Goal: Task Accomplishment & Management: Complete application form

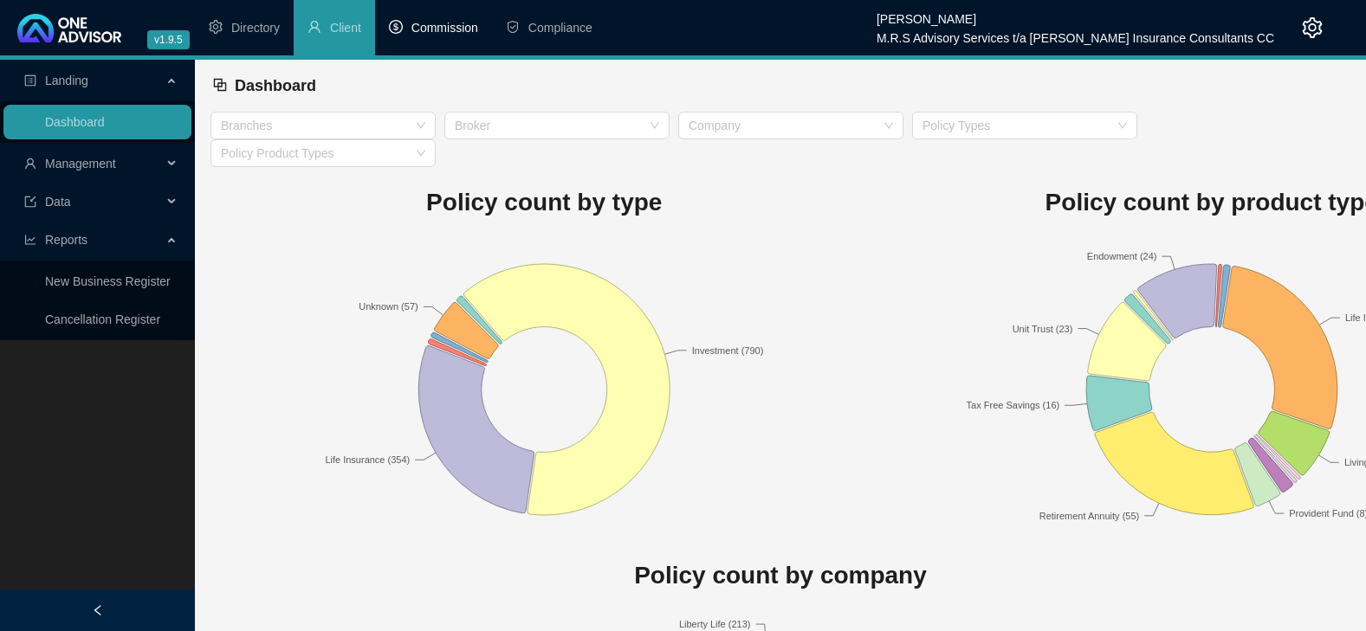
click at [471, 31] on span "Commission" at bounding box center [444, 28] width 67 height 14
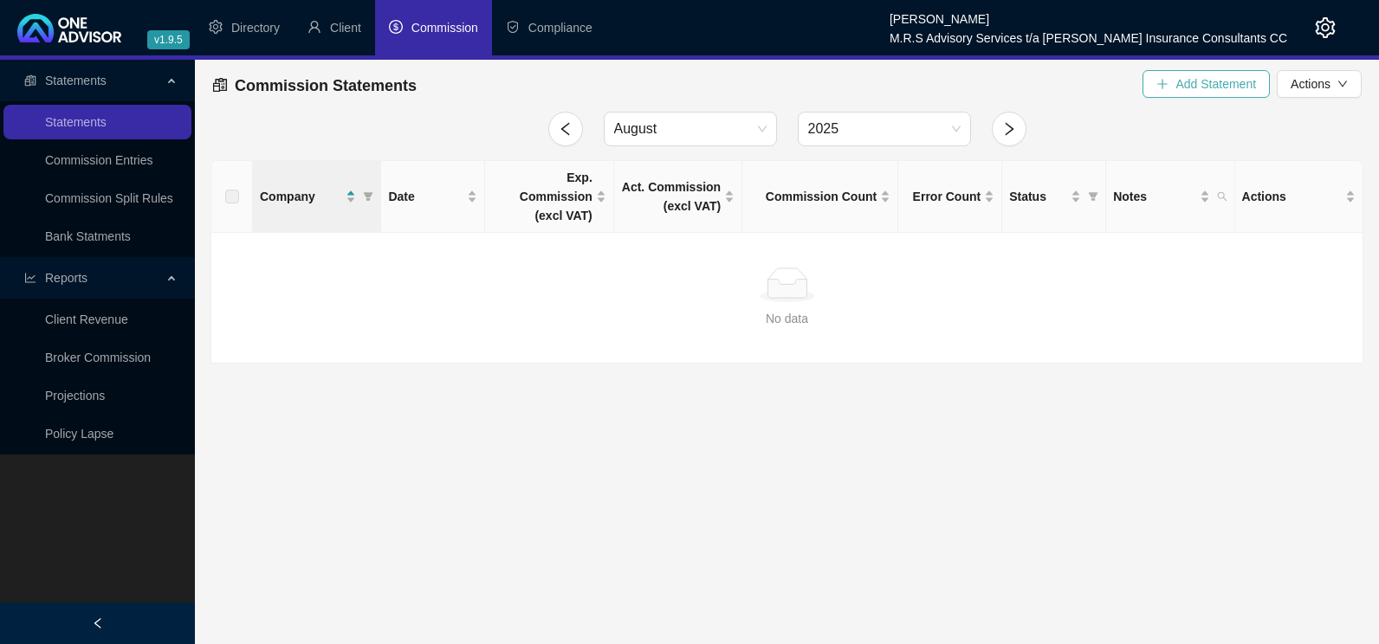
click at [1206, 91] on span "Add Statement" at bounding box center [1215, 83] width 81 height 19
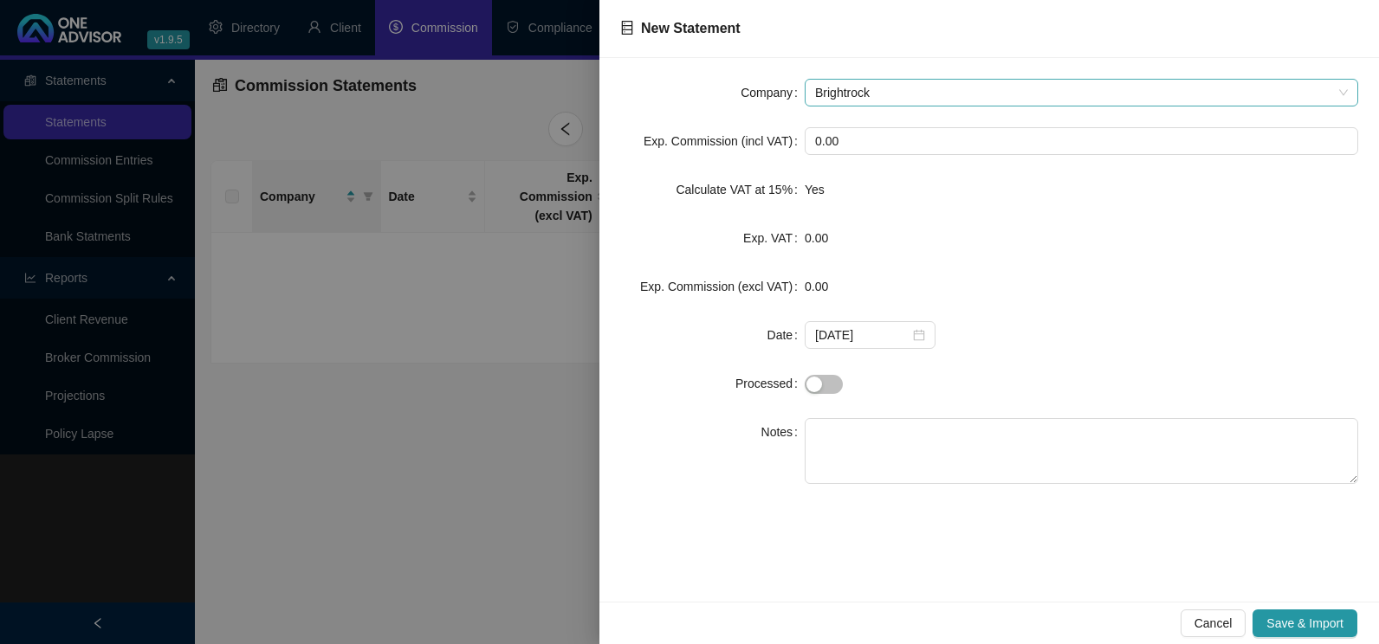
click at [994, 91] on span "Brightrock" at bounding box center [1081, 93] width 533 height 26
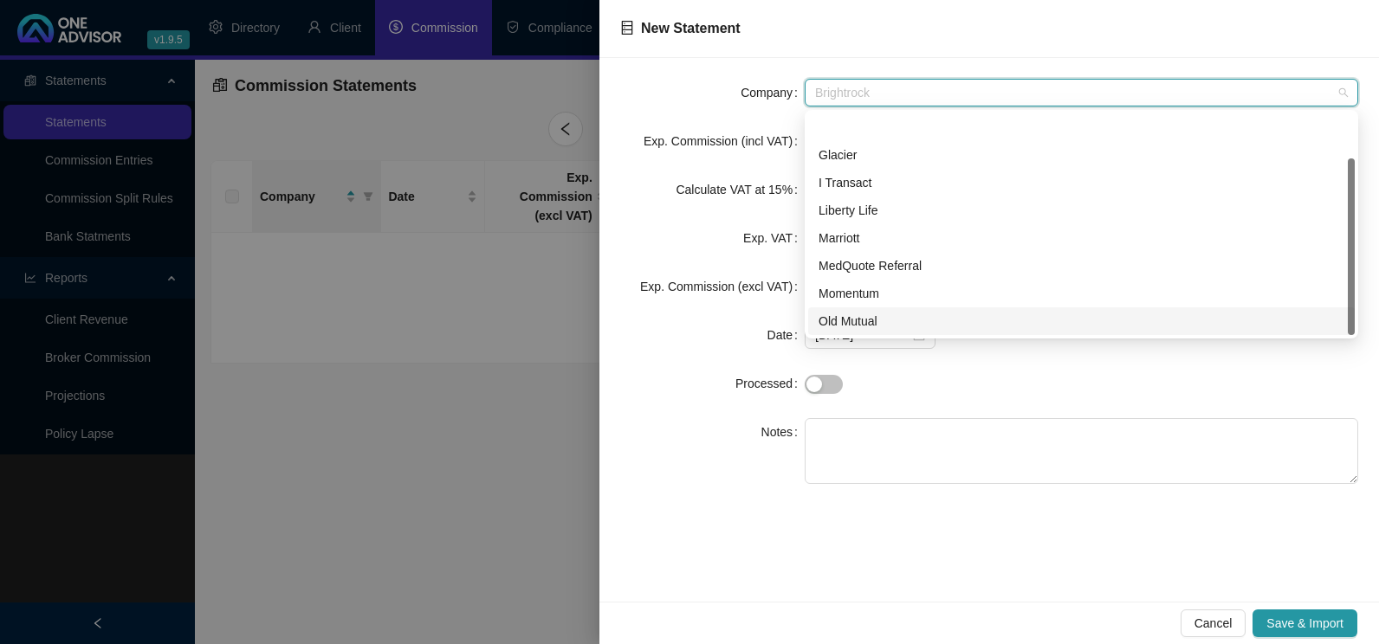
scroll to position [55, 0]
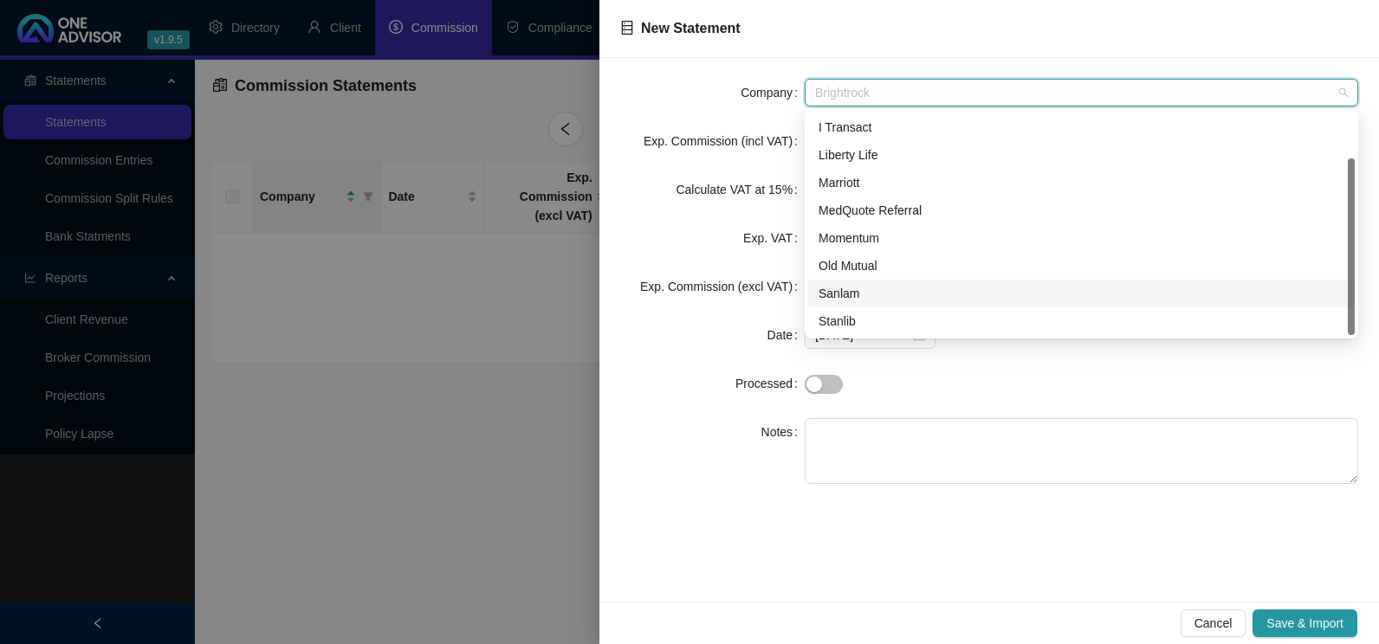
click at [848, 294] on div "Sanlam" at bounding box center [1081, 293] width 526 height 19
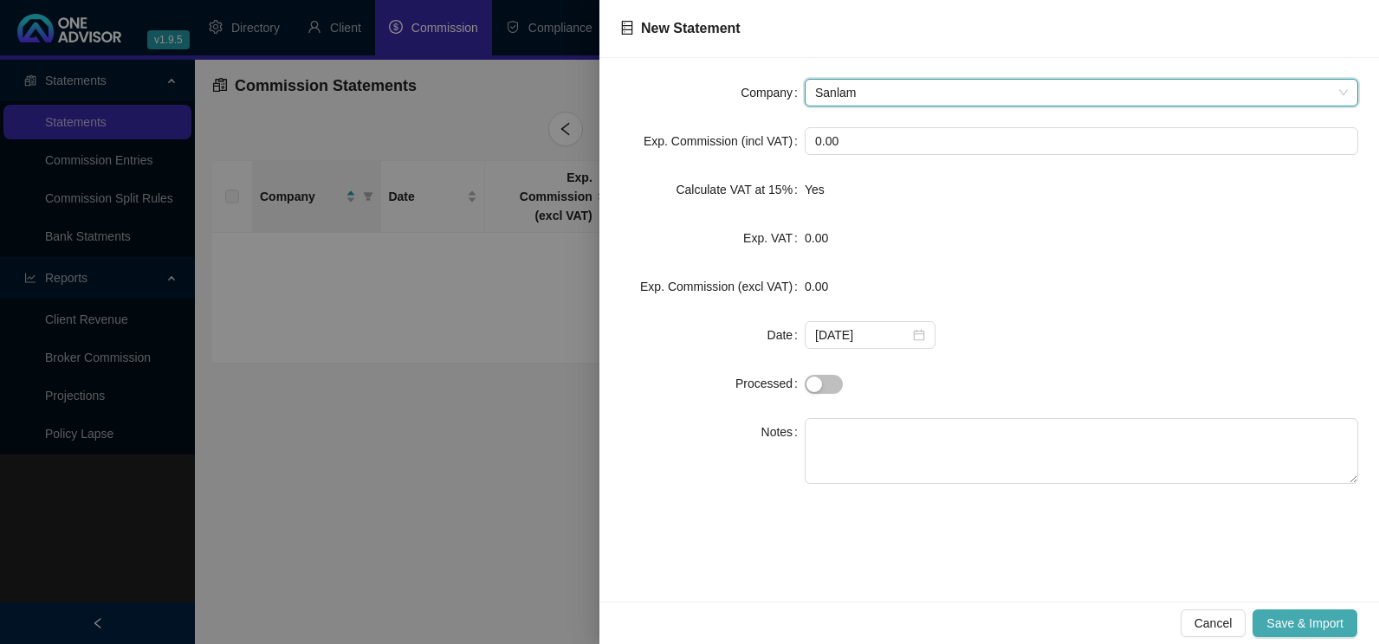
click at [1336, 630] on span "Save & Import" at bounding box center [1304, 623] width 77 height 19
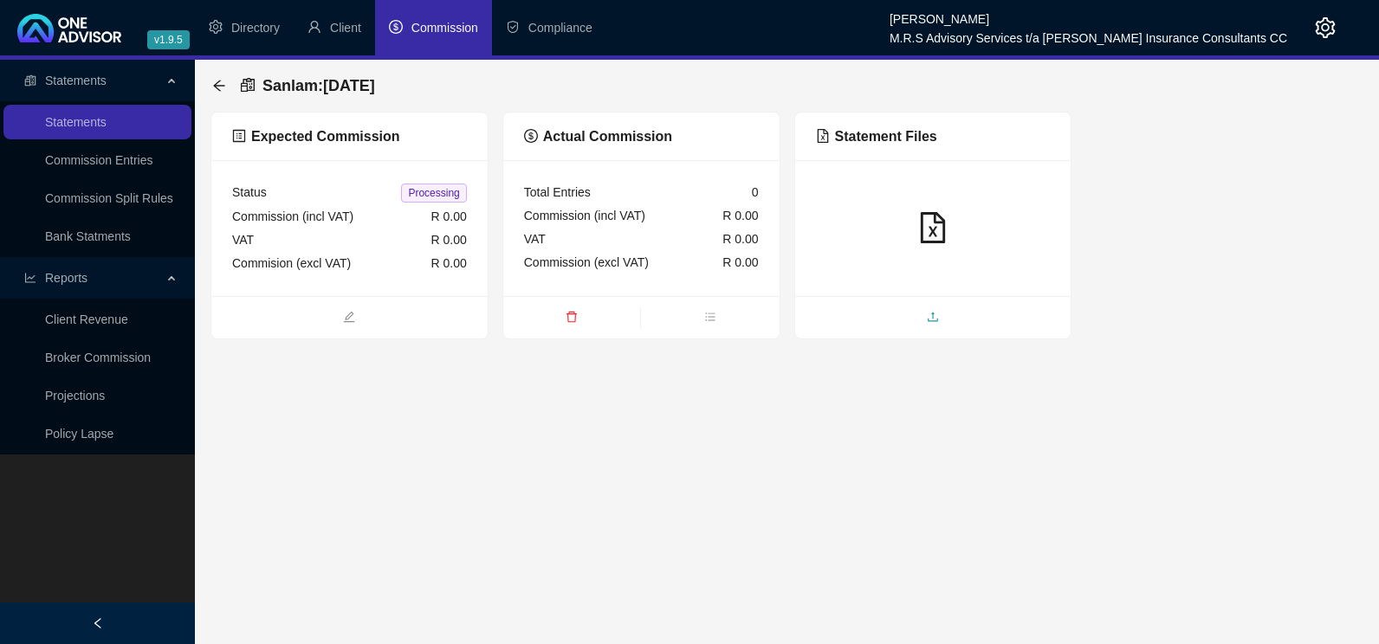
click at [939, 324] on span "upload" at bounding box center [933, 318] width 276 height 19
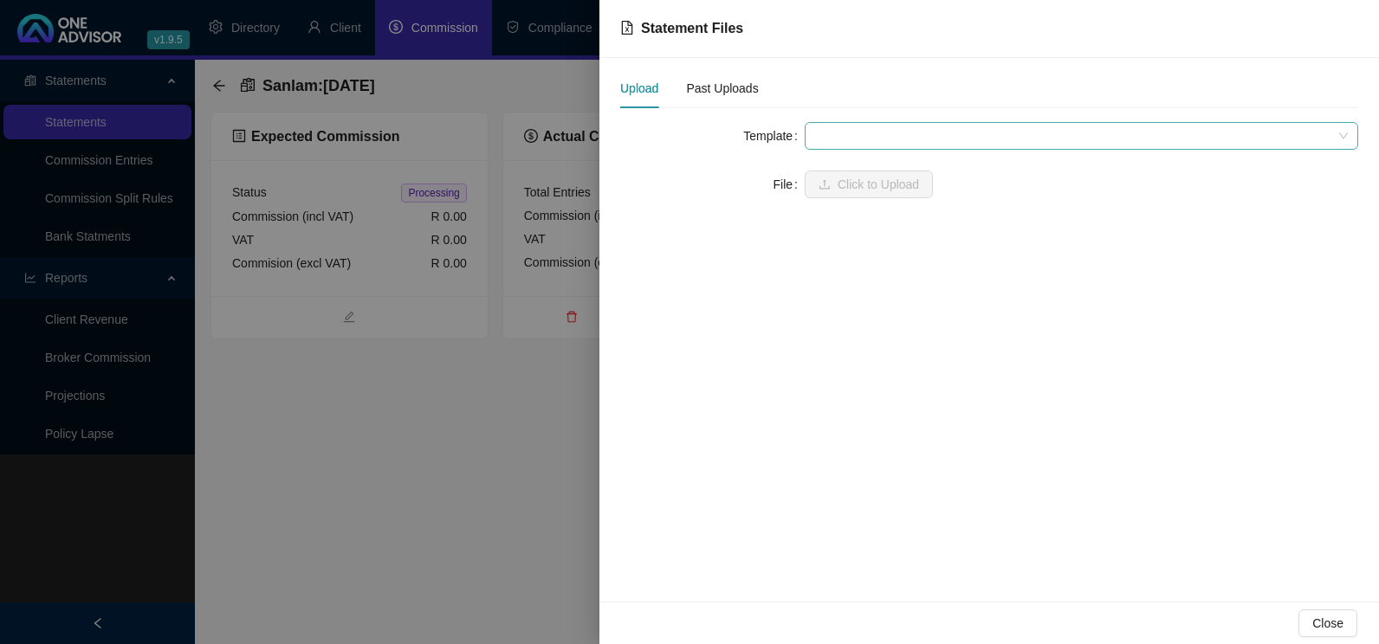
click at [916, 137] on span at bounding box center [1081, 136] width 533 height 26
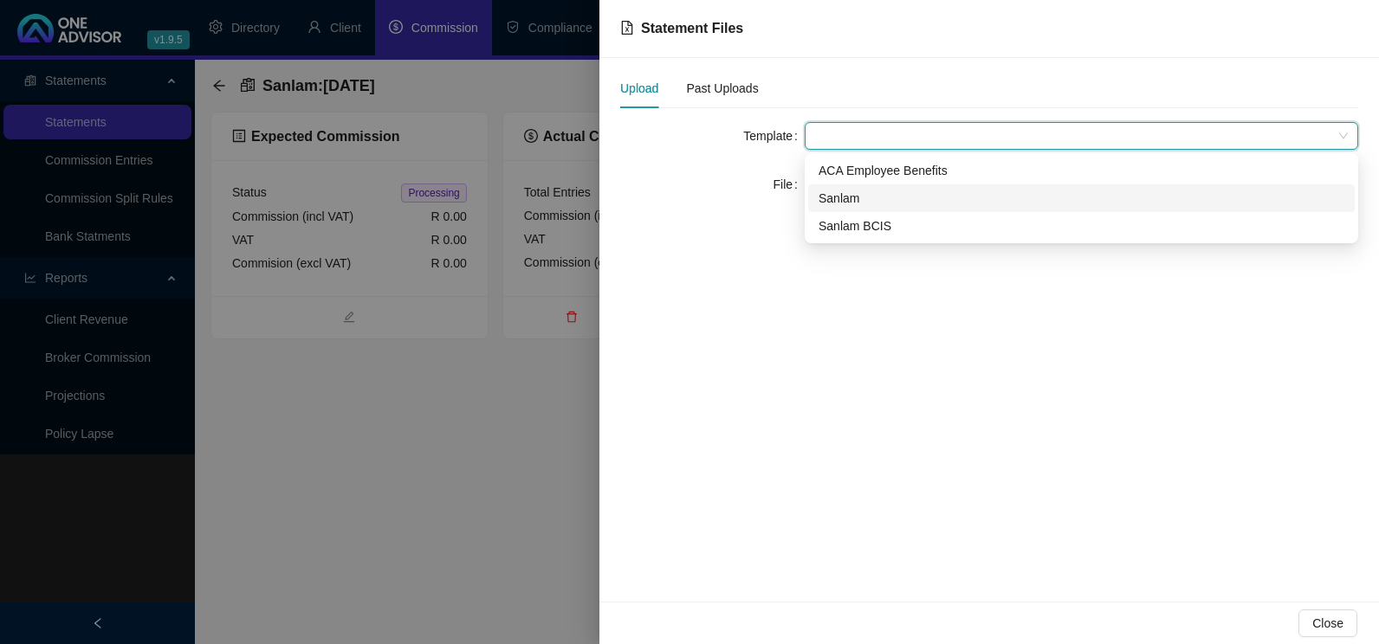
click at [856, 201] on div "Sanlam" at bounding box center [1081, 198] width 526 height 19
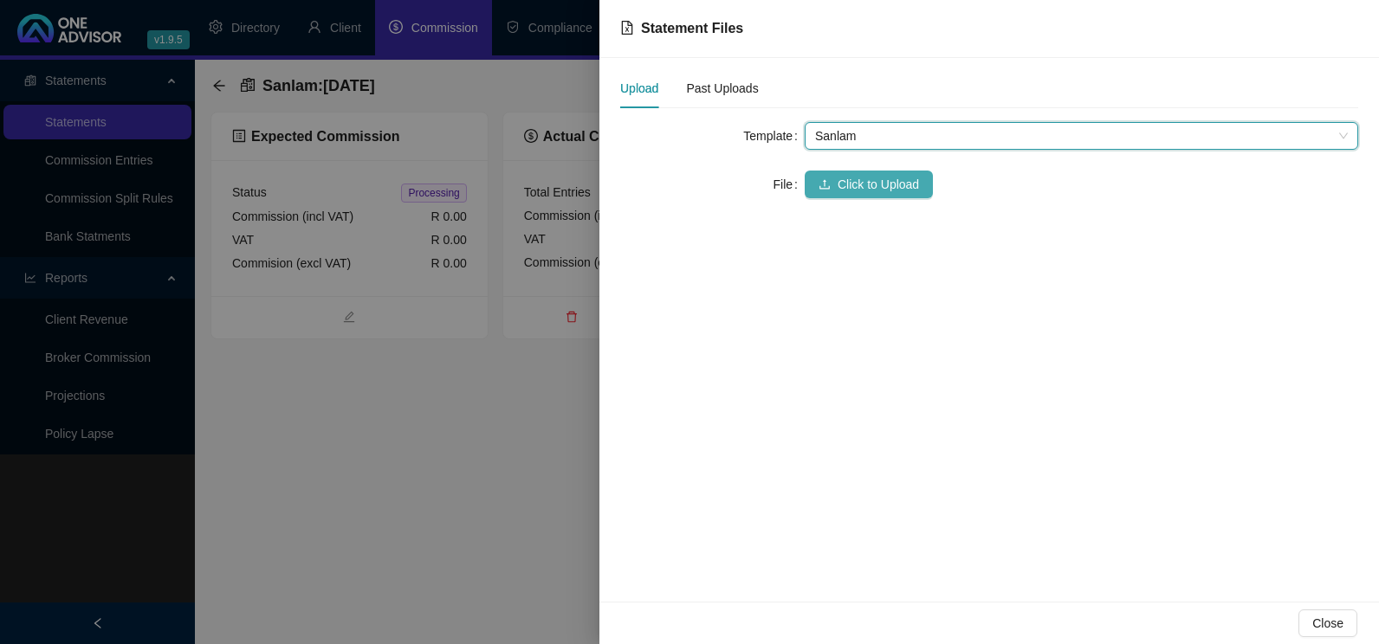
click at [875, 188] on span "Click to Upload" at bounding box center [877, 184] width 81 height 19
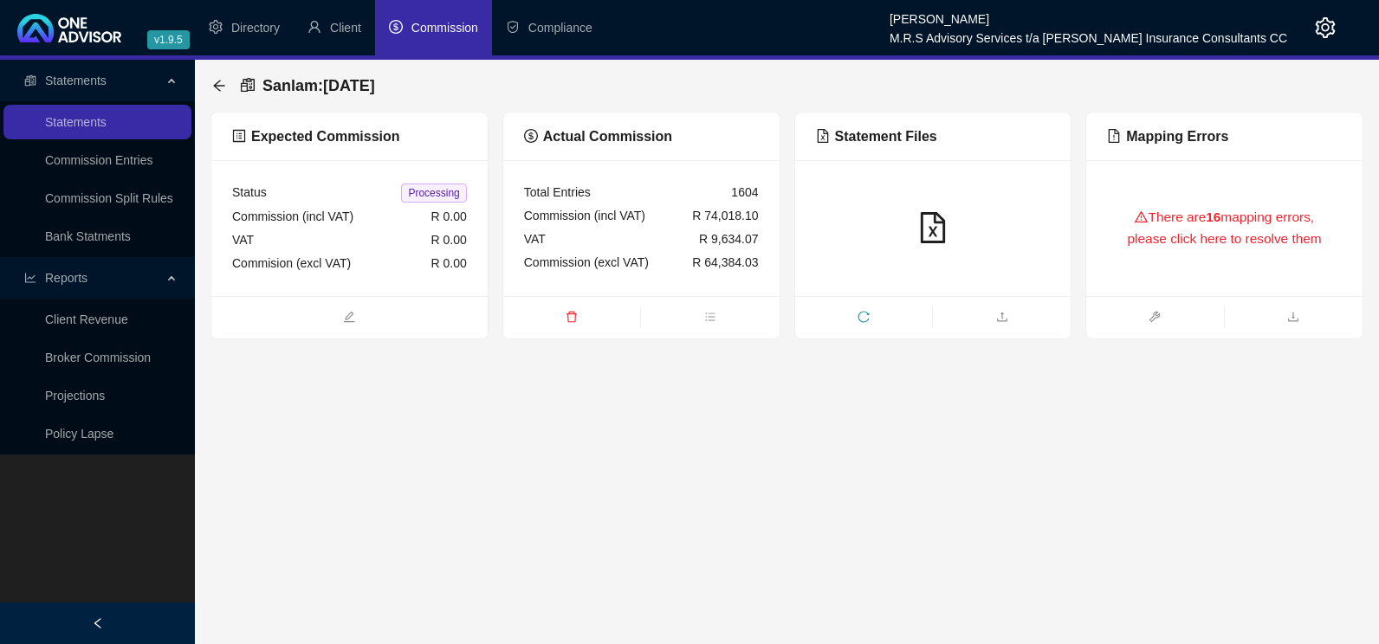
click at [1138, 216] on icon "warning" at bounding box center [1140, 216] width 13 height 13
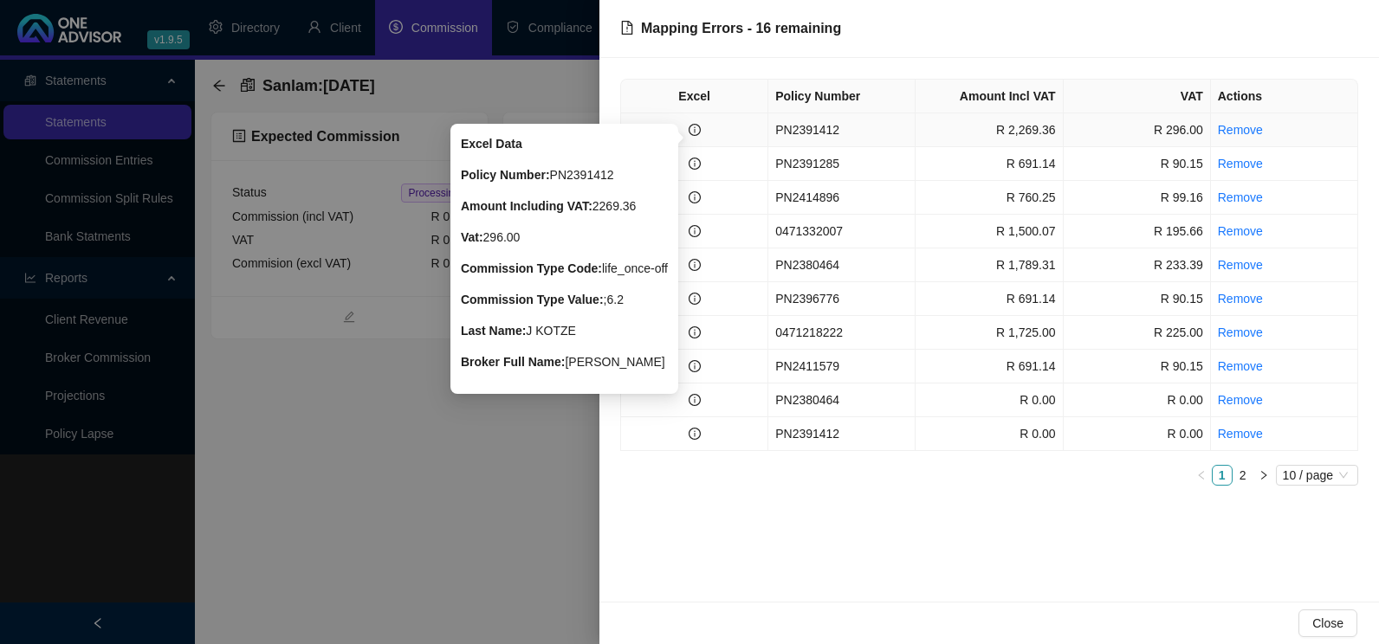
click at [695, 135] on icon "info-circle" at bounding box center [694, 130] width 12 height 12
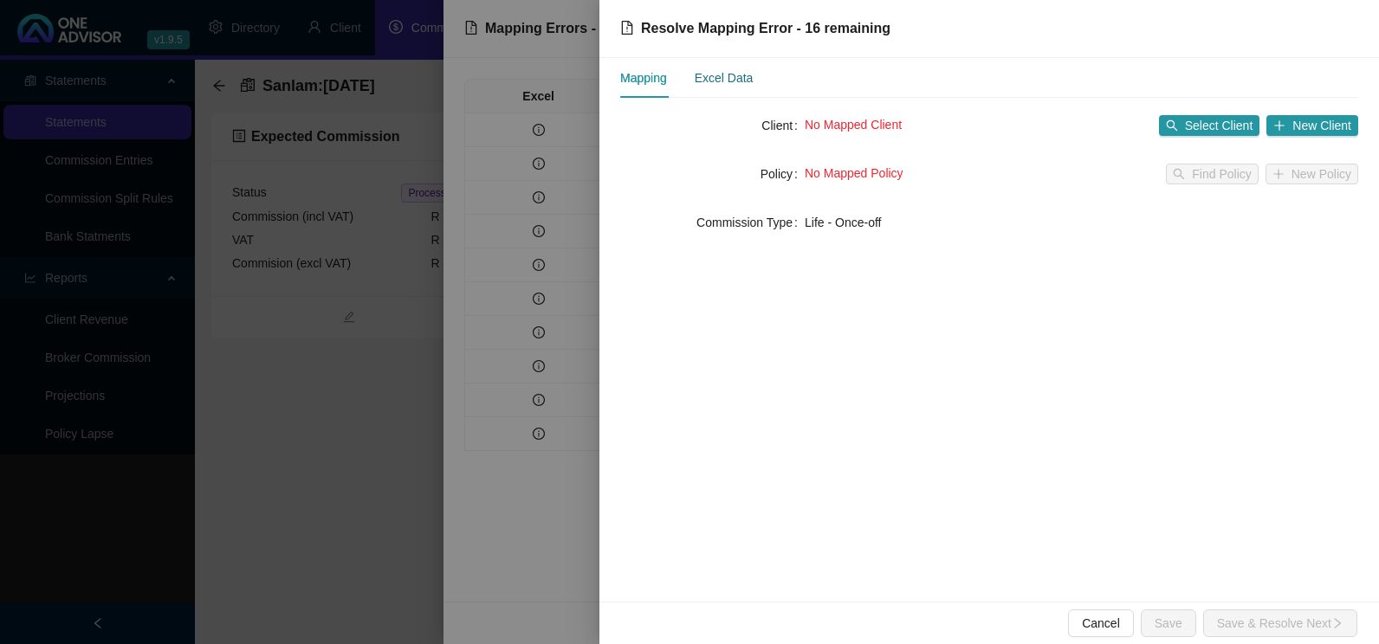
click at [724, 73] on div "Excel Data" at bounding box center [724, 77] width 59 height 19
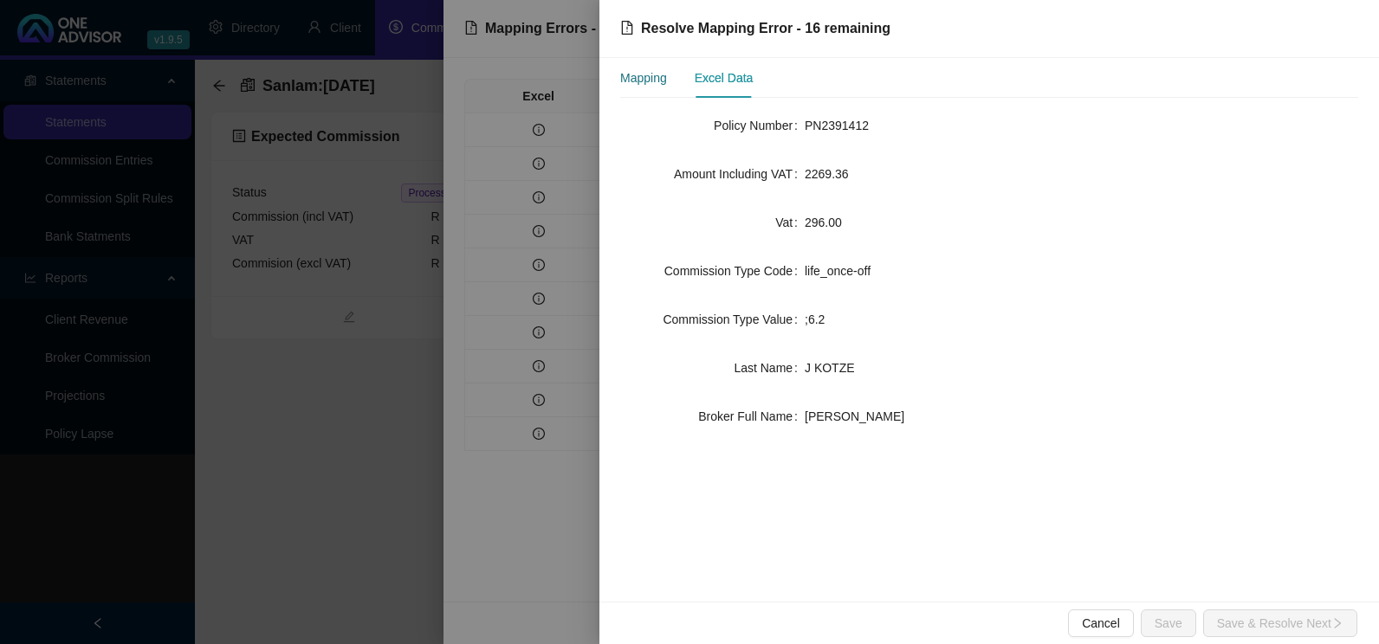
click at [640, 77] on div "Mapping" at bounding box center [643, 77] width 47 height 19
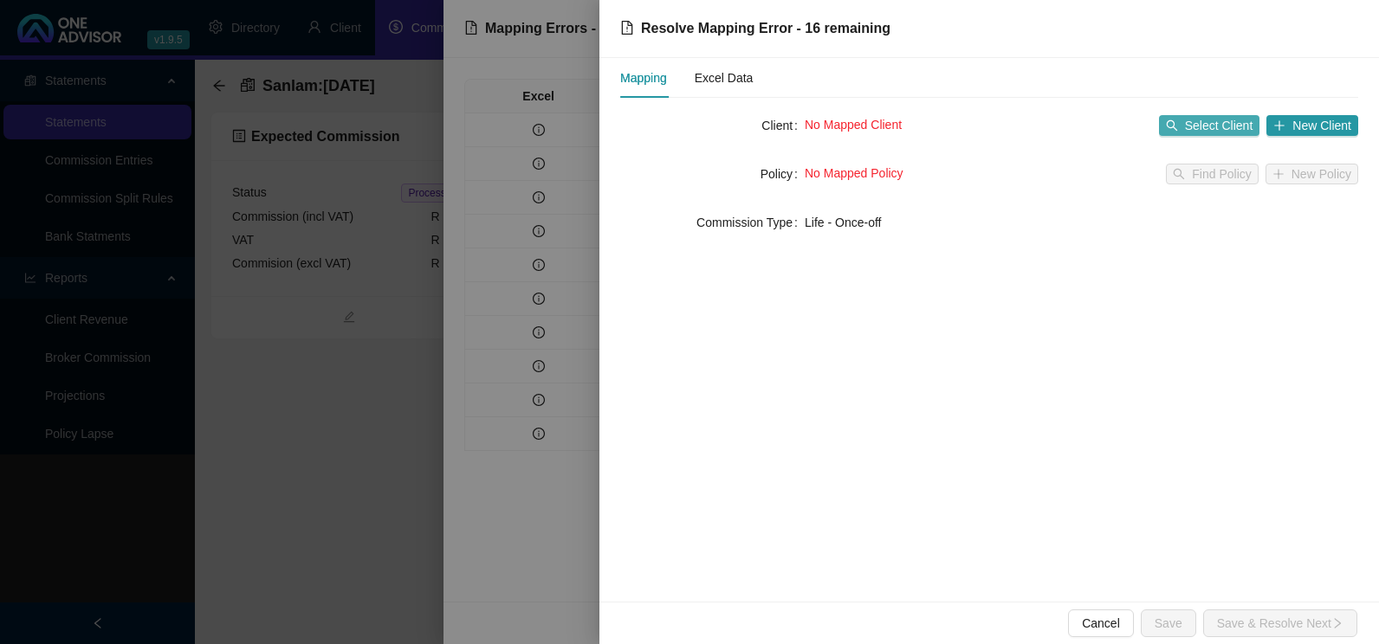
click at [1219, 122] on span "Select Client" at bounding box center [1219, 125] width 68 height 19
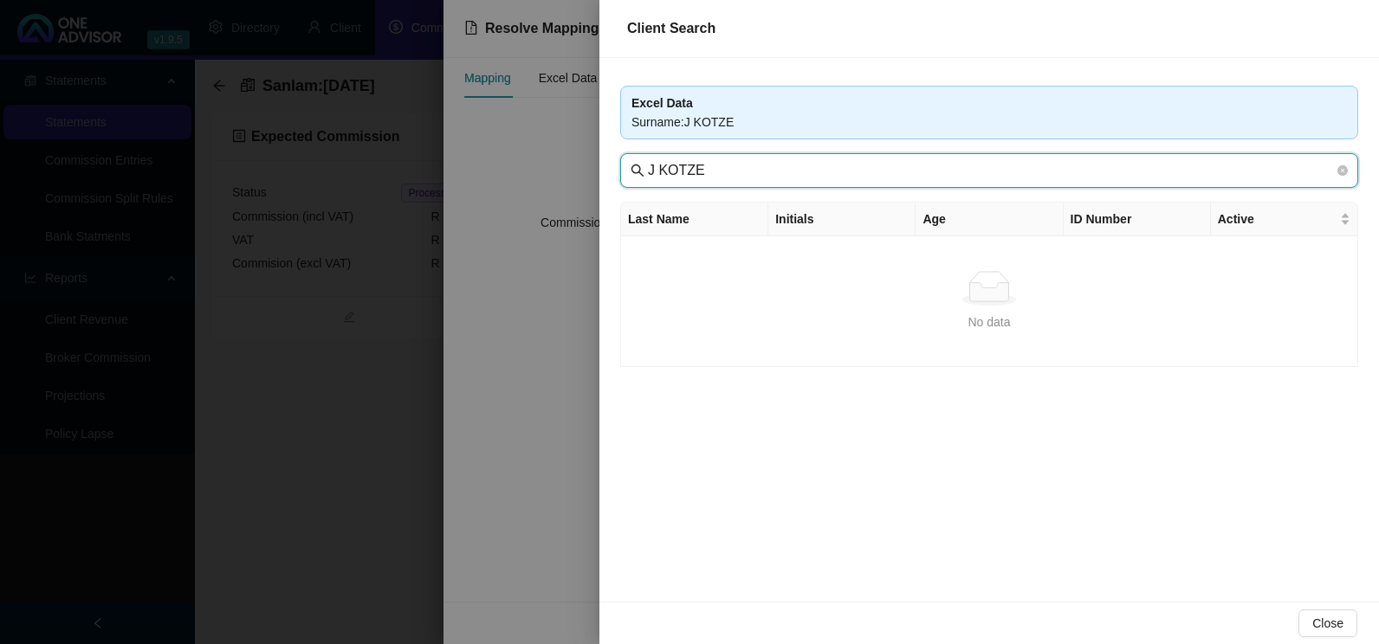
click at [656, 173] on input "J KOTZE" at bounding box center [991, 170] width 686 height 21
type input "KOTZE"
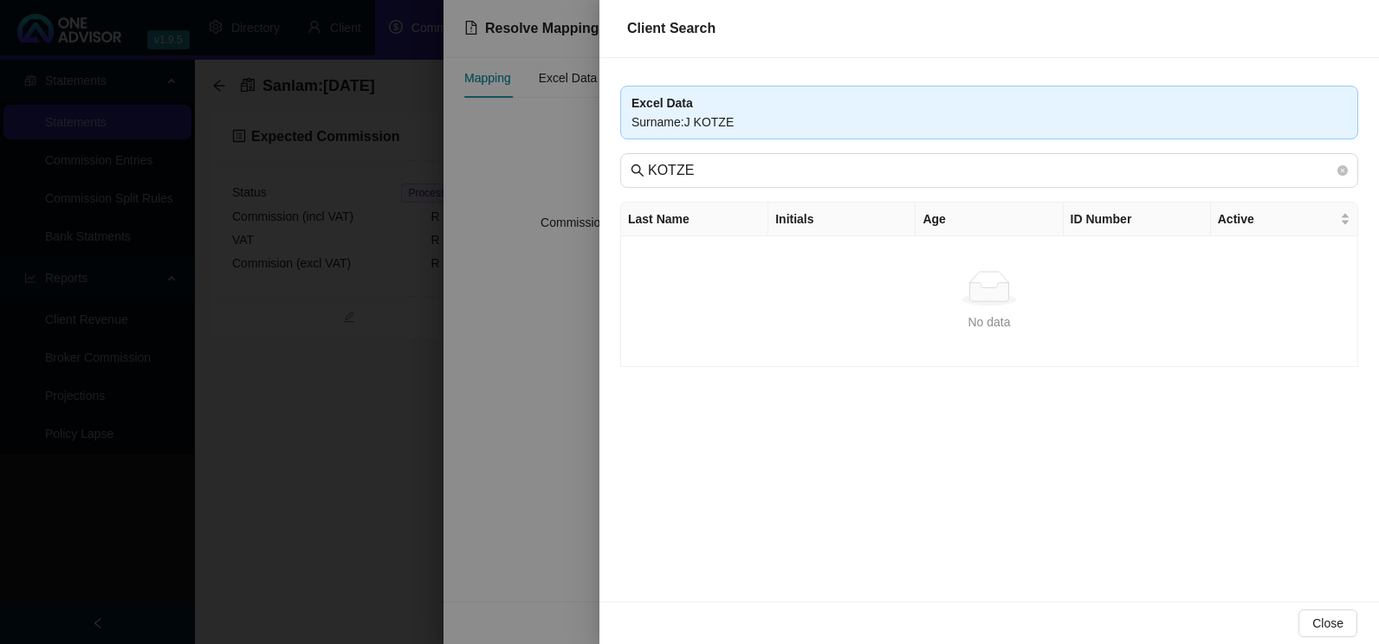
click at [549, 282] on div at bounding box center [689, 322] width 1379 height 644
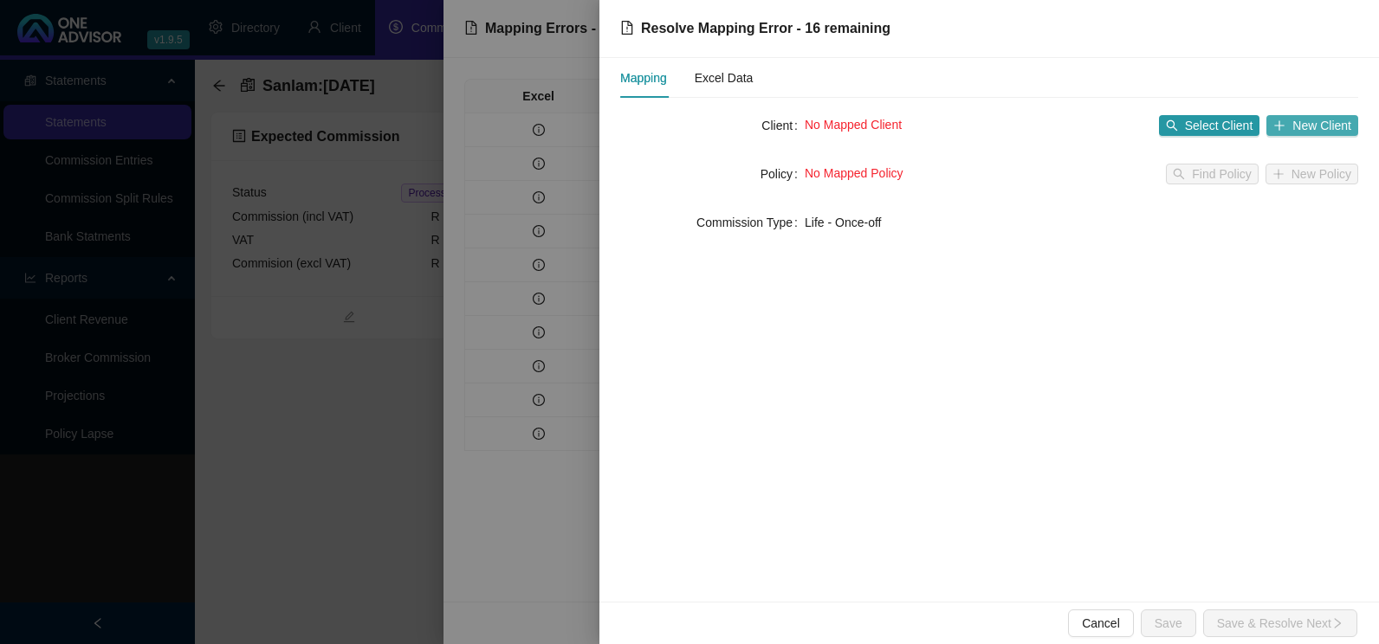
click at [1307, 125] on span "New Client" at bounding box center [1321, 125] width 59 height 19
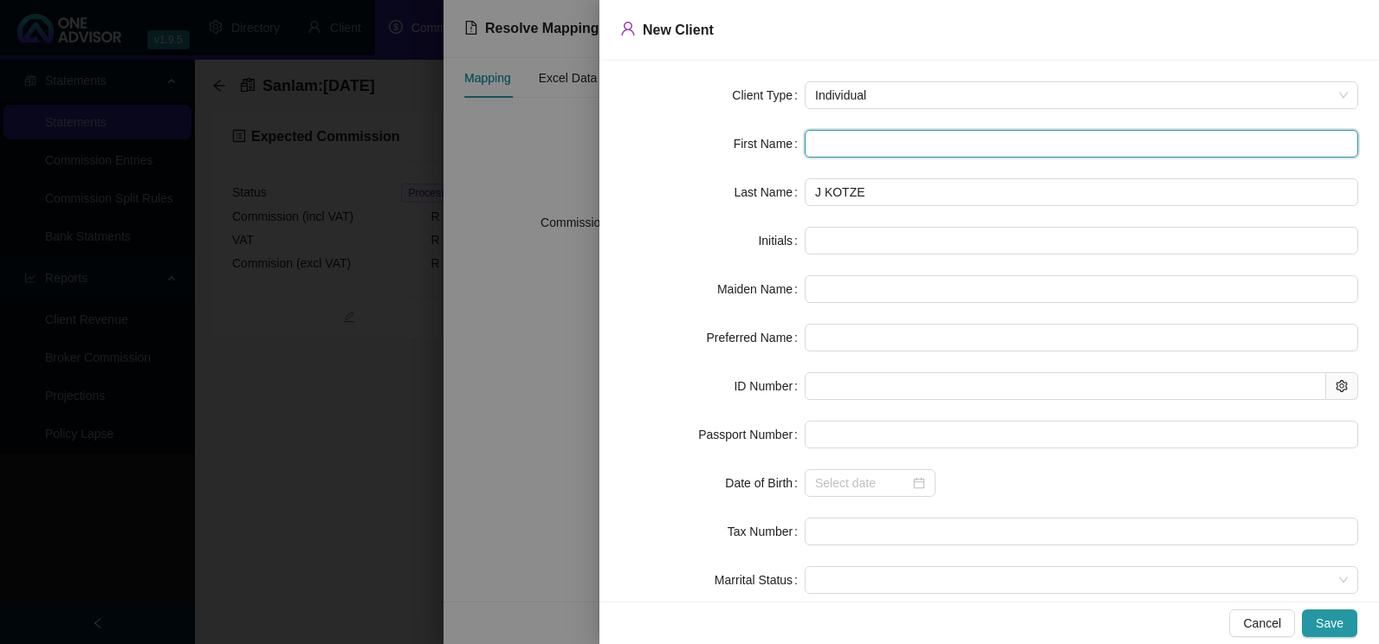
click at [917, 133] on input "text" at bounding box center [1080, 144] width 553 height 28
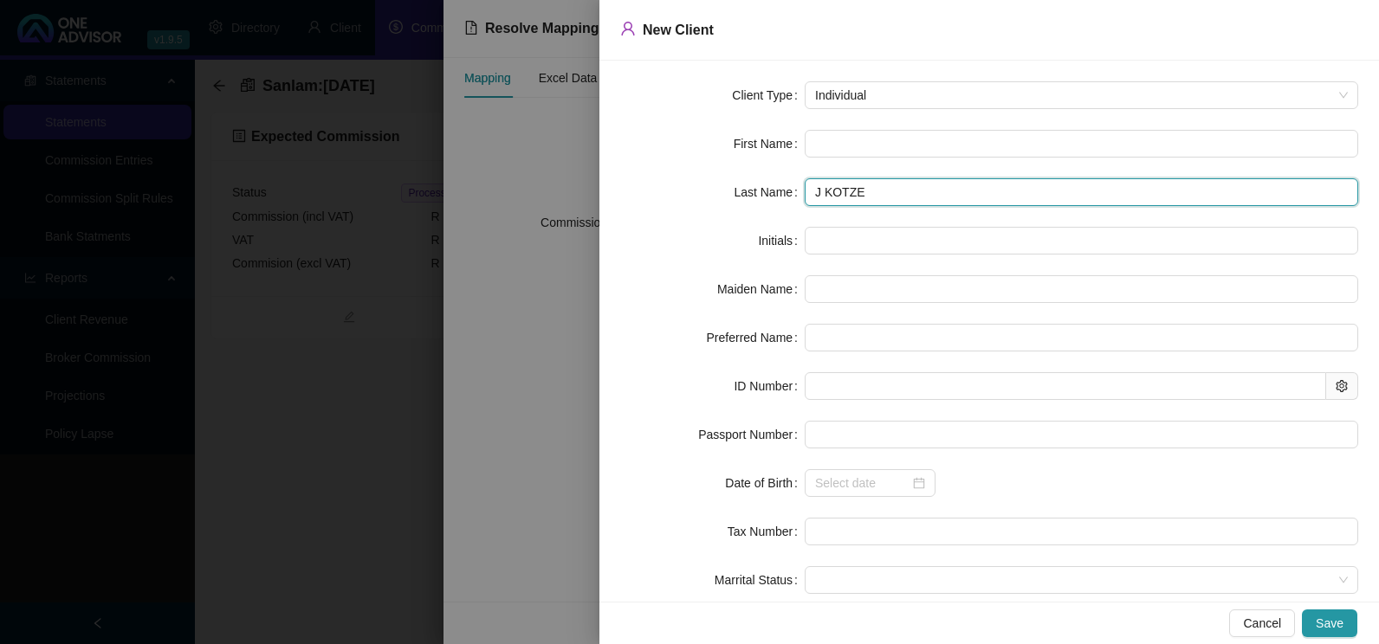
drag, startPoint x: 817, startPoint y: 192, endPoint x: 705, endPoint y: 194, distance: 112.6
click at [705, 194] on div "Last Name [PERSON_NAME]" at bounding box center [989, 192] width 738 height 28
type input "KOTZE"
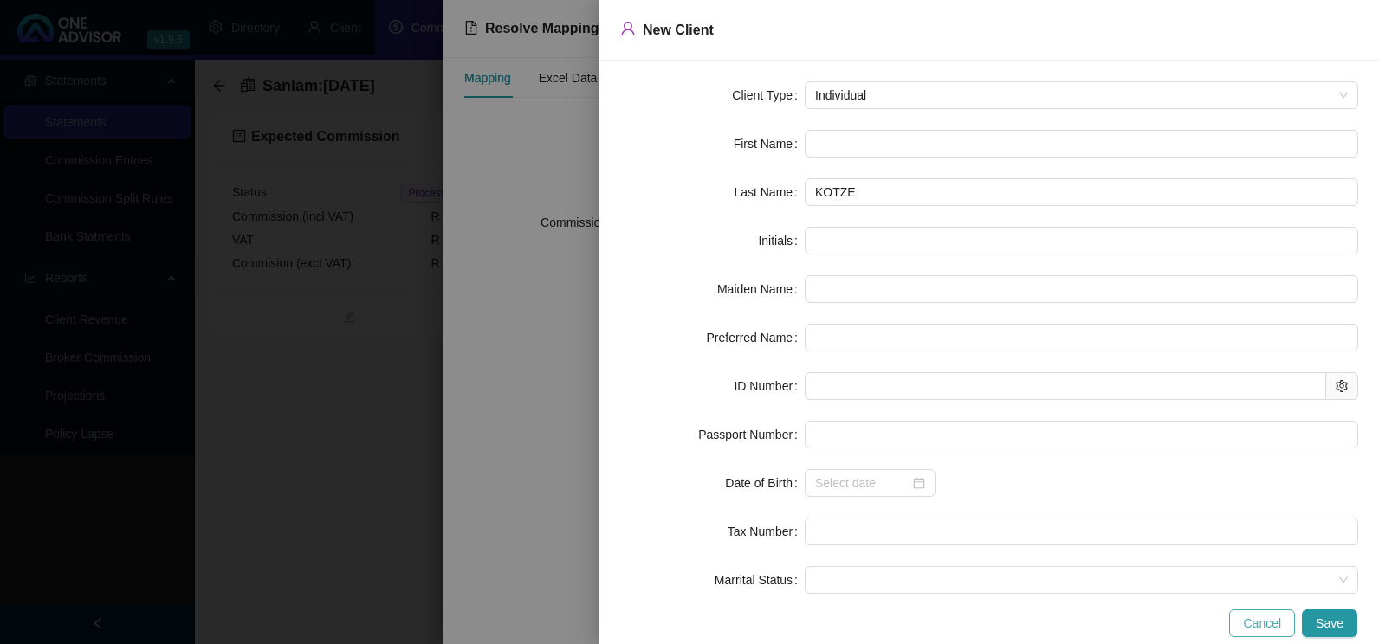
click at [1255, 621] on span "Cancel" at bounding box center [1262, 623] width 38 height 19
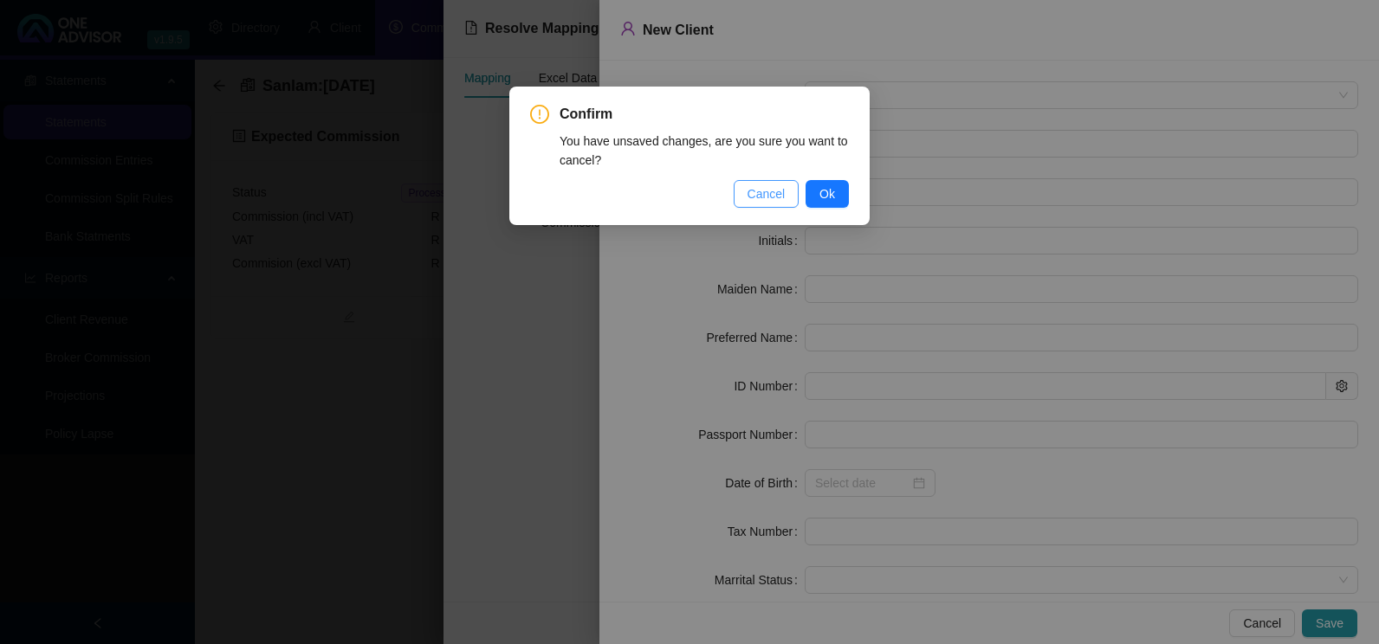
click at [772, 190] on span "Cancel" at bounding box center [766, 193] width 38 height 19
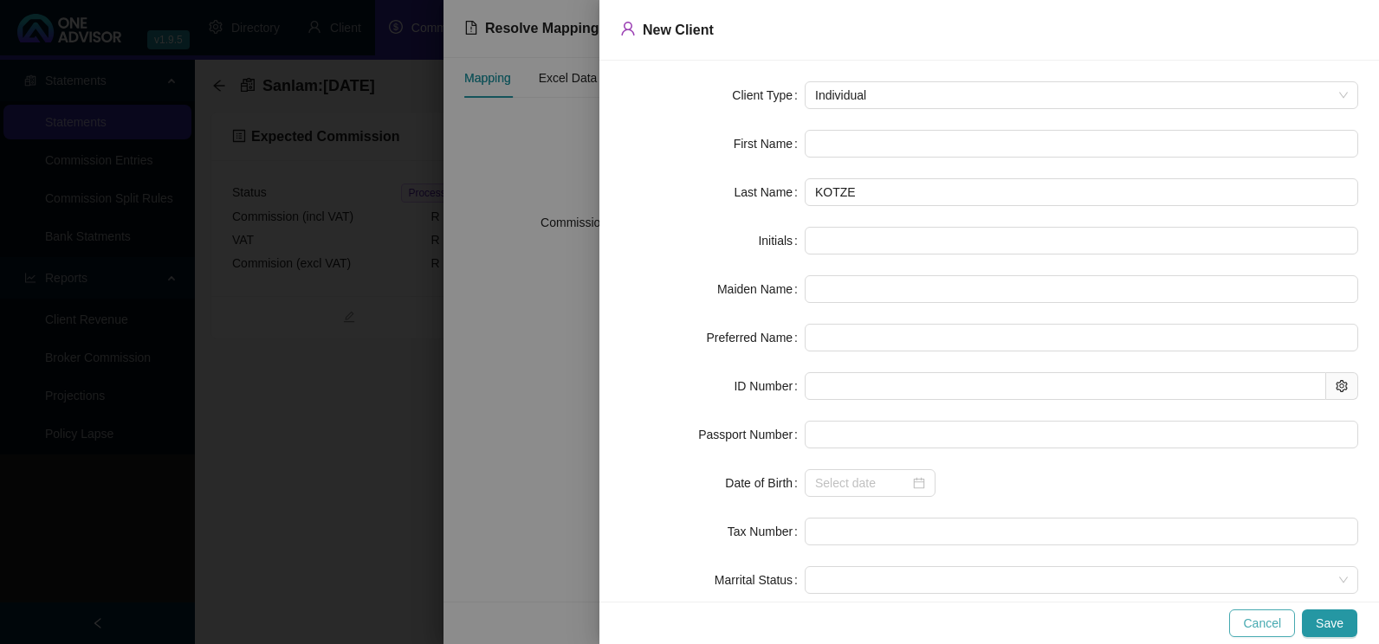
click at [1271, 623] on span "Cancel" at bounding box center [1262, 623] width 38 height 19
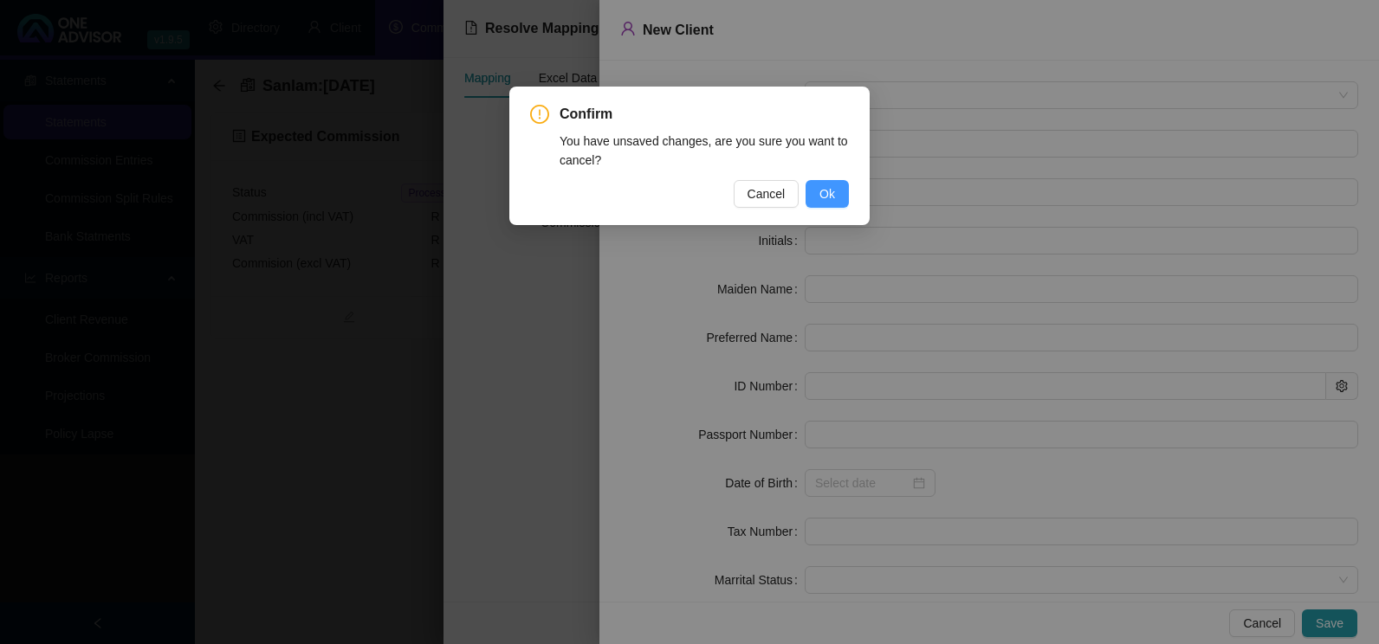
click at [831, 188] on span "Ok" at bounding box center [827, 193] width 16 height 19
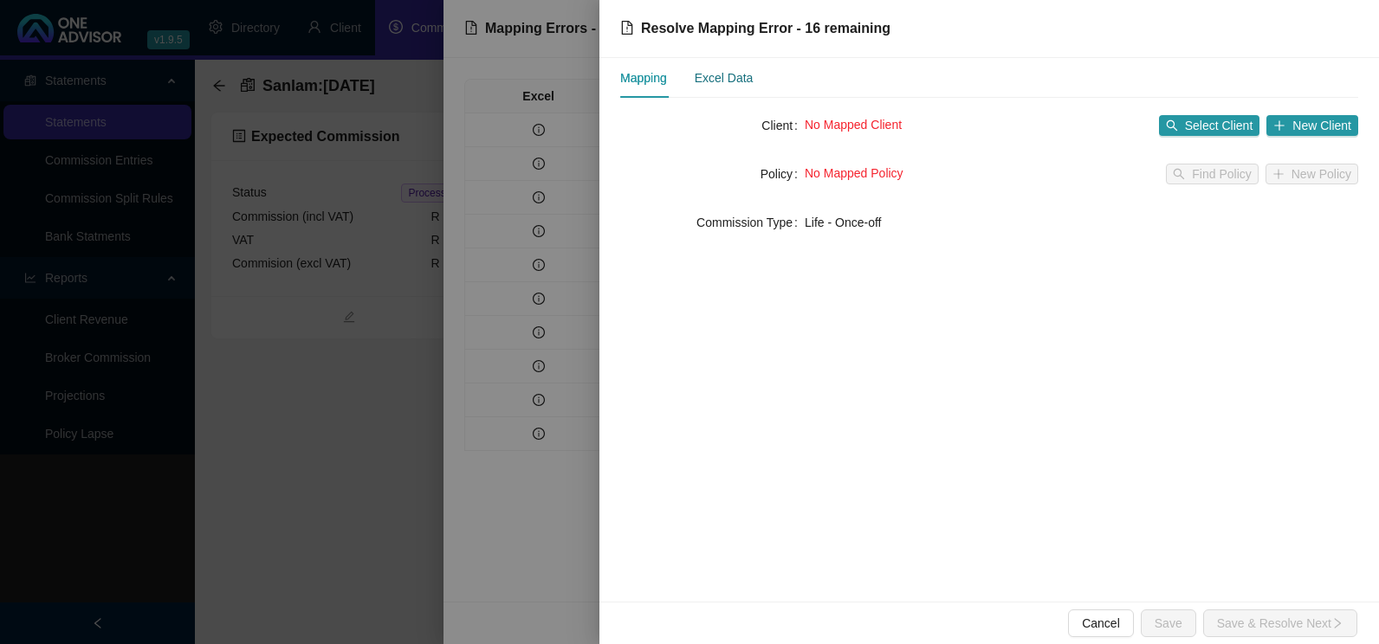
click at [721, 77] on div "Excel Data" at bounding box center [724, 77] width 59 height 19
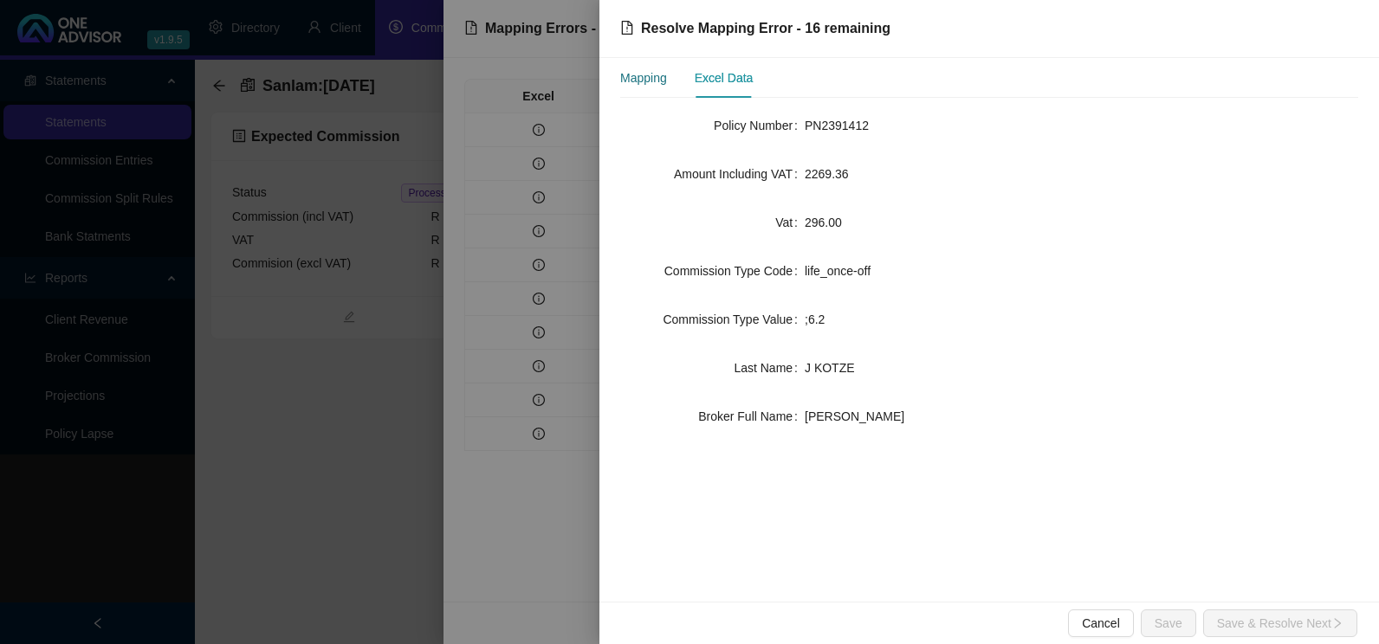
click at [643, 78] on div "Mapping" at bounding box center [643, 77] width 47 height 19
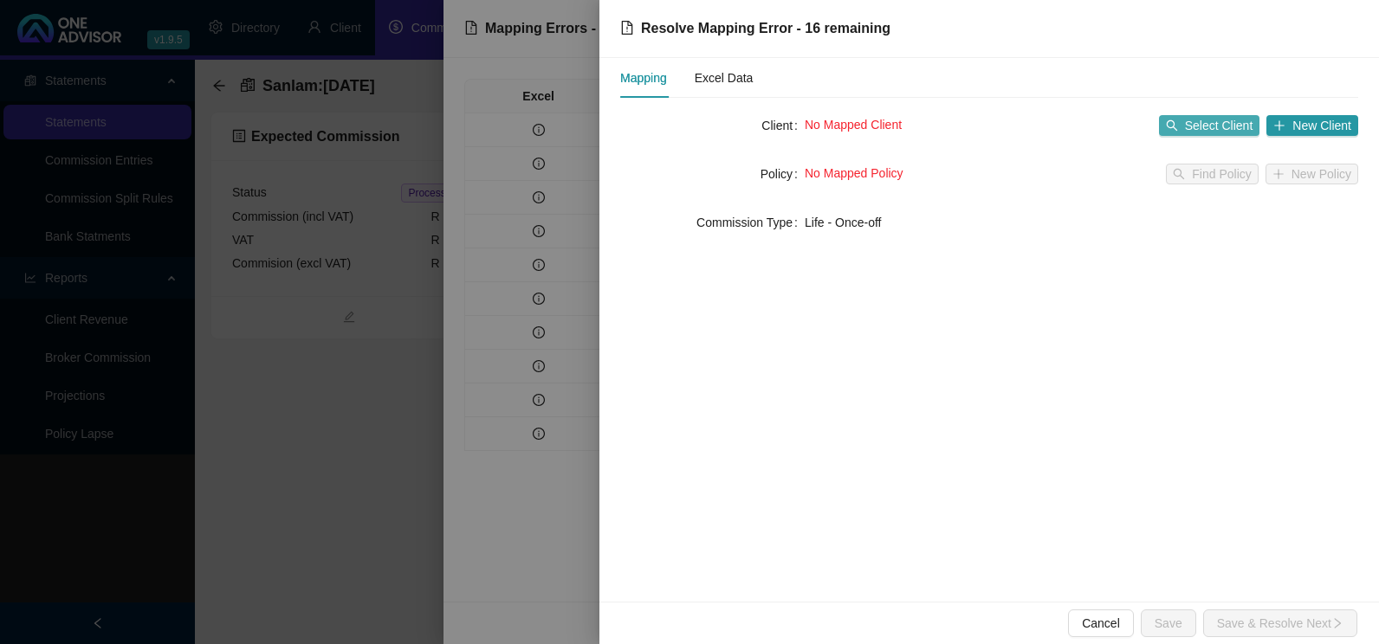
click at [1234, 127] on span "Select Client" at bounding box center [1219, 125] width 68 height 19
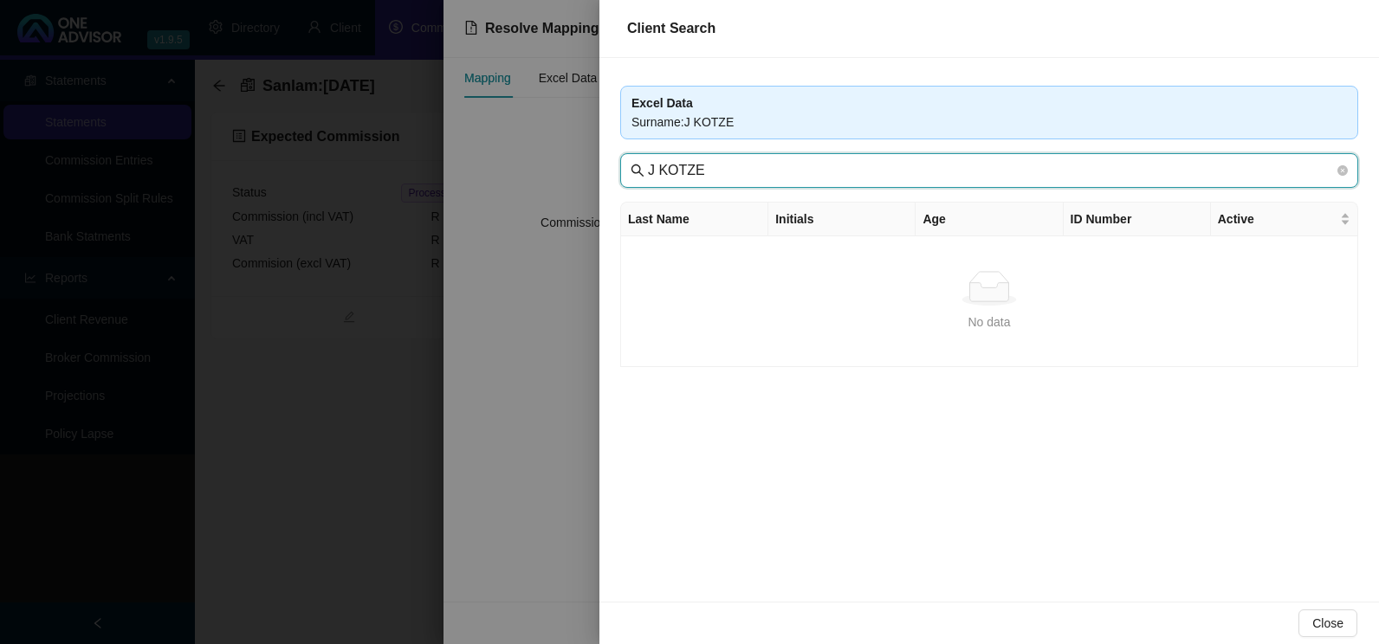
click at [656, 172] on input "J KOTZE" at bounding box center [991, 170] width 686 height 21
click at [701, 171] on input "KOTZE" at bounding box center [991, 170] width 686 height 21
drag, startPoint x: 686, startPoint y: 171, endPoint x: 1121, endPoint y: 179, distance: 434.8
click at [1036, 190] on div "Excel Data Surname : [PERSON_NAME] KOTZE Last Name Initials Age ID Number Activ…" at bounding box center [988, 330] width 779 height 544
drag, startPoint x: 1270, startPoint y: 168, endPoint x: 697, endPoint y: 164, distance: 572.4
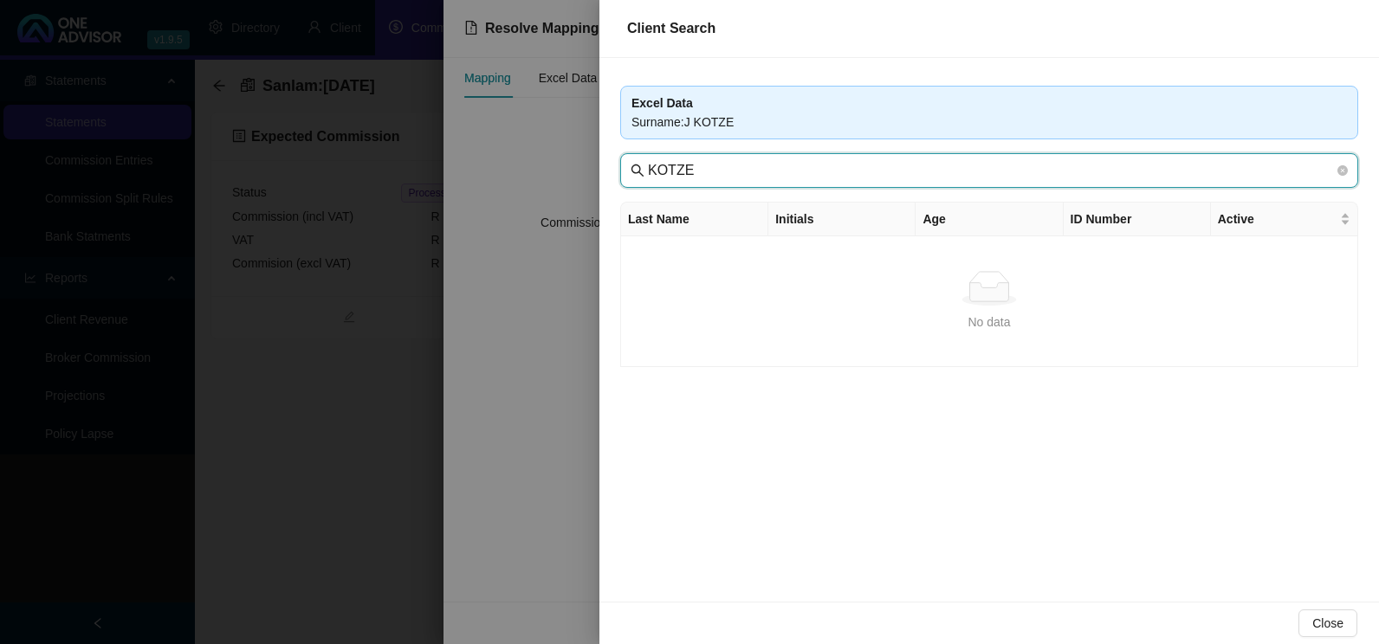
click at [700, 164] on input "KOTZE" at bounding box center [991, 170] width 686 height 21
click at [689, 165] on input "KOTZE" at bounding box center [991, 170] width 686 height 21
click at [689, 170] on input "KOTZE" at bounding box center [991, 170] width 686 height 21
type input "KOTZE"
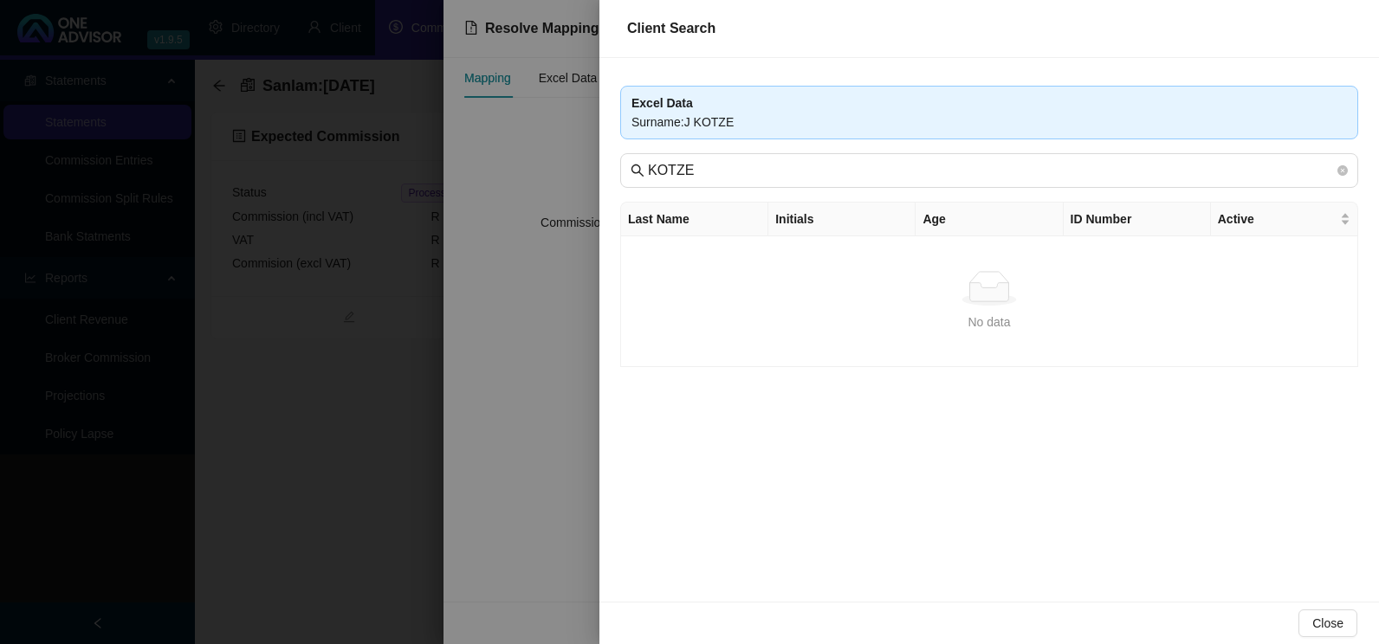
click at [554, 379] on div at bounding box center [689, 322] width 1379 height 644
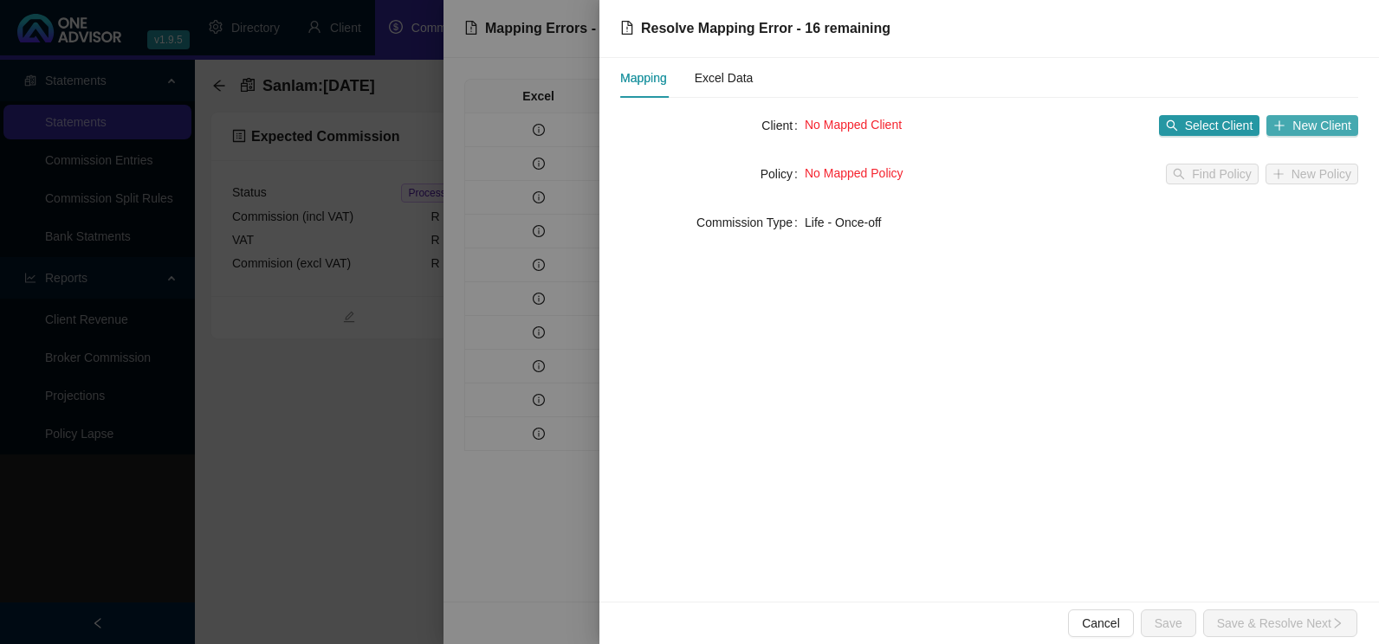
click at [1334, 123] on span "New Client" at bounding box center [1321, 125] width 59 height 19
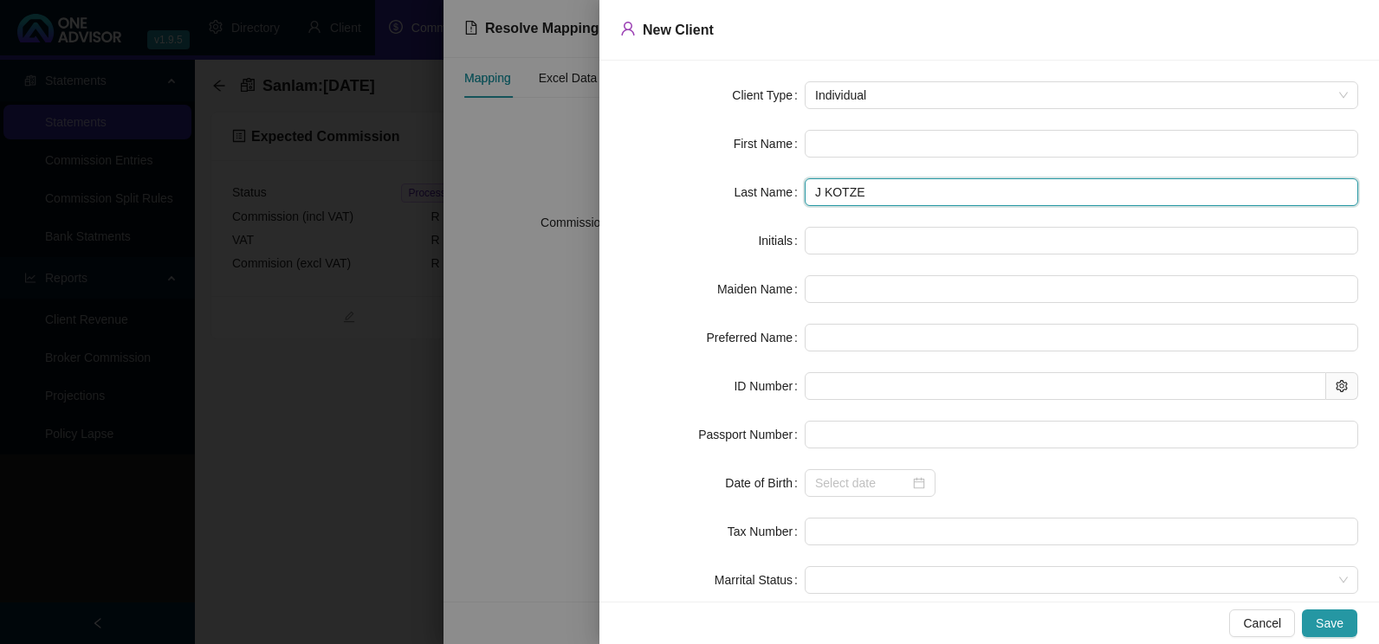
drag, startPoint x: 817, startPoint y: 195, endPoint x: 778, endPoint y: 197, distance: 39.1
click at [783, 197] on div "Last Name [PERSON_NAME]" at bounding box center [989, 192] width 738 height 28
drag, startPoint x: 815, startPoint y: 194, endPoint x: 845, endPoint y: 213, distance: 35.8
click at [817, 193] on input "KOTZE" at bounding box center [1080, 192] width 553 height 28
type input "KOTZE"
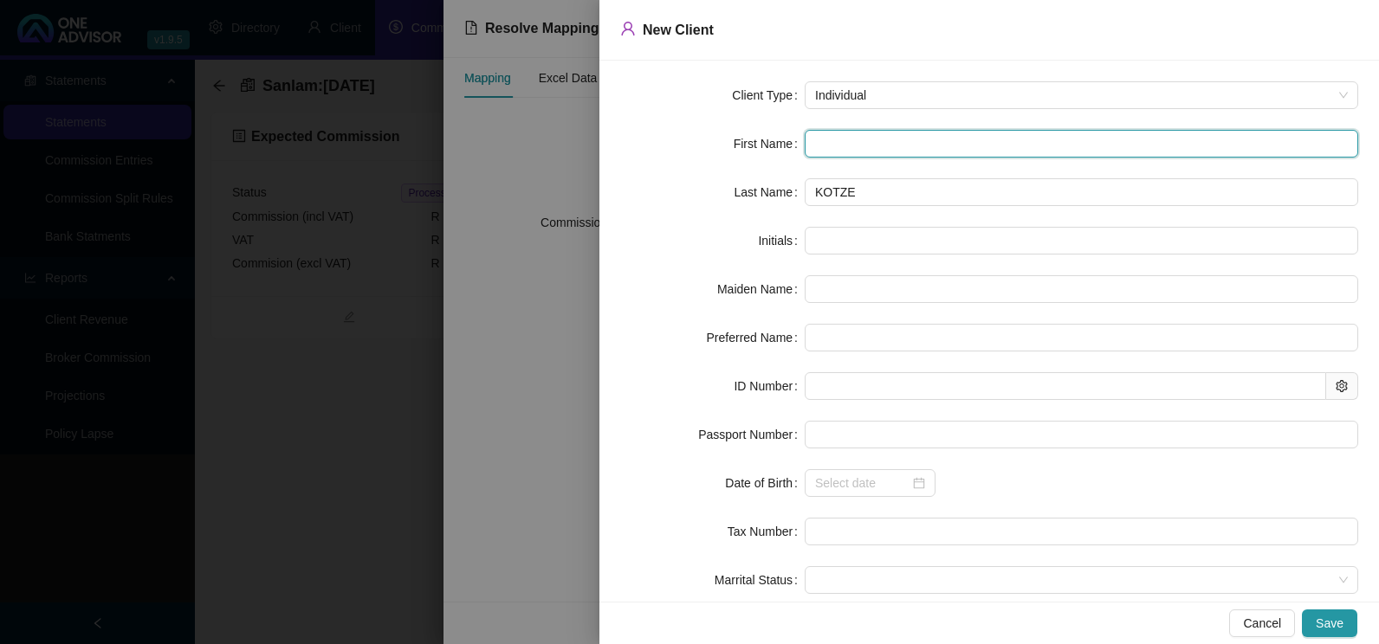
click at [869, 141] on input "text" at bounding box center [1080, 144] width 553 height 28
type input "J"
type input "[PERSON_NAME]"
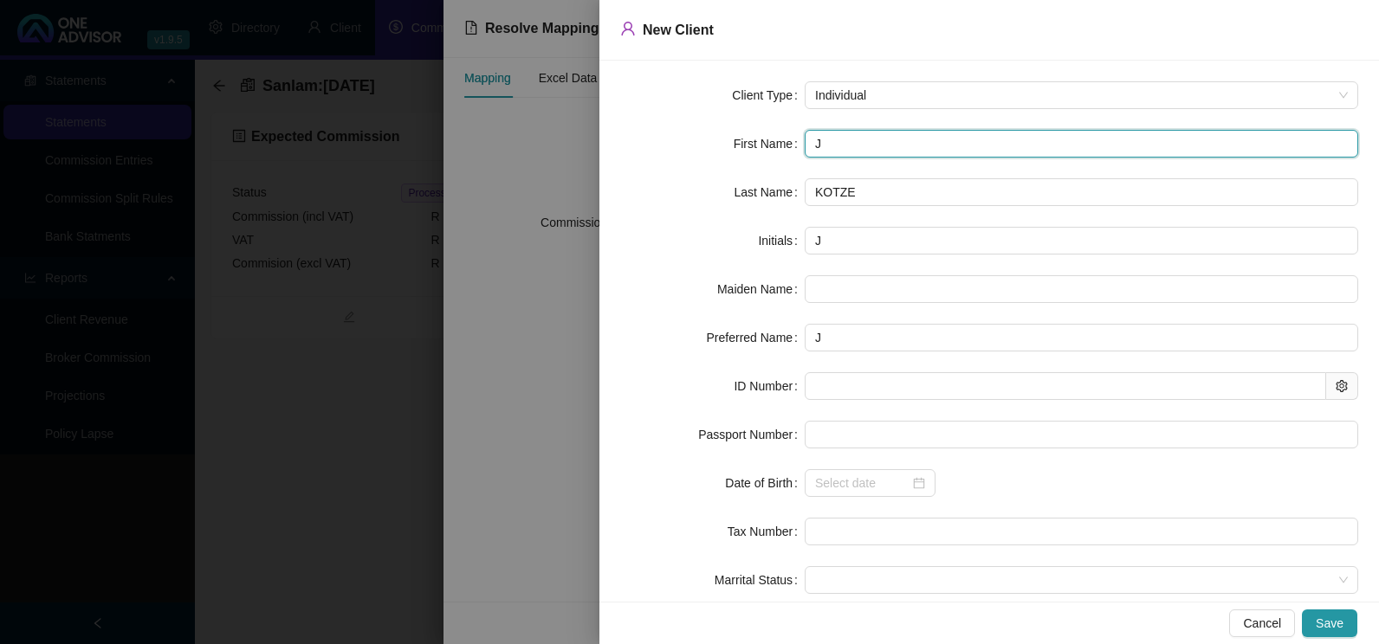
type input "[PERSON_NAME]"
type input "J"
type input "[PERSON_NAME]"
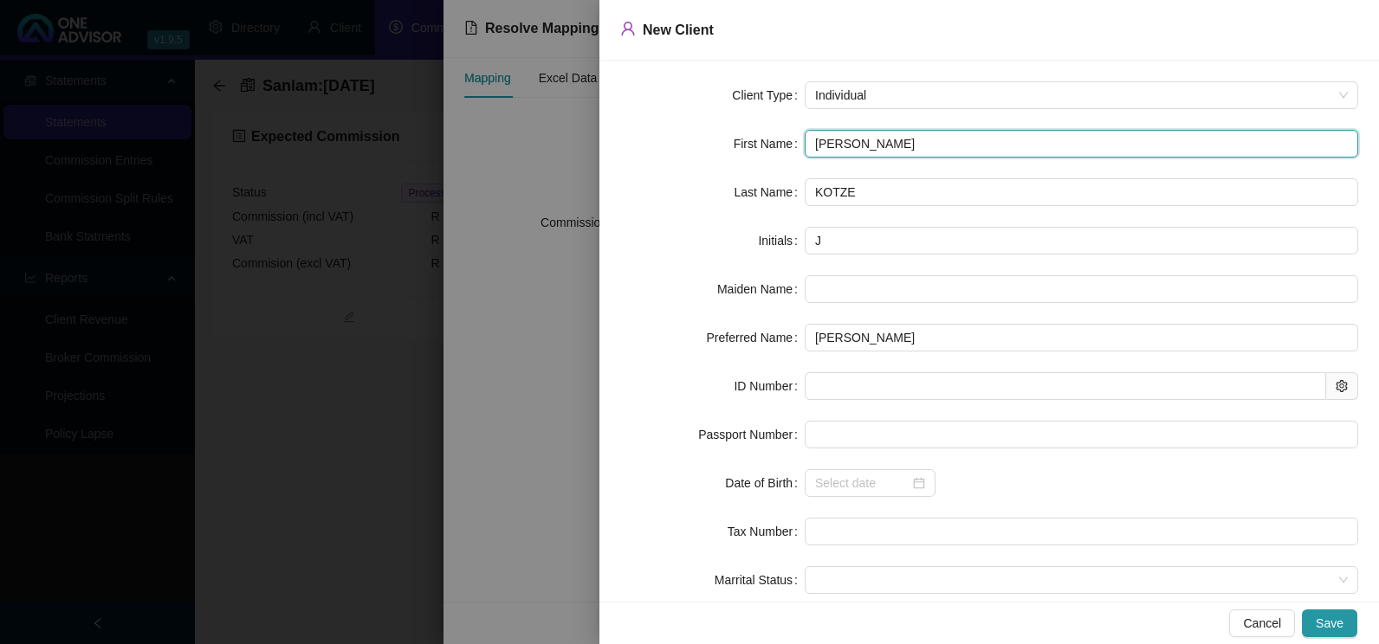
type input "JAC"
type input "JACQ"
type input "JACQU"
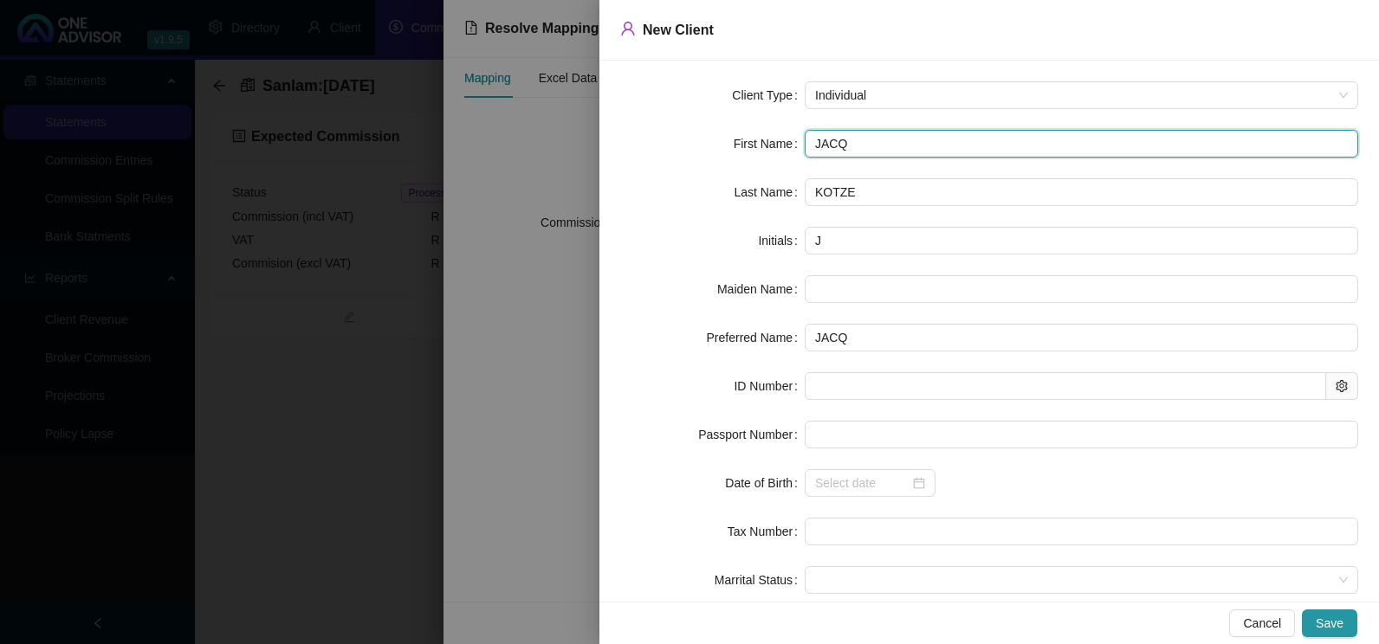
type input "JACQU"
type input "[PERSON_NAME]"
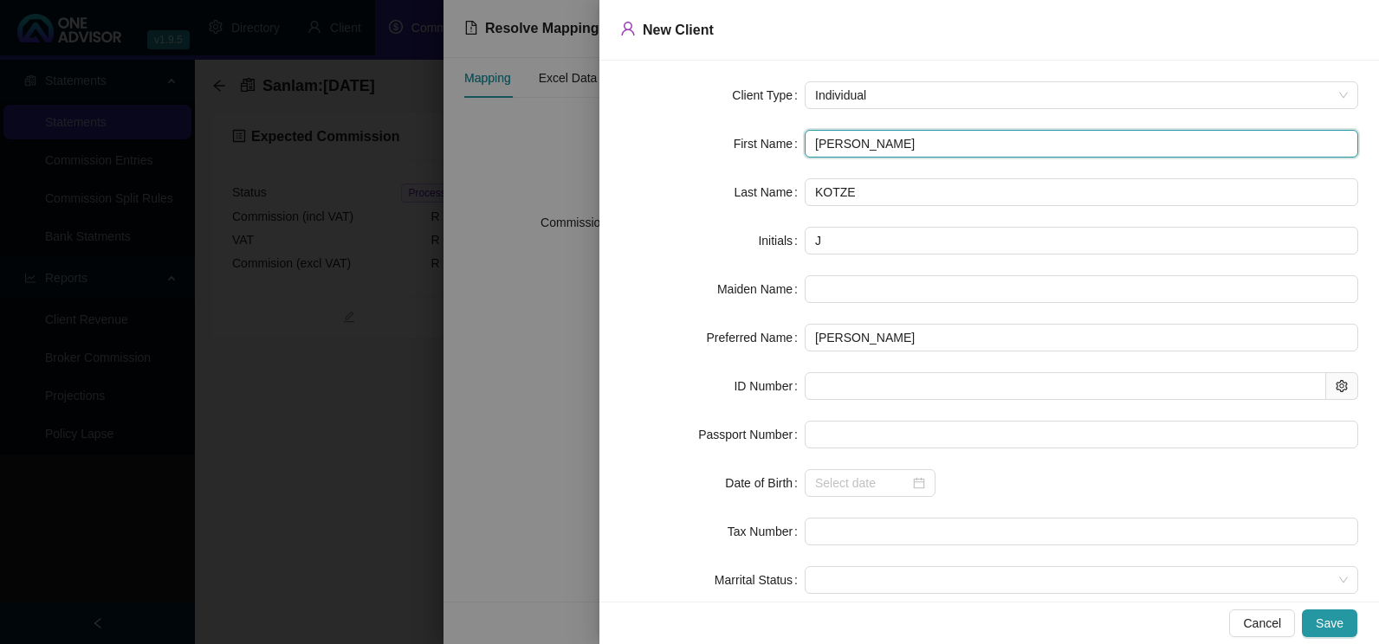
type input "[PERSON_NAME]"
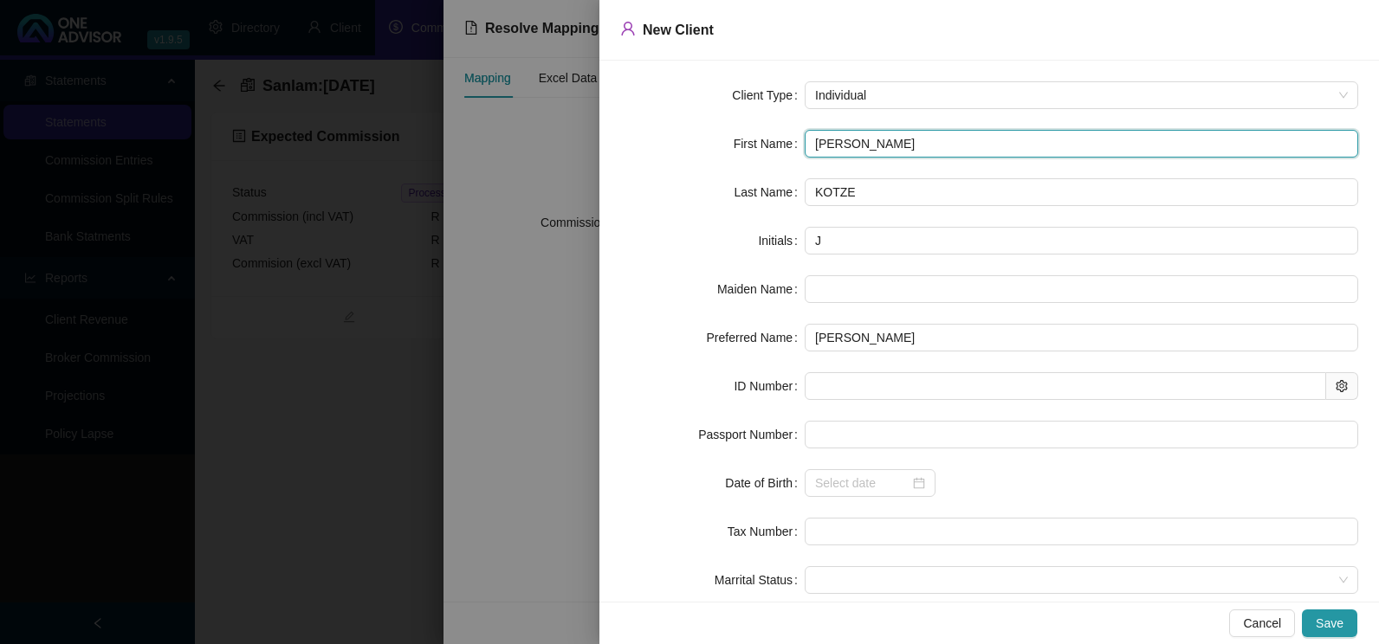
type input "[PERSON_NAME]"
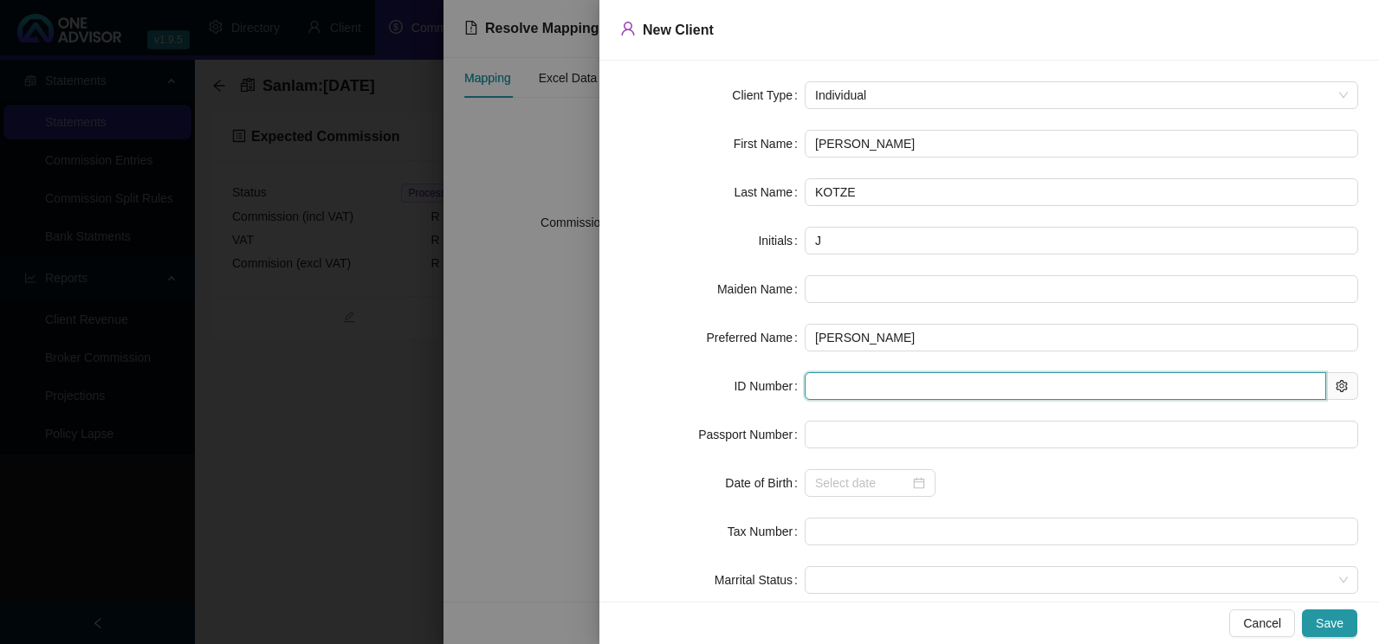
click at [850, 373] on input "text" at bounding box center [1064, 386] width 521 height 28
type input "790616"
type input "[DATE]"
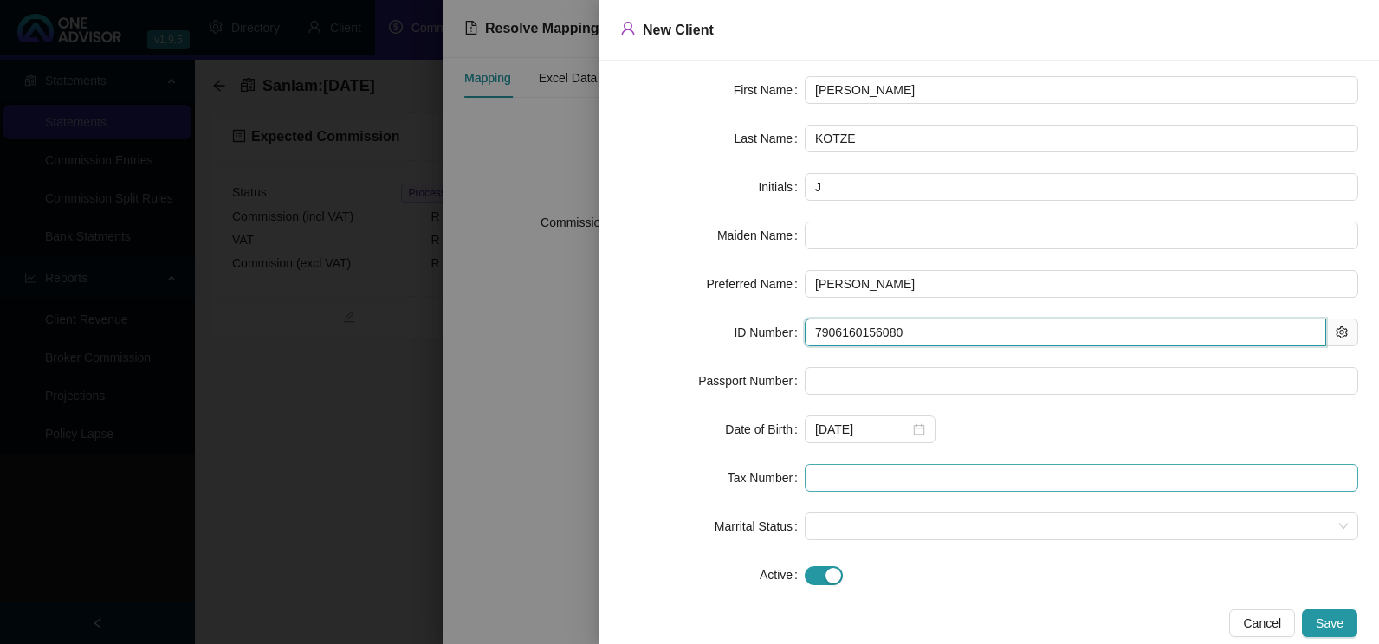
scroll to position [82, 0]
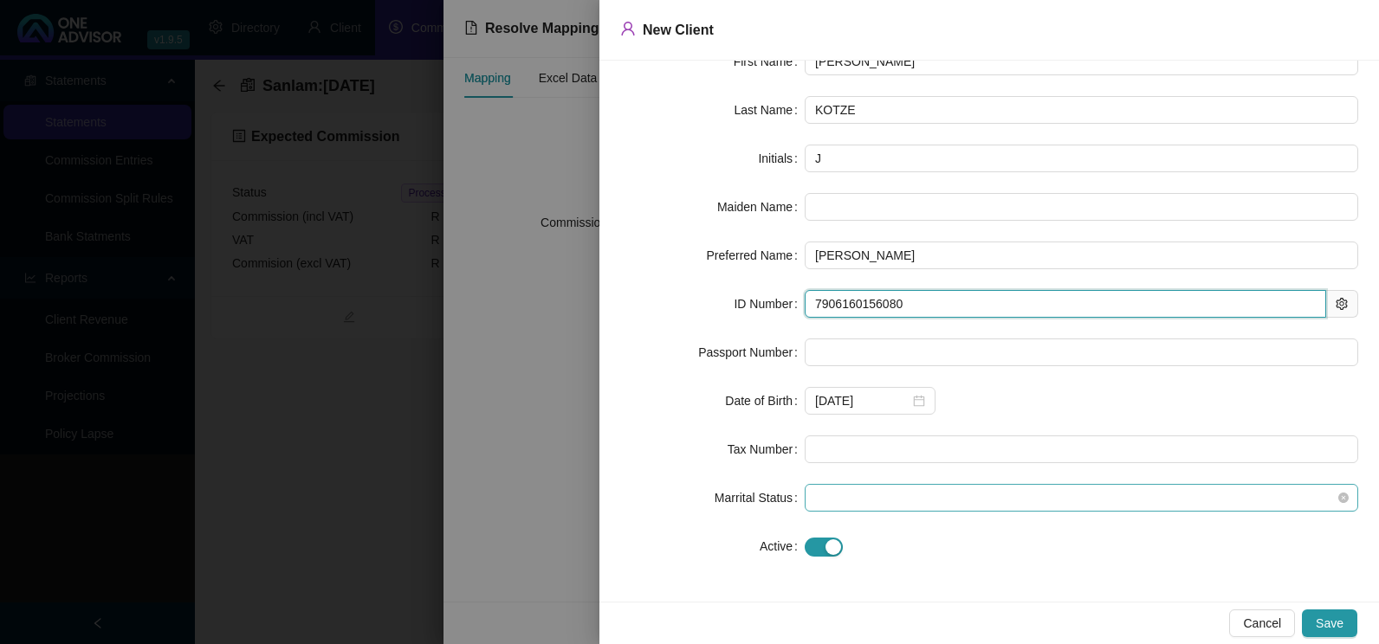
click at [954, 499] on span at bounding box center [1081, 498] width 533 height 26
type input "7906160156080"
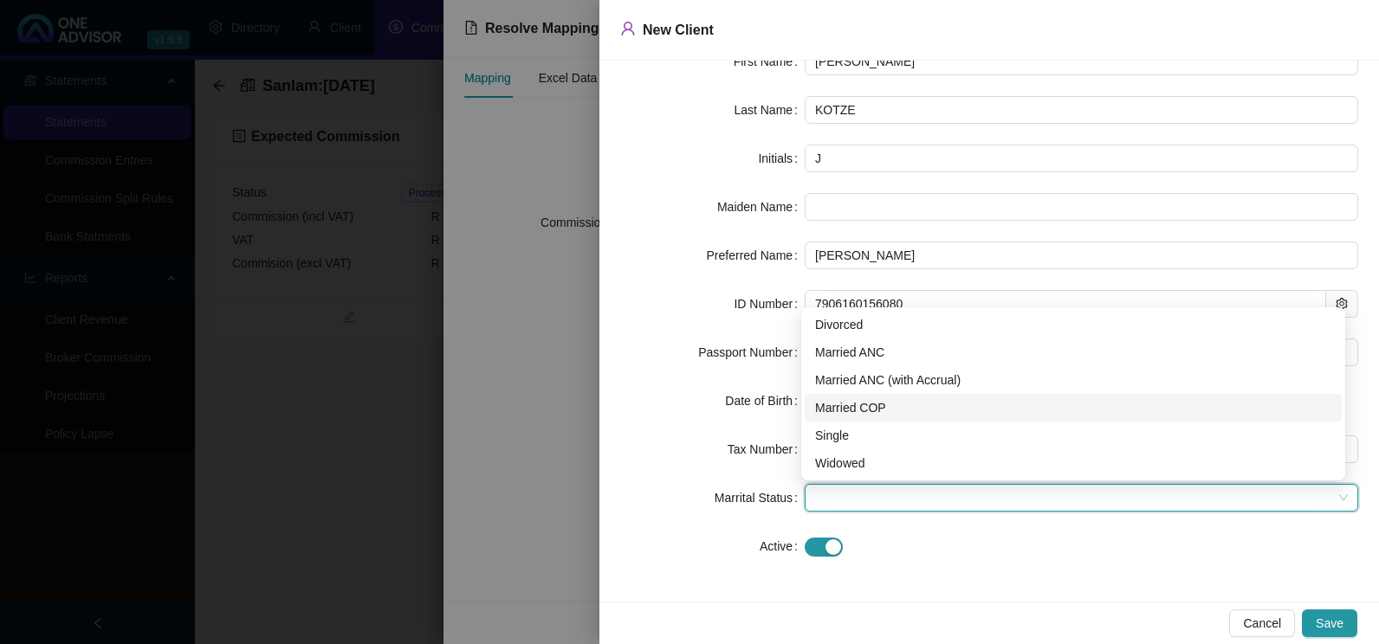
click at [855, 404] on div "Married COP" at bounding box center [1073, 407] width 516 height 19
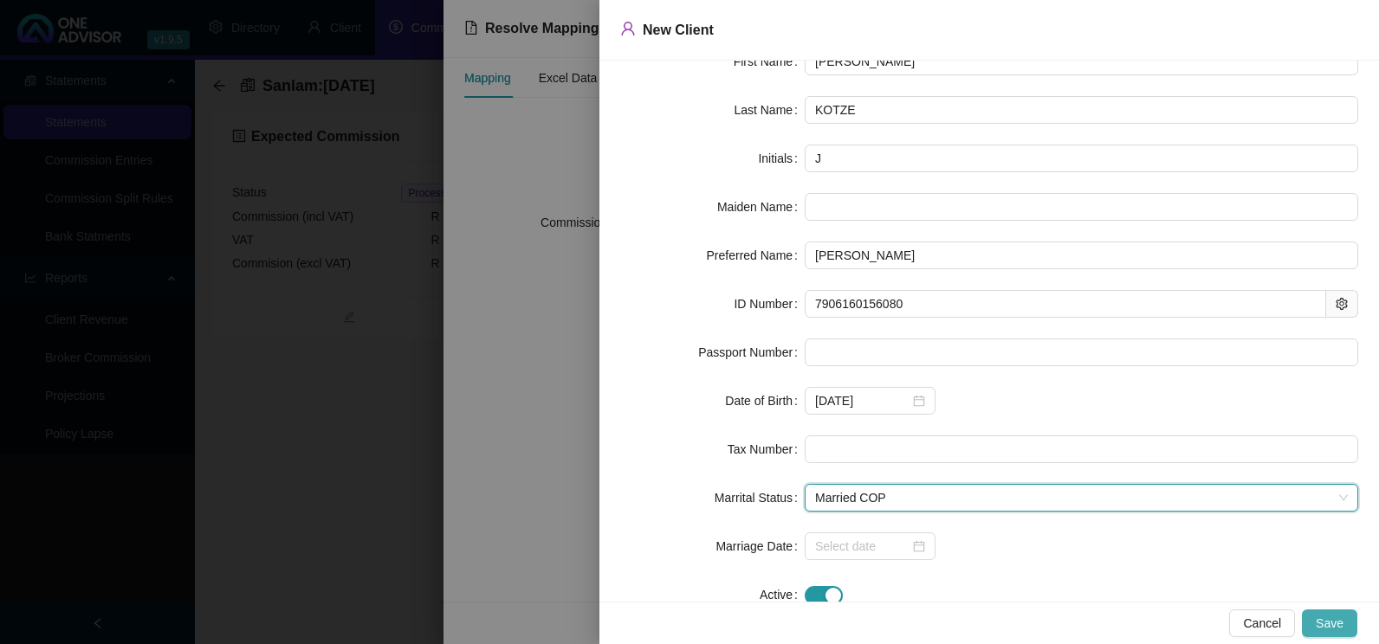
click at [1336, 624] on span "Save" at bounding box center [1329, 623] width 28 height 19
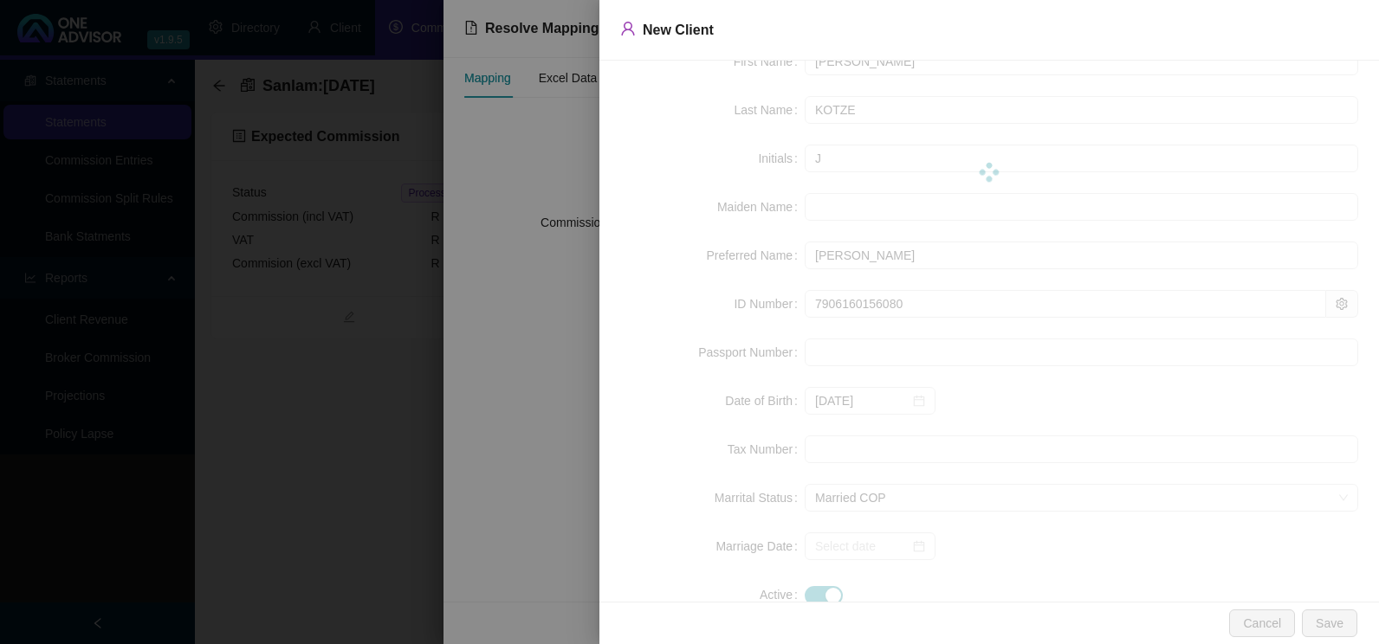
scroll to position [0, 0]
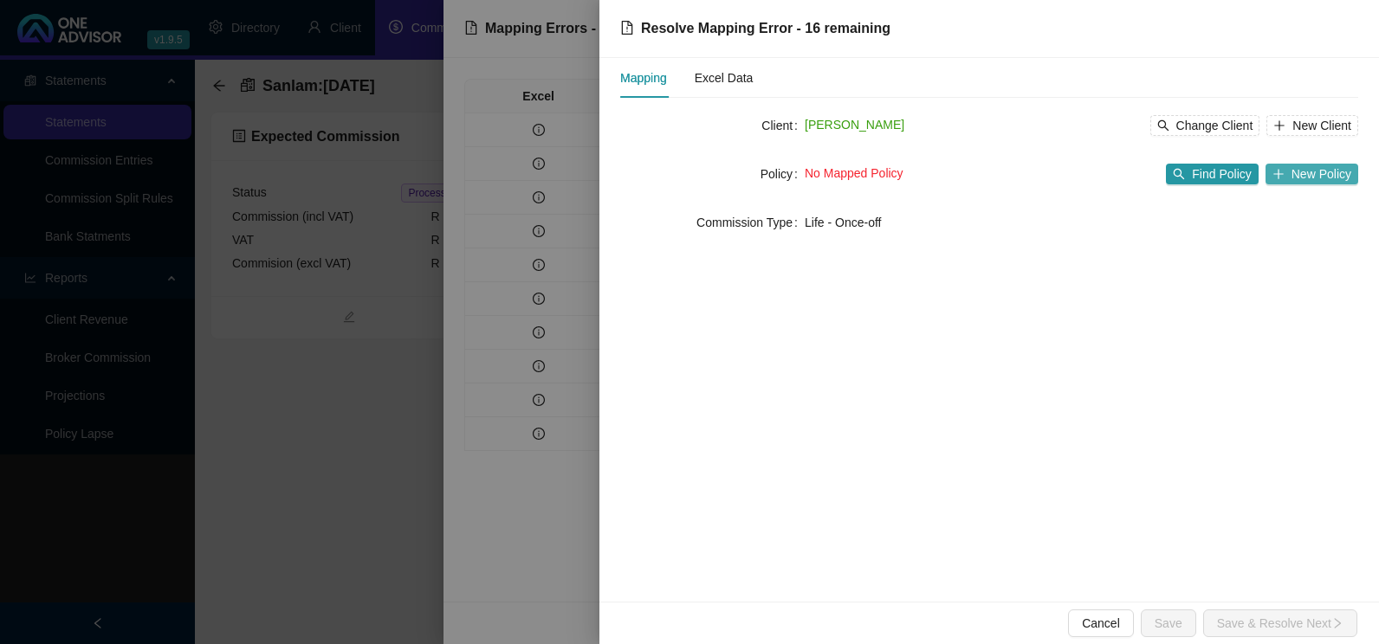
click at [1303, 169] on span "New Policy" at bounding box center [1321, 174] width 60 height 19
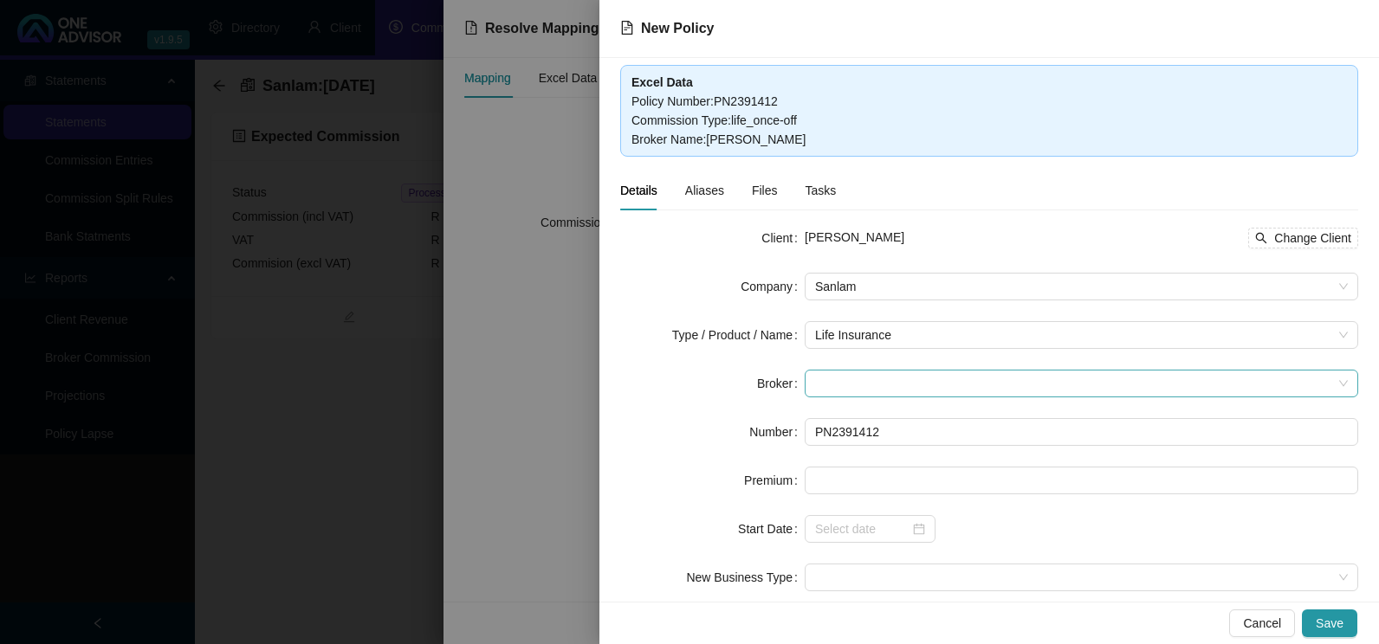
click at [943, 385] on span at bounding box center [1081, 384] width 533 height 26
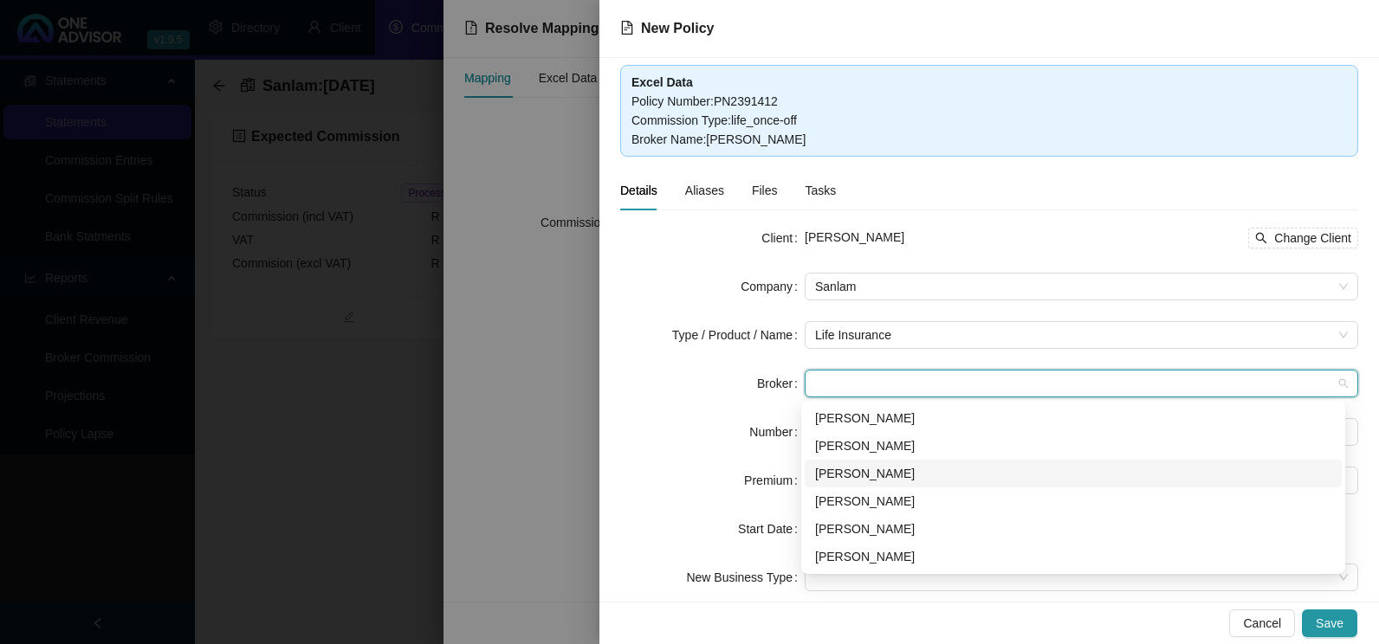
click at [891, 468] on div "[PERSON_NAME]" at bounding box center [1073, 473] width 516 height 19
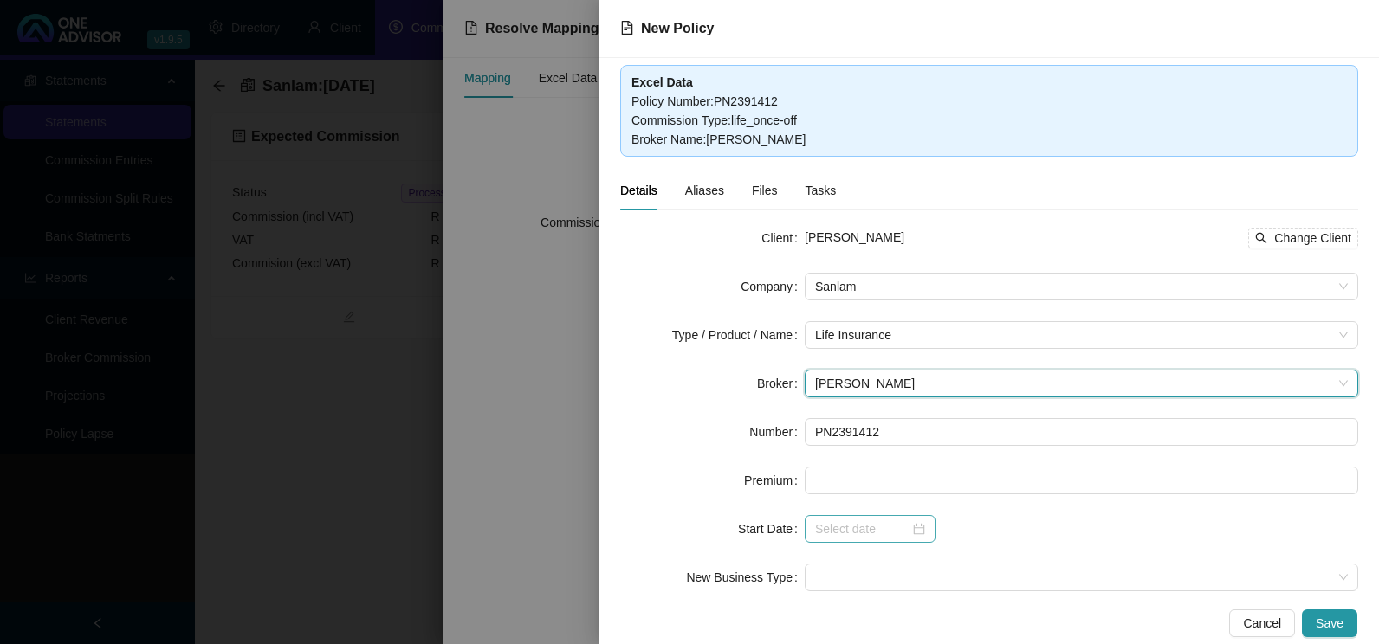
click at [908, 529] on div at bounding box center [870, 529] width 110 height 19
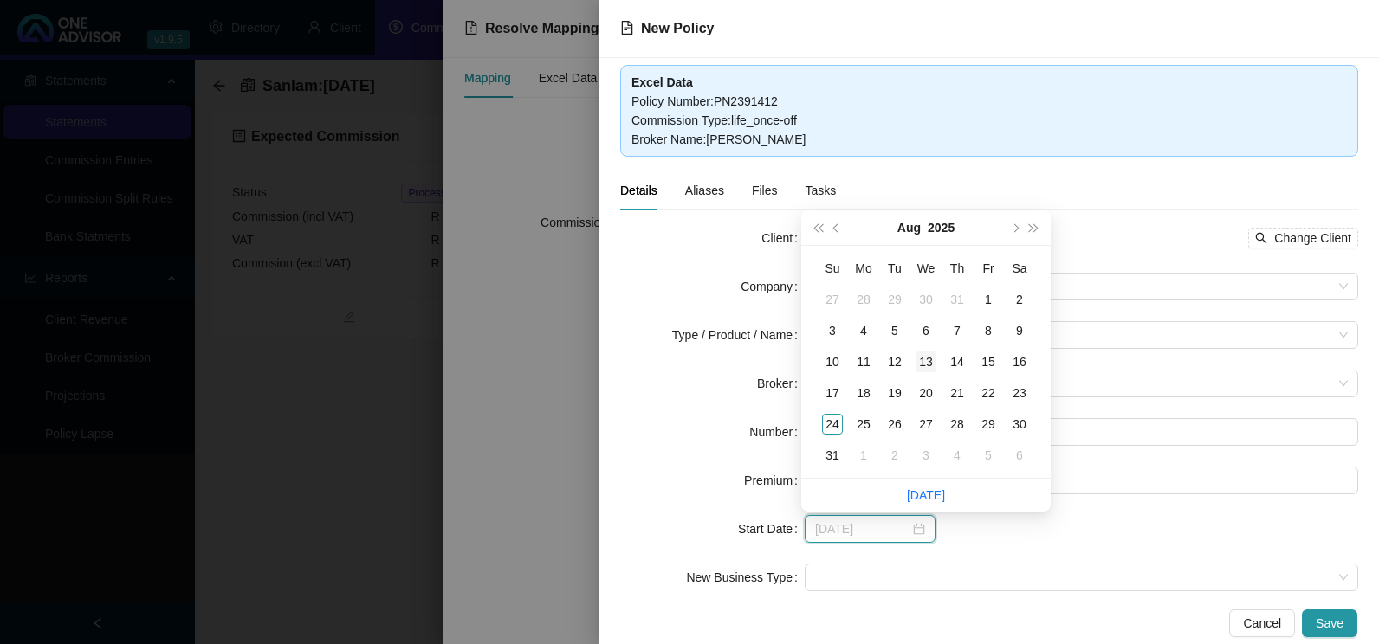
type input "[DATE]"
click at [931, 365] on div "13" at bounding box center [925, 362] width 21 height 21
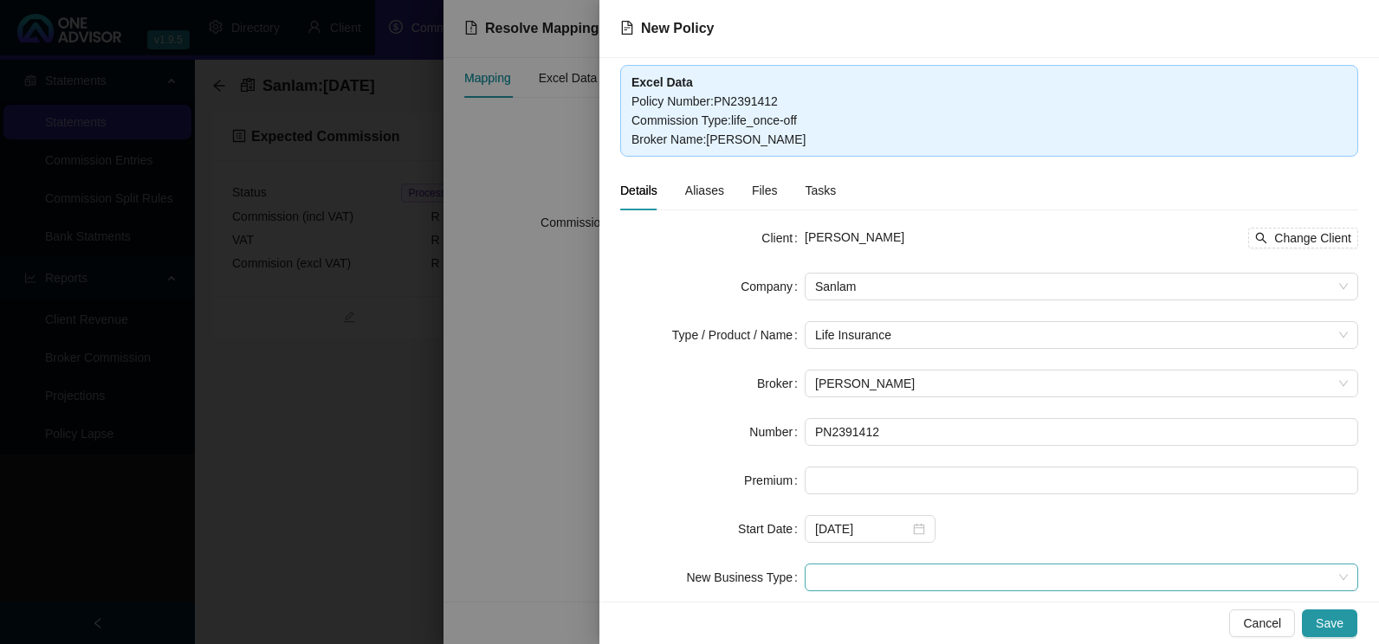
click at [886, 572] on span at bounding box center [1081, 578] width 533 height 26
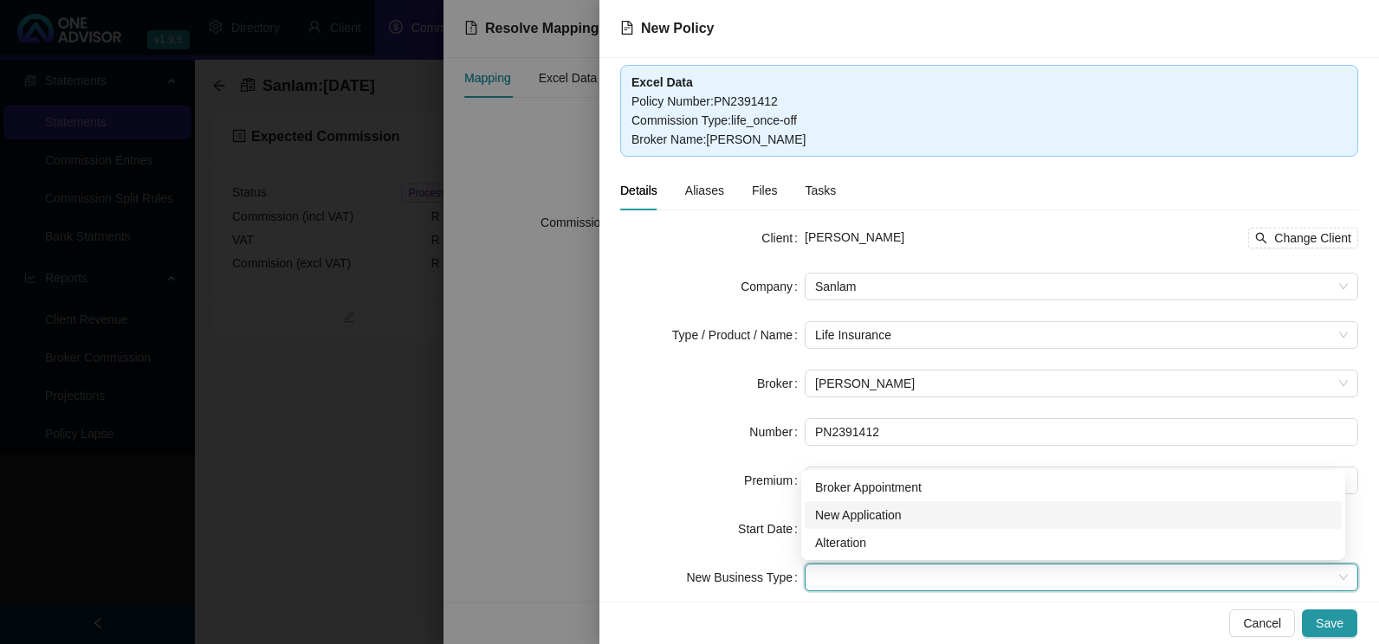
click at [864, 515] on div "New Application" at bounding box center [1073, 515] width 516 height 19
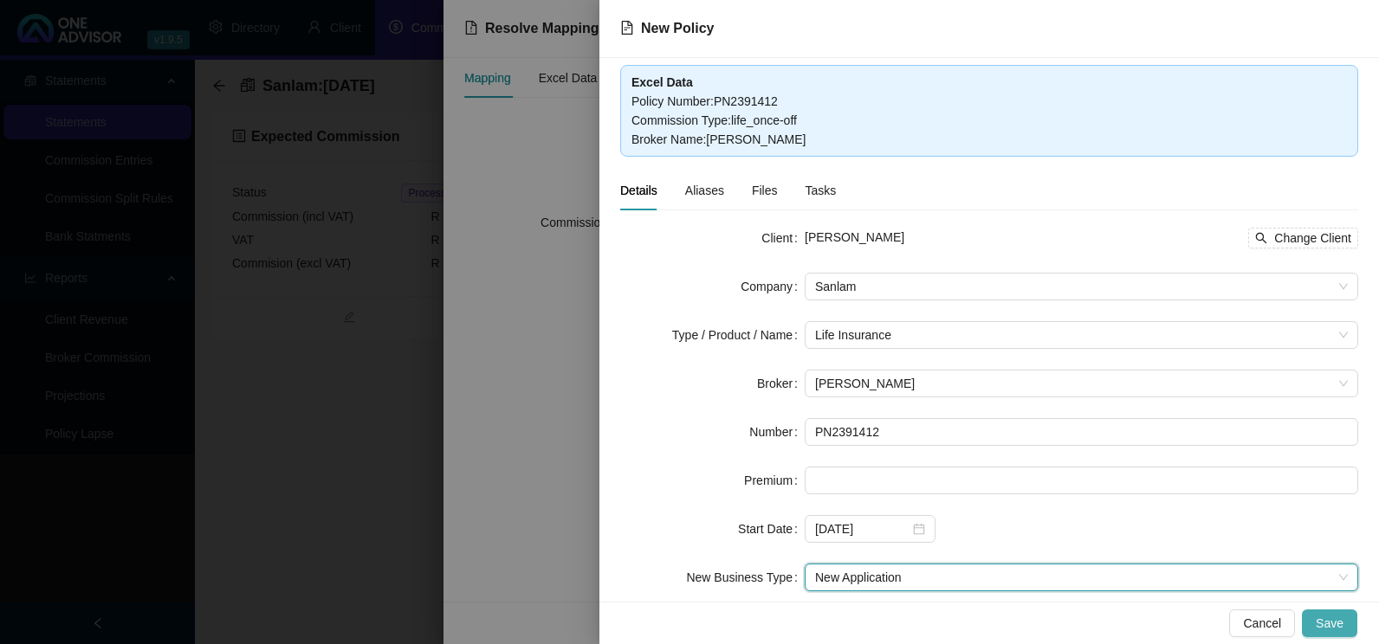
click at [1331, 621] on span "Save" at bounding box center [1329, 623] width 28 height 19
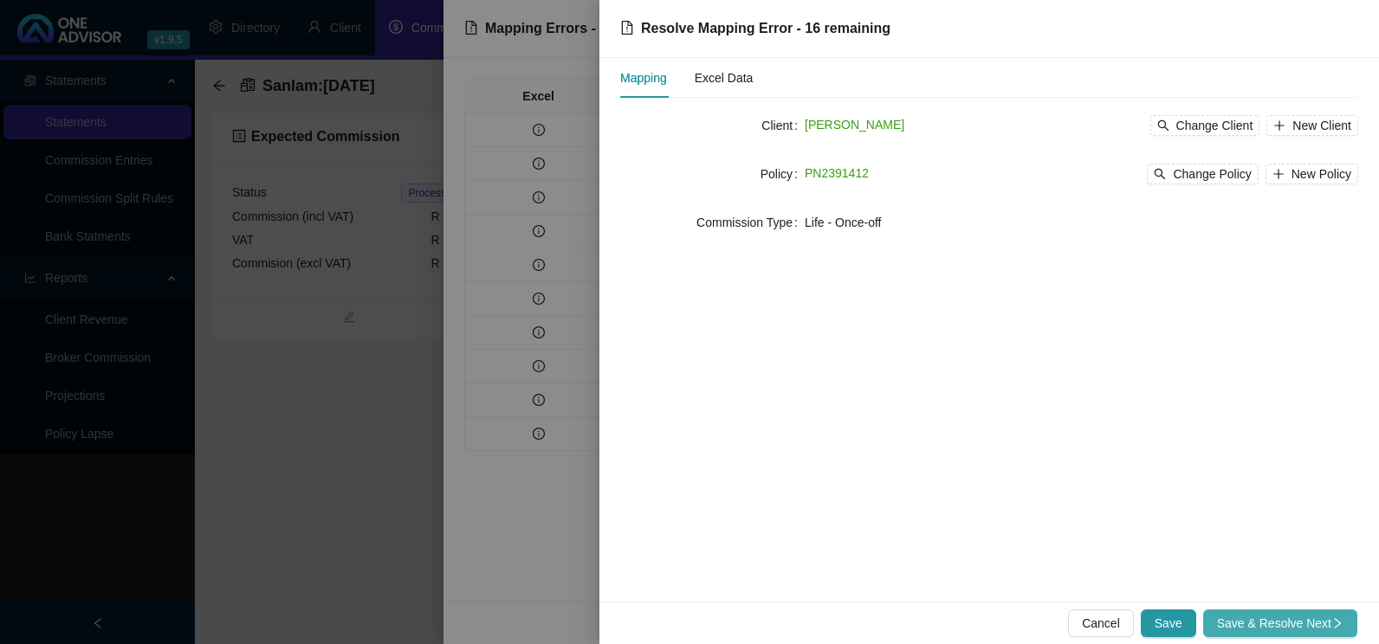
click at [1275, 627] on span "Save & Resolve Next" at bounding box center [1280, 623] width 126 height 19
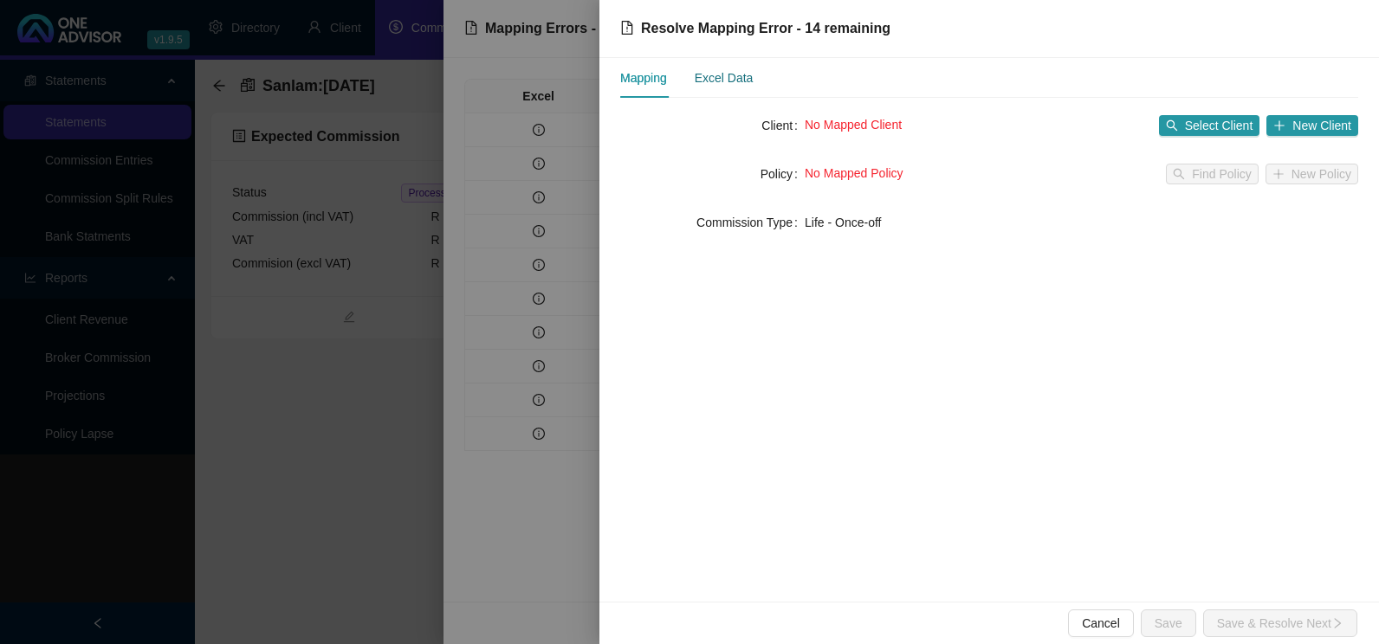
click at [701, 84] on div "Excel Data" at bounding box center [724, 77] width 59 height 19
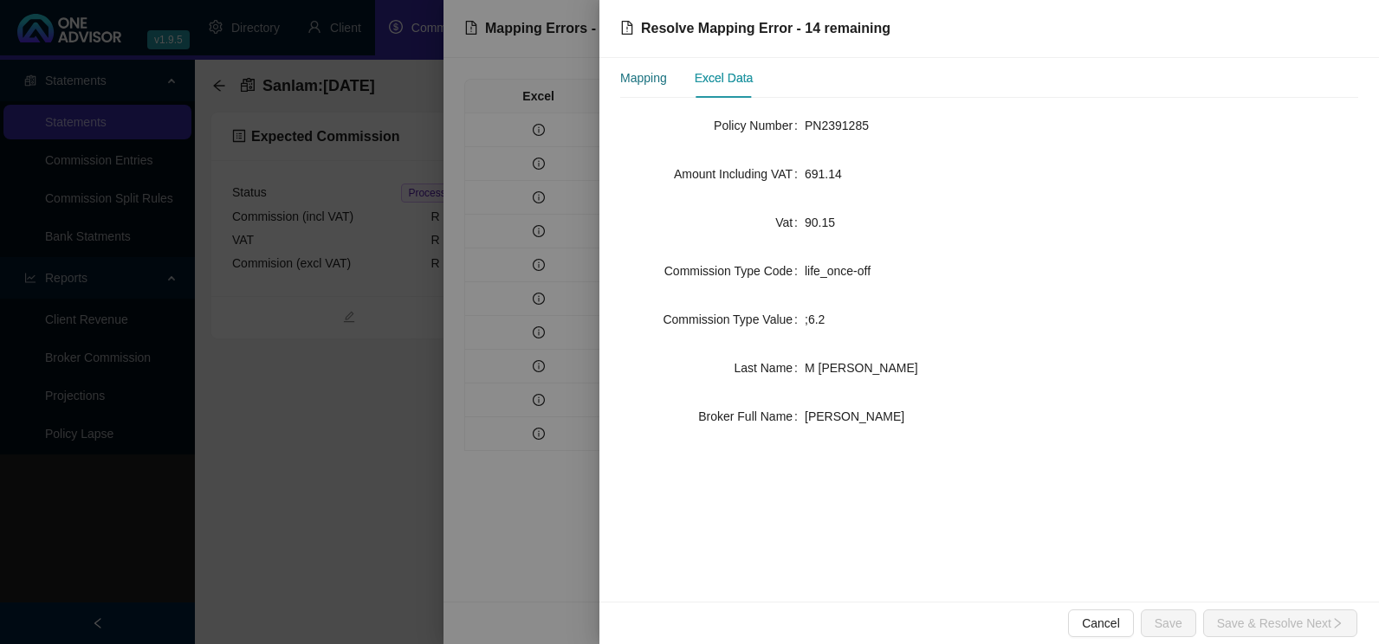
click at [644, 81] on div "Mapping" at bounding box center [643, 77] width 47 height 19
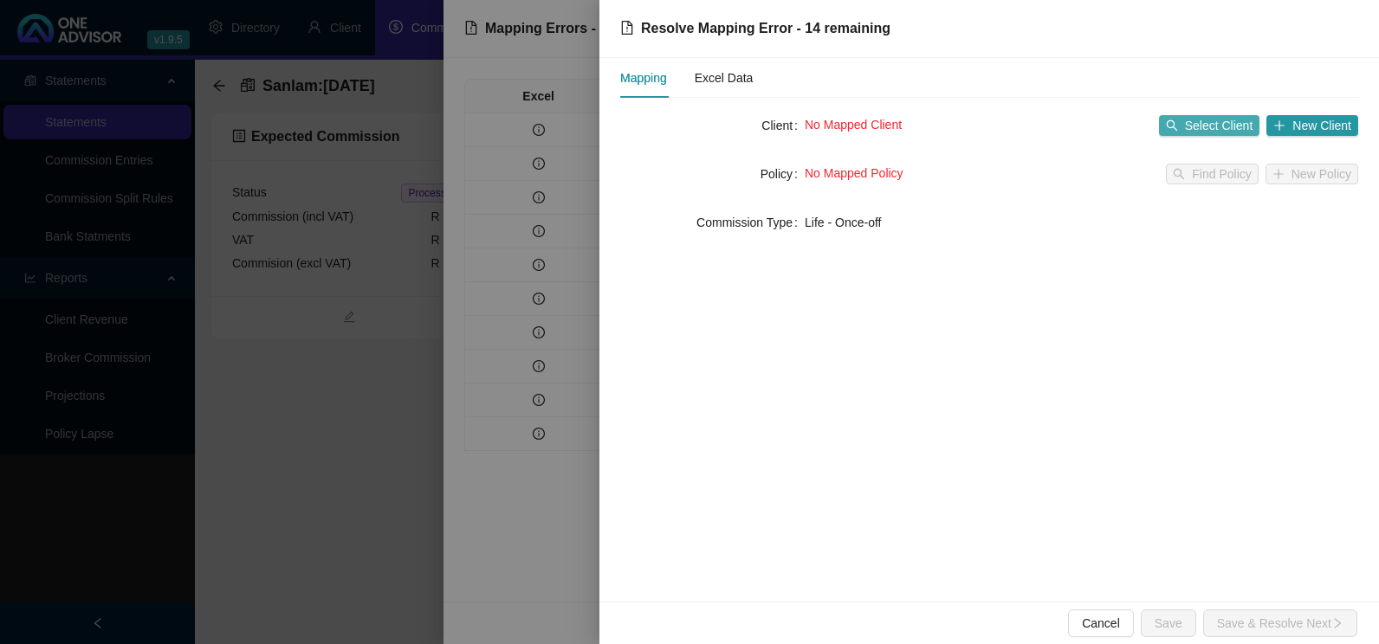
click at [1230, 120] on span "Select Client" at bounding box center [1219, 125] width 68 height 19
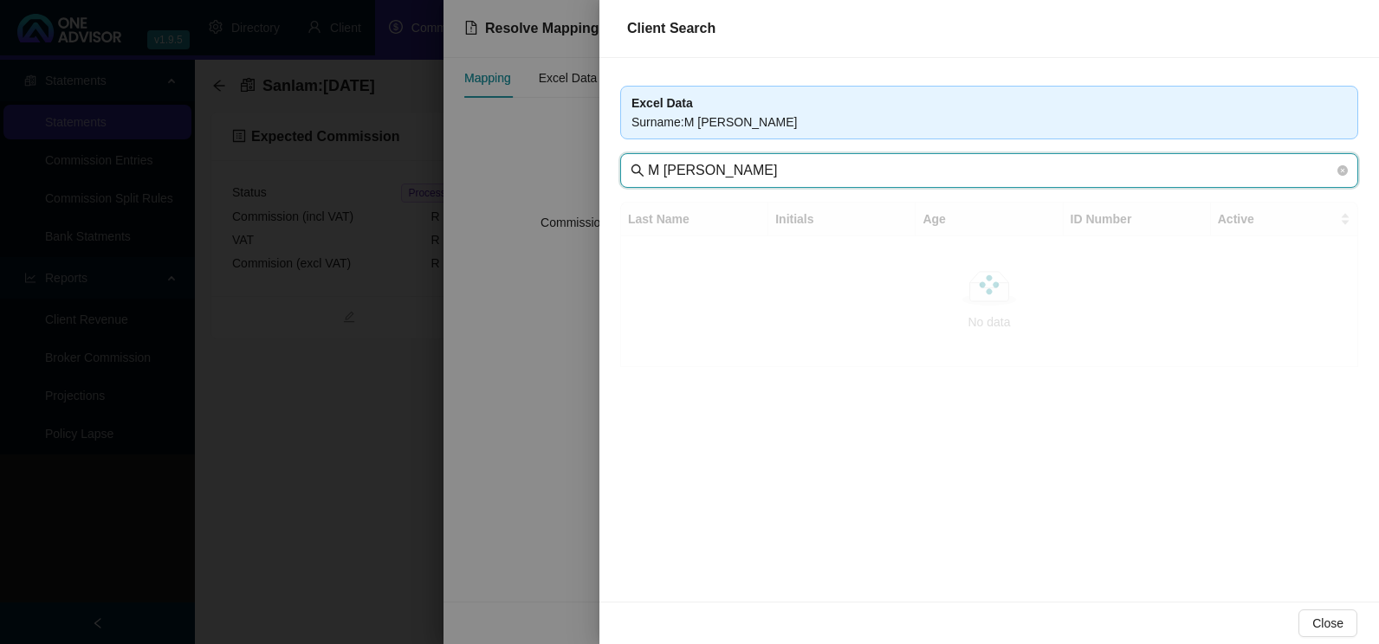
click at [662, 173] on input "M [PERSON_NAME]" at bounding box center [991, 170] width 686 height 21
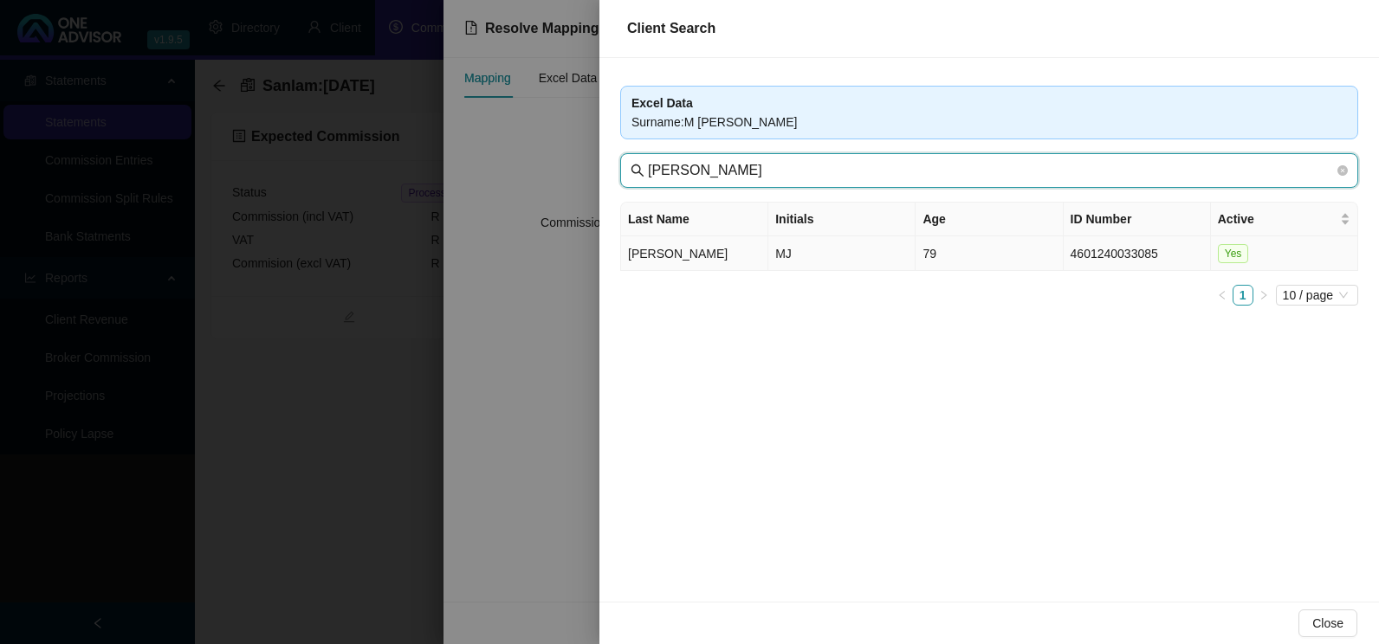
type input "[PERSON_NAME]"
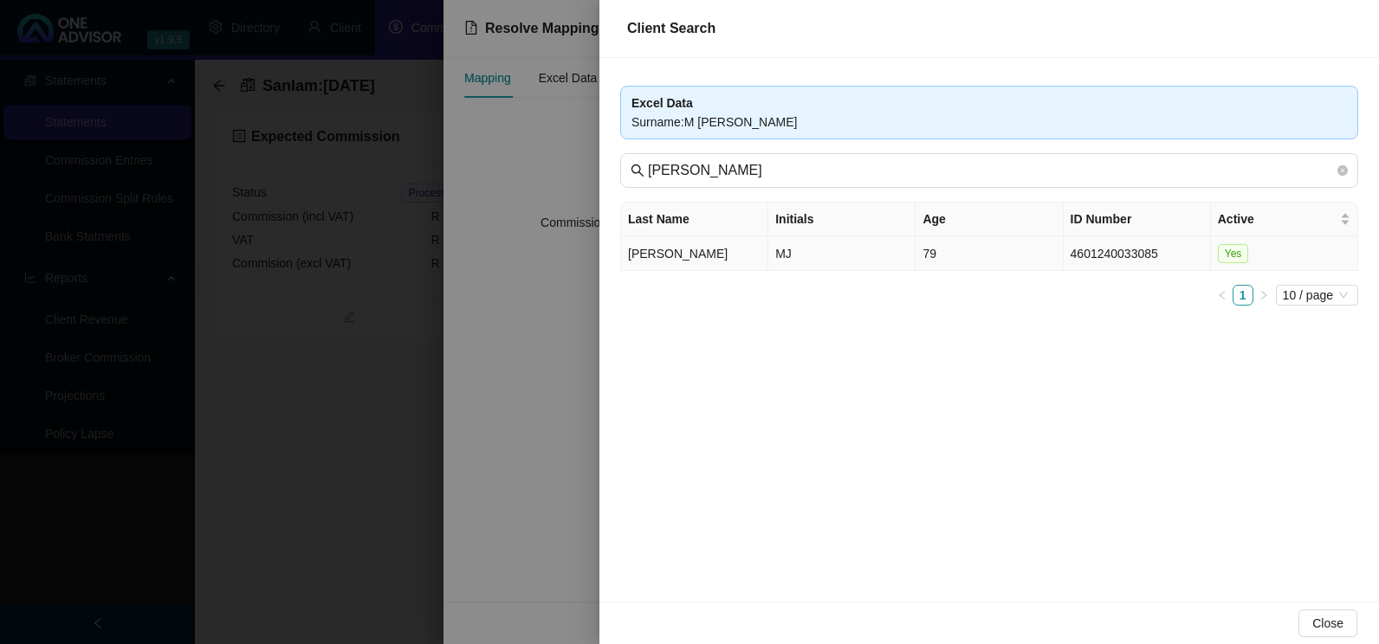
click at [680, 255] on td "[PERSON_NAME]" at bounding box center [694, 253] width 147 height 35
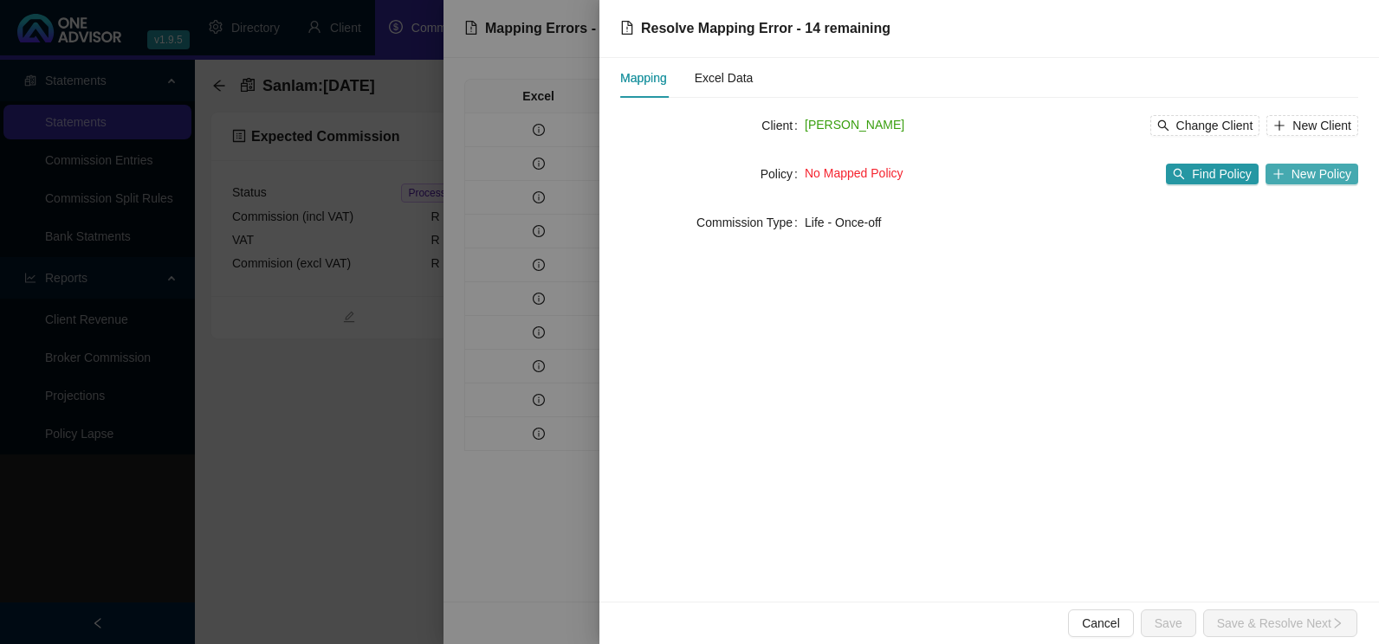
click at [1323, 171] on span "New Policy" at bounding box center [1321, 174] width 60 height 19
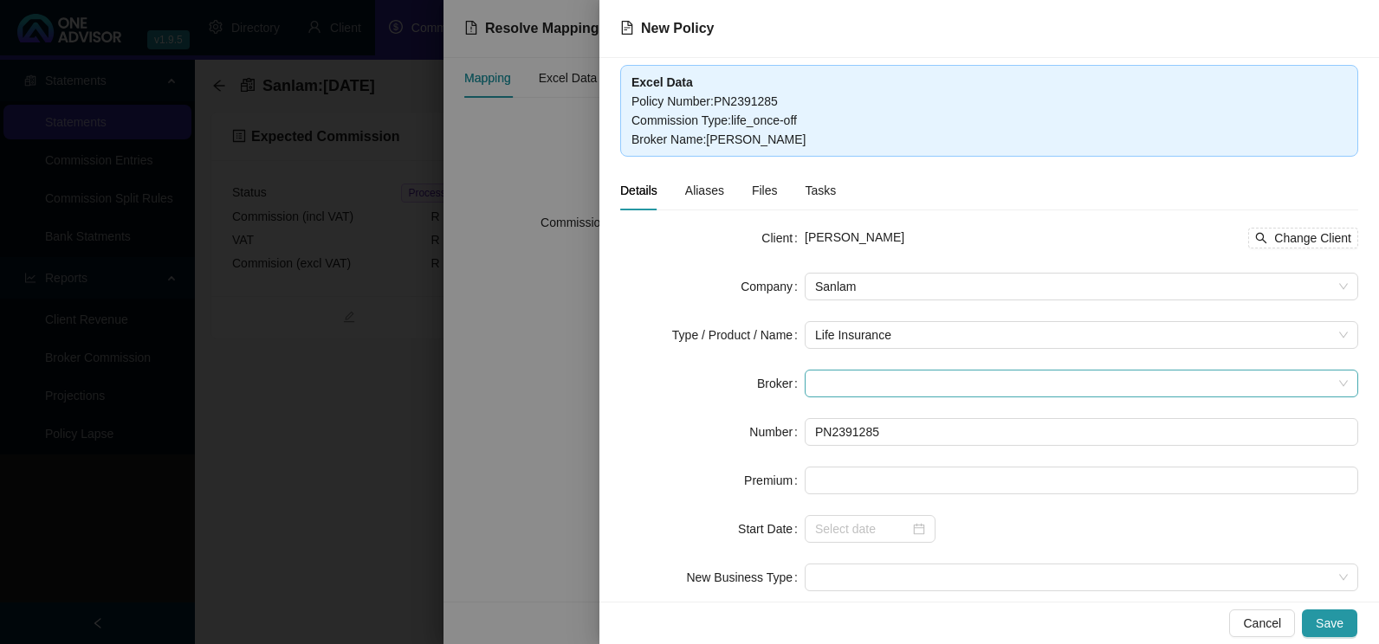
click at [992, 390] on span at bounding box center [1081, 384] width 533 height 26
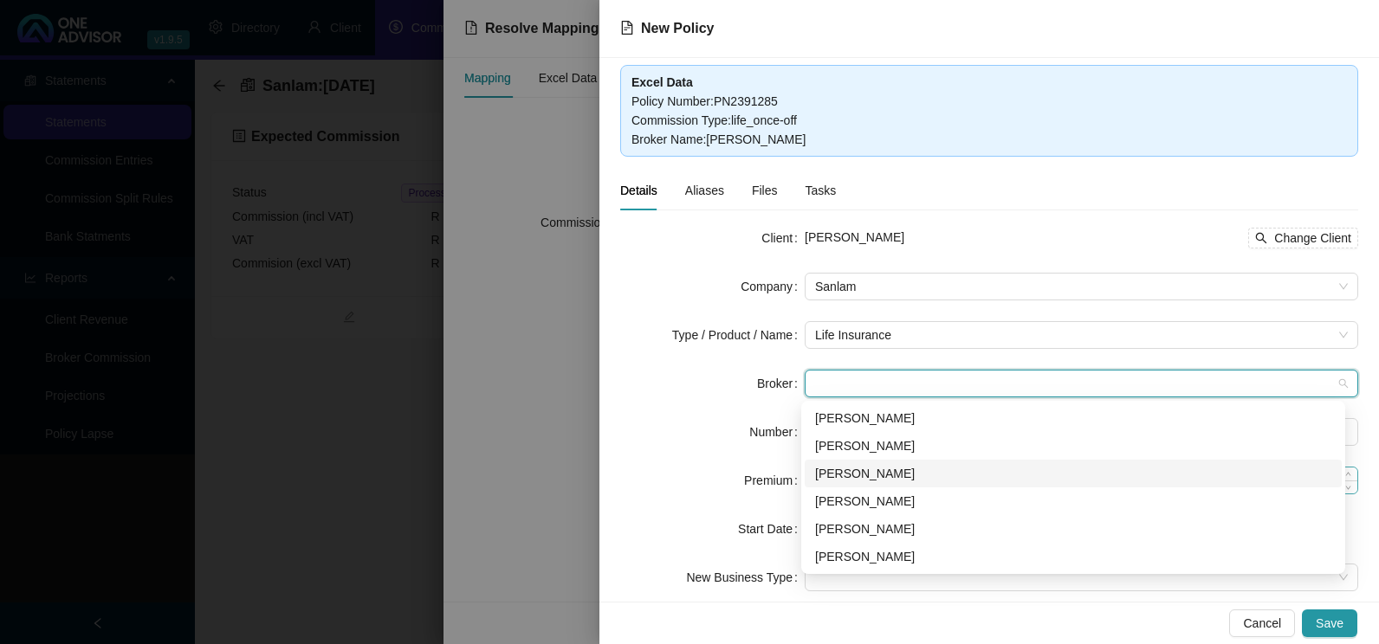
click at [875, 468] on div "[PERSON_NAME]" at bounding box center [1073, 473] width 516 height 19
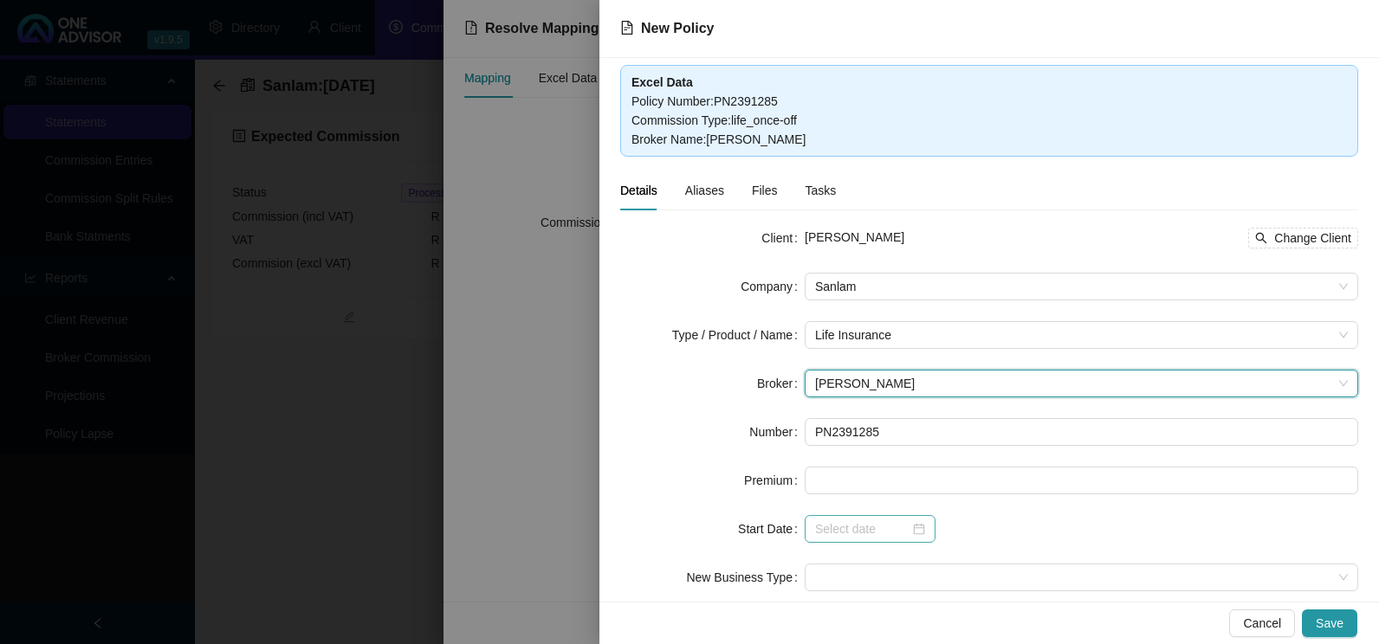
click at [920, 533] on div at bounding box center [870, 529] width 110 height 19
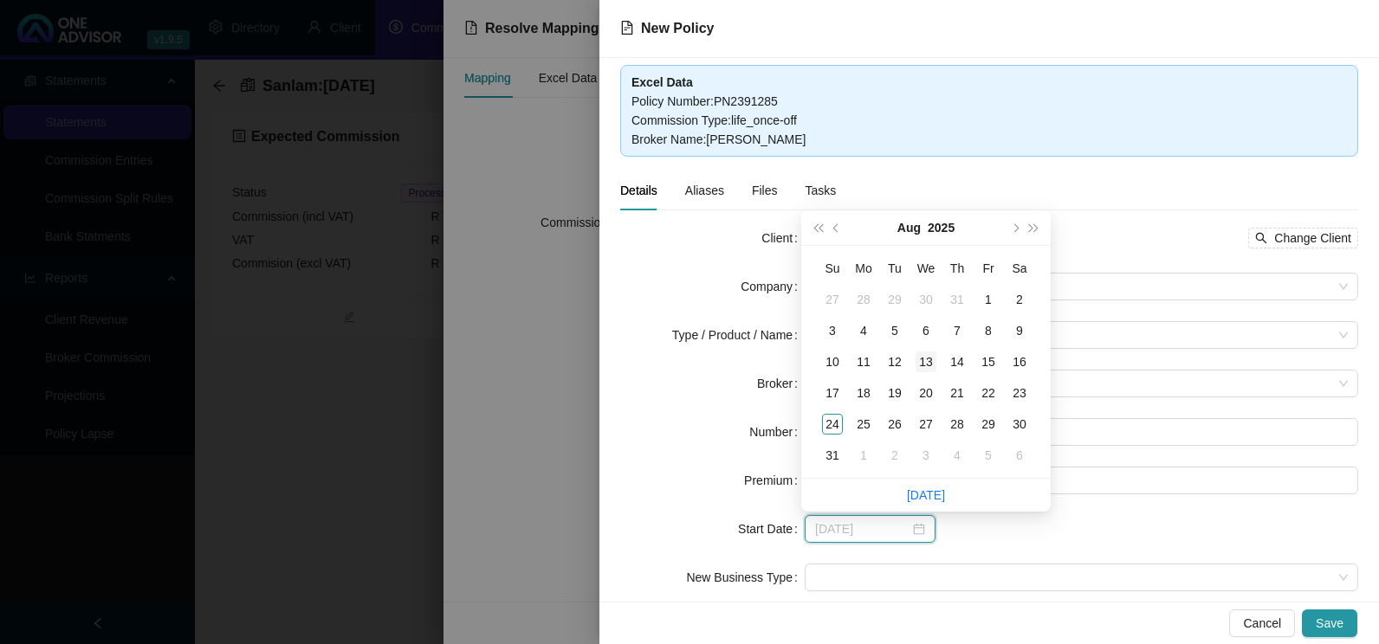
type input "[DATE]"
click at [934, 361] on div "13" at bounding box center [925, 362] width 21 height 21
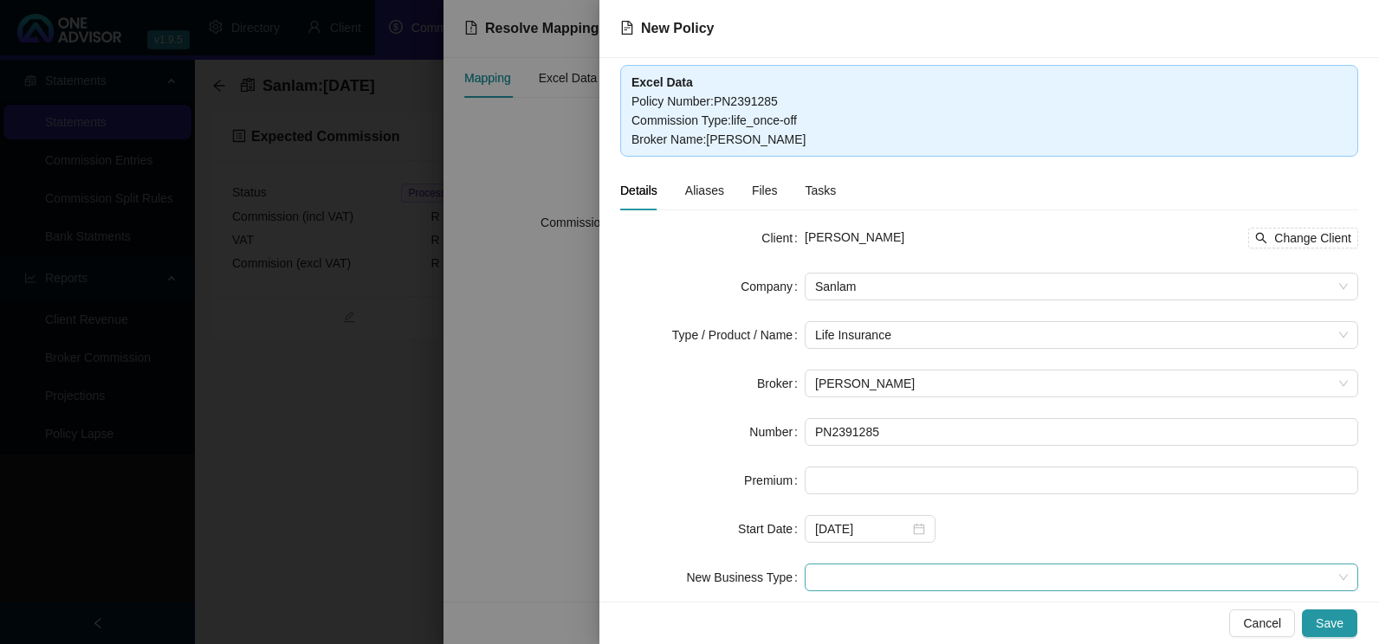
click at [875, 570] on span at bounding box center [1081, 578] width 533 height 26
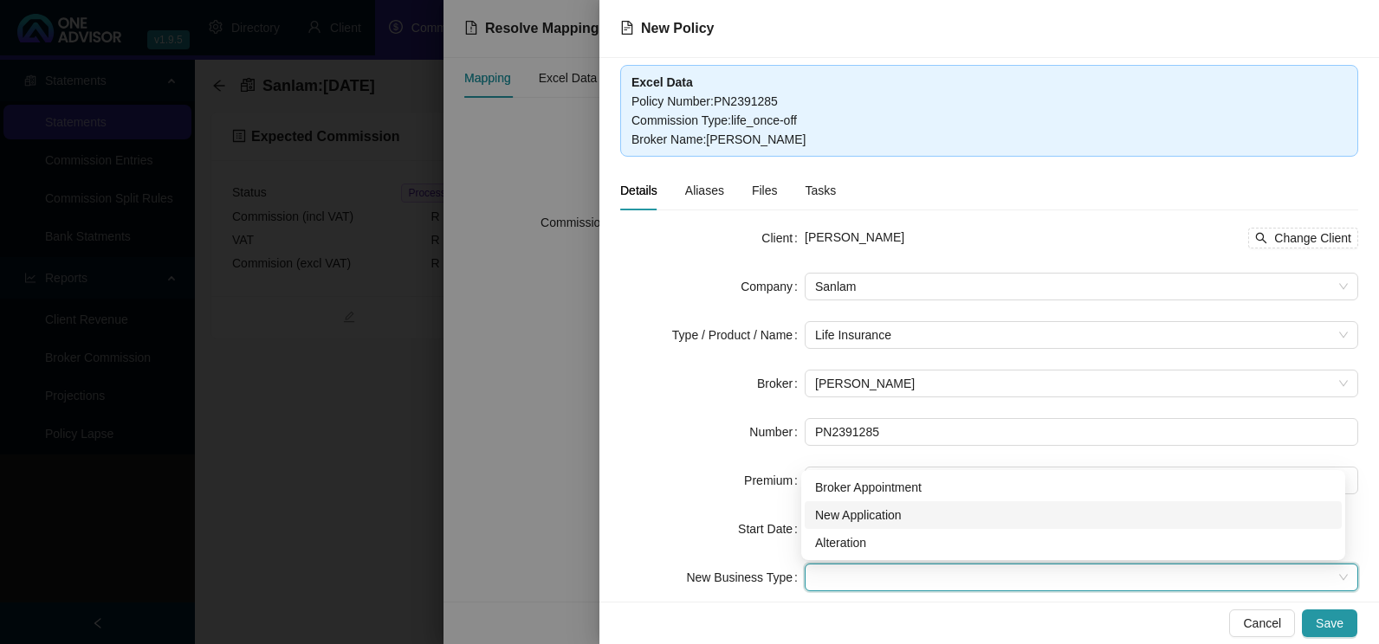
click at [881, 517] on div "New Application" at bounding box center [1073, 515] width 516 height 19
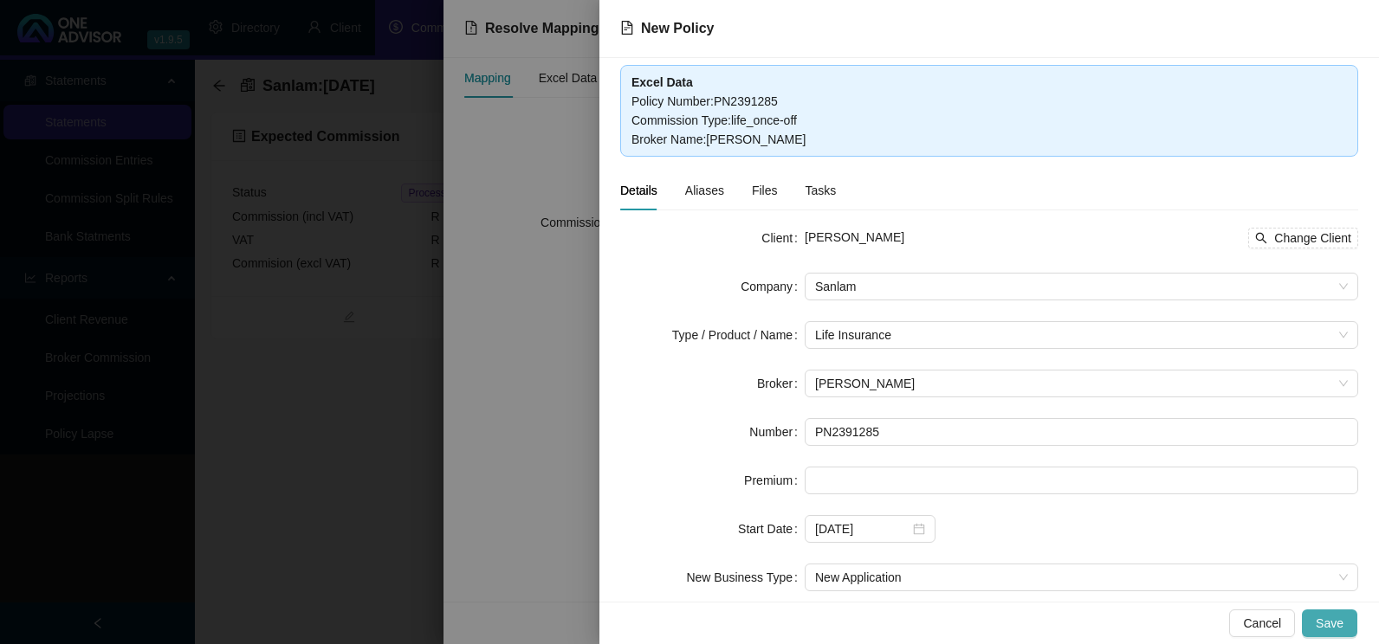
click at [1341, 629] on span "Save" at bounding box center [1329, 623] width 28 height 19
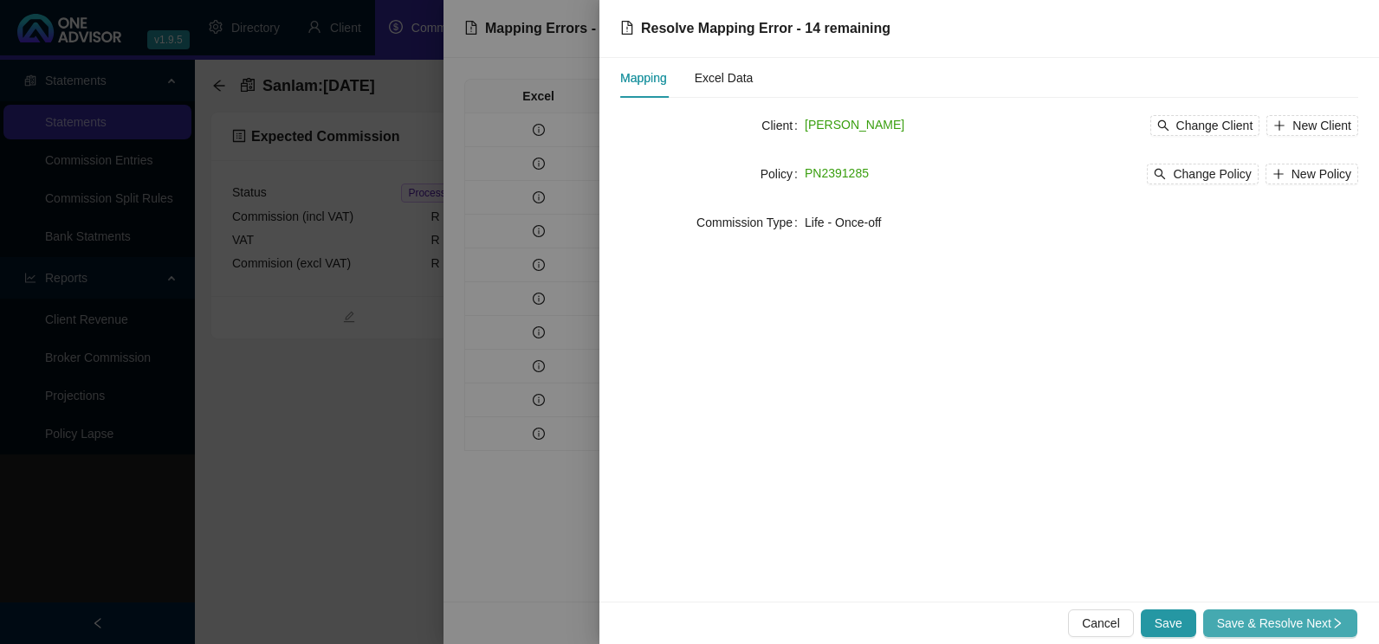
click at [1306, 623] on span "Save & Resolve Next" at bounding box center [1280, 623] width 126 height 19
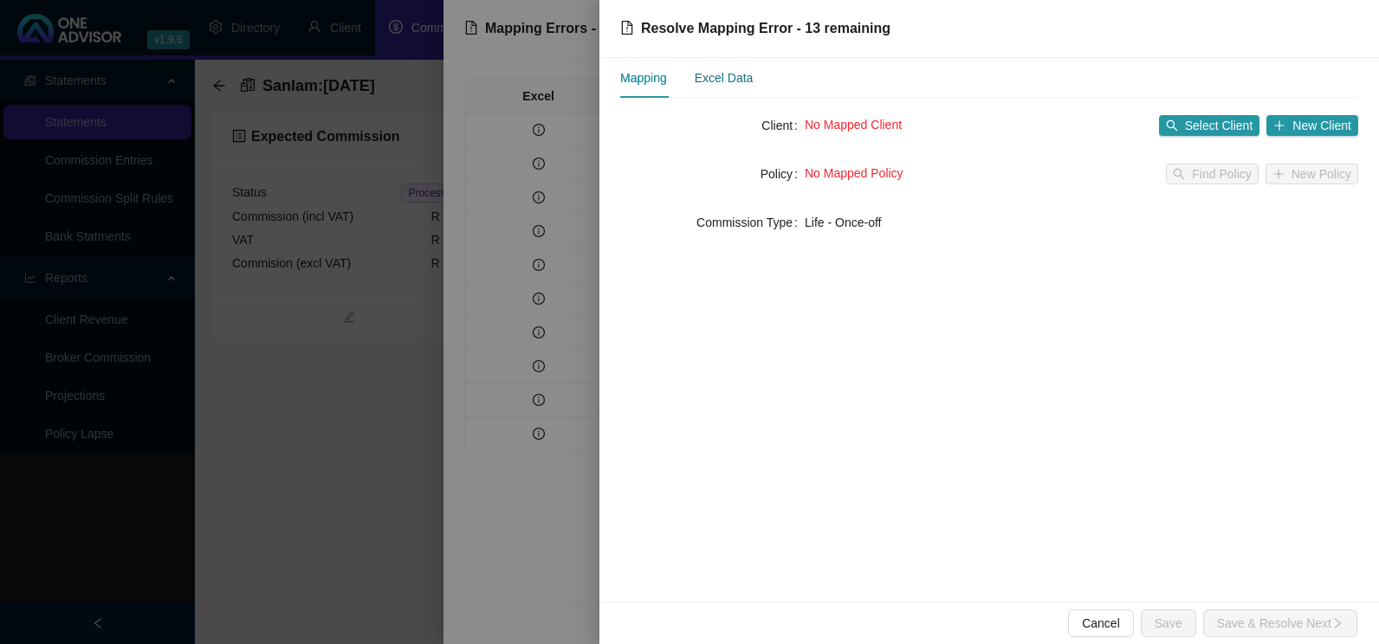
click at [714, 81] on div "Excel Data" at bounding box center [724, 77] width 59 height 19
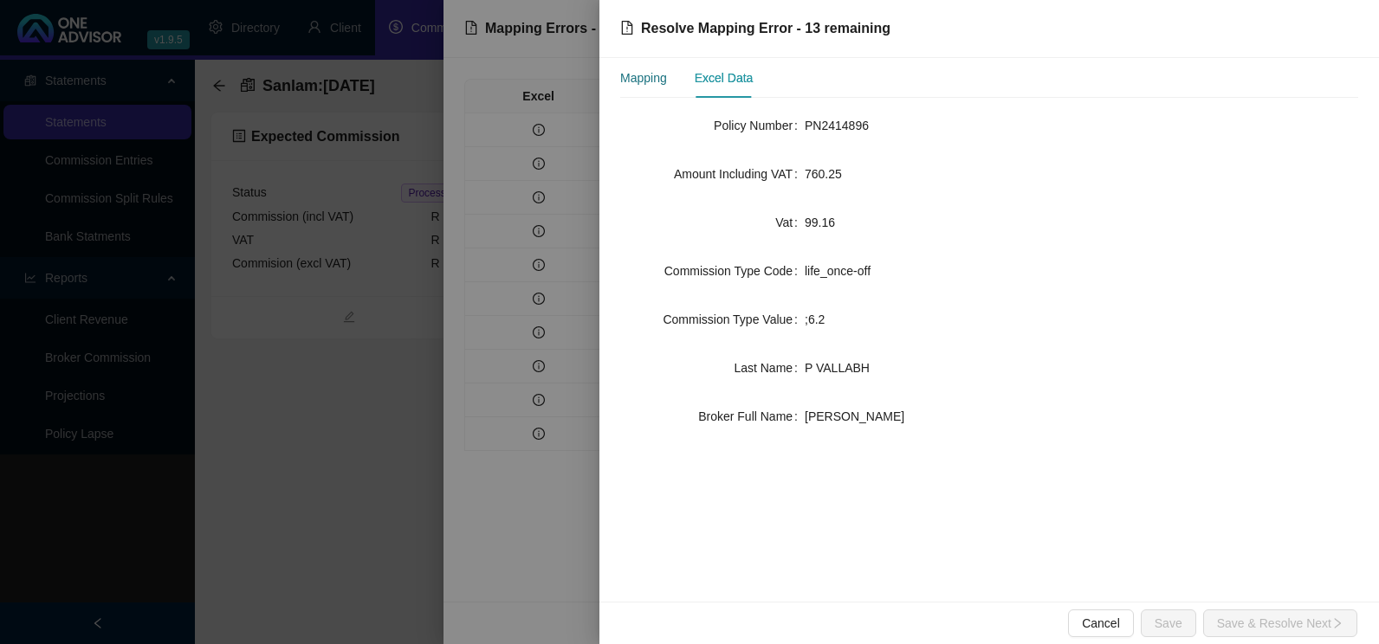
click at [643, 77] on div "Mapping" at bounding box center [643, 77] width 47 height 19
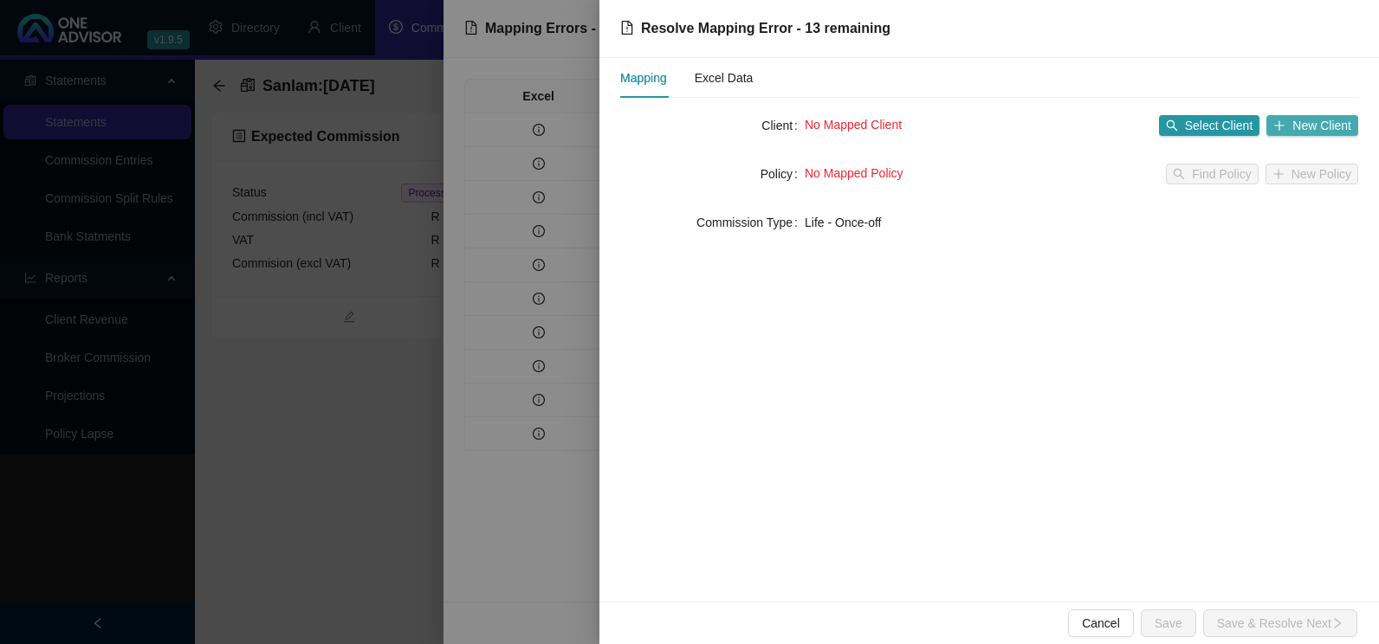
click at [1332, 124] on span "New Client" at bounding box center [1321, 125] width 59 height 19
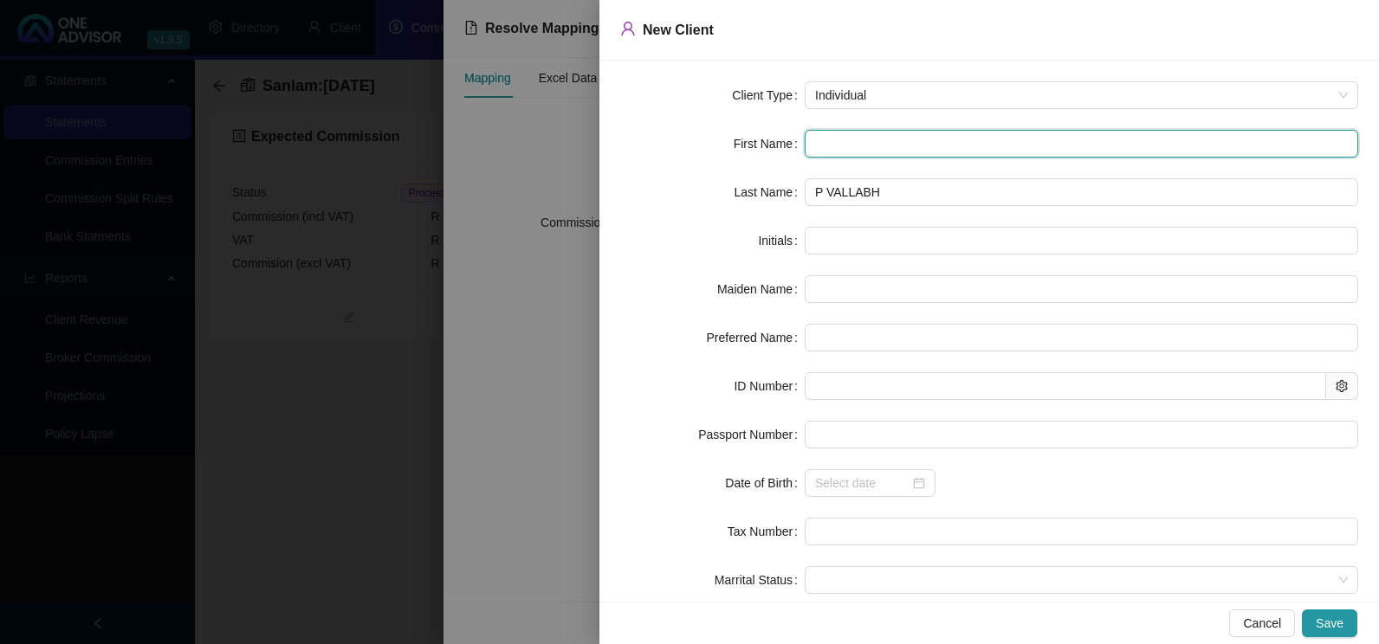
click at [944, 137] on input "text" at bounding box center [1080, 144] width 553 height 28
type input "p"
type input "P"
type input "p"
type input "pU"
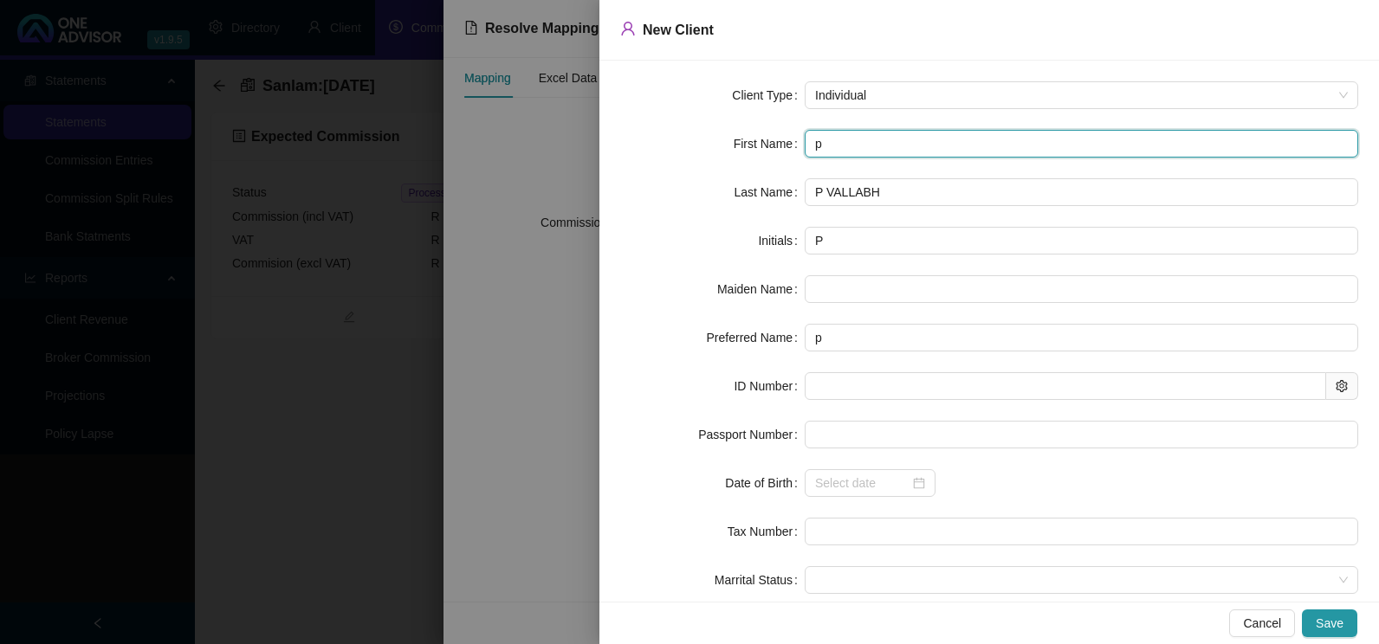
type input "pU"
type input "pUR"
type input "pURN"
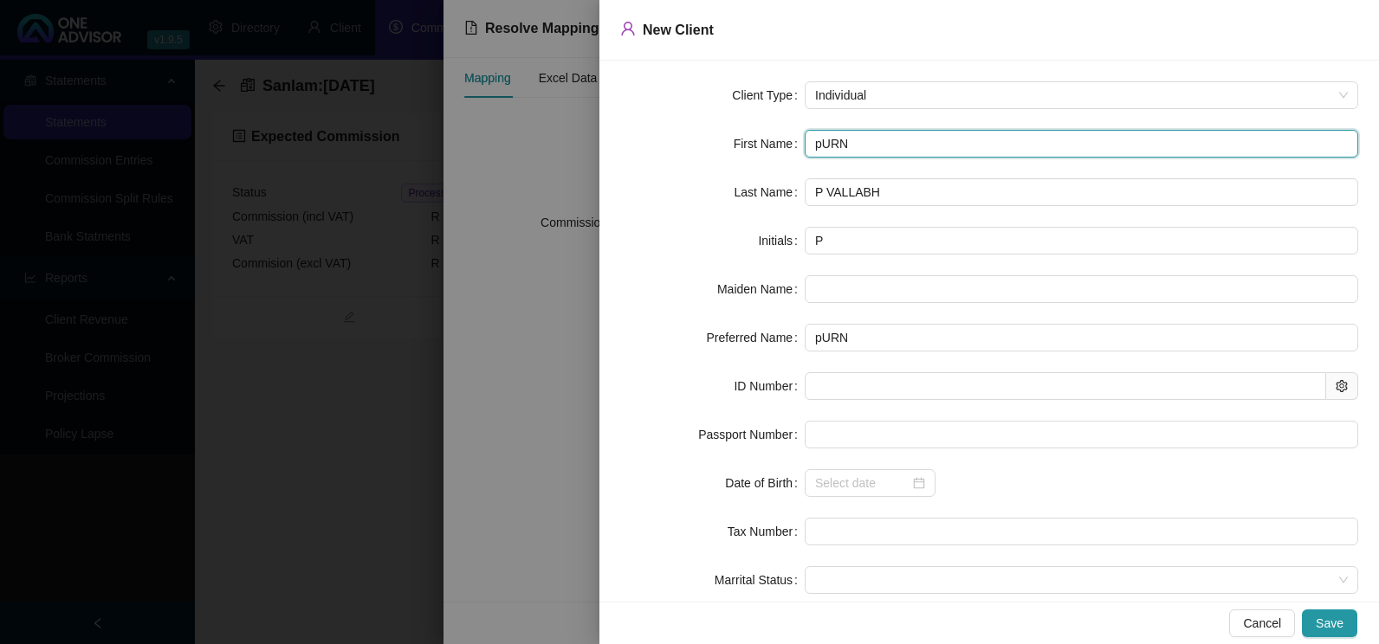
type input "pURNI"
type input "pURNIM"
type input "pURNIMA"
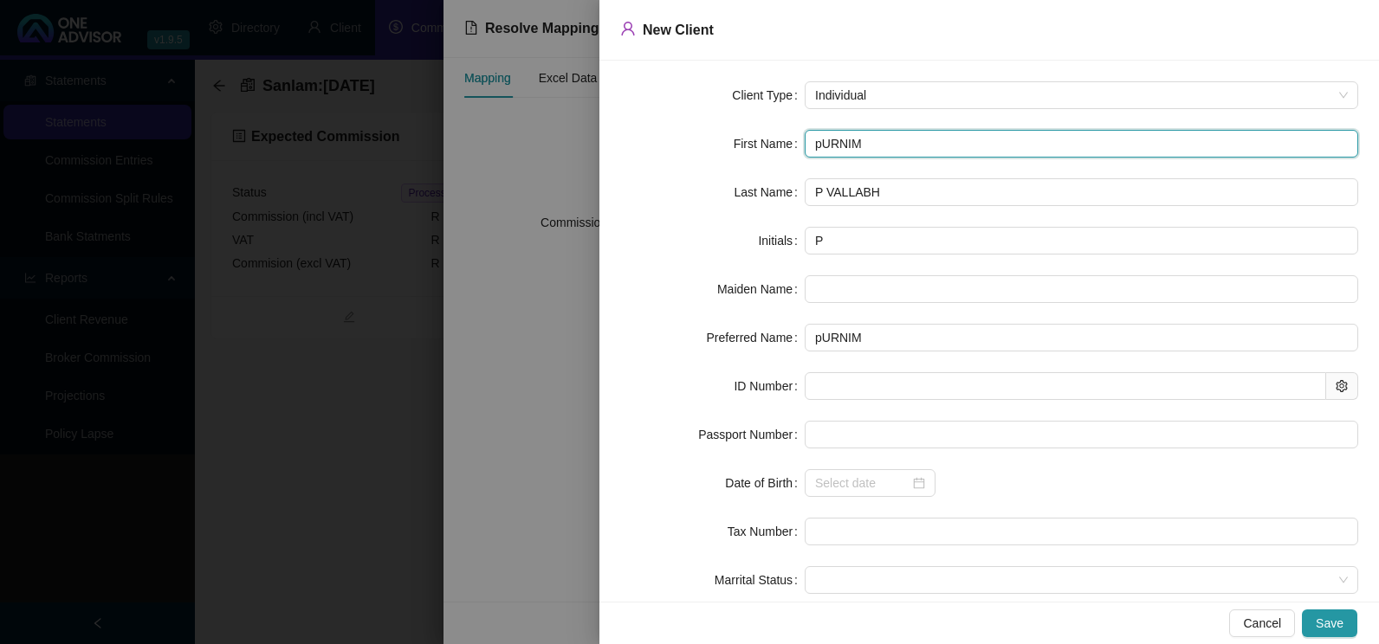
type input "pURNIMA"
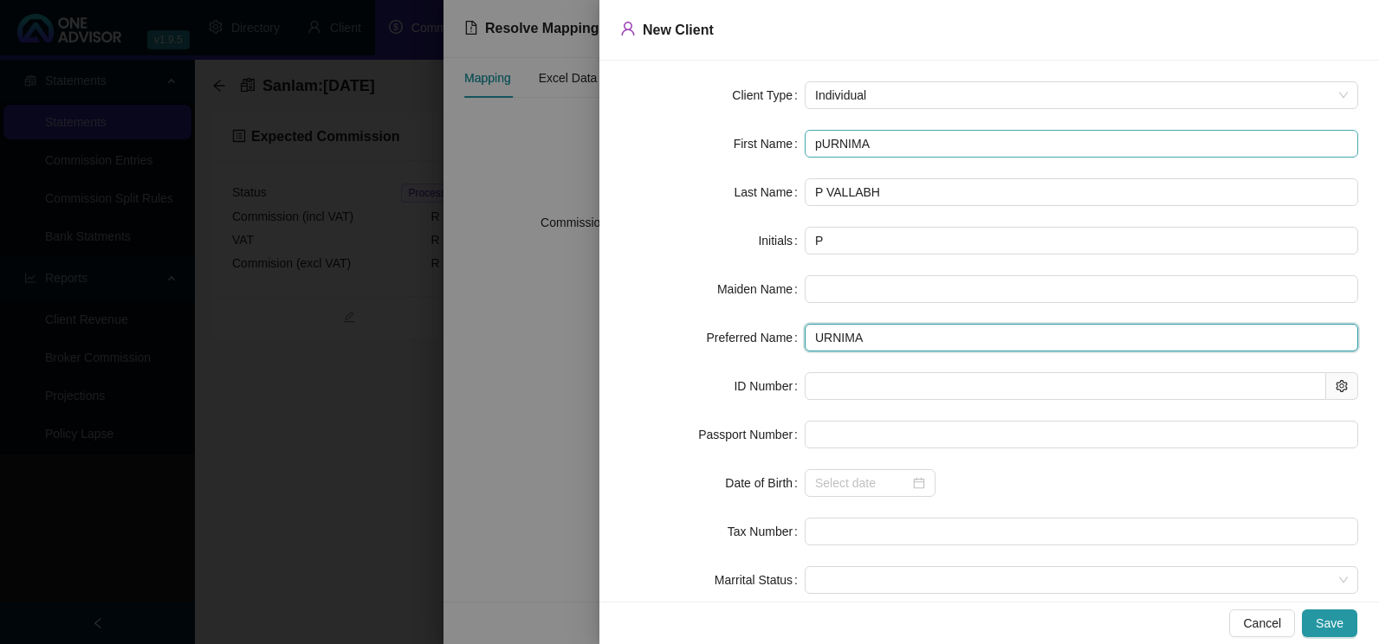
type input "URNIMA"
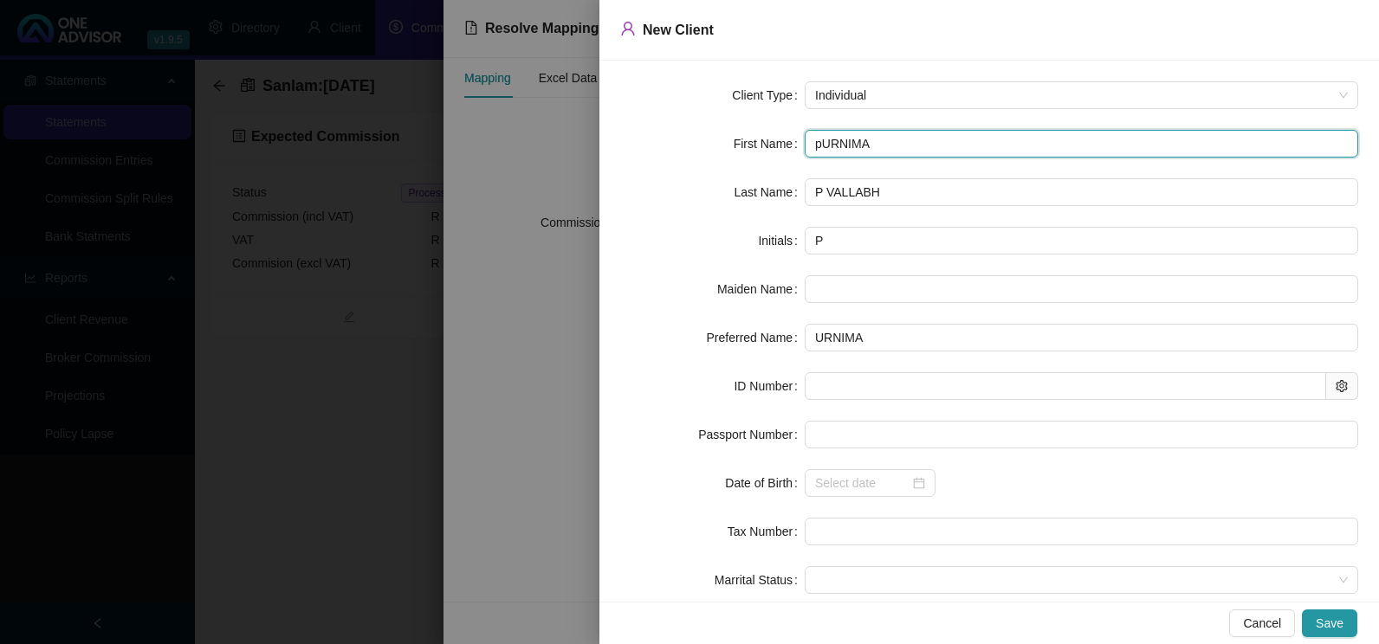
click at [815, 149] on input "pURNIMA" at bounding box center [1080, 144] width 553 height 28
type input "URNIMA"
type input "U"
type input "URNIMAP"
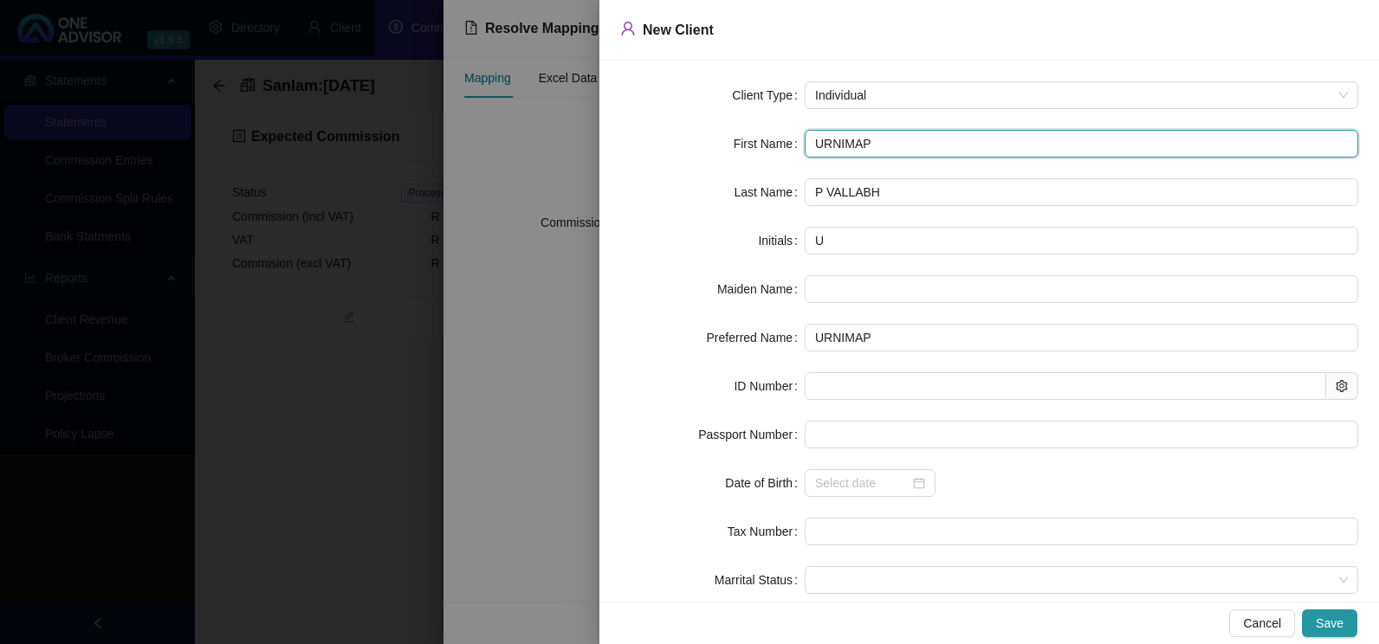
type input "URNIMA"
click at [810, 148] on input "URNIMA" at bounding box center [1080, 144] width 553 height 28
type input "PURNIMA"
type input "P"
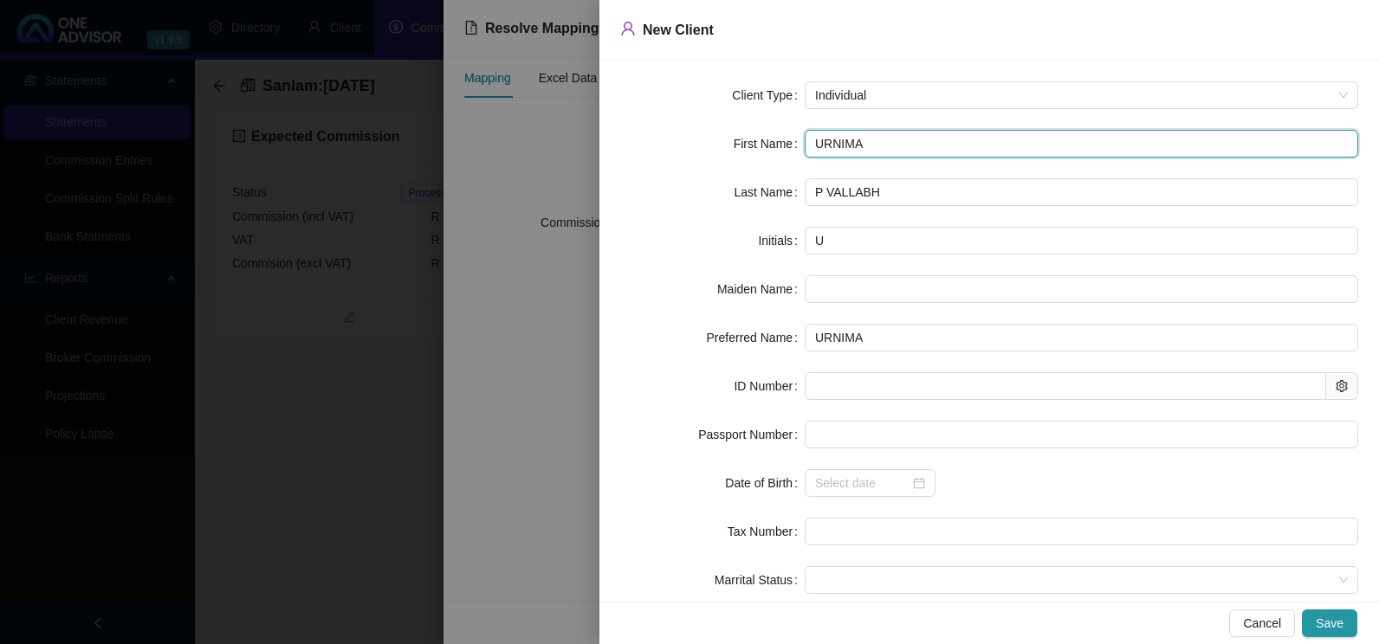
type input "PURNIMA"
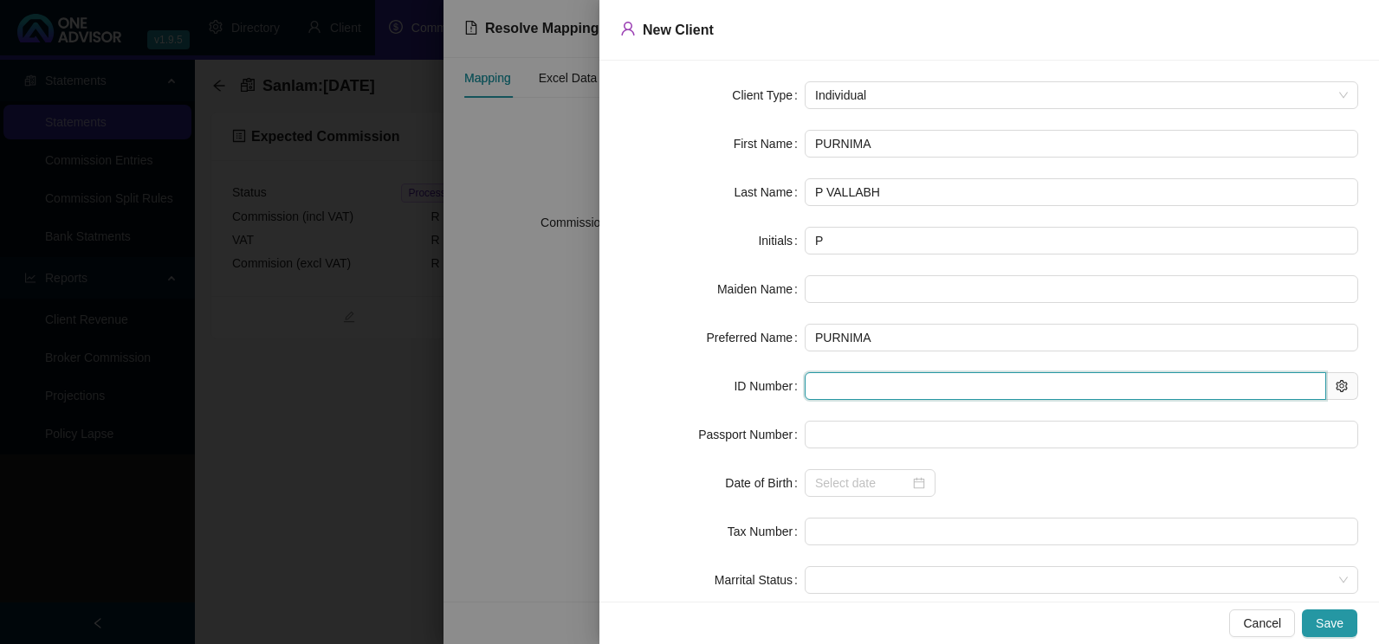
click at [841, 382] on input "text" at bounding box center [1064, 386] width 521 height 28
click at [877, 376] on input "text" at bounding box center [1064, 386] width 521 height 28
type input "620805"
type input "[DATE]"
type input "[CREDIT_CARD_NUMBER]"
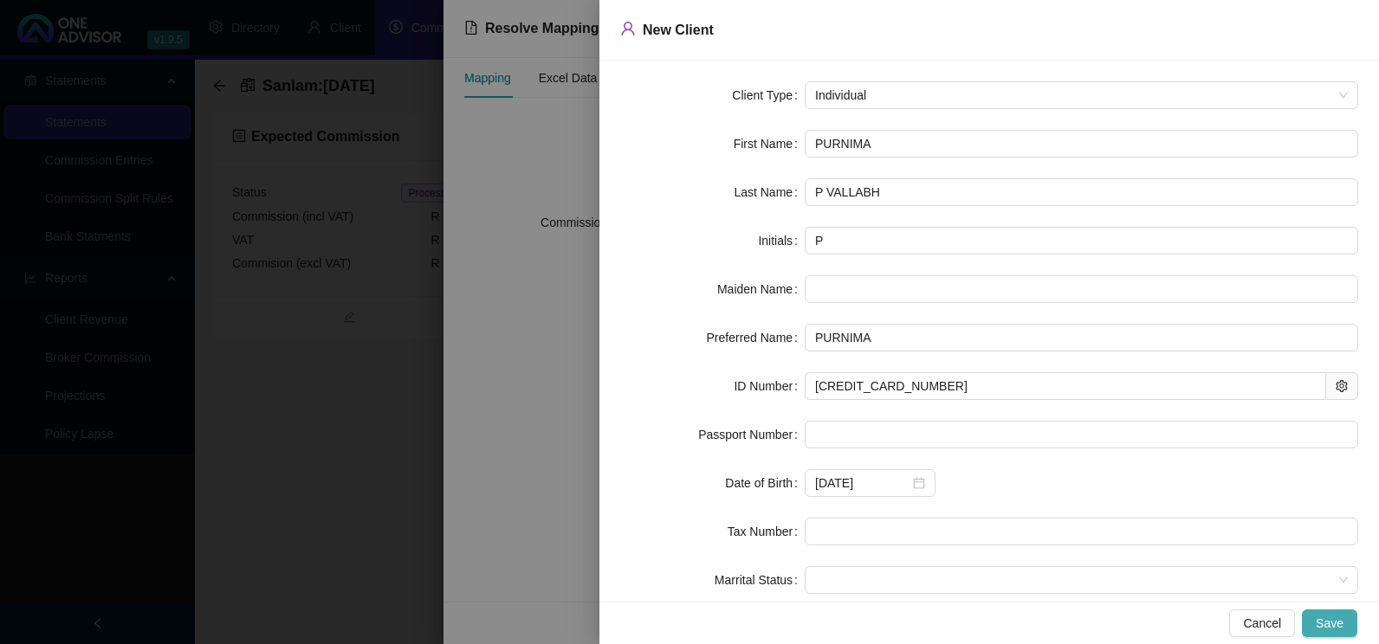
click at [1339, 623] on span "Save" at bounding box center [1329, 623] width 28 height 19
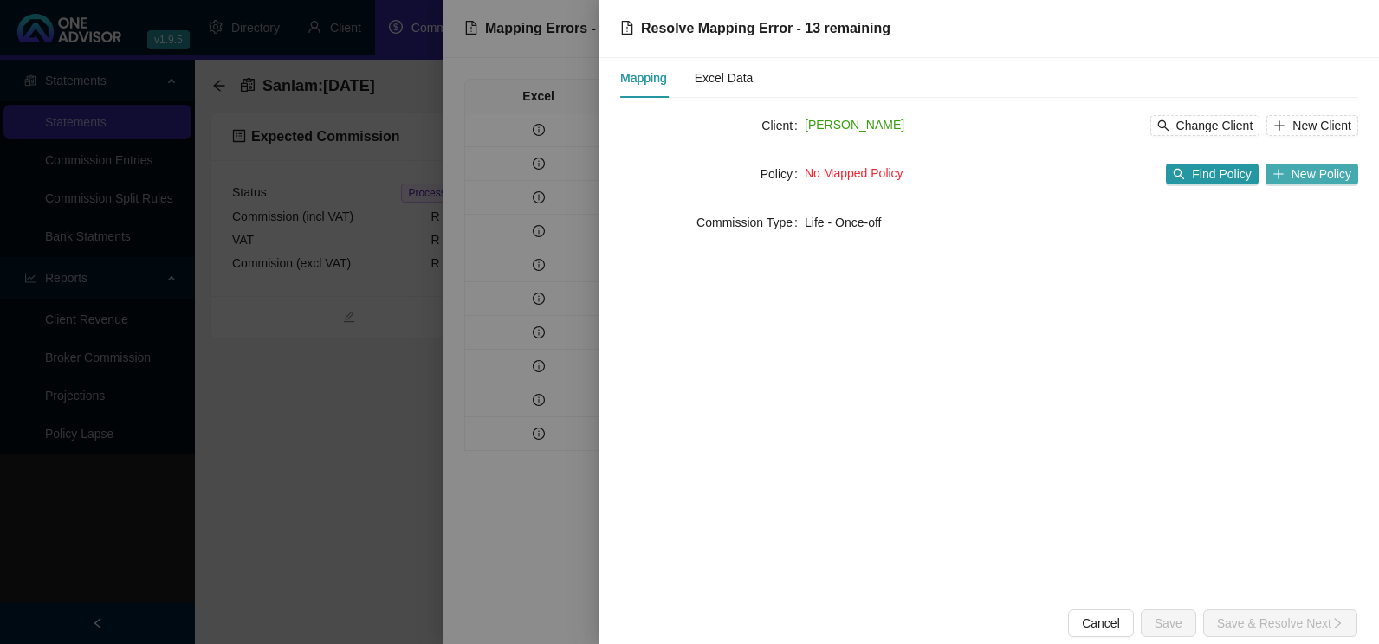
click at [1318, 172] on span "New Policy" at bounding box center [1321, 174] width 60 height 19
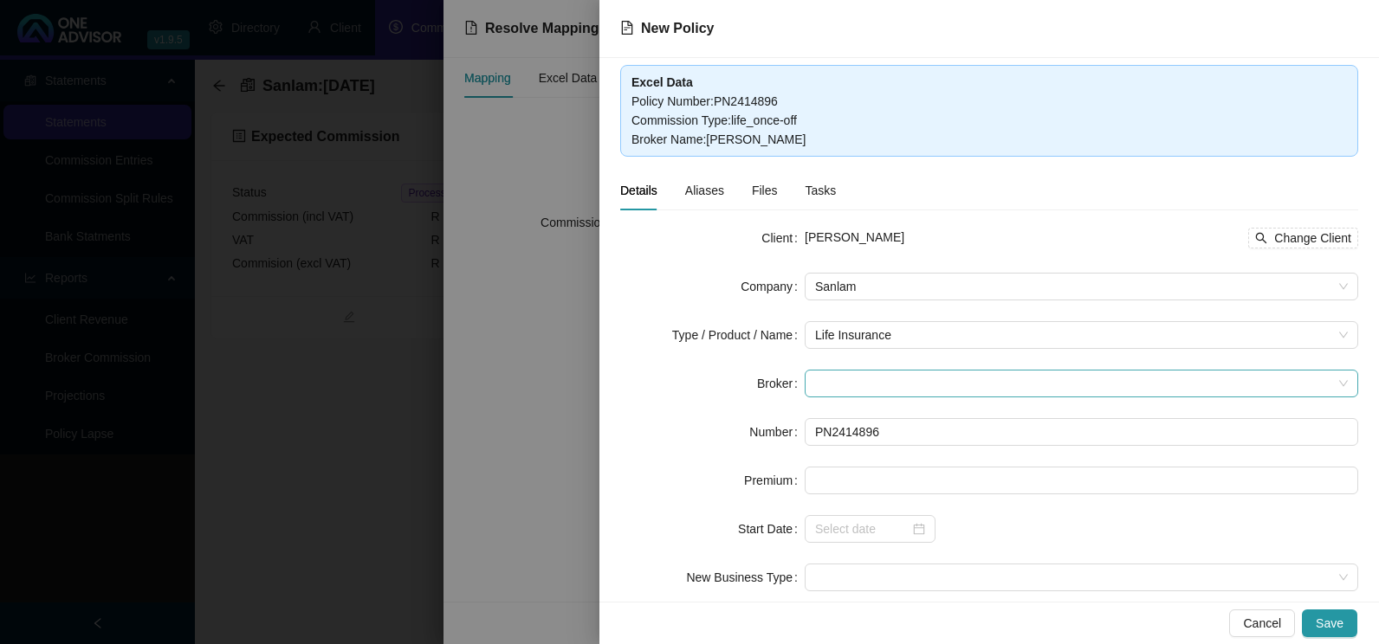
click at [916, 372] on span at bounding box center [1081, 384] width 533 height 26
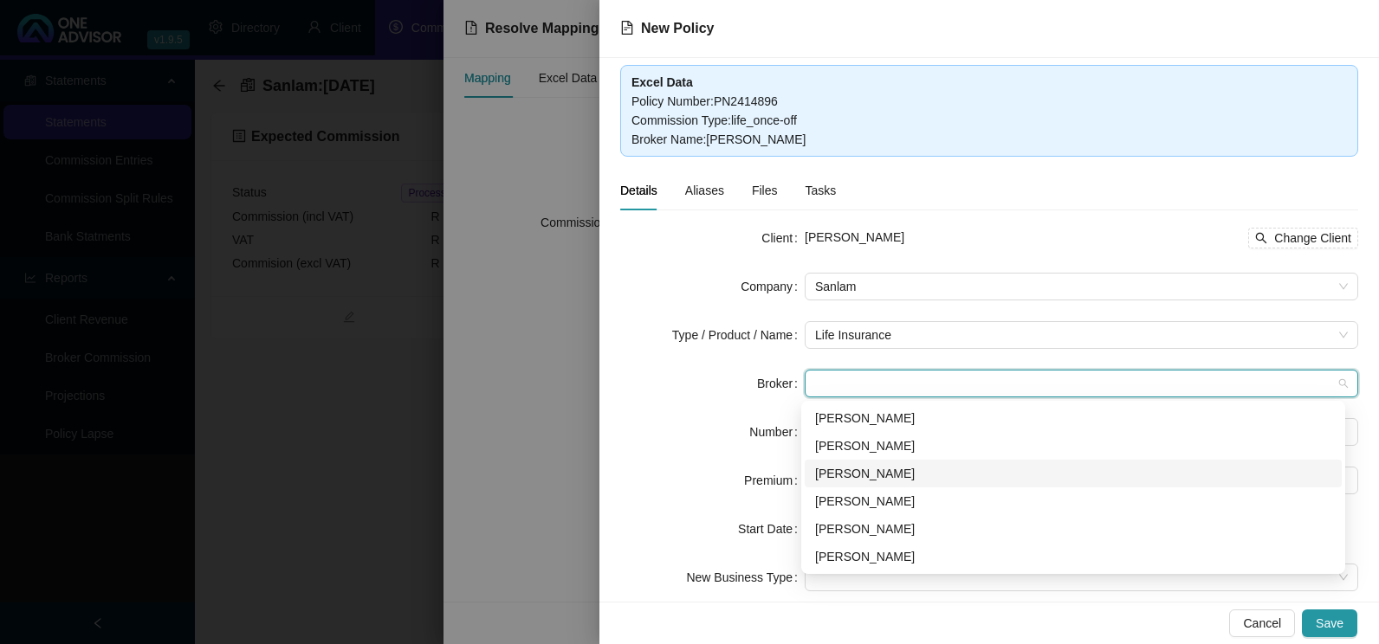
click at [863, 473] on div "[PERSON_NAME]" at bounding box center [1073, 473] width 516 height 19
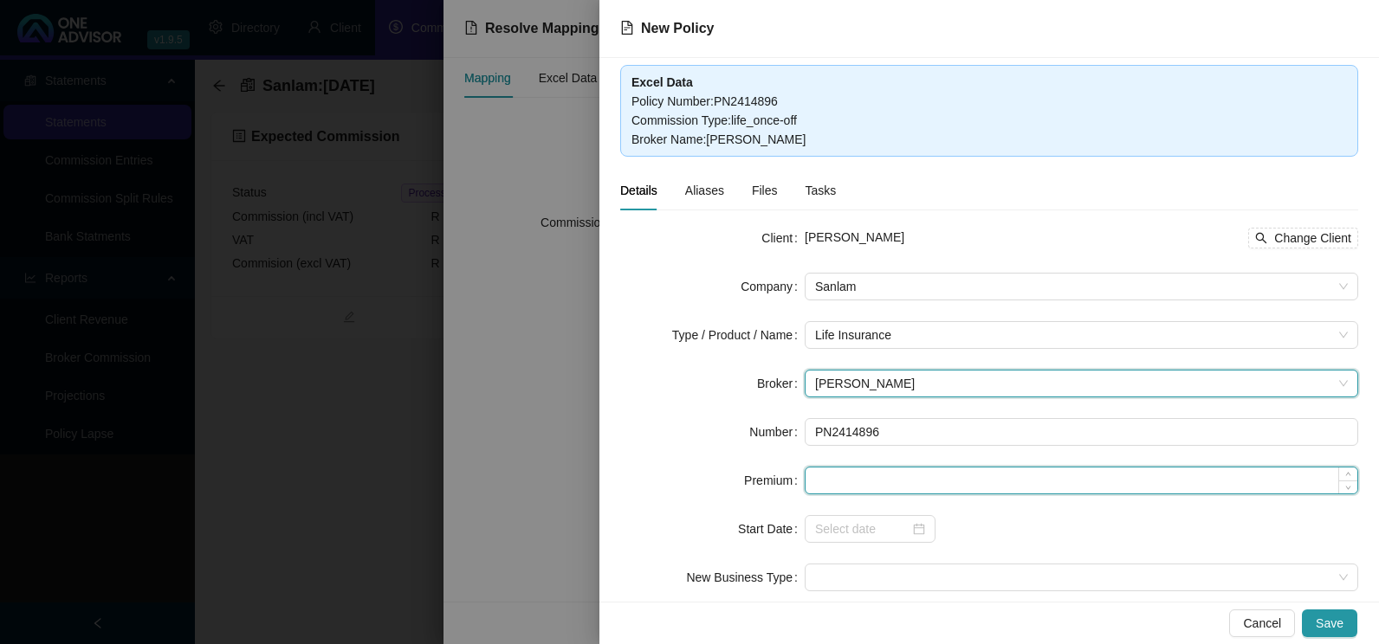
click at [901, 488] on input at bounding box center [1081, 481] width 552 height 26
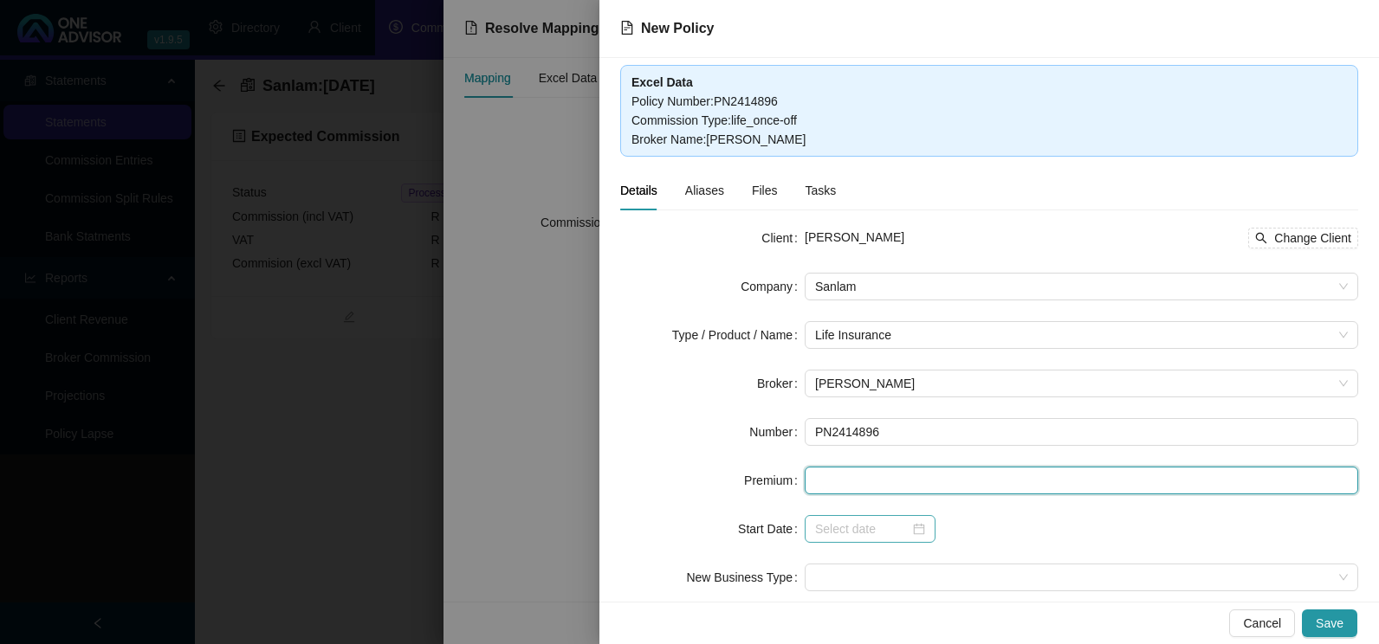
click at [911, 531] on div at bounding box center [870, 529] width 110 height 19
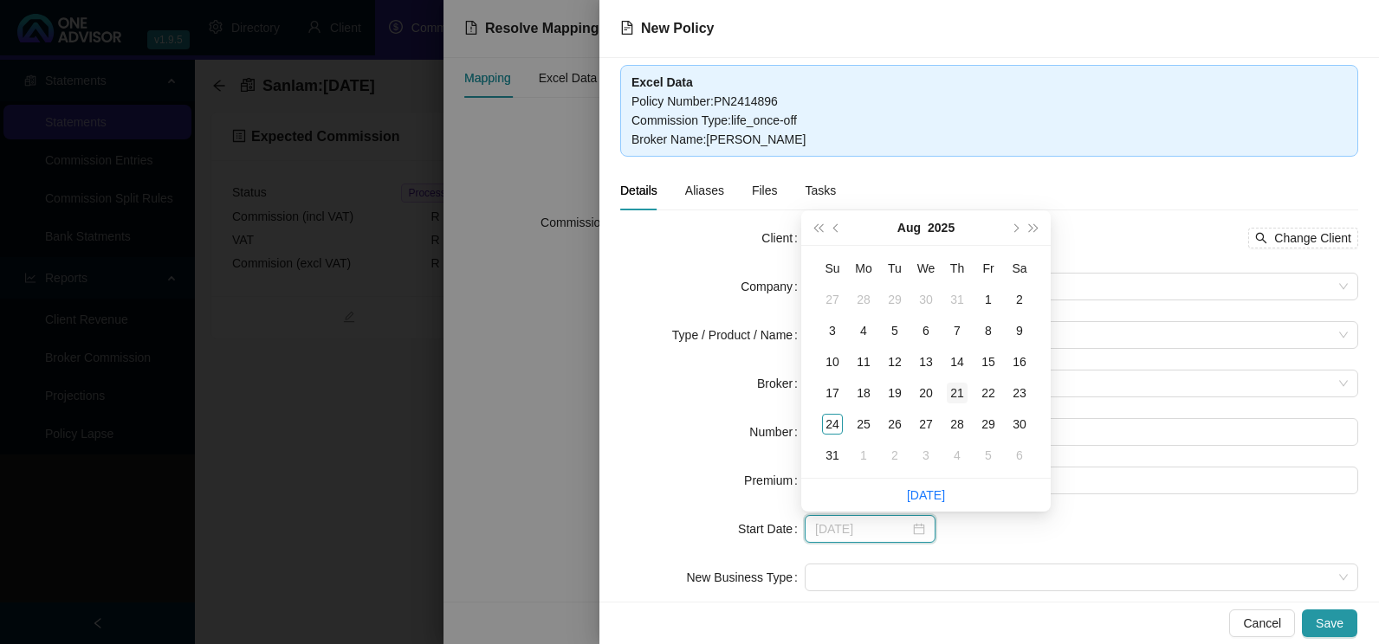
type input "[DATE]"
click at [960, 393] on div "21" at bounding box center [957, 393] width 21 height 21
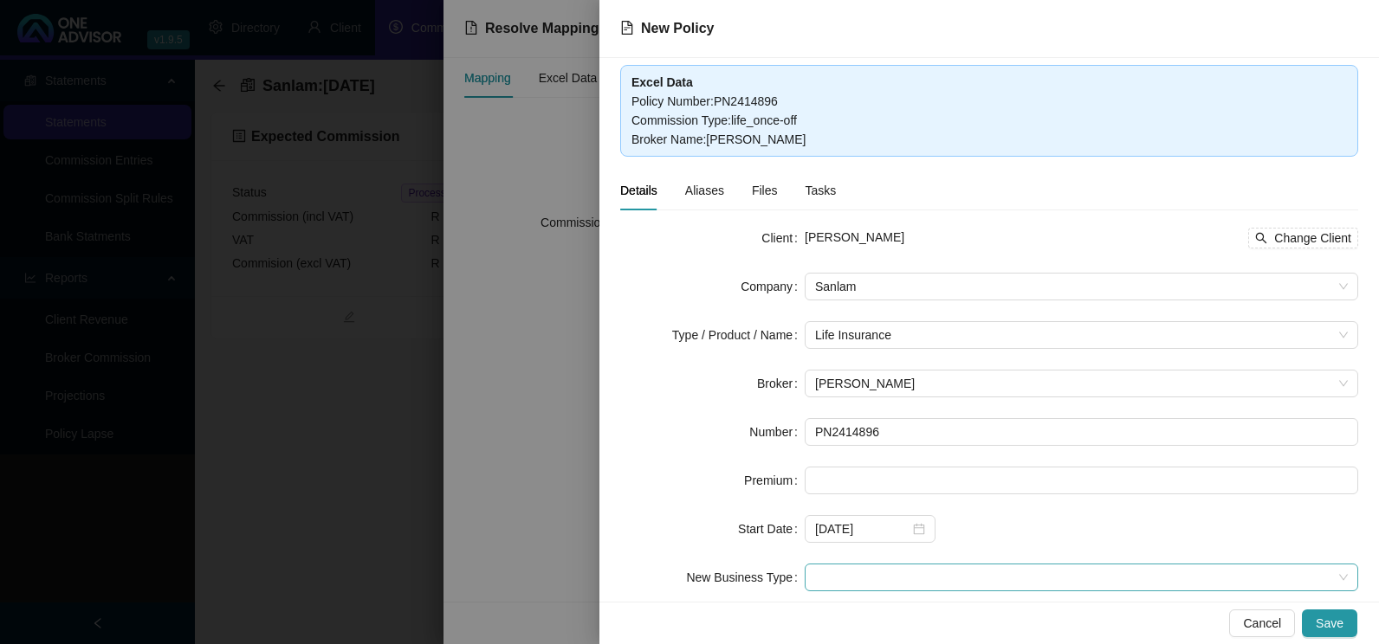
click at [880, 575] on span at bounding box center [1081, 578] width 533 height 26
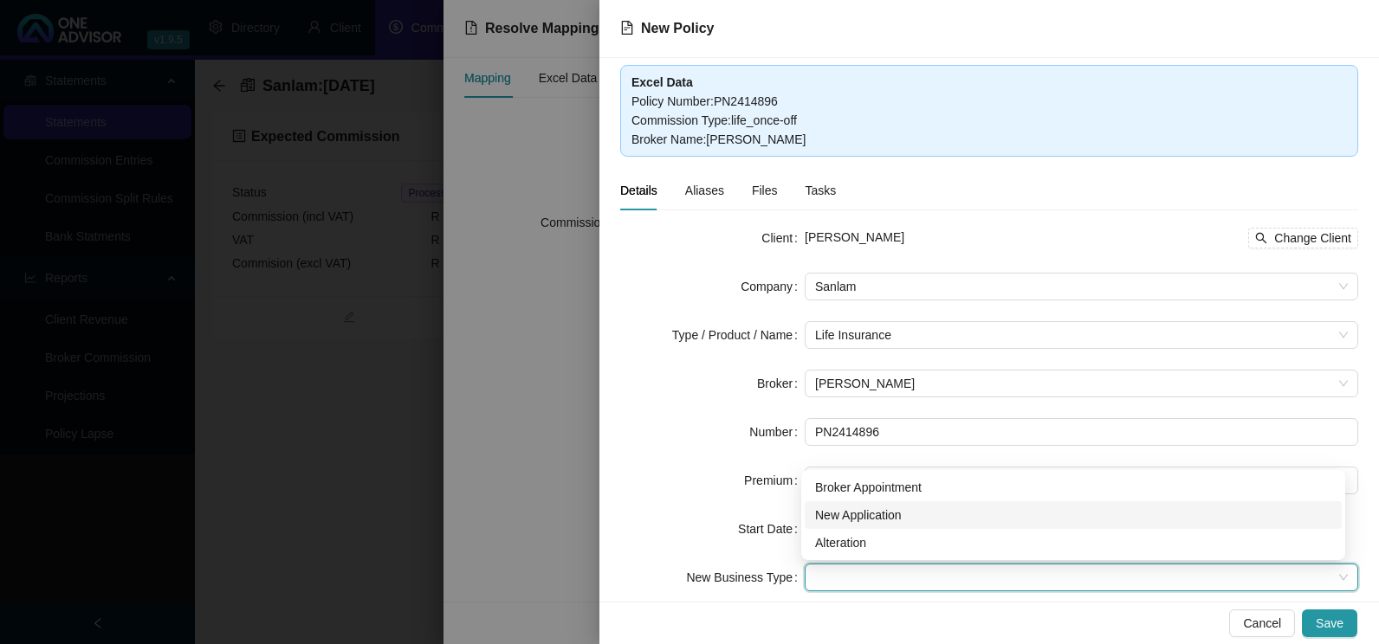
click at [883, 519] on div "New Application" at bounding box center [1073, 515] width 516 height 19
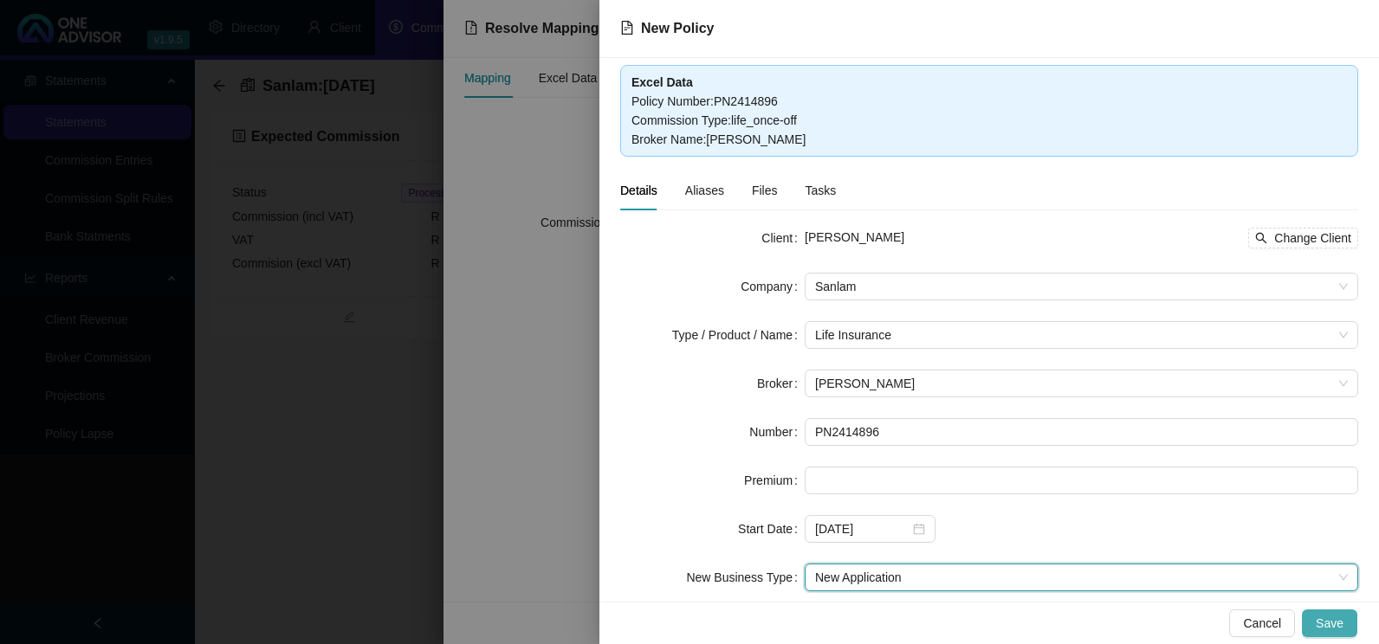
click at [1341, 623] on span "Save" at bounding box center [1329, 623] width 28 height 19
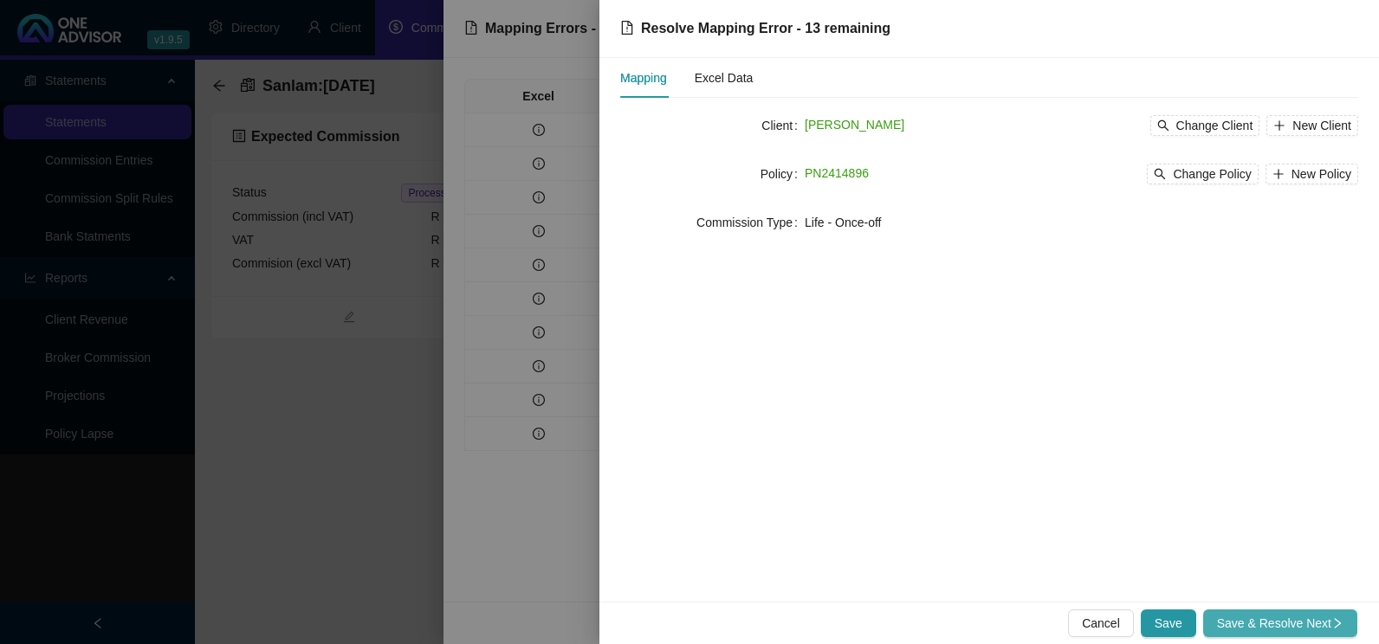
click at [1236, 617] on span "Save & Resolve Next" at bounding box center [1280, 623] width 126 height 19
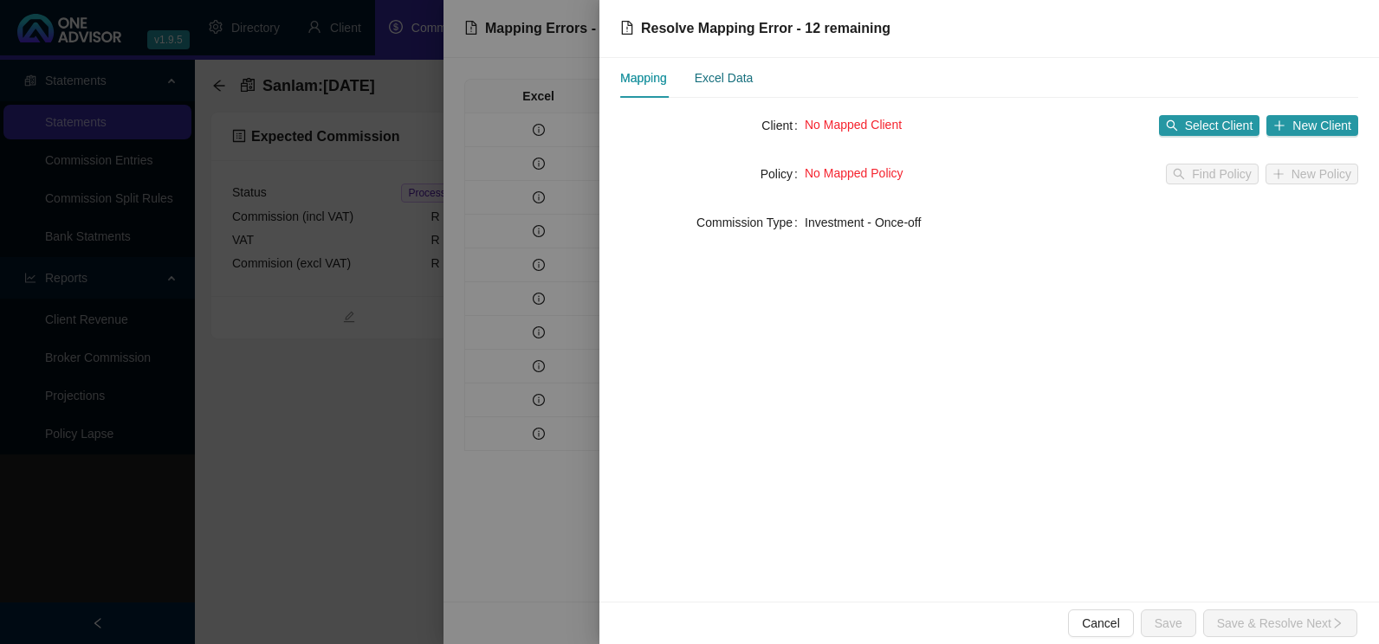
click at [734, 81] on div "Excel Data" at bounding box center [724, 77] width 59 height 19
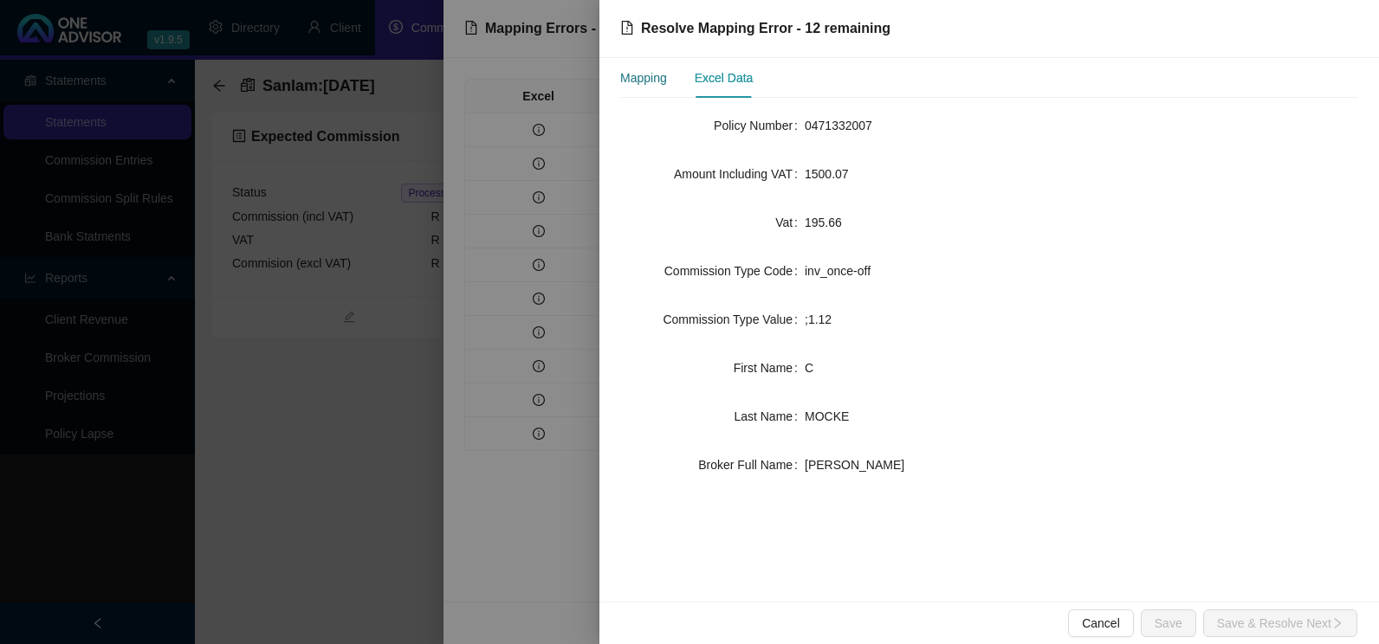
click at [650, 72] on div "Mapping" at bounding box center [643, 77] width 47 height 19
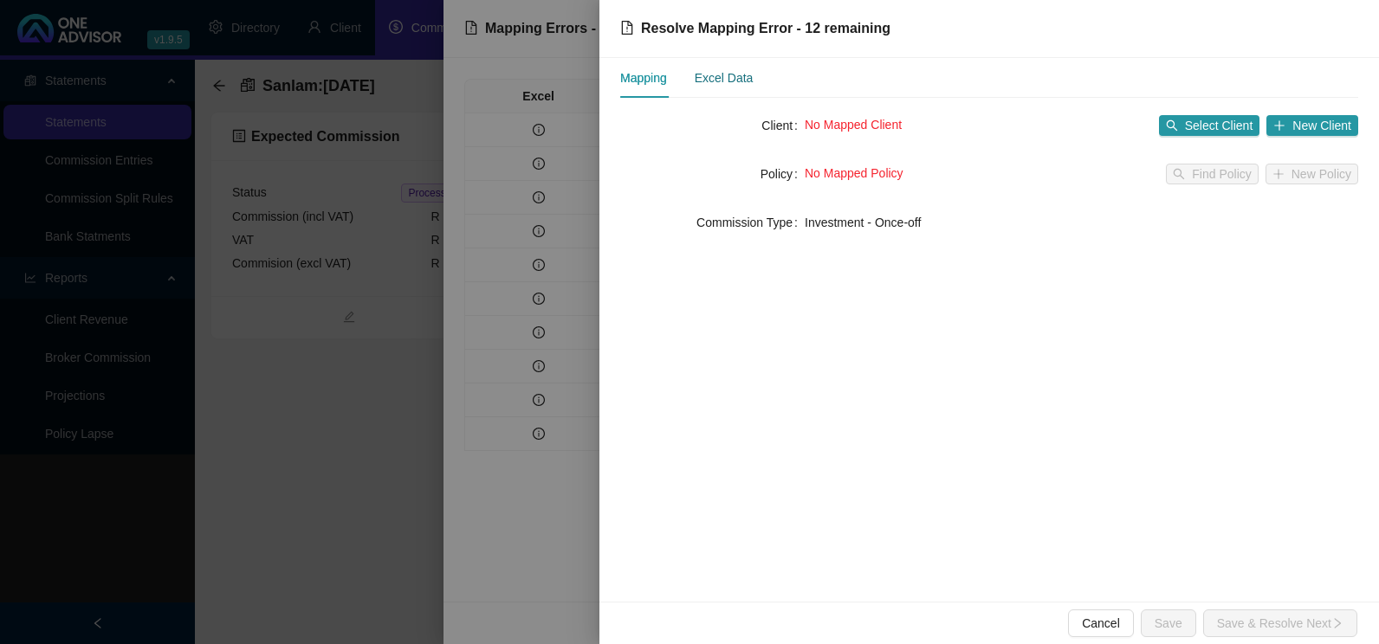
click at [710, 82] on div "Excel Data" at bounding box center [724, 77] width 59 height 19
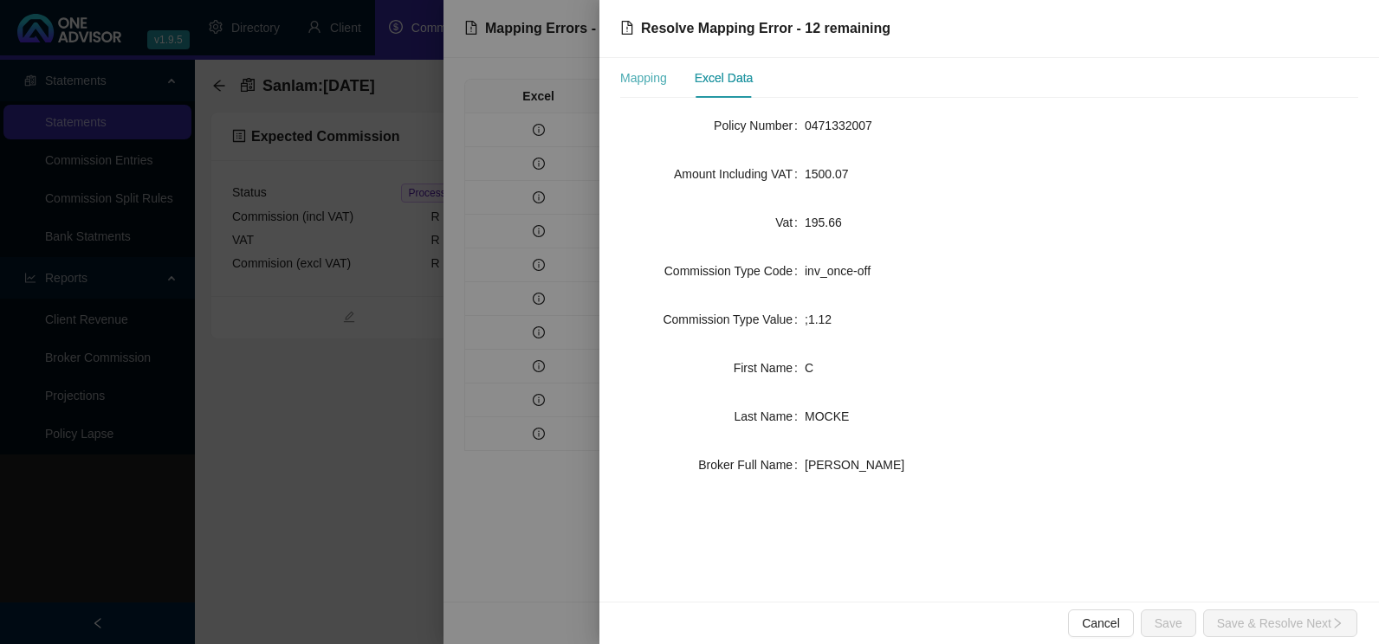
click at [656, 88] on div "Mapping" at bounding box center [643, 78] width 47 height 40
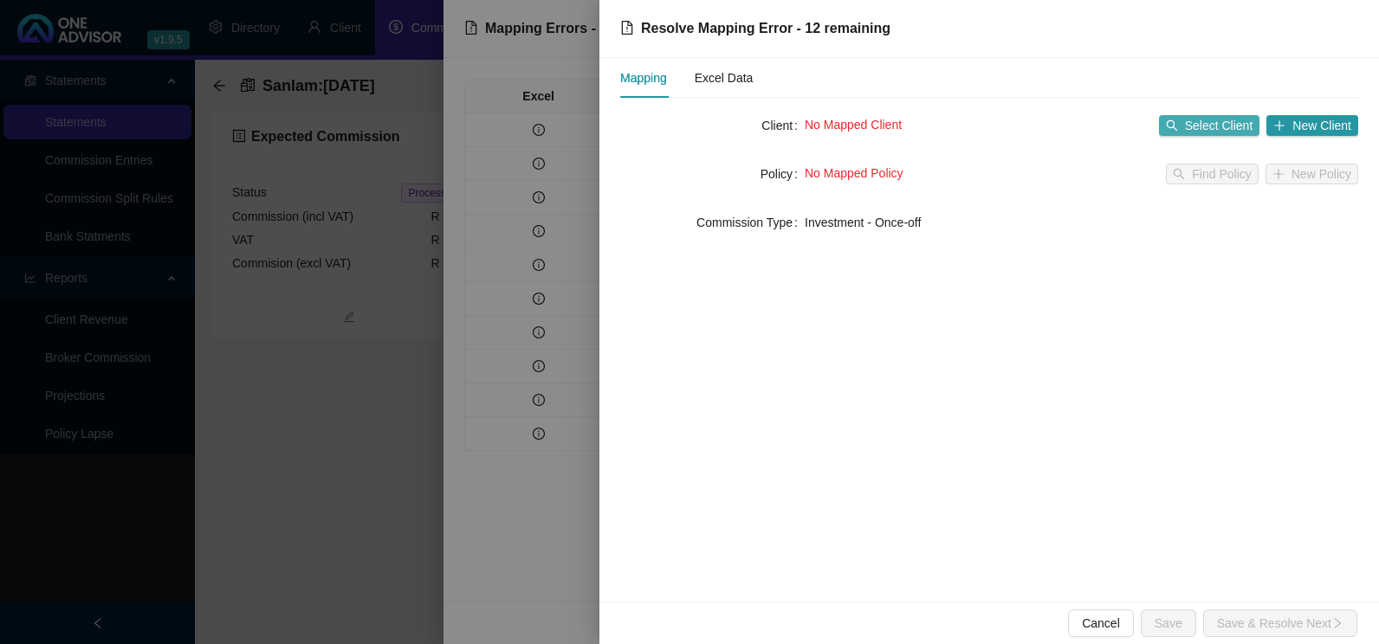
click at [1198, 128] on span "Select Client" at bounding box center [1219, 125] width 68 height 19
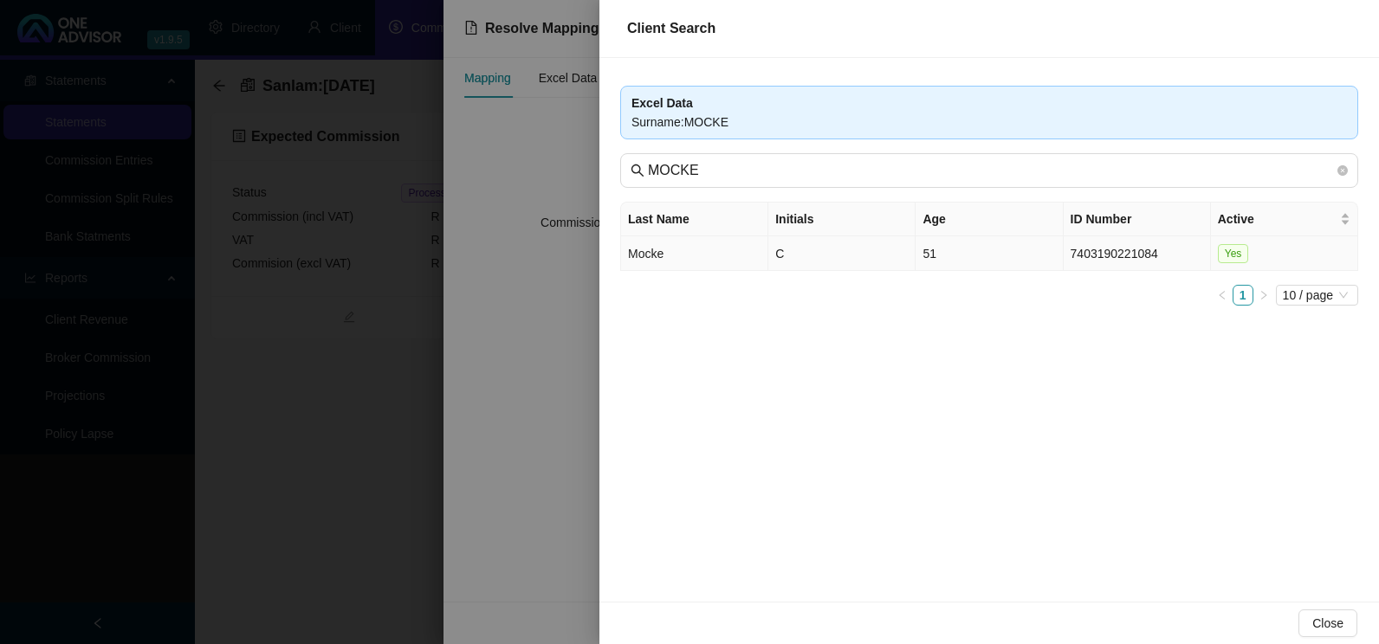
click at [705, 251] on td "Mocke" at bounding box center [694, 253] width 147 height 35
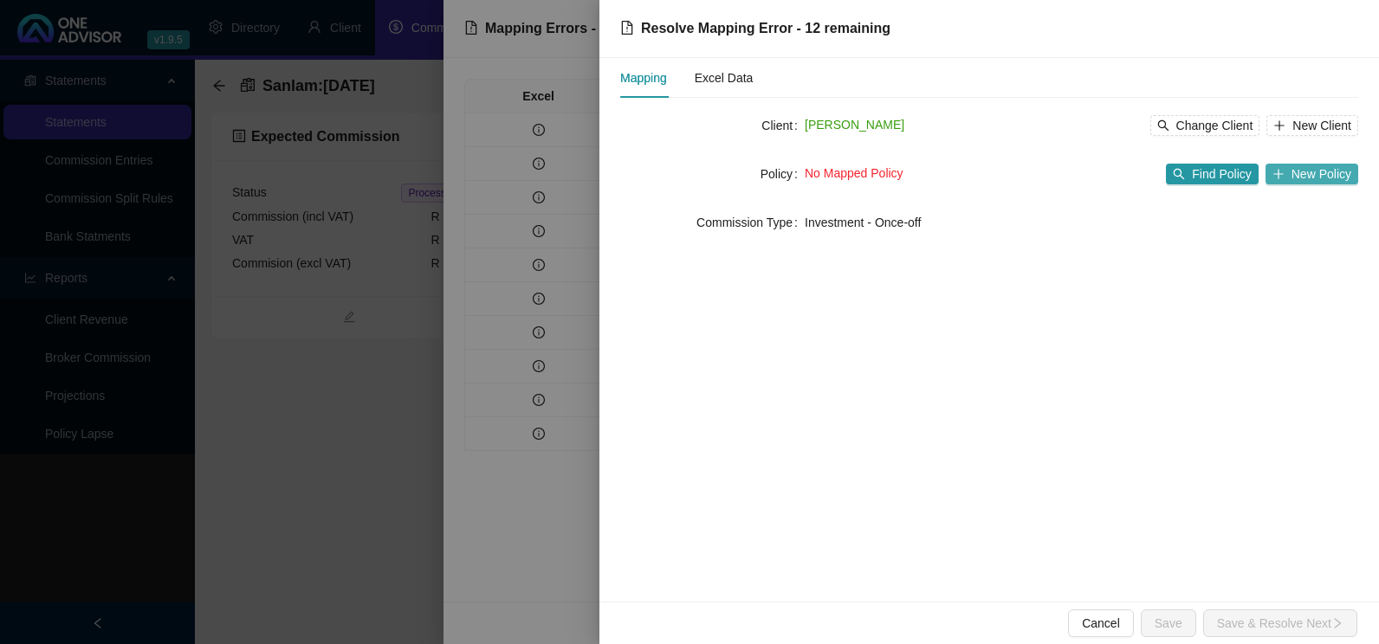
click at [1315, 167] on span "New Policy" at bounding box center [1321, 174] width 60 height 19
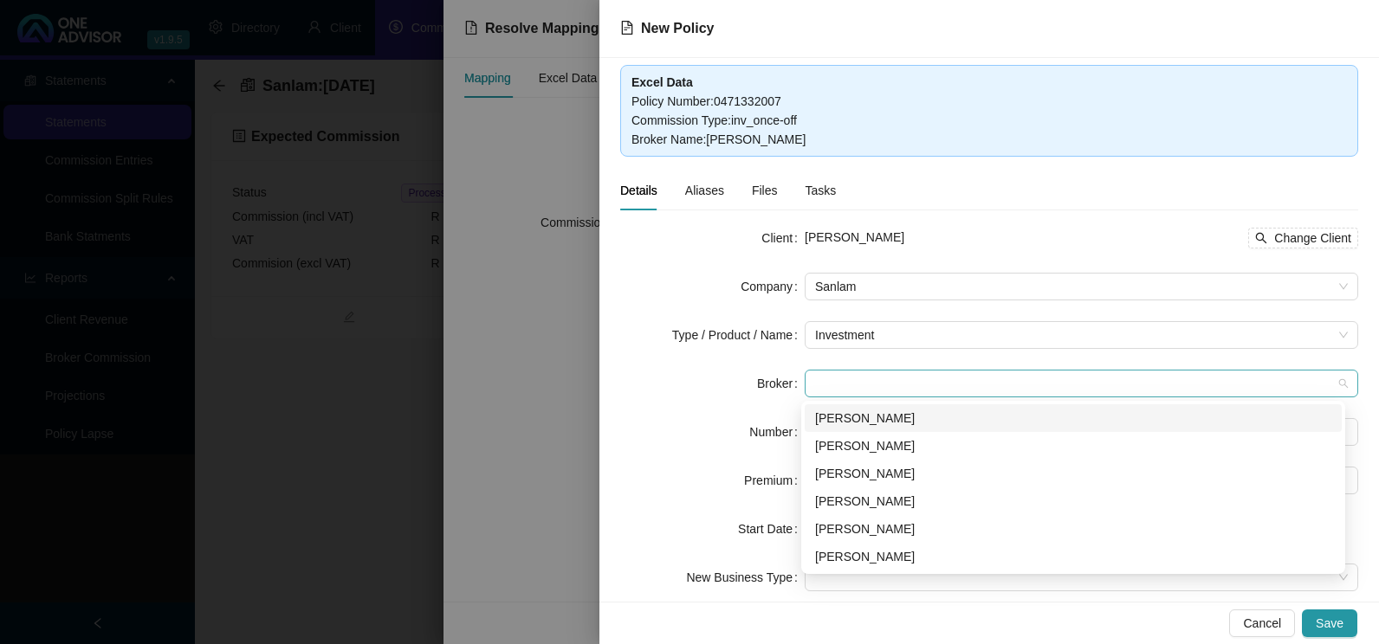
click at [937, 384] on span at bounding box center [1081, 384] width 533 height 26
click at [876, 474] on div "[PERSON_NAME]" at bounding box center [1073, 473] width 516 height 19
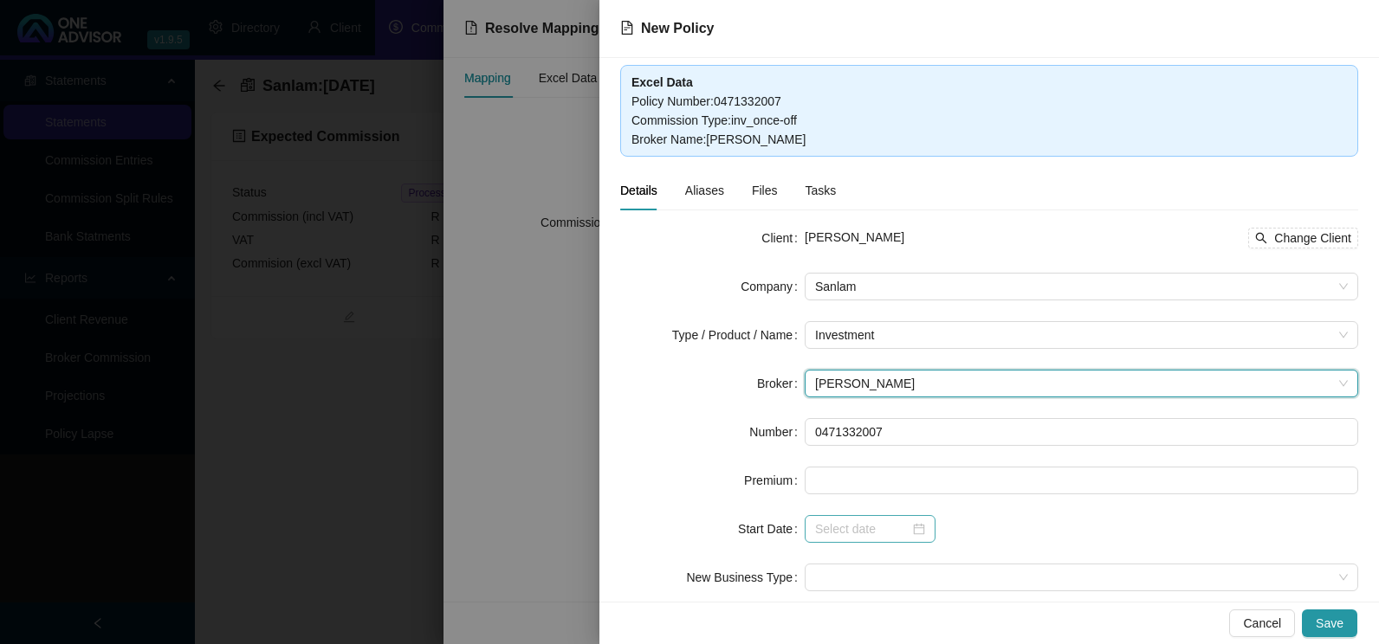
click at [917, 533] on div at bounding box center [870, 529] width 110 height 19
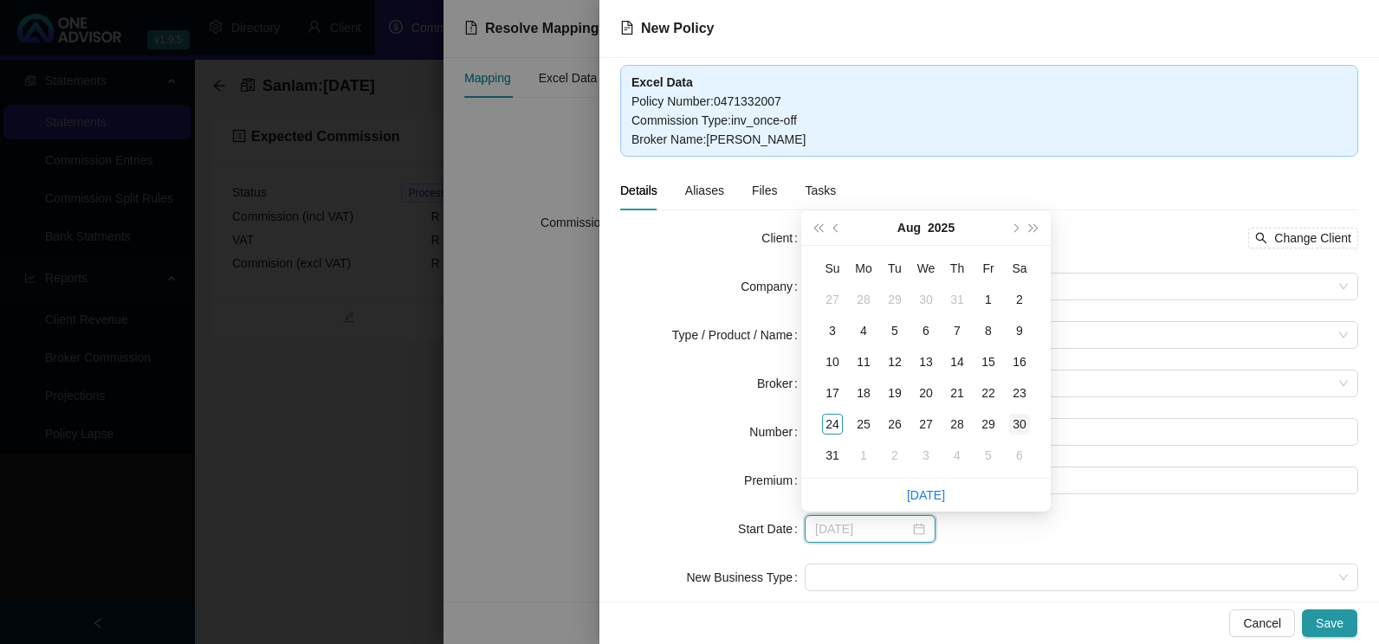
type input "[DATE]"
click at [987, 393] on div "22" at bounding box center [988, 393] width 21 height 21
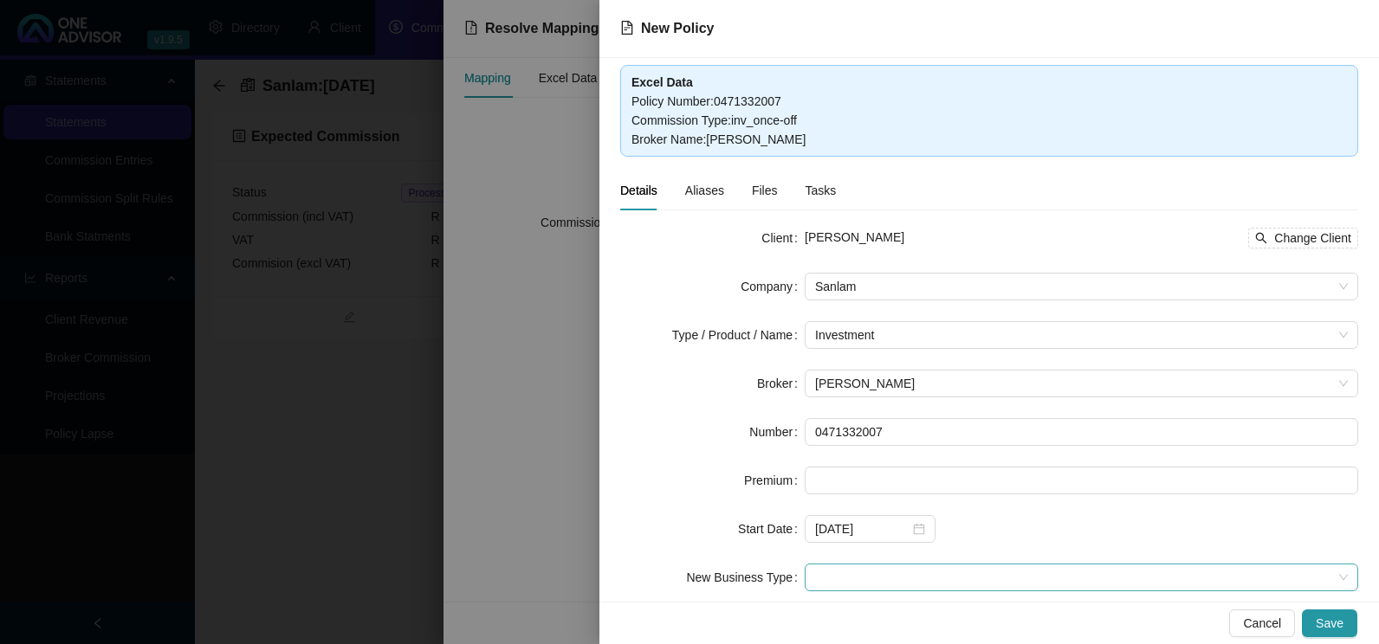
click at [891, 570] on span at bounding box center [1081, 578] width 533 height 26
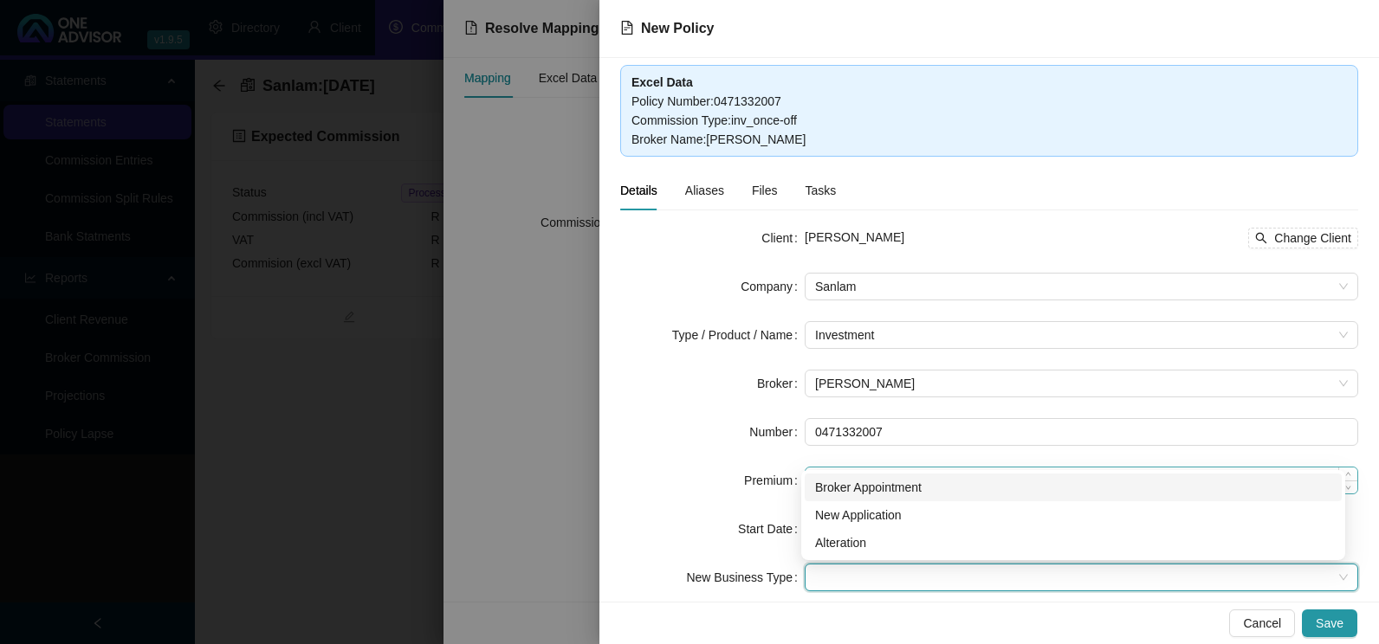
click at [891, 487] on div "Broker Appointment" at bounding box center [1073, 487] width 516 height 19
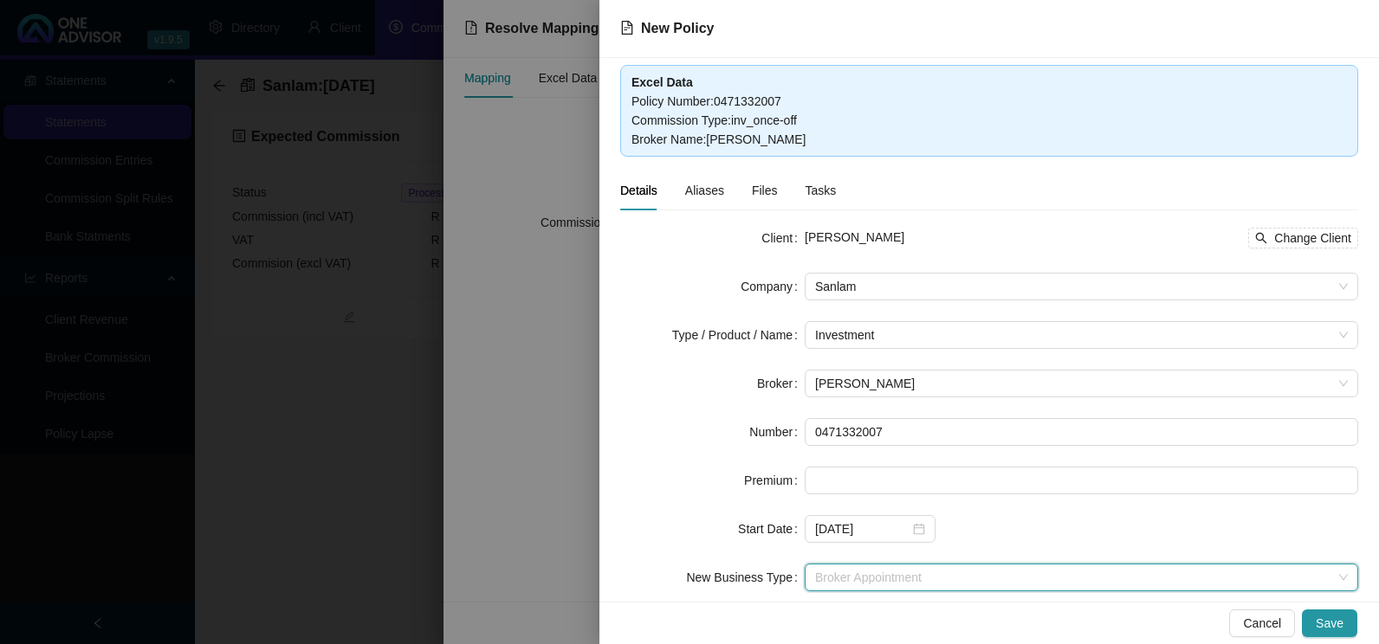
click at [962, 588] on span "Broker Appointment" at bounding box center [1081, 578] width 533 height 26
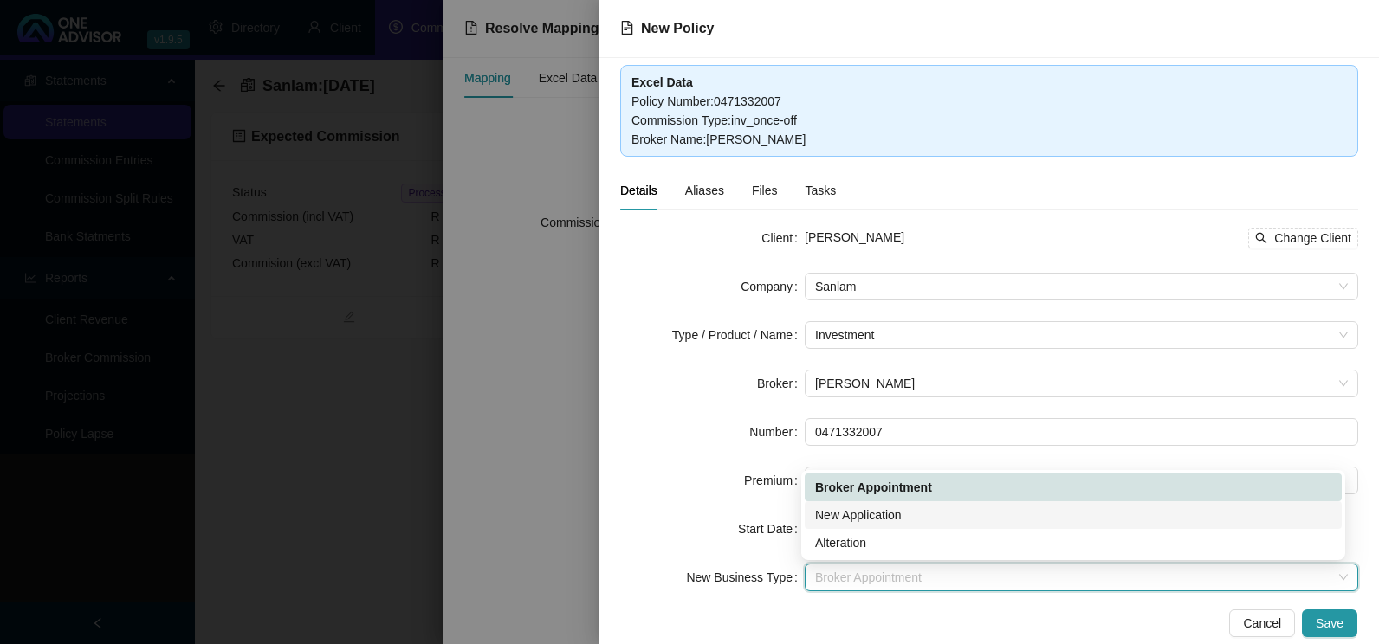
click at [897, 514] on div "New Application" at bounding box center [1073, 515] width 516 height 19
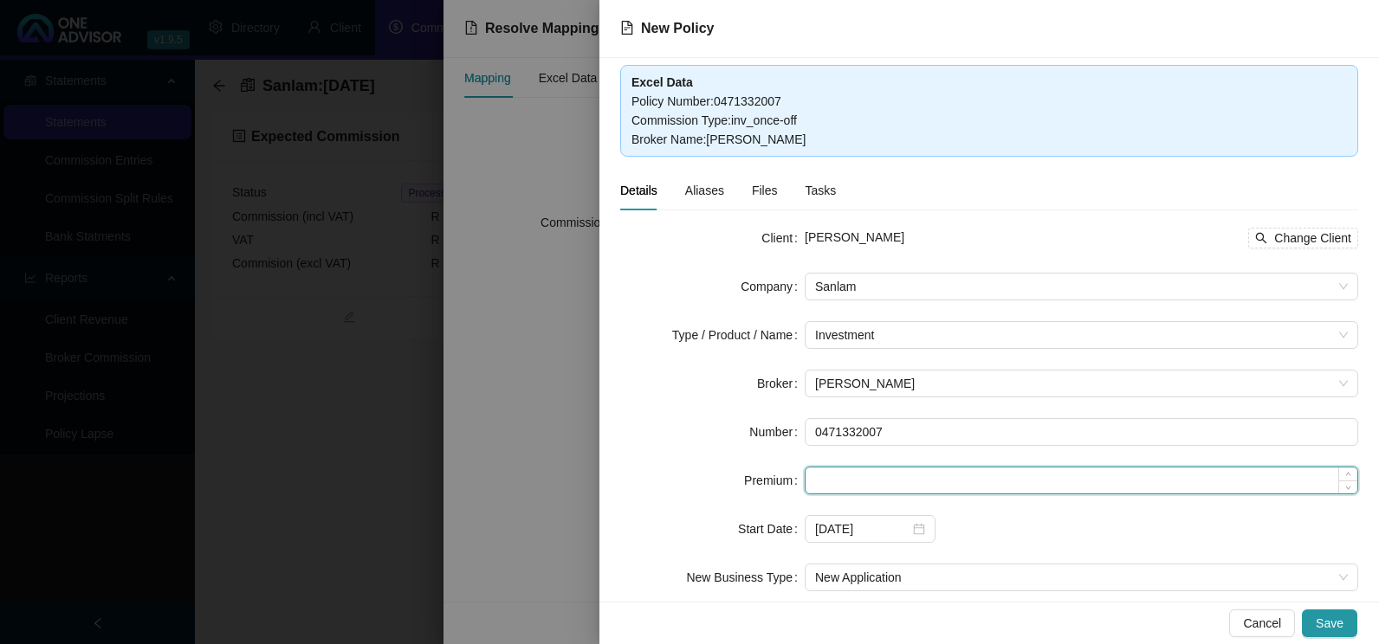
click at [897, 473] on input at bounding box center [1081, 481] width 552 height 26
click at [897, 342] on span "Investment" at bounding box center [1081, 335] width 533 height 26
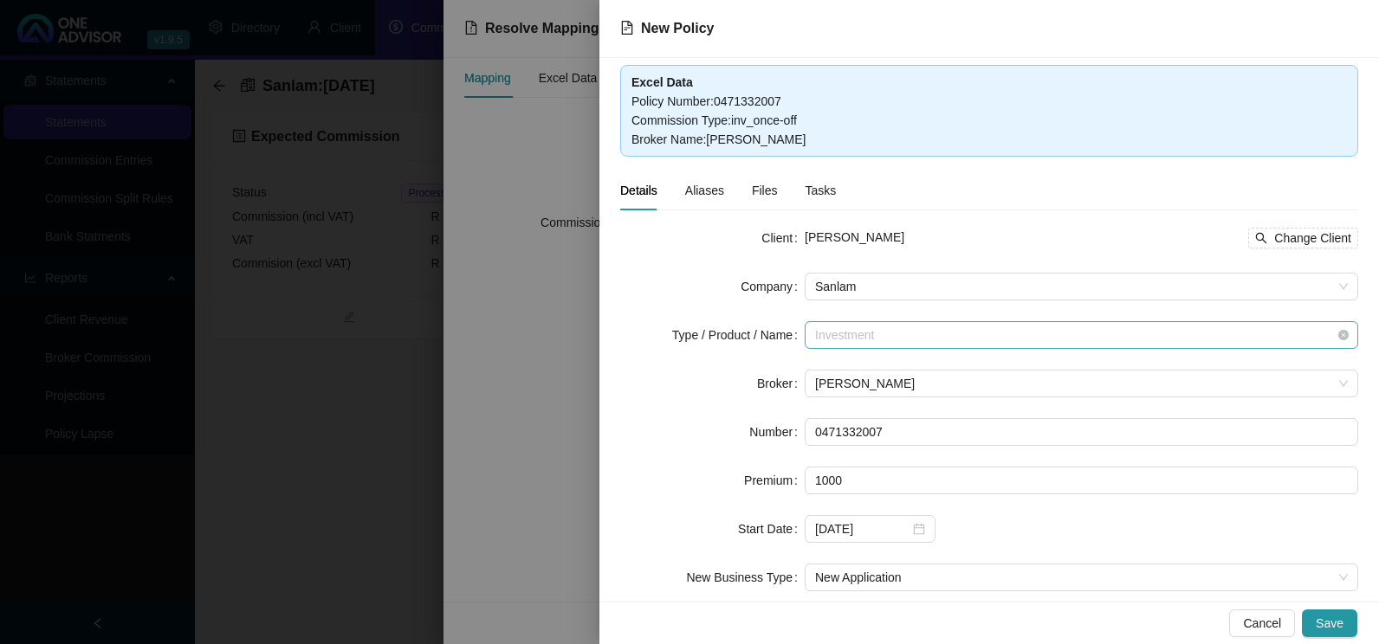
type input "1000.00"
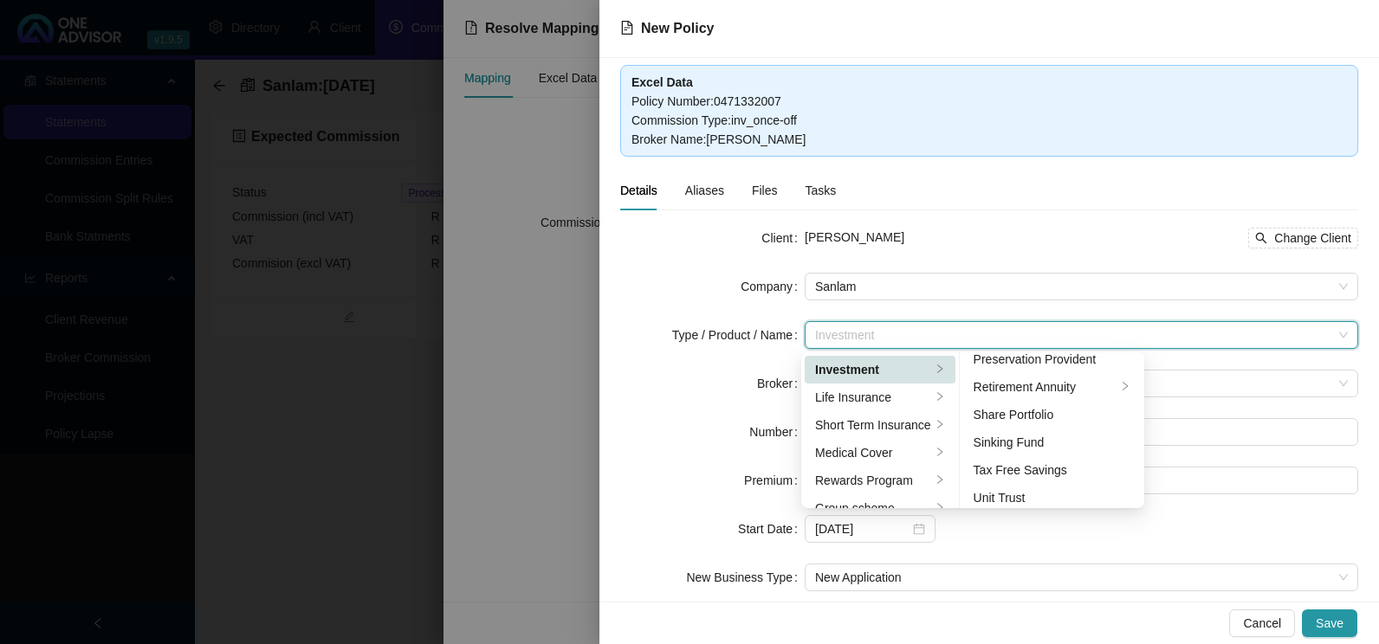
scroll to position [267, 0]
click at [1061, 459] on div "Tax Free Savings" at bounding box center [1052, 463] width 158 height 19
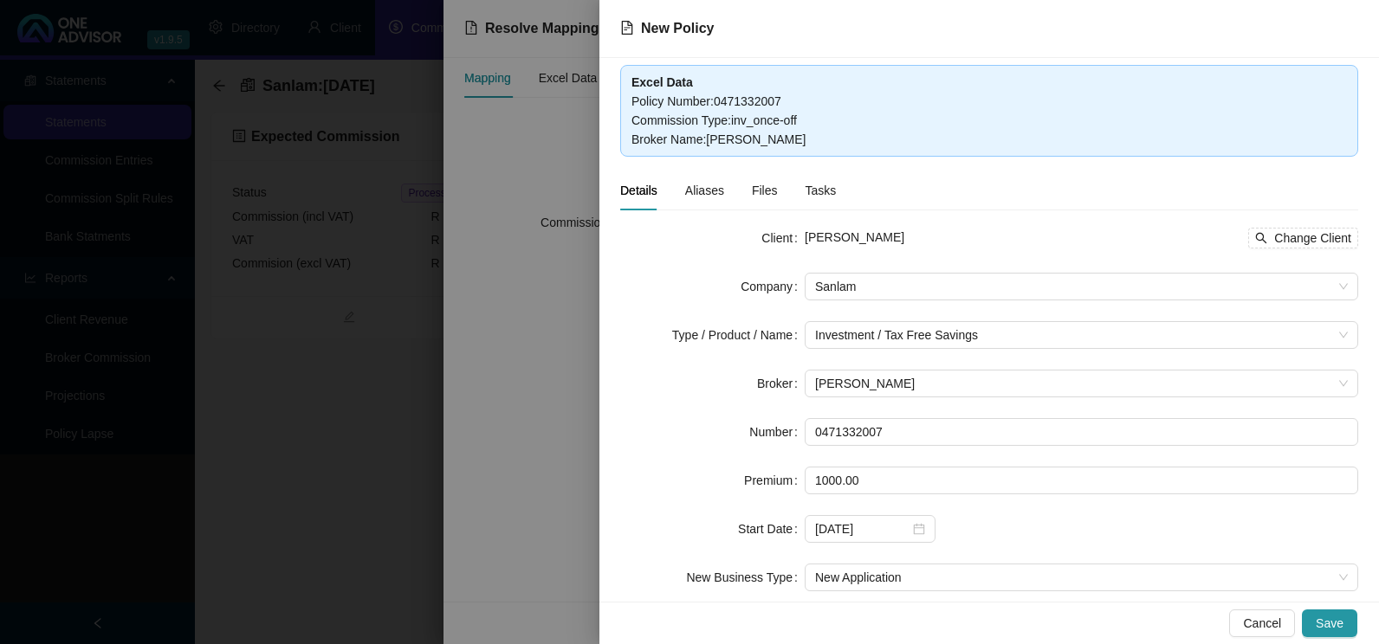
click at [710, 191] on span "Aliases" at bounding box center [704, 190] width 39 height 12
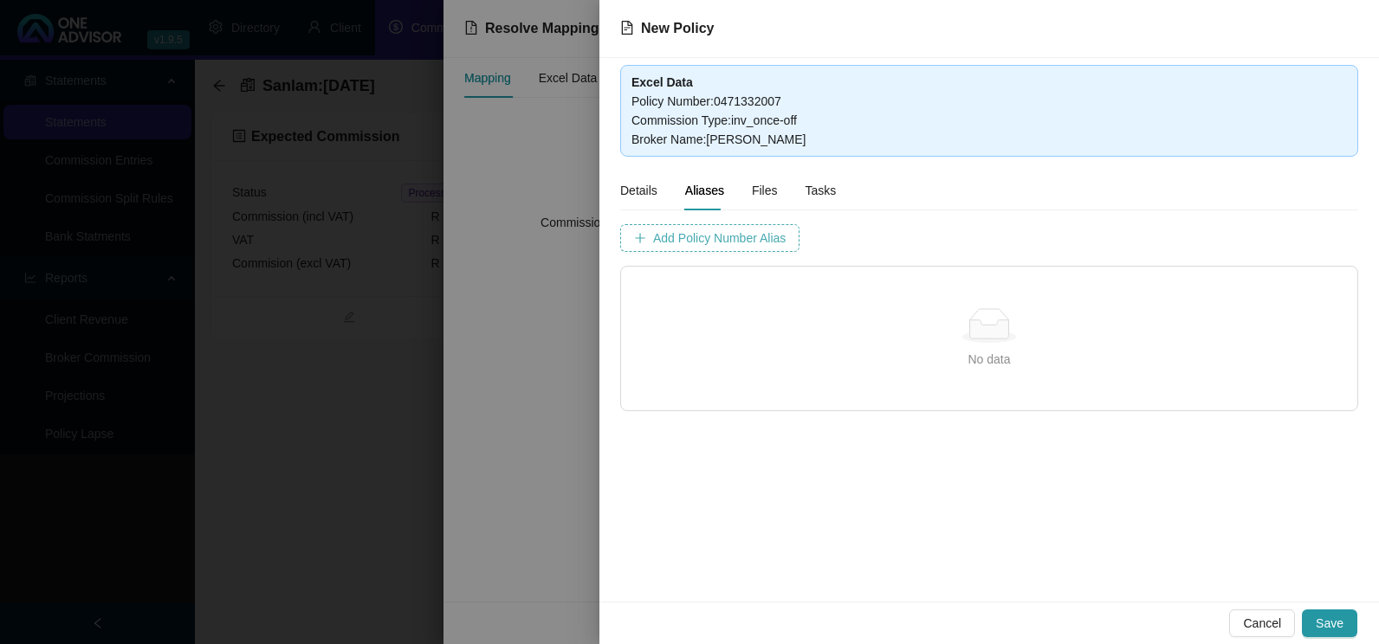
click at [734, 239] on span "Add Policy Number Alias" at bounding box center [719, 238] width 132 height 19
drag, startPoint x: 780, startPoint y: 100, endPoint x: 718, endPoint y: 100, distance: 62.3
click at [718, 100] on div "Policy Number : 0471332007" at bounding box center [988, 101] width 715 height 19
copy div "0471332007"
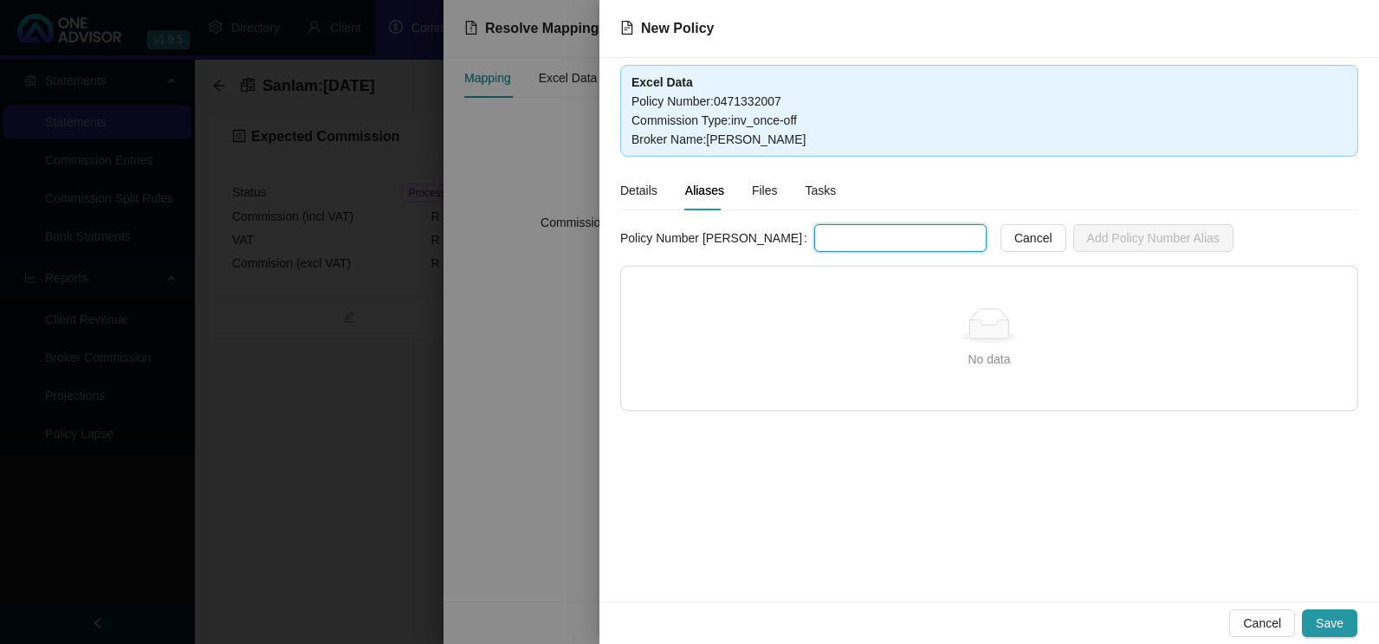
click at [814, 237] on input "text" at bounding box center [900, 238] width 172 height 28
paste input "0471332007"
click at [814, 234] on input "0471332007" at bounding box center [900, 238] width 172 height 28
type input "047133200X7"
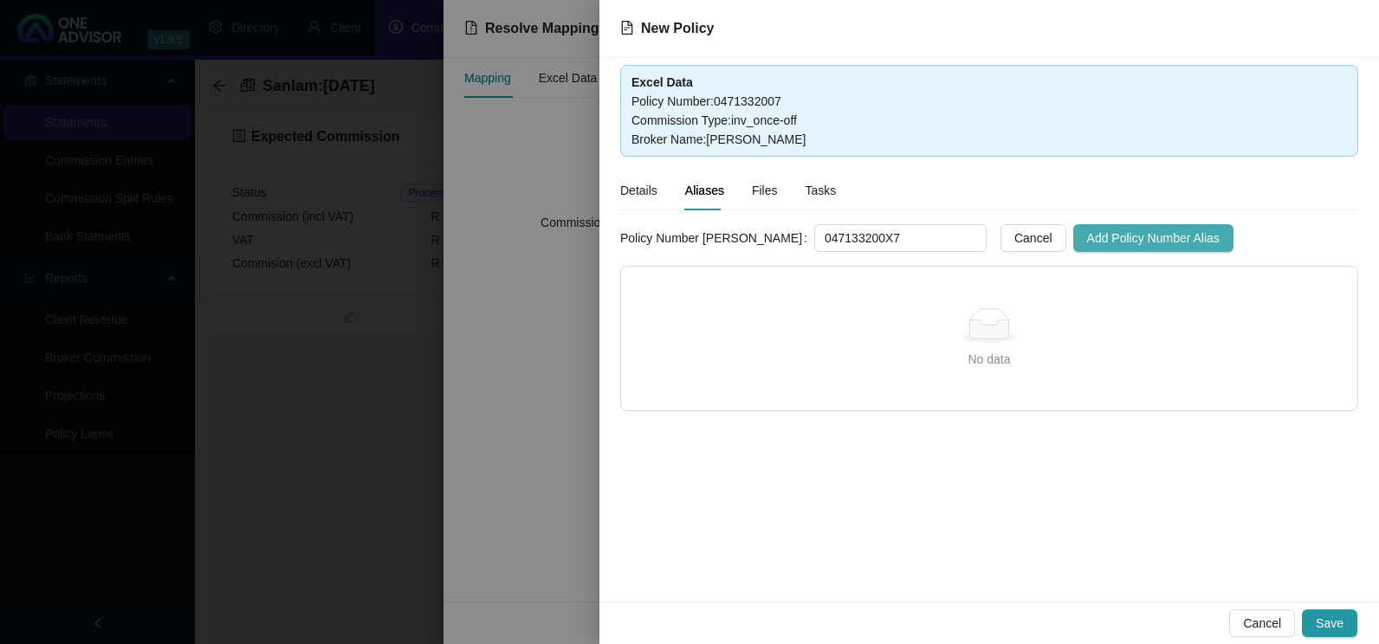
click at [1087, 237] on span "Add Policy Number Alias" at bounding box center [1153, 238] width 132 height 19
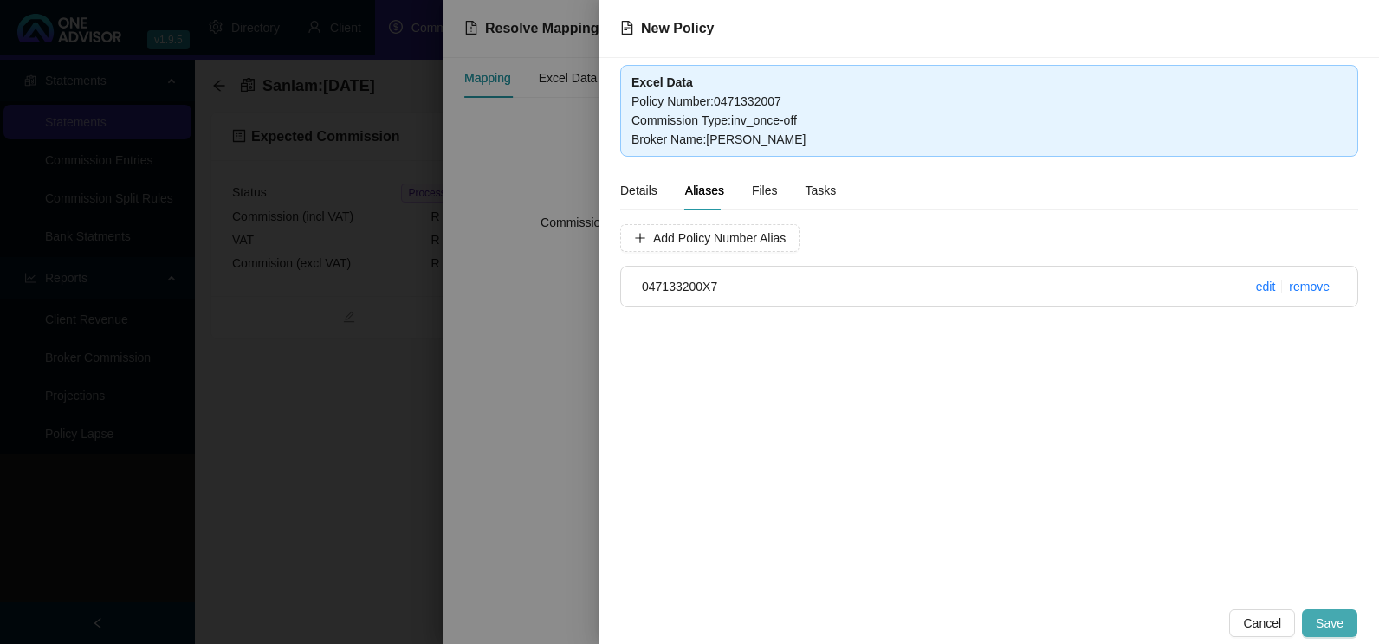
click at [1334, 624] on span "Save" at bounding box center [1329, 623] width 28 height 19
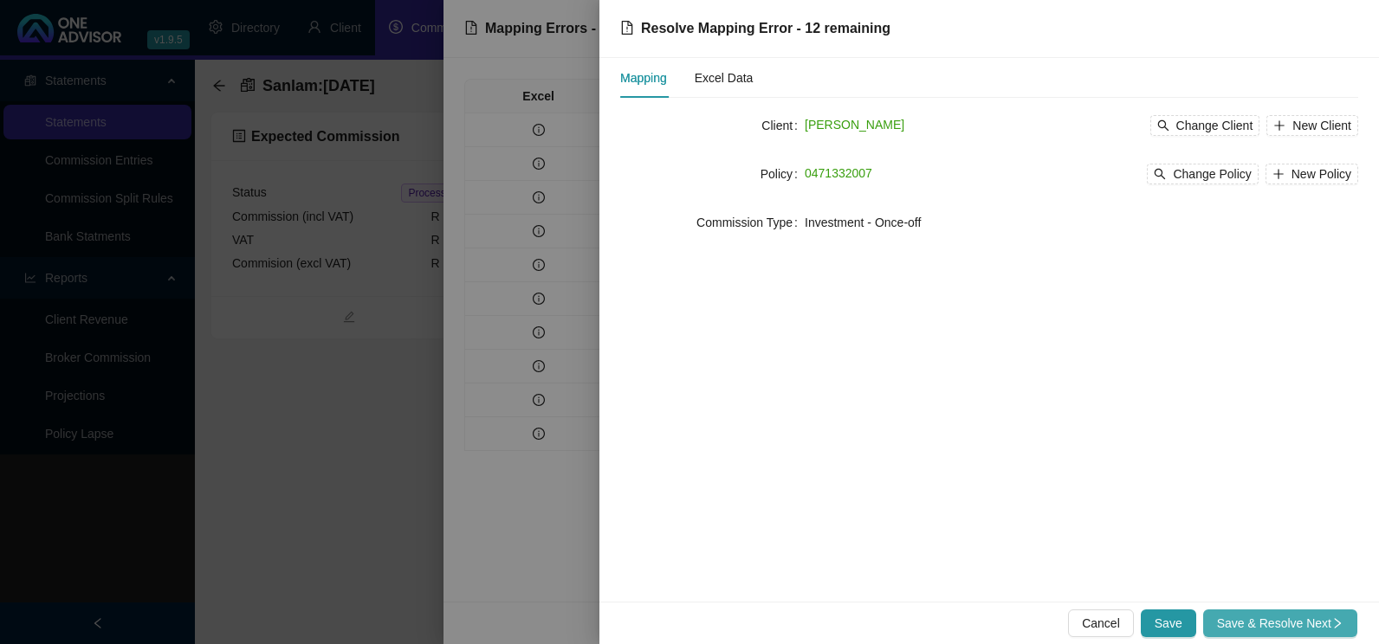
click at [1276, 619] on span "Save & Resolve Next" at bounding box center [1280, 623] width 126 height 19
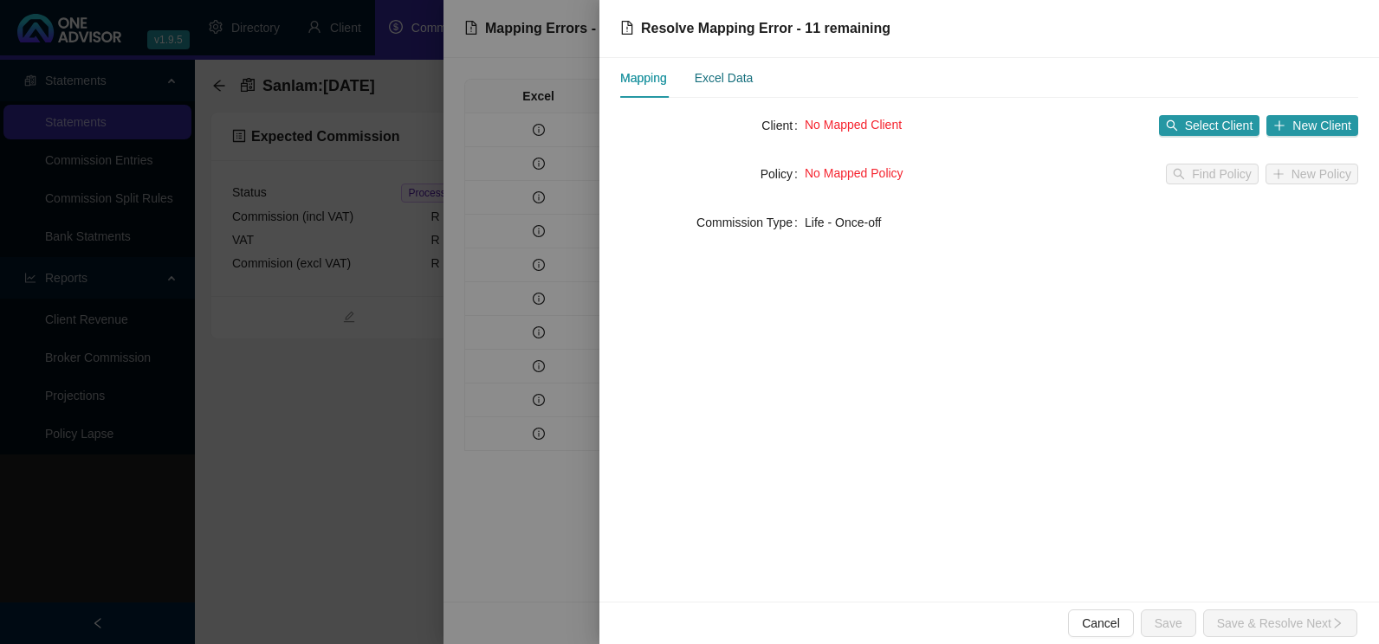
click at [714, 74] on div "Excel Data" at bounding box center [724, 77] width 59 height 19
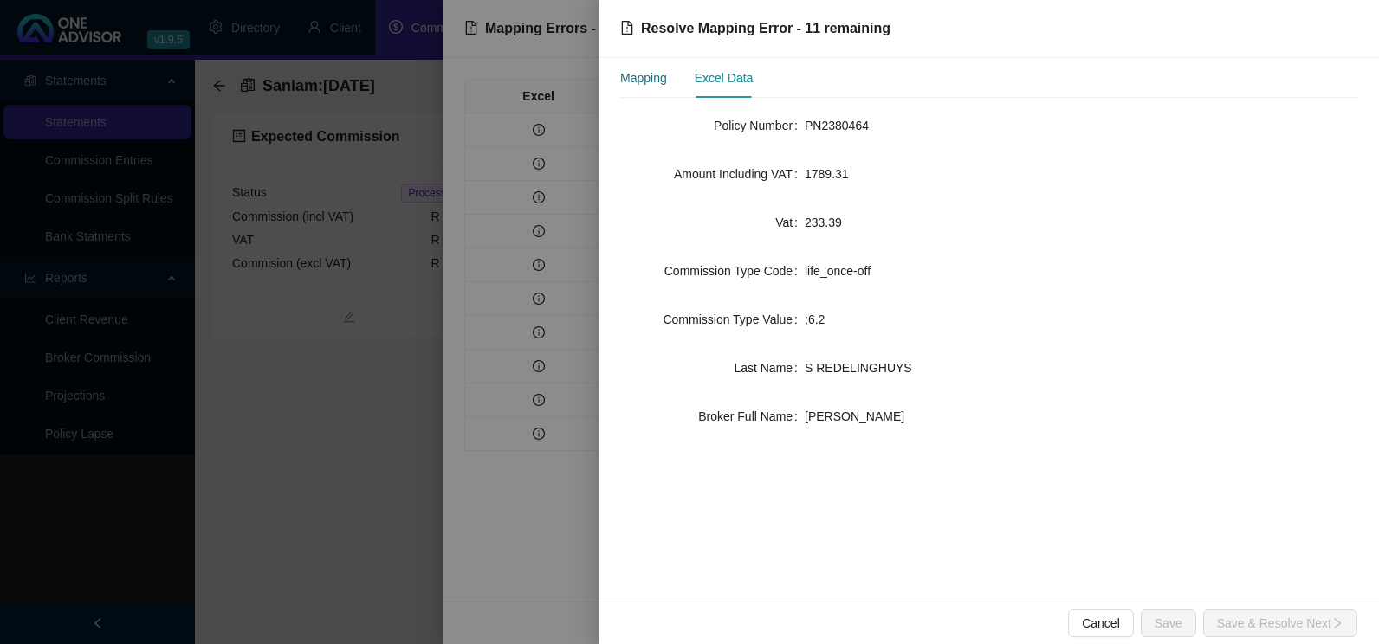
click at [647, 79] on div "Mapping" at bounding box center [643, 77] width 47 height 19
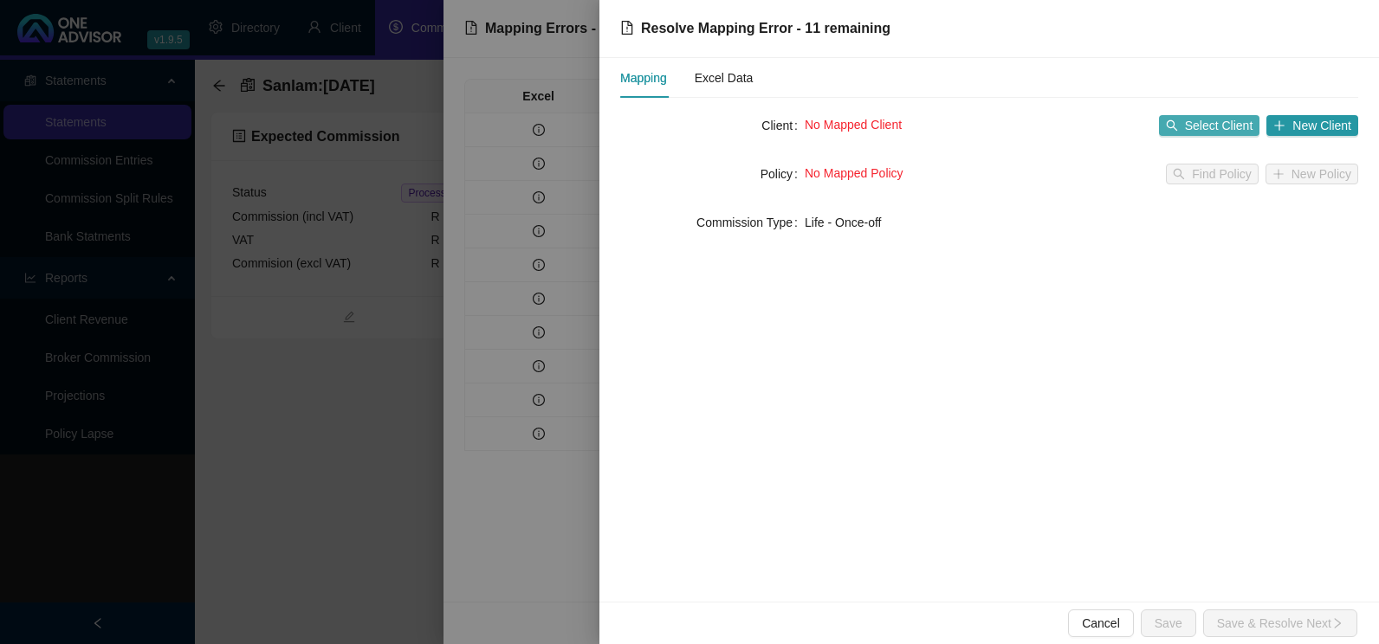
click at [1181, 128] on button "Select Client" at bounding box center [1209, 125] width 101 height 21
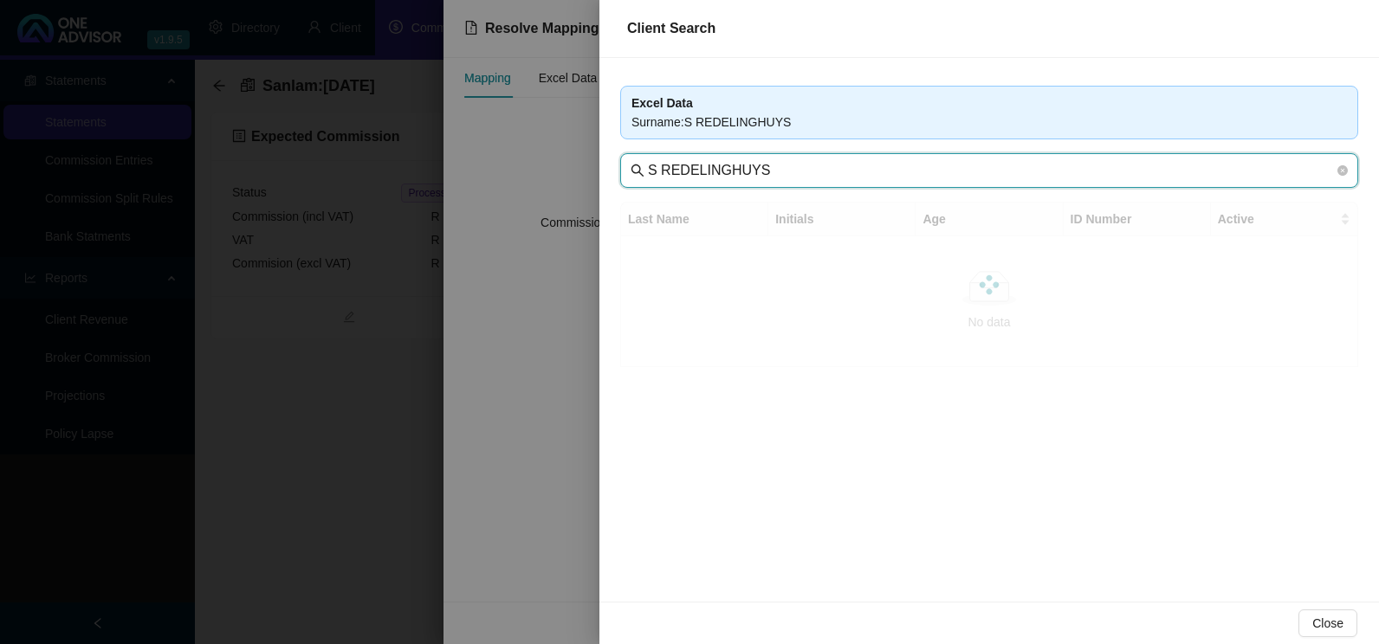
click at [658, 177] on input "S REDELINGHUYS" at bounding box center [991, 170] width 686 height 21
click at [766, 171] on input "REDELINGHUYS" at bounding box center [991, 170] width 686 height 21
type input "REDELINGHUYS"
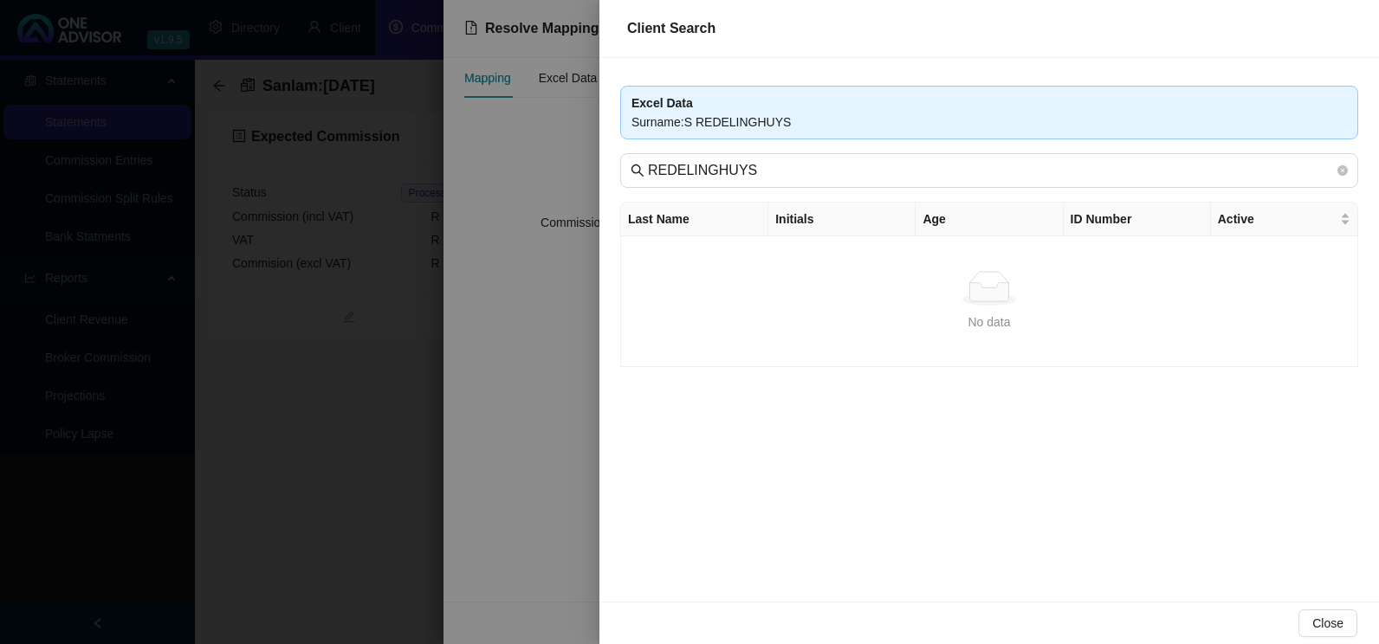
click at [507, 368] on div at bounding box center [689, 322] width 1379 height 644
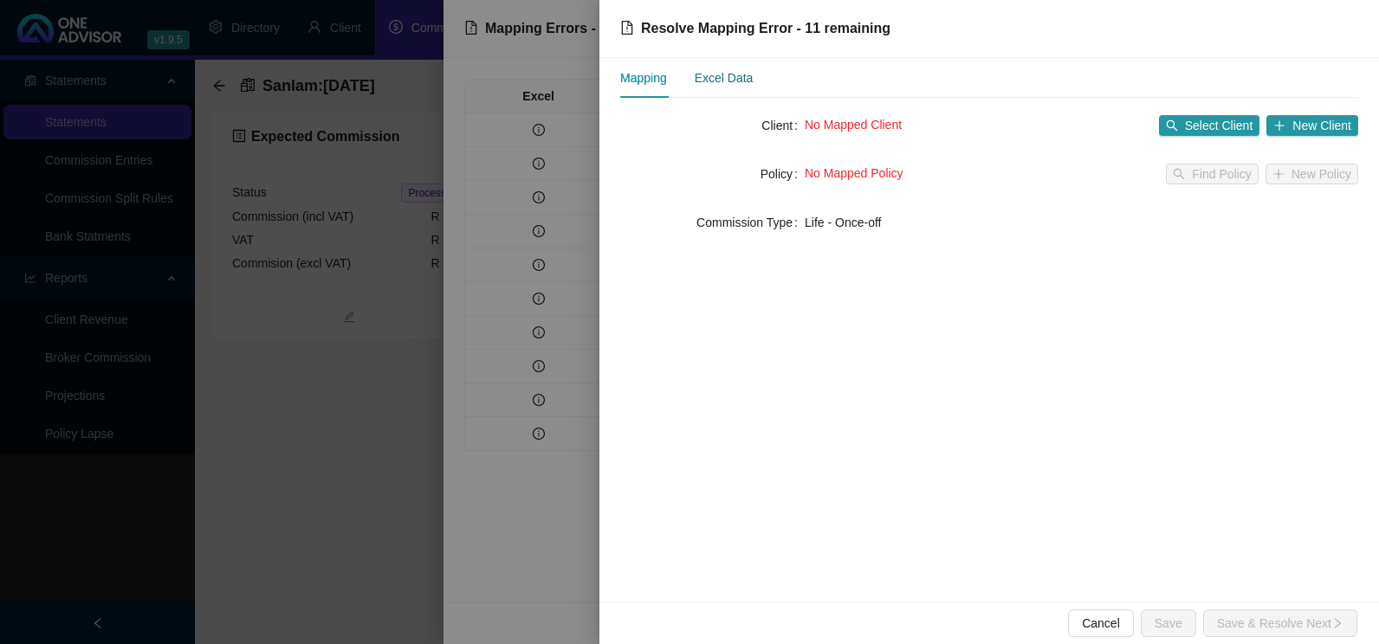
click at [715, 77] on div "Excel Data" at bounding box center [724, 77] width 59 height 19
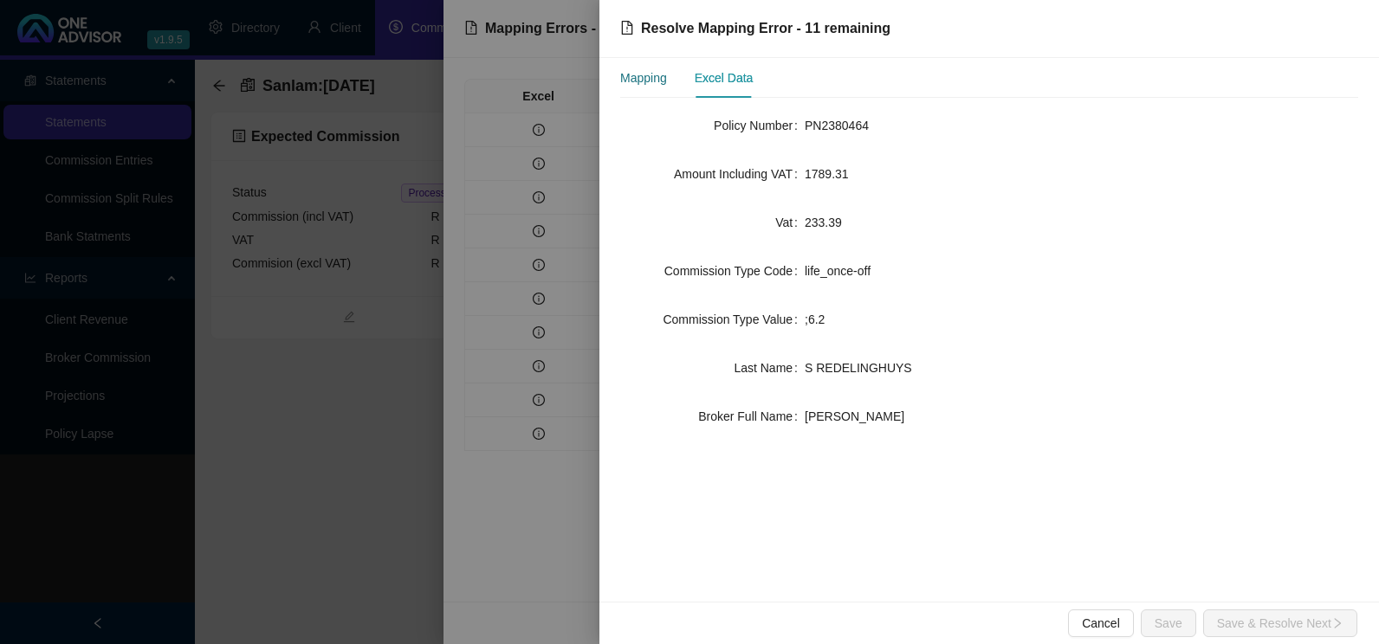
click at [636, 72] on div "Mapping" at bounding box center [643, 77] width 47 height 19
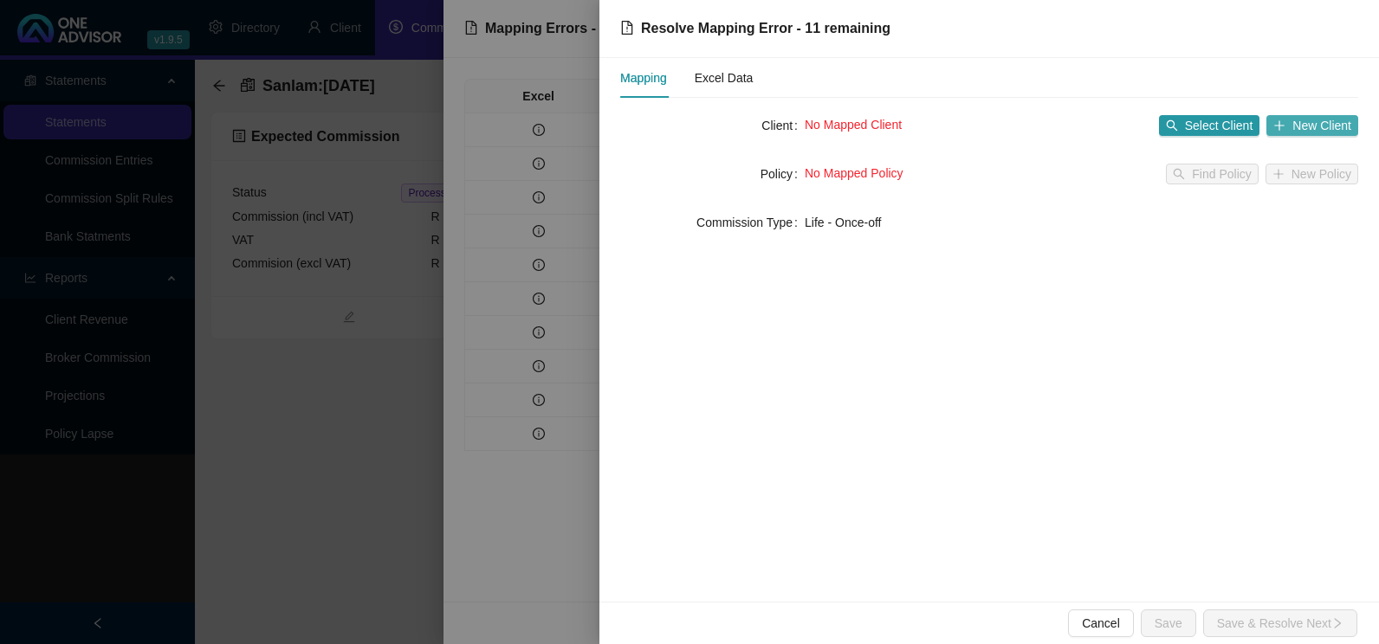
click at [1324, 120] on span "New Client" at bounding box center [1321, 125] width 59 height 19
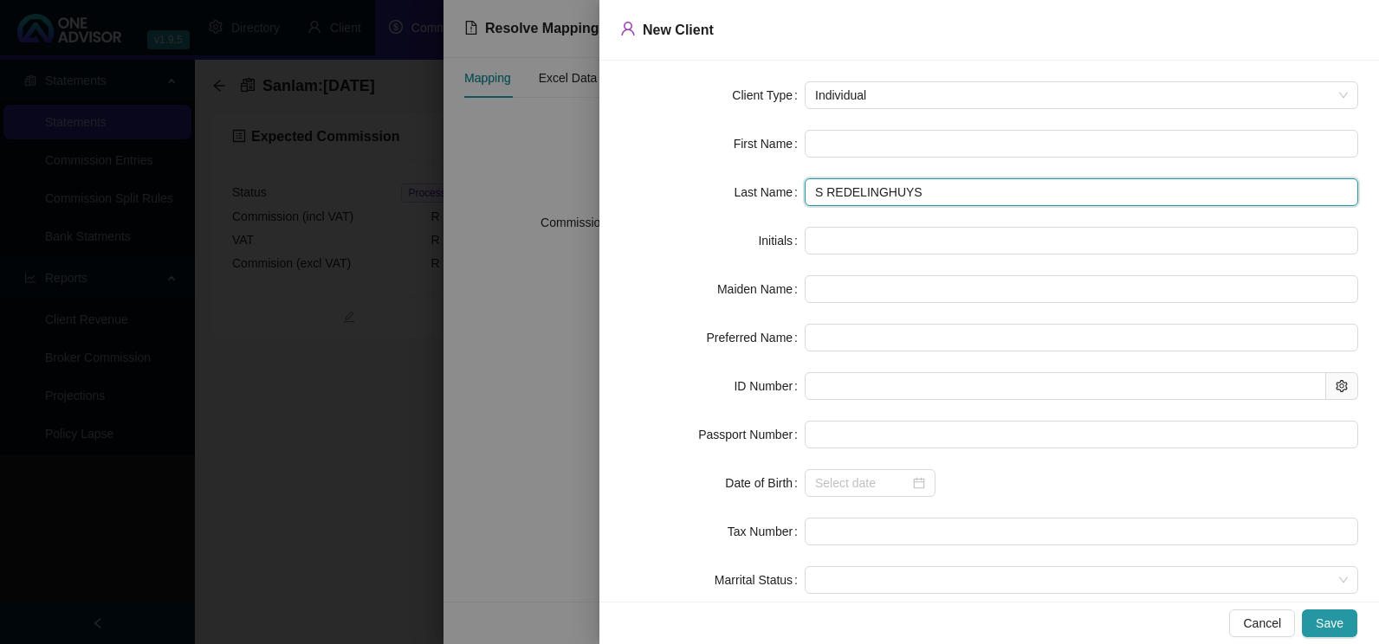
click at [824, 197] on input "S REDELINGHUYS" at bounding box center [1080, 192] width 553 height 28
click at [817, 196] on input "SREDELINGHUYS" at bounding box center [1080, 192] width 553 height 28
type input "REDELINGHUYS"
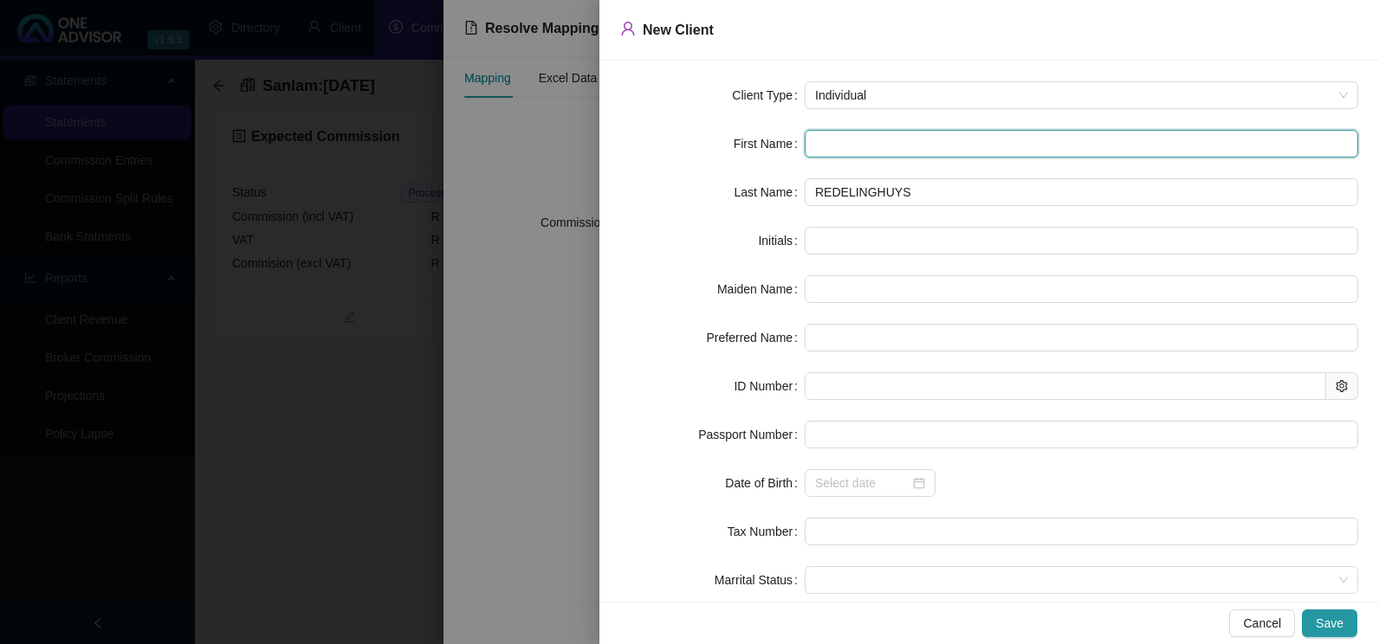
click at [834, 146] on input "text" at bounding box center [1080, 144] width 553 height 28
click at [854, 139] on input "text" at bounding box center [1080, 144] width 553 height 28
type input "s"
type input "S"
type input "s"
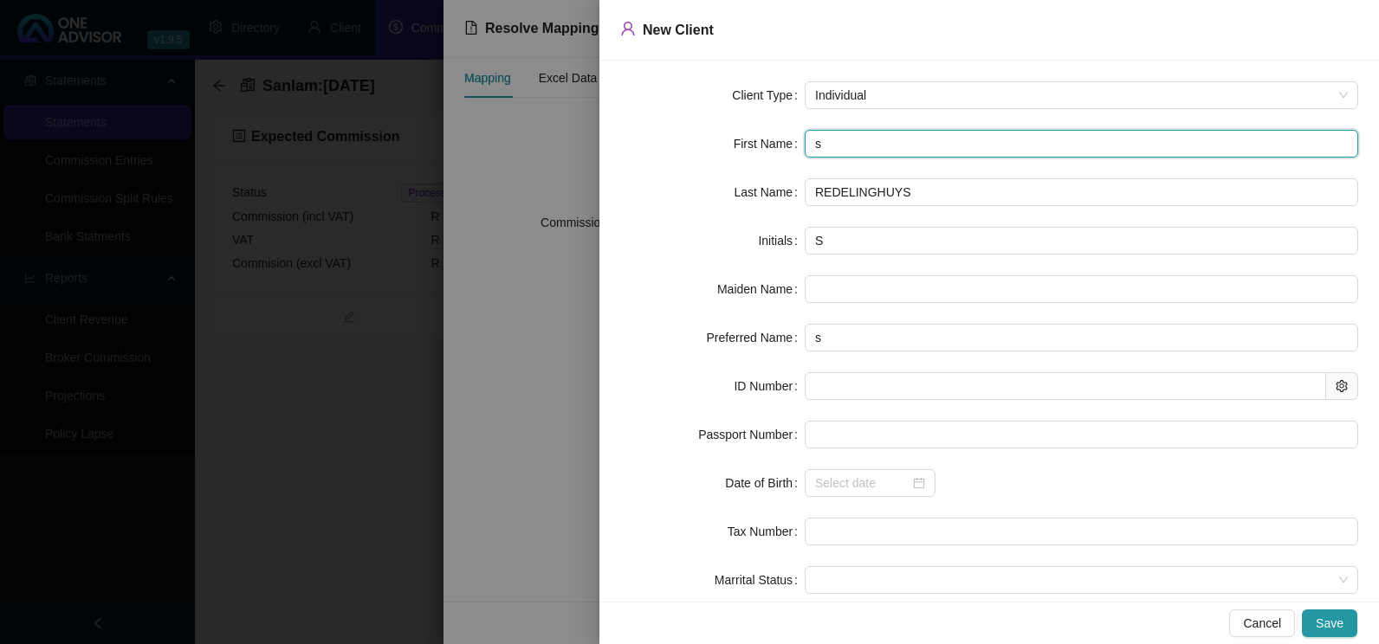
type input "sU"
type input "sUN"
type input "sUNE"
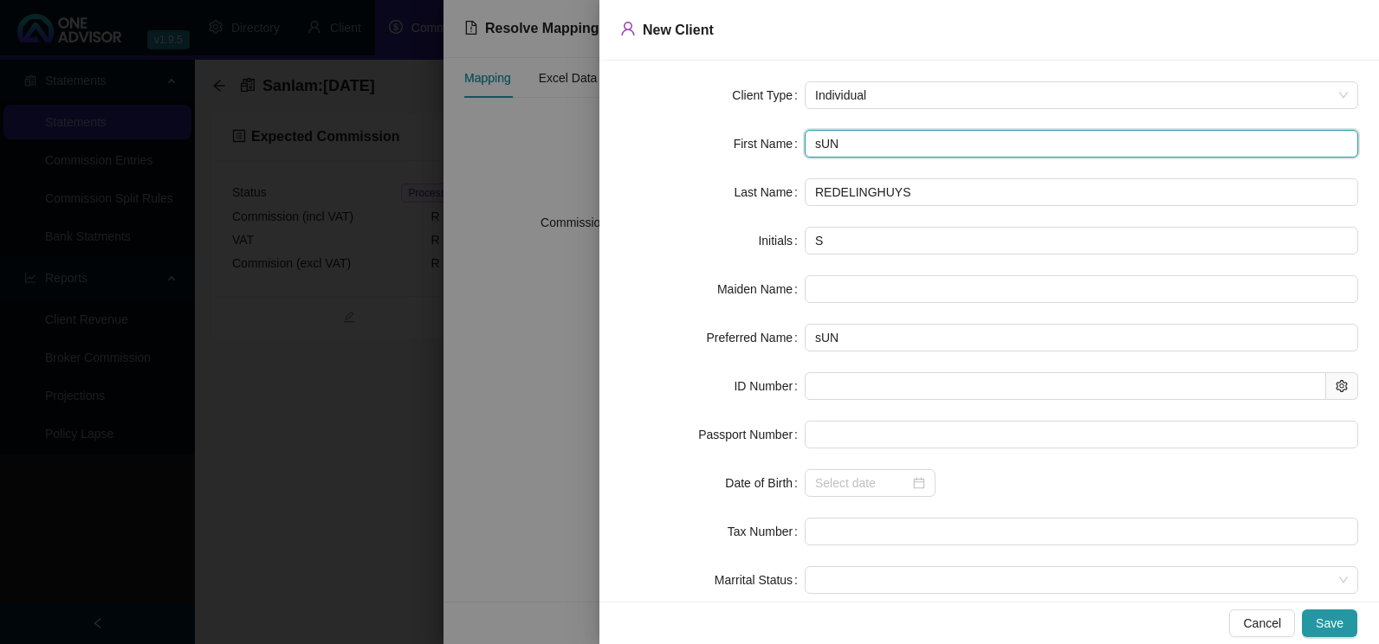
type input "sUNE"
type input "sUN"
type input "sU"
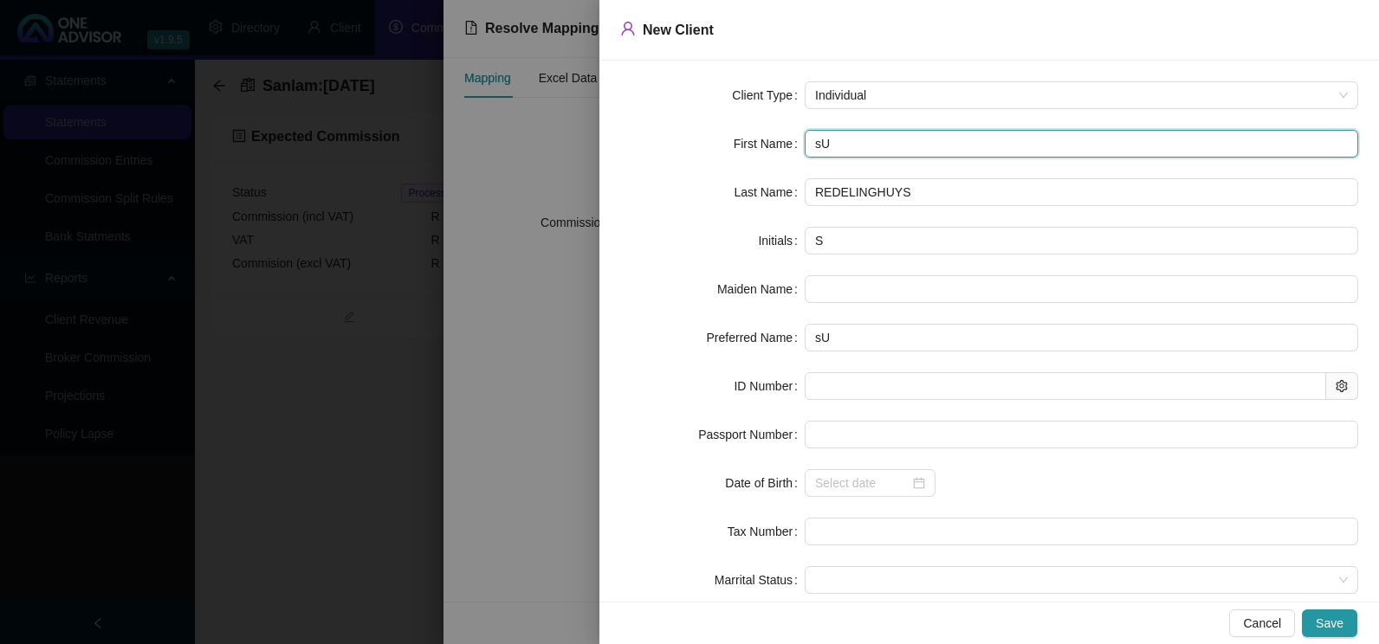
type input "s"
type input "S"
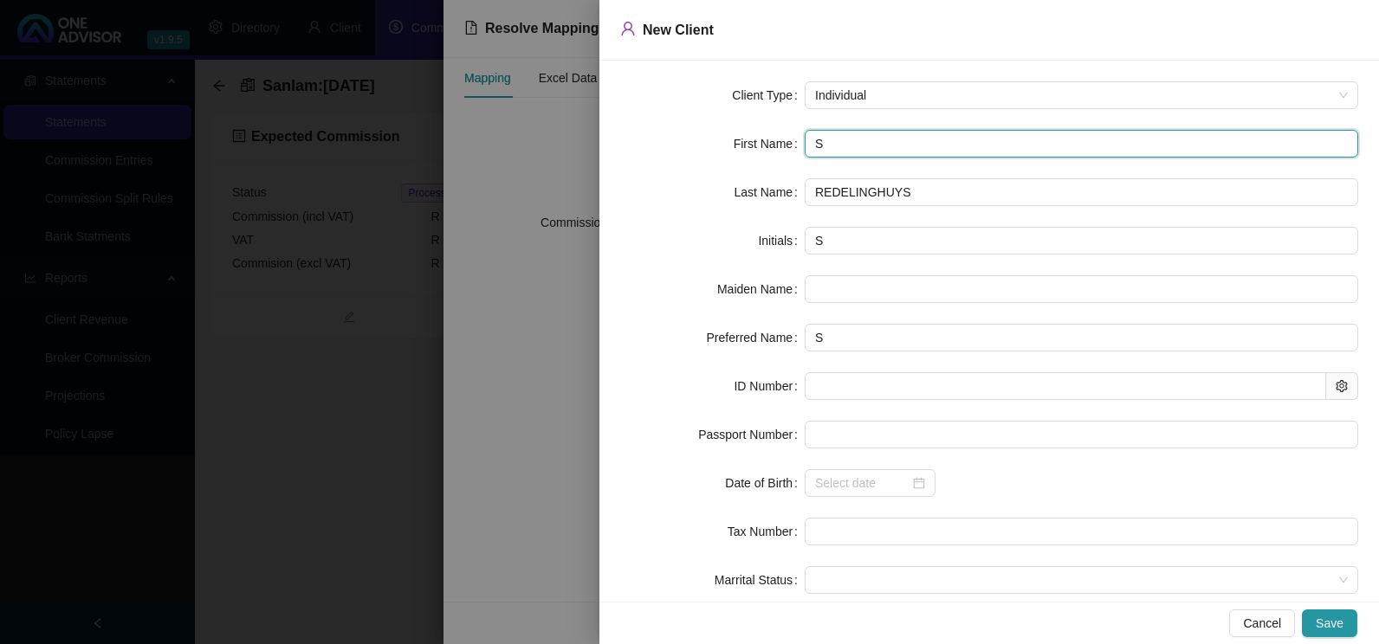
type input "SU"
type input "SUN"
type input "SUNE"
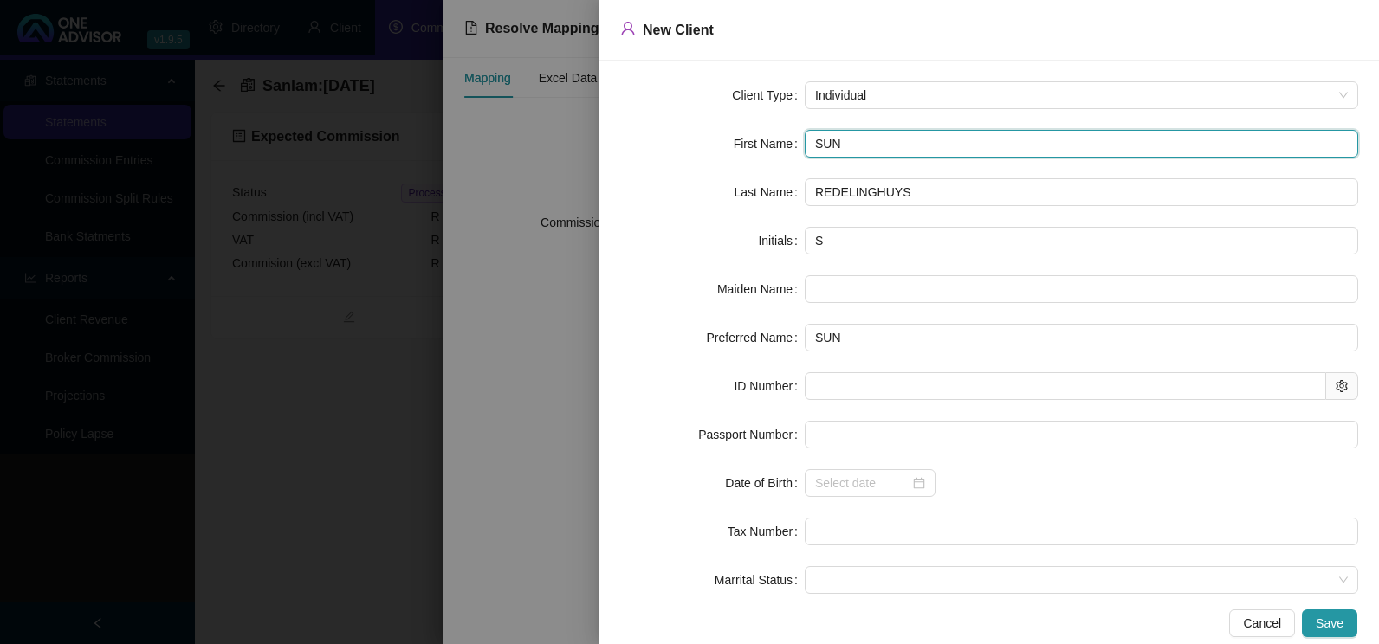
type input "SUNE"
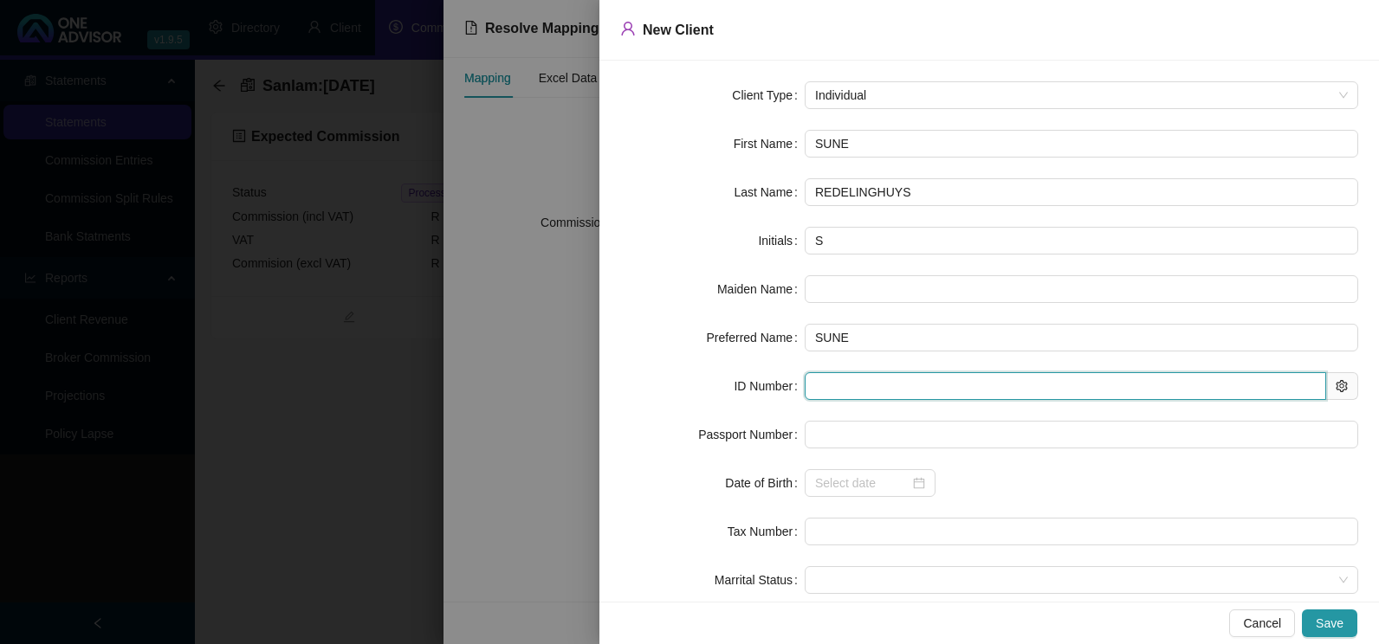
click at [824, 396] on input "text" at bounding box center [1064, 386] width 521 height 28
type input "950526"
type input "[DATE]"
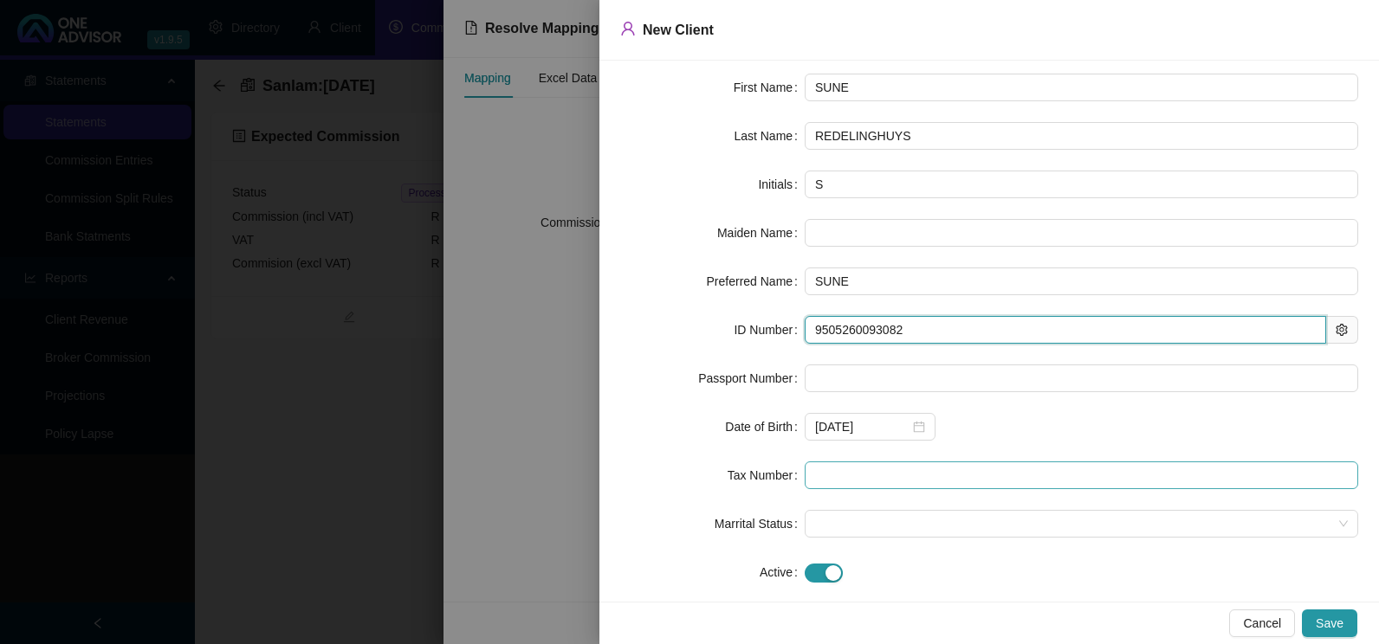
scroll to position [82, 0]
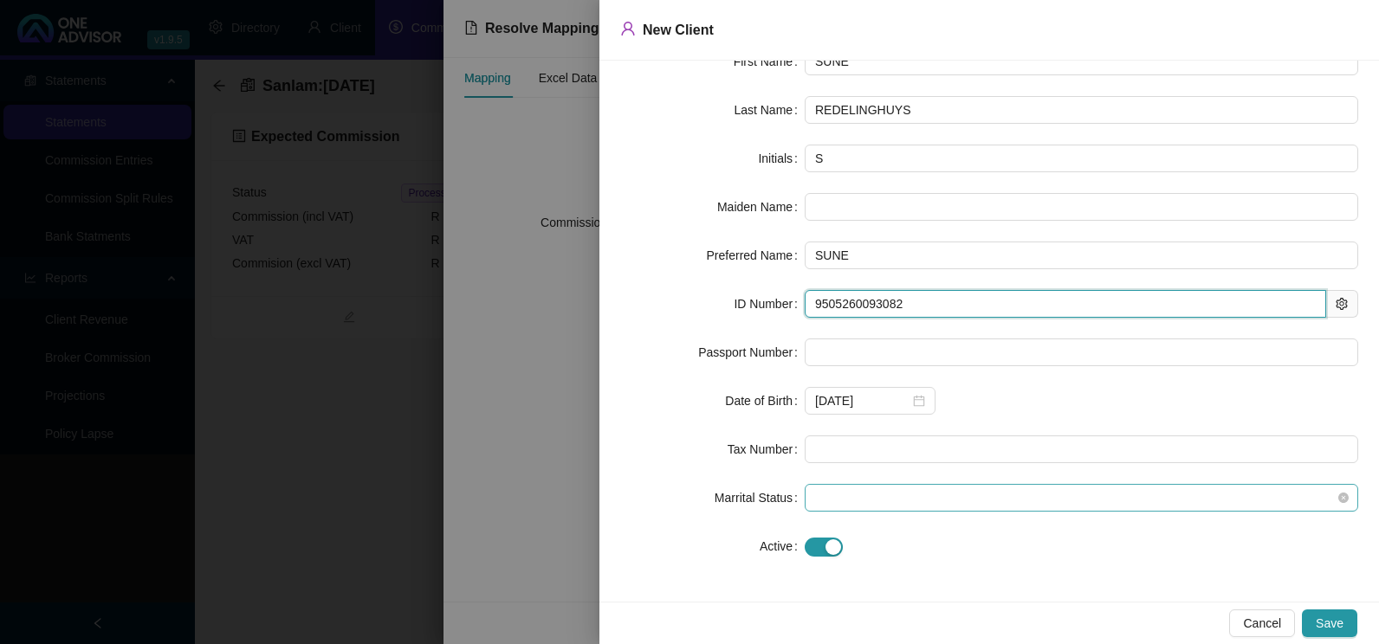
click at [942, 504] on span at bounding box center [1081, 498] width 533 height 26
type input "9505260093082"
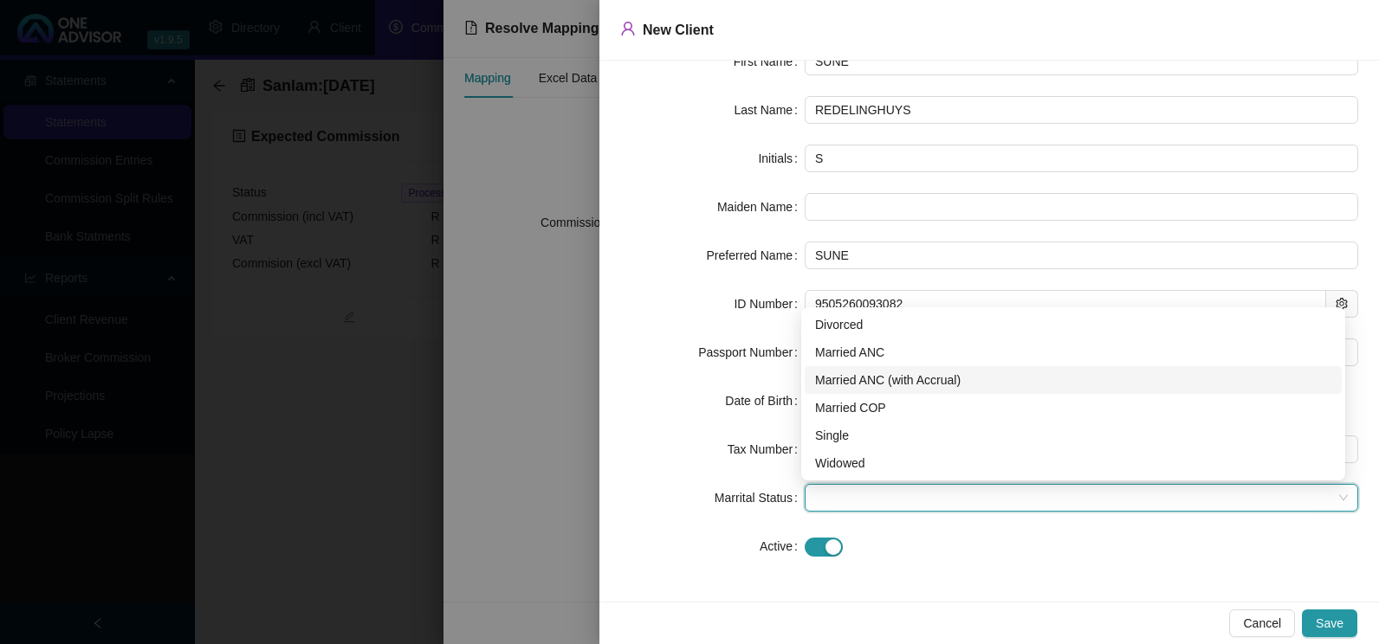
click at [880, 385] on div "Married ANC (with Accrual)" at bounding box center [1073, 380] width 516 height 19
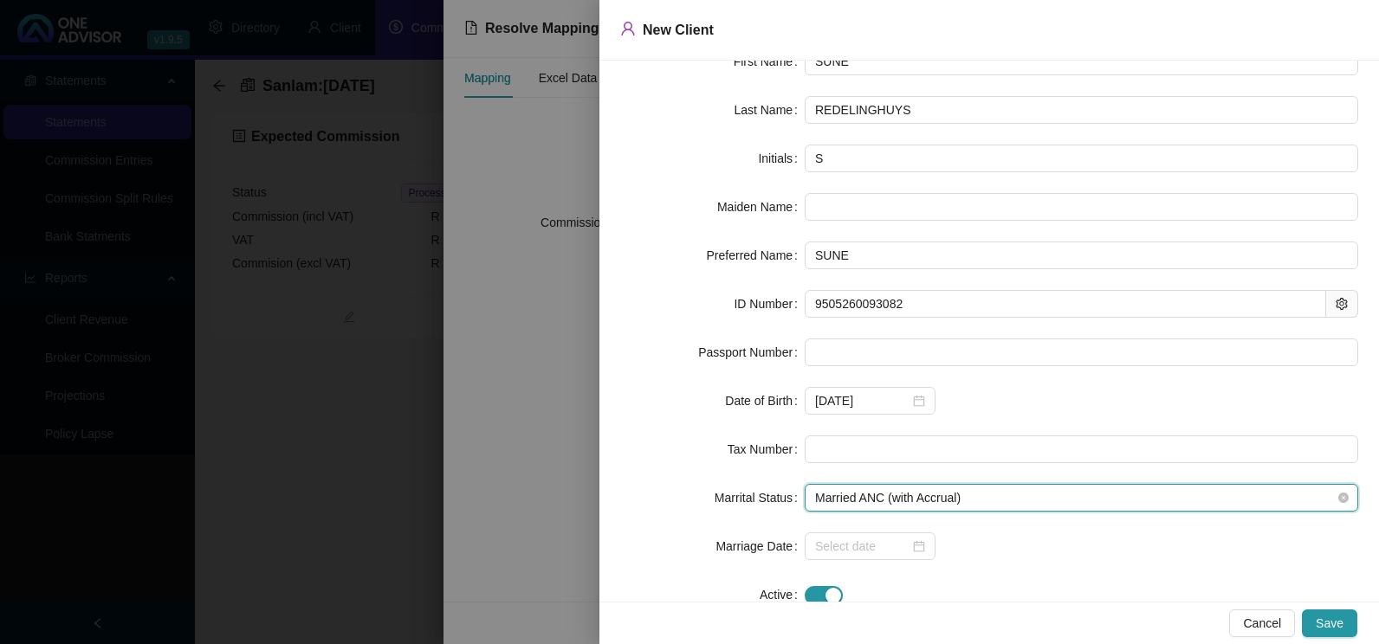
click at [979, 494] on span "Married ANC (with Accrual)" at bounding box center [1081, 498] width 533 height 26
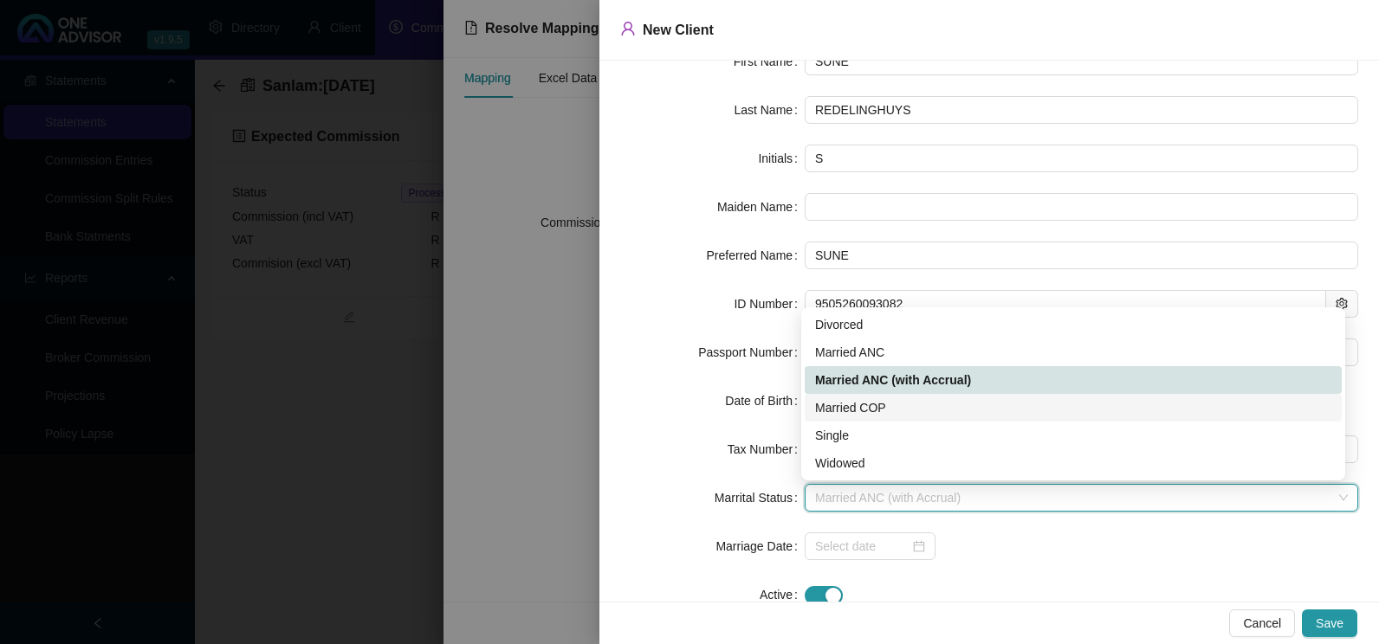
click at [883, 408] on div "Married COP" at bounding box center [1073, 407] width 516 height 19
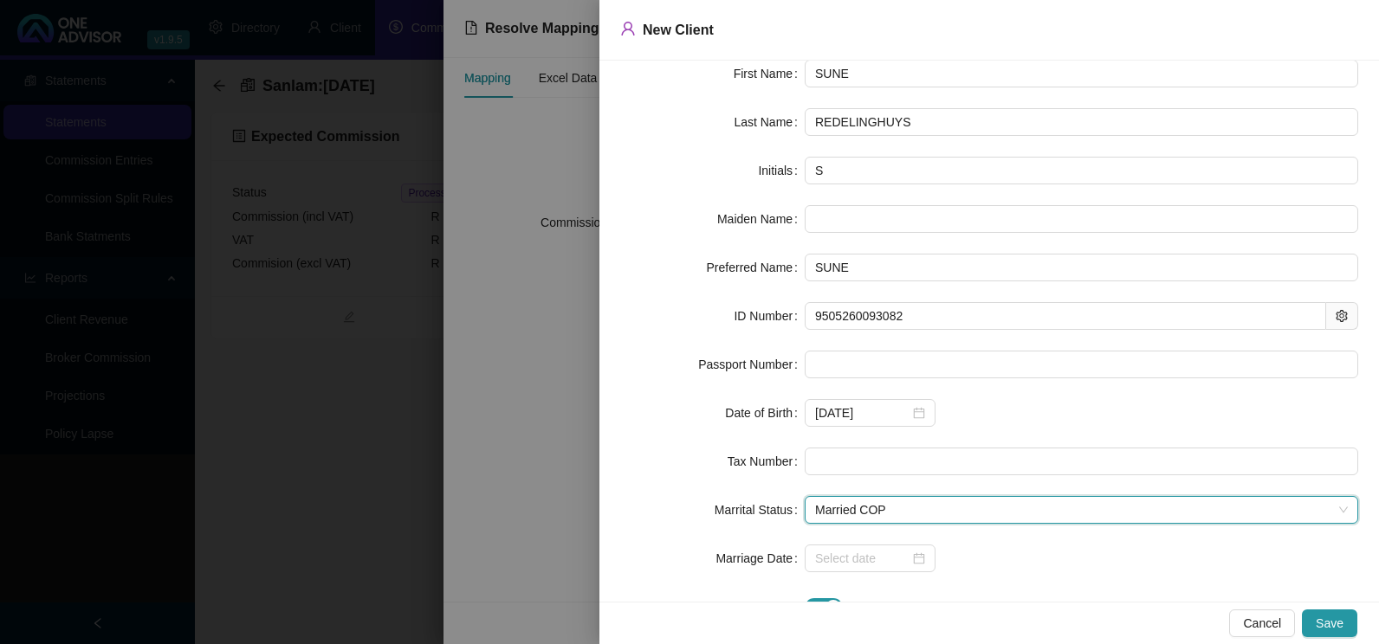
scroll to position [131, 0]
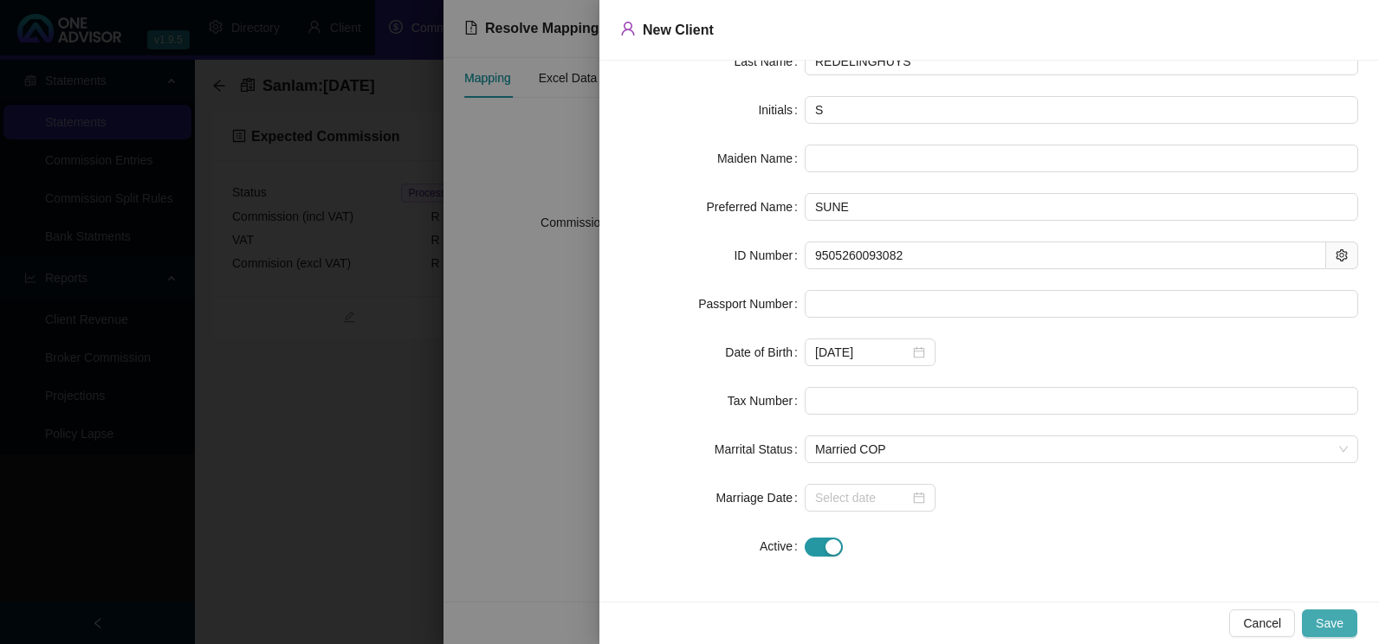
click at [1326, 617] on span "Save" at bounding box center [1329, 623] width 28 height 19
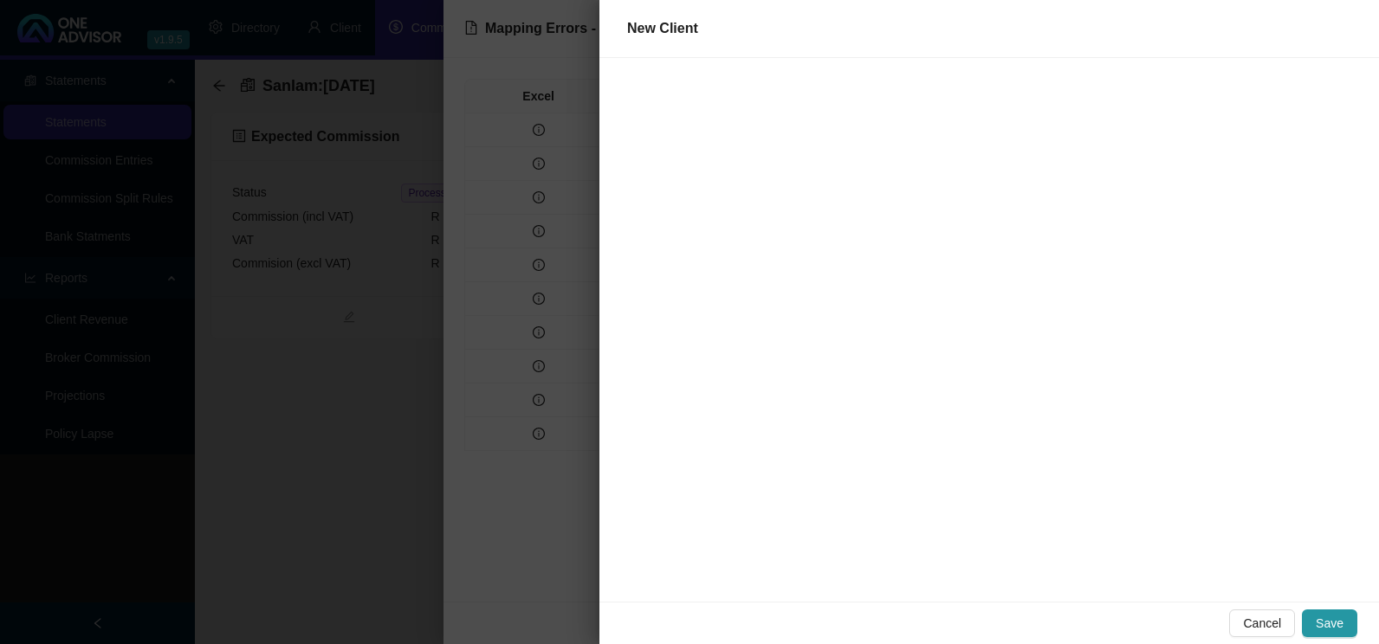
scroll to position [0, 0]
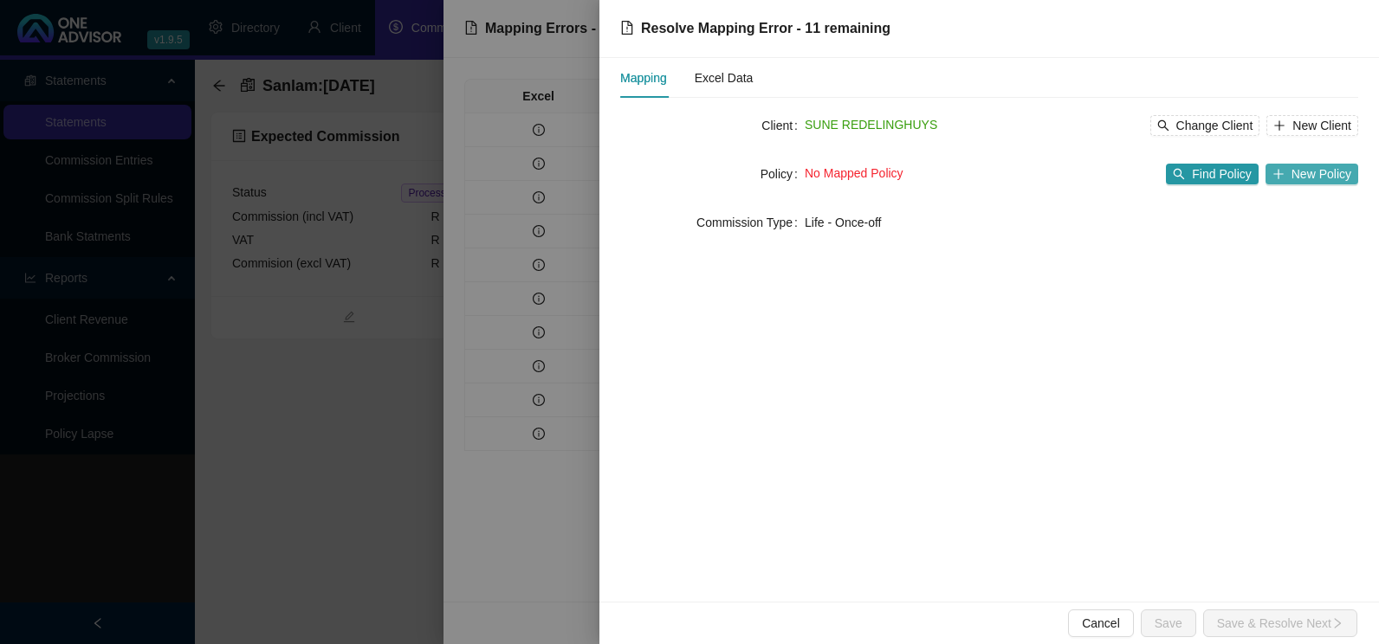
click at [1323, 175] on span "New Policy" at bounding box center [1321, 174] width 60 height 19
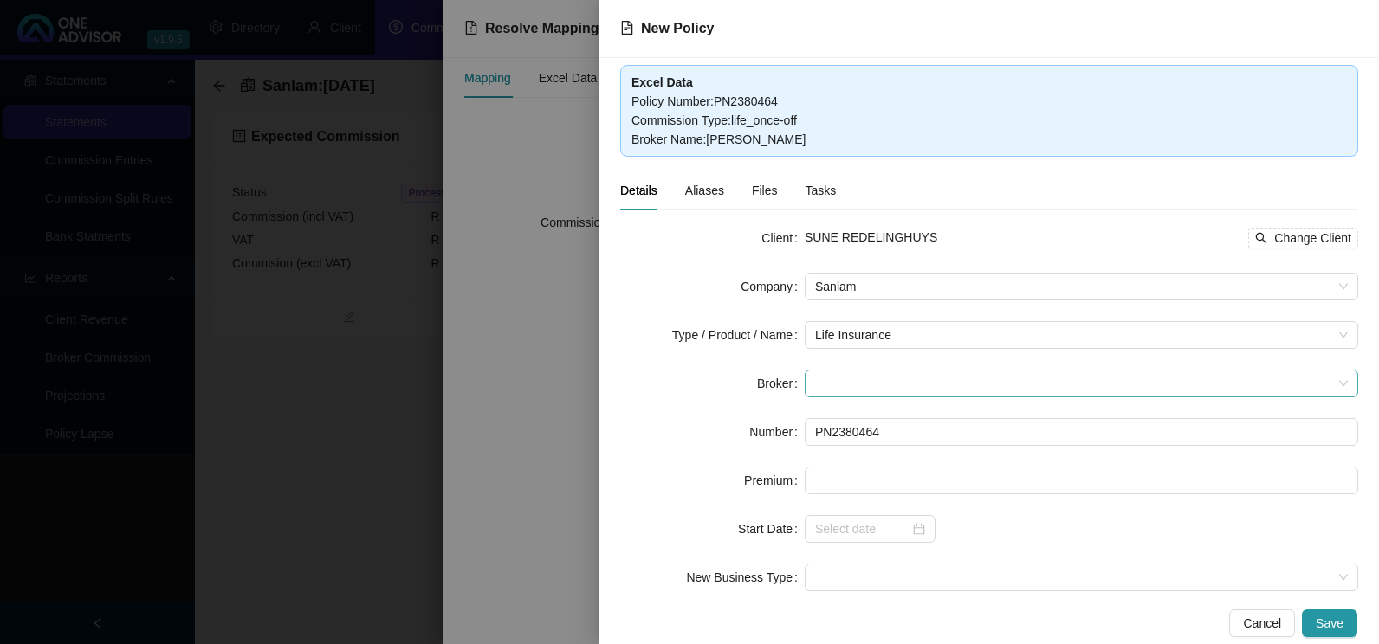
click at [1154, 380] on span at bounding box center [1081, 384] width 533 height 26
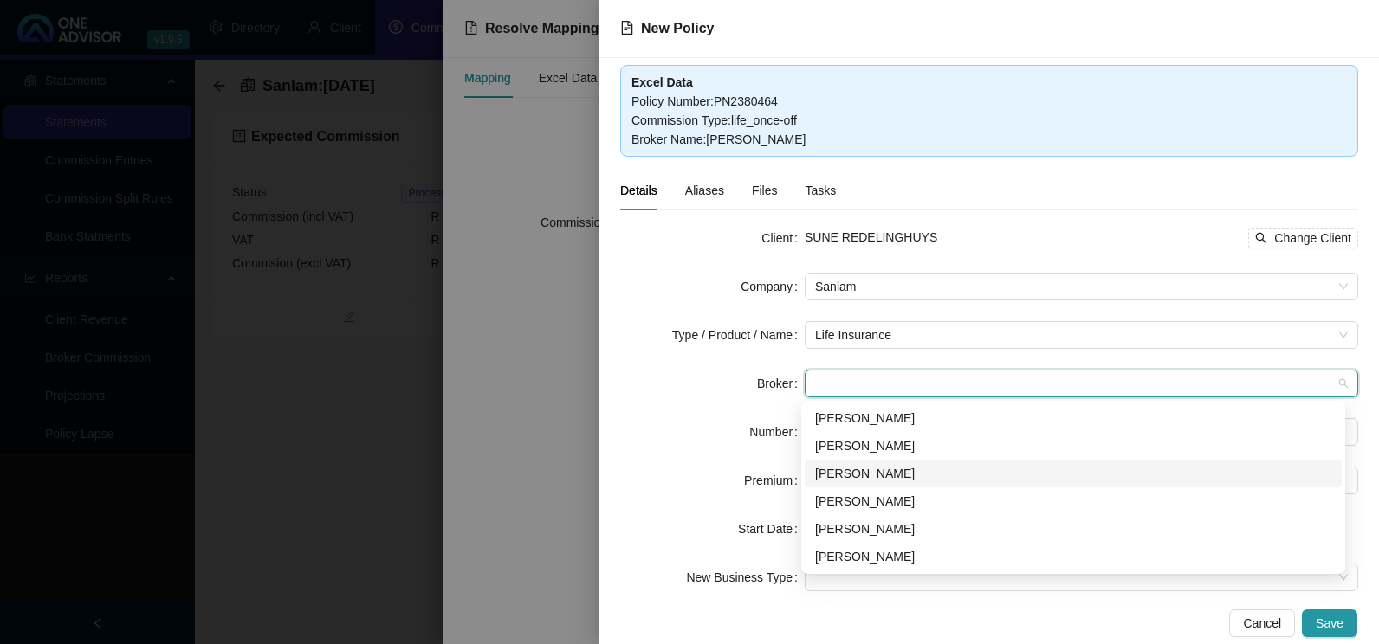
click at [875, 472] on div "[PERSON_NAME]" at bounding box center [1073, 473] width 516 height 19
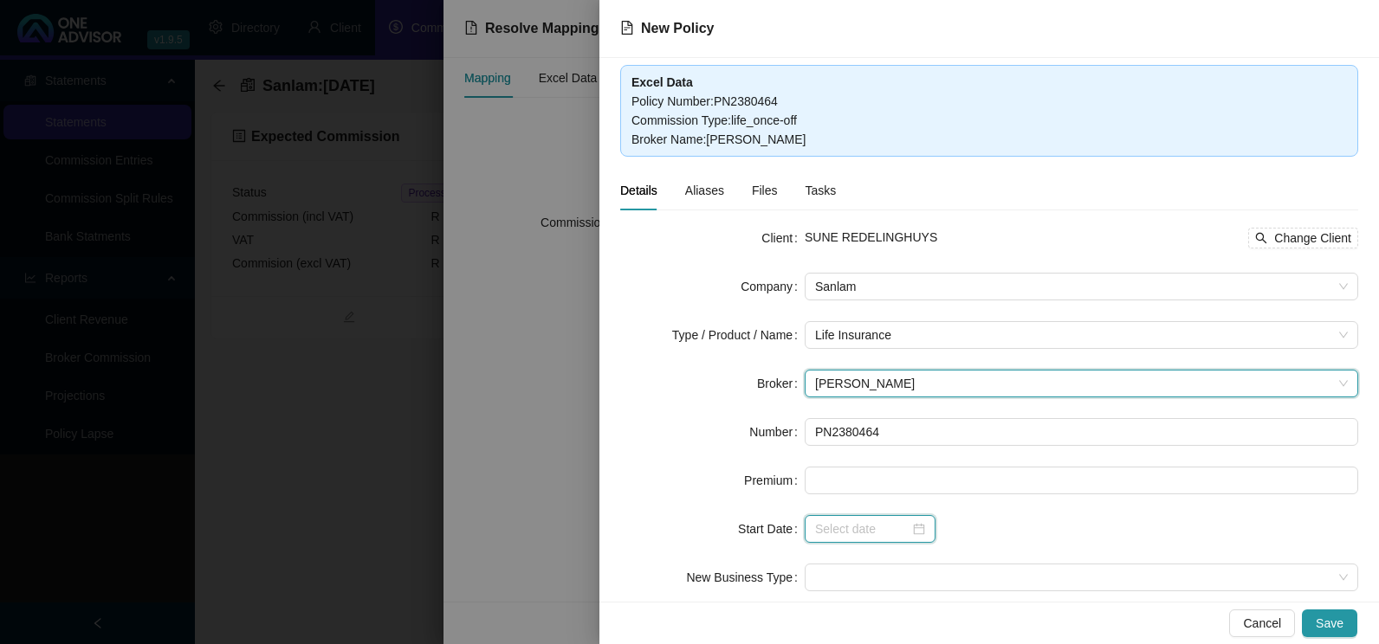
click at [903, 531] on input at bounding box center [862, 529] width 94 height 19
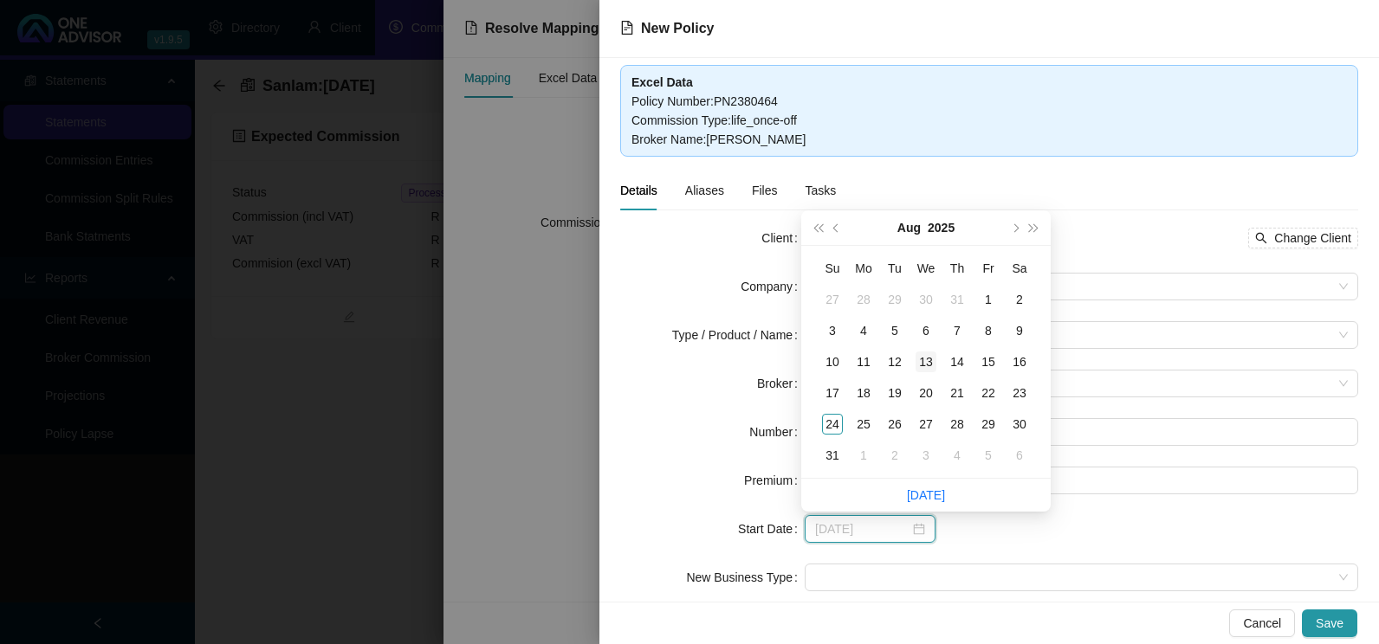
type input "[DATE]"
click at [926, 359] on div "13" at bounding box center [925, 362] width 21 height 21
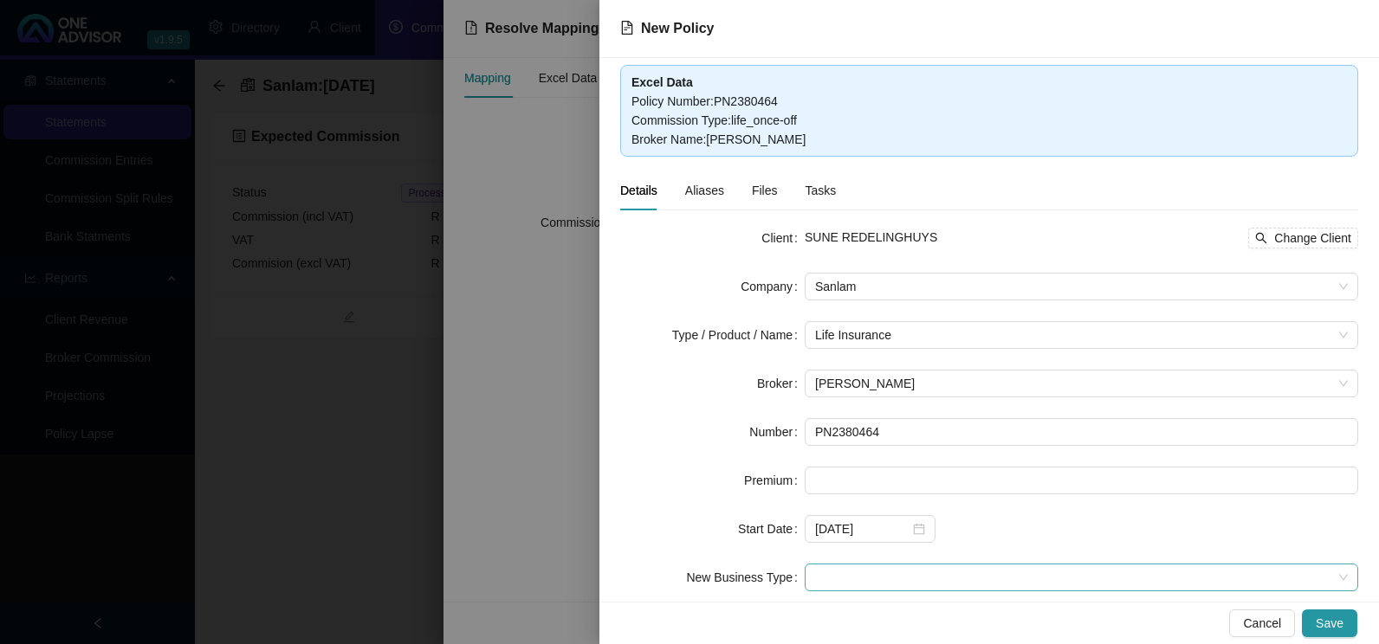
click at [919, 578] on span at bounding box center [1081, 578] width 533 height 26
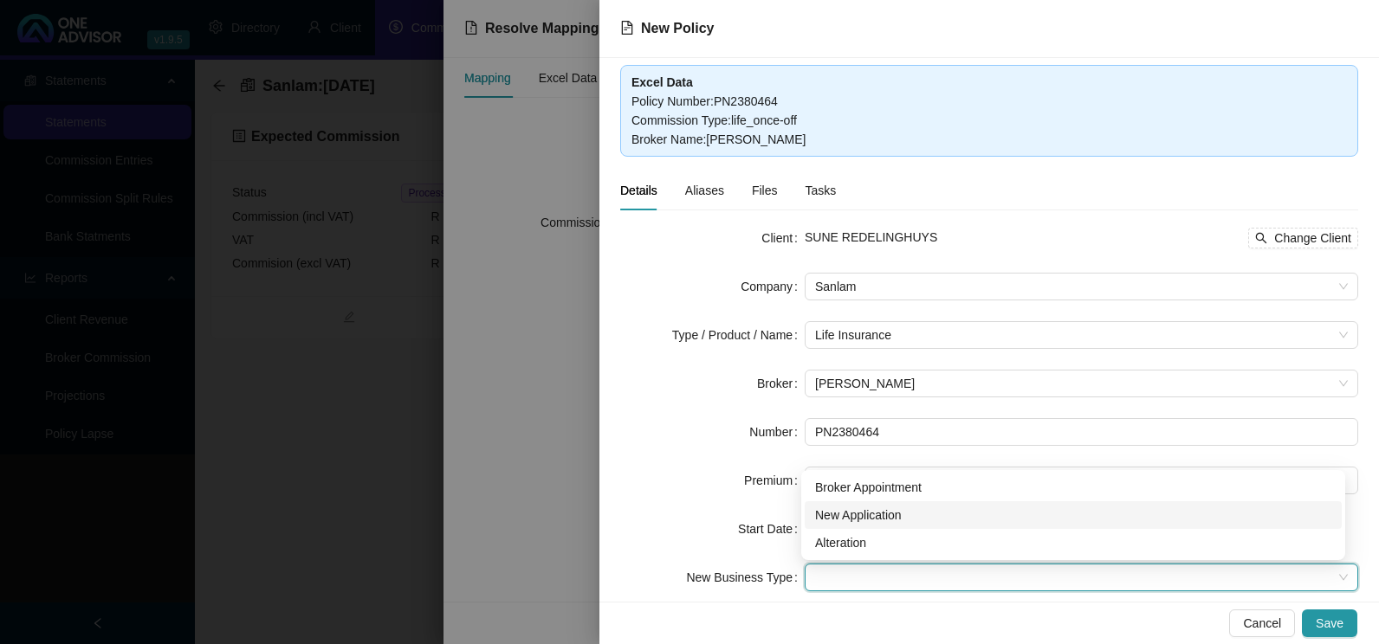
click at [898, 515] on div "New Application" at bounding box center [1073, 515] width 516 height 19
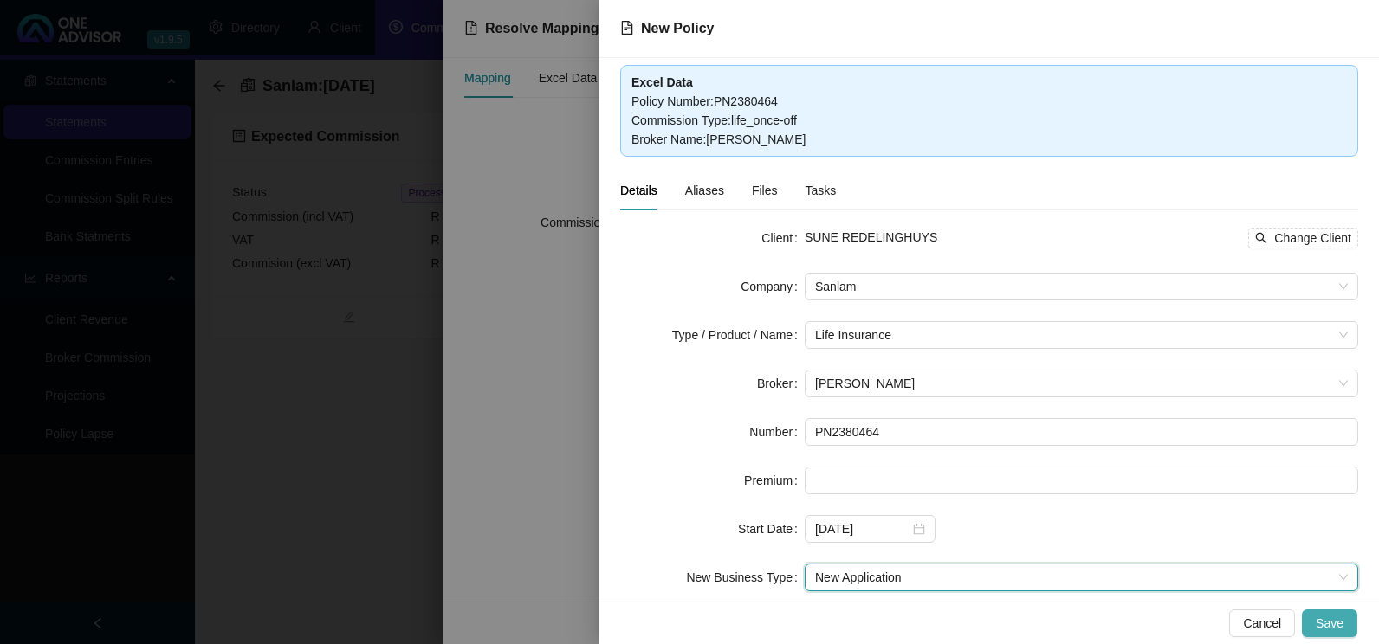
click at [1349, 622] on button "Save" at bounding box center [1329, 624] width 55 height 28
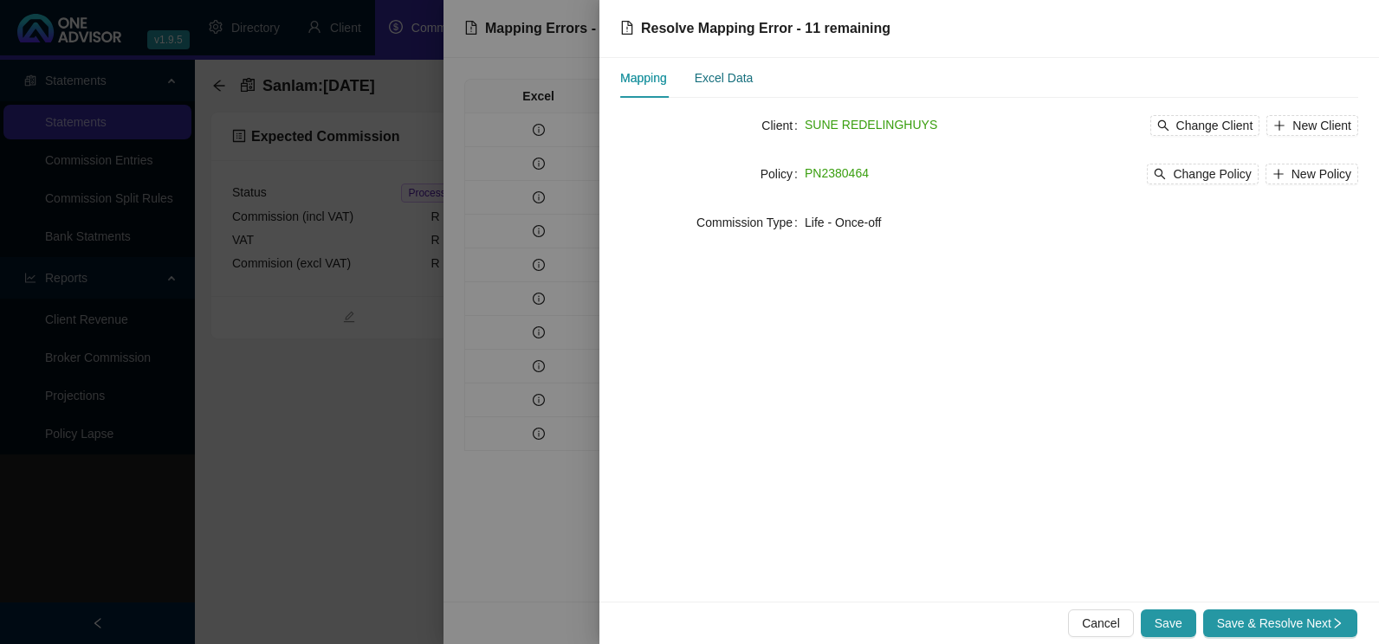
click at [720, 84] on div "Excel Data" at bounding box center [724, 77] width 59 height 19
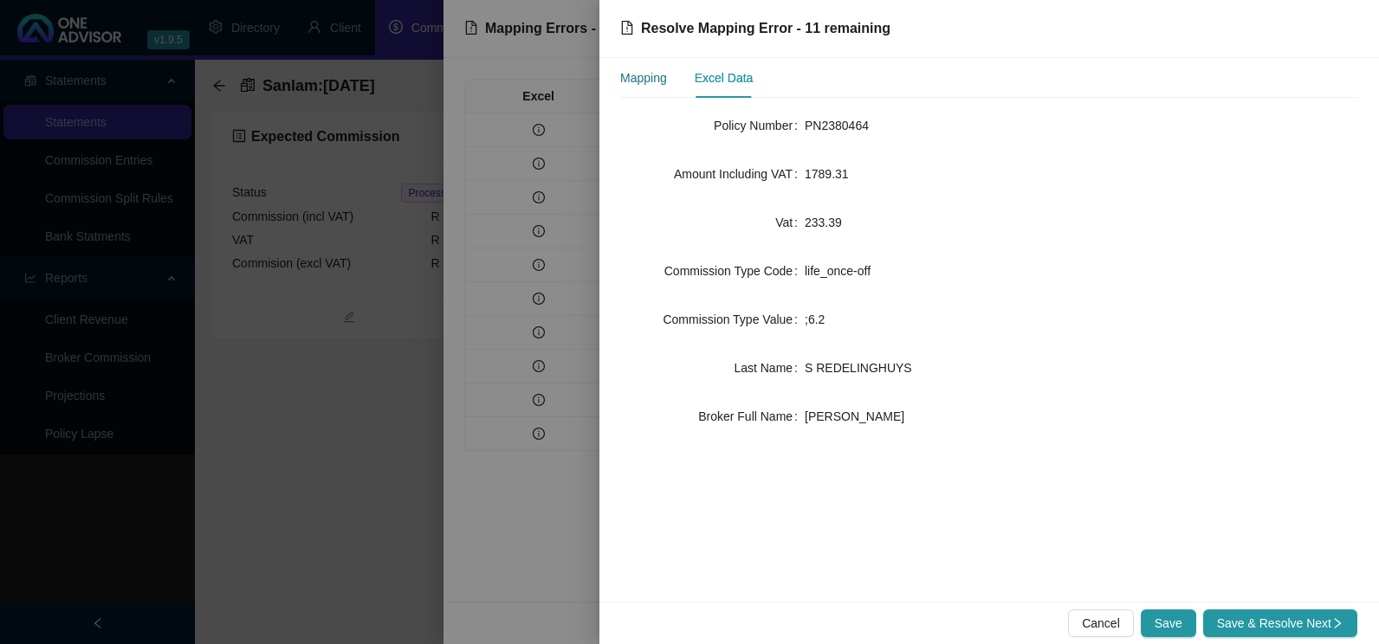
click at [651, 79] on div "Mapping" at bounding box center [643, 77] width 47 height 19
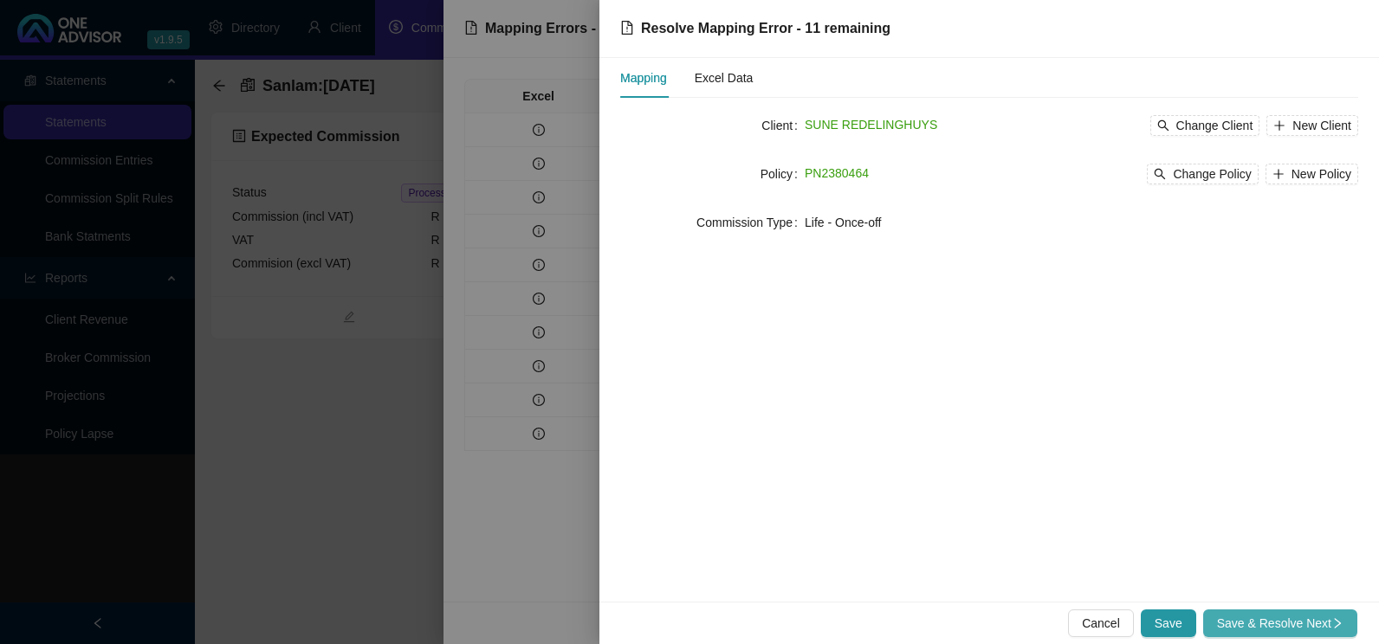
click at [1289, 622] on span "Save & Resolve Next" at bounding box center [1280, 623] width 126 height 19
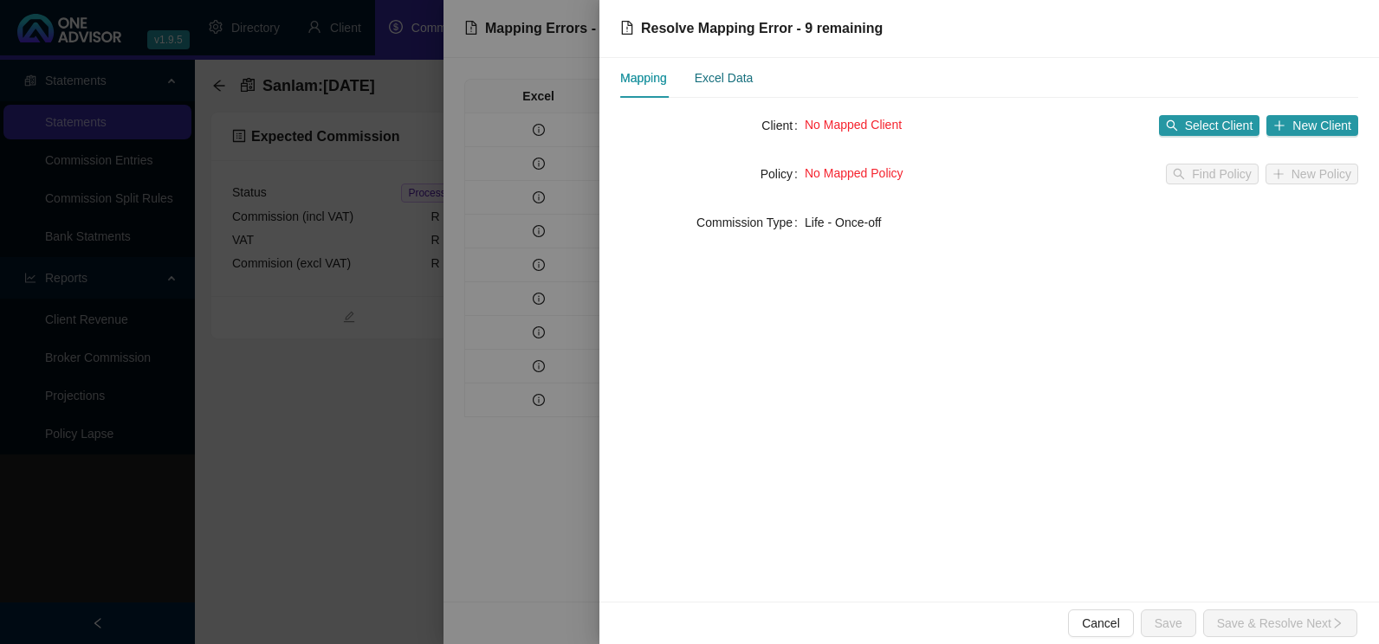
click at [725, 86] on div "Excel Data" at bounding box center [724, 77] width 59 height 19
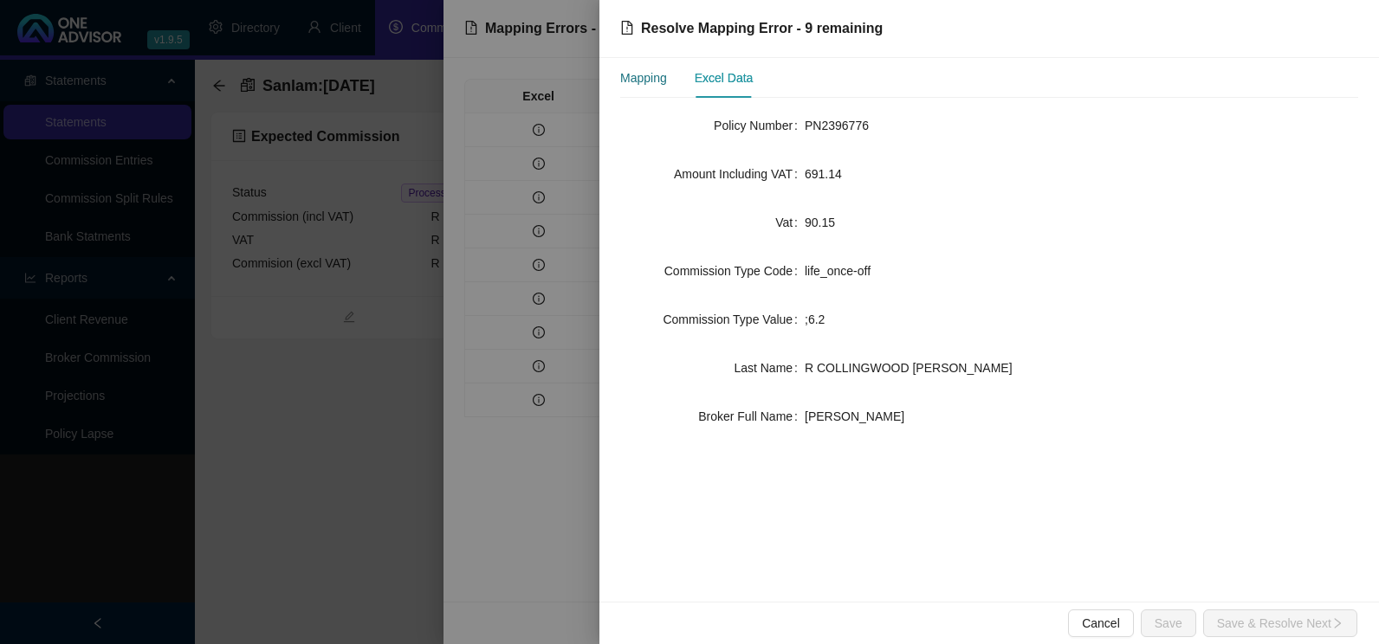
click at [649, 82] on div "Mapping" at bounding box center [643, 77] width 47 height 19
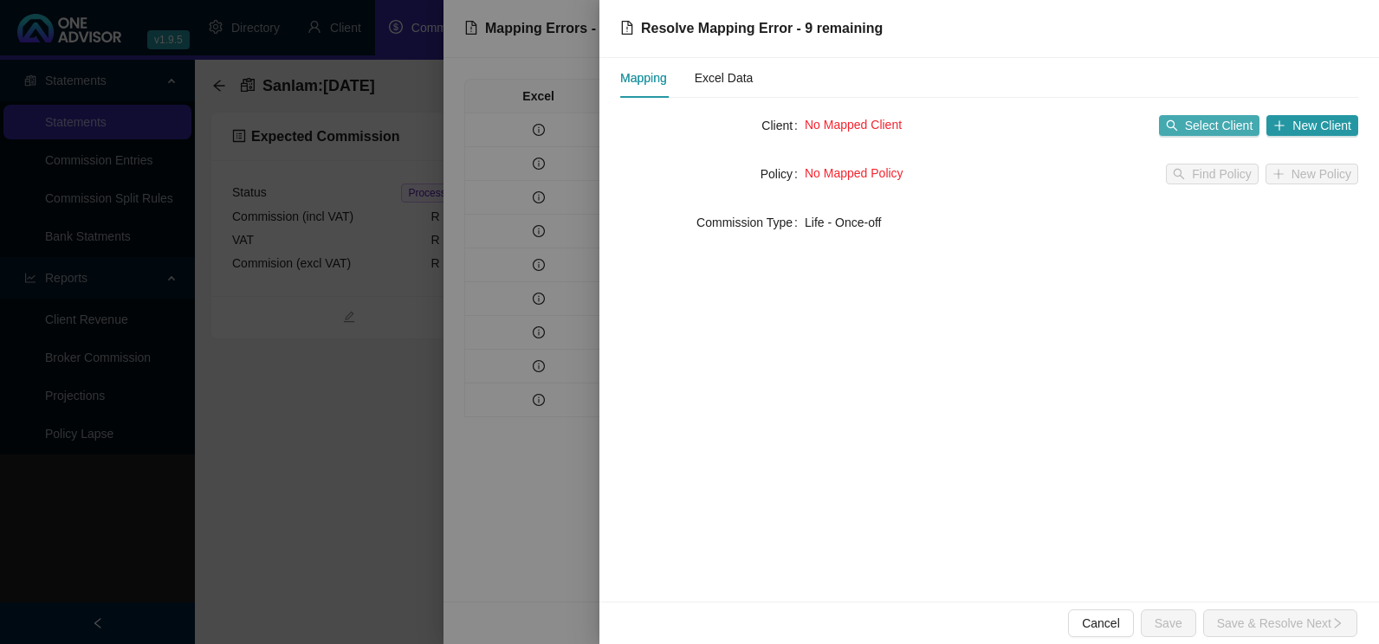
click at [1206, 128] on span "Select Client" at bounding box center [1219, 125] width 68 height 19
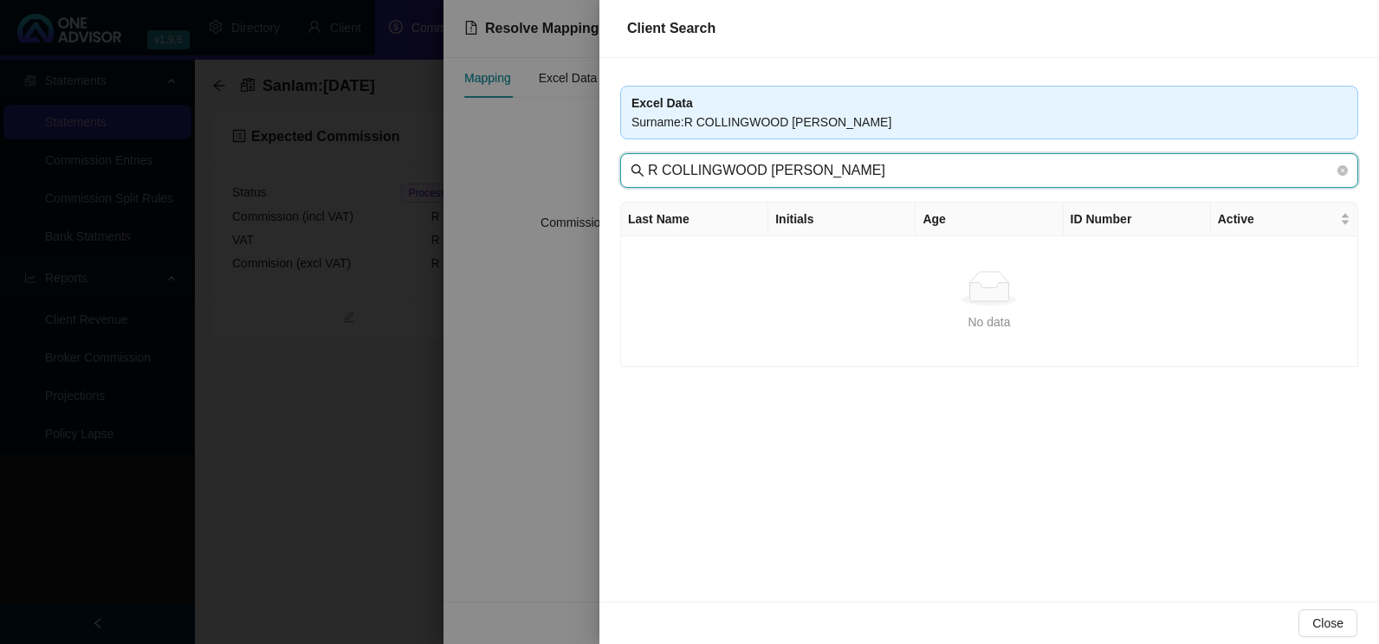
drag, startPoint x: 758, startPoint y: 170, endPoint x: 497, endPoint y: 178, distance: 260.8
click at [501, 178] on div "Client Search Excel Data Surname : R COLLINGWOOD [PERSON_NAME] R COLLINGWOOD [P…" at bounding box center [689, 322] width 1379 height 644
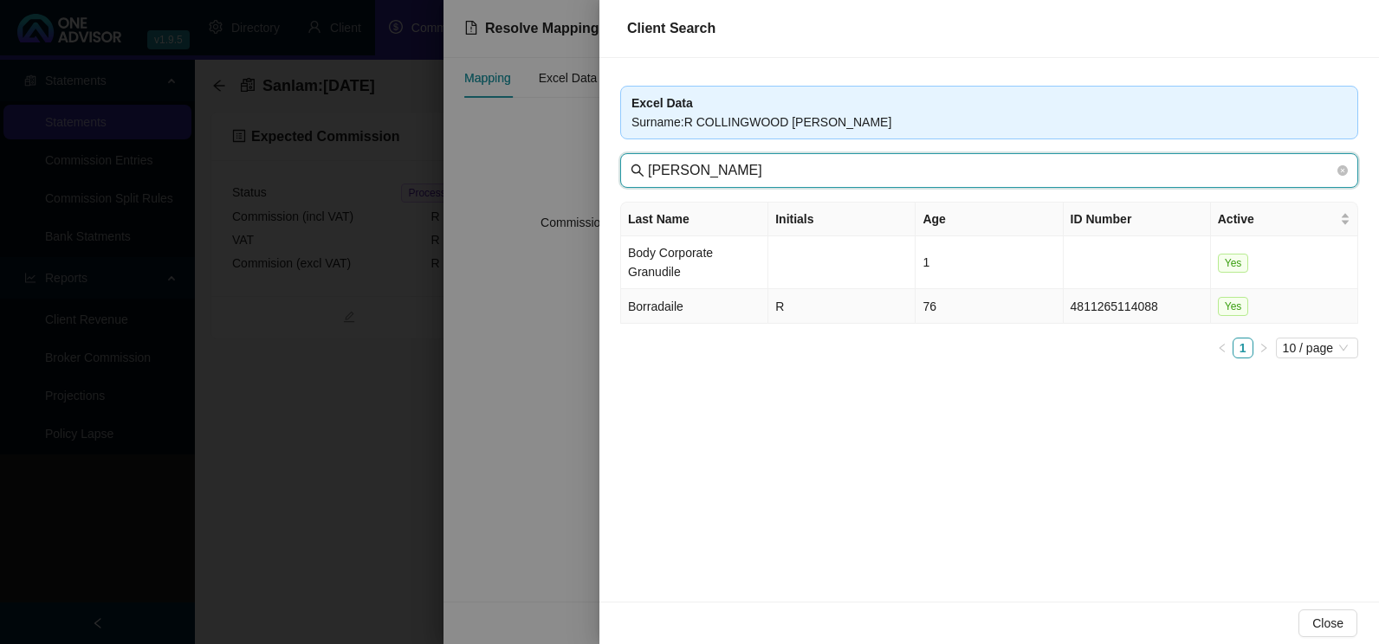
type input "[PERSON_NAME]"
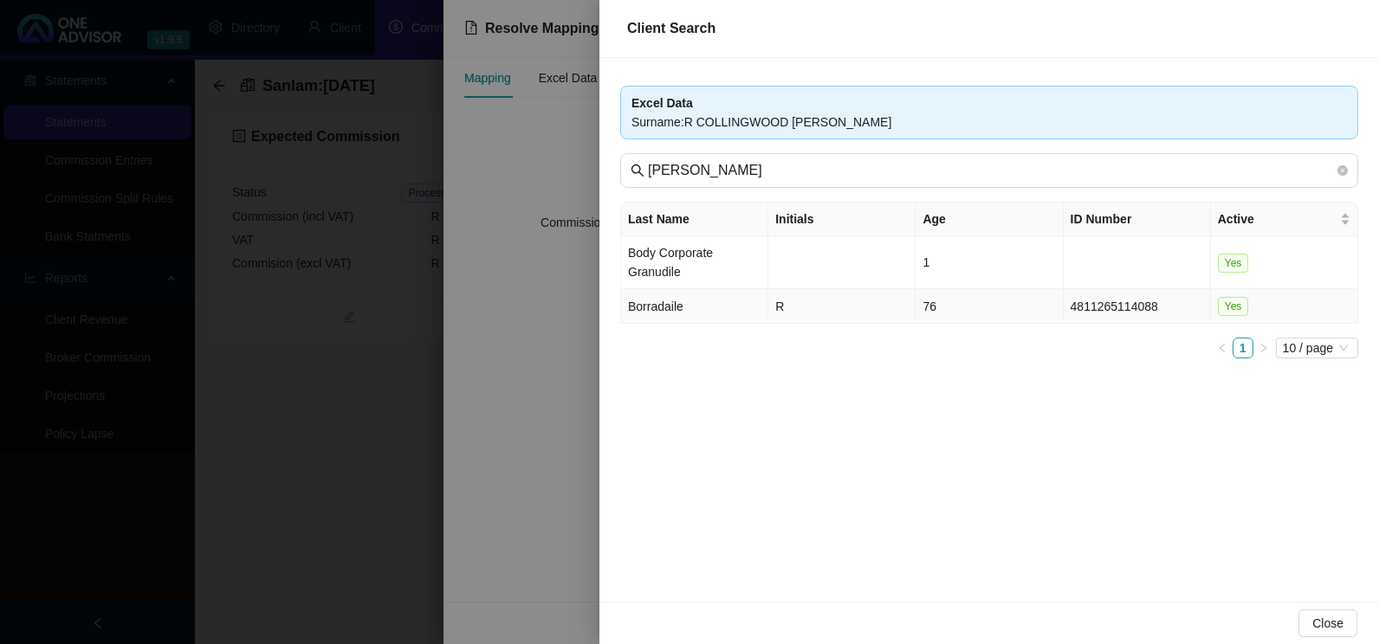
click at [719, 313] on td "Borradaile" at bounding box center [694, 306] width 147 height 35
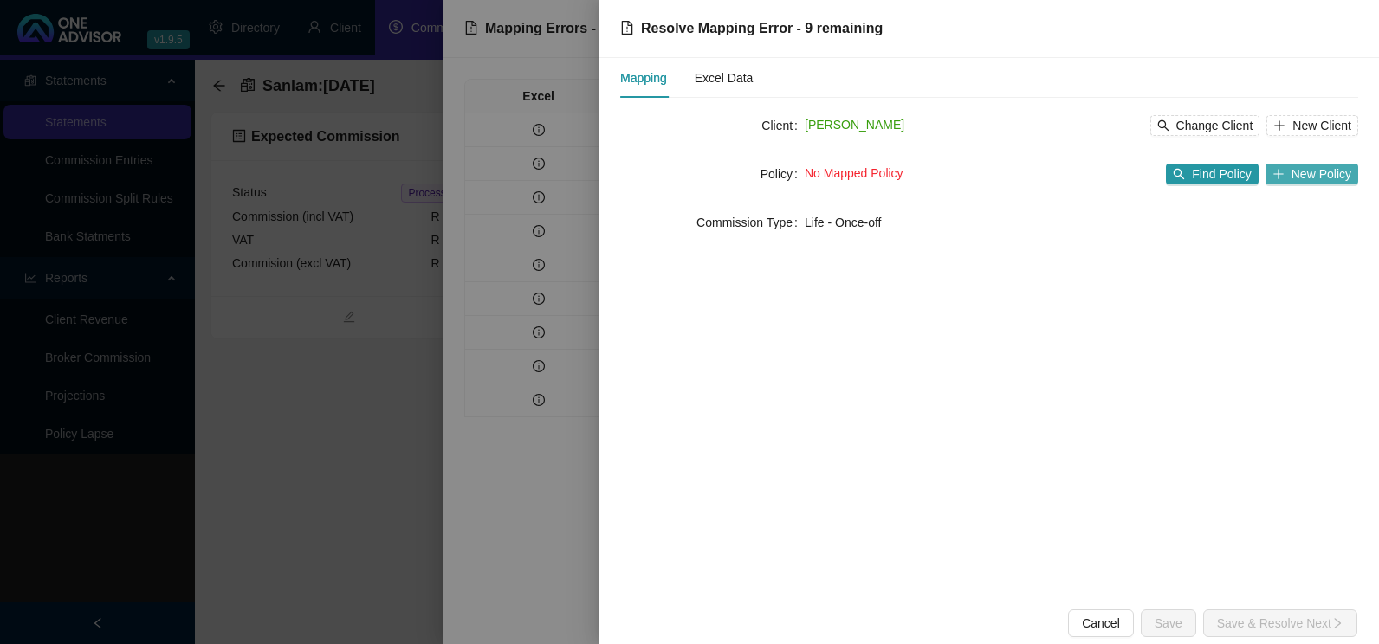
click at [1322, 177] on span "New Policy" at bounding box center [1321, 174] width 60 height 19
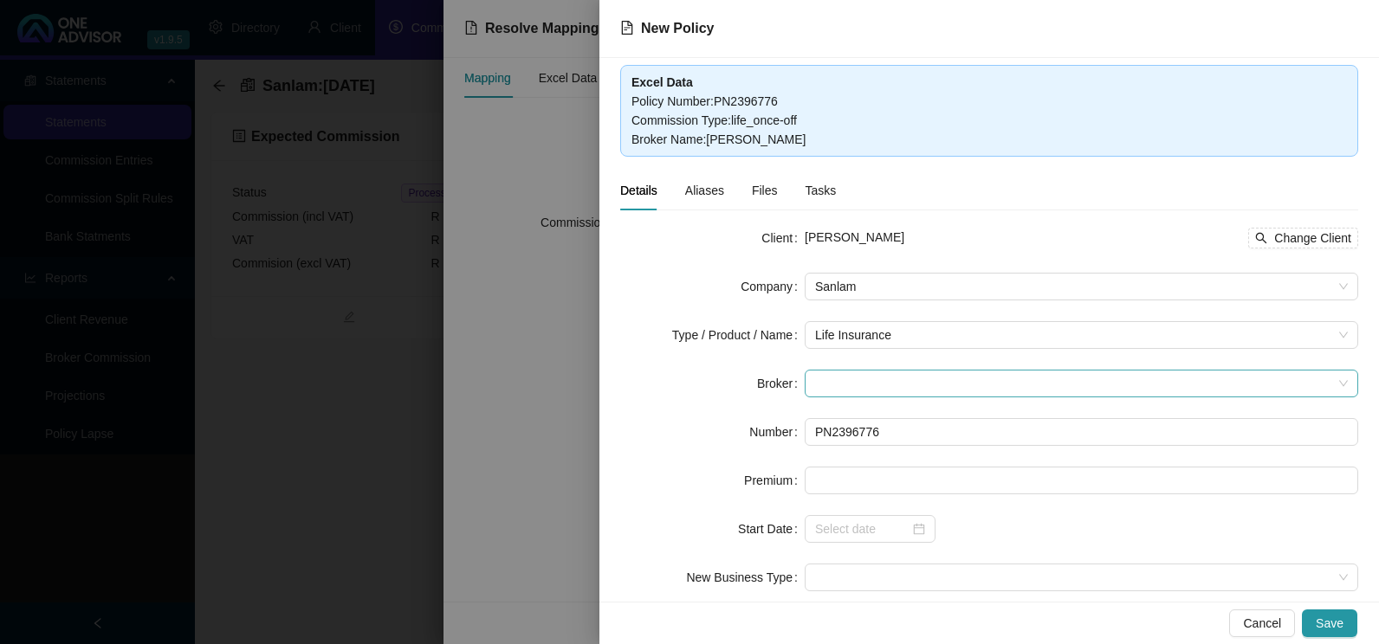
click at [917, 386] on span at bounding box center [1081, 384] width 533 height 26
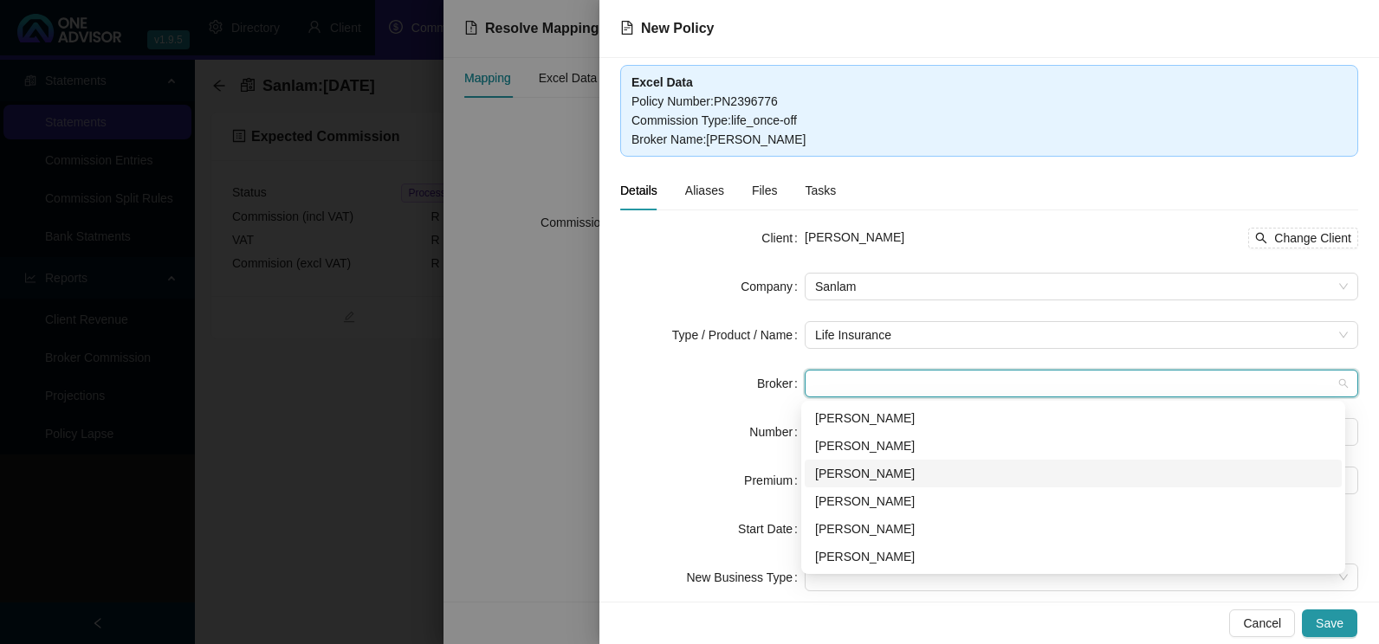
click at [877, 473] on div "[PERSON_NAME]" at bounding box center [1073, 473] width 516 height 19
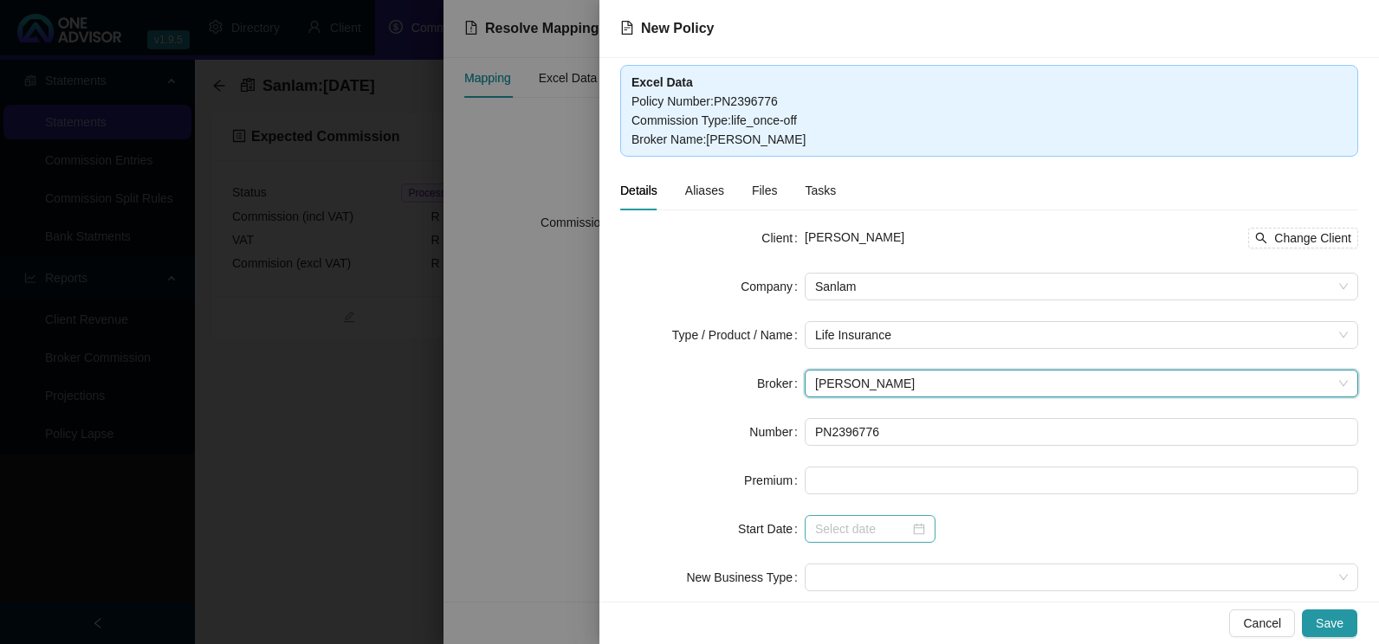
click at [919, 533] on div at bounding box center [870, 529] width 110 height 19
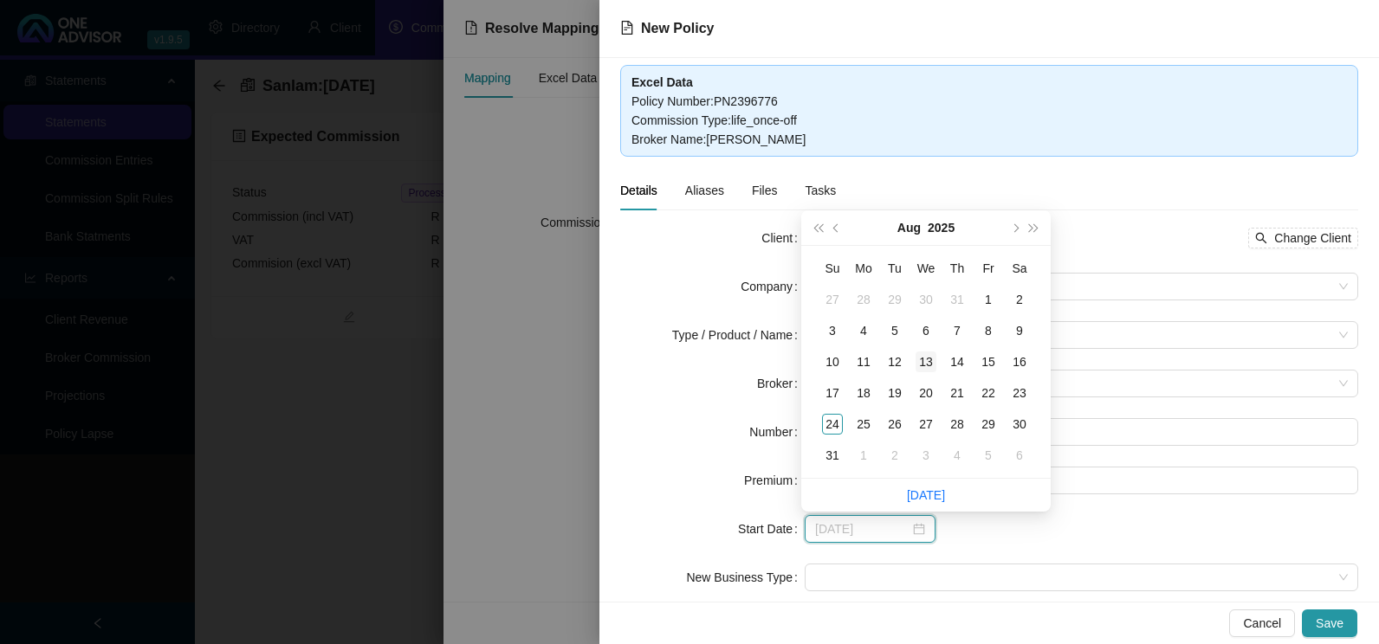
type input "[DATE]"
click at [931, 359] on div "13" at bounding box center [925, 362] width 21 height 21
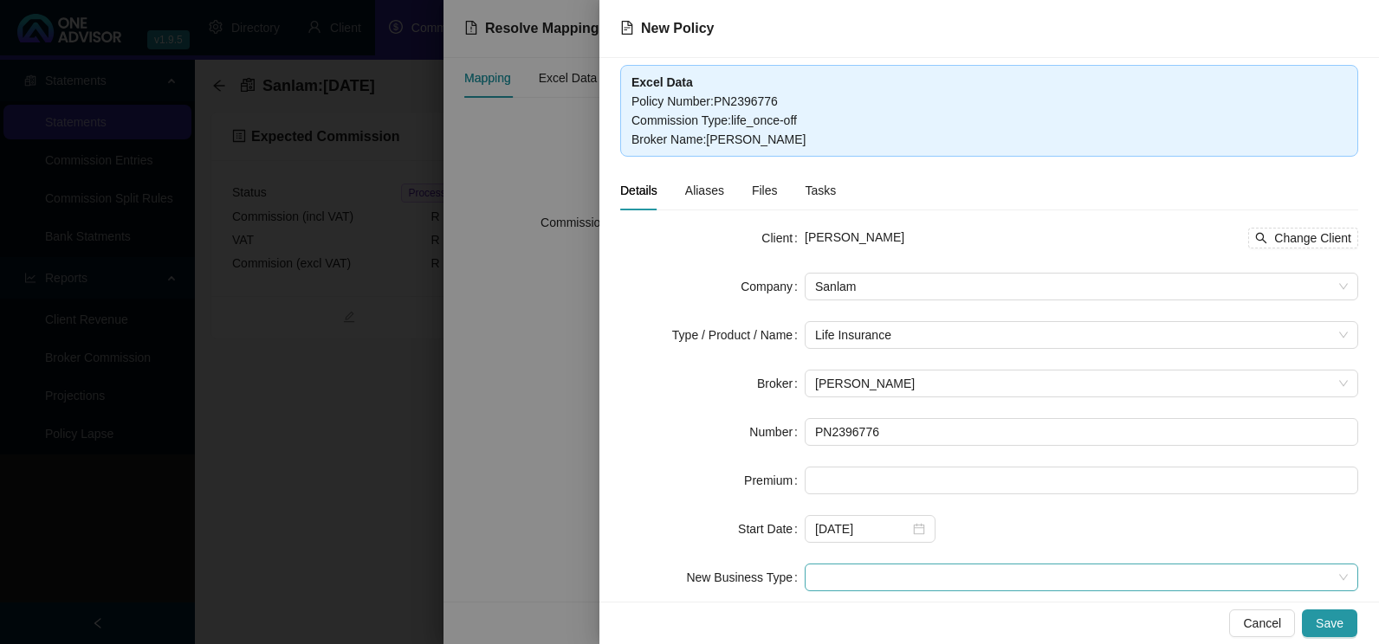
click at [979, 573] on span at bounding box center [1081, 578] width 533 height 26
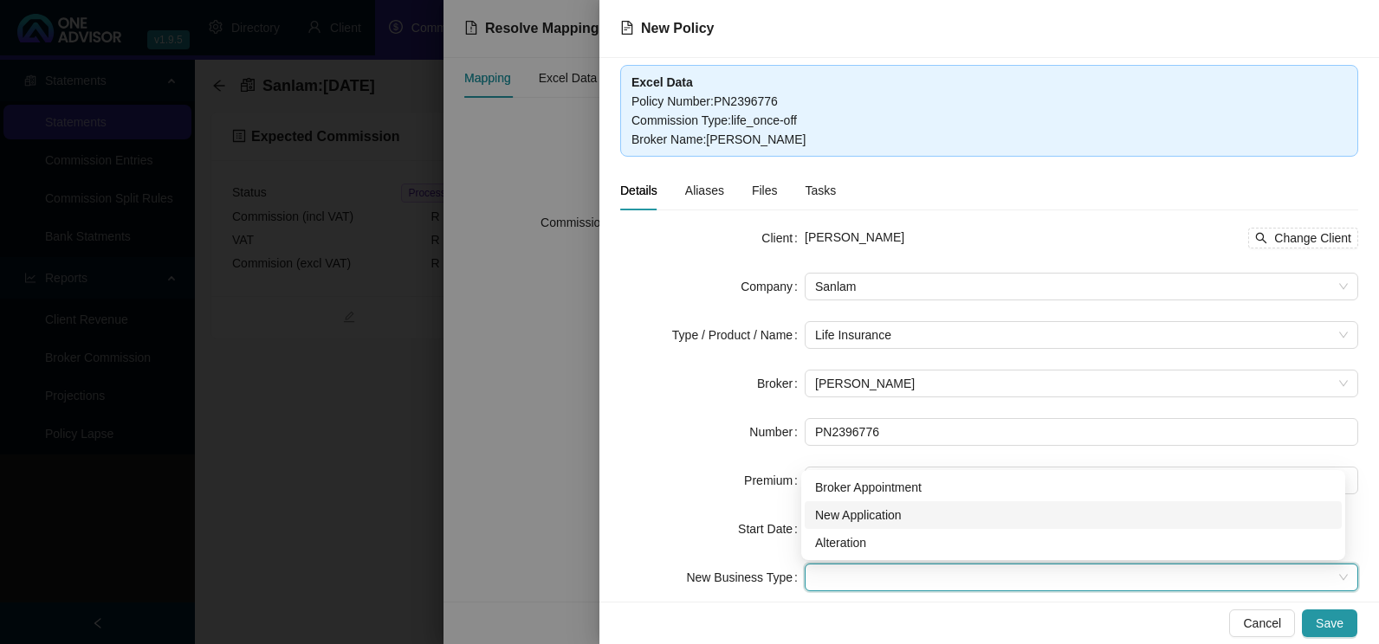
click at [883, 514] on div "New Application" at bounding box center [1073, 515] width 516 height 19
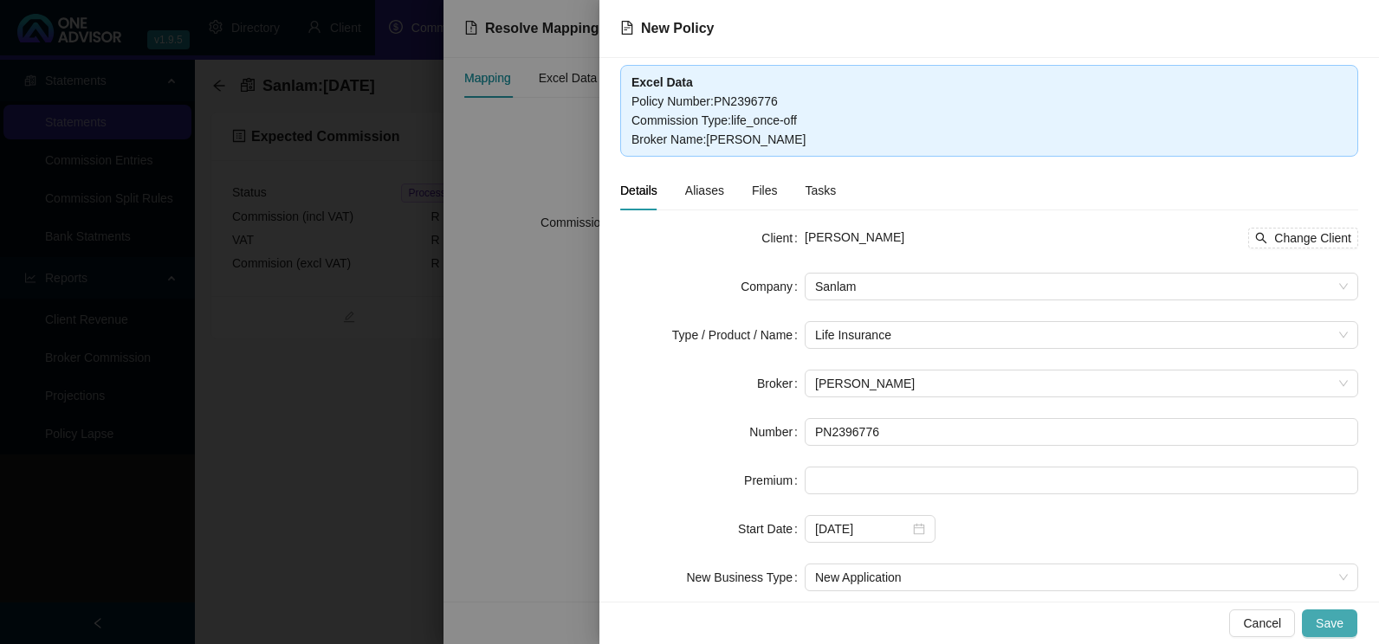
click at [1334, 630] on span "Save" at bounding box center [1329, 623] width 28 height 19
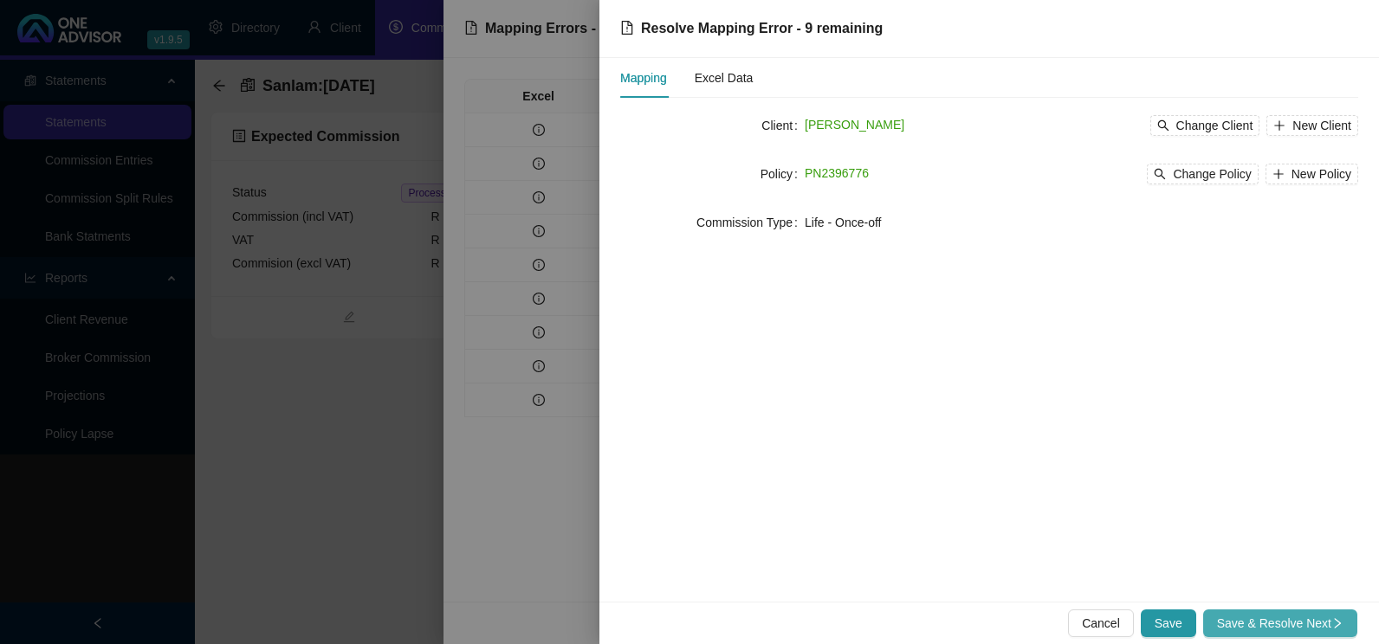
click at [1322, 622] on span "Save & Resolve Next" at bounding box center [1280, 623] width 126 height 19
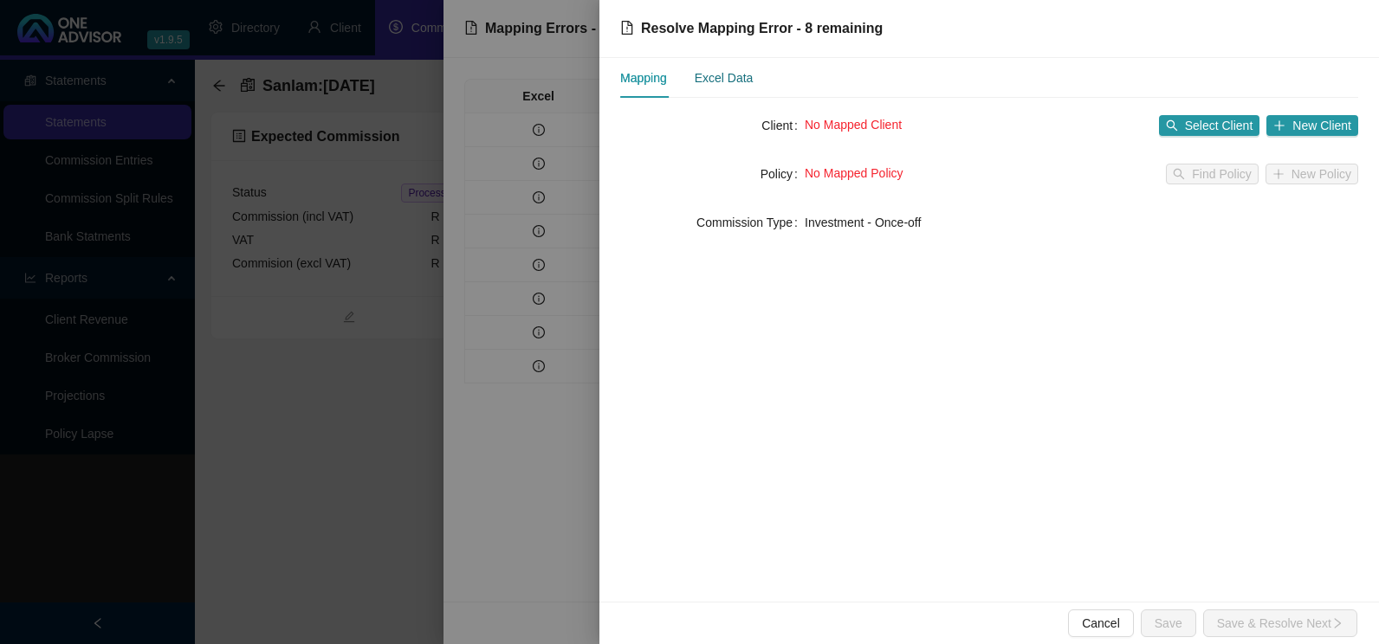
click at [709, 78] on div "Excel Data" at bounding box center [724, 77] width 59 height 19
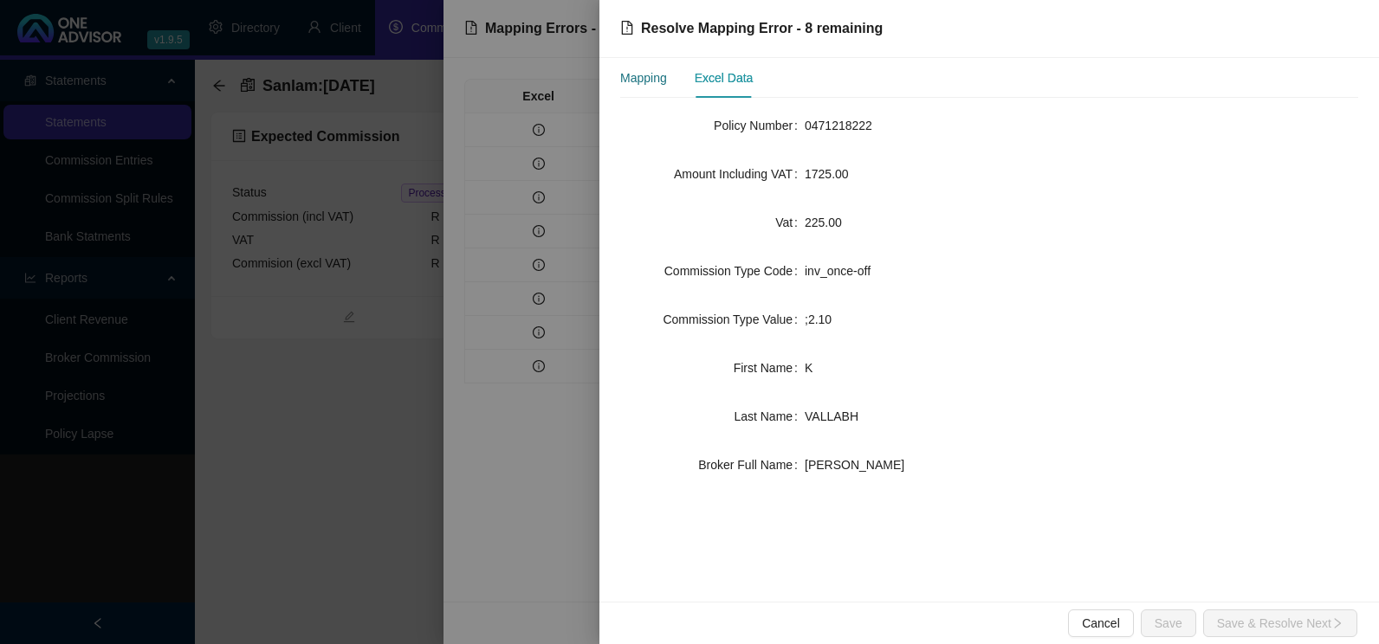
click at [636, 81] on div "Mapping" at bounding box center [643, 77] width 47 height 19
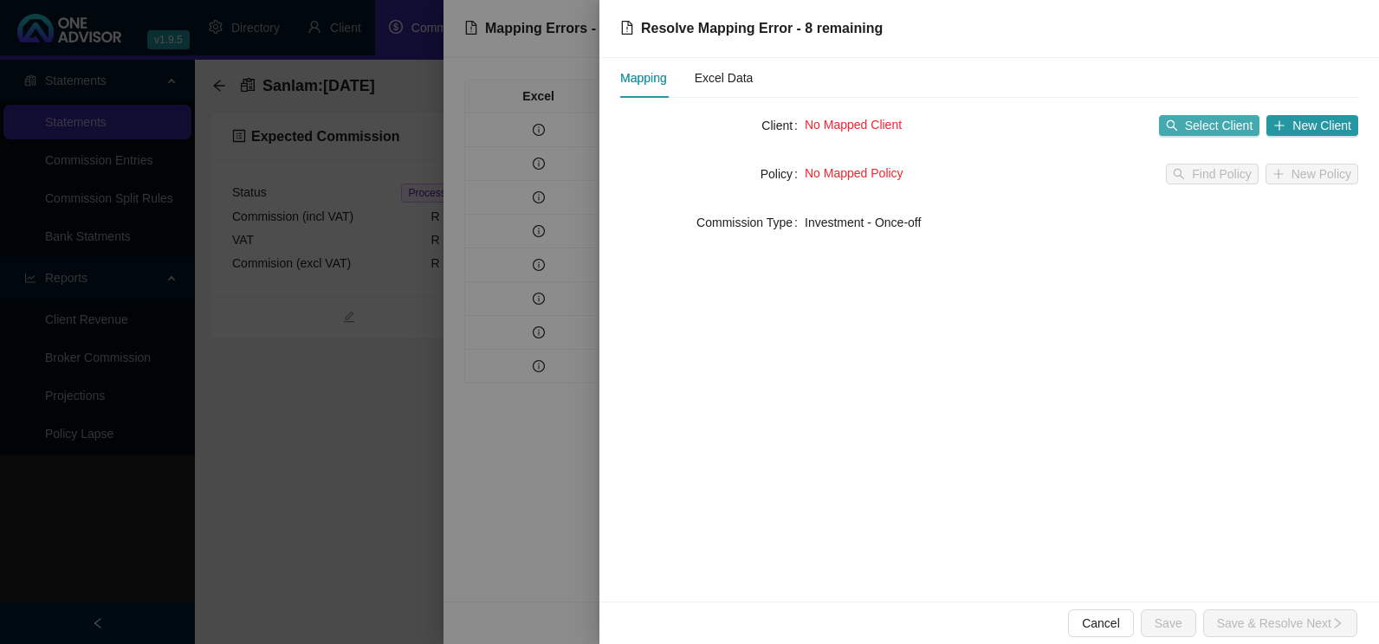
click at [1200, 127] on span "Select Client" at bounding box center [1219, 125] width 68 height 19
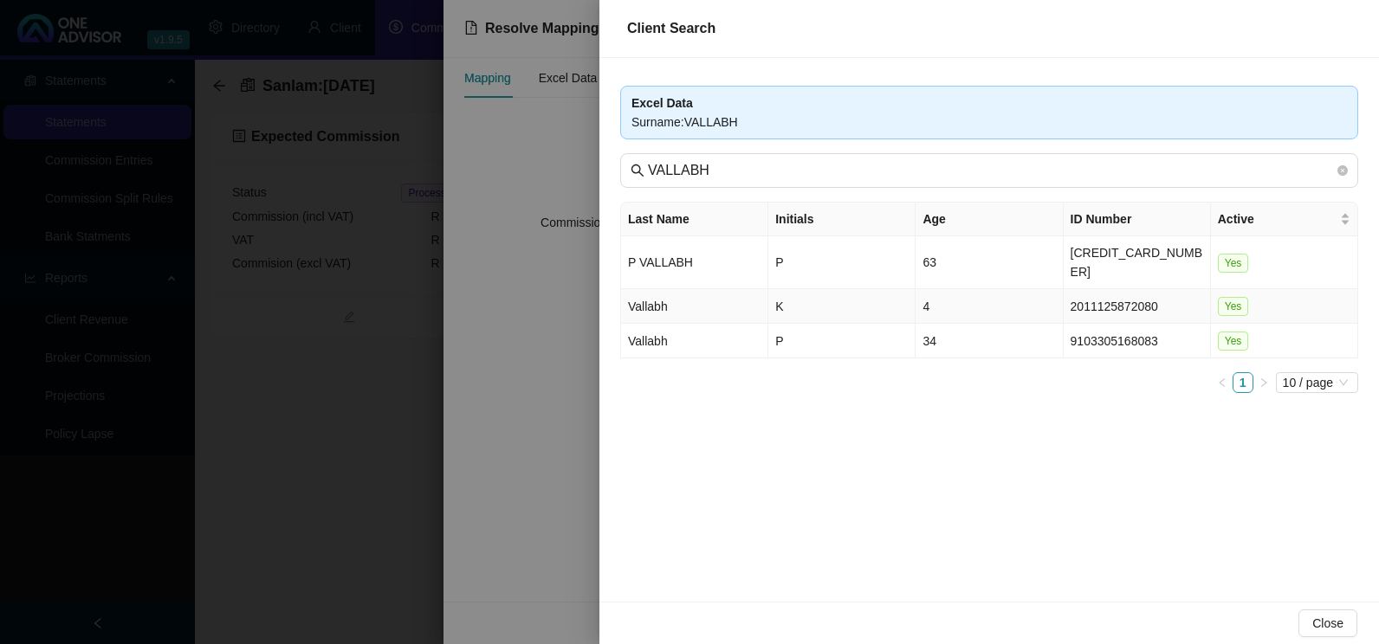
click at [702, 290] on td "Vallabh" at bounding box center [694, 306] width 147 height 35
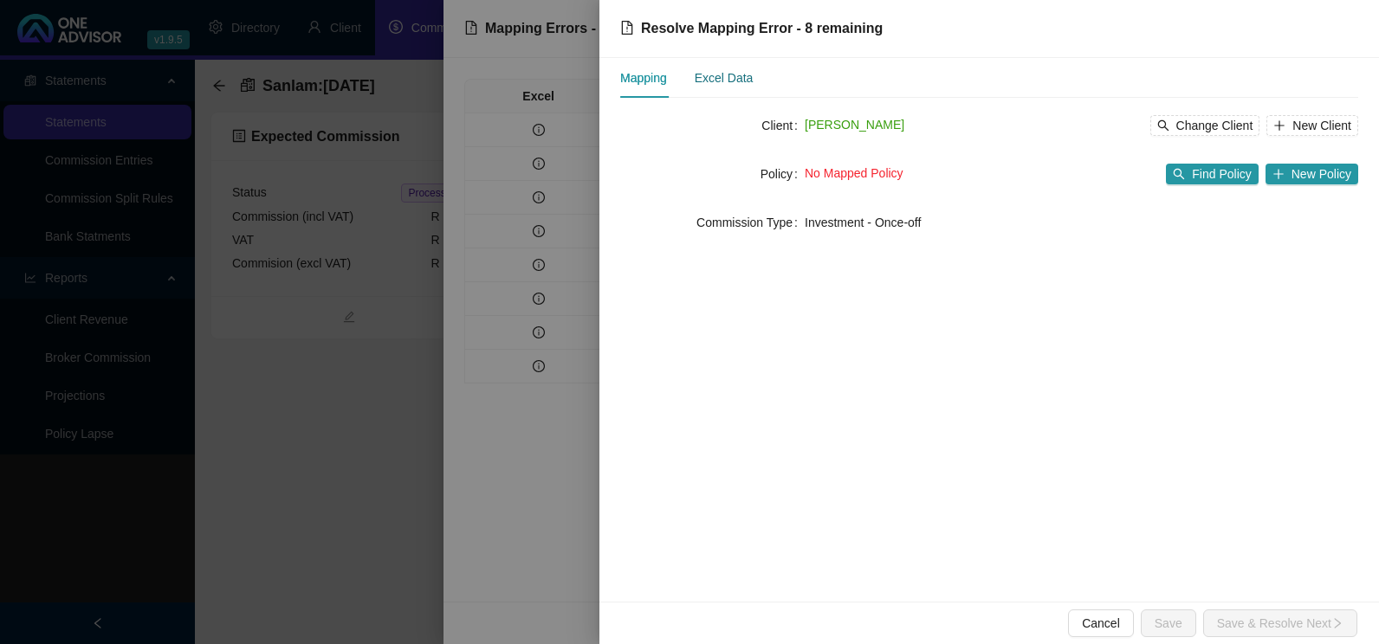
click at [735, 80] on div "Excel Data" at bounding box center [724, 77] width 59 height 19
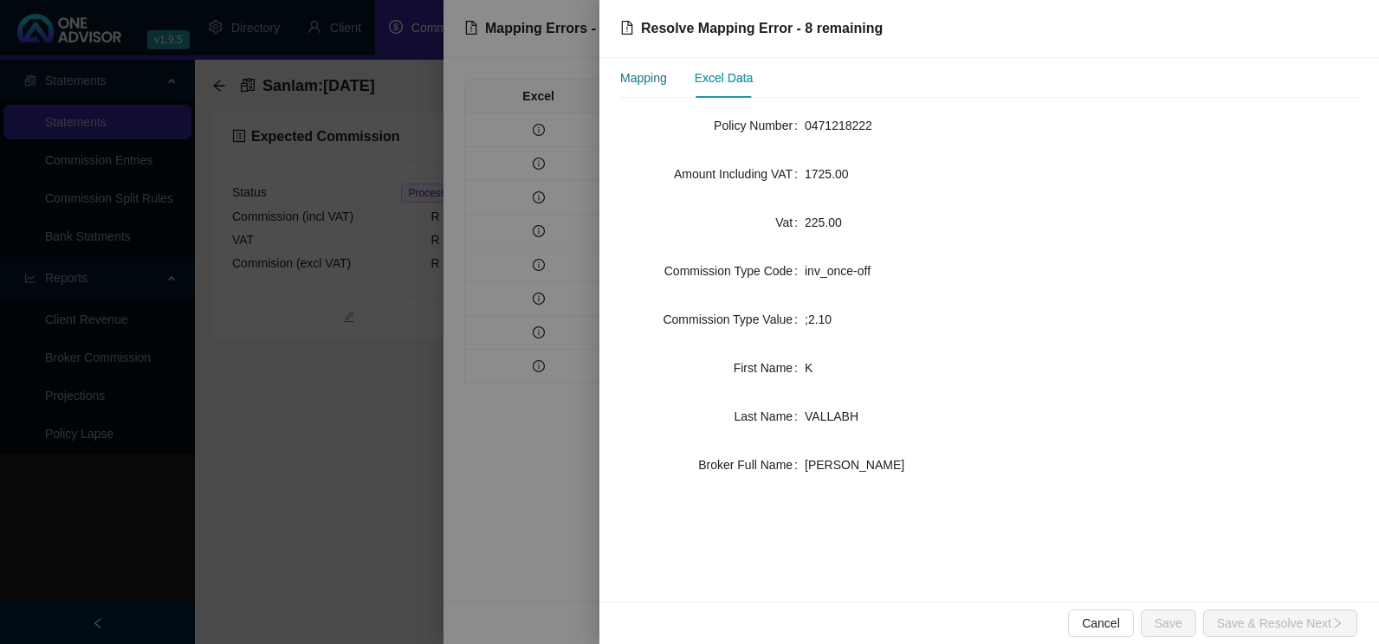
click at [658, 81] on div "Mapping" at bounding box center [643, 77] width 47 height 19
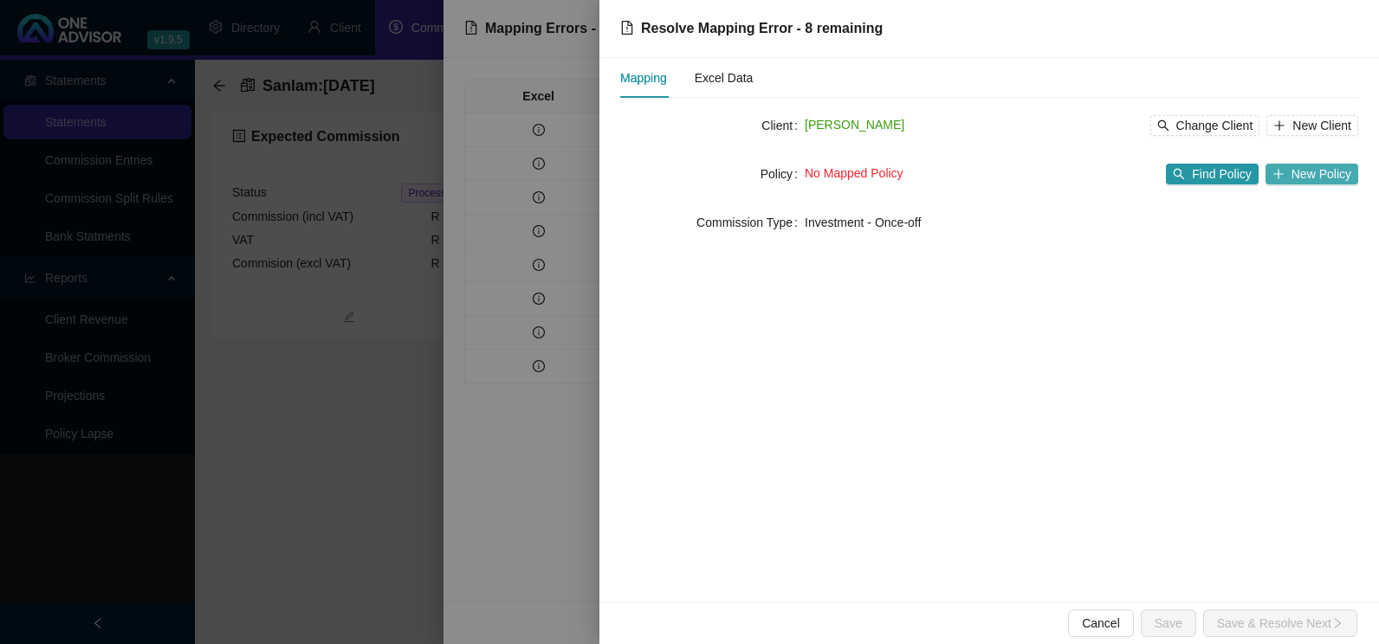
click at [1320, 179] on span "New Policy" at bounding box center [1321, 174] width 60 height 19
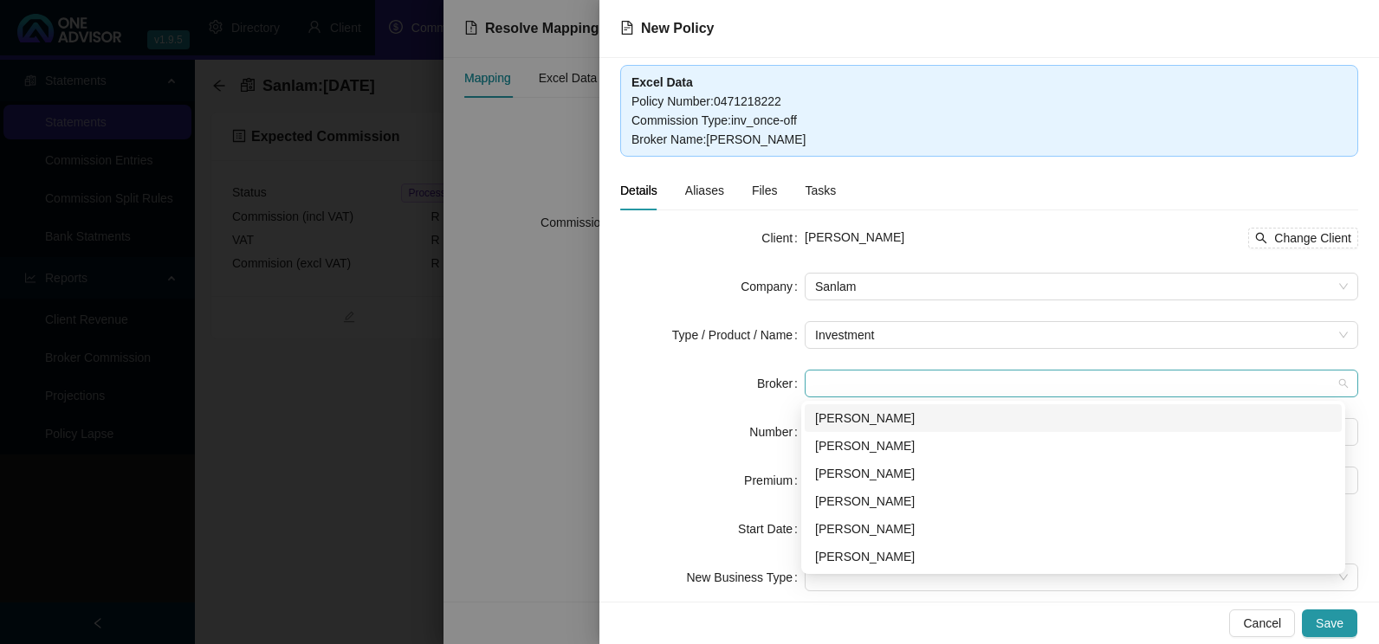
click at [908, 383] on span at bounding box center [1081, 384] width 533 height 26
click at [871, 475] on div "[PERSON_NAME]" at bounding box center [1073, 473] width 516 height 19
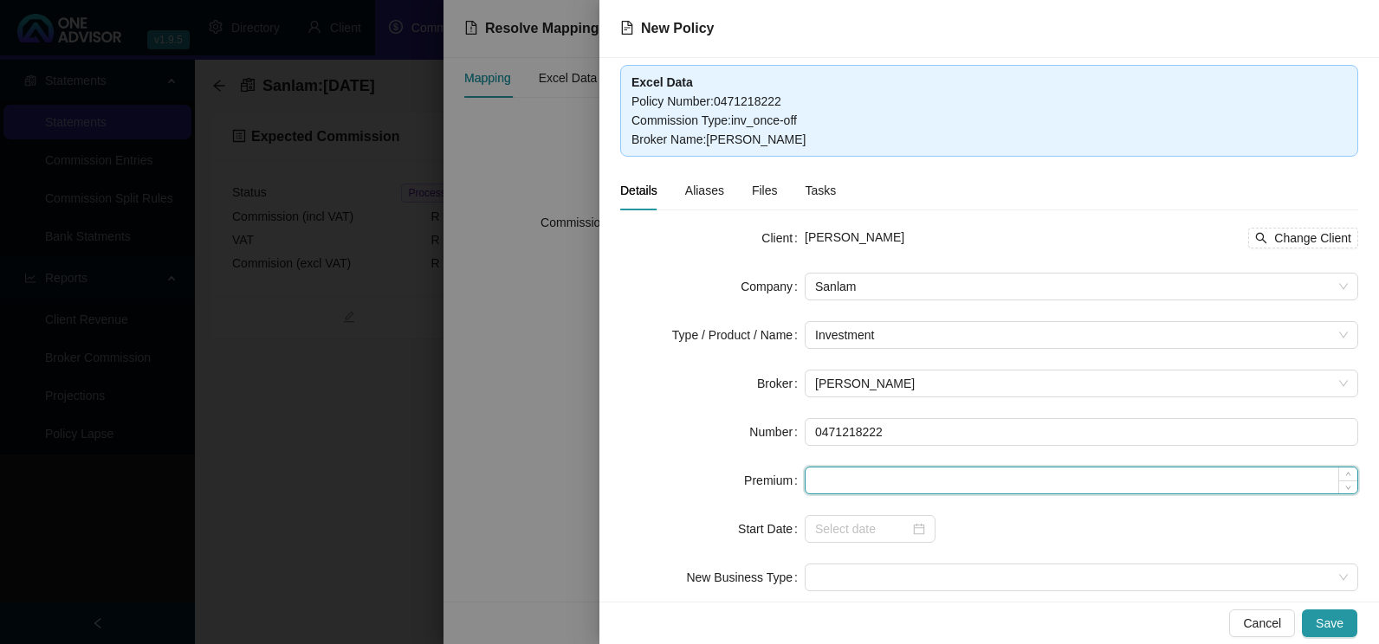
click at [875, 492] on input at bounding box center [1081, 481] width 552 height 26
click at [909, 533] on div at bounding box center [870, 529] width 110 height 19
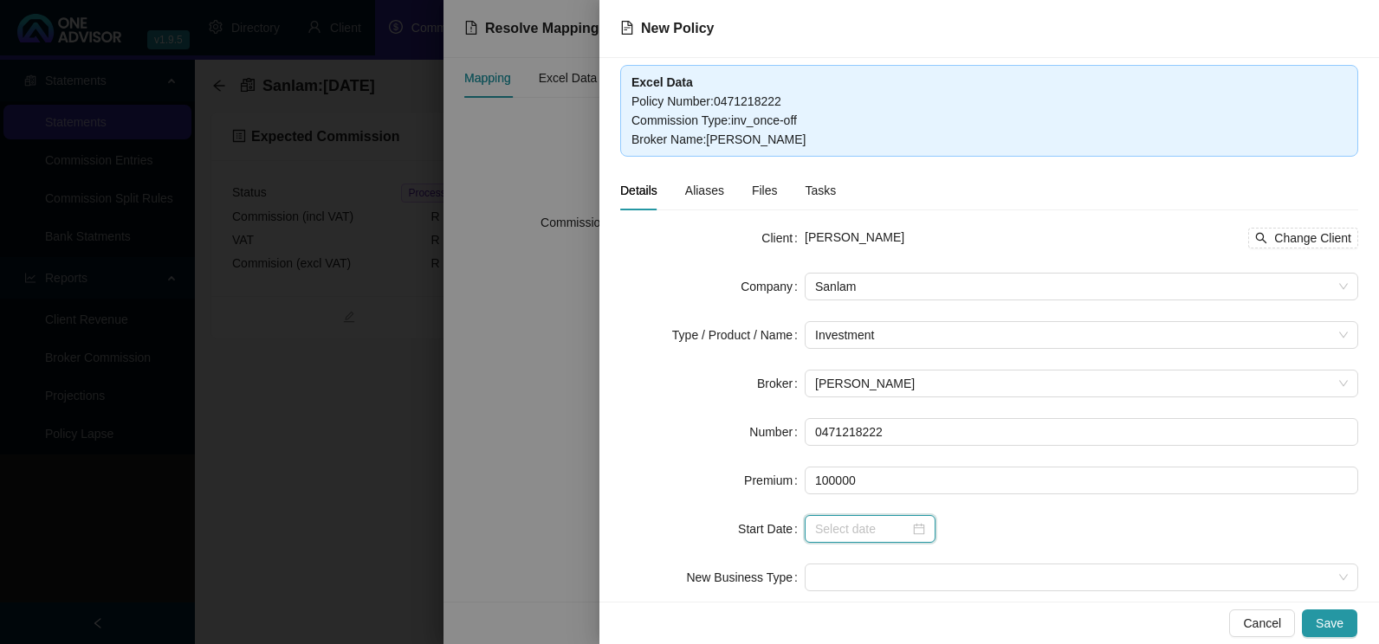
type input "100000.00"
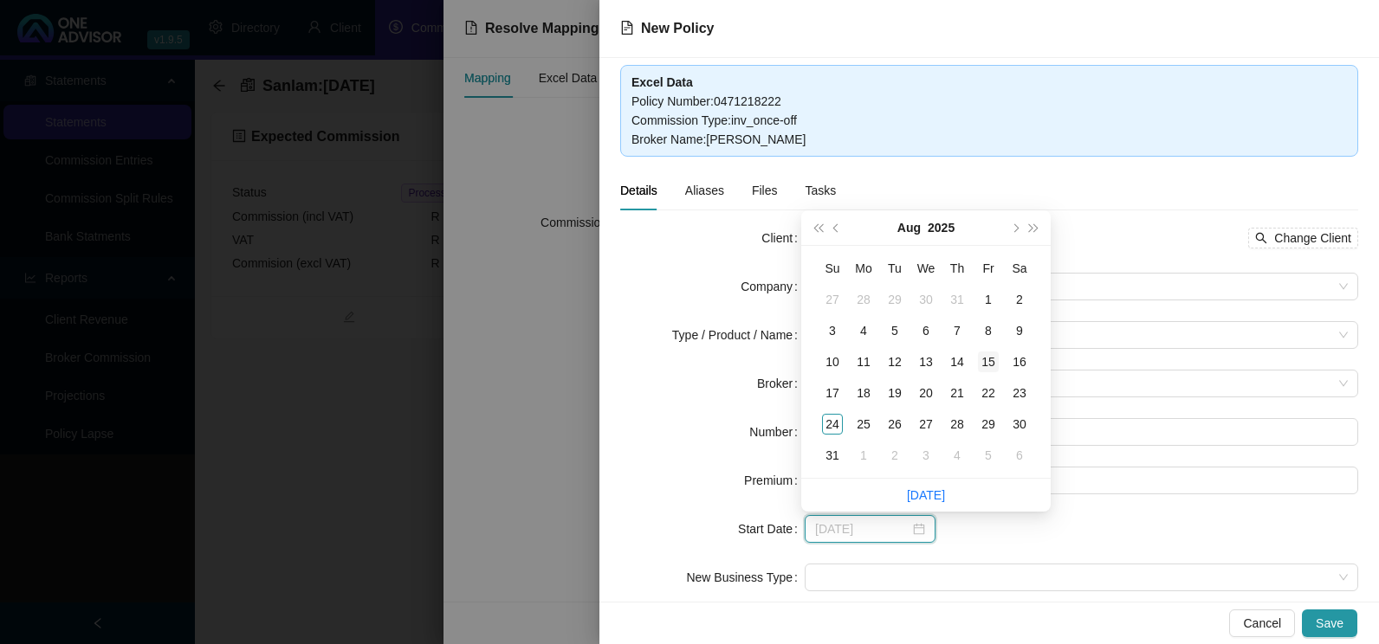
type input "[DATE]"
click at [992, 363] on div "15" at bounding box center [988, 362] width 21 height 21
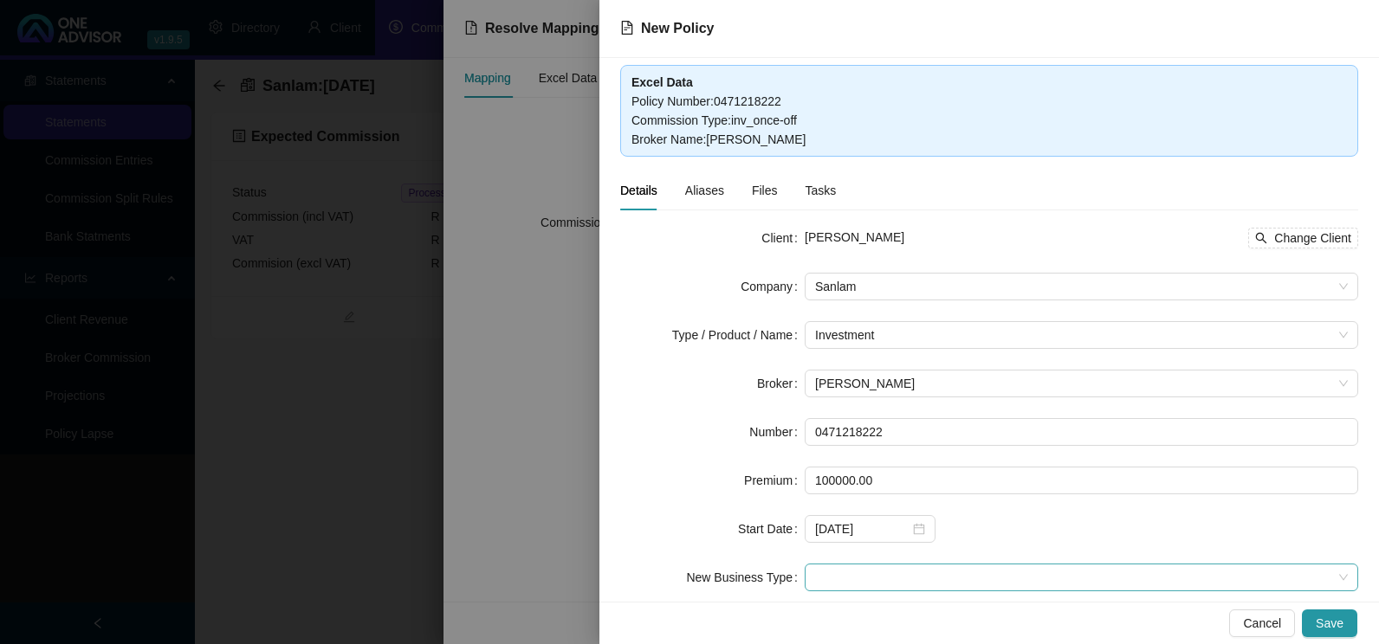
click at [879, 578] on span at bounding box center [1081, 578] width 533 height 26
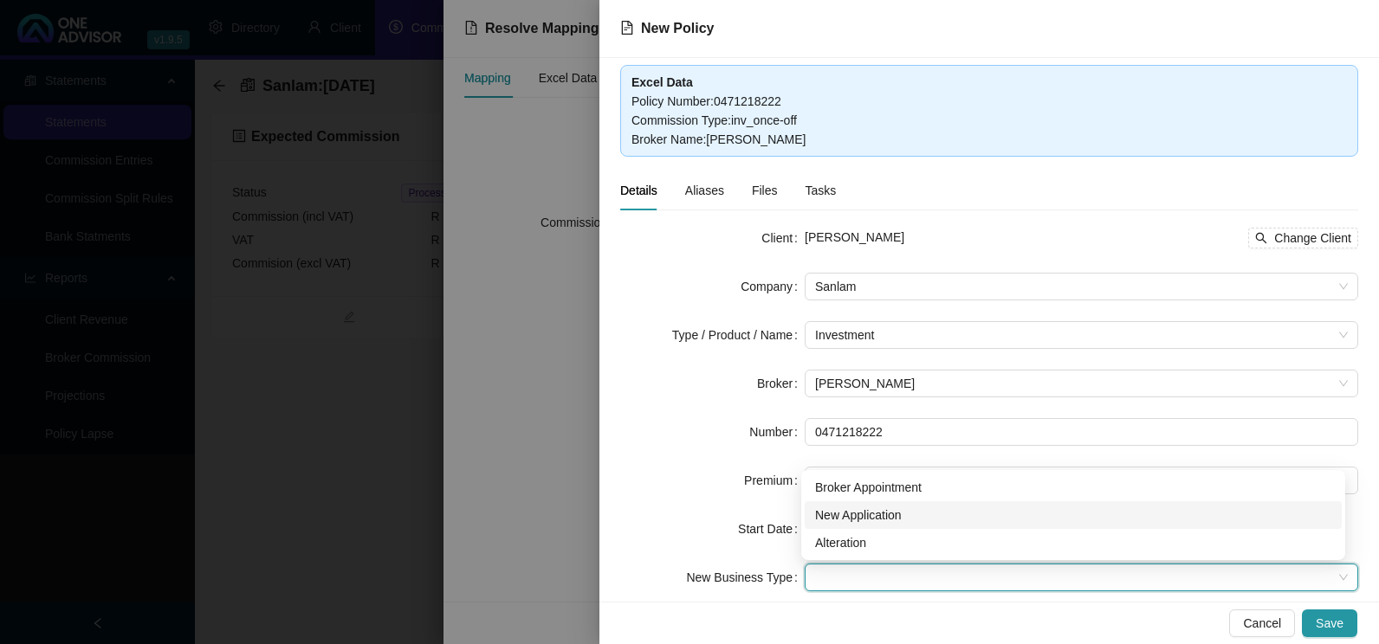
click at [894, 516] on div "New Application" at bounding box center [1073, 515] width 516 height 19
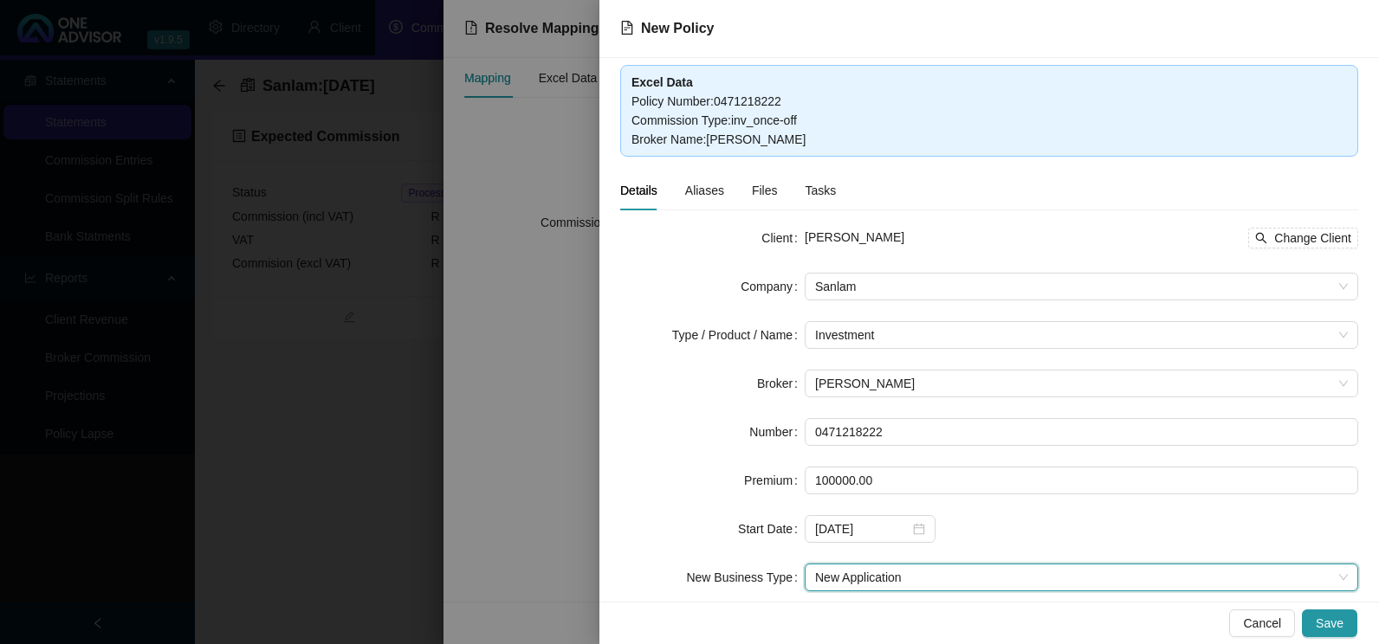
click at [705, 193] on span "Aliases" at bounding box center [704, 190] width 39 height 12
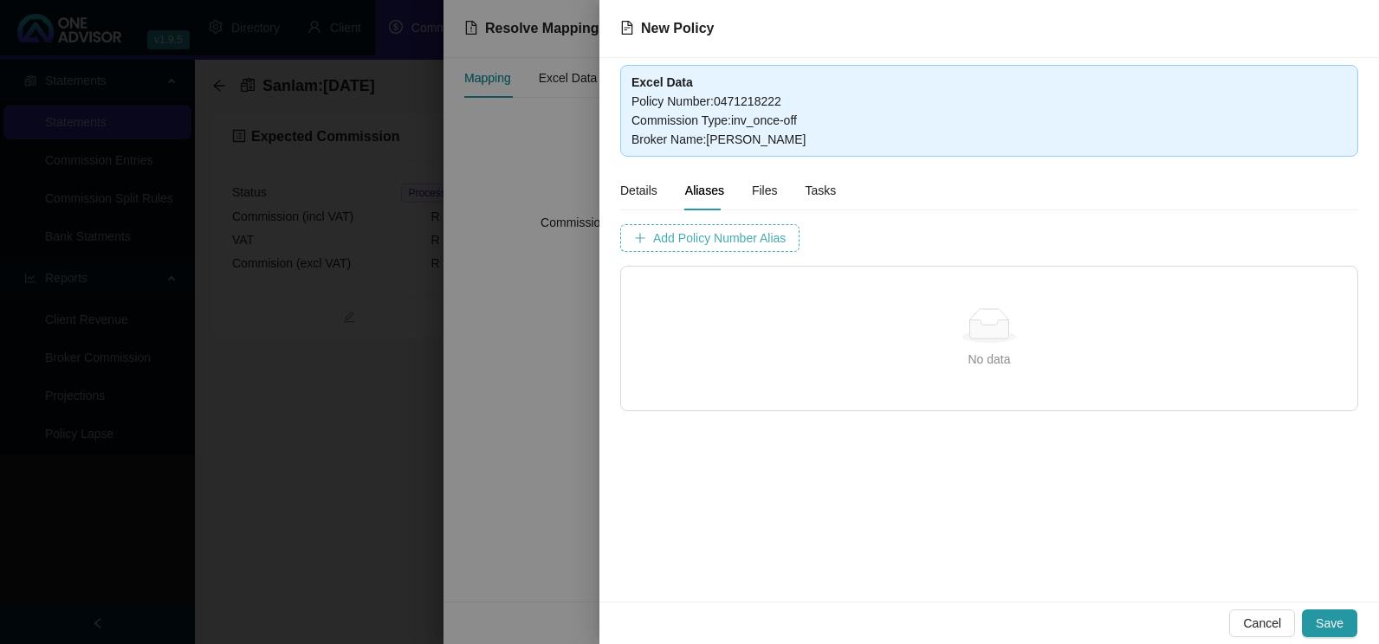
click at [738, 245] on span "Add Policy Number Alias" at bounding box center [719, 238] width 132 height 19
drag, startPoint x: 782, startPoint y: 101, endPoint x: 717, endPoint y: 102, distance: 65.0
click at [717, 102] on div "Policy Number : 0471218222" at bounding box center [988, 101] width 715 height 19
copy div "0471218222"
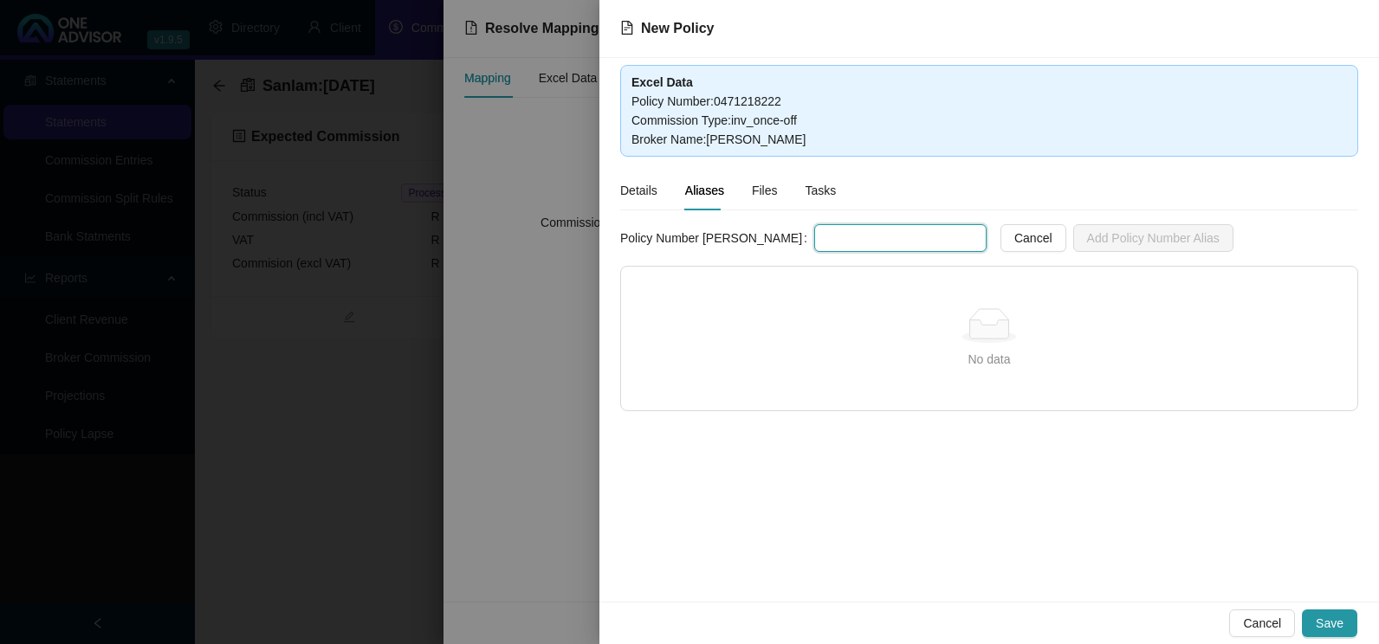
click at [814, 237] on input "text" at bounding box center [900, 238] width 172 height 28
paste input "0471218222"
click at [814, 239] on input "0471218222" at bounding box center [900, 238] width 172 height 28
type input "047121822X2"
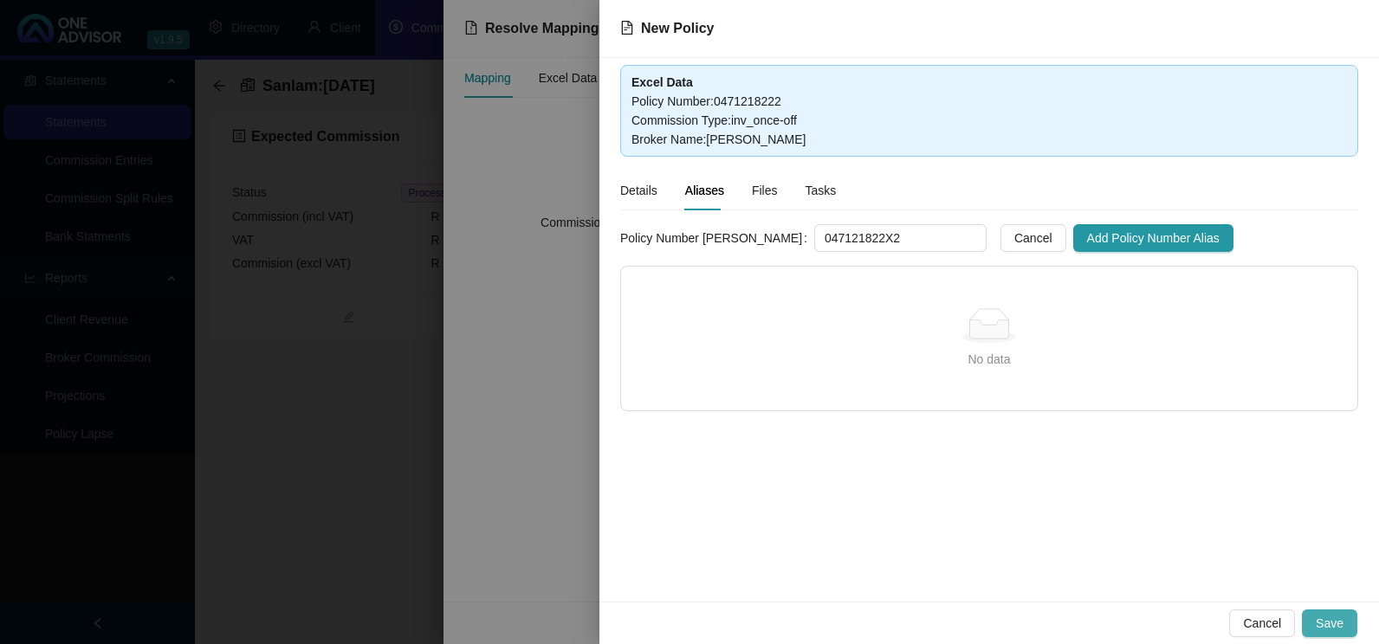
click at [1347, 624] on button "Save" at bounding box center [1329, 624] width 55 height 28
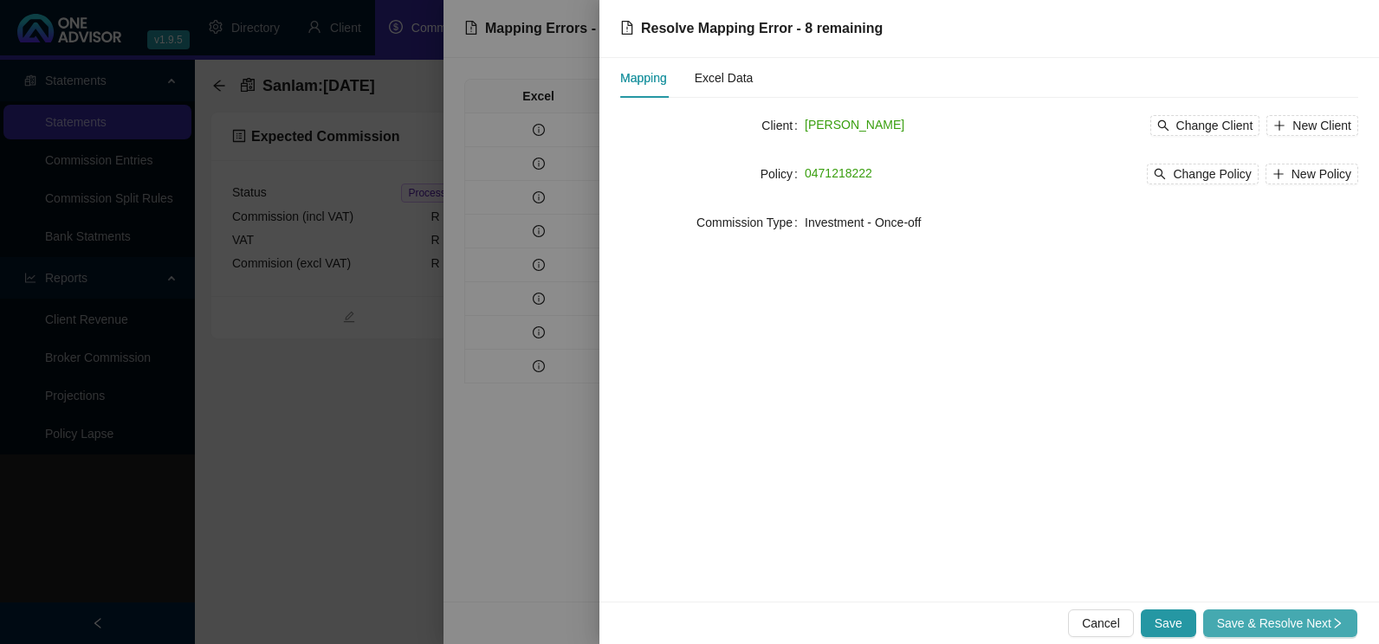
click at [1253, 614] on span "Save & Resolve Next" at bounding box center [1280, 623] width 126 height 19
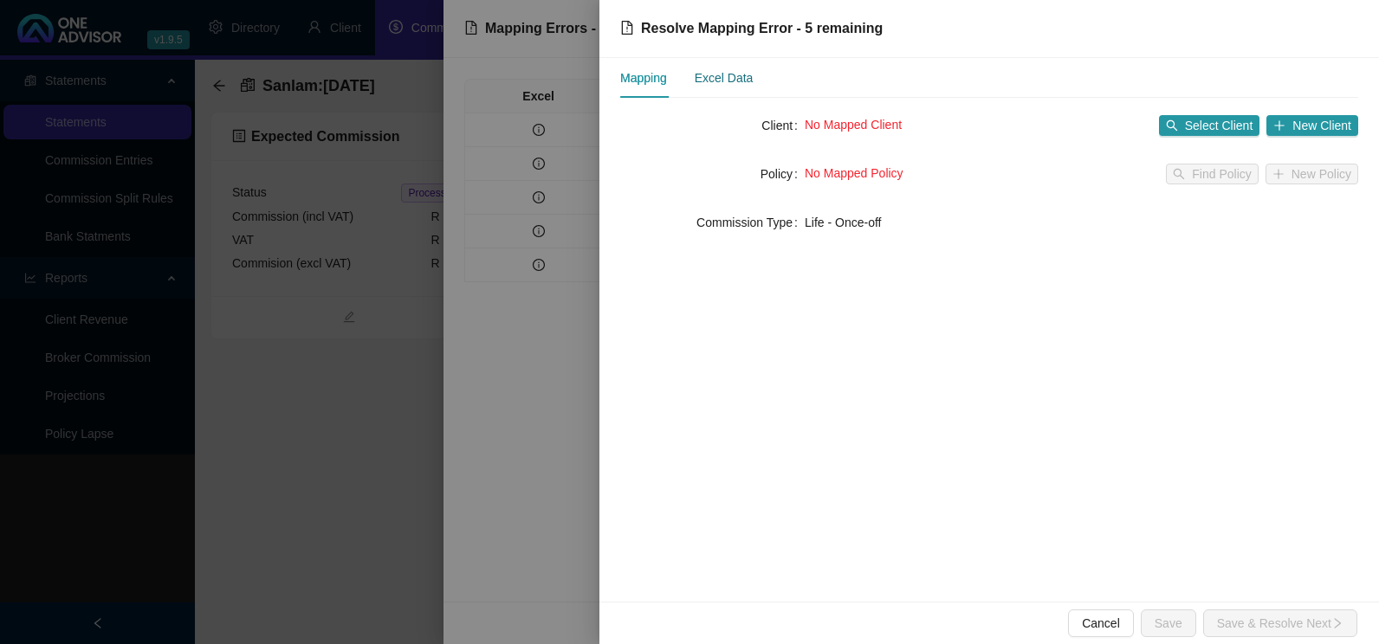
click at [705, 78] on div "Excel Data" at bounding box center [724, 77] width 59 height 19
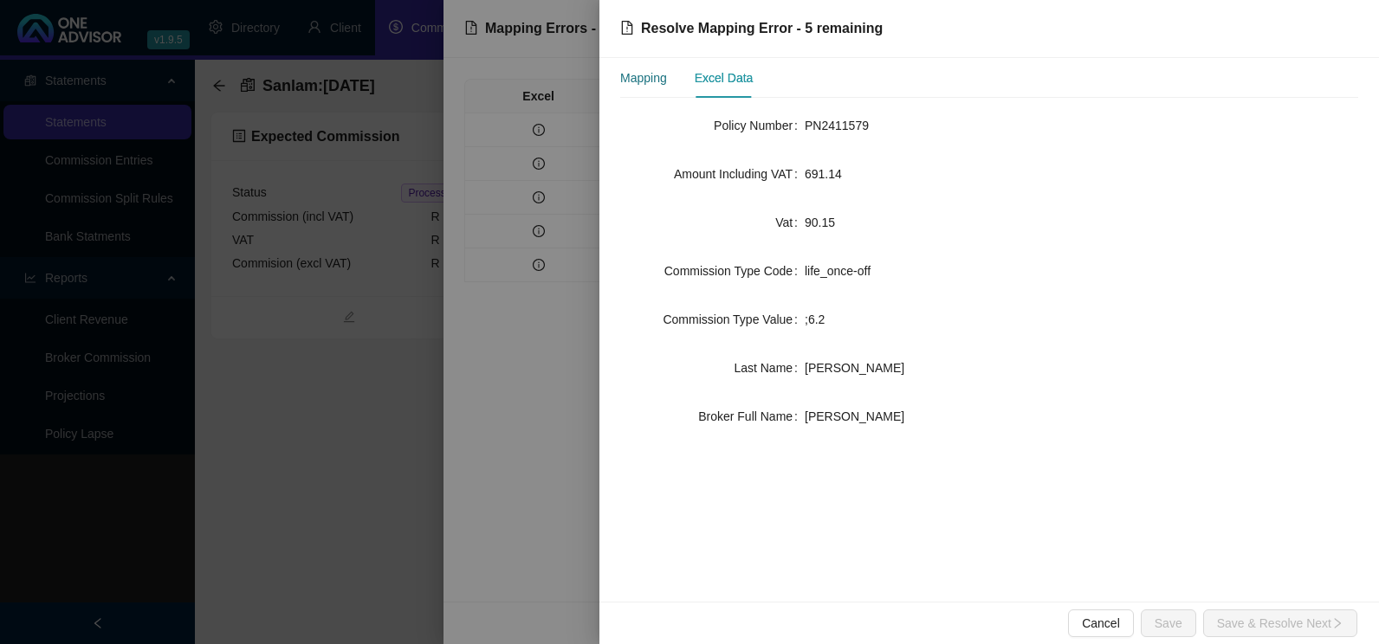
click at [647, 74] on div "Mapping" at bounding box center [643, 77] width 47 height 19
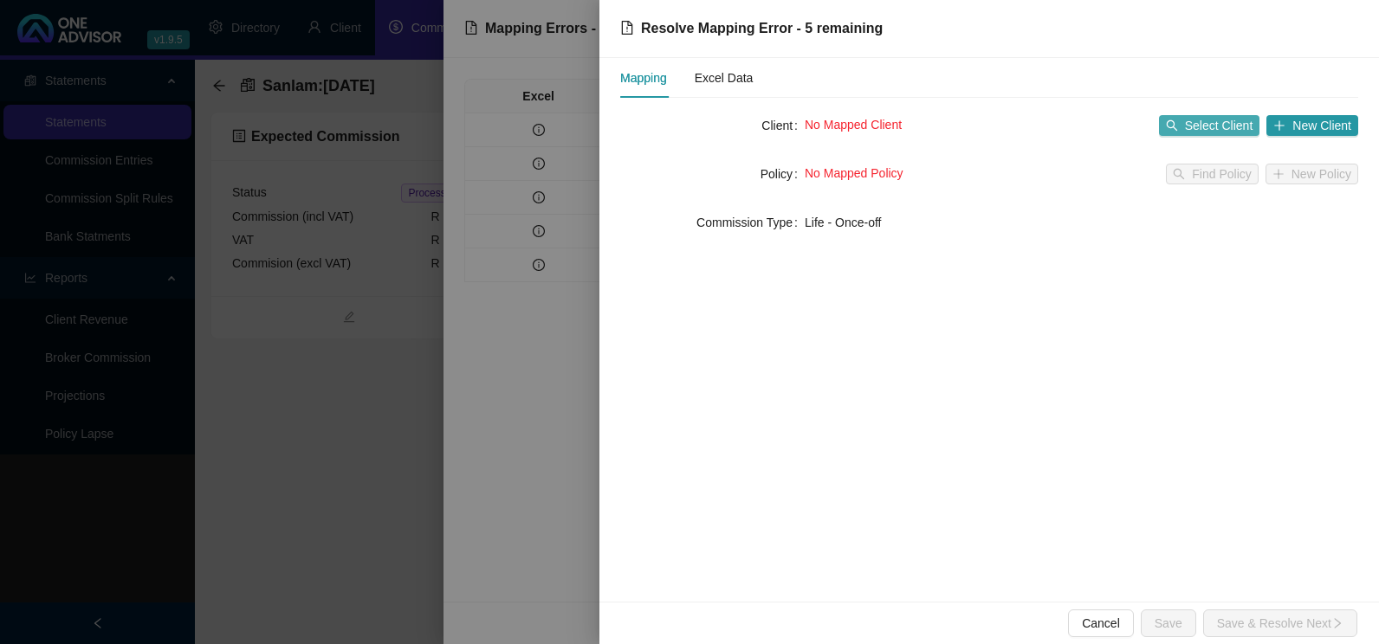
click at [1211, 133] on span "Select Client" at bounding box center [1219, 125] width 68 height 19
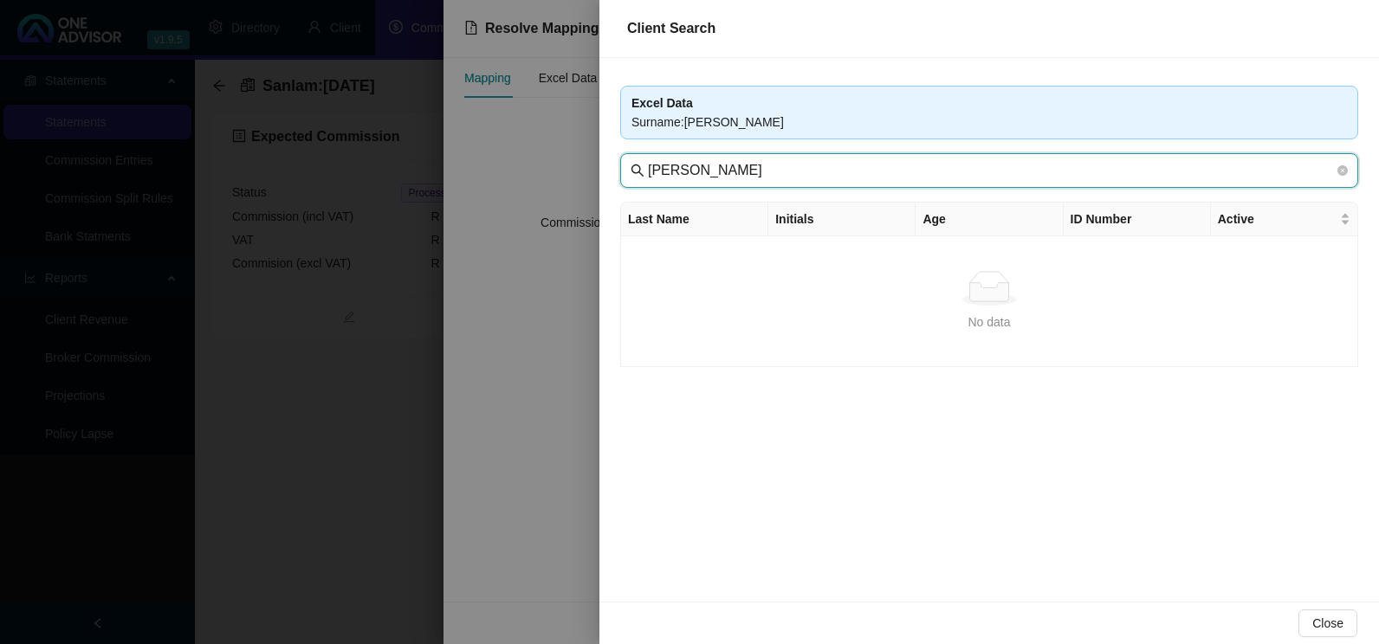
drag, startPoint x: 658, startPoint y: 176, endPoint x: 570, endPoint y: 183, distance: 88.6
click at [570, 183] on div "Client Search Excel Data Surname : [PERSON_NAME] Last Name Initials Age ID Numb…" at bounding box center [689, 322] width 1379 height 644
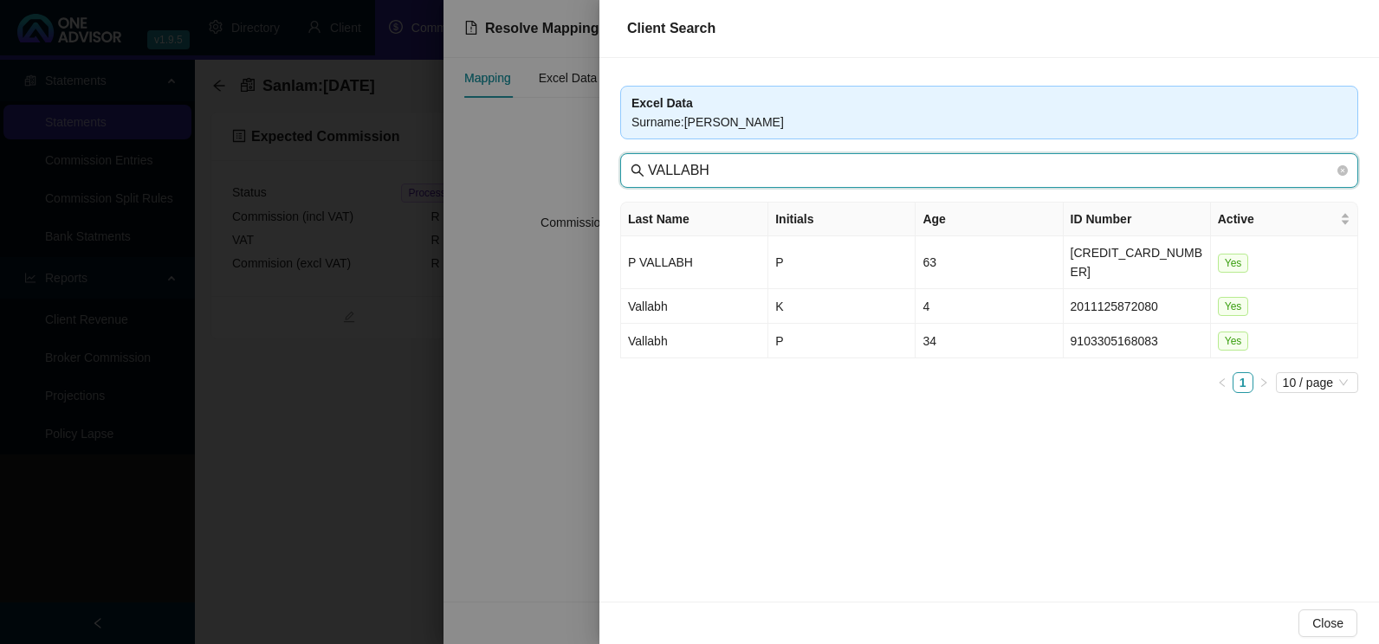
type input "VALLABH"
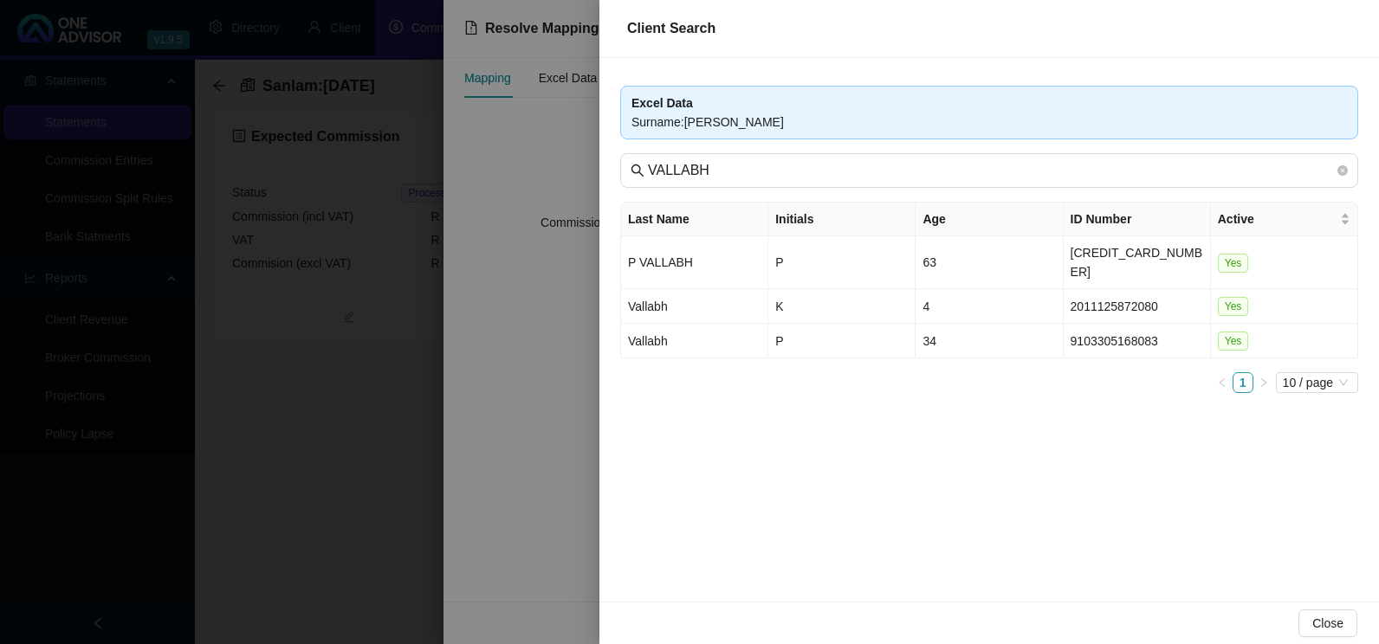
click at [527, 364] on div at bounding box center [689, 322] width 1379 height 644
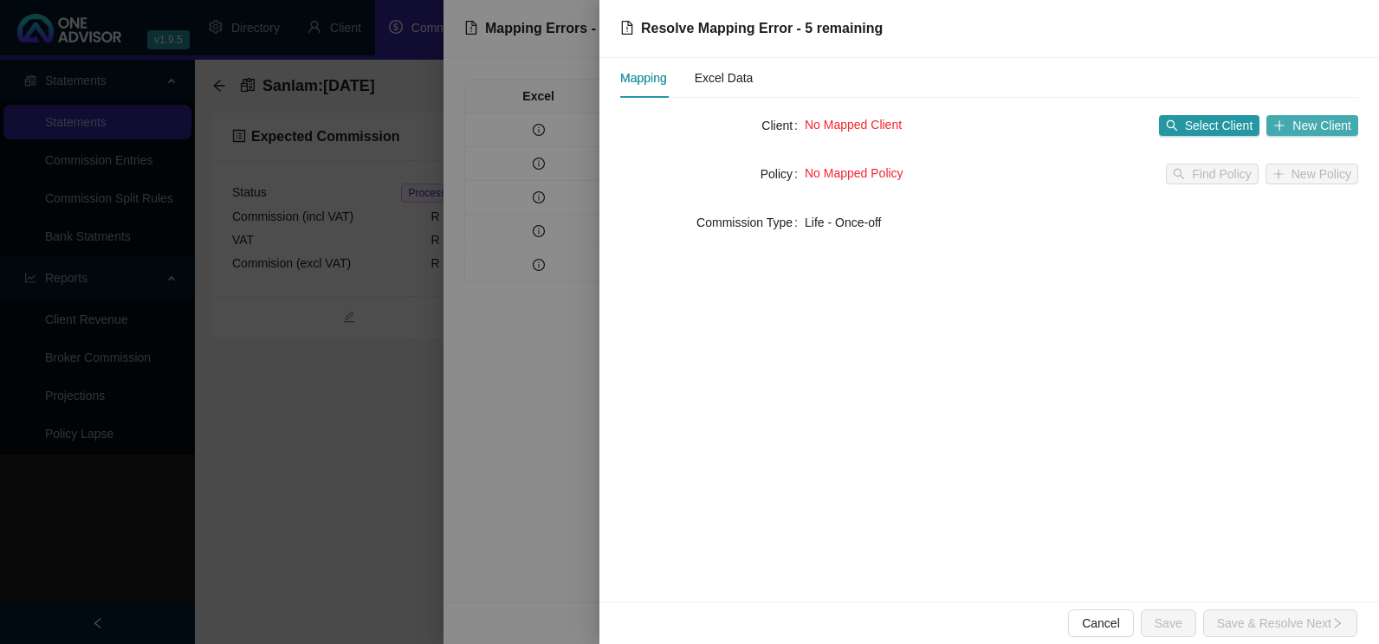
click at [1323, 126] on span "New Client" at bounding box center [1321, 125] width 59 height 19
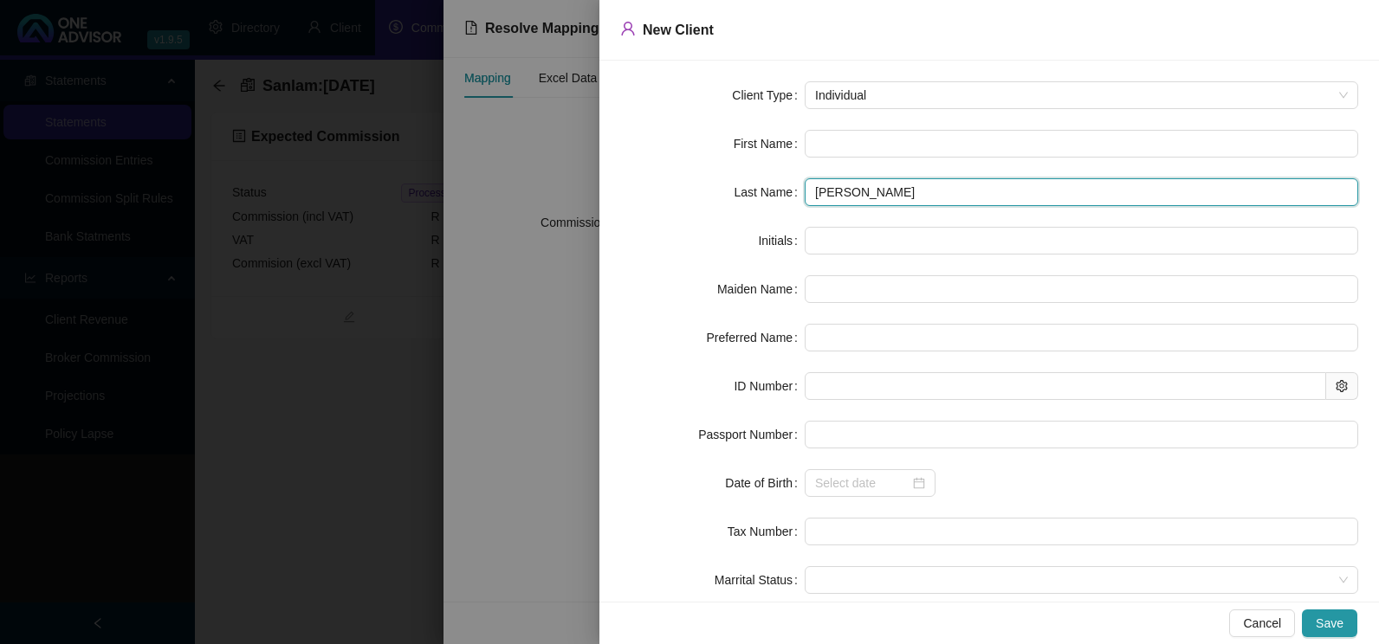
drag, startPoint x: 820, startPoint y: 195, endPoint x: 725, endPoint y: 207, distance: 96.0
click at [725, 207] on form "Client Type Individual First Name Last Name [PERSON_NAME] Initials Maiden Name …" at bounding box center [989, 361] width 738 height 561
type input "VALLABH"
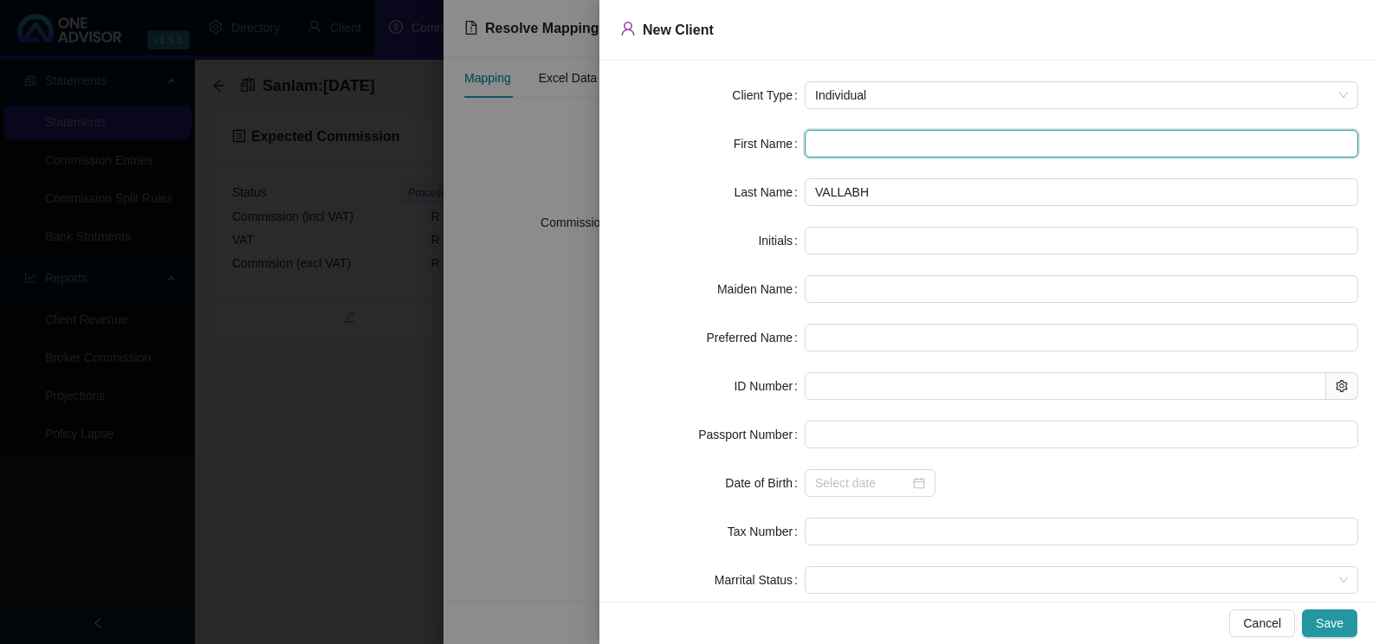
click at [850, 146] on input "text" at bounding box center [1080, 144] width 553 height 28
type input "J"
type input "JU"
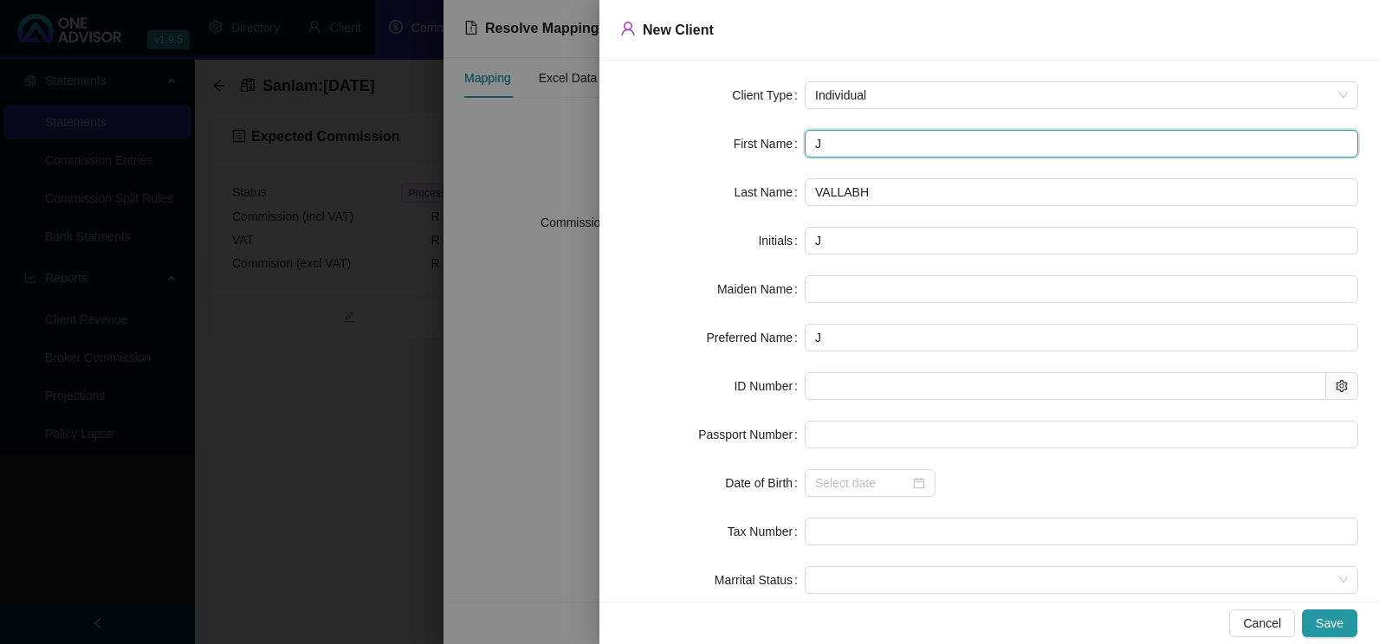
type input "JU"
type input "JUG"
type input "JUGD"
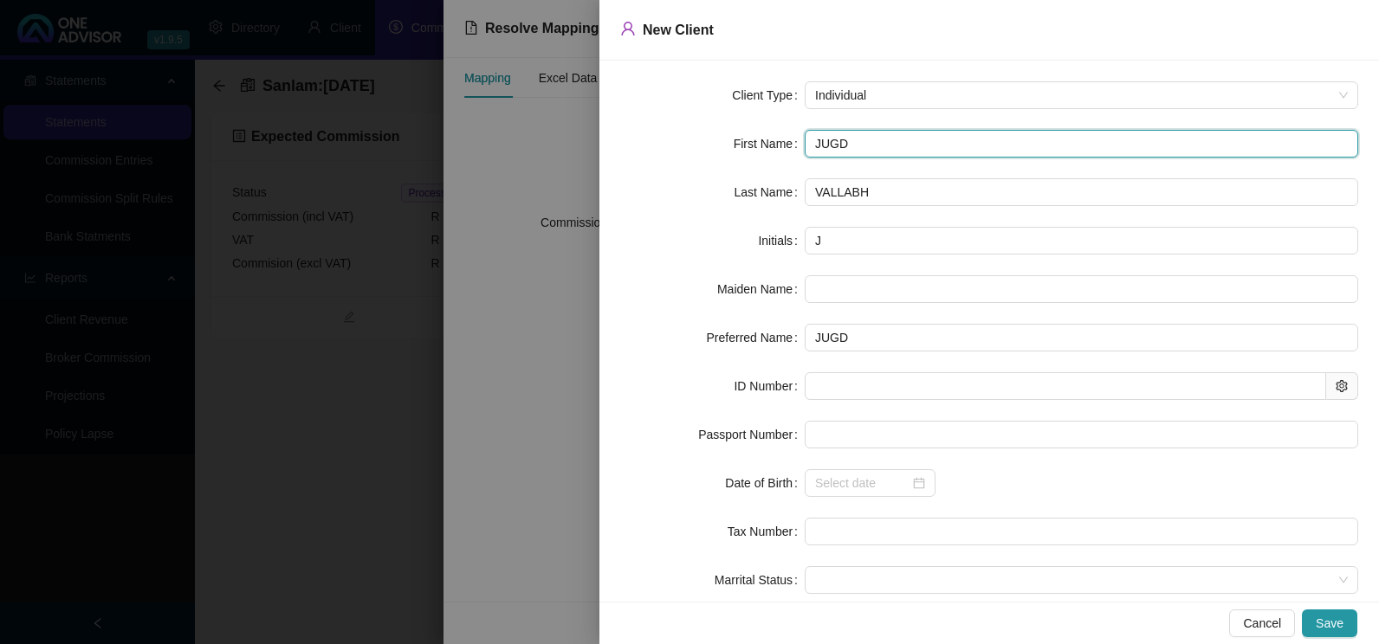
type input "JUGDE"
type input "JUGDES"
type input "[PERSON_NAME]"
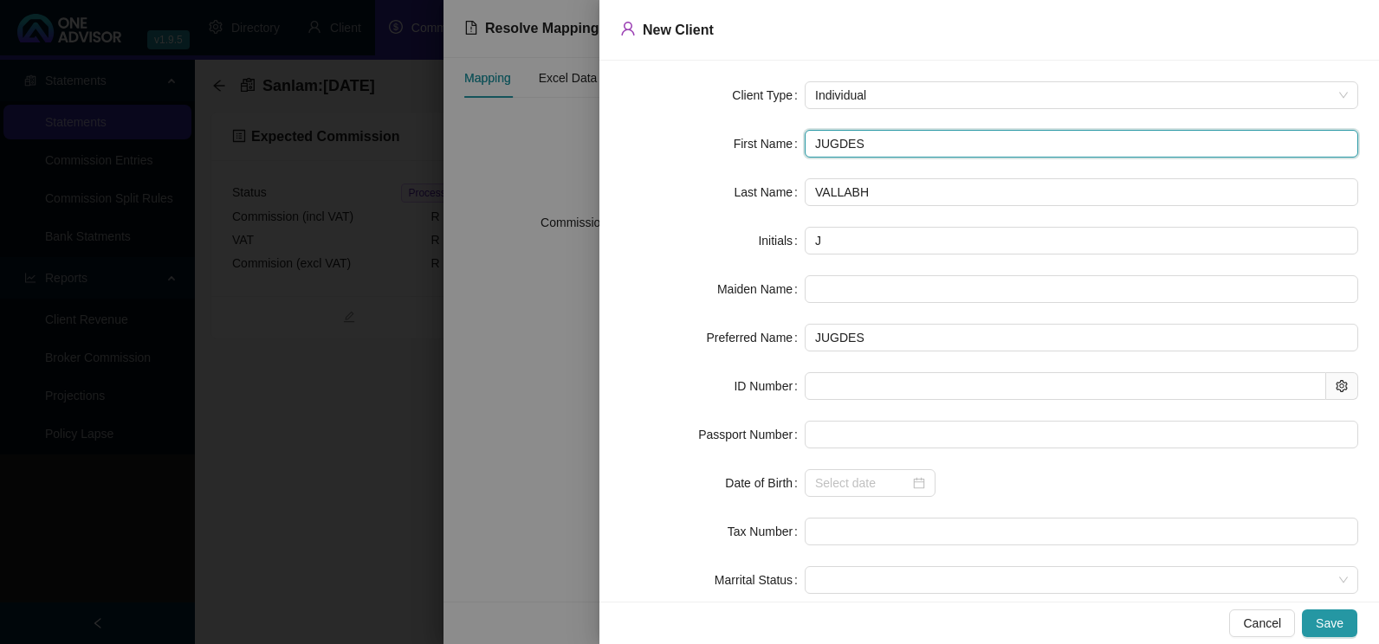
type input "[PERSON_NAME]"
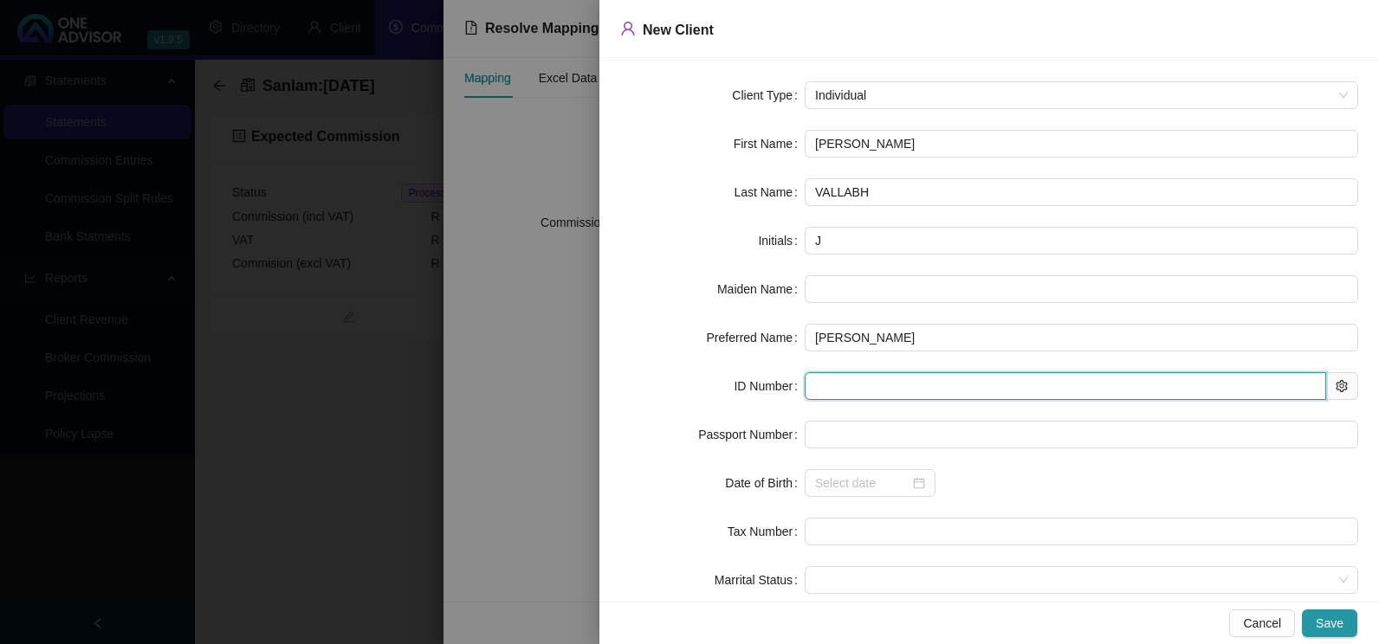
click at [849, 376] on input "text" at bounding box center [1064, 386] width 521 height 28
type input "540908"
type input "[DATE]"
type input "5409085091088"
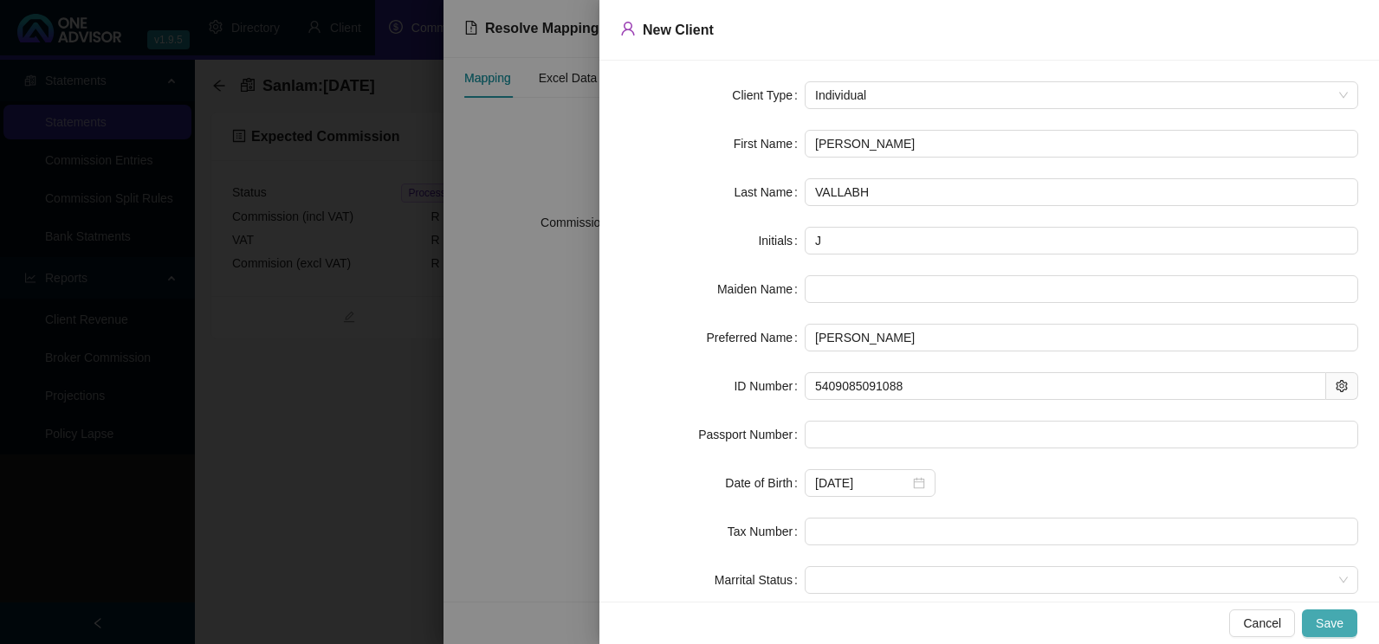
click at [1342, 628] on button "Save" at bounding box center [1329, 624] width 55 height 28
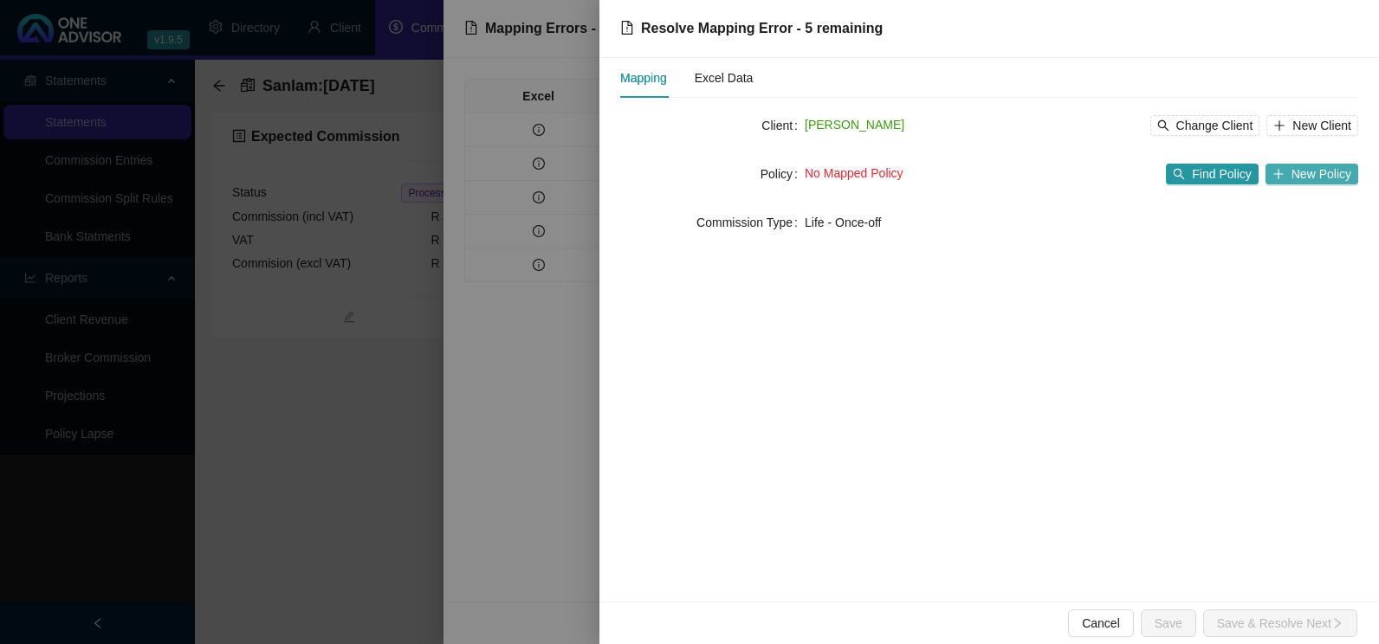
click at [1317, 173] on span "New Policy" at bounding box center [1321, 174] width 60 height 19
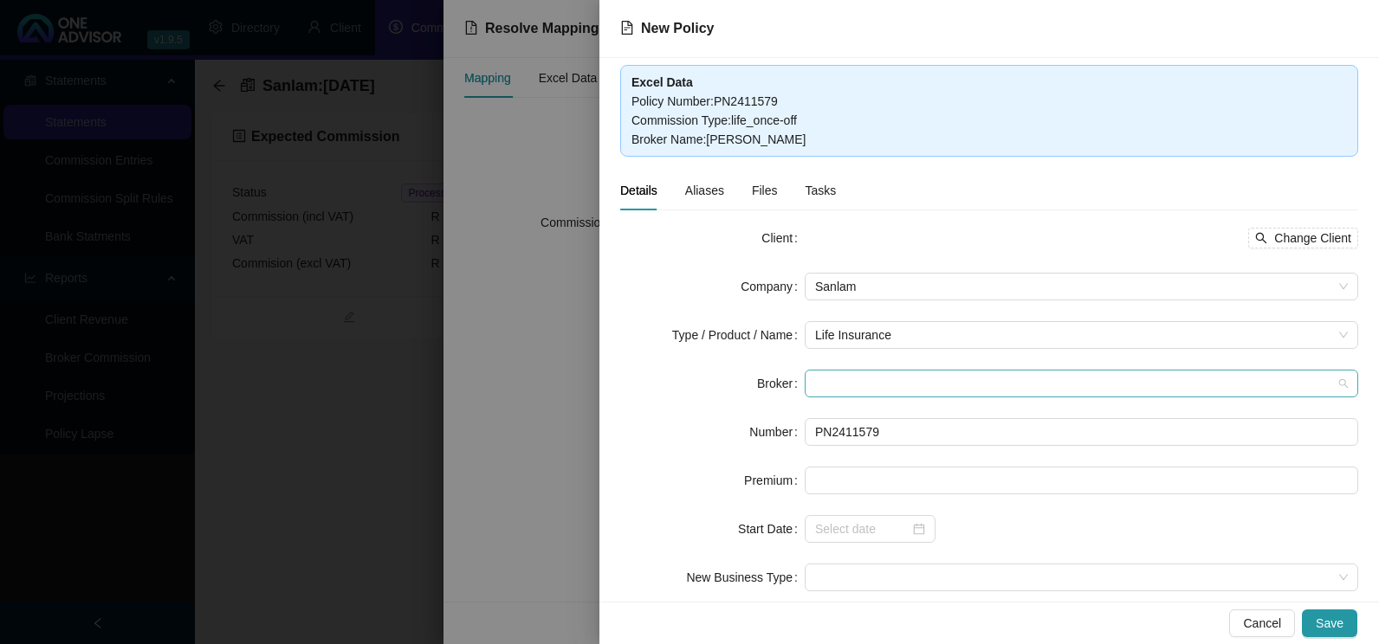
click at [961, 377] on span at bounding box center [1081, 384] width 533 height 26
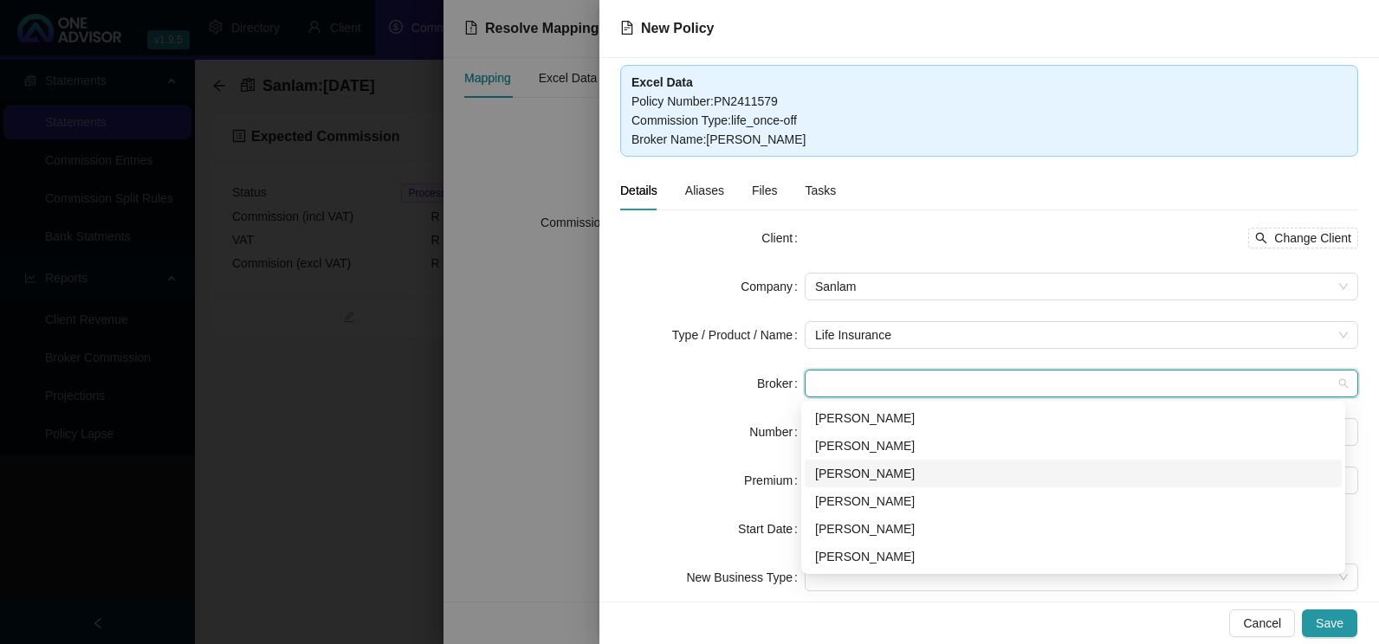
click at [870, 474] on div "[PERSON_NAME]" at bounding box center [1073, 473] width 516 height 19
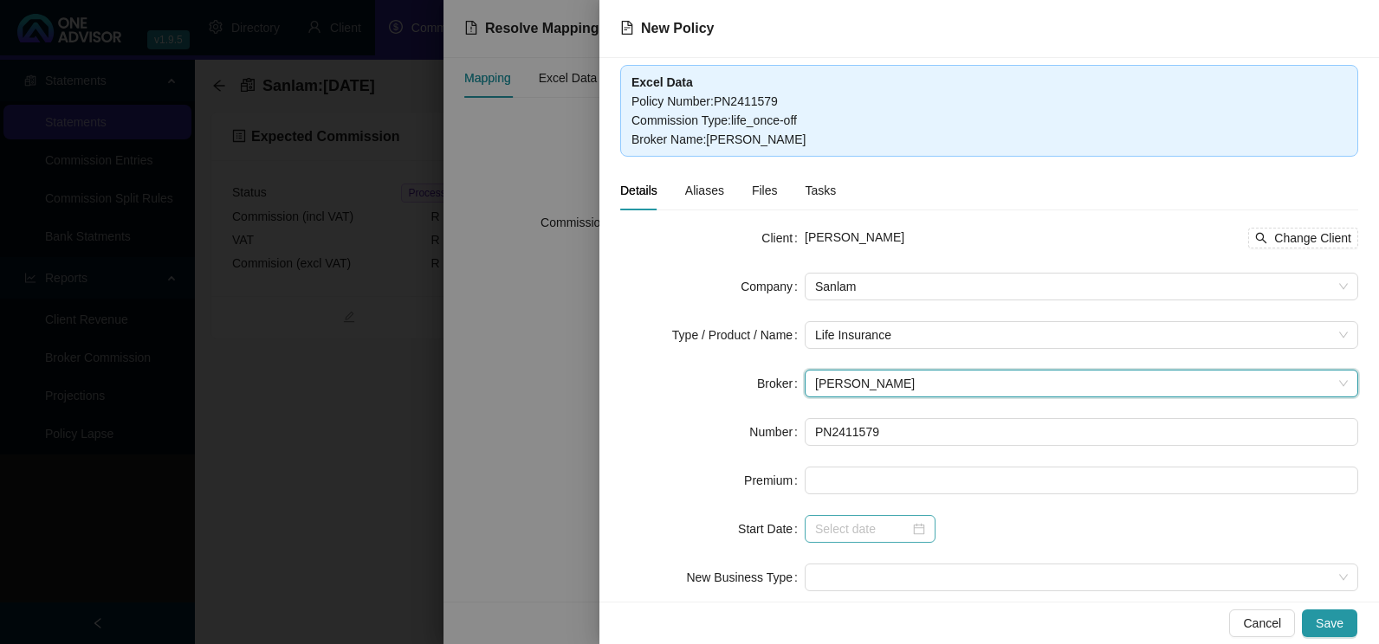
click at [916, 535] on div at bounding box center [870, 529] width 110 height 19
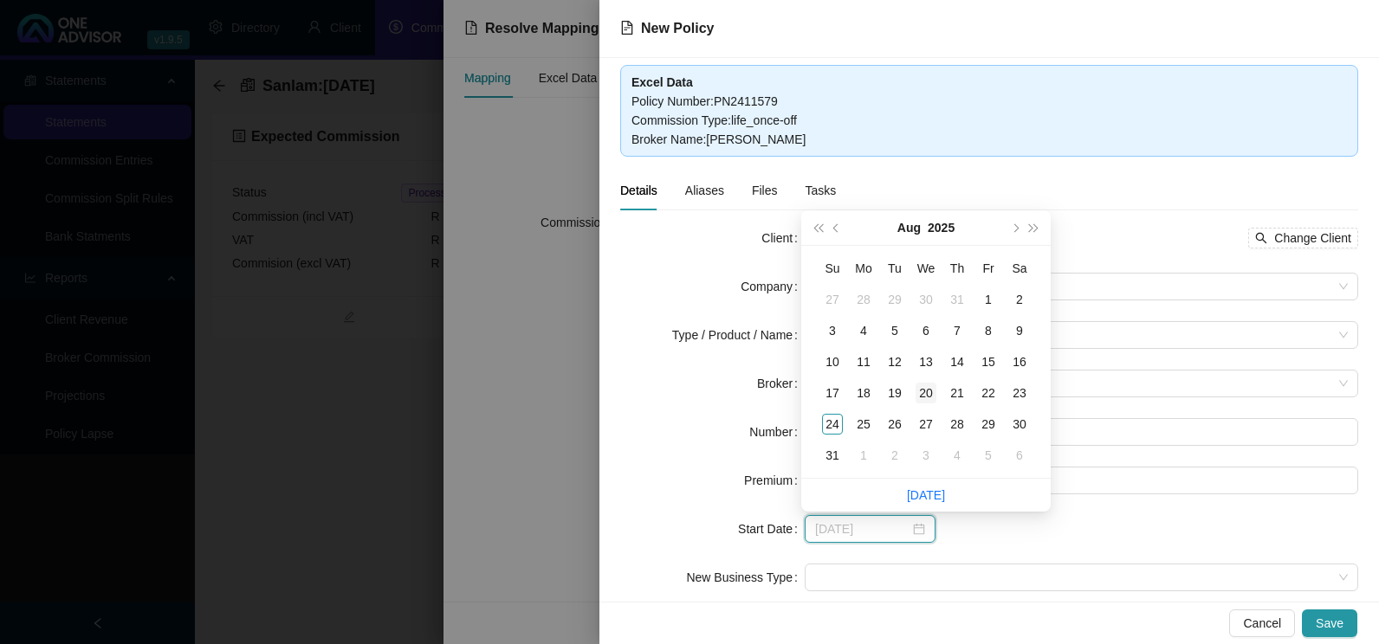
type input "[DATE]"
click at [927, 390] on div "20" at bounding box center [925, 393] width 21 height 21
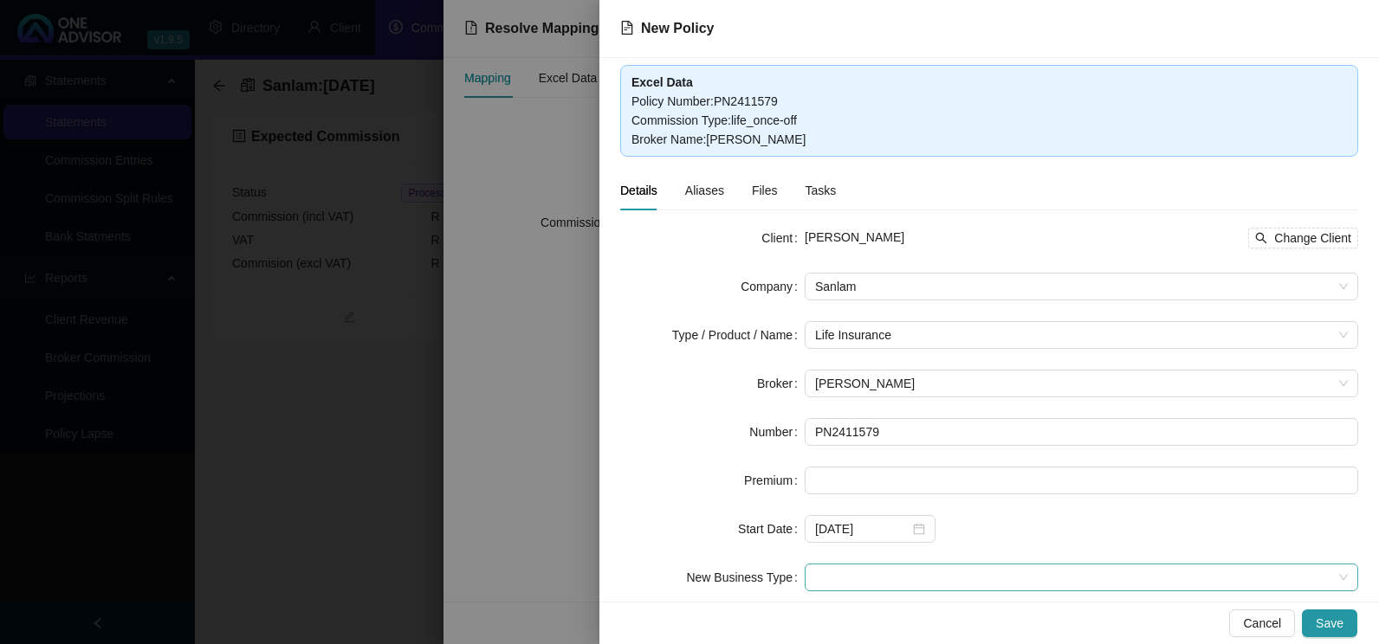
click at [882, 578] on span at bounding box center [1081, 578] width 533 height 26
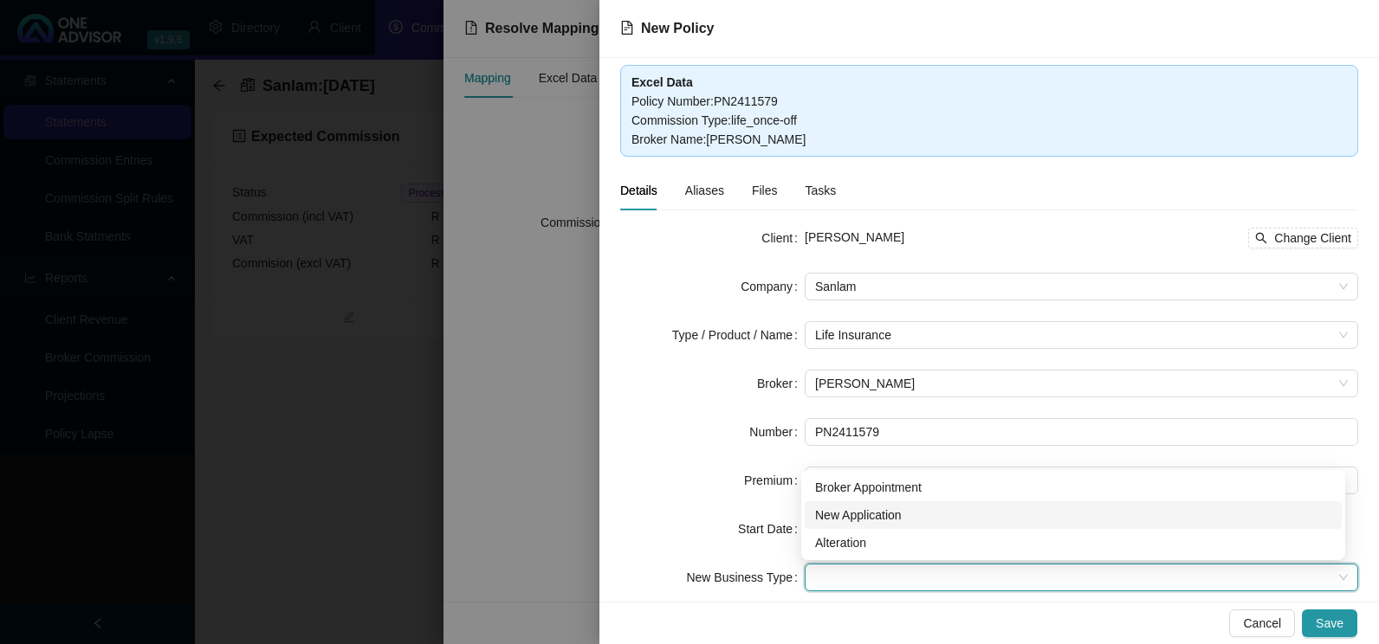
click at [875, 512] on div "New Application" at bounding box center [1073, 515] width 516 height 19
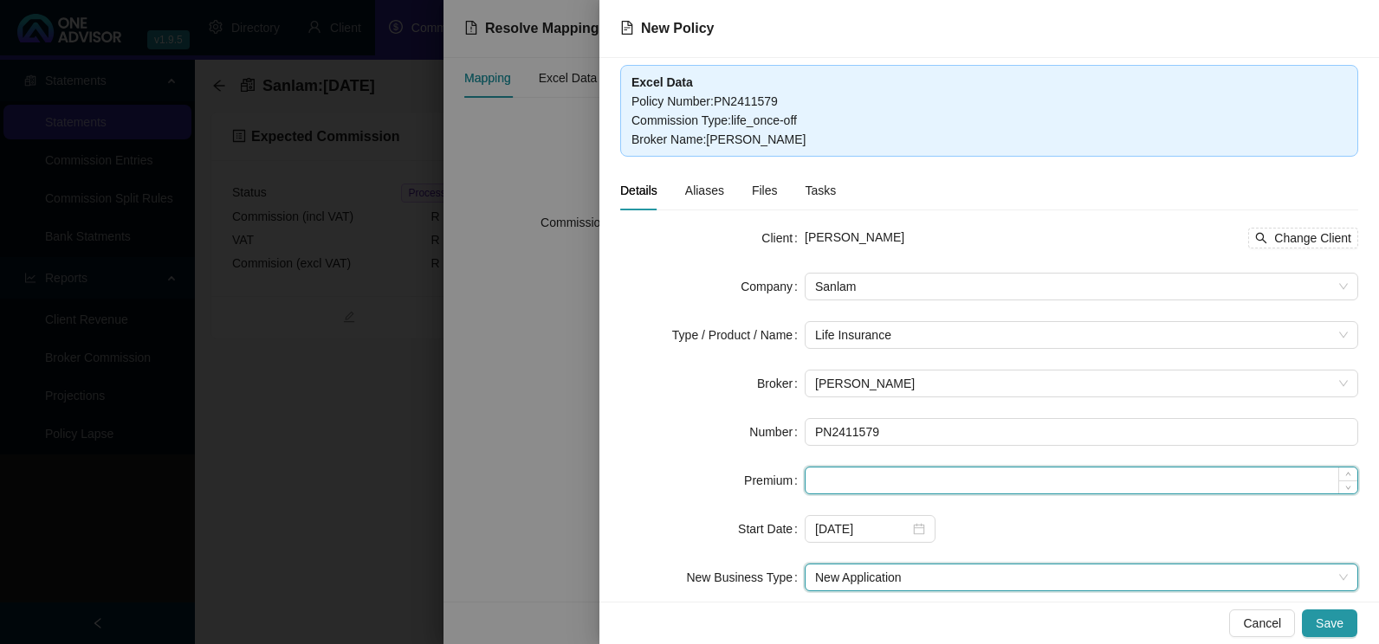
click at [901, 481] on input at bounding box center [1081, 481] width 552 height 26
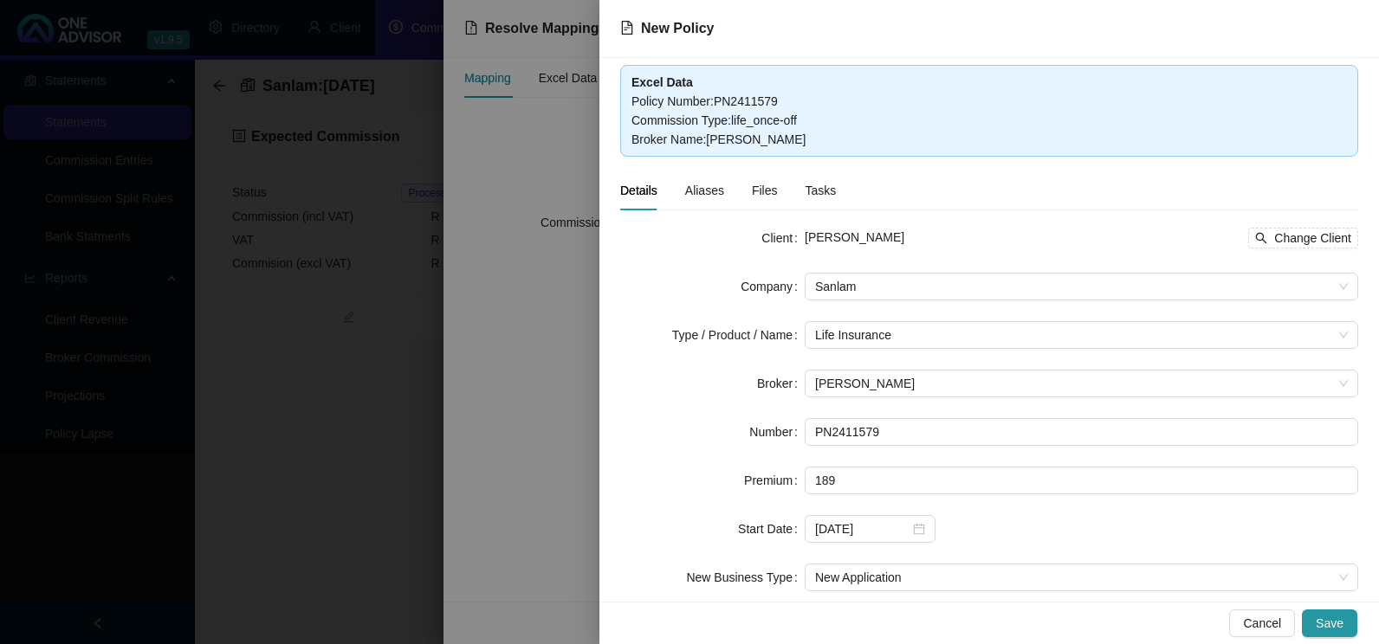
type input "189.00"
click at [1325, 622] on span "Save" at bounding box center [1329, 623] width 28 height 19
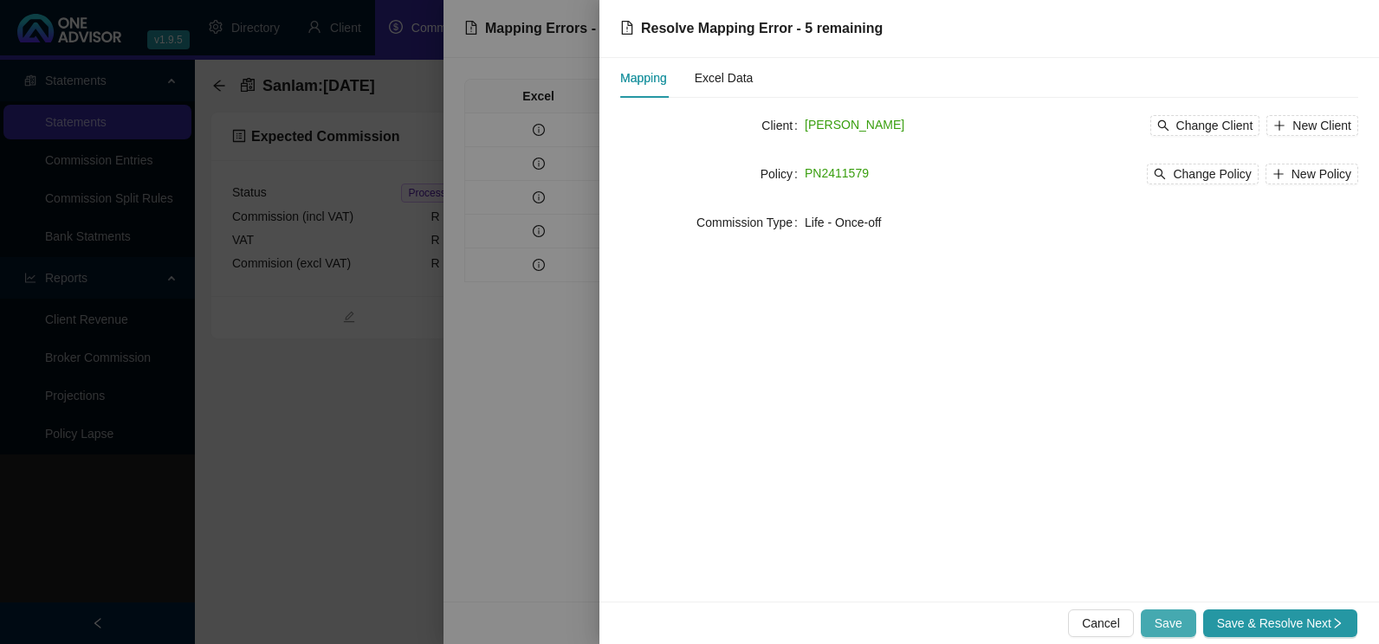
click at [1166, 618] on span "Save" at bounding box center [1168, 623] width 28 height 19
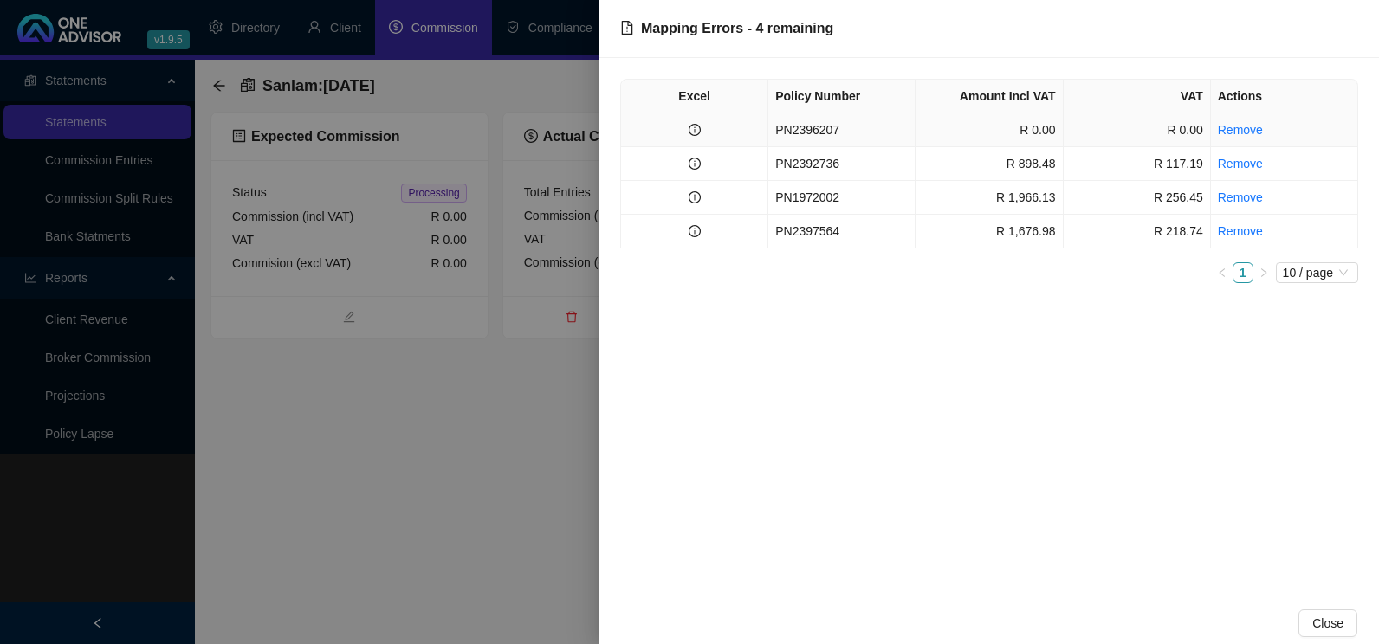
click at [687, 134] on td at bounding box center [694, 130] width 147 height 34
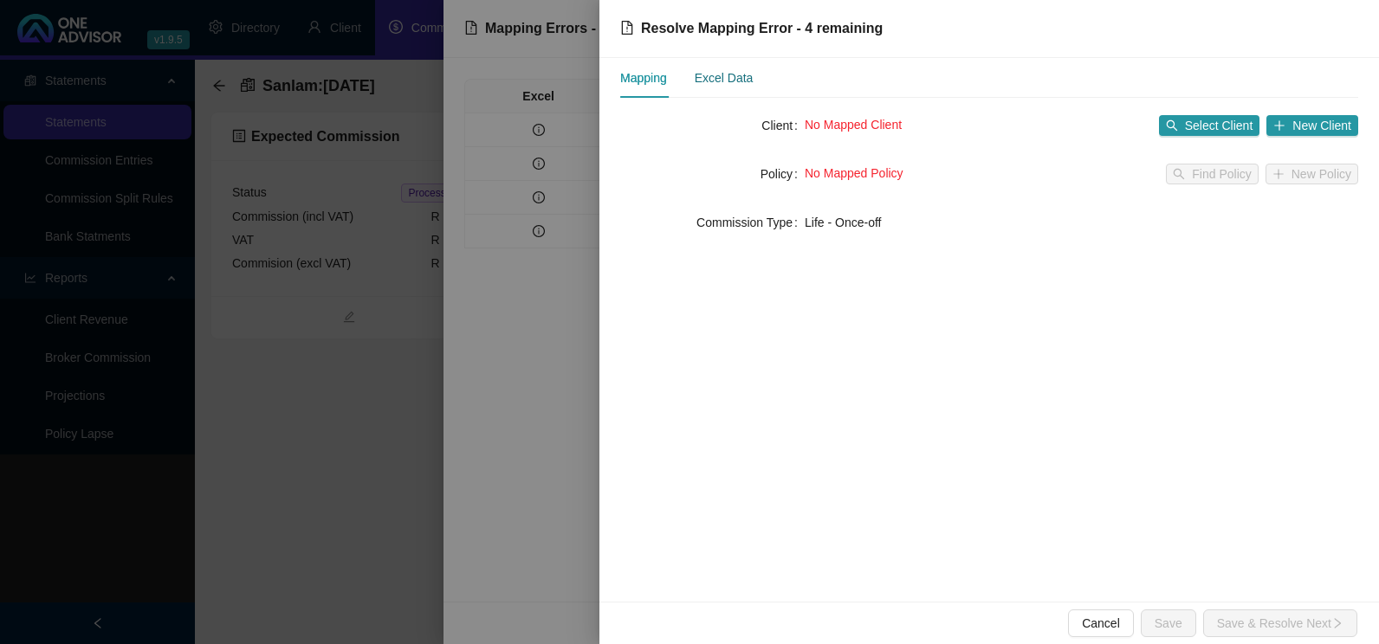
click at [722, 76] on div "Excel Data" at bounding box center [724, 77] width 59 height 19
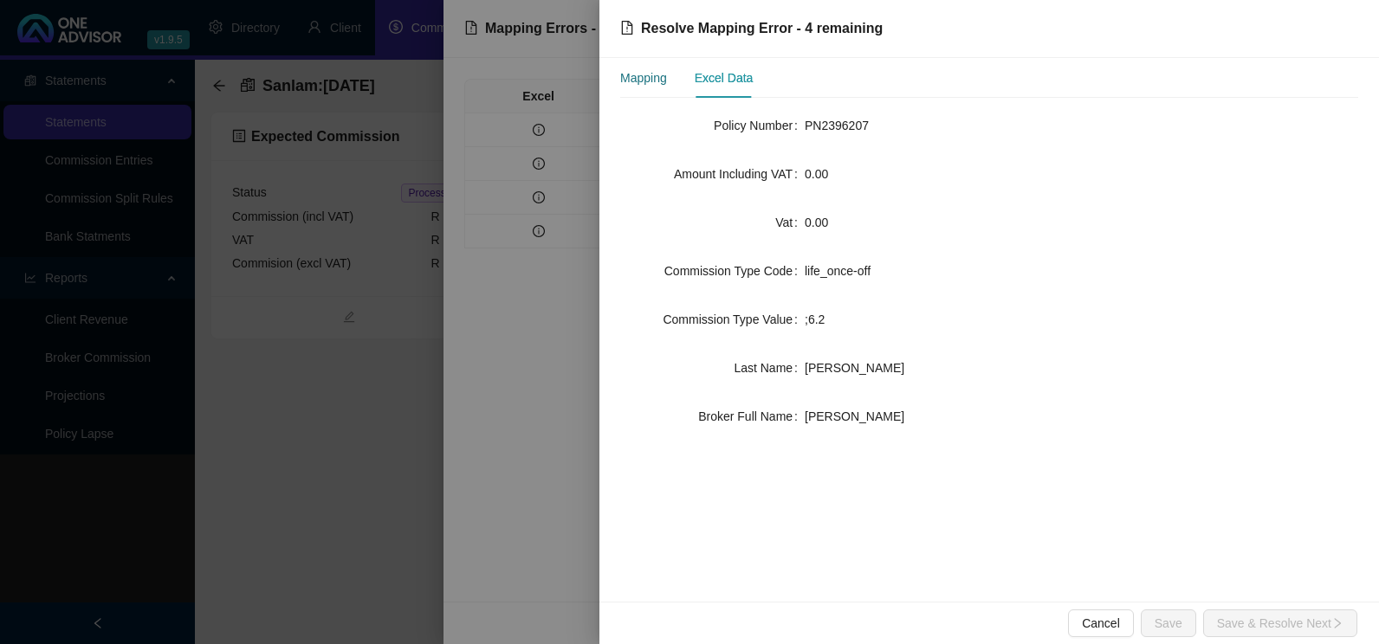
click at [653, 77] on div "Mapping" at bounding box center [643, 77] width 47 height 19
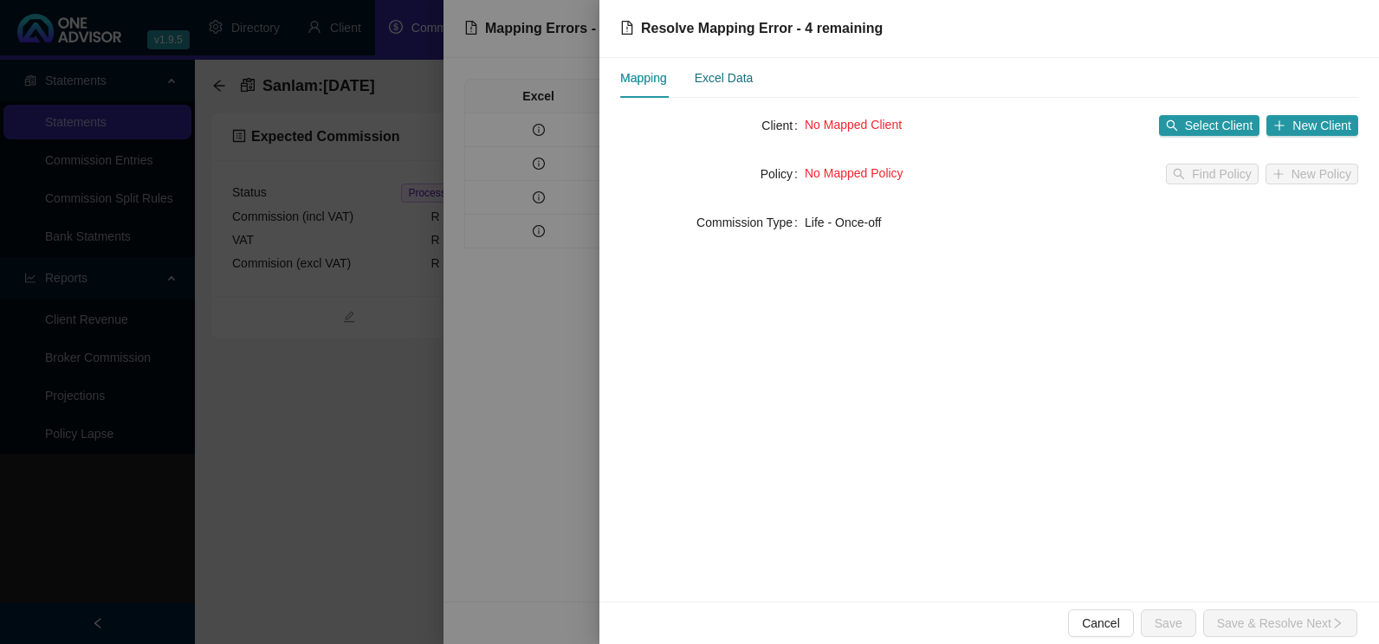
click at [717, 78] on div "Excel Data" at bounding box center [724, 77] width 59 height 19
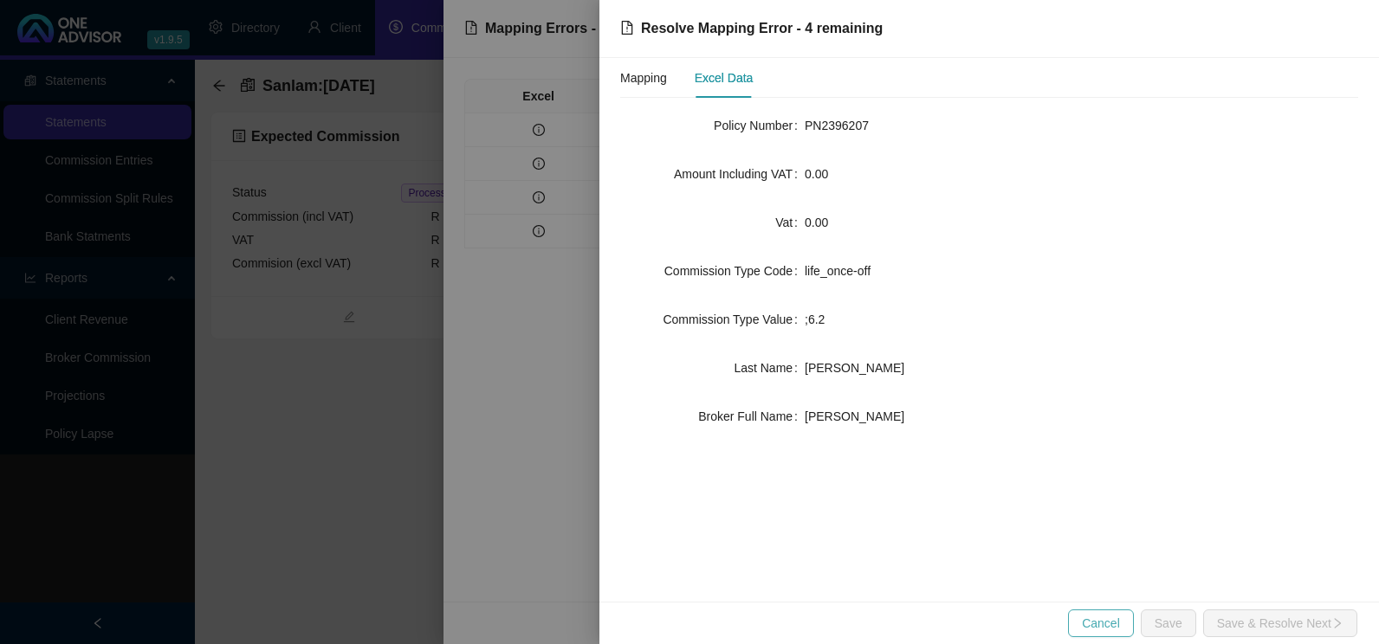
click at [1103, 630] on span "Cancel" at bounding box center [1101, 623] width 38 height 19
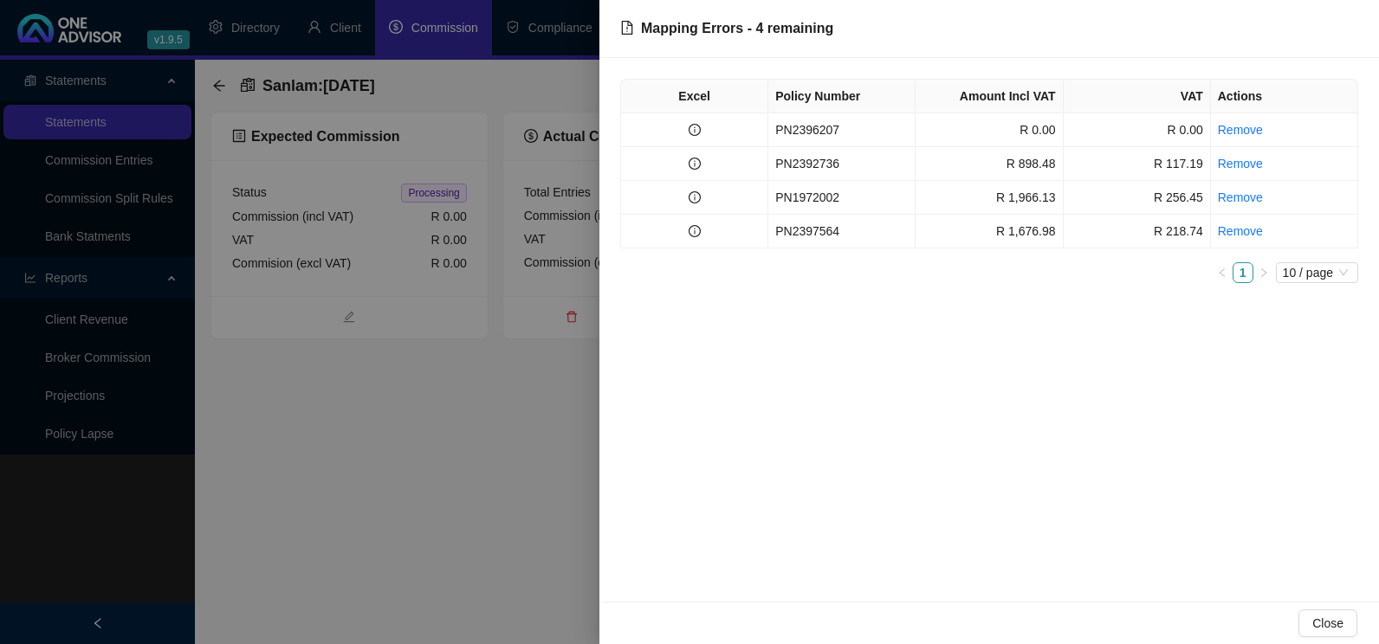
click at [400, 455] on div at bounding box center [689, 322] width 1379 height 644
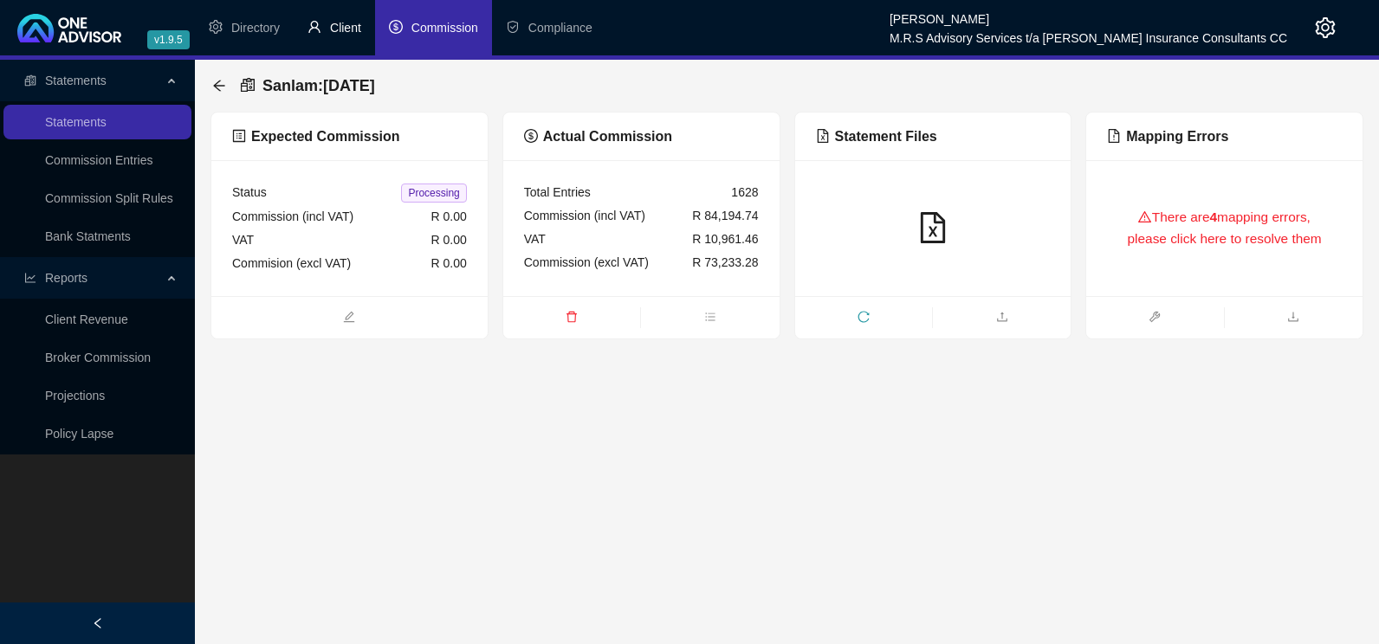
click at [338, 23] on span "Client" at bounding box center [345, 28] width 31 height 14
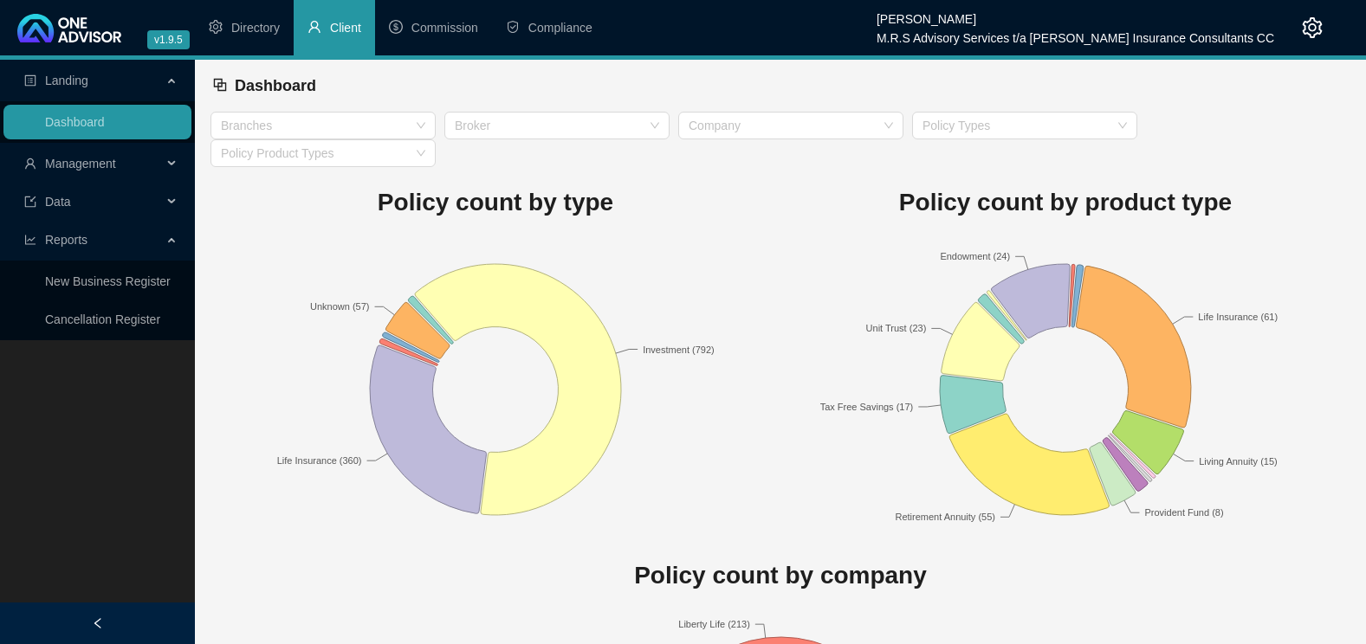
click at [103, 163] on span "Management" at bounding box center [80, 164] width 71 height 14
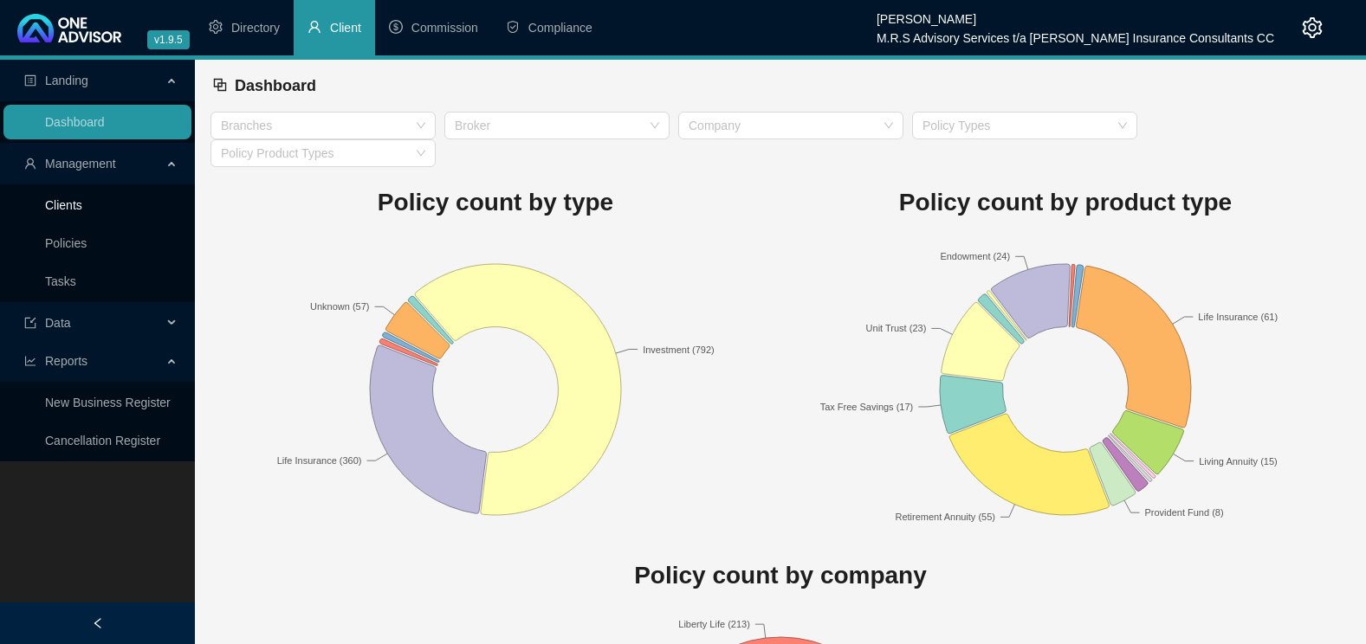
click at [81, 212] on link "Clients" at bounding box center [63, 205] width 37 height 14
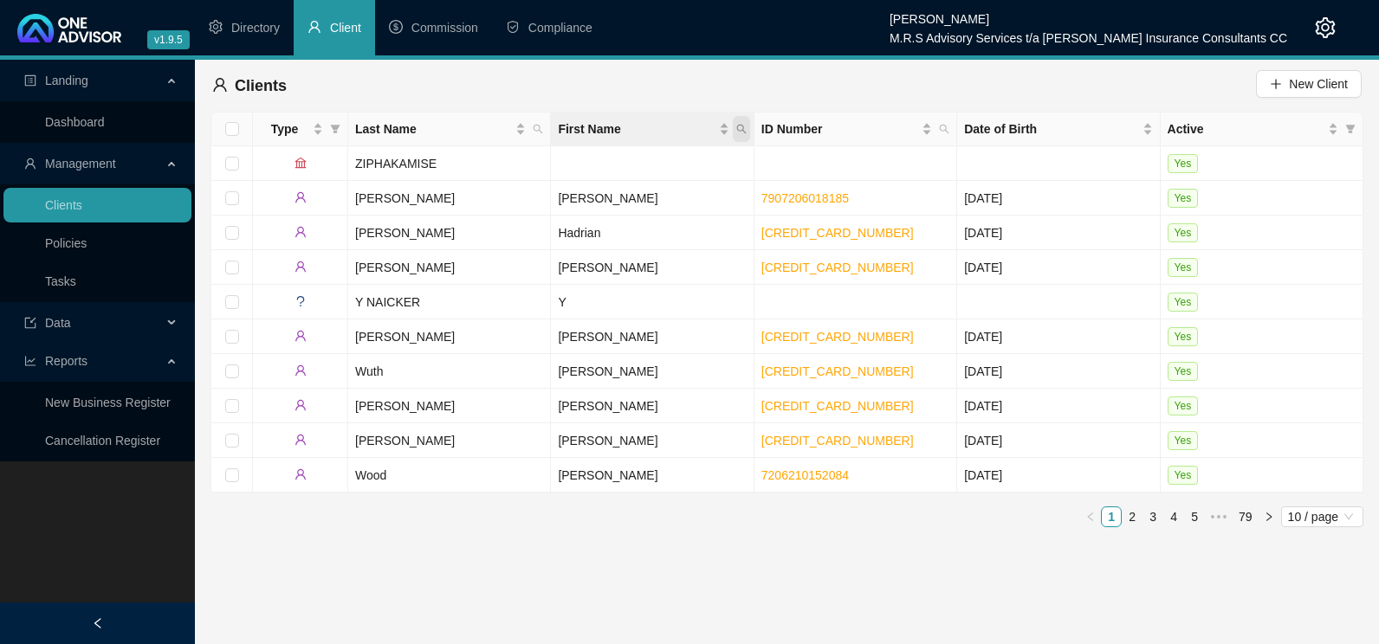
click at [740, 132] on icon "search" at bounding box center [741, 129] width 10 height 10
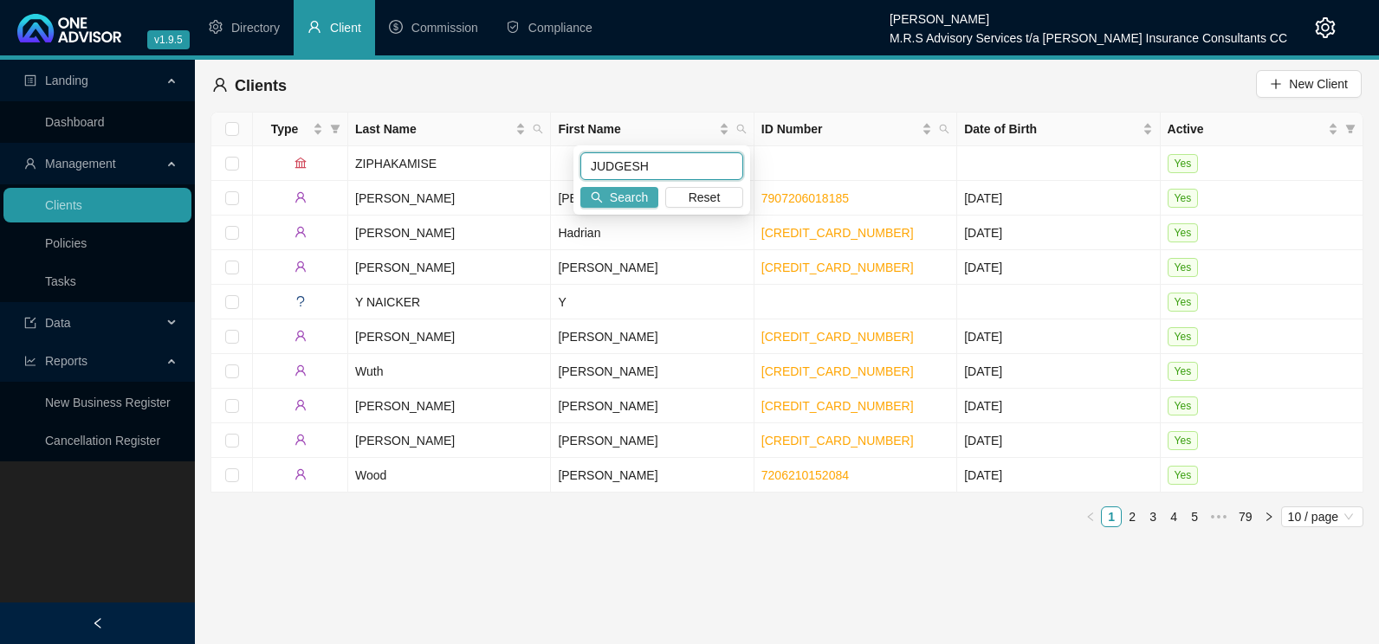
type input "JUDGESH"
click at [625, 204] on span "Search" at bounding box center [629, 197] width 38 height 19
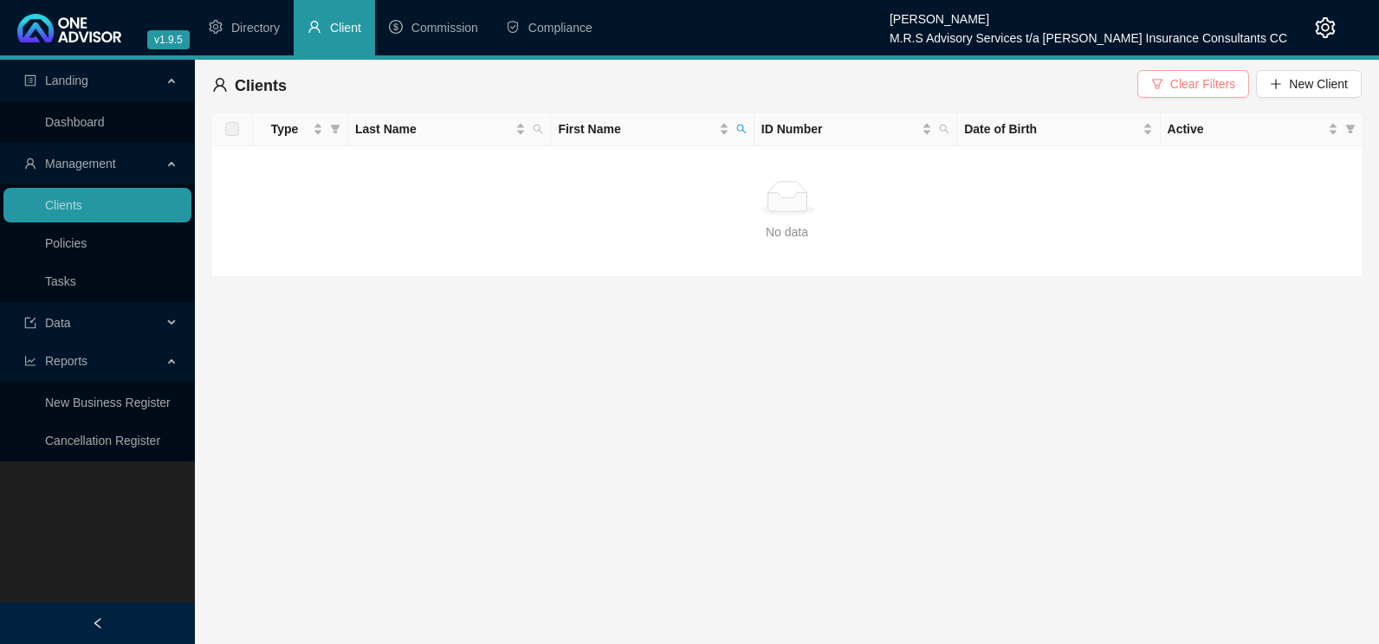
click at [1192, 89] on span "Clear Filters" at bounding box center [1202, 83] width 65 height 19
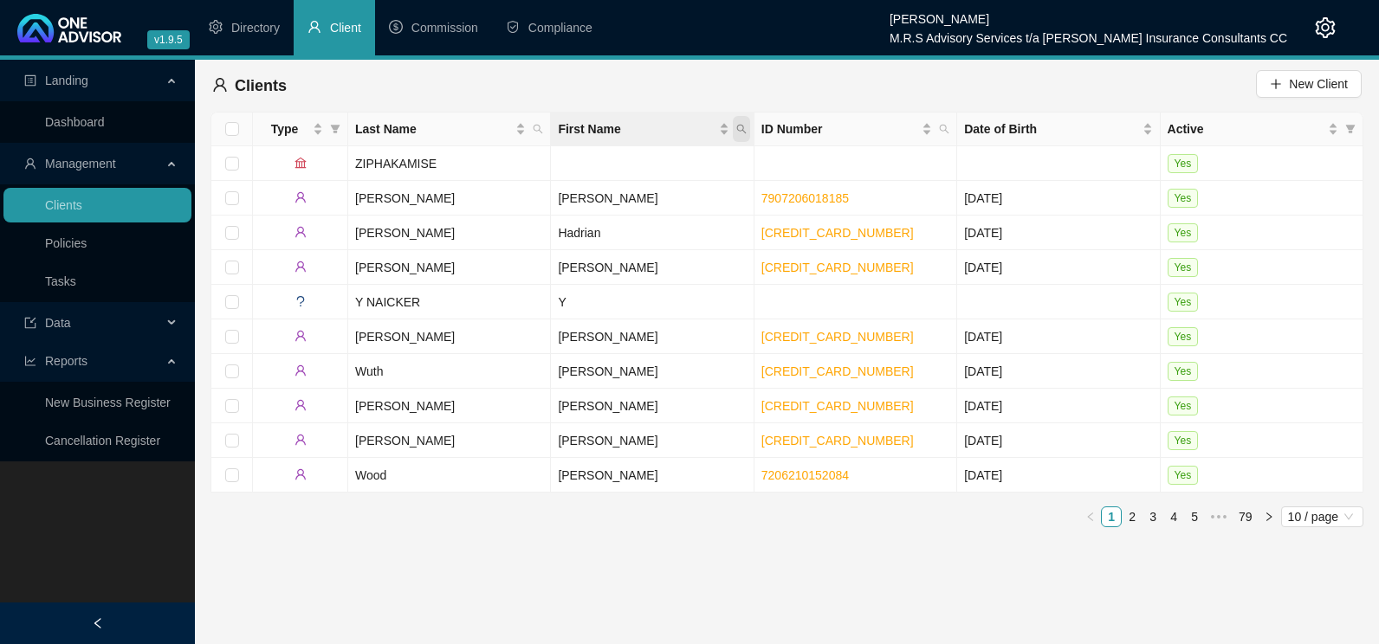
click at [740, 133] on icon "search" at bounding box center [741, 129] width 10 height 10
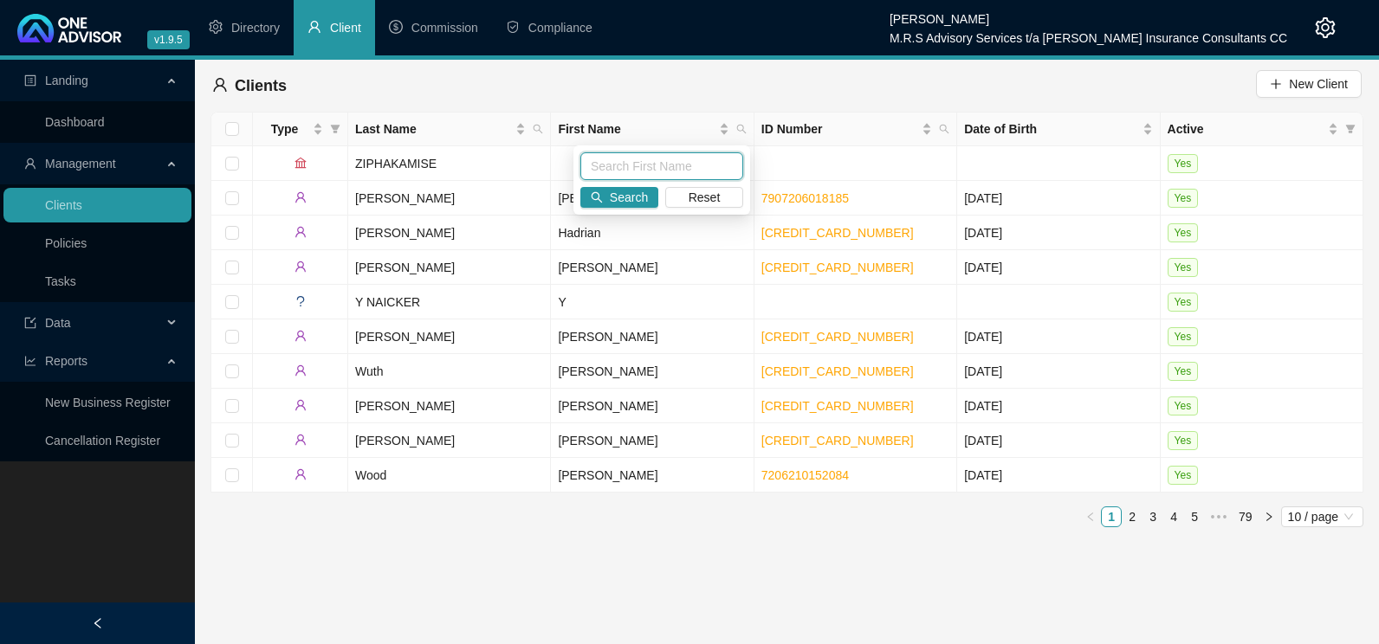
click at [653, 159] on input "text" at bounding box center [661, 166] width 163 height 28
type input "JUDGESH"
click at [632, 188] on span "Search" at bounding box center [629, 197] width 38 height 19
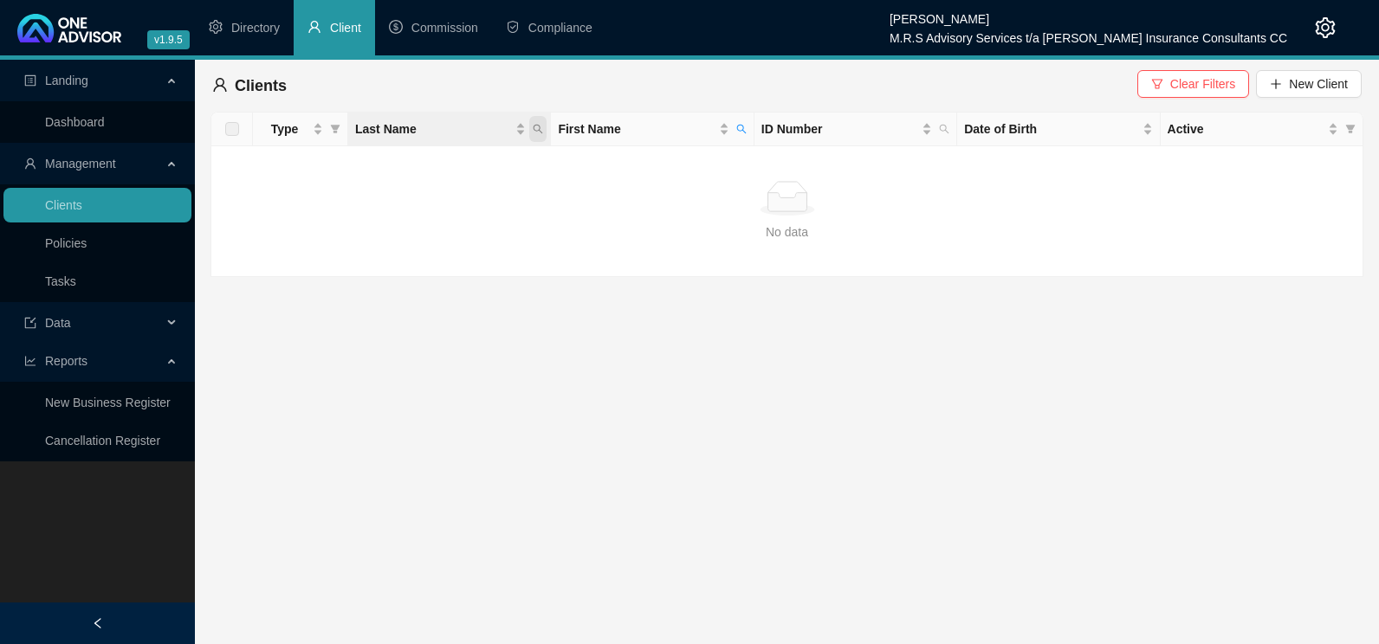
click at [536, 137] on span "Last Name" at bounding box center [537, 129] width 17 height 26
type input "VALLABH"
click at [404, 200] on button "Search" at bounding box center [416, 197] width 78 height 21
click at [1171, 85] on button "Clear Filters" at bounding box center [1193, 84] width 112 height 28
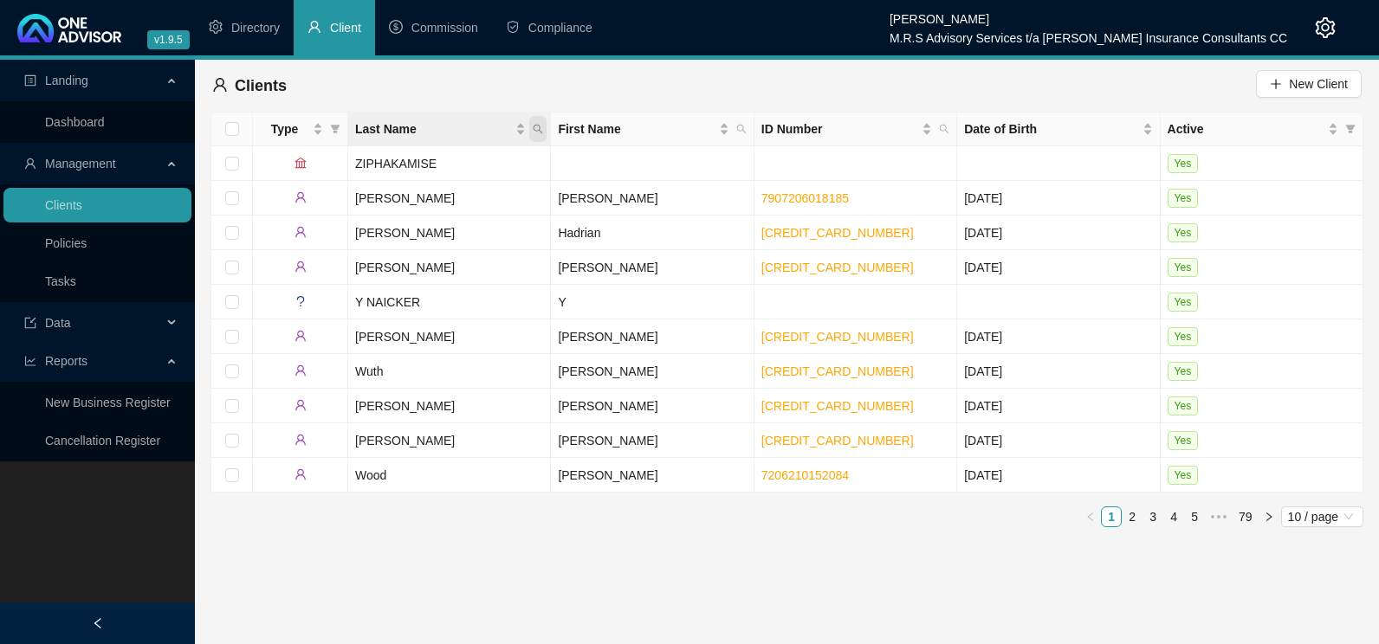
click at [541, 132] on icon "search" at bounding box center [538, 130] width 10 height 10
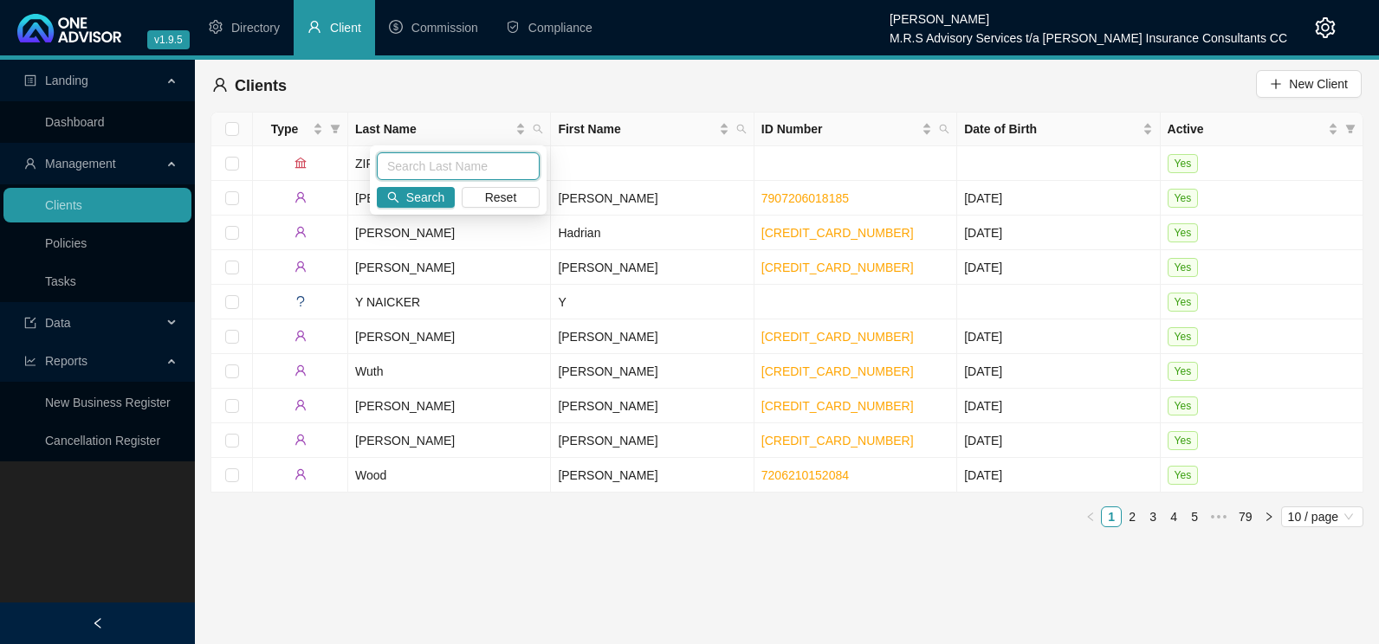
click at [492, 170] on input "text" at bounding box center [458, 166] width 163 height 28
type input "VALLABH"
click at [415, 194] on span "Search" at bounding box center [425, 197] width 38 height 19
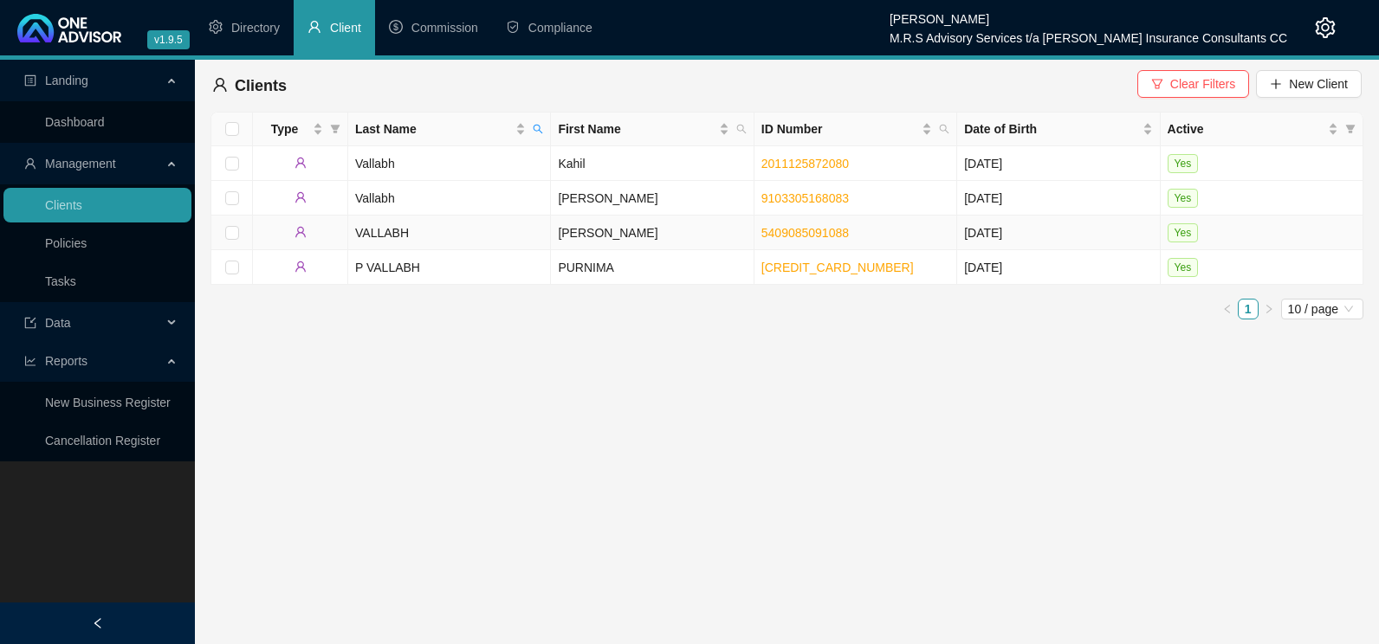
click at [384, 225] on td "VALLABH" at bounding box center [449, 233] width 203 height 35
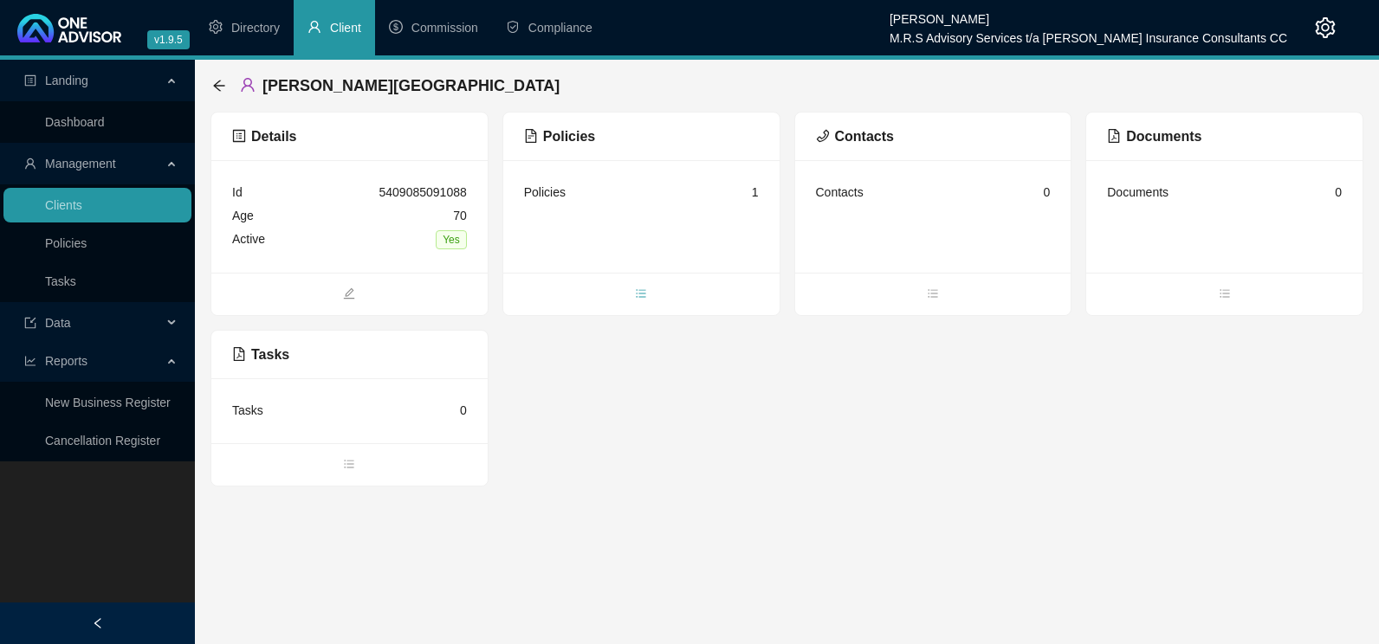
click at [644, 293] on icon "bars" at bounding box center [641, 293] width 10 height 8
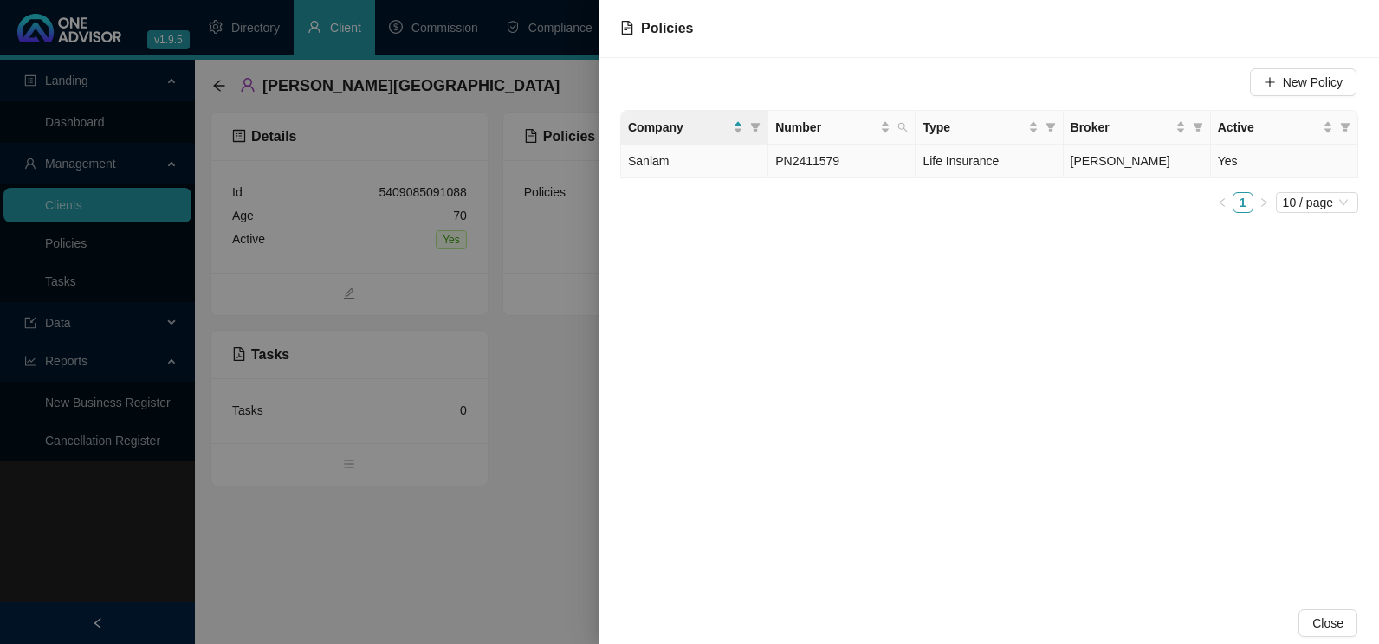
click at [639, 164] on span "Sanlam" at bounding box center [648, 161] width 41 height 14
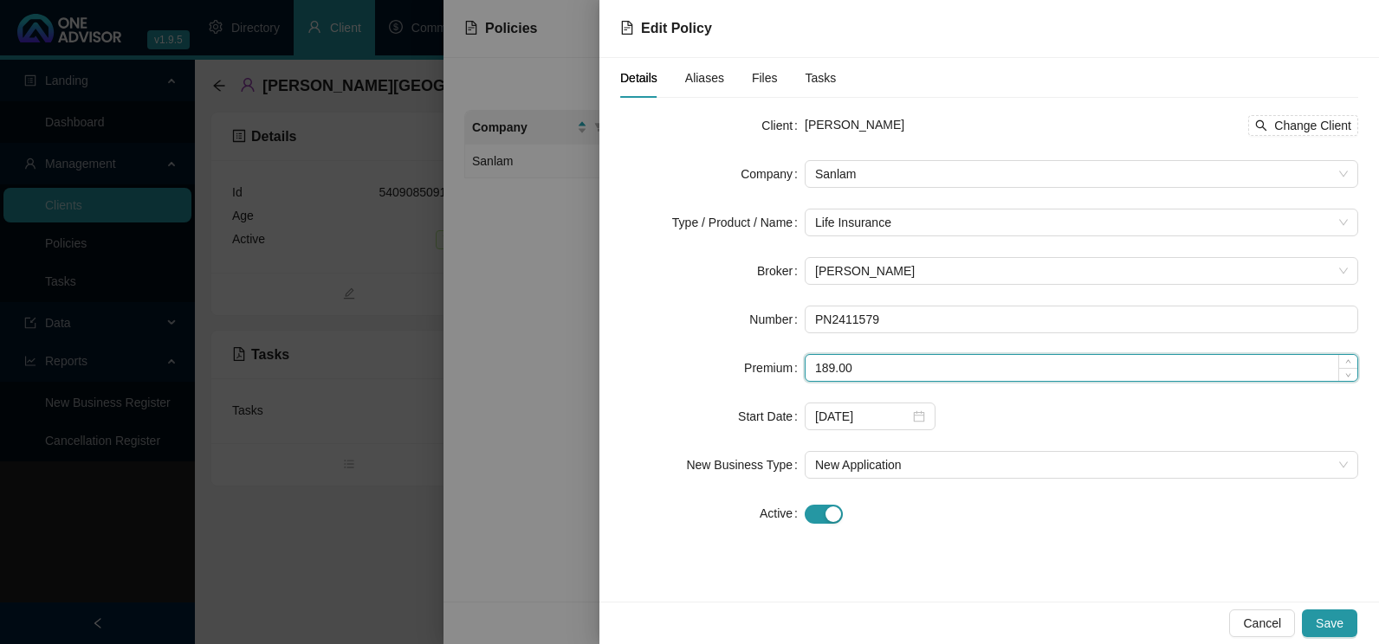
click at [843, 365] on input "189.00" at bounding box center [1081, 368] width 552 height 26
type input "187.81"
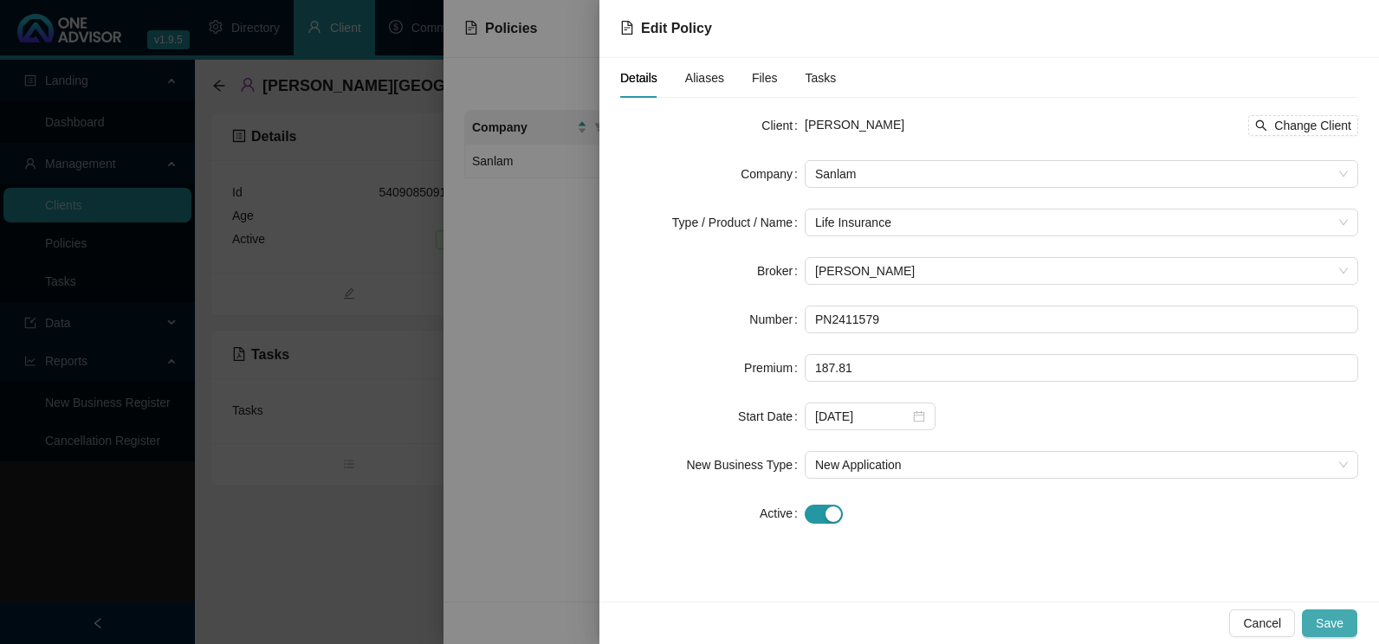
drag, startPoint x: 1338, startPoint y: 623, endPoint x: 1330, endPoint y: 614, distance: 11.7
click at [1337, 623] on span "Save" at bounding box center [1329, 623] width 28 height 19
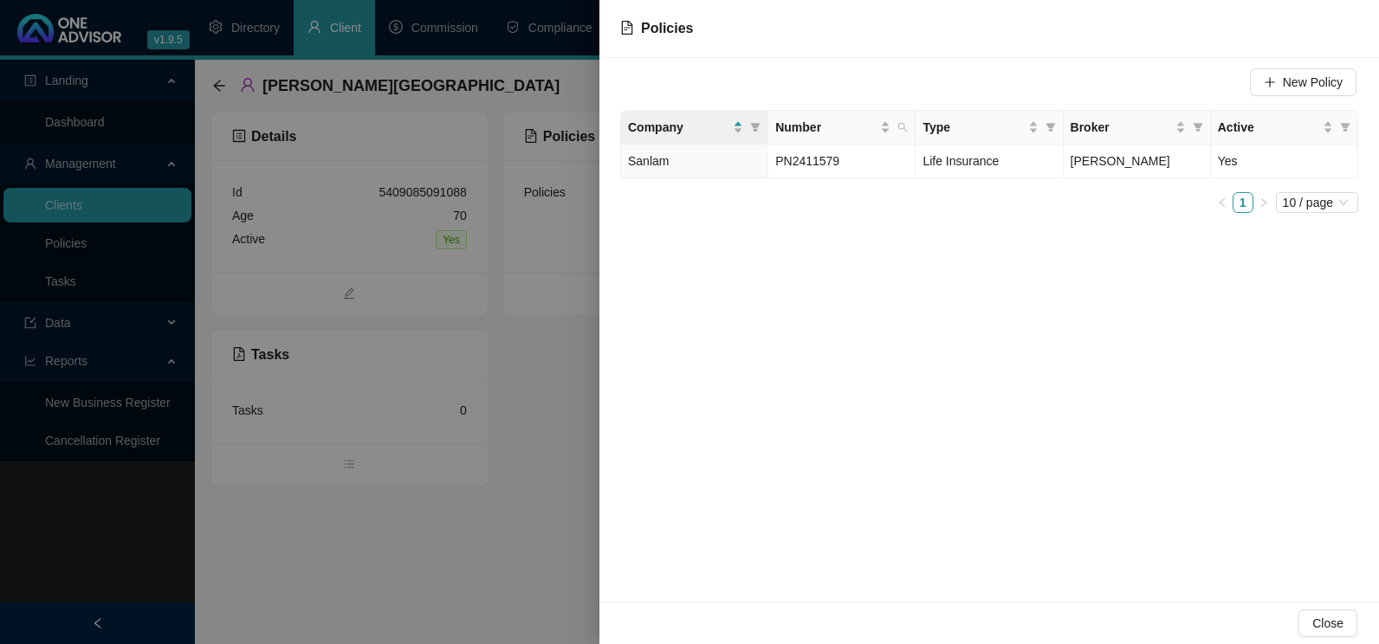
click at [515, 495] on div at bounding box center [689, 322] width 1379 height 644
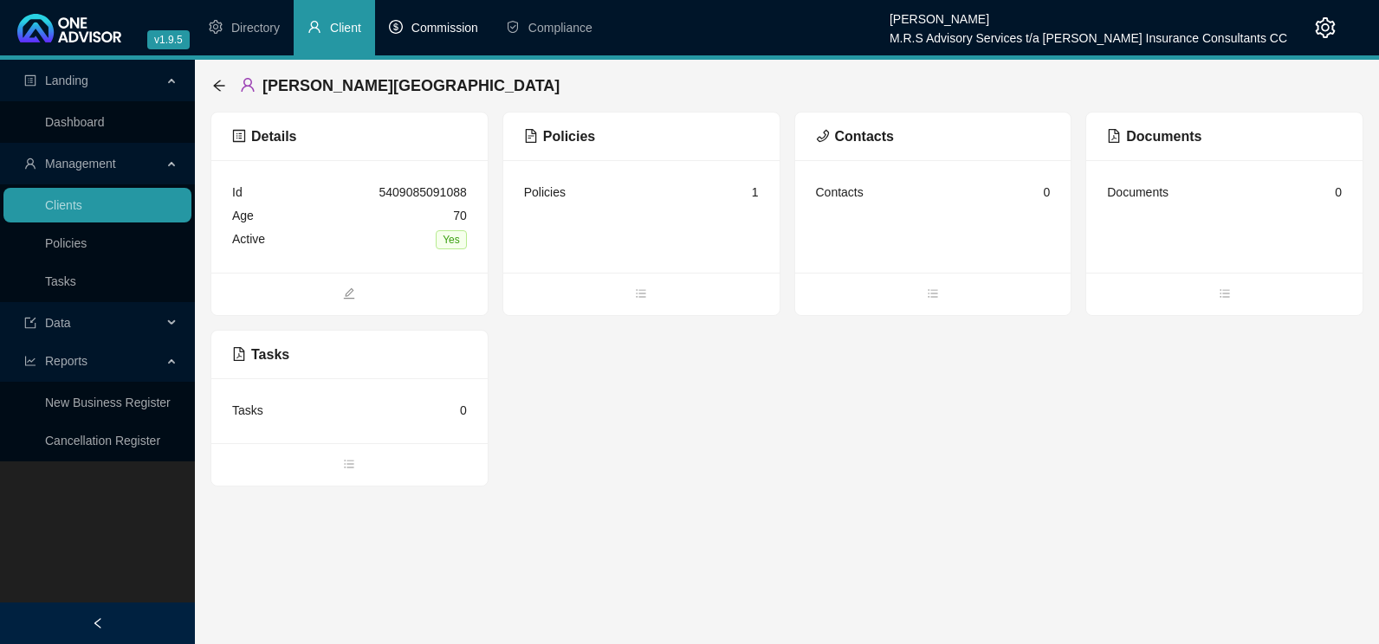
click at [471, 22] on span "Commission" at bounding box center [444, 28] width 67 height 14
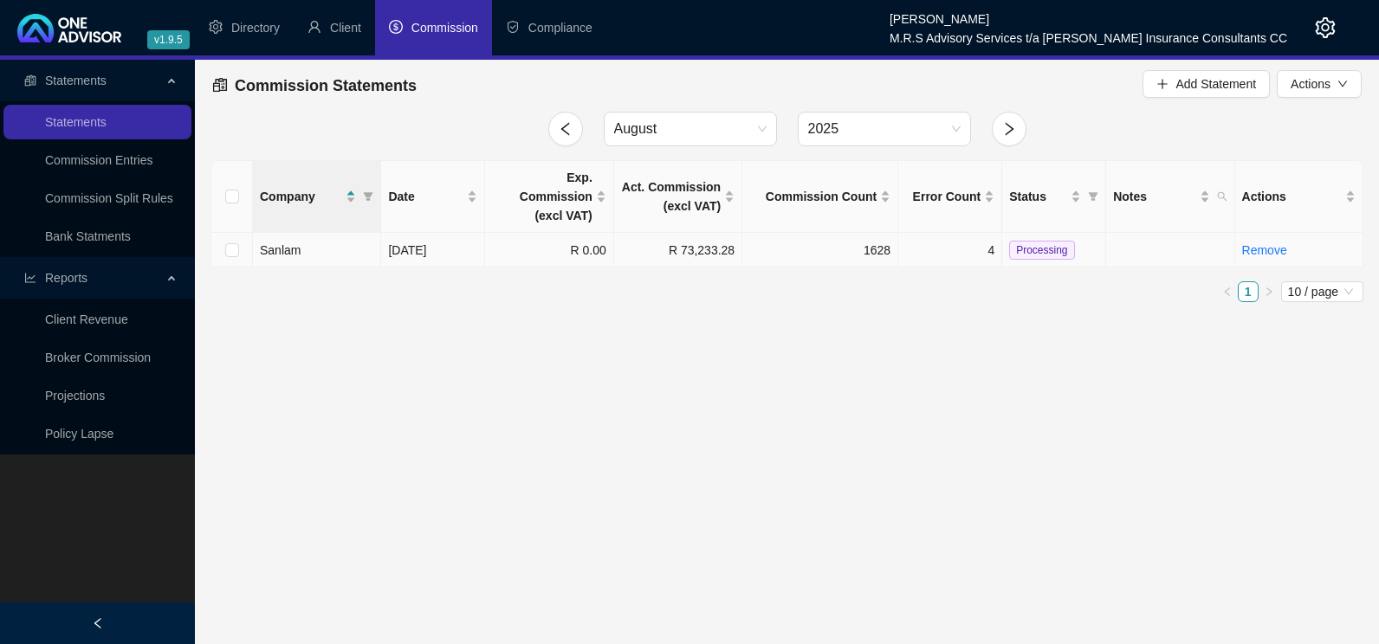
click at [983, 233] on td "4" at bounding box center [950, 250] width 104 height 35
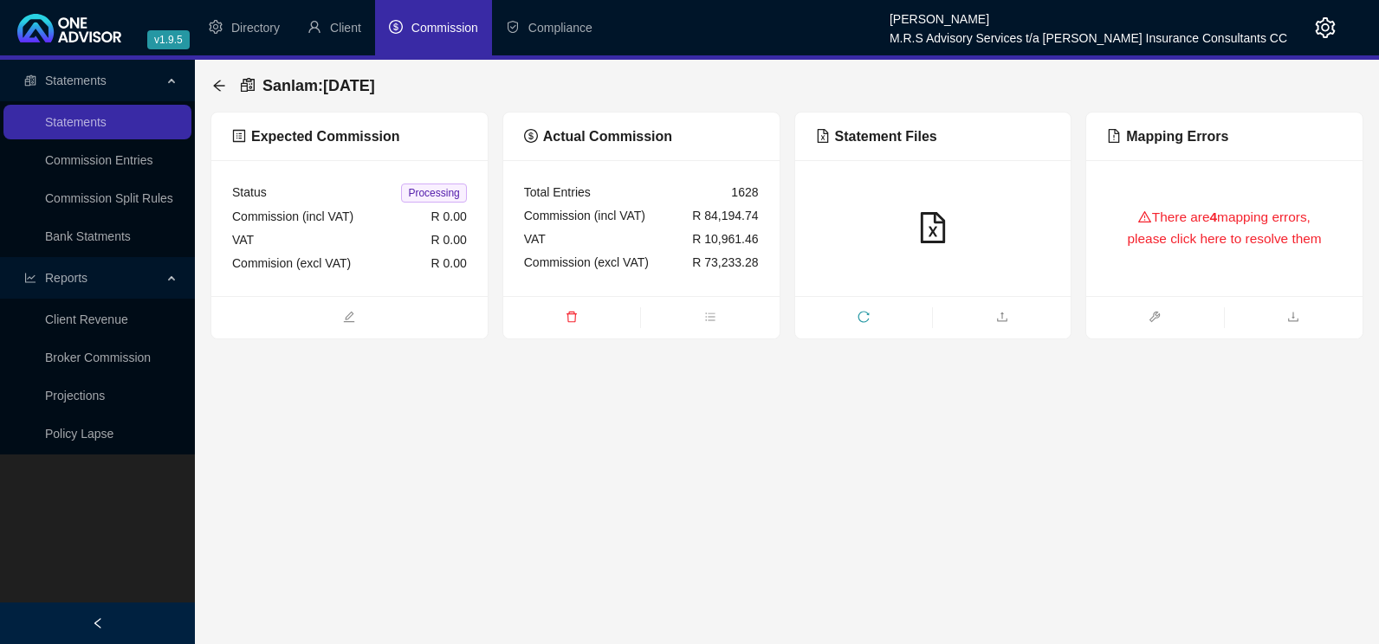
click at [1138, 220] on icon "warning" at bounding box center [1144, 216] width 13 height 13
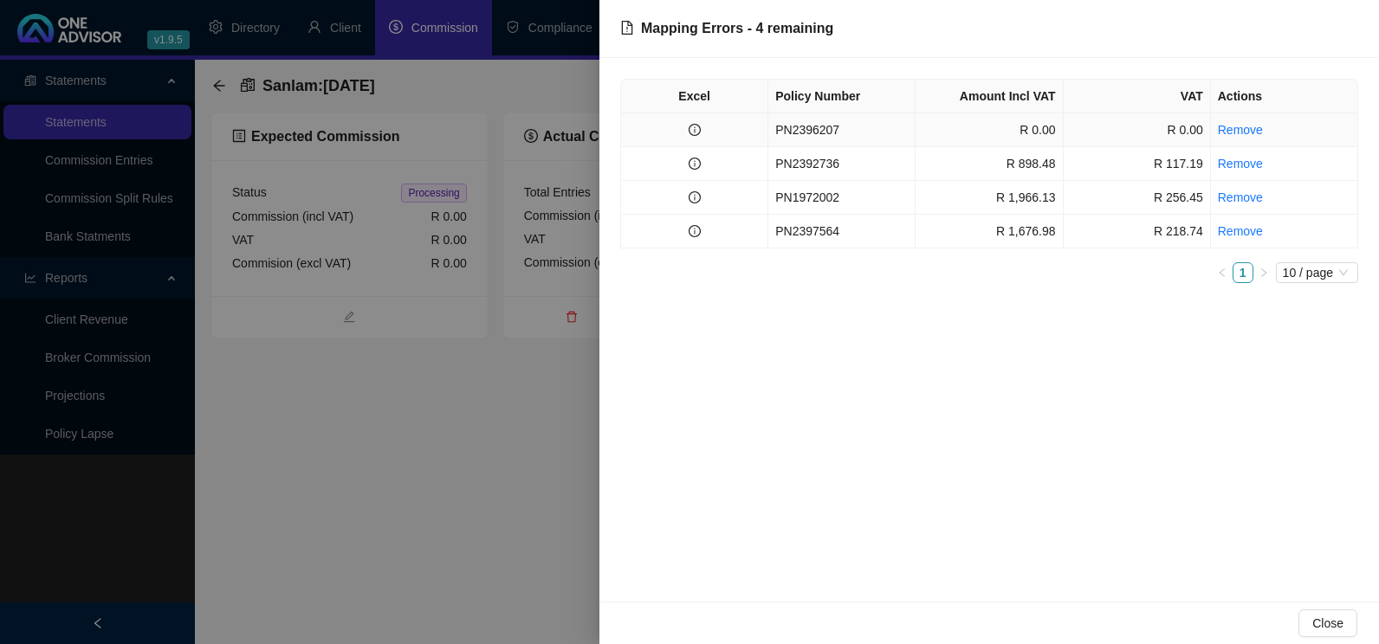
click at [701, 132] on td at bounding box center [694, 130] width 147 height 34
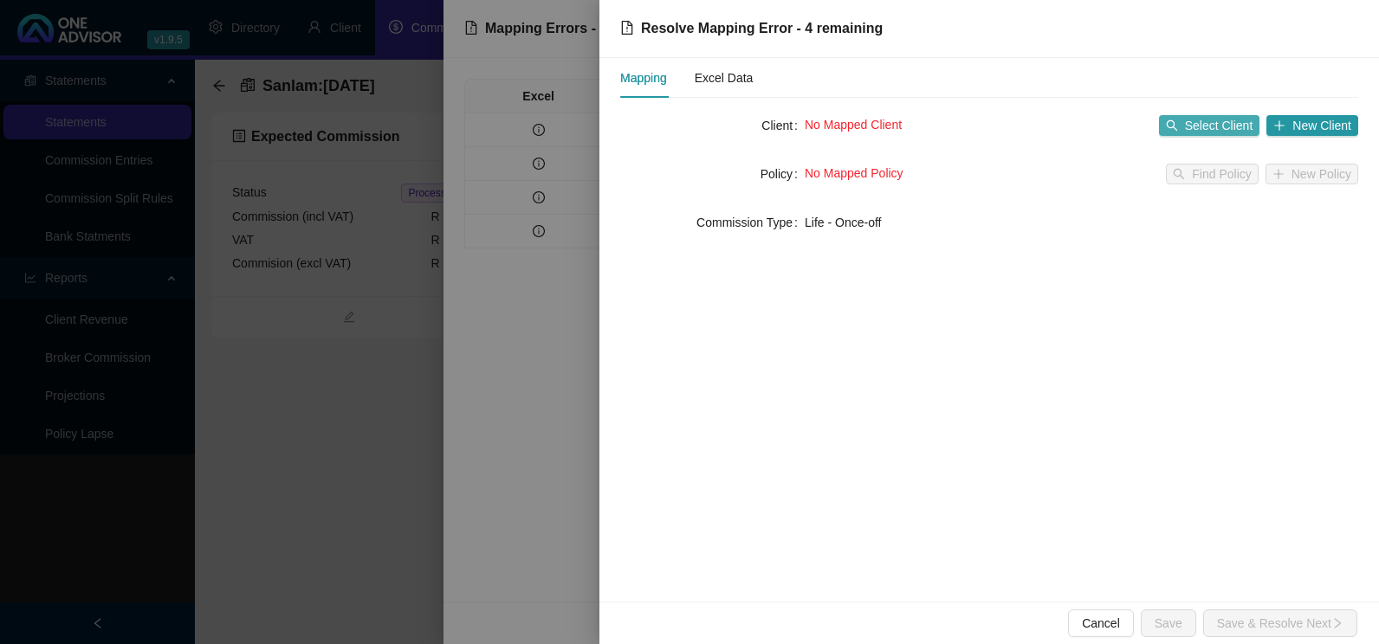
click at [1211, 125] on span "Select Client" at bounding box center [1219, 125] width 68 height 19
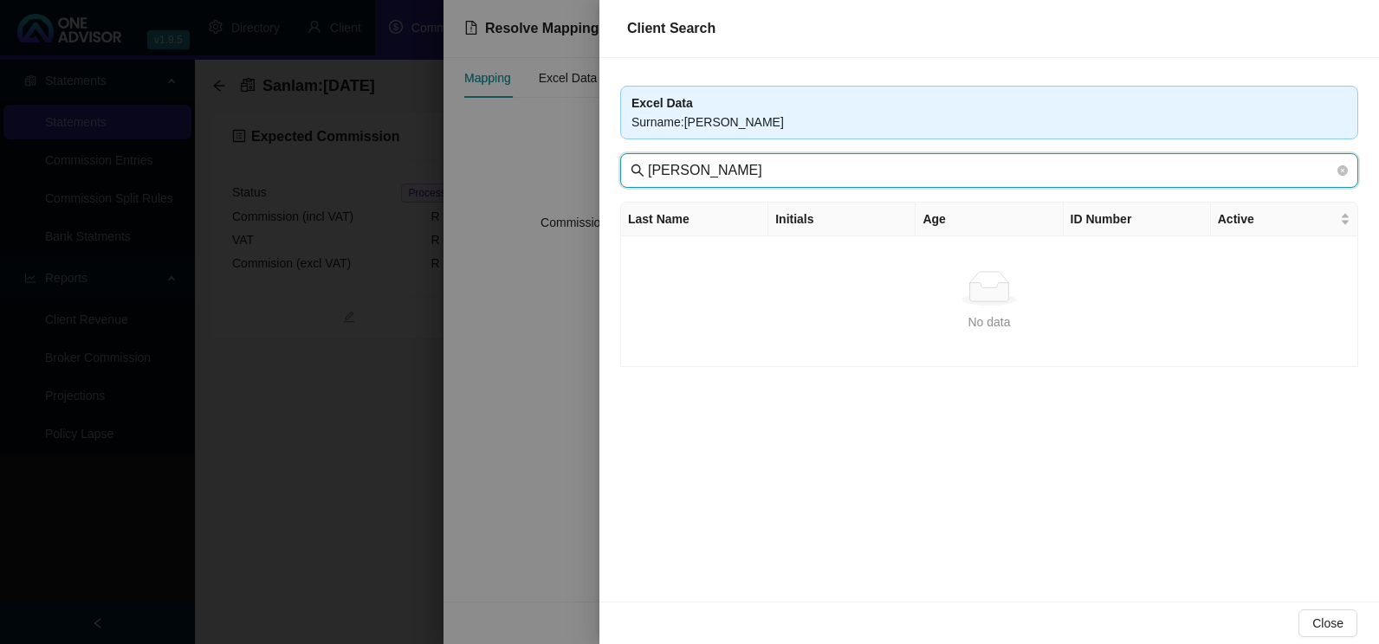
click at [657, 171] on input "[PERSON_NAME]" at bounding box center [991, 170] width 686 height 21
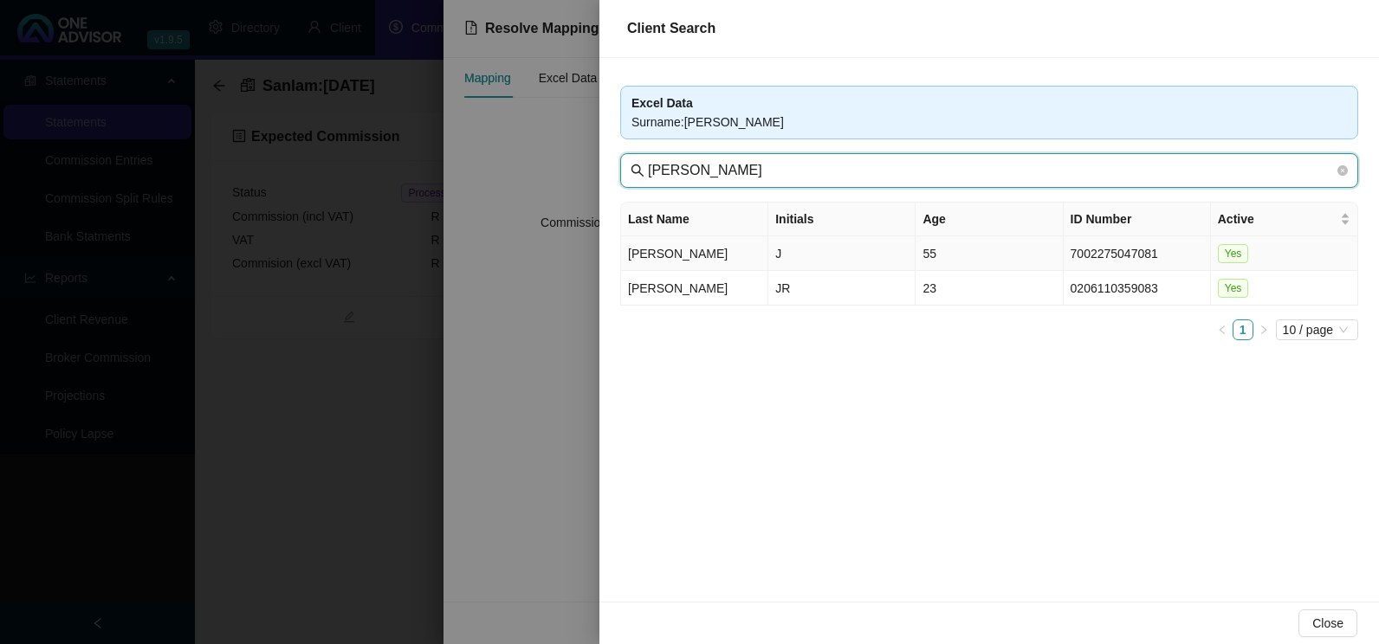
type input "[PERSON_NAME]"
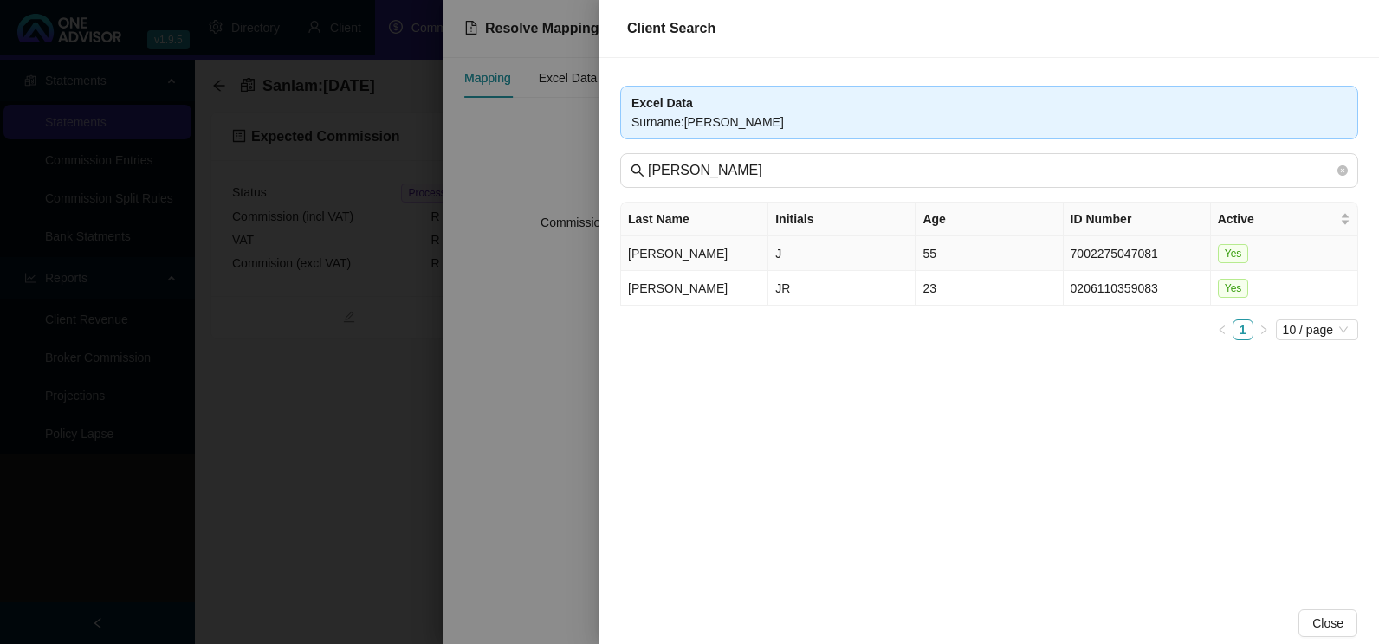
click at [646, 252] on td "[PERSON_NAME]" at bounding box center [694, 253] width 147 height 35
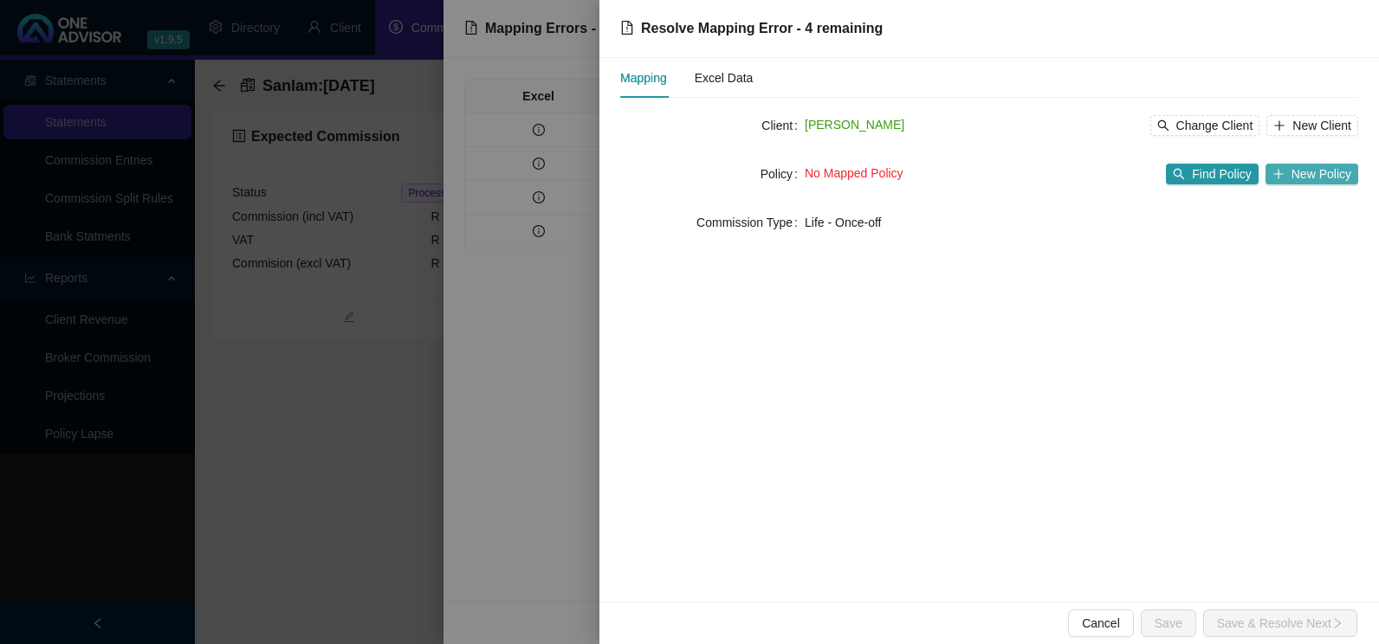
click at [1335, 173] on span "New Policy" at bounding box center [1321, 174] width 60 height 19
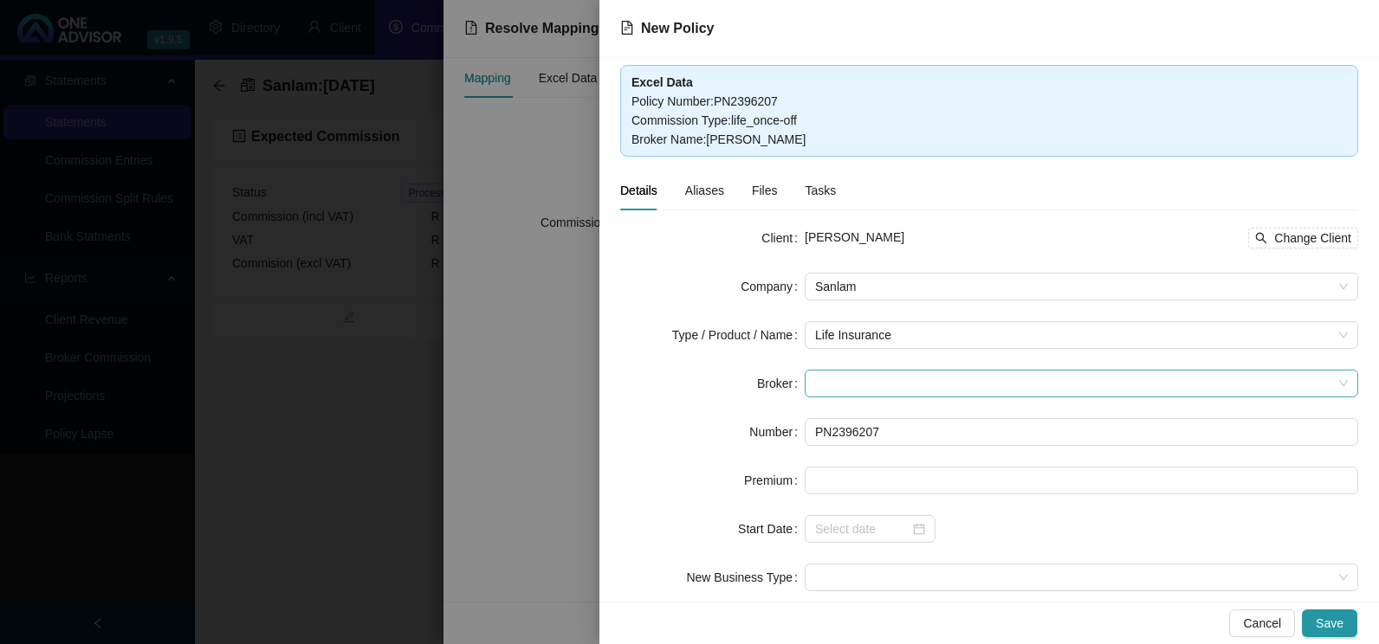
click at [960, 388] on span at bounding box center [1081, 384] width 533 height 26
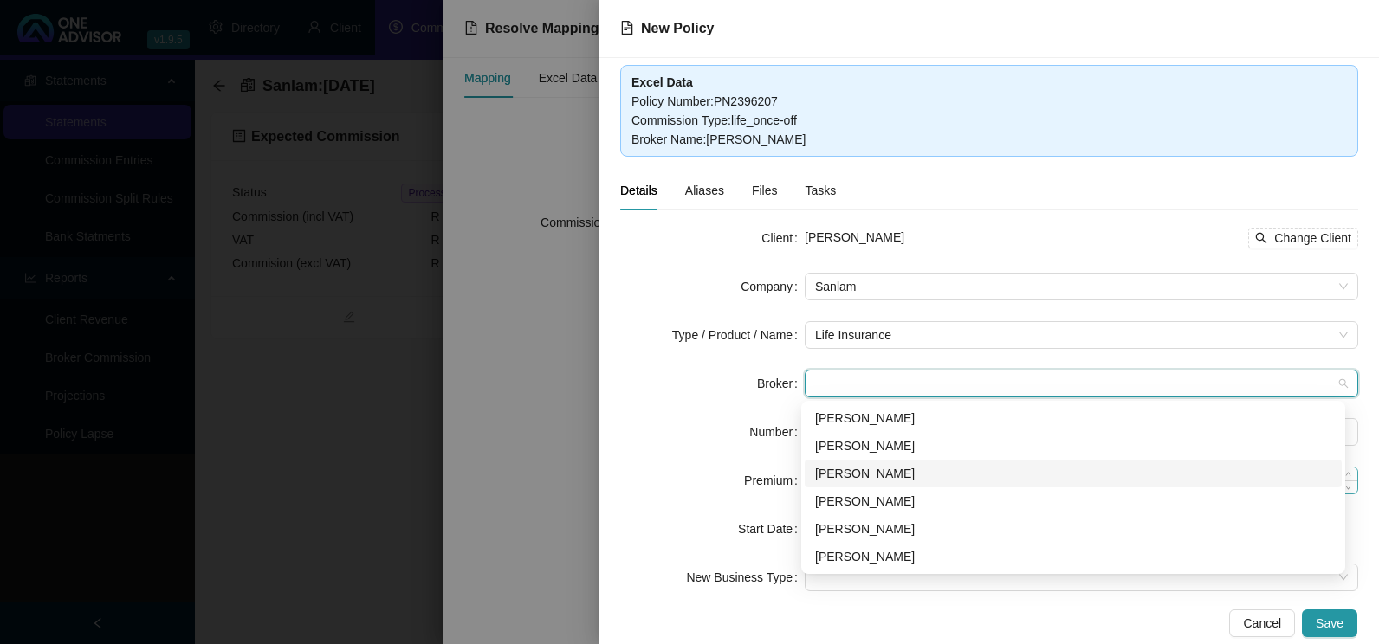
click at [900, 477] on div "[PERSON_NAME]" at bounding box center [1073, 473] width 516 height 19
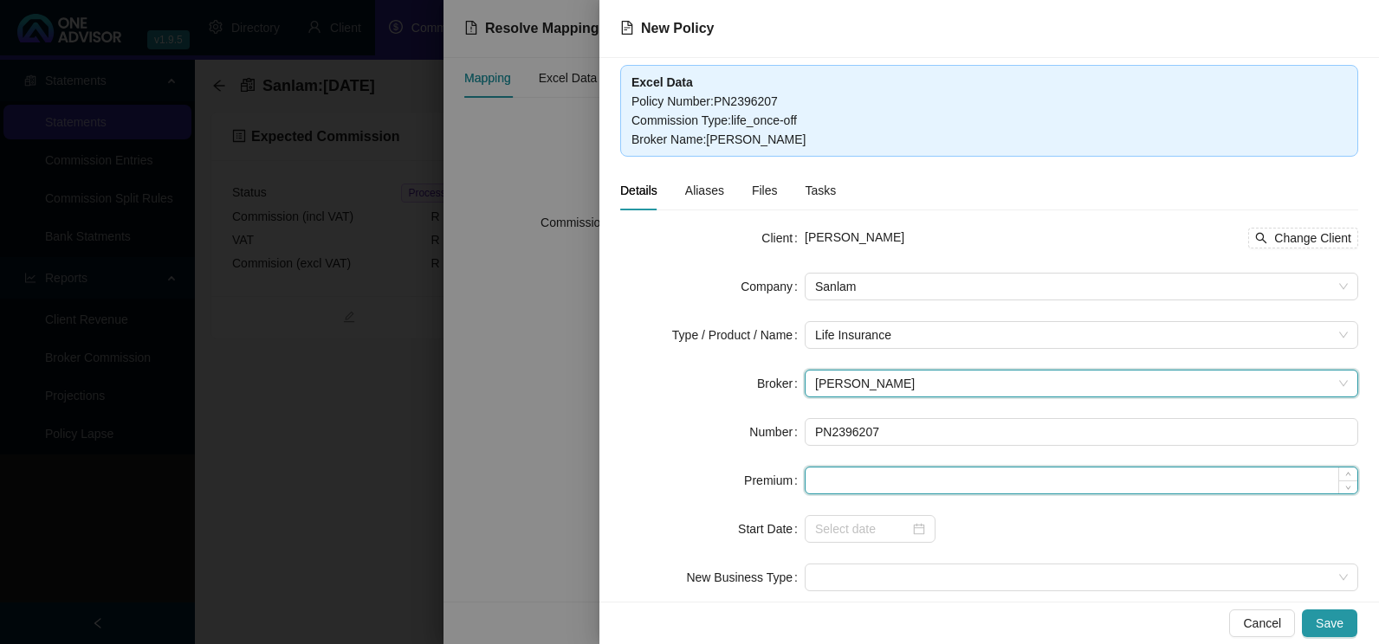
click at [961, 481] on input at bounding box center [1081, 481] width 552 height 26
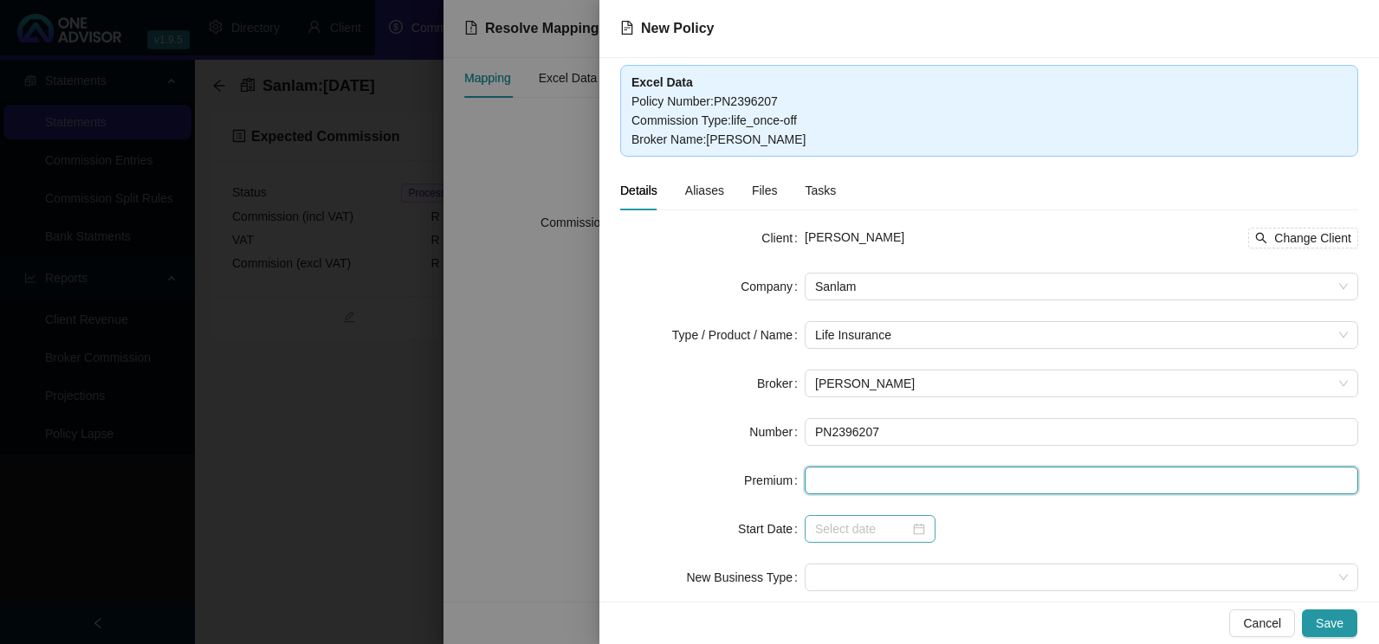
click at [916, 529] on div at bounding box center [870, 529] width 110 height 19
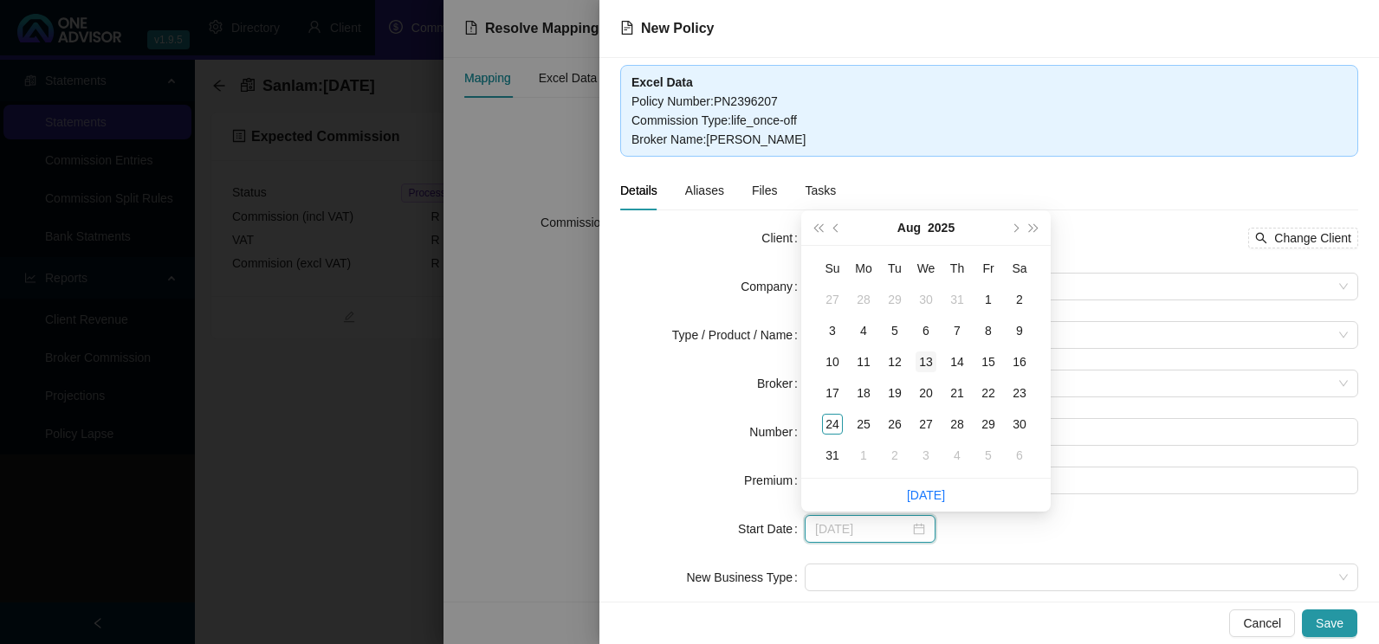
type input "[DATE]"
click at [927, 357] on div "13" at bounding box center [925, 362] width 21 height 21
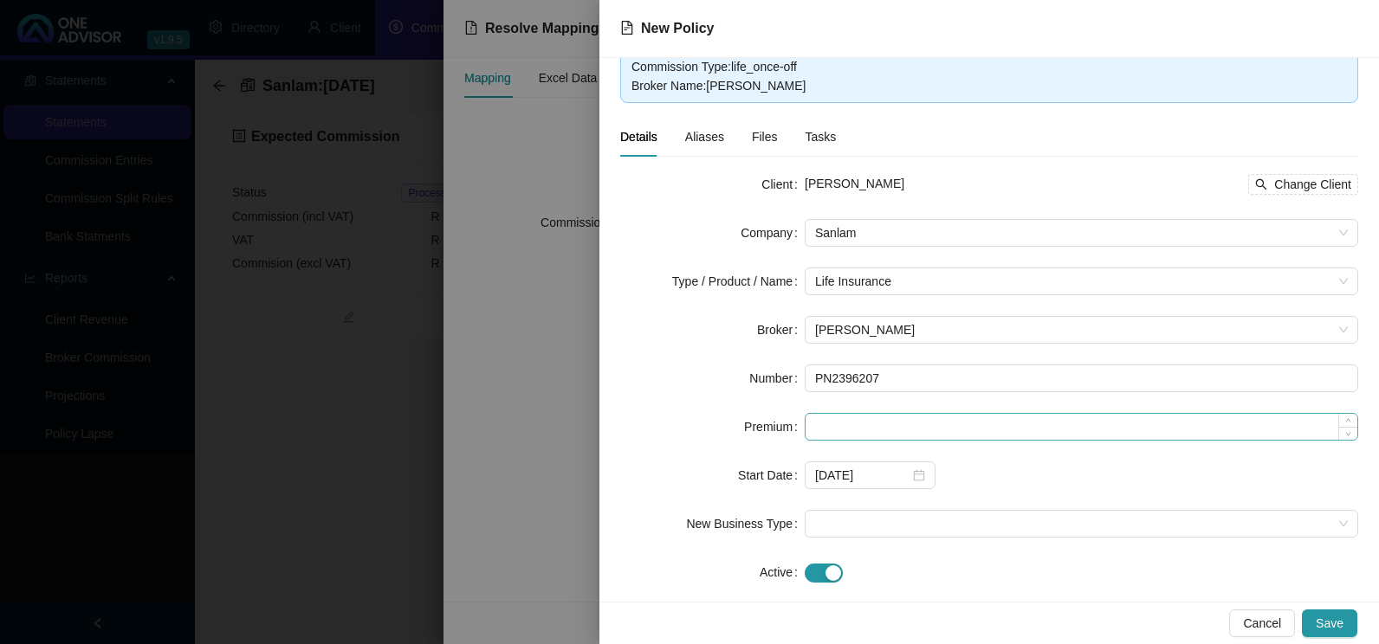
scroll to position [80, 0]
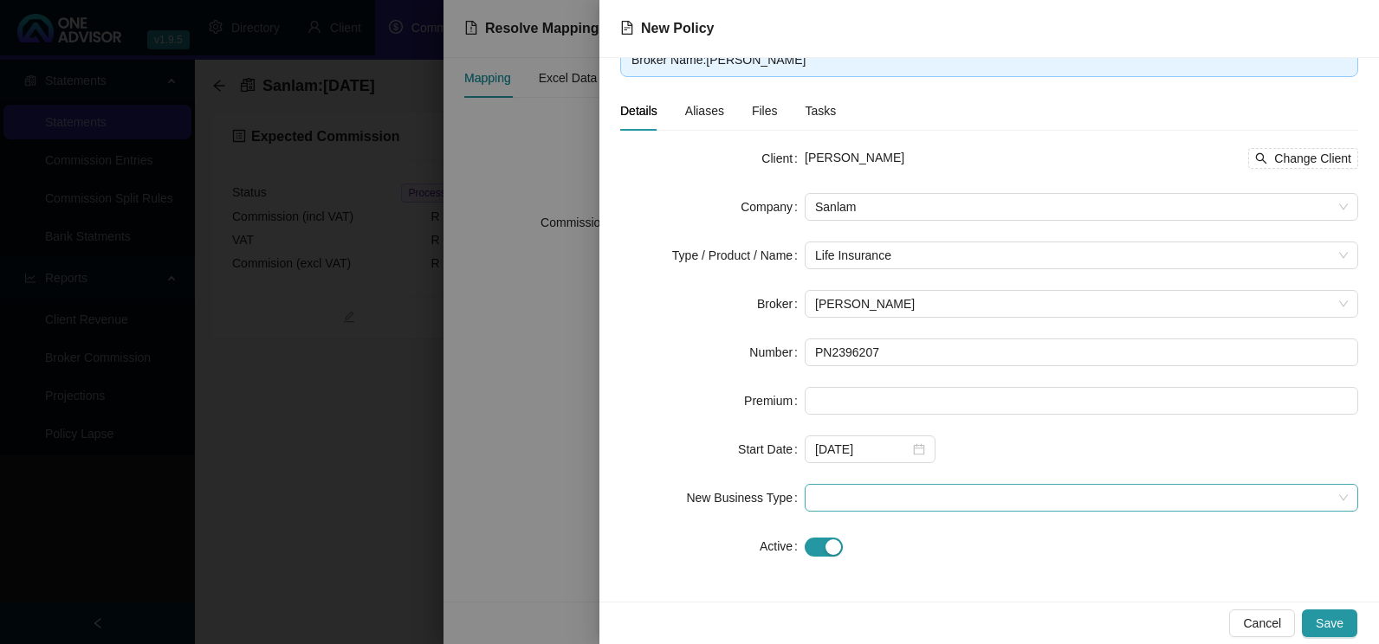
click at [1035, 501] on span at bounding box center [1081, 498] width 533 height 26
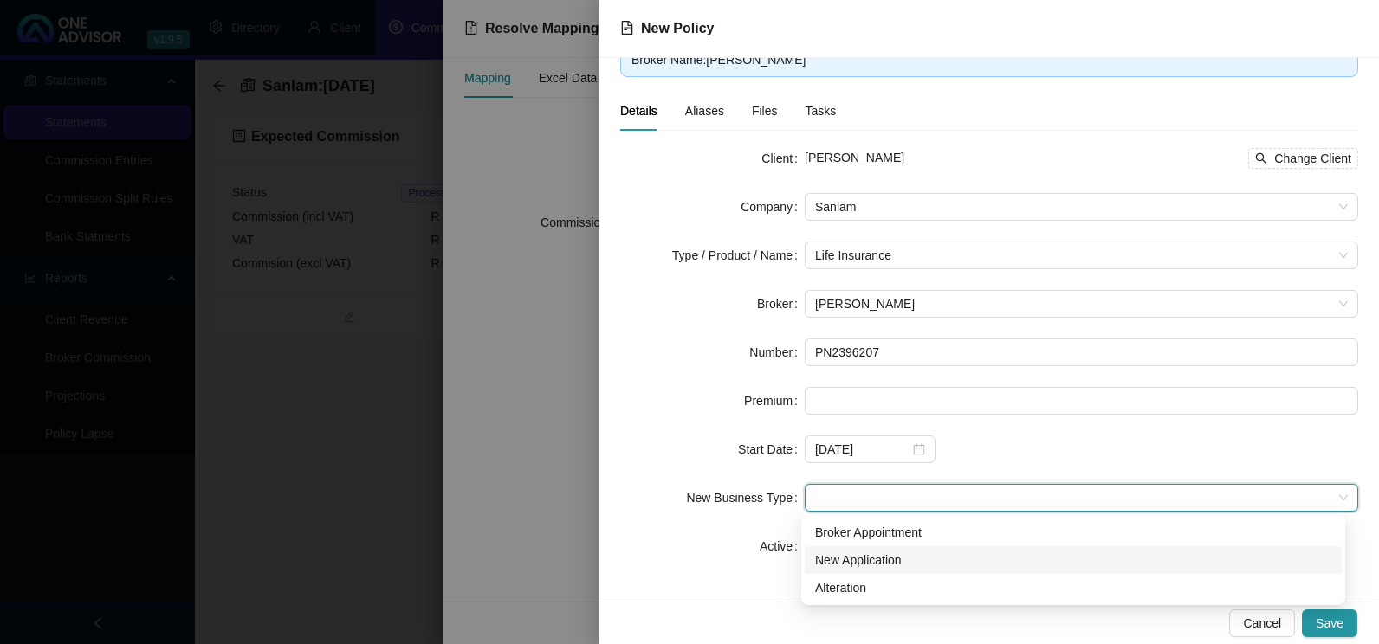
click at [889, 556] on div "New Application" at bounding box center [1073, 560] width 516 height 19
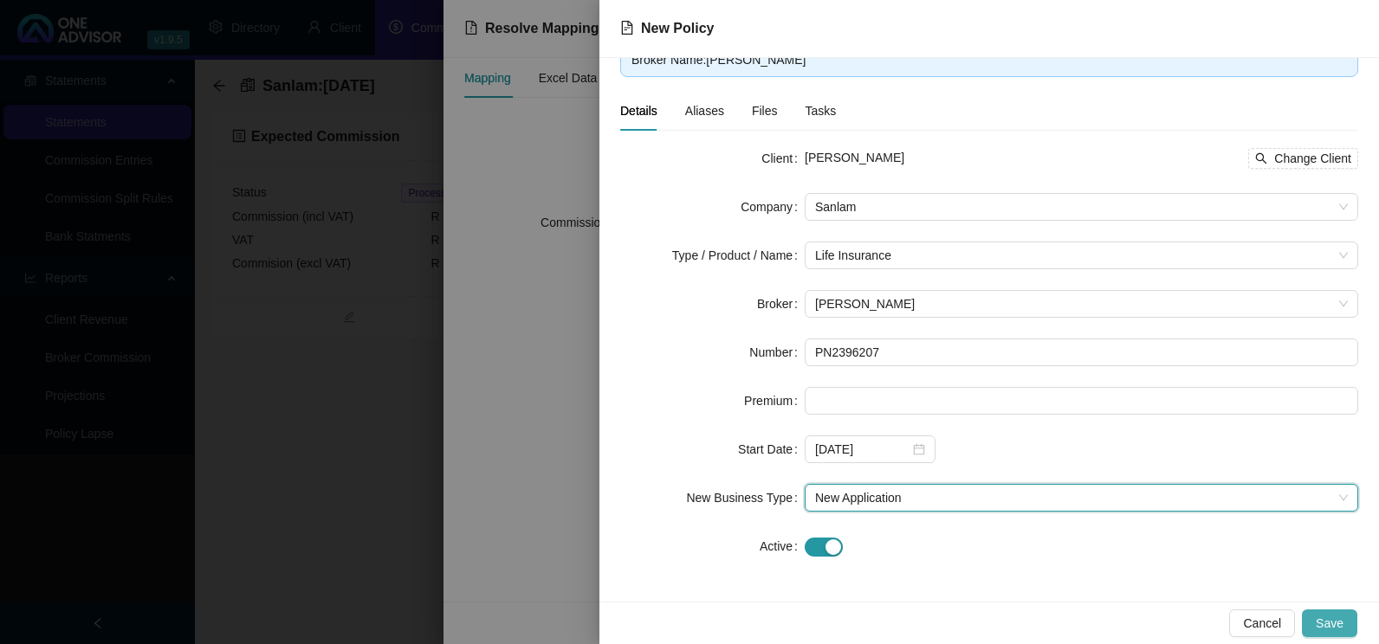
click at [1334, 618] on span "Save" at bounding box center [1329, 623] width 28 height 19
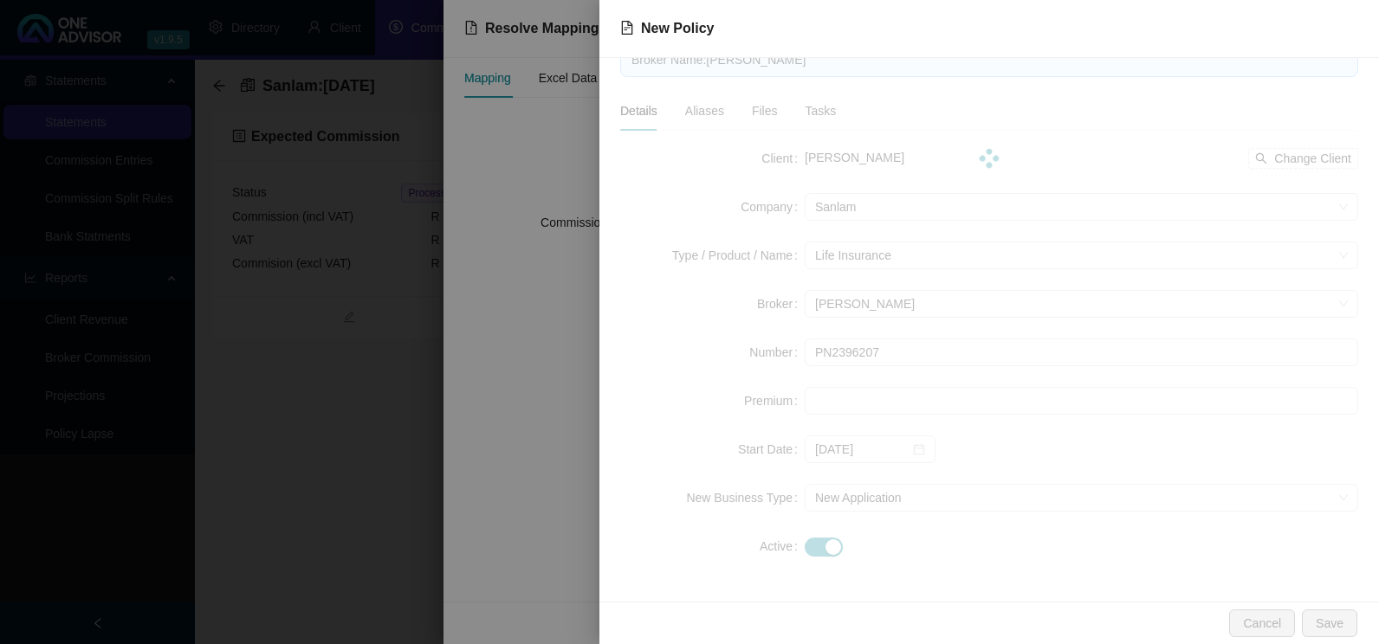
scroll to position [0, 0]
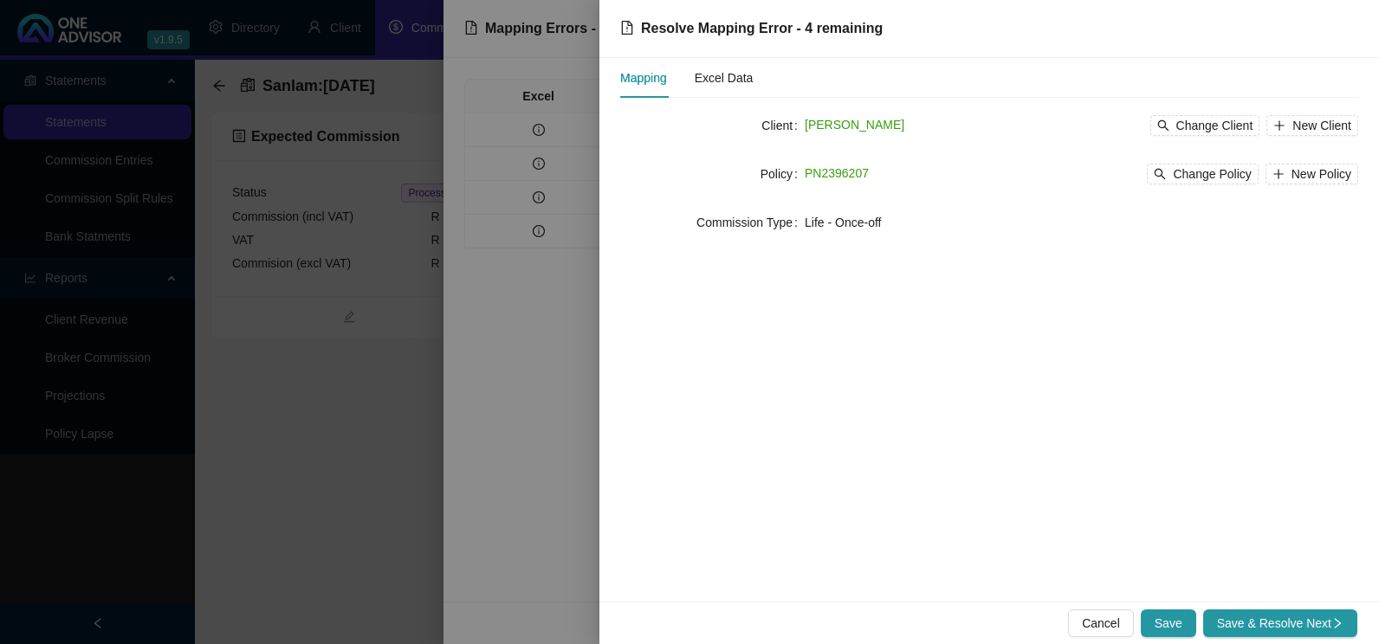
click at [1333, 619] on icon "right" at bounding box center [1337, 623] width 12 height 12
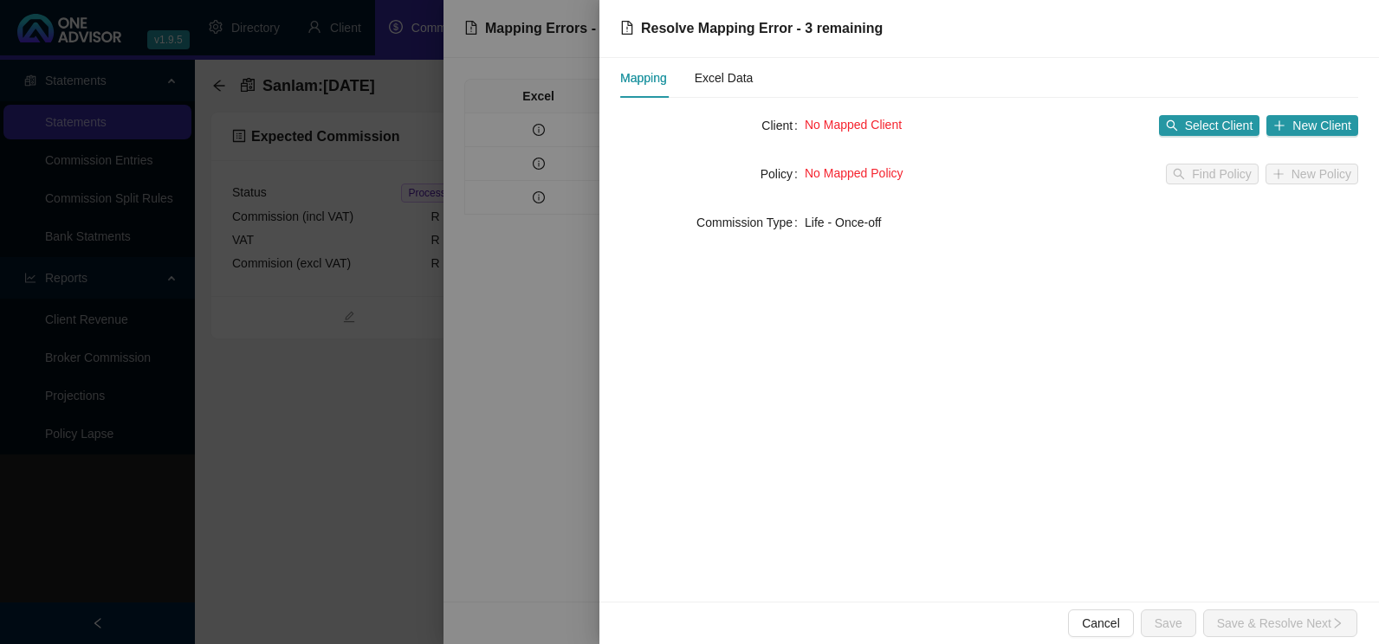
click at [522, 412] on div at bounding box center [689, 322] width 1379 height 644
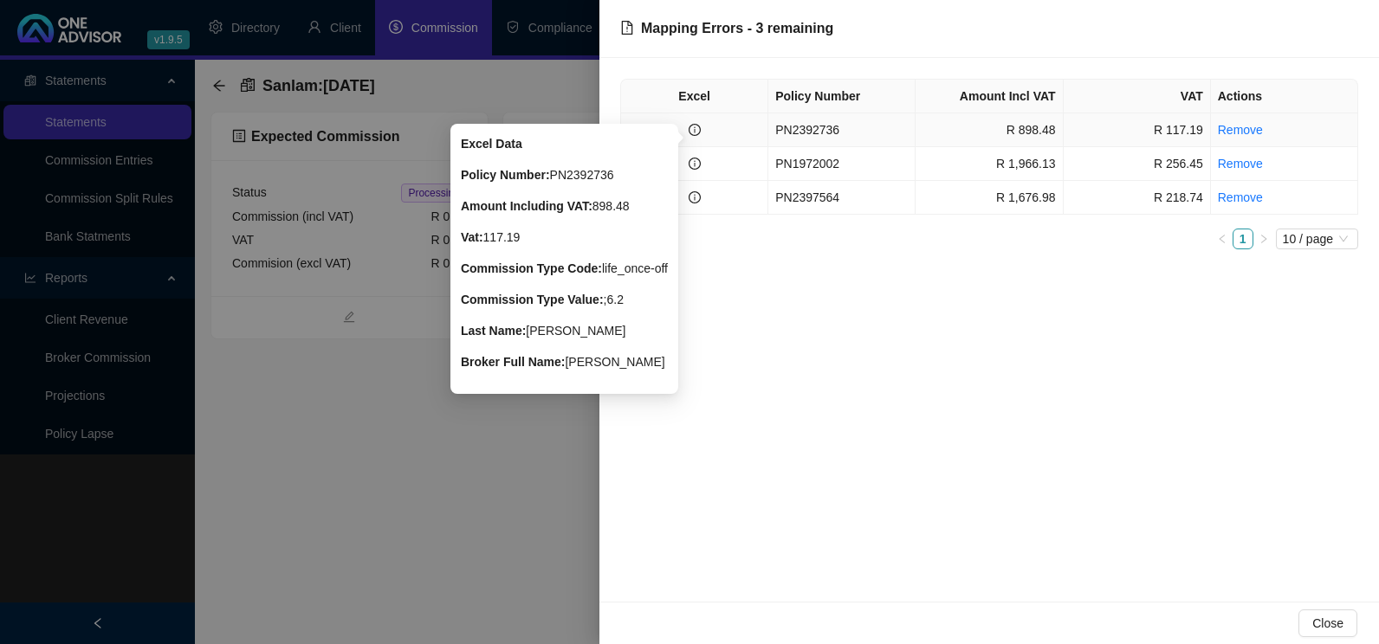
click at [700, 129] on icon "info-circle" at bounding box center [694, 130] width 12 height 12
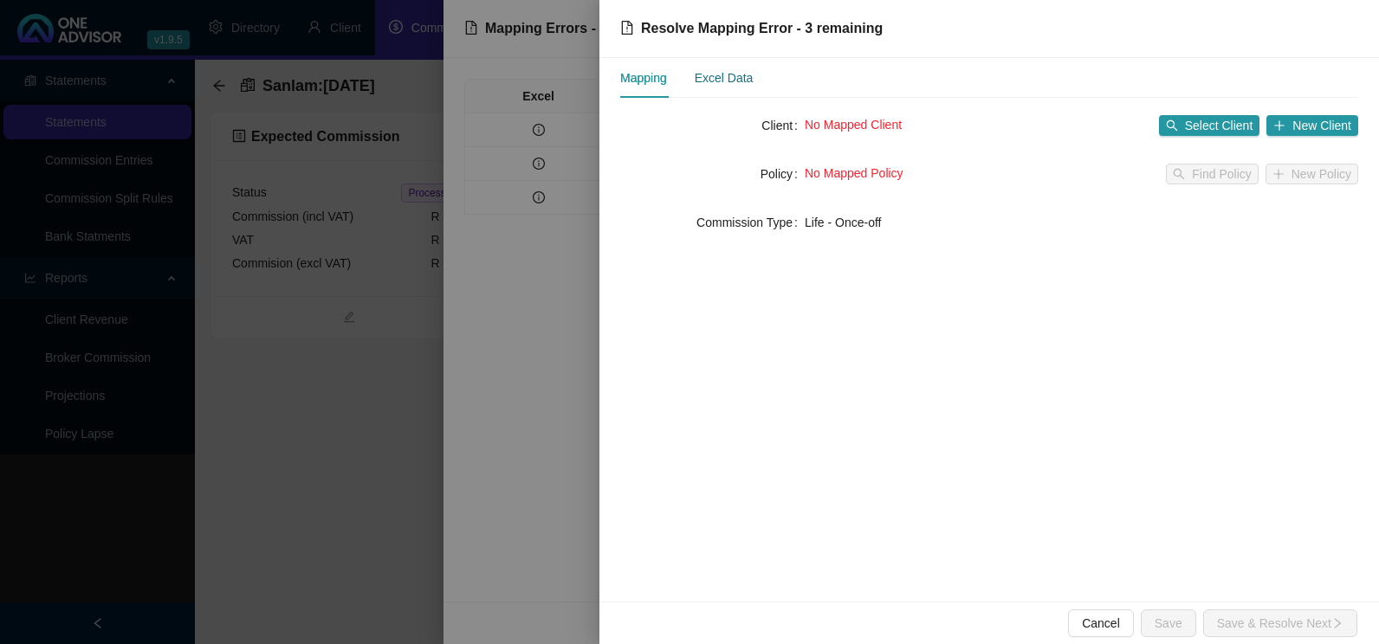
click at [735, 81] on div "Excel Data" at bounding box center [724, 77] width 59 height 19
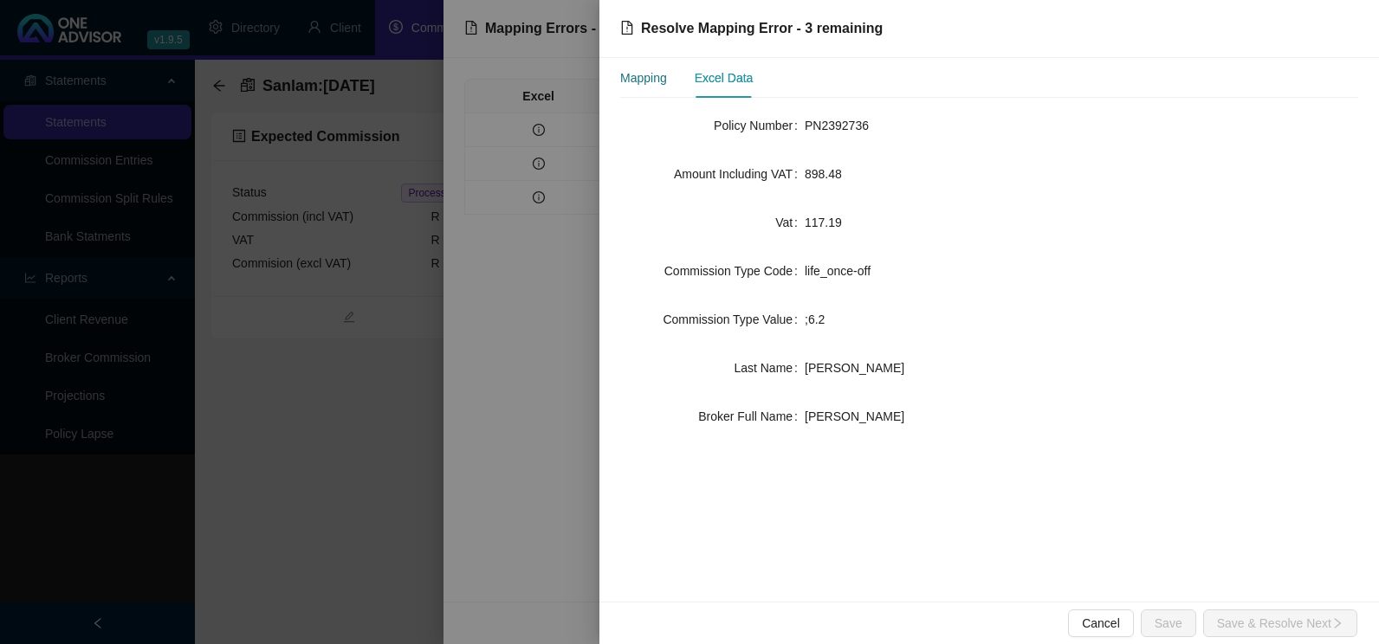
click at [644, 77] on div "Mapping" at bounding box center [643, 77] width 47 height 19
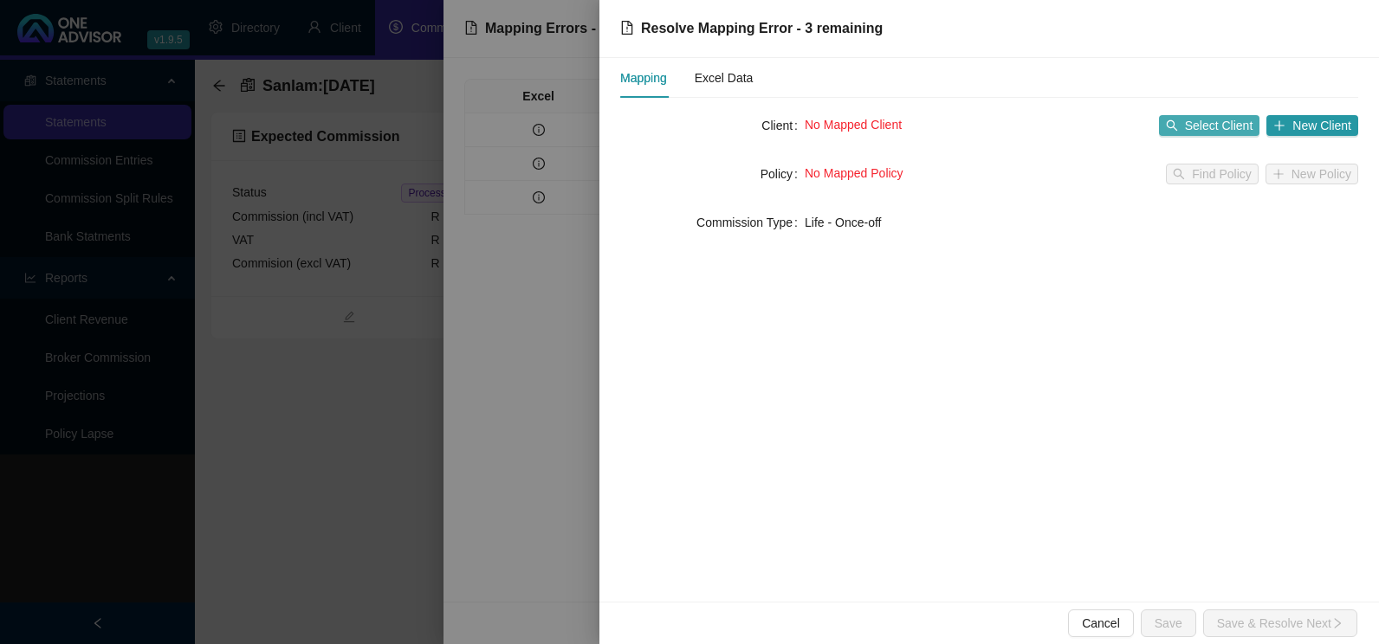
click at [1215, 119] on span "Select Client" at bounding box center [1219, 125] width 68 height 19
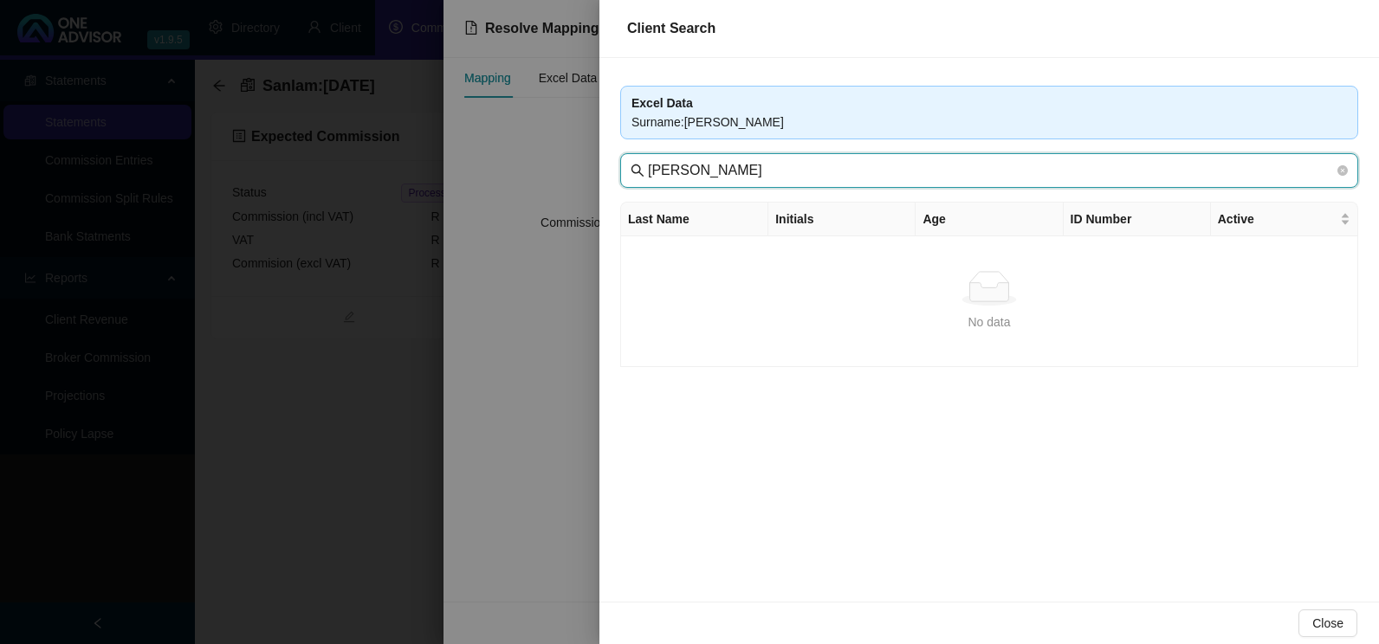
click at [660, 172] on input "[PERSON_NAME]" at bounding box center [991, 170] width 686 height 21
type input "[PERSON_NAME]"
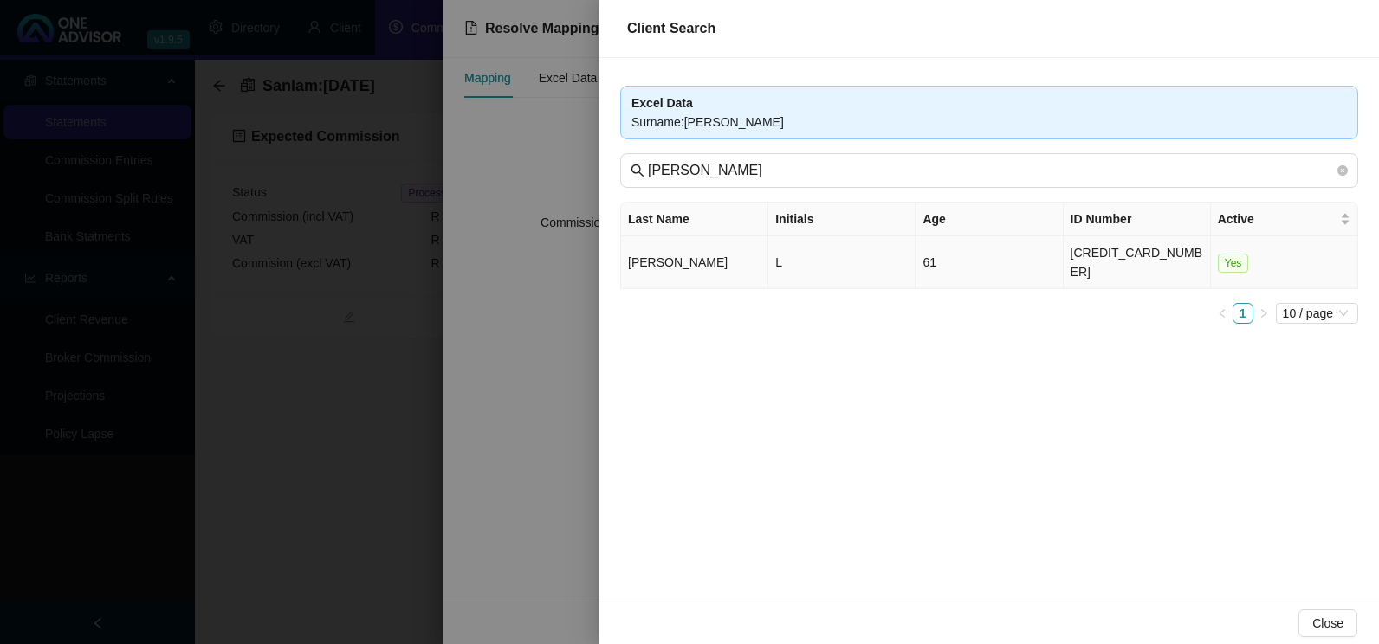
click at [716, 253] on td "[PERSON_NAME]" at bounding box center [694, 262] width 147 height 53
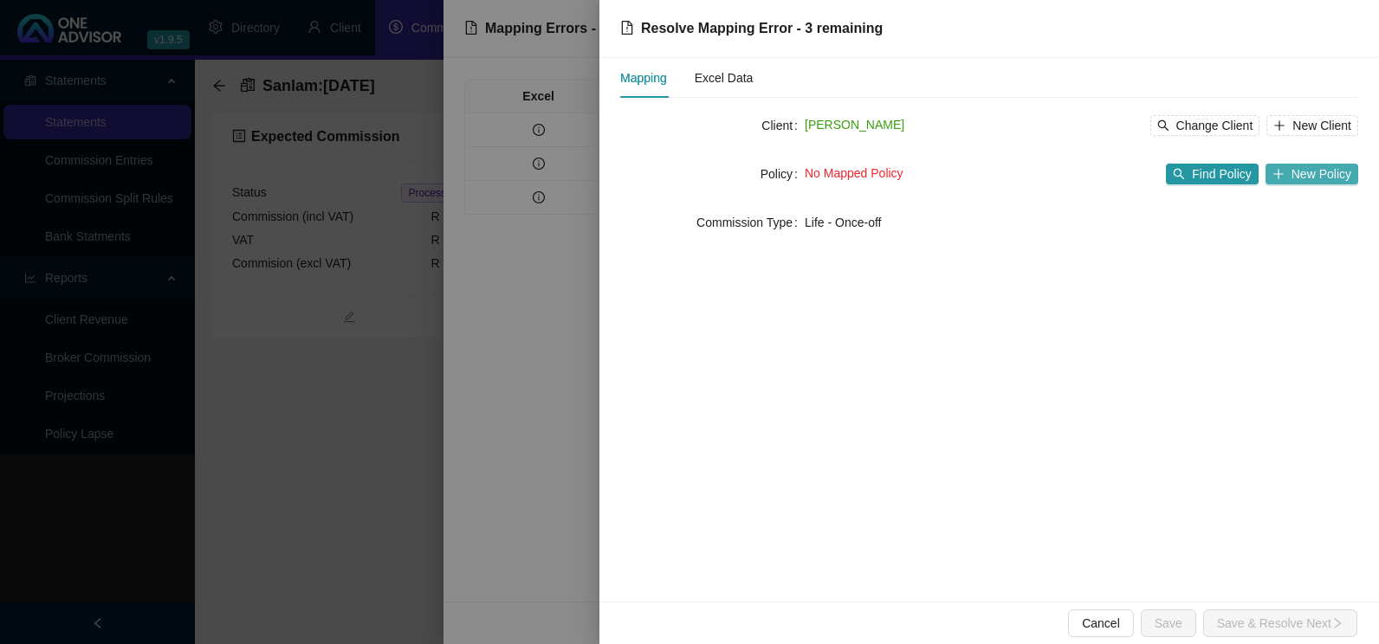
click at [1328, 176] on span "New Policy" at bounding box center [1321, 174] width 60 height 19
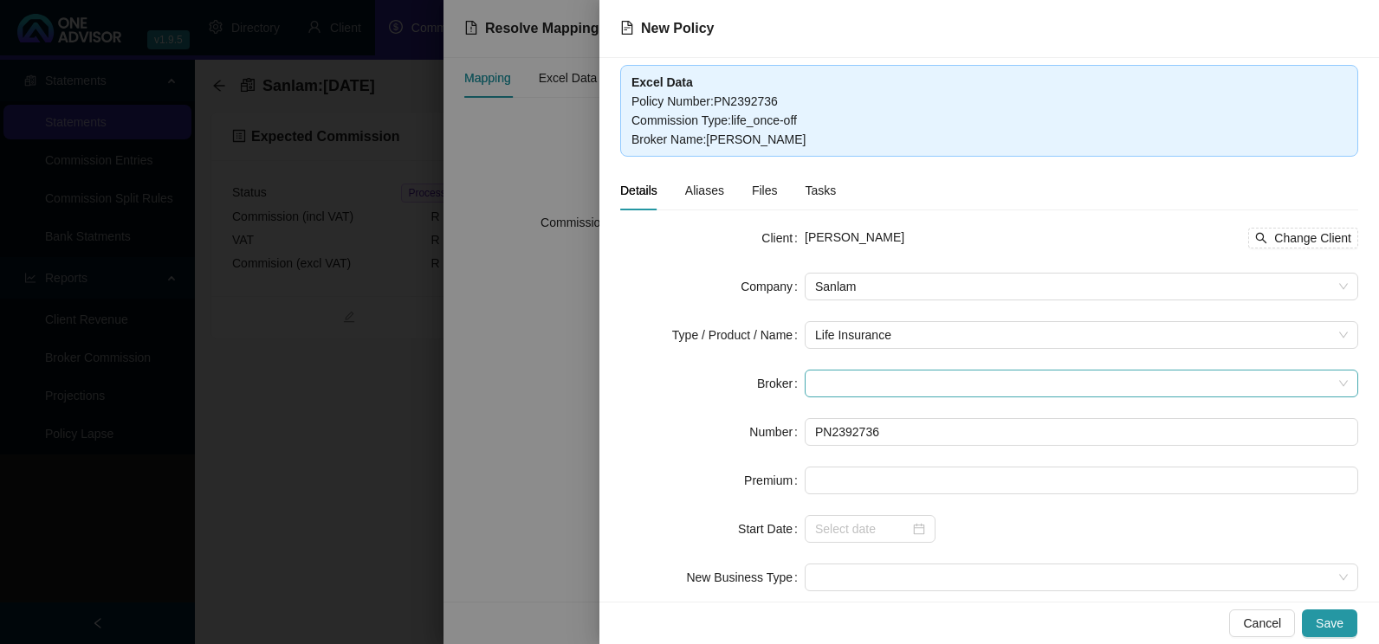
click at [933, 391] on span at bounding box center [1081, 384] width 533 height 26
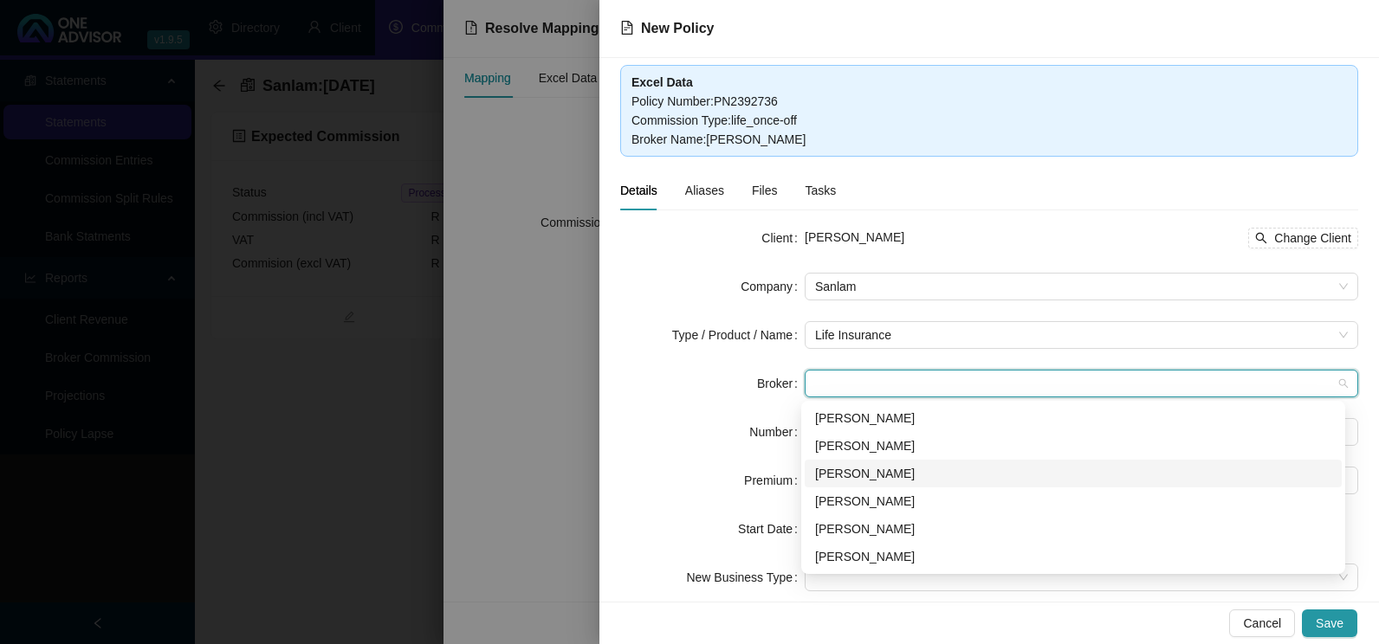
click at [876, 468] on div "[PERSON_NAME]" at bounding box center [1073, 473] width 516 height 19
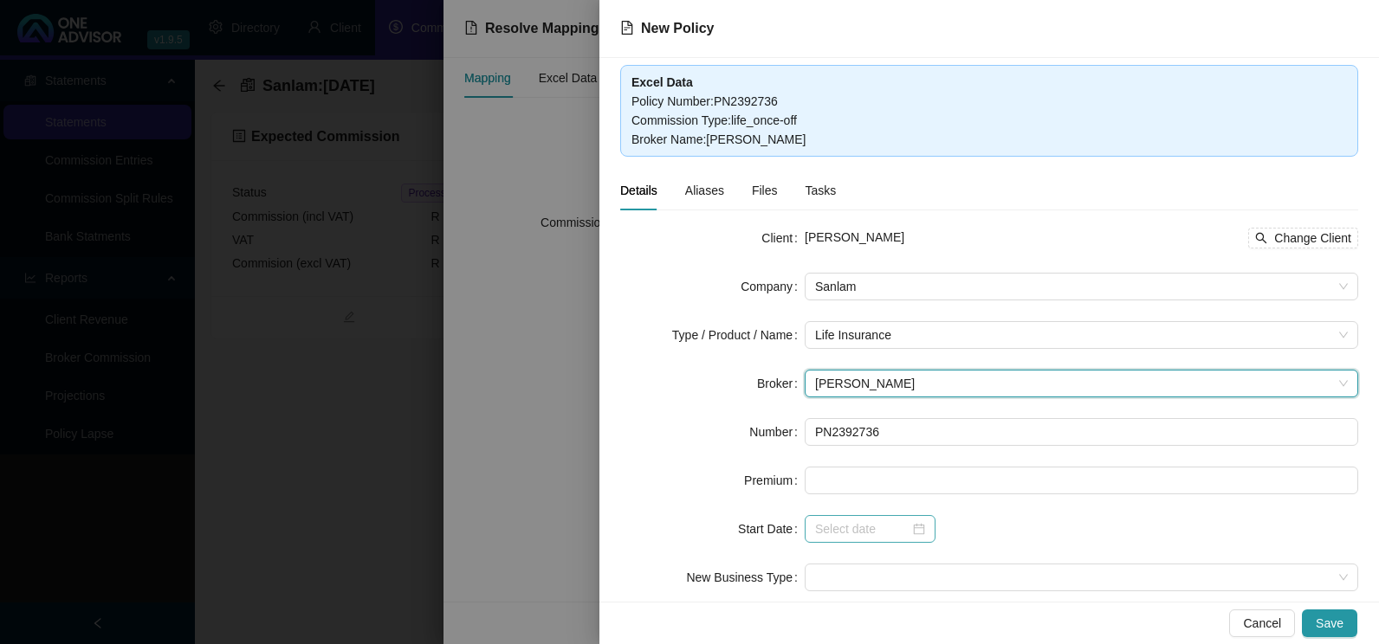
click at [911, 535] on div at bounding box center [870, 529] width 110 height 19
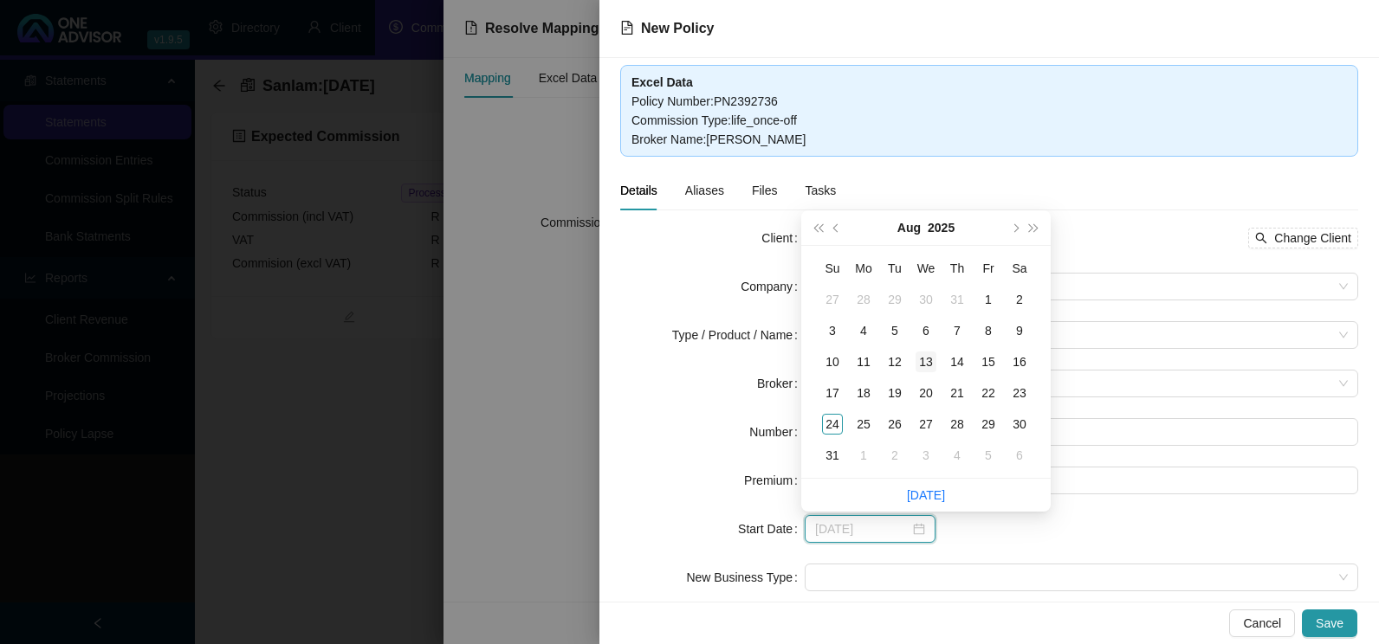
type input "[DATE]"
click at [931, 364] on div "13" at bounding box center [925, 362] width 21 height 21
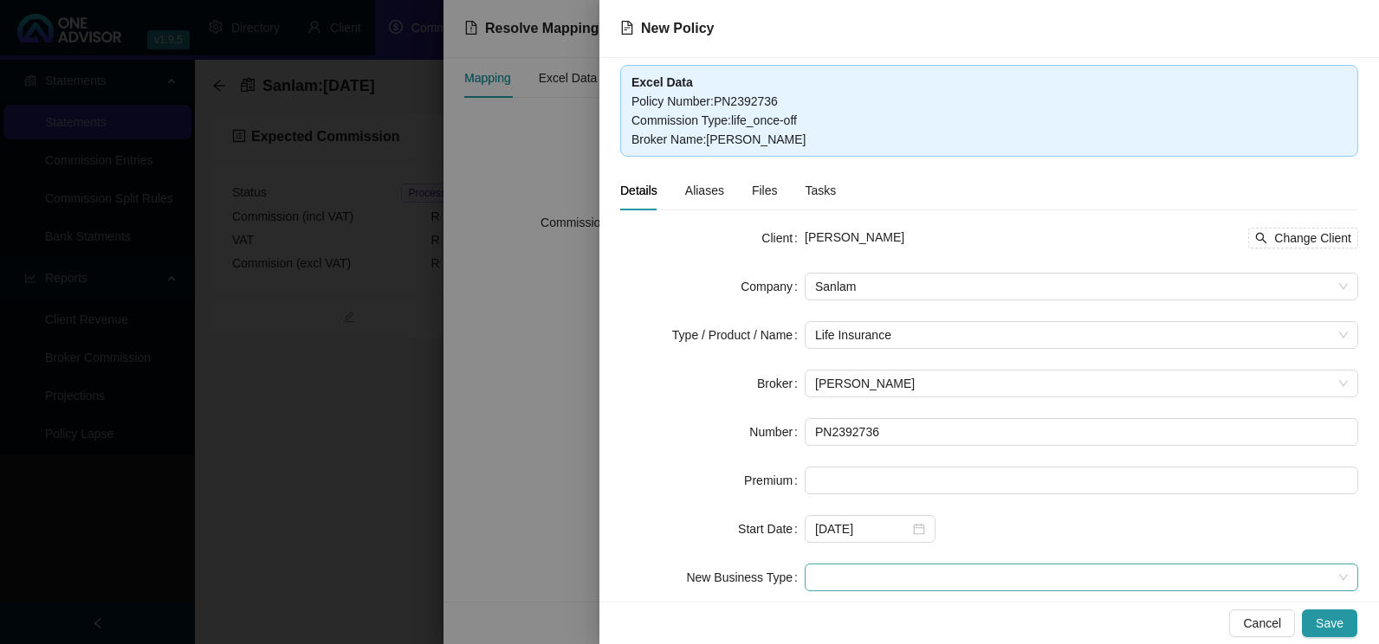
click at [929, 572] on span at bounding box center [1081, 578] width 533 height 26
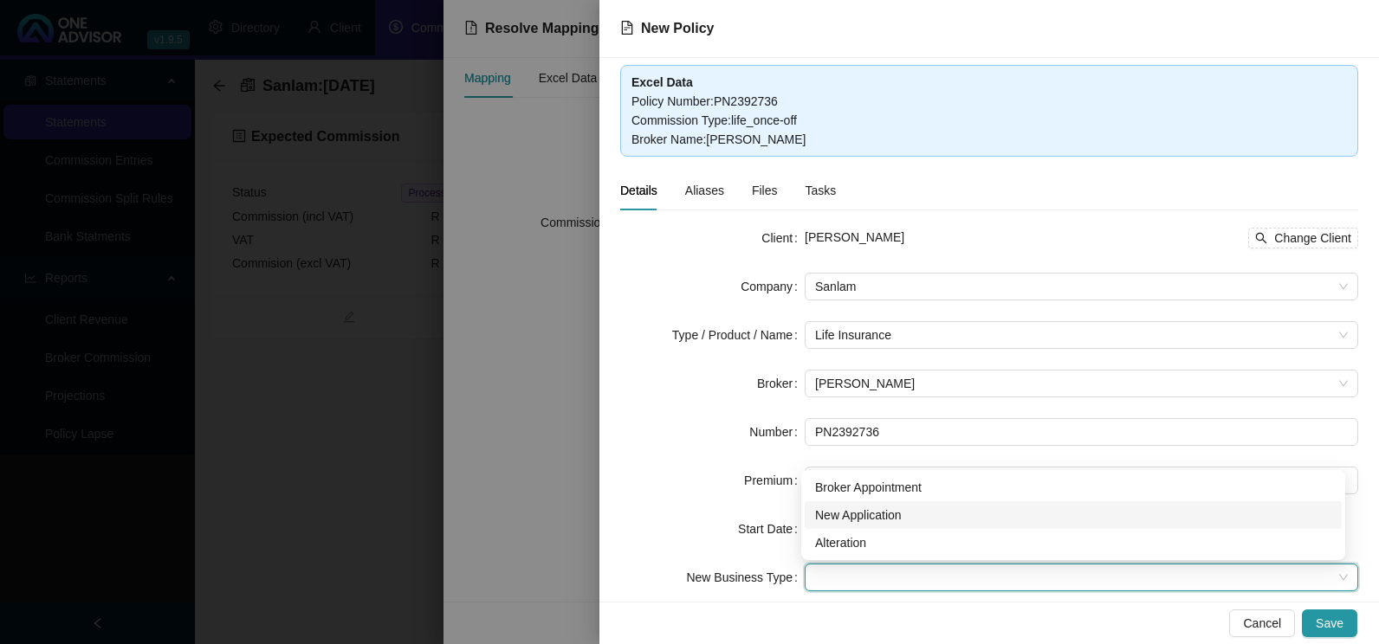
click at [896, 515] on div "New Application" at bounding box center [1073, 515] width 516 height 19
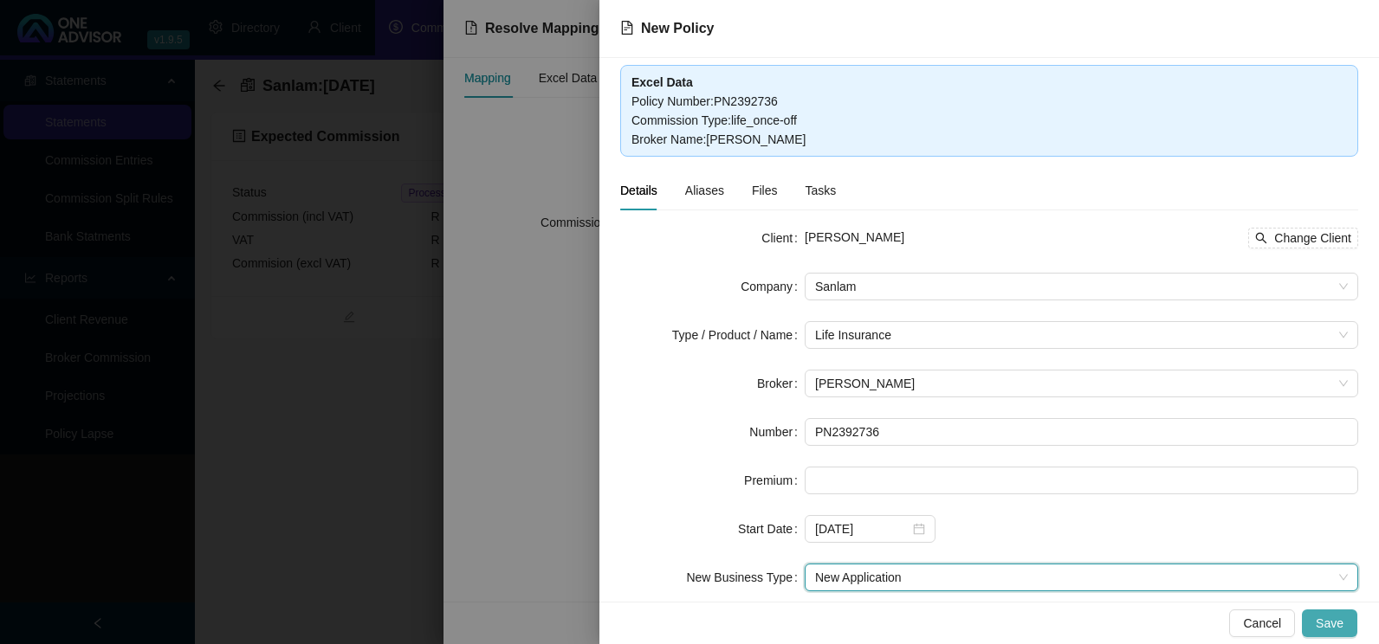
click at [1348, 619] on button "Save" at bounding box center [1329, 624] width 55 height 28
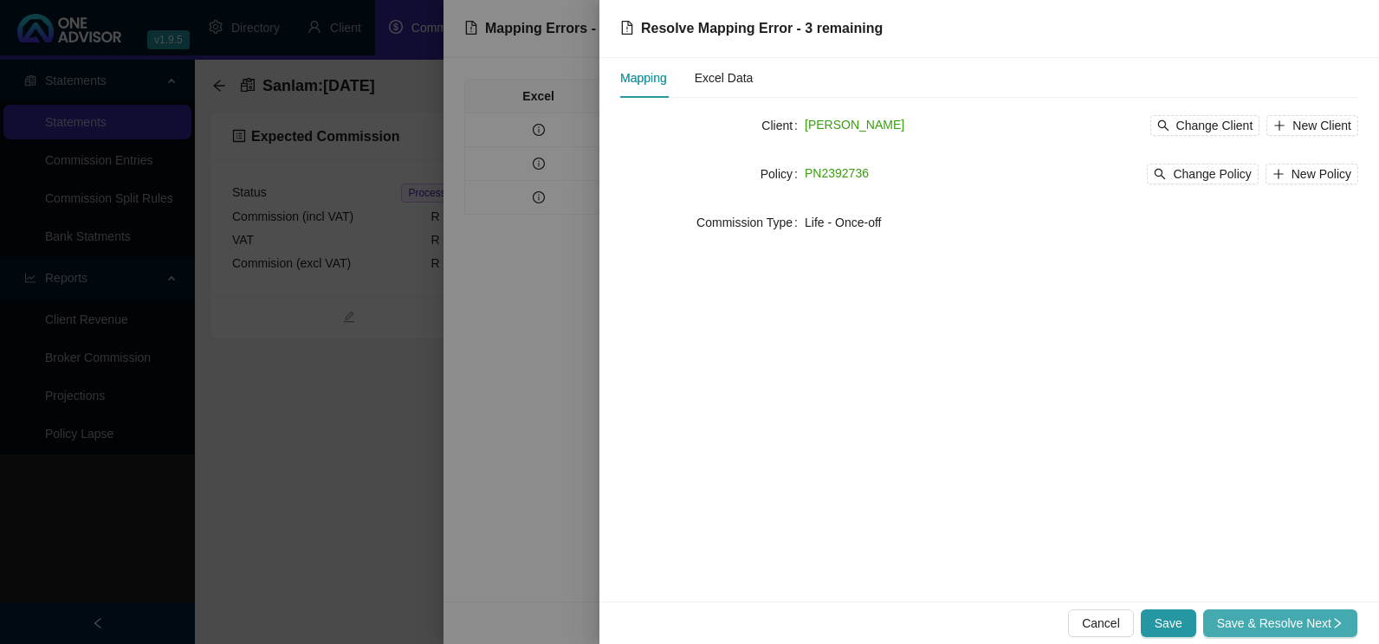
click at [1291, 628] on span "Save & Resolve Next" at bounding box center [1280, 623] width 126 height 19
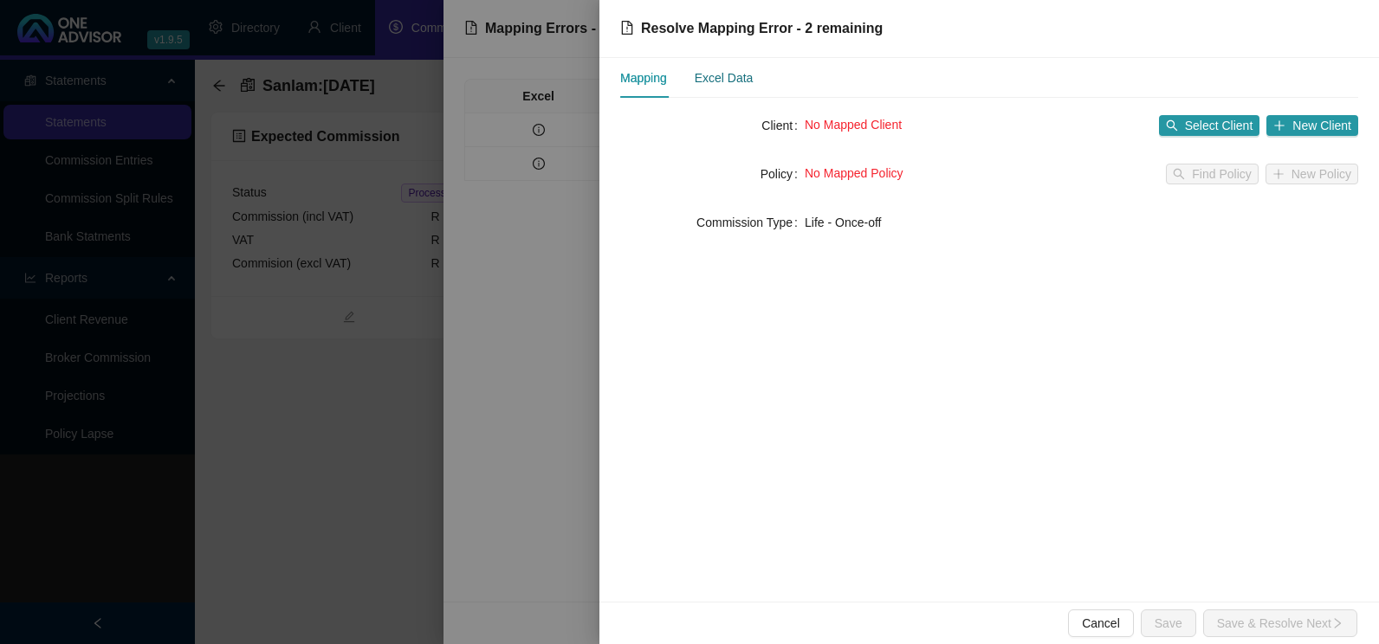
click at [722, 79] on div "Excel Data" at bounding box center [724, 77] width 59 height 19
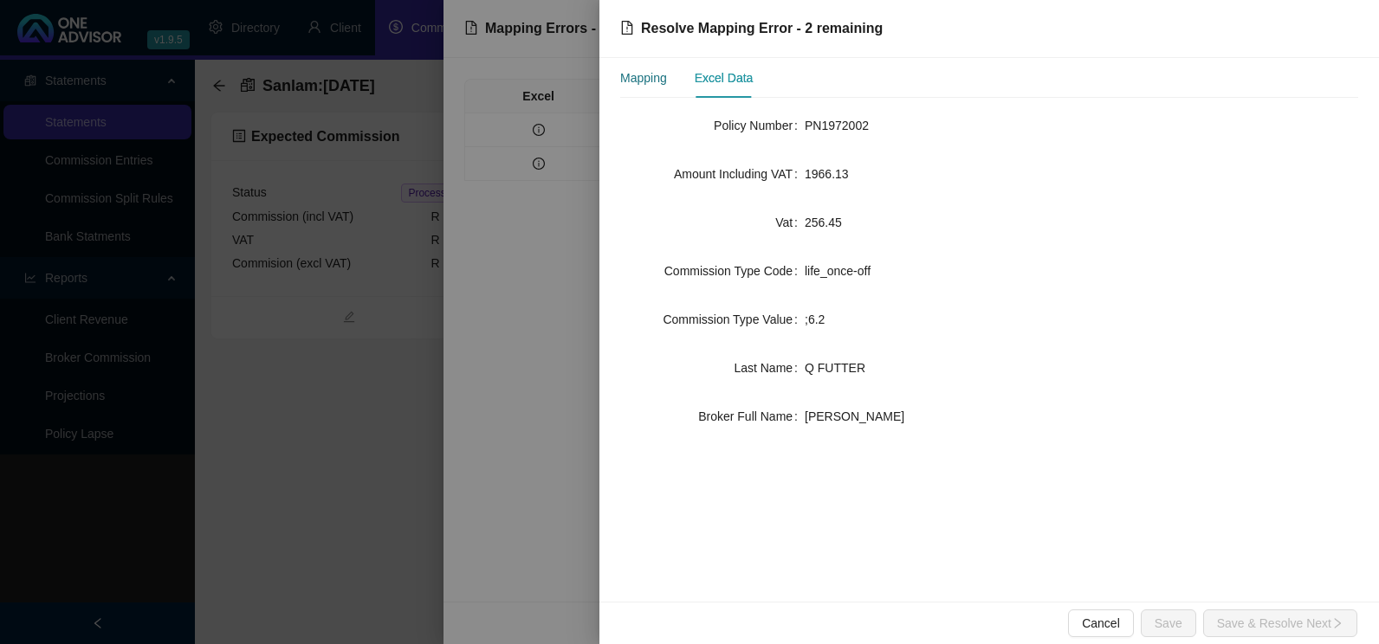
click at [645, 76] on div "Mapping" at bounding box center [643, 77] width 47 height 19
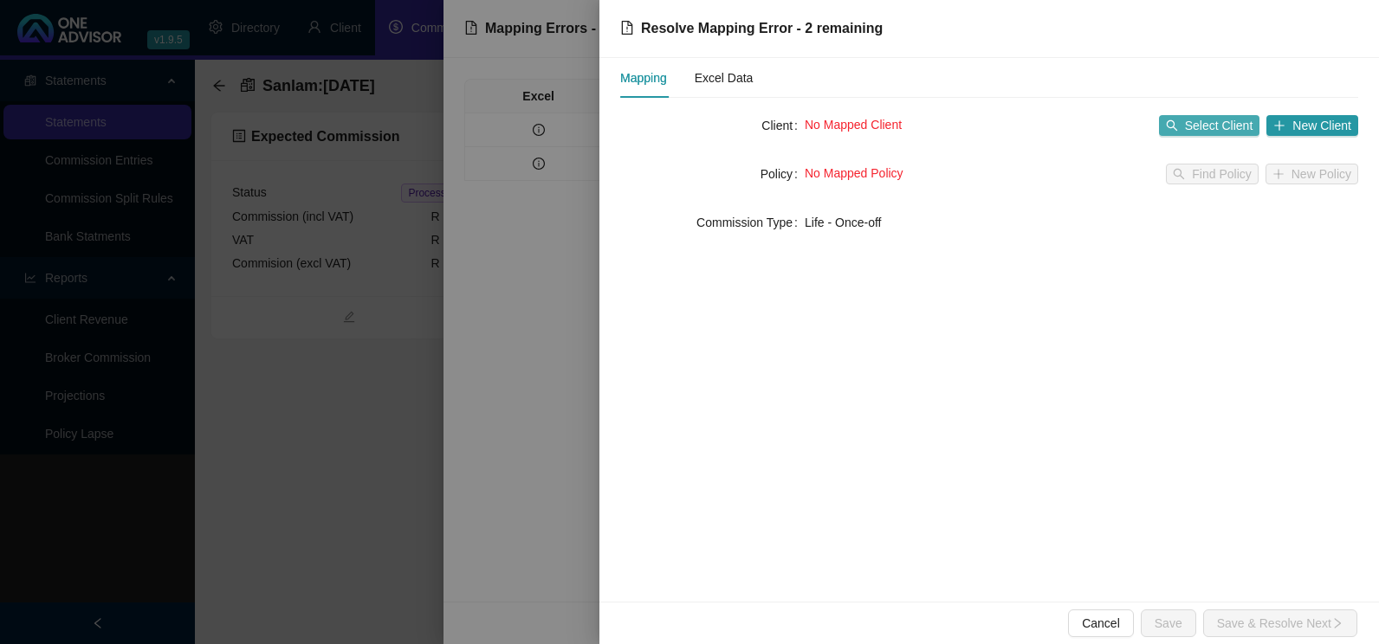
click at [1214, 131] on span "Select Client" at bounding box center [1219, 125] width 68 height 19
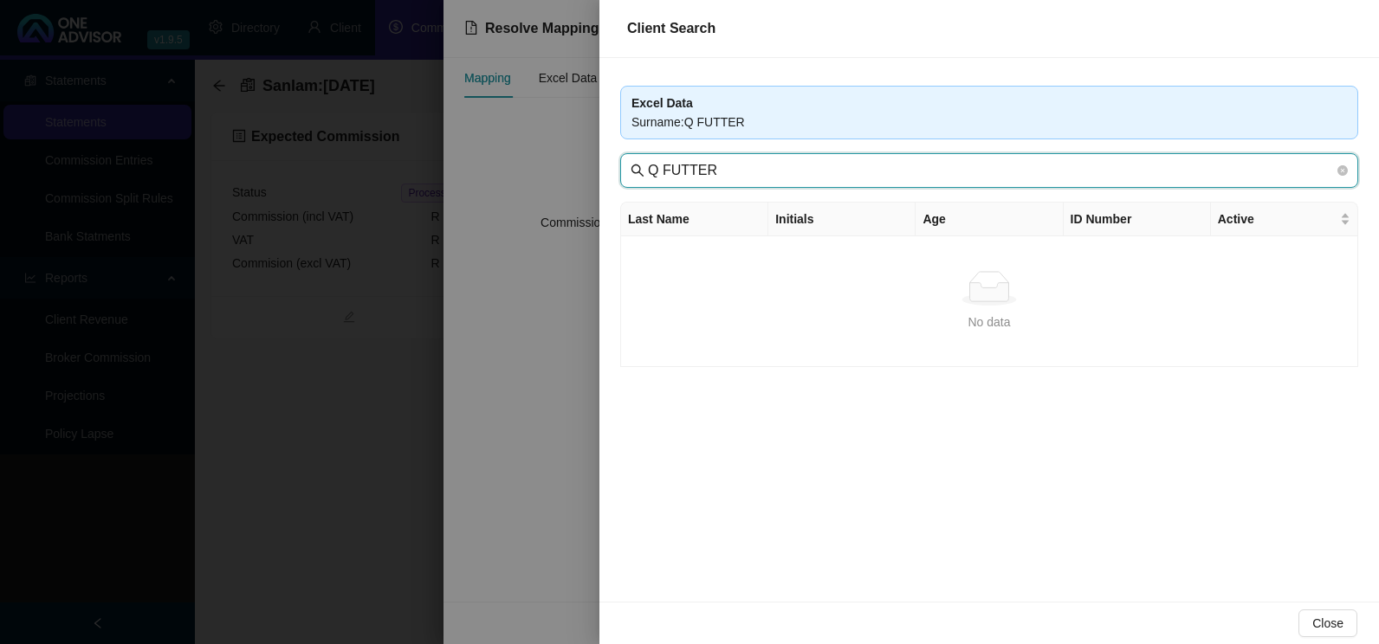
click at [659, 176] on input "Q FUTTER" at bounding box center [991, 170] width 686 height 21
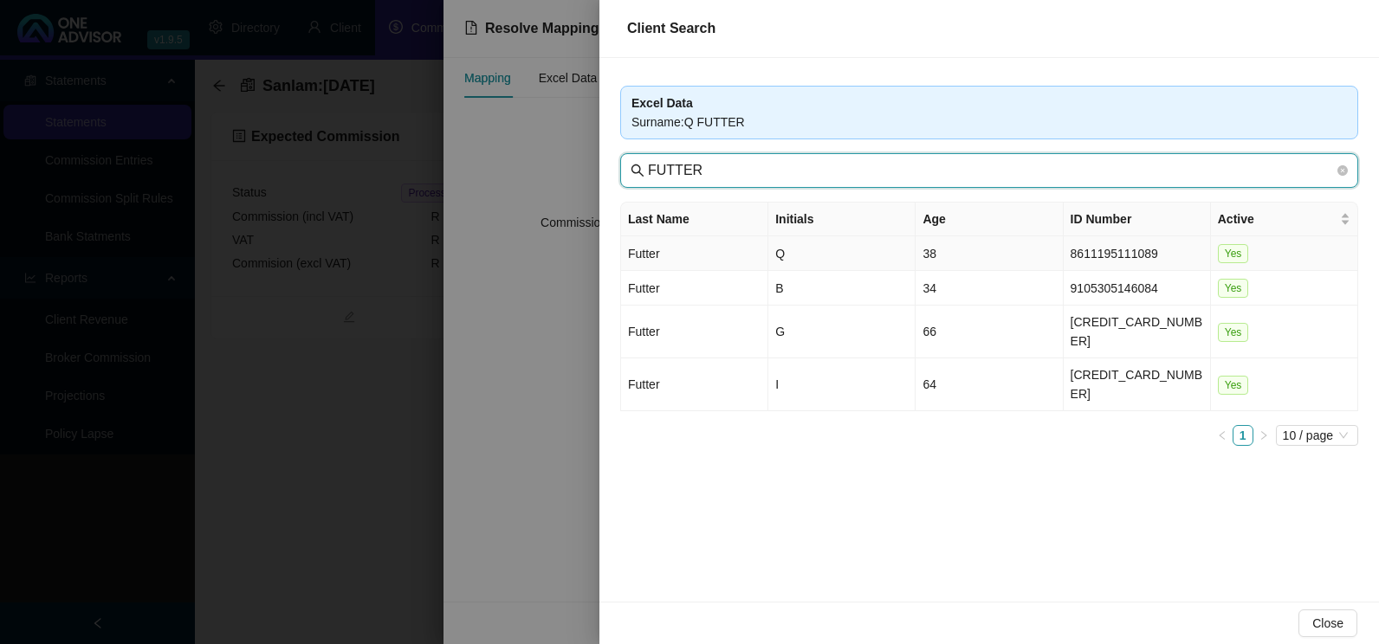
type input "FUTTER"
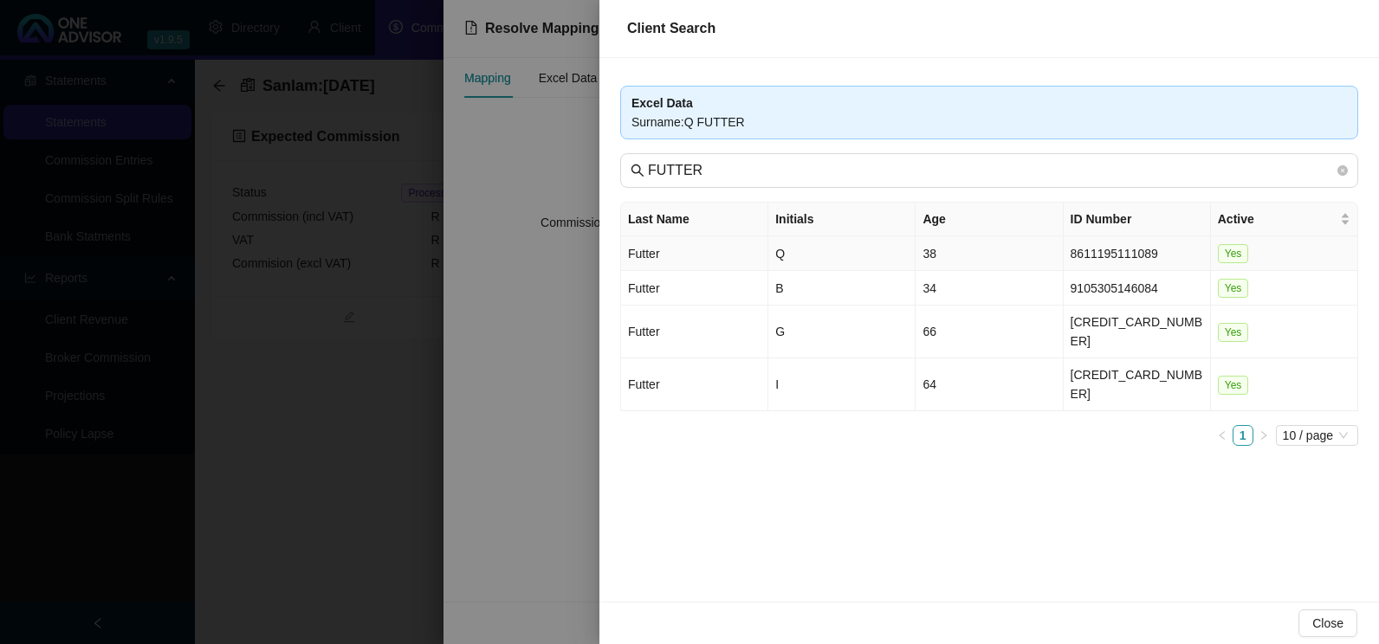
click at [720, 254] on td "Futter" at bounding box center [694, 253] width 147 height 35
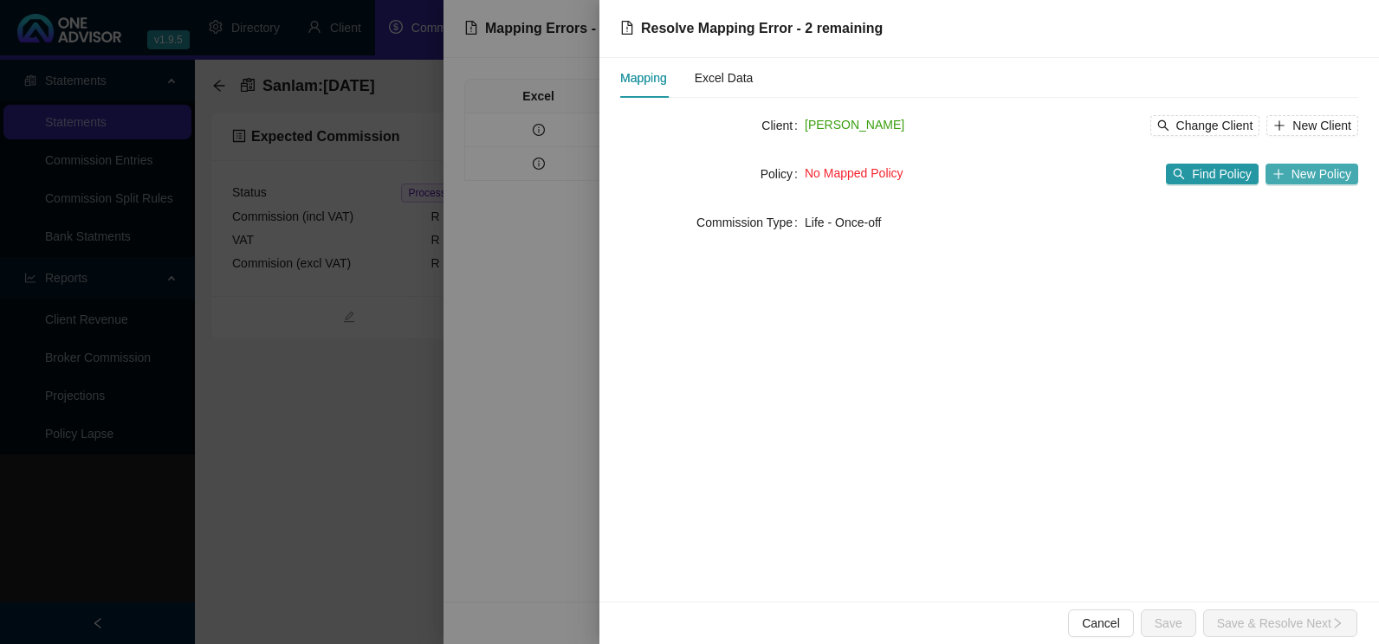
click at [1323, 169] on span "New Policy" at bounding box center [1321, 174] width 60 height 19
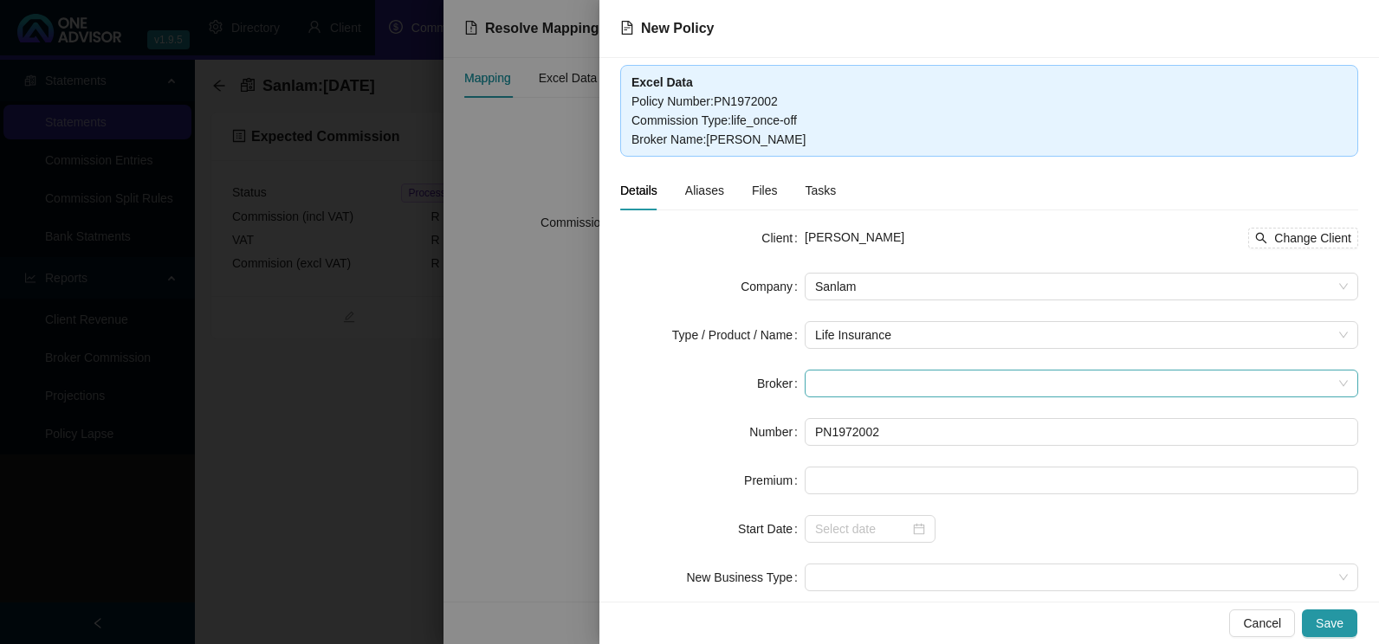
click at [937, 382] on span at bounding box center [1081, 384] width 533 height 26
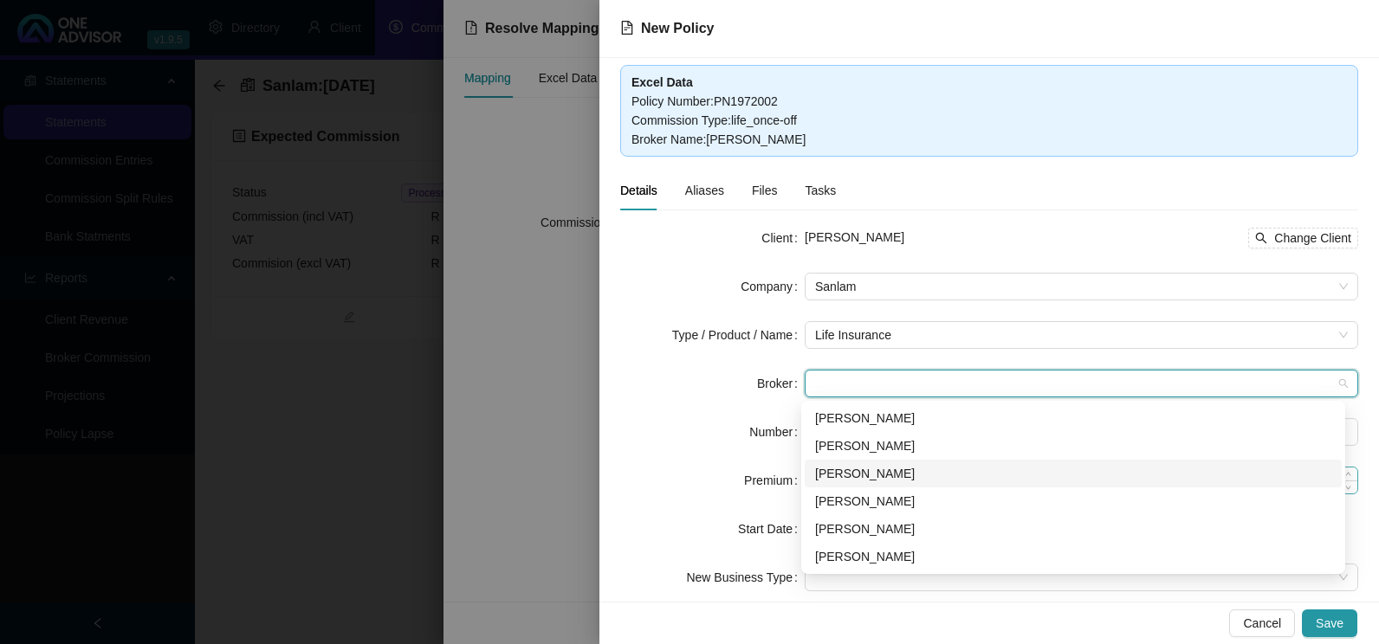
click at [863, 470] on div "[PERSON_NAME]" at bounding box center [1073, 473] width 516 height 19
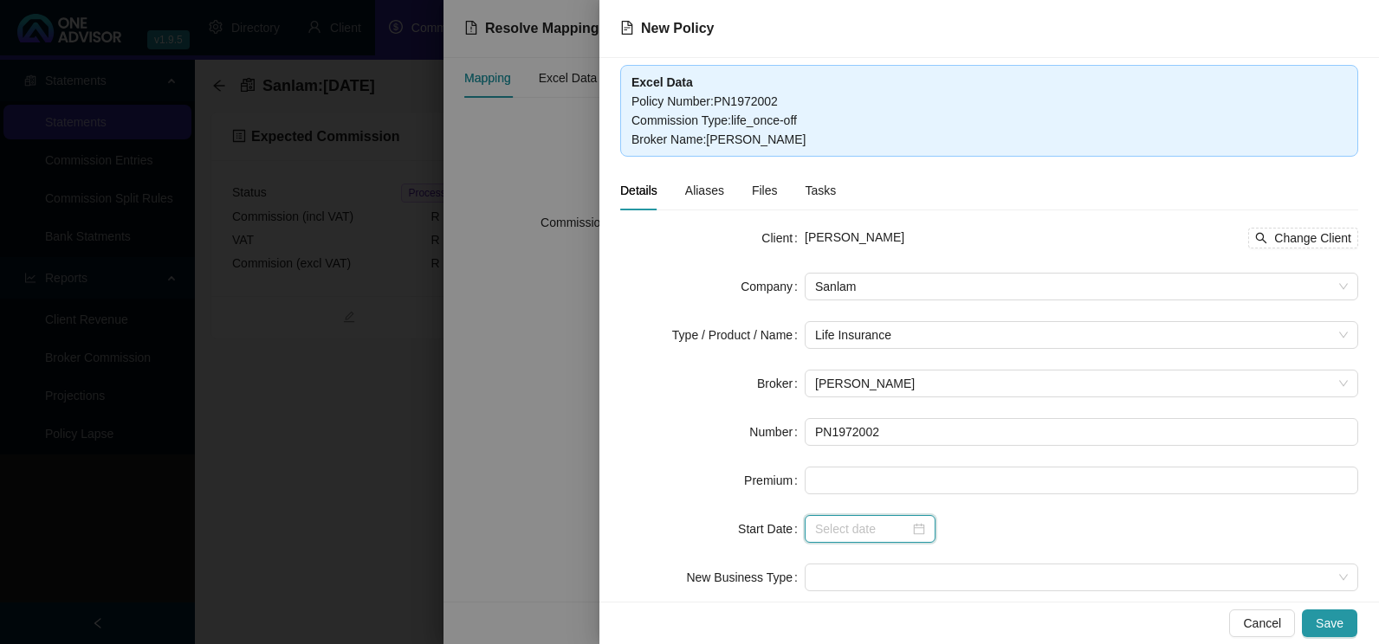
click at [905, 531] on div at bounding box center [870, 529] width 110 height 19
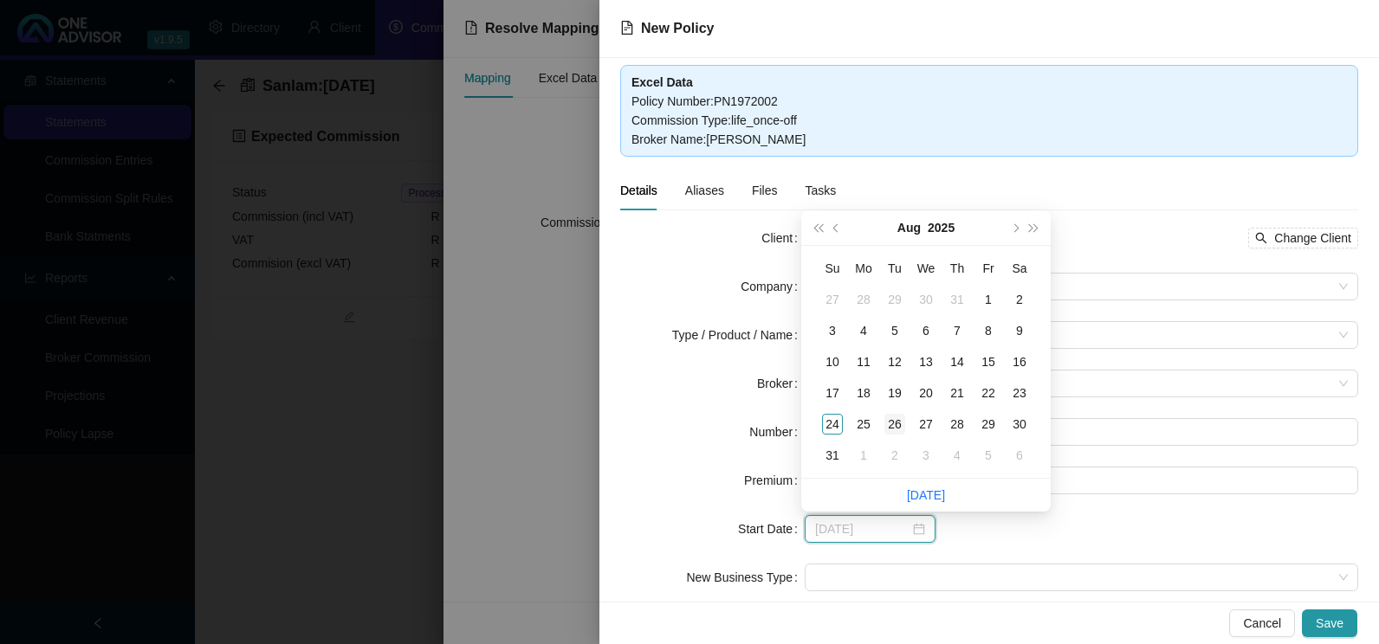
type input "[DATE]"
click at [892, 426] on div "26" at bounding box center [894, 424] width 21 height 21
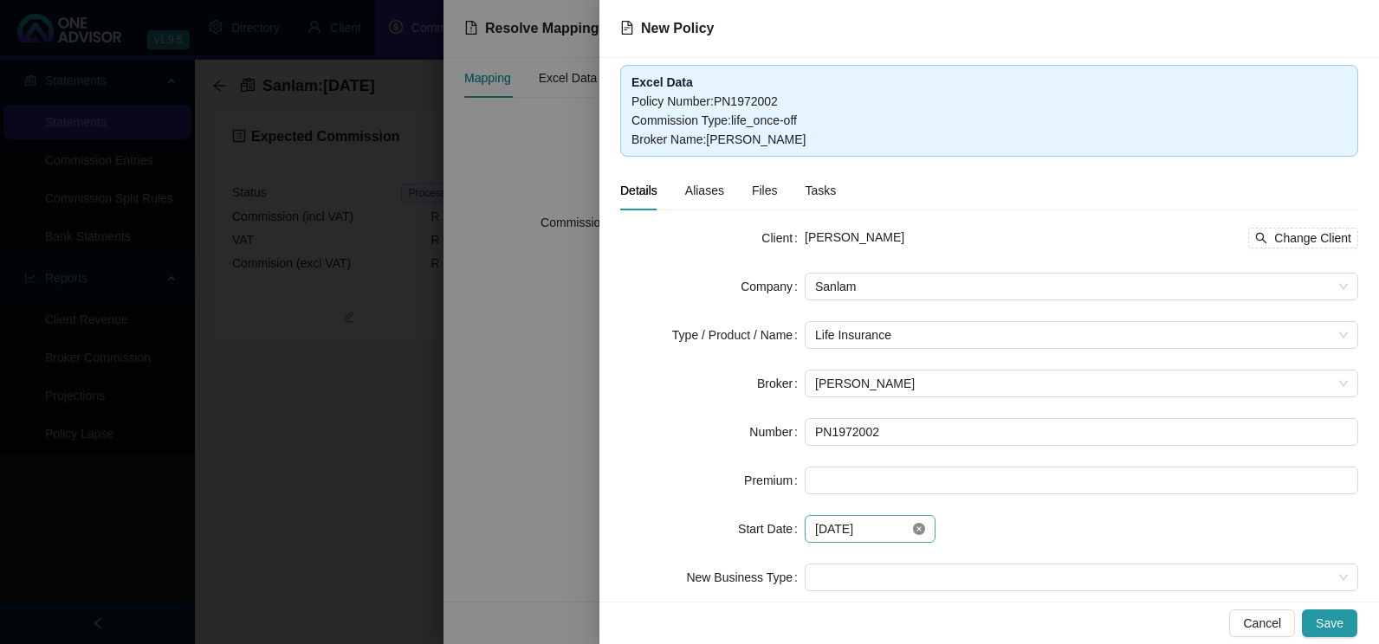
click at [913, 527] on icon "close-circle" at bounding box center [919, 529] width 12 height 12
click at [914, 525] on div at bounding box center [870, 529] width 110 height 19
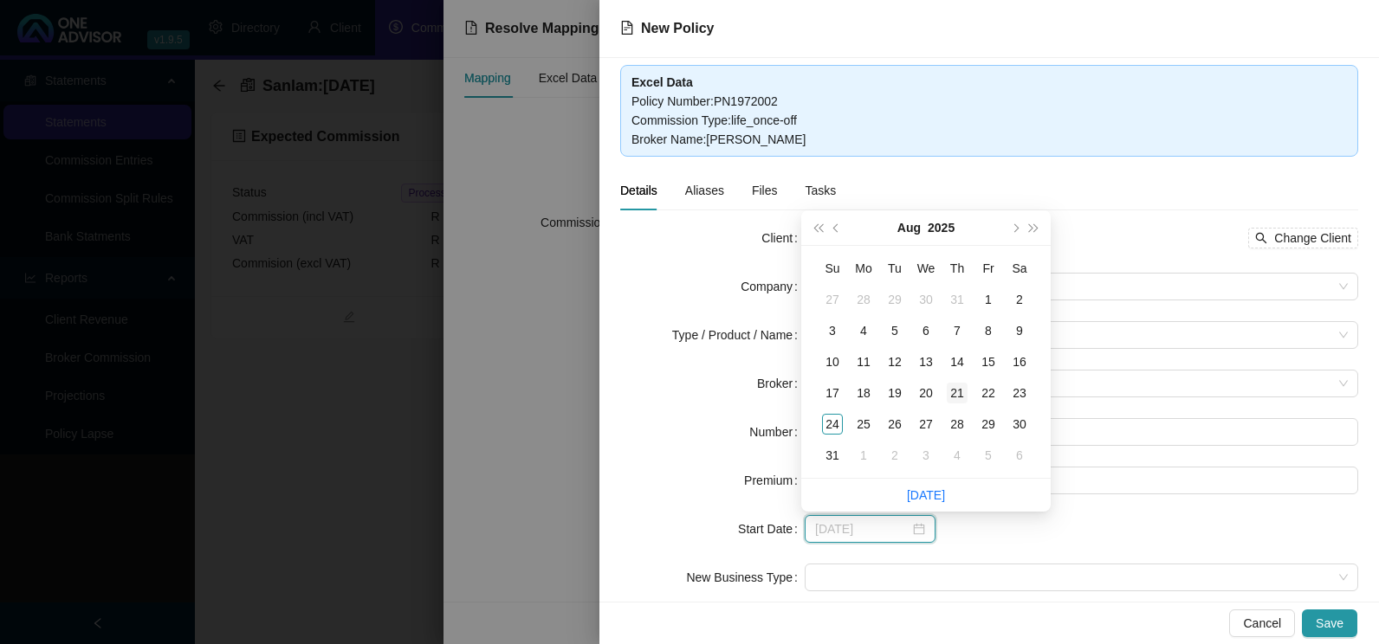
type input "[DATE]"
click at [958, 393] on div "21" at bounding box center [957, 393] width 21 height 21
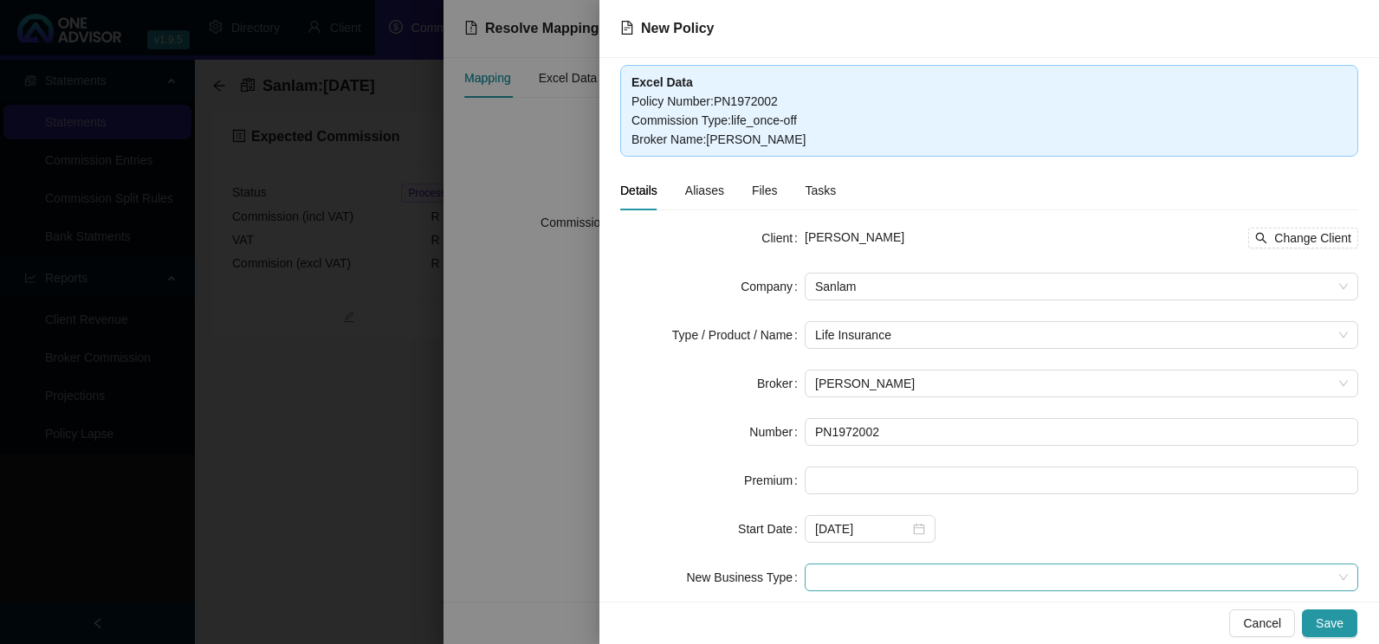
click at [926, 573] on span at bounding box center [1081, 578] width 533 height 26
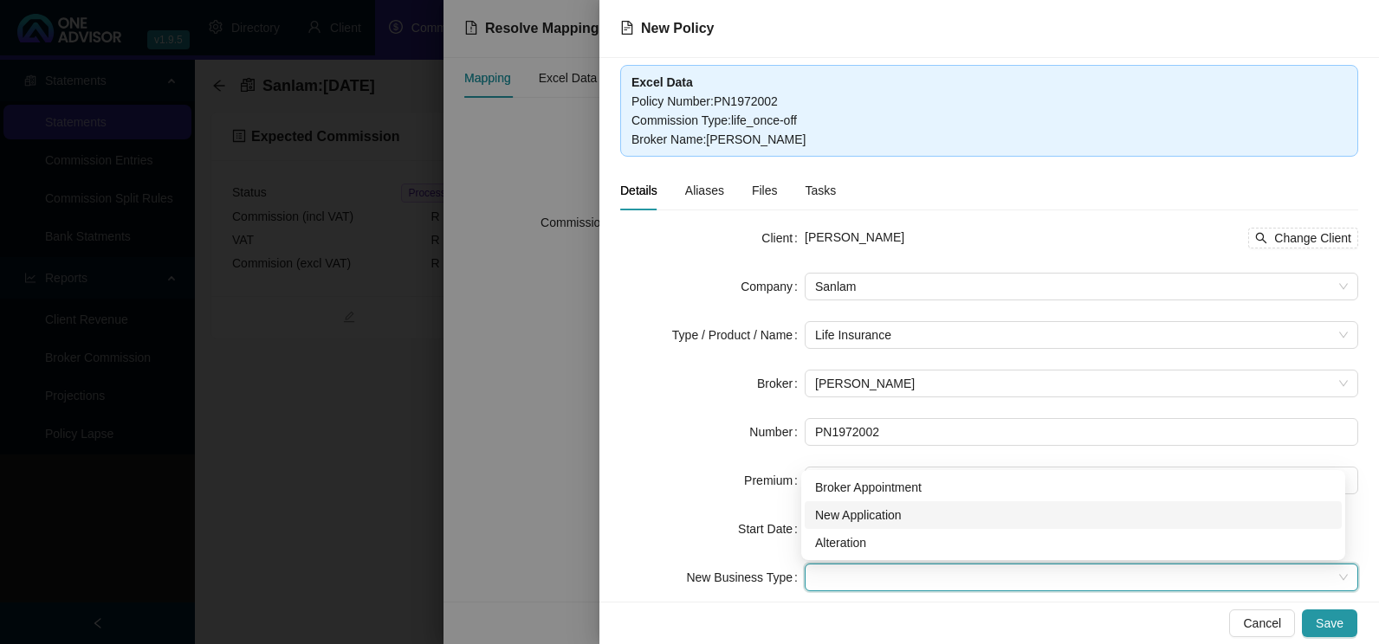
click at [869, 514] on div "New Application" at bounding box center [1073, 515] width 516 height 19
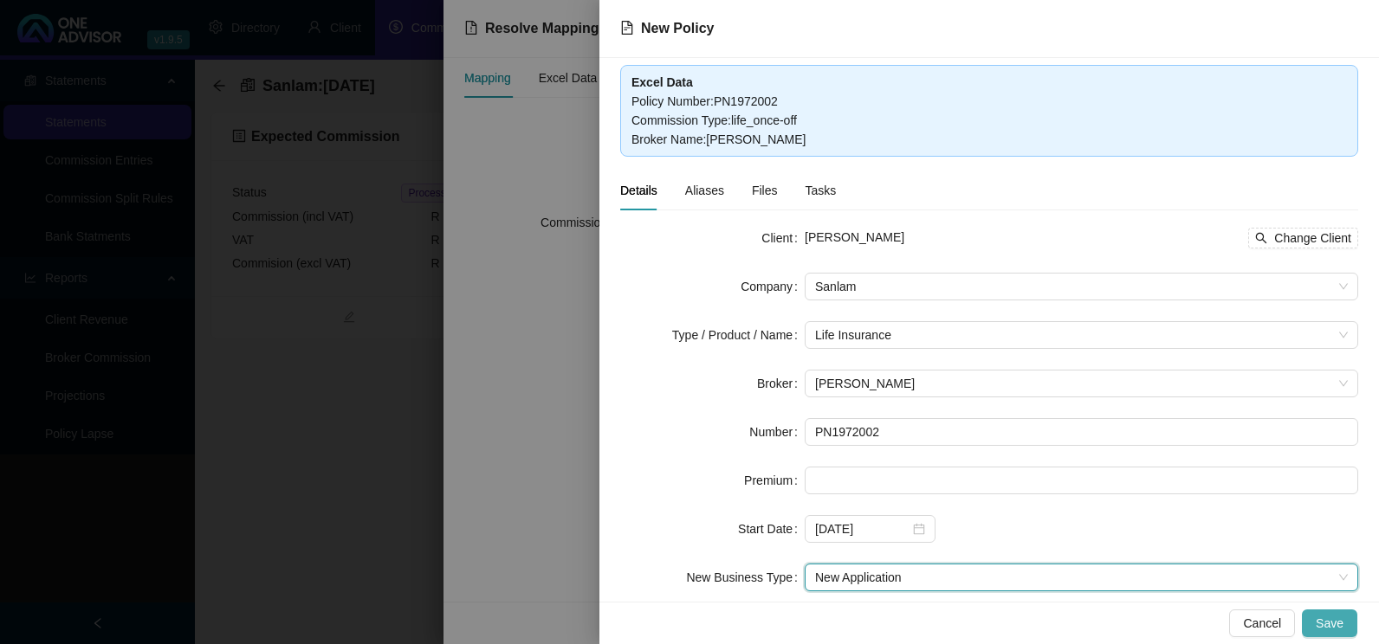
click at [1330, 626] on span "Save" at bounding box center [1329, 623] width 28 height 19
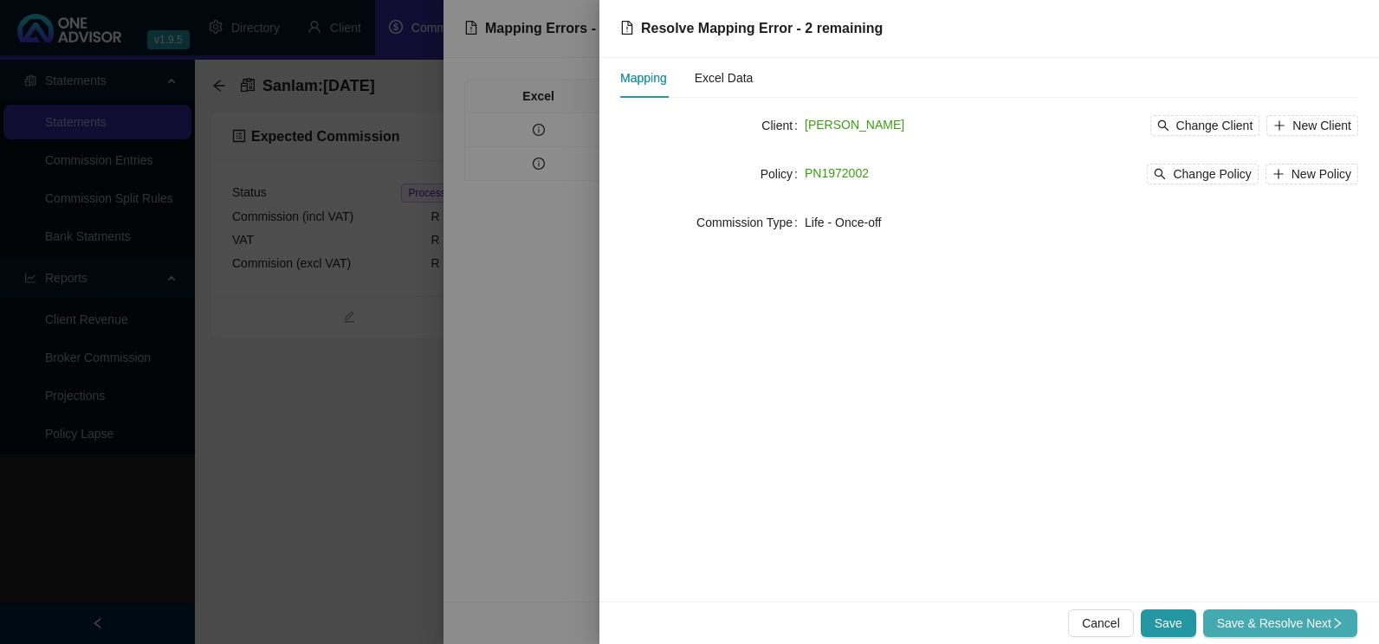
click at [1257, 628] on span "Save & Resolve Next" at bounding box center [1280, 623] width 126 height 19
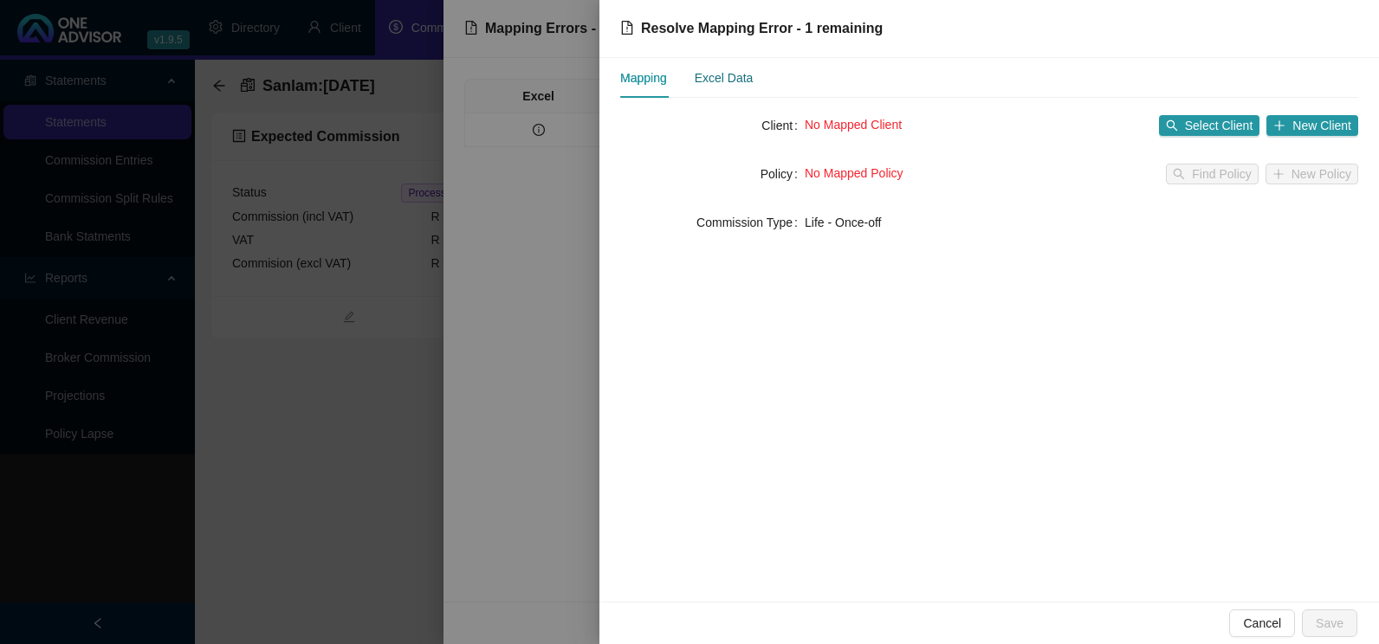
click at [712, 84] on div "Excel Data" at bounding box center [724, 77] width 59 height 19
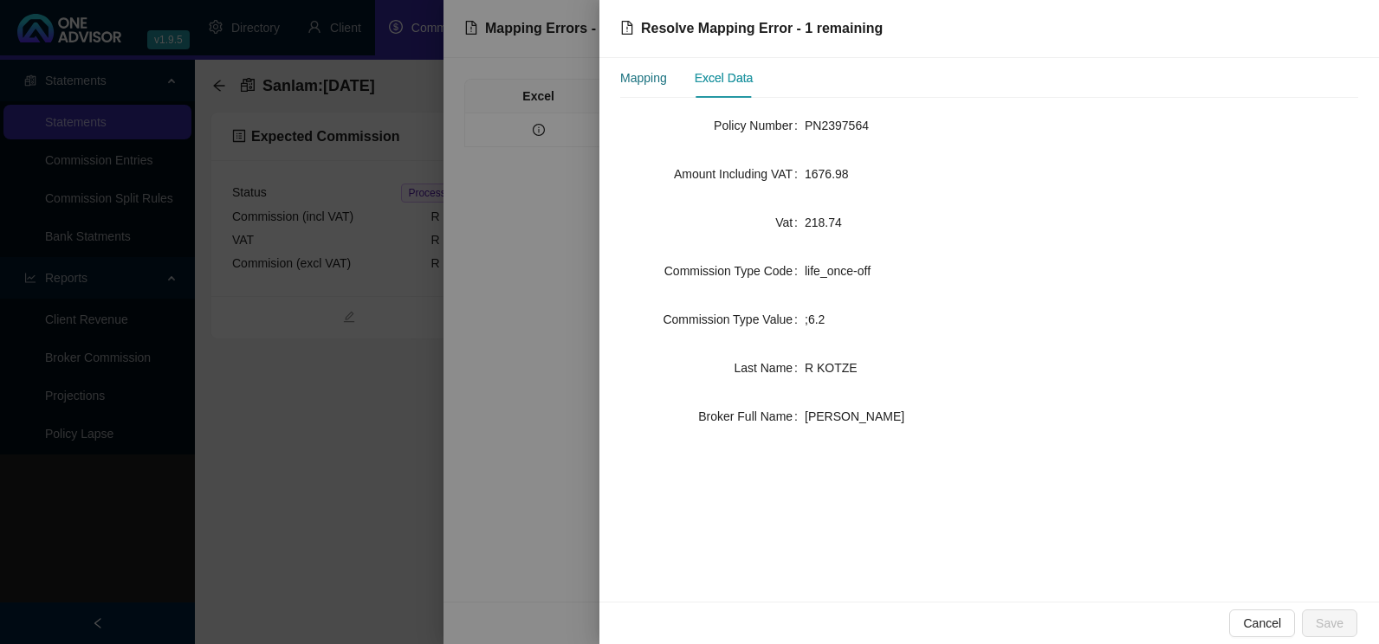
click at [649, 81] on div "Mapping" at bounding box center [643, 77] width 47 height 19
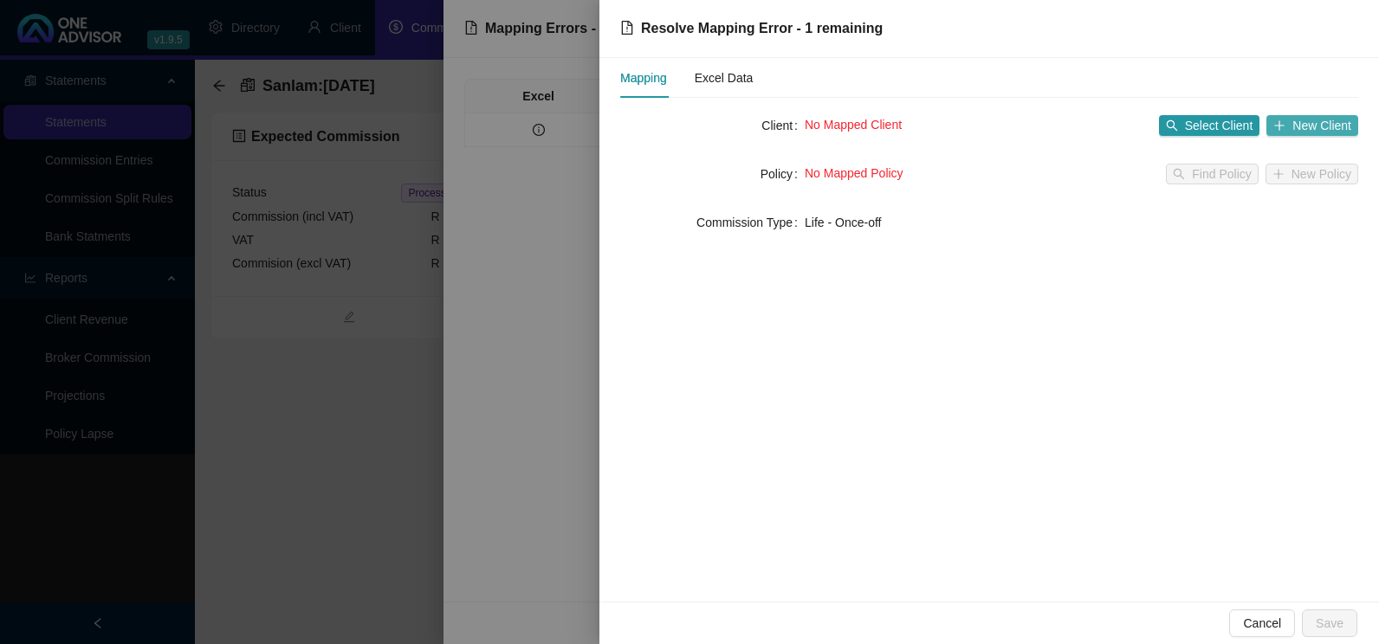
click at [1334, 123] on span "New Client" at bounding box center [1321, 125] width 59 height 19
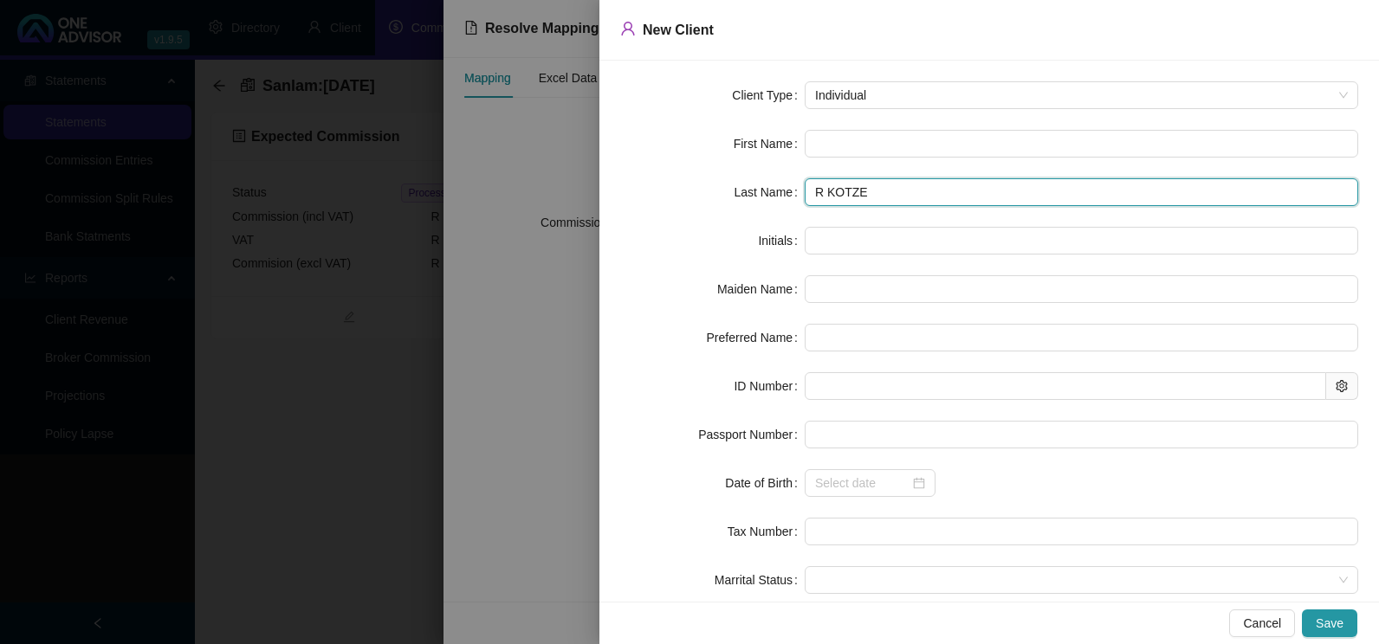
click at [821, 195] on input "R KOTZE" at bounding box center [1080, 192] width 553 height 28
drag, startPoint x: 818, startPoint y: 188, endPoint x: 832, endPoint y: 196, distance: 15.9
click at [818, 188] on input "RKOTZE" at bounding box center [1080, 192] width 553 height 28
type input "KOTZE"
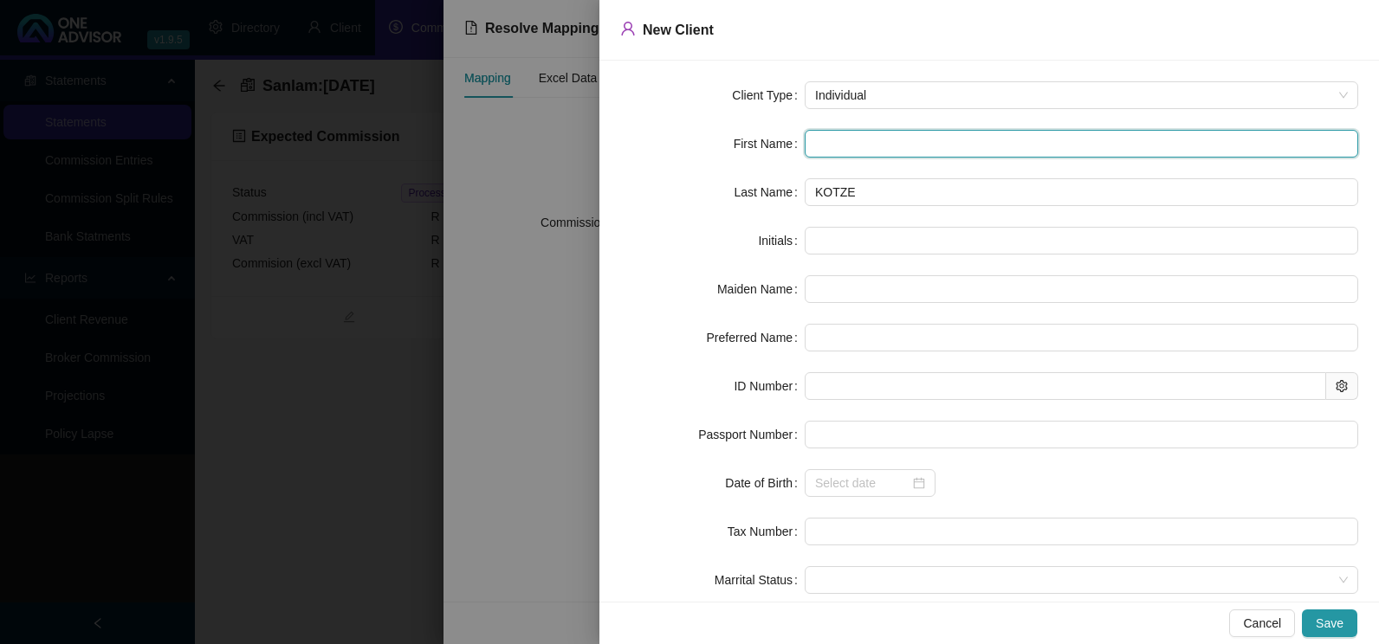
click at [839, 131] on input "text" at bounding box center [1080, 144] width 553 height 28
type input "R"
type input "RU"
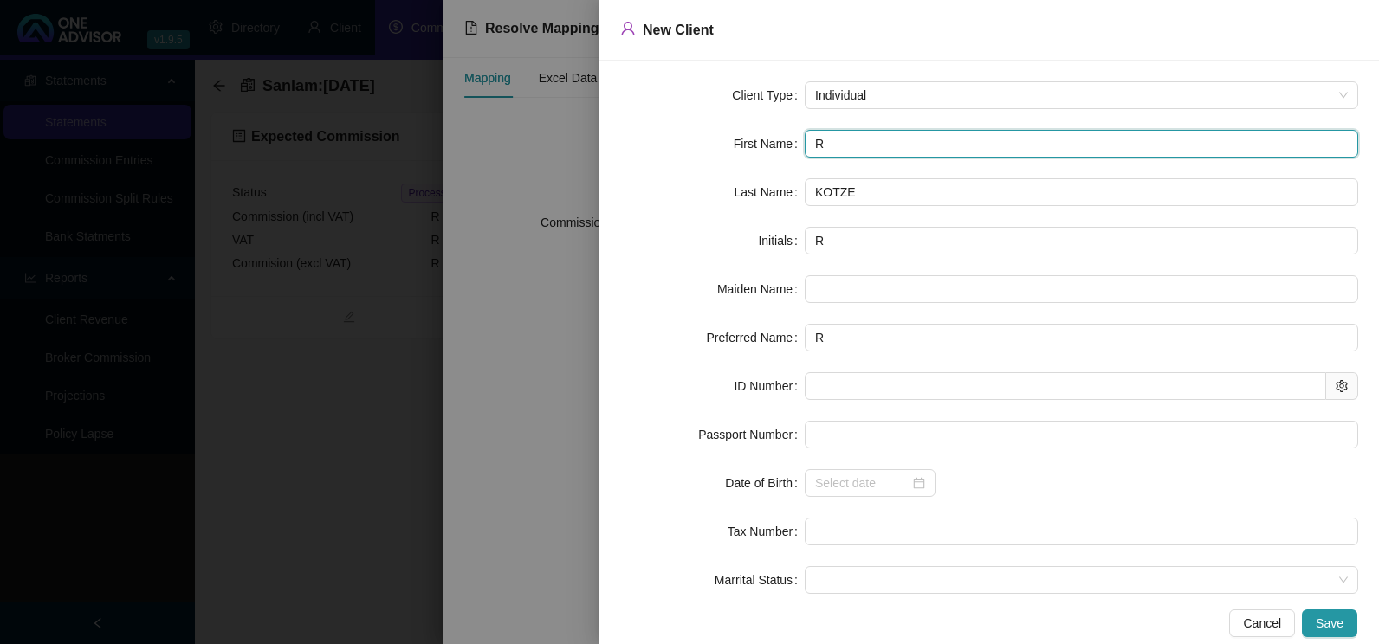
type input "RU"
type input "[PERSON_NAME]"
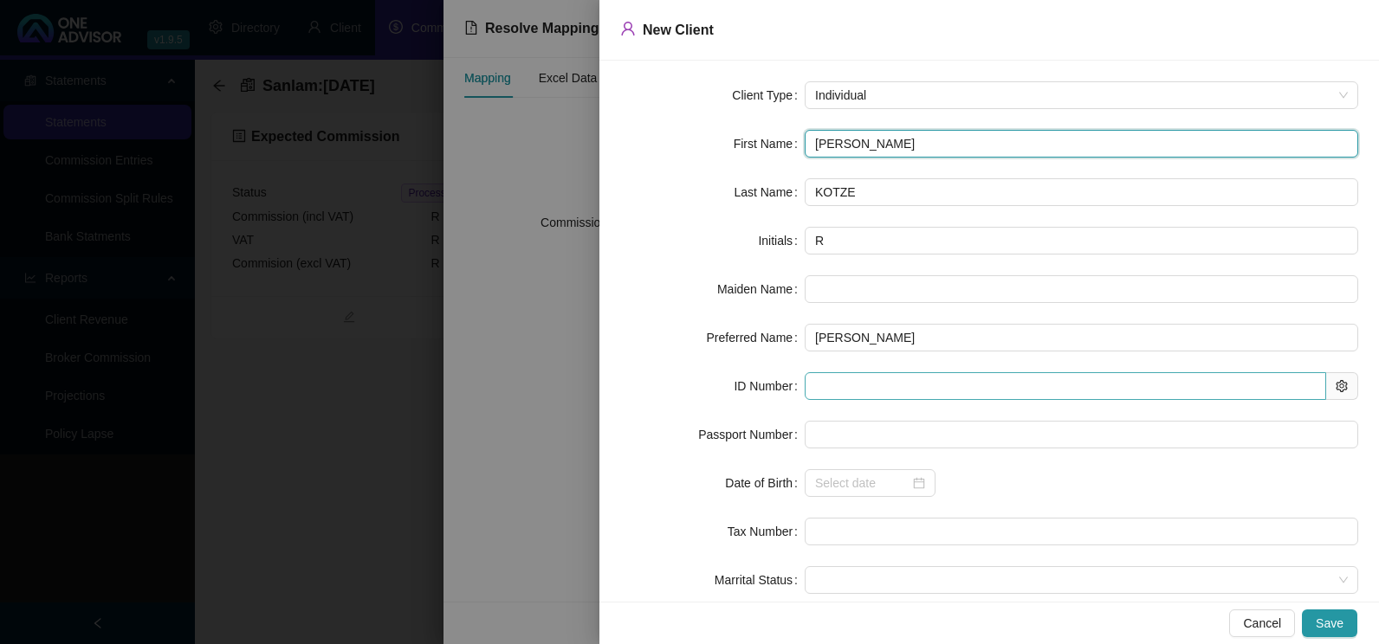
type input "[PERSON_NAME]"
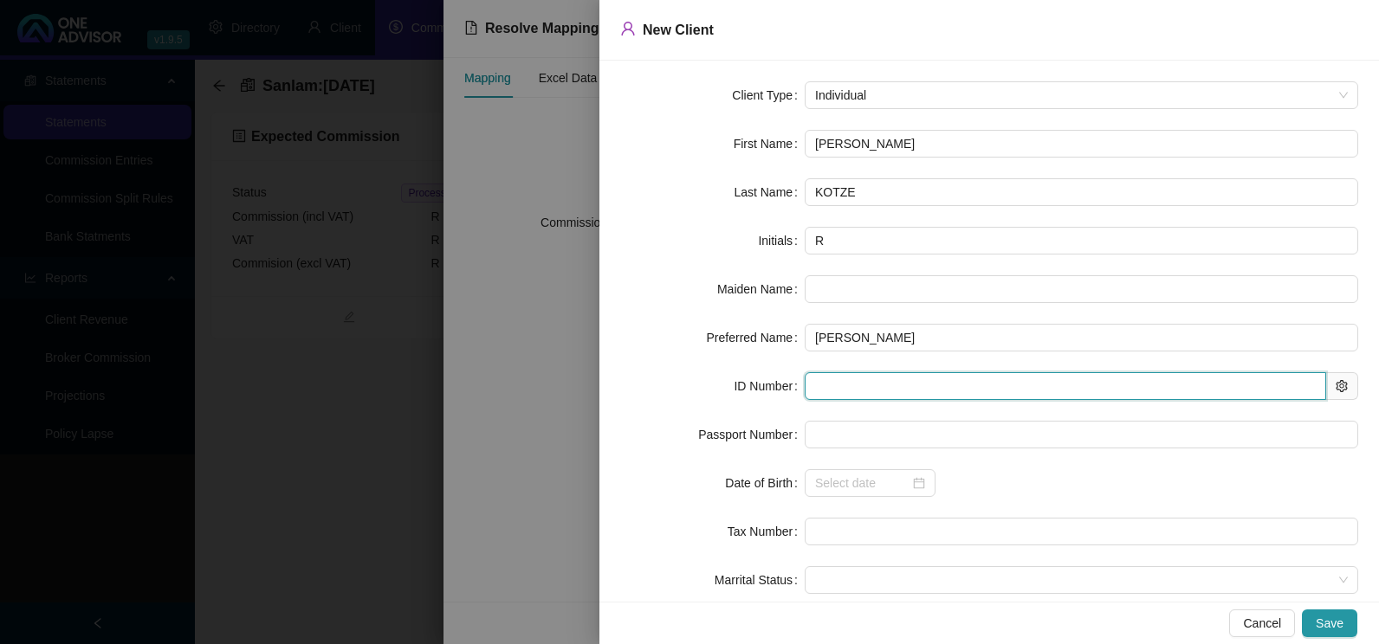
click at [895, 384] on input "text" at bounding box center [1064, 386] width 521 height 28
click at [846, 390] on input "text" at bounding box center [1064, 386] width 521 height 28
type input "840104"
type input "[DATE]"
type input "8401045034081"
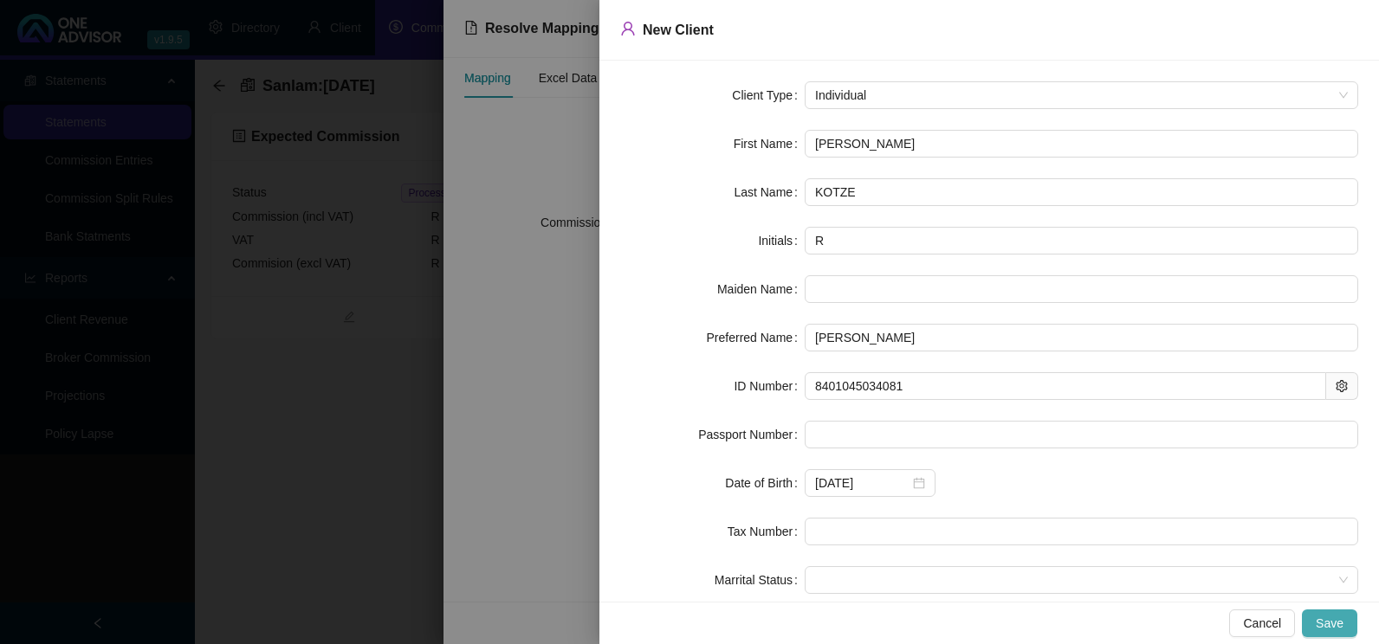
click at [1331, 623] on span "Save" at bounding box center [1329, 623] width 28 height 19
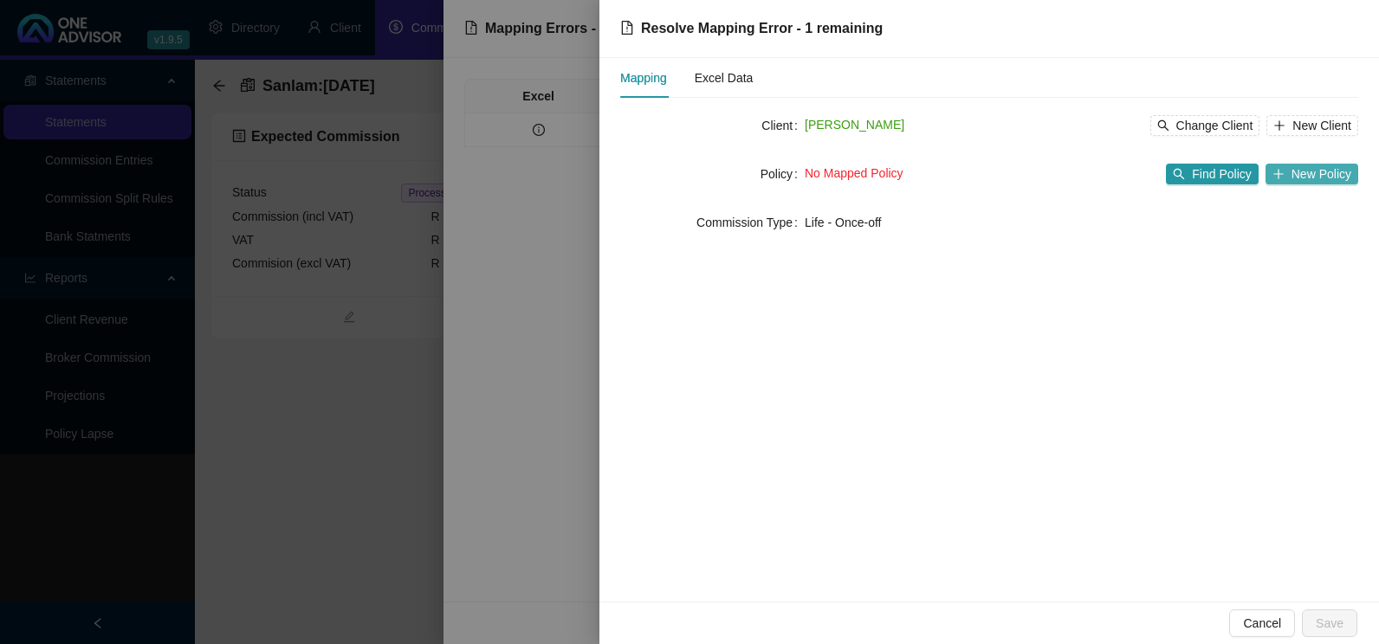
click at [1335, 171] on span "New Policy" at bounding box center [1321, 174] width 60 height 19
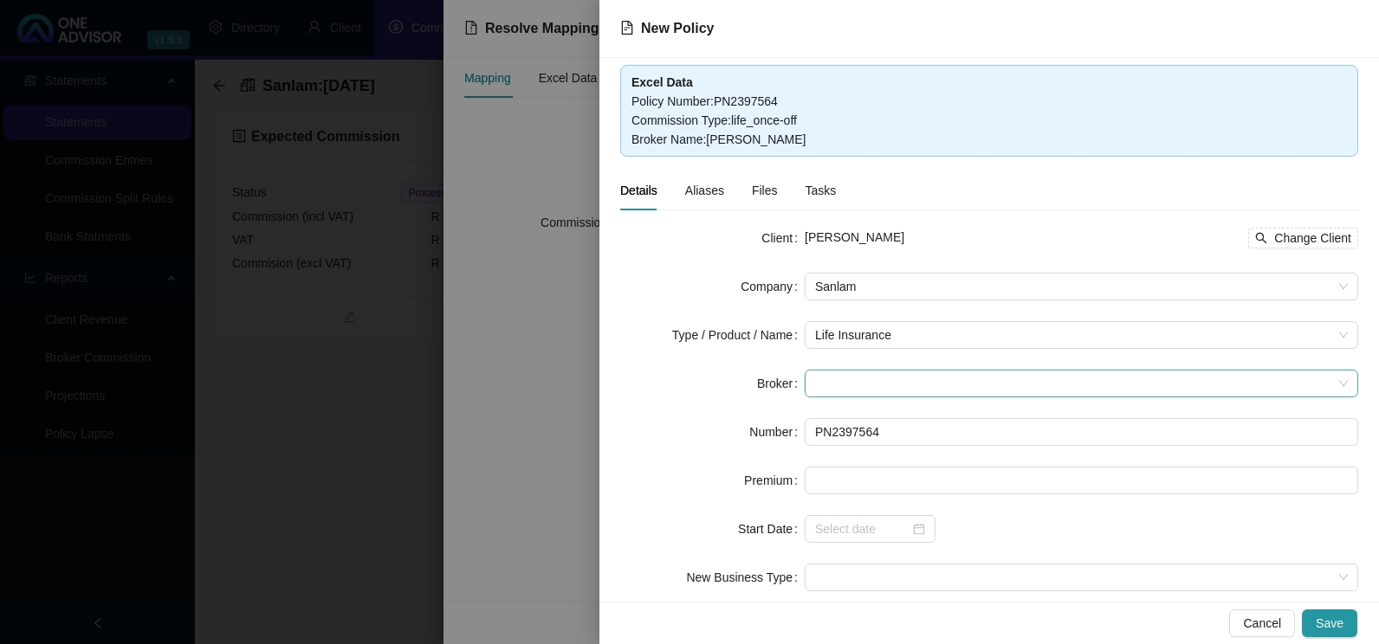
click at [942, 386] on span at bounding box center [1081, 384] width 533 height 26
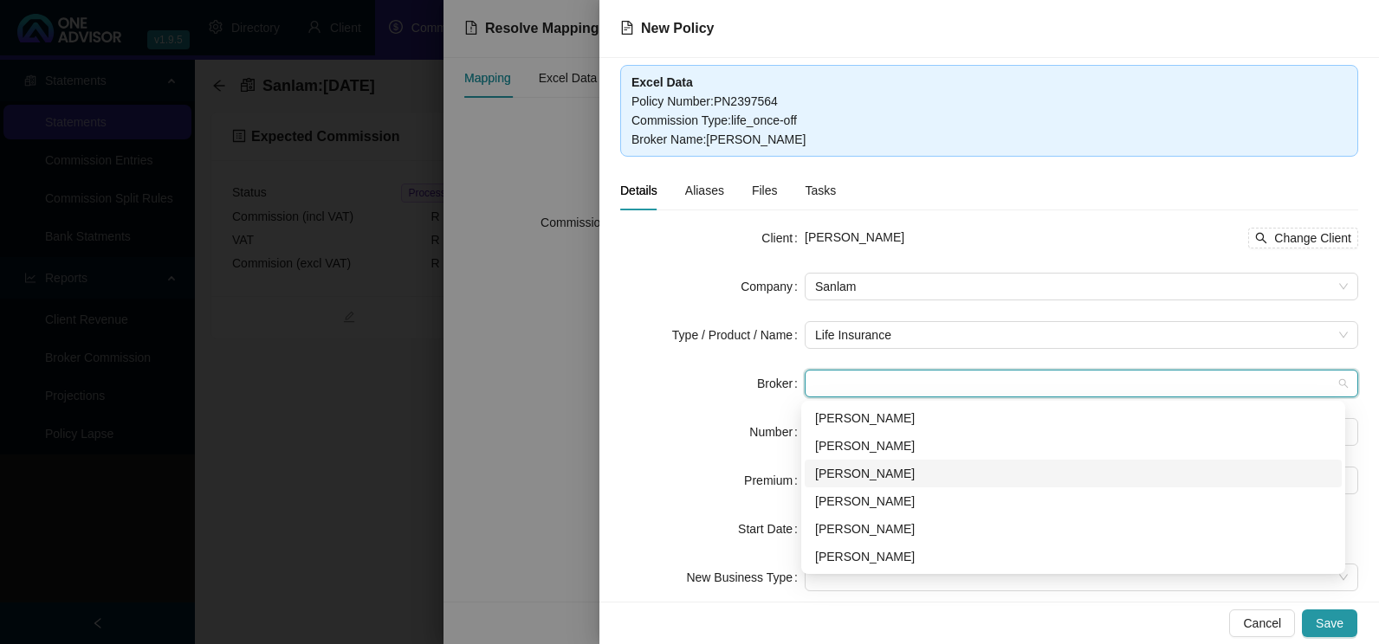
click at [879, 477] on div "[PERSON_NAME]" at bounding box center [1073, 473] width 516 height 19
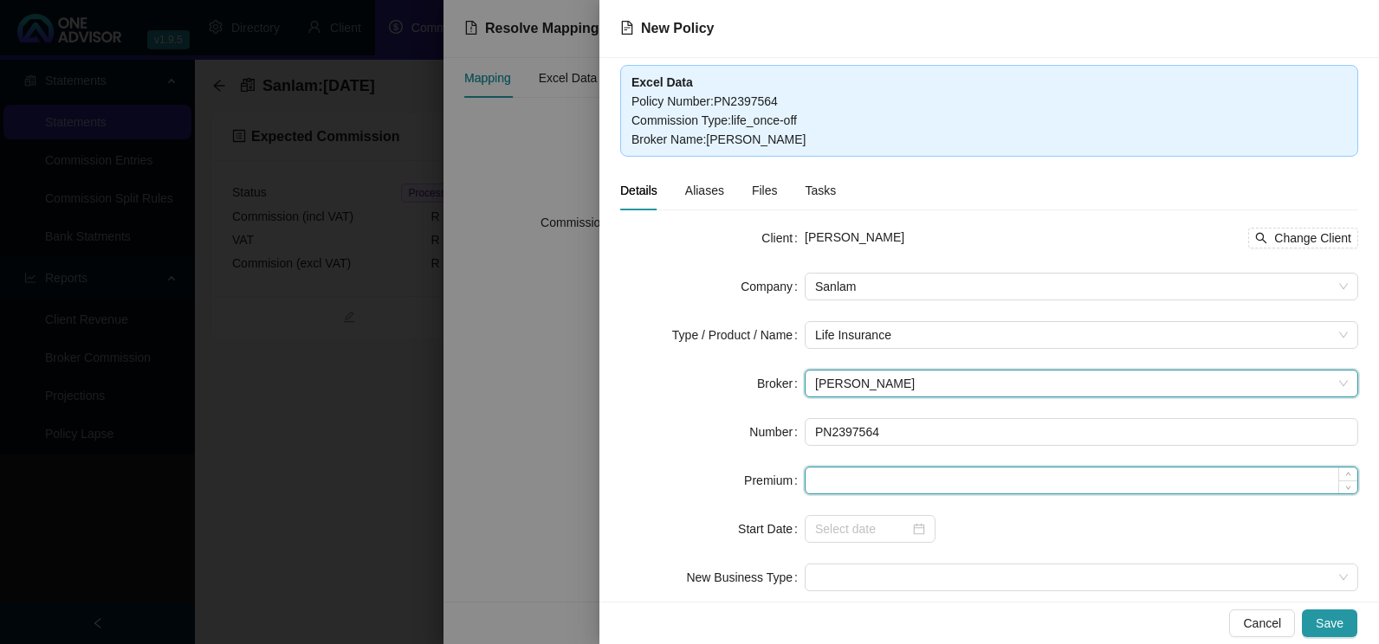
click at [926, 481] on input at bounding box center [1081, 481] width 552 height 26
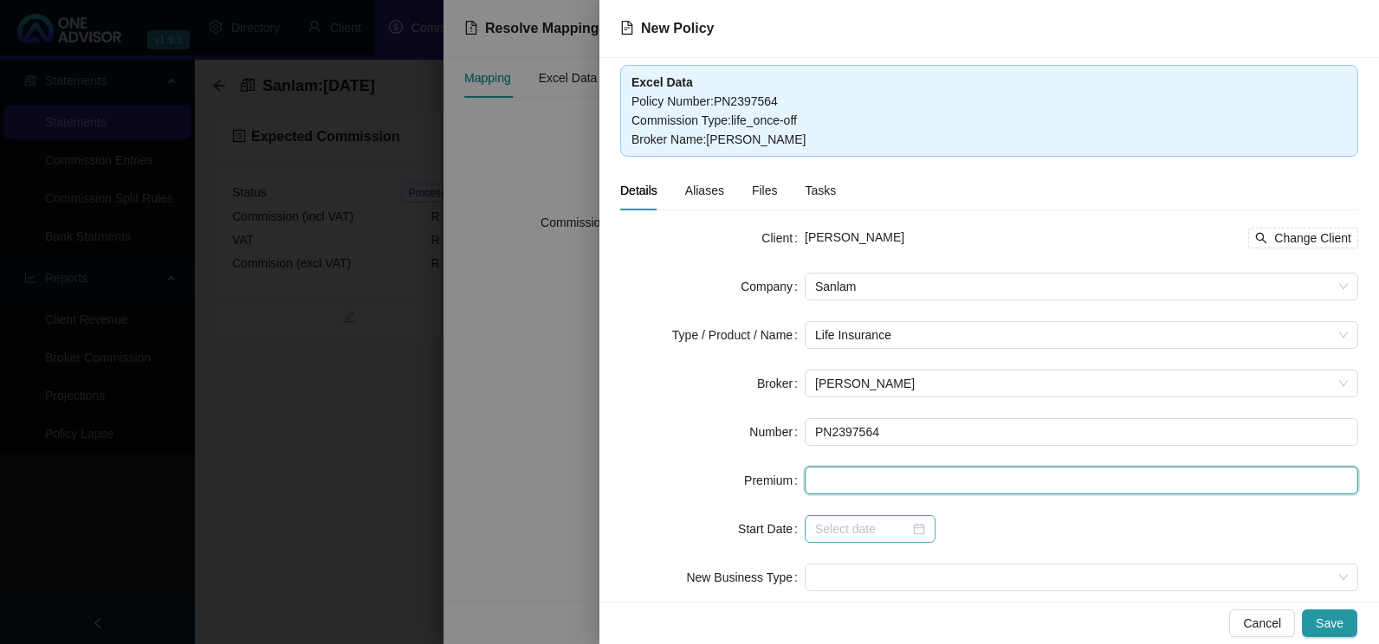
click at [916, 533] on div at bounding box center [870, 529] width 110 height 19
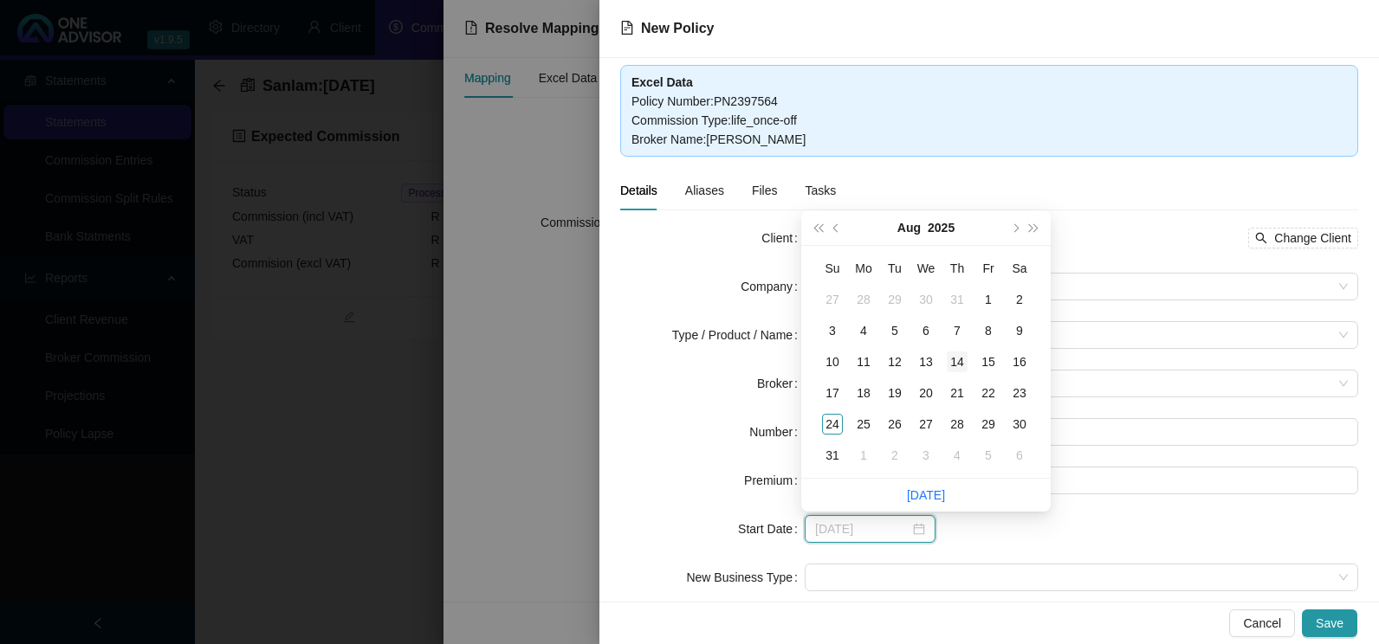
type input "[DATE]"
click at [958, 362] on div "14" at bounding box center [957, 362] width 21 height 21
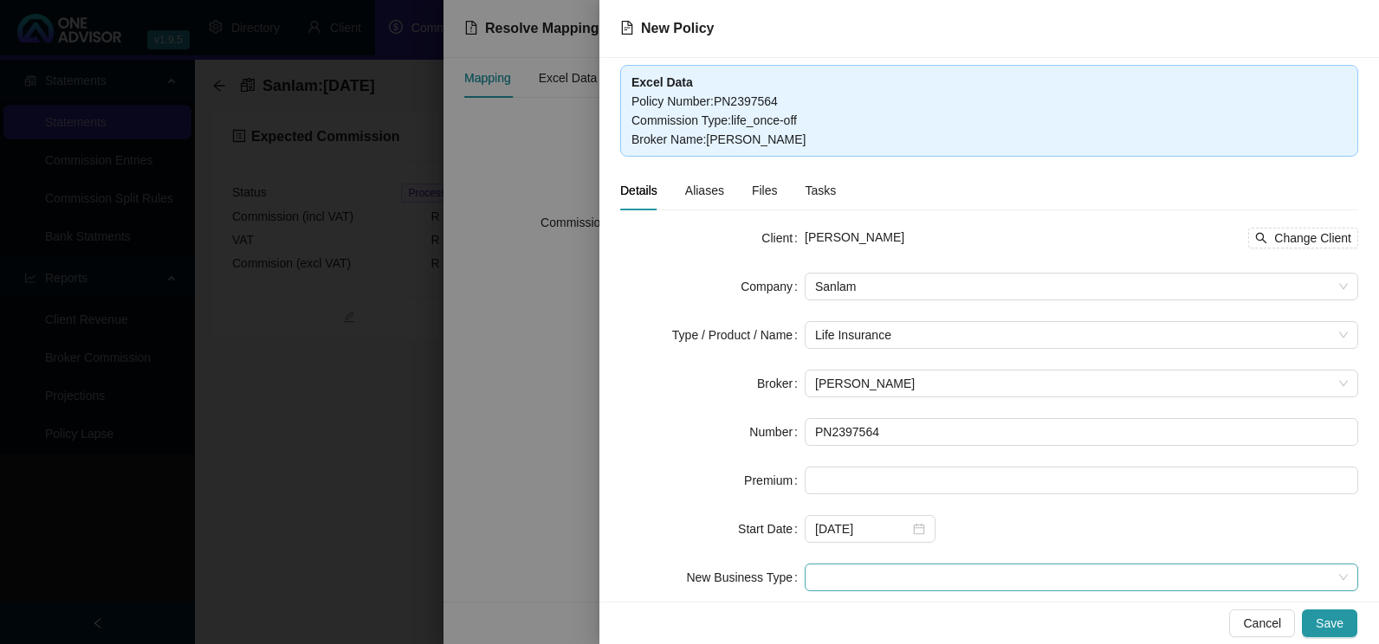
click at [960, 582] on span at bounding box center [1081, 578] width 533 height 26
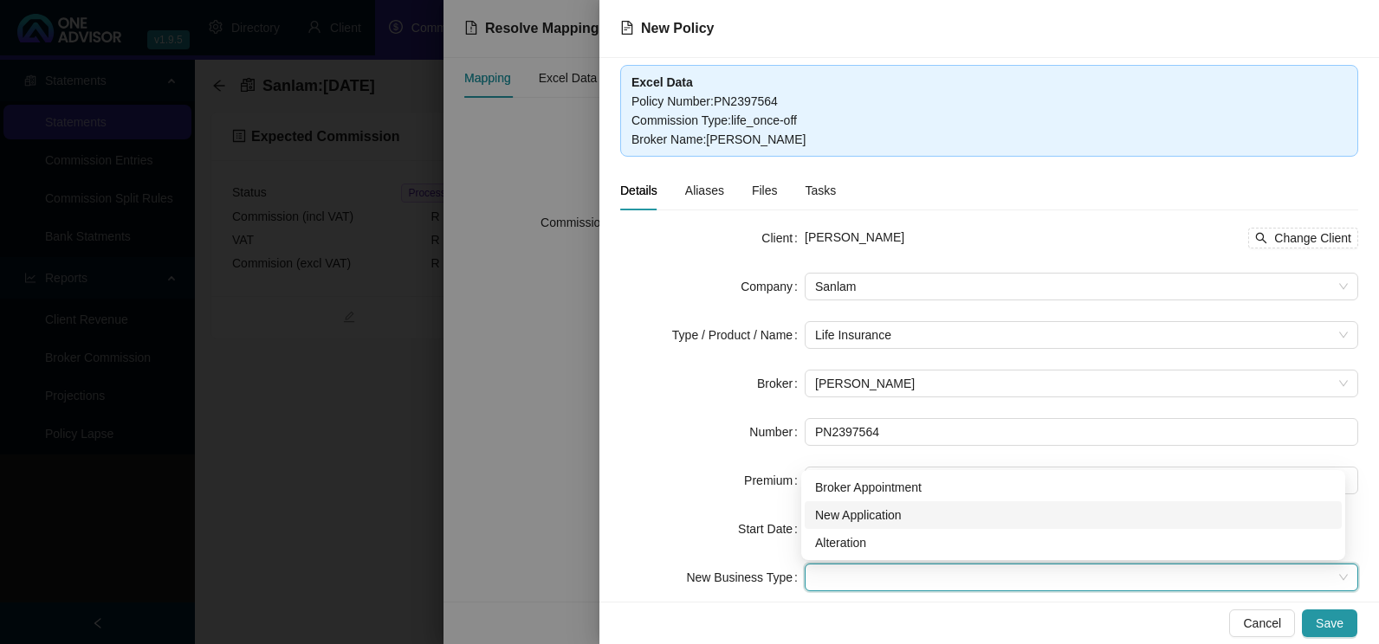
click at [895, 518] on div "New Application" at bounding box center [1073, 515] width 516 height 19
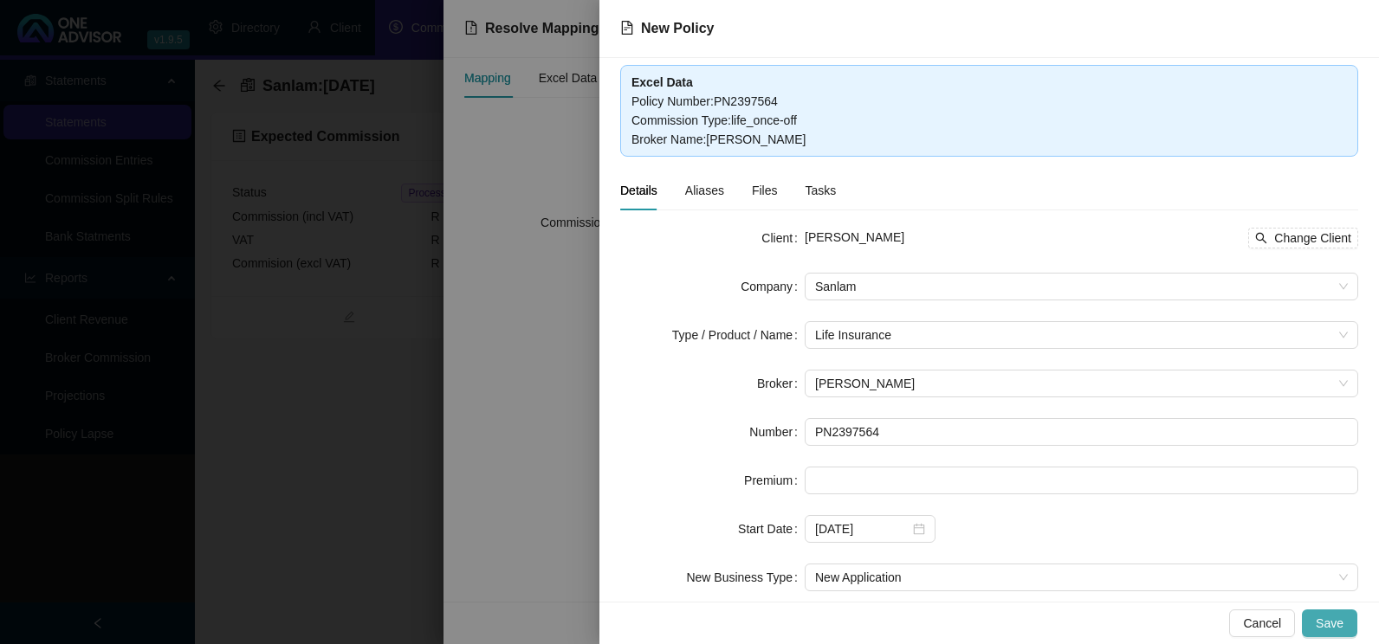
click at [1347, 621] on button "Save" at bounding box center [1329, 624] width 55 height 28
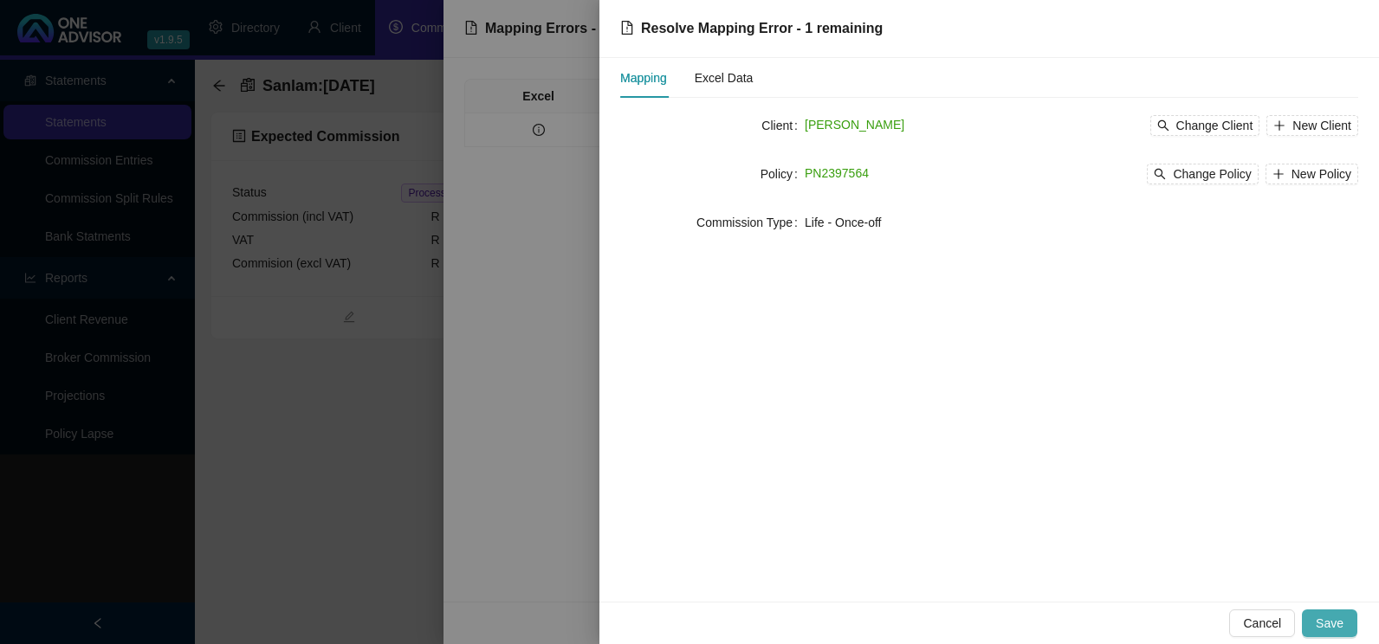
click at [1336, 625] on span "Save" at bounding box center [1329, 623] width 28 height 19
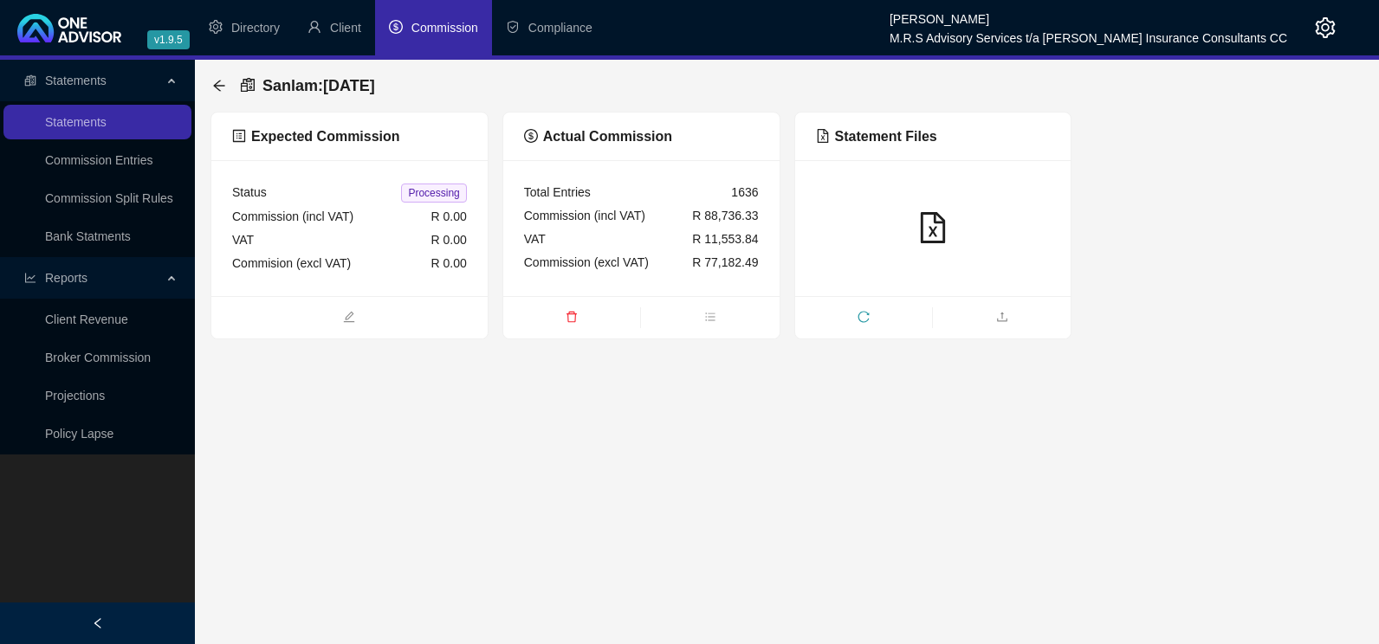
click at [117, 358] on link "Broker Commission" at bounding box center [98, 358] width 106 height 14
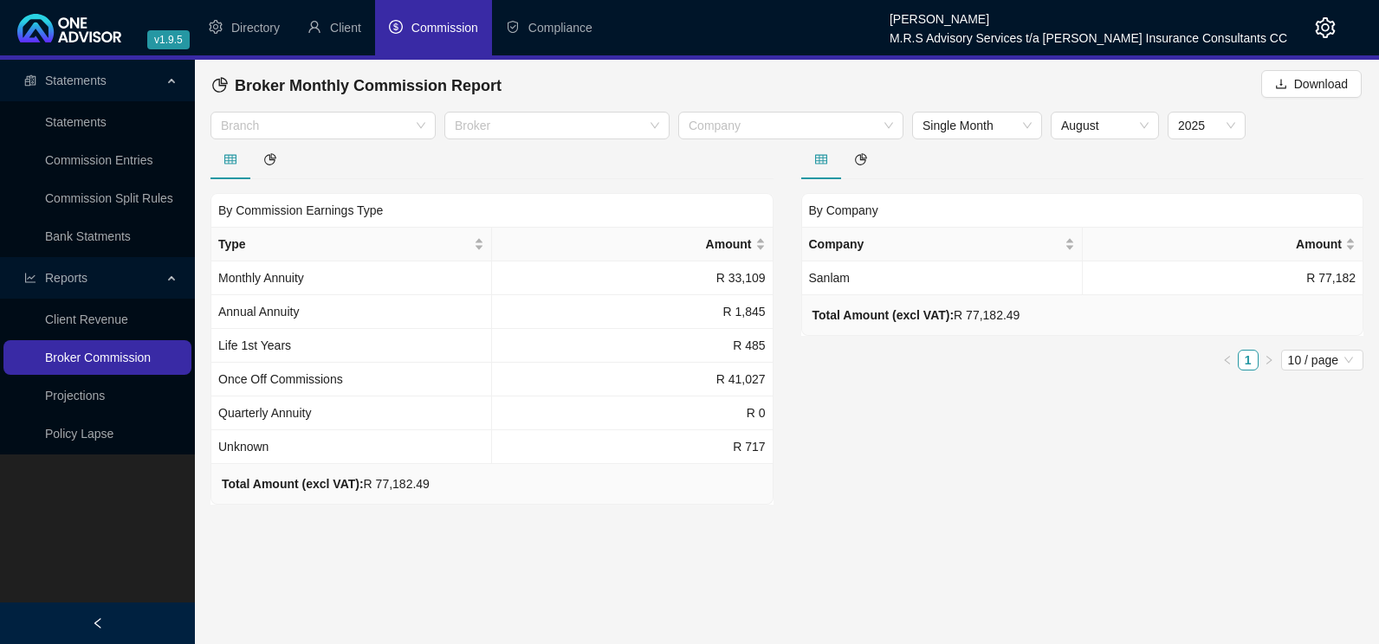
click at [100, 352] on link "Broker Commission" at bounding box center [98, 358] width 106 height 14
click at [596, 131] on div at bounding box center [548, 126] width 200 height 13
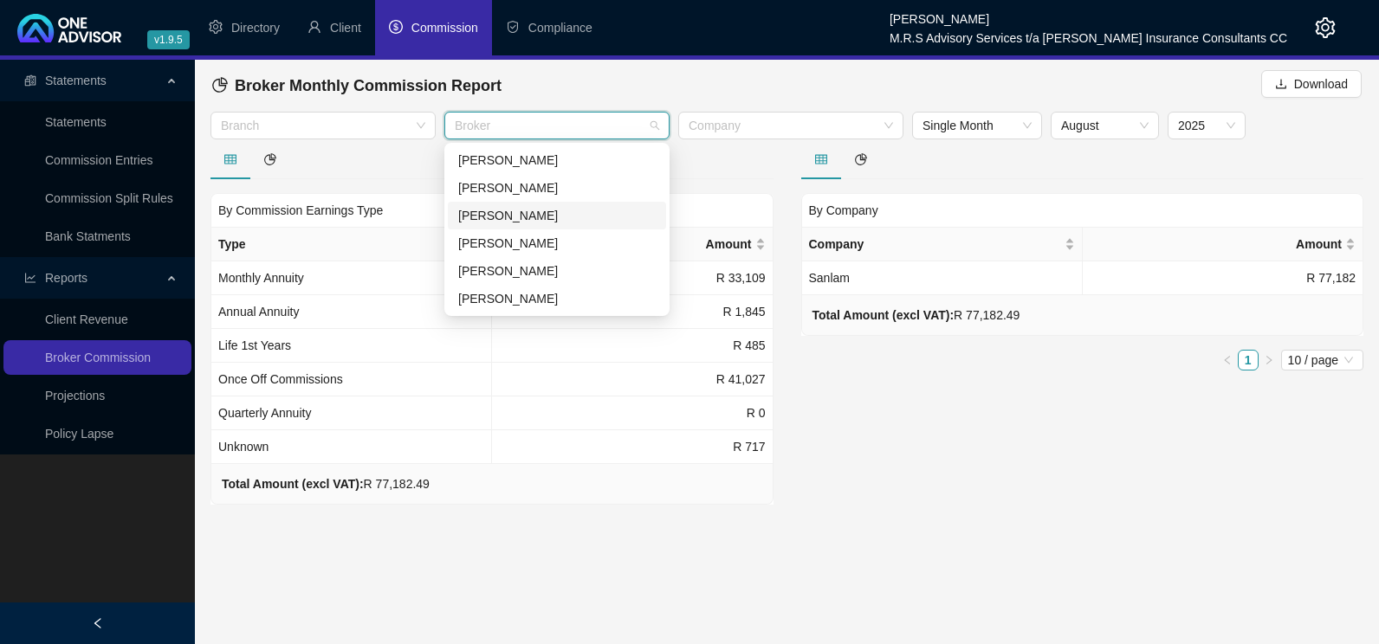
click at [515, 219] on div "[PERSON_NAME]" at bounding box center [556, 215] width 197 height 19
click at [1089, 529] on main "Statements Statements Commission Entries Commission Split Rules Bank Statments …" at bounding box center [689, 352] width 1379 height 585
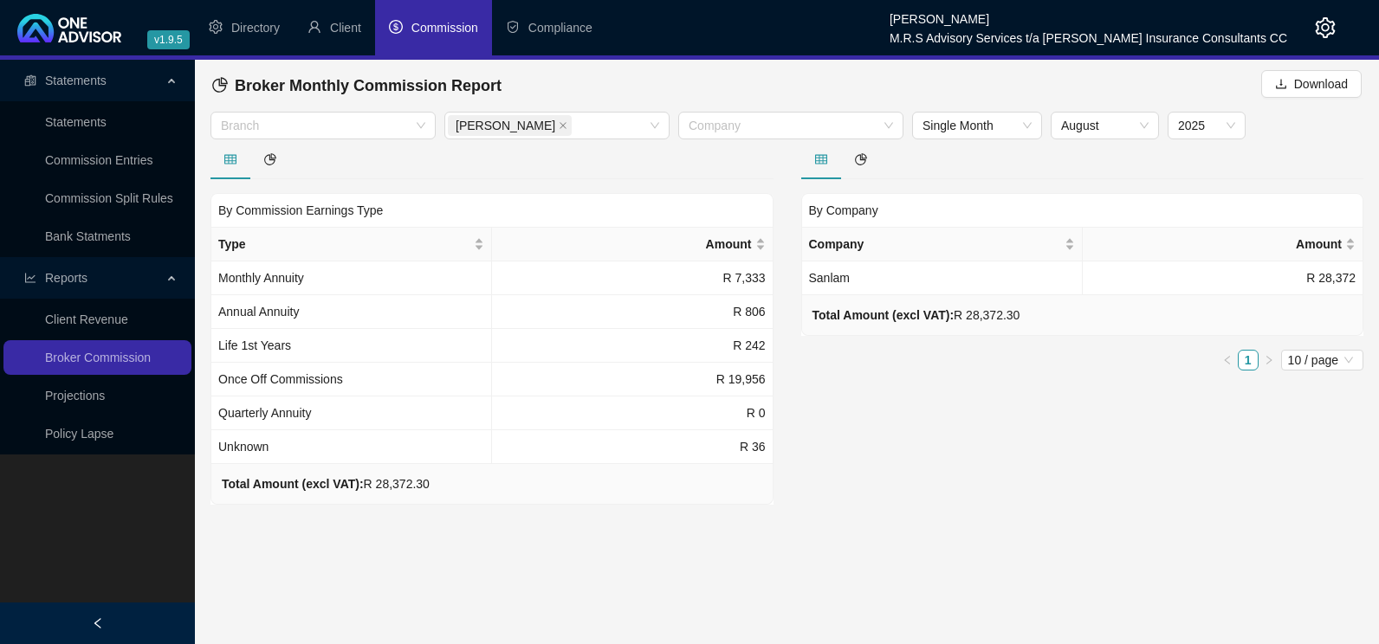
click at [462, 27] on span "Commission" at bounding box center [444, 28] width 67 height 14
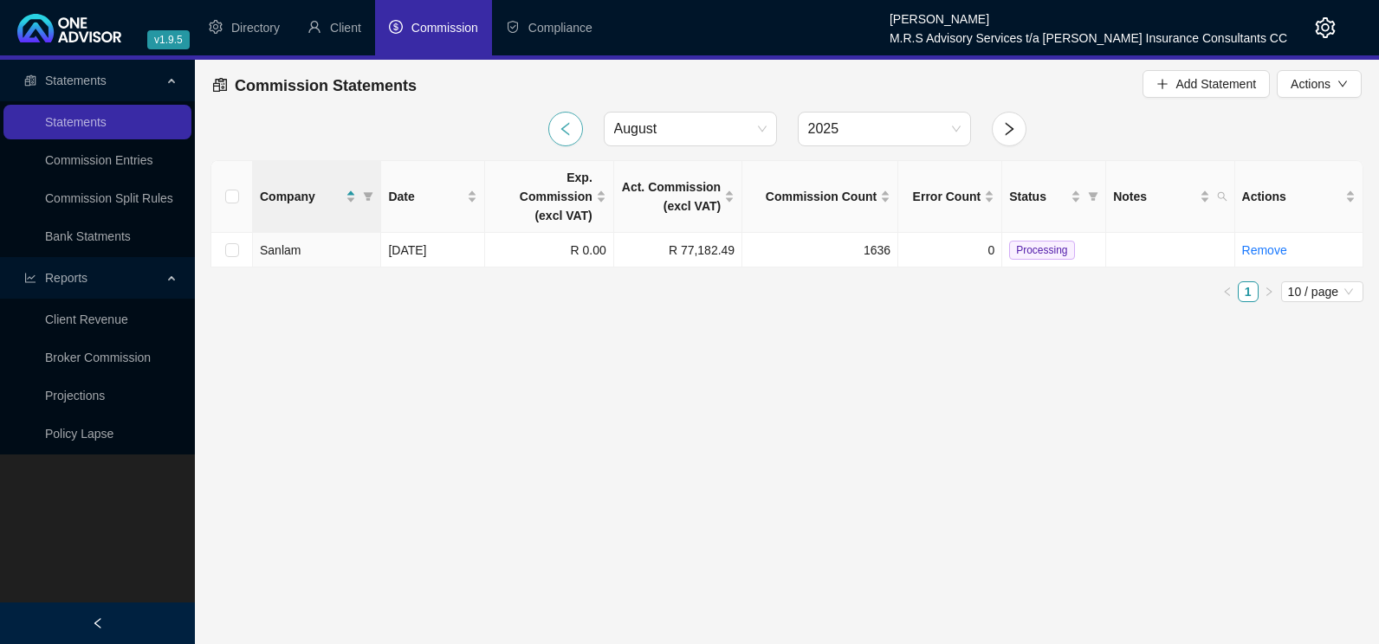
click at [555, 134] on button "button" at bounding box center [565, 129] width 35 height 35
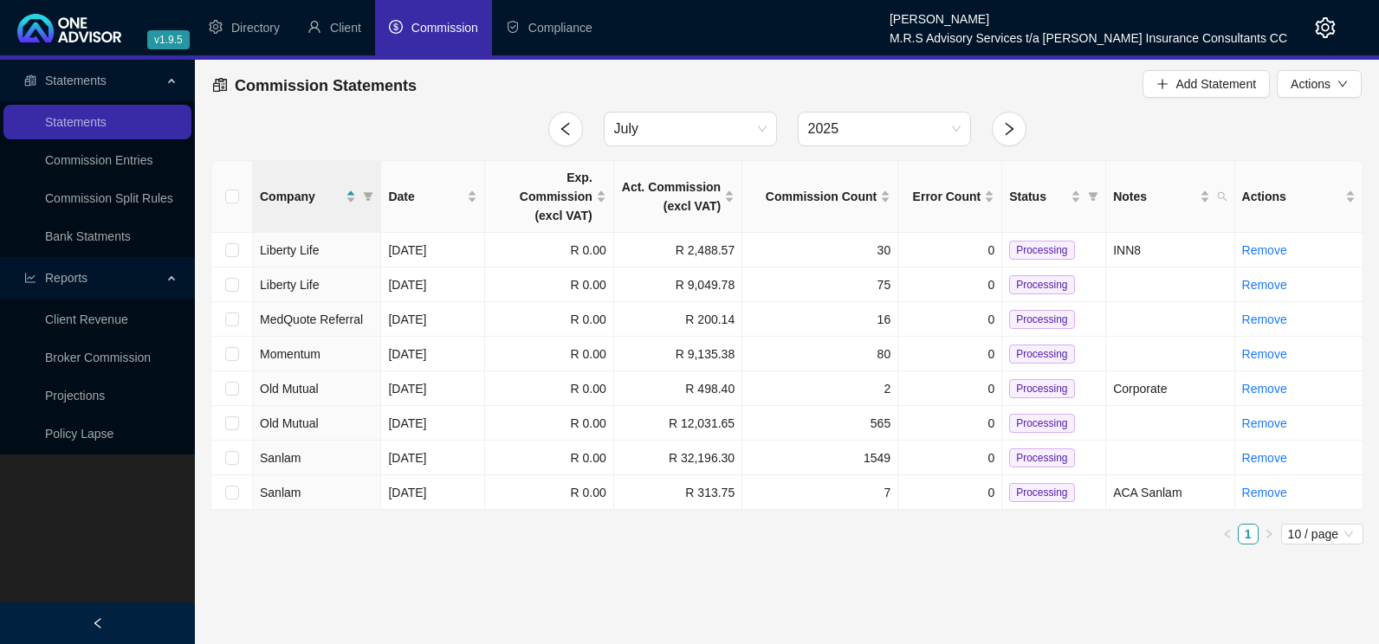
click at [447, 29] on span "Commission" at bounding box center [444, 28] width 67 height 14
click at [1011, 125] on icon "right" at bounding box center [1009, 129] width 16 height 16
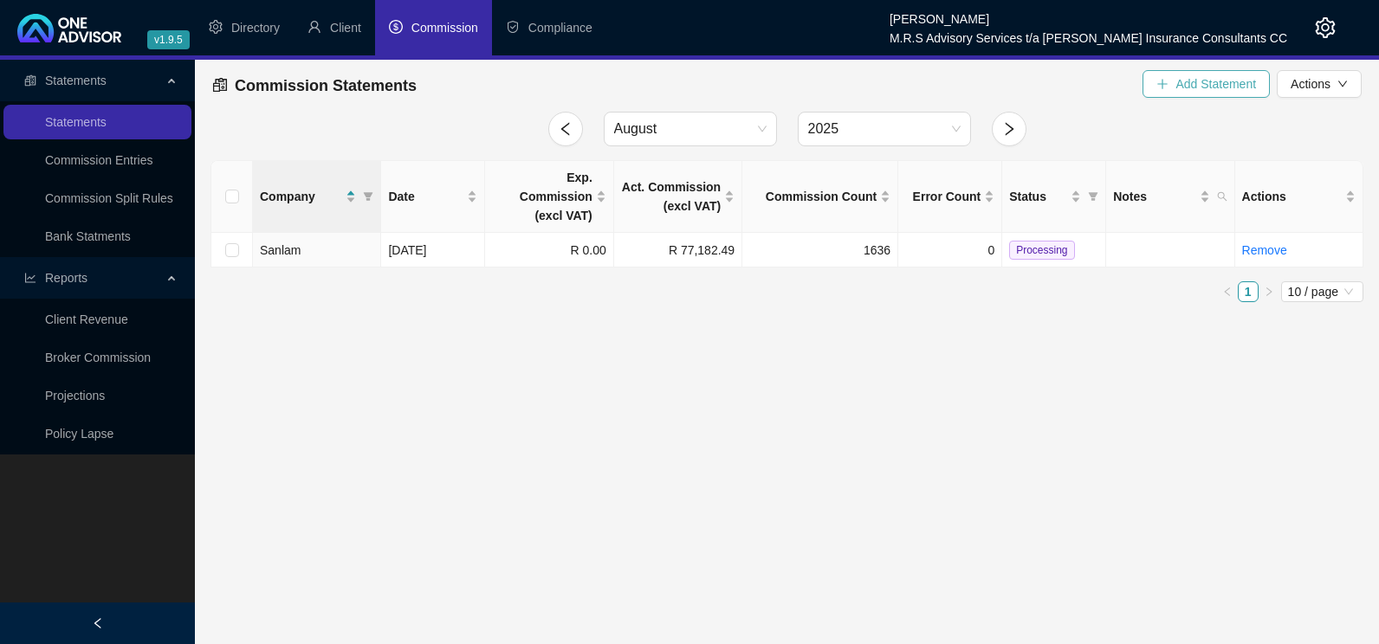
click at [1231, 89] on span "Add Statement" at bounding box center [1215, 83] width 81 height 19
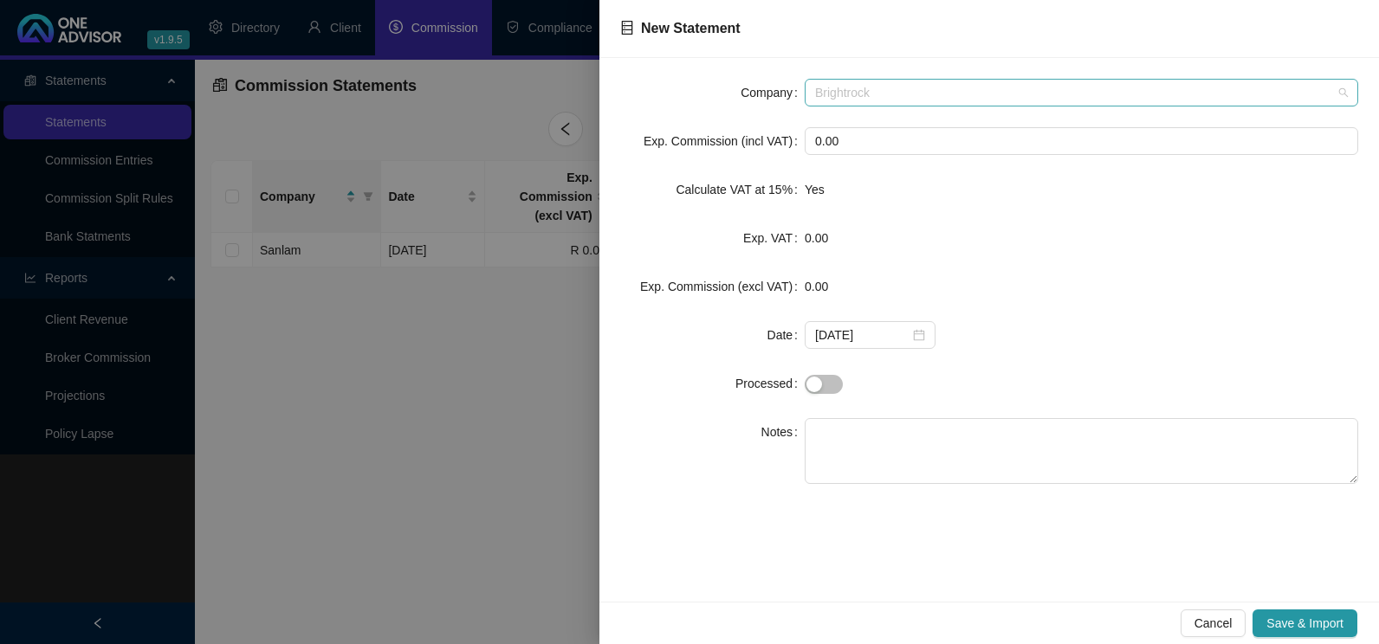
click at [979, 80] on span "Brightrock" at bounding box center [1081, 93] width 533 height 26
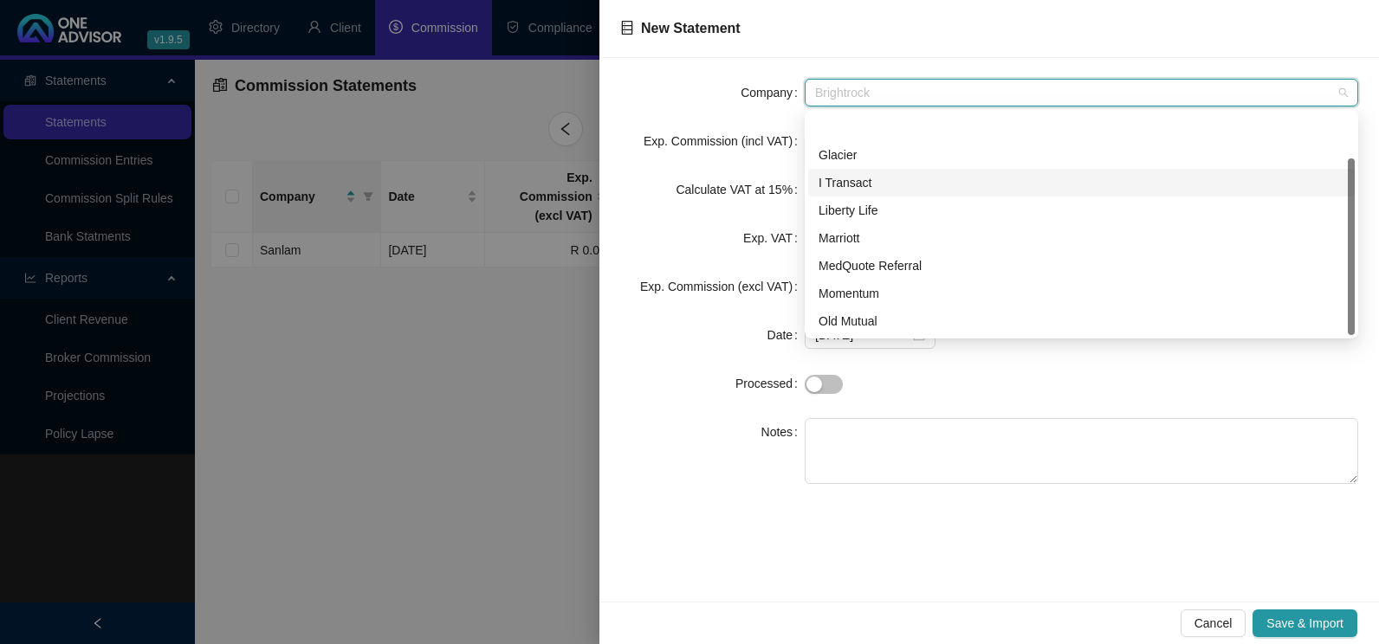
scroll to position [55, 0]
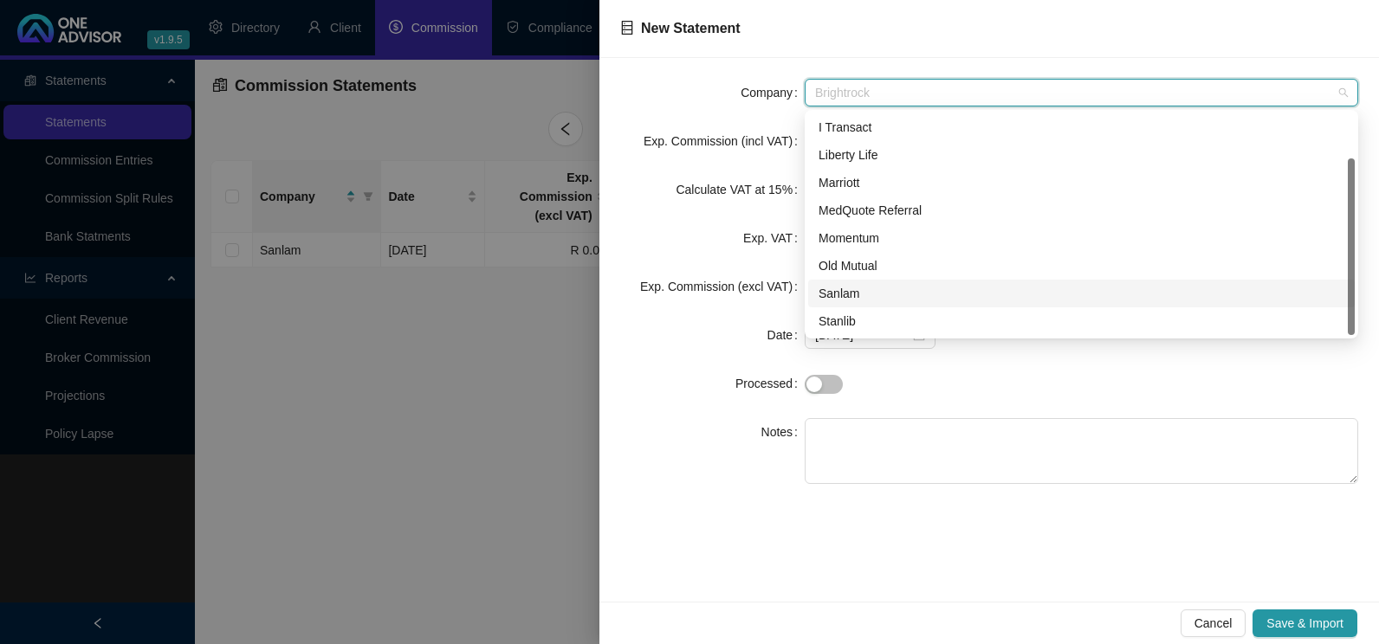
click at [858, 295] on div "Sanlam" at bounding box center [1081, 293] width 526 height 19
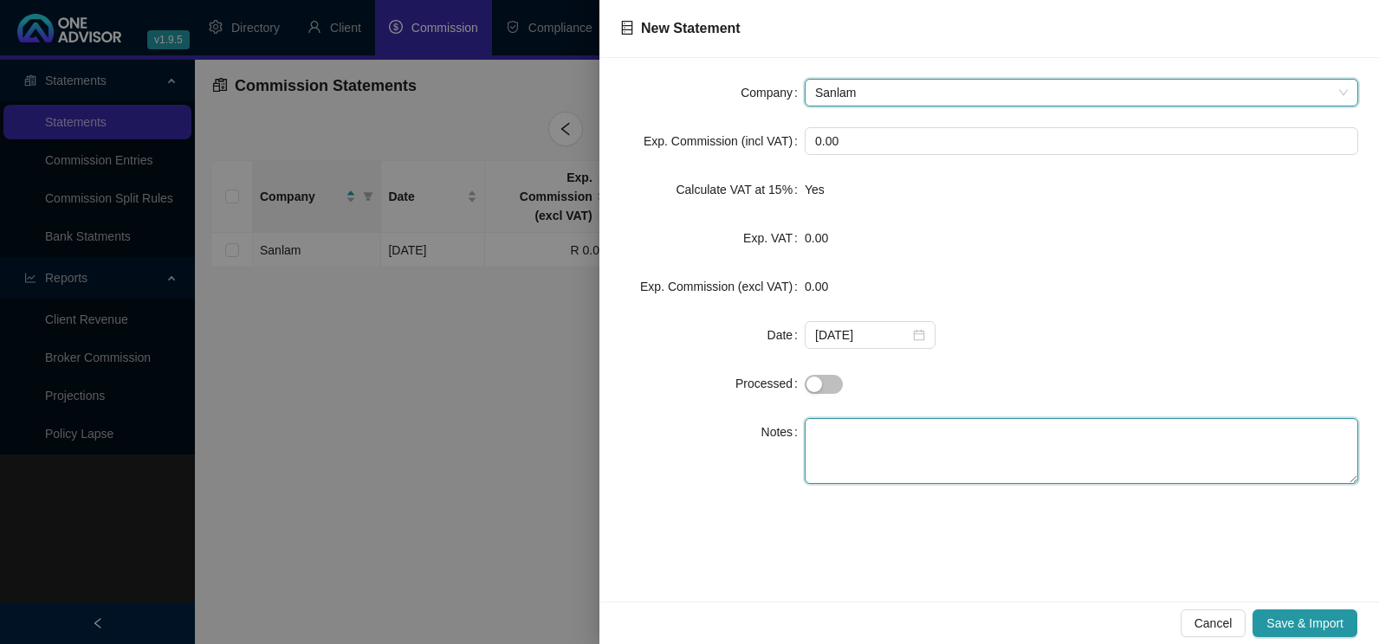
click at [906, 437] on textarea at bounding box center [1080, 451] width 553 height 66
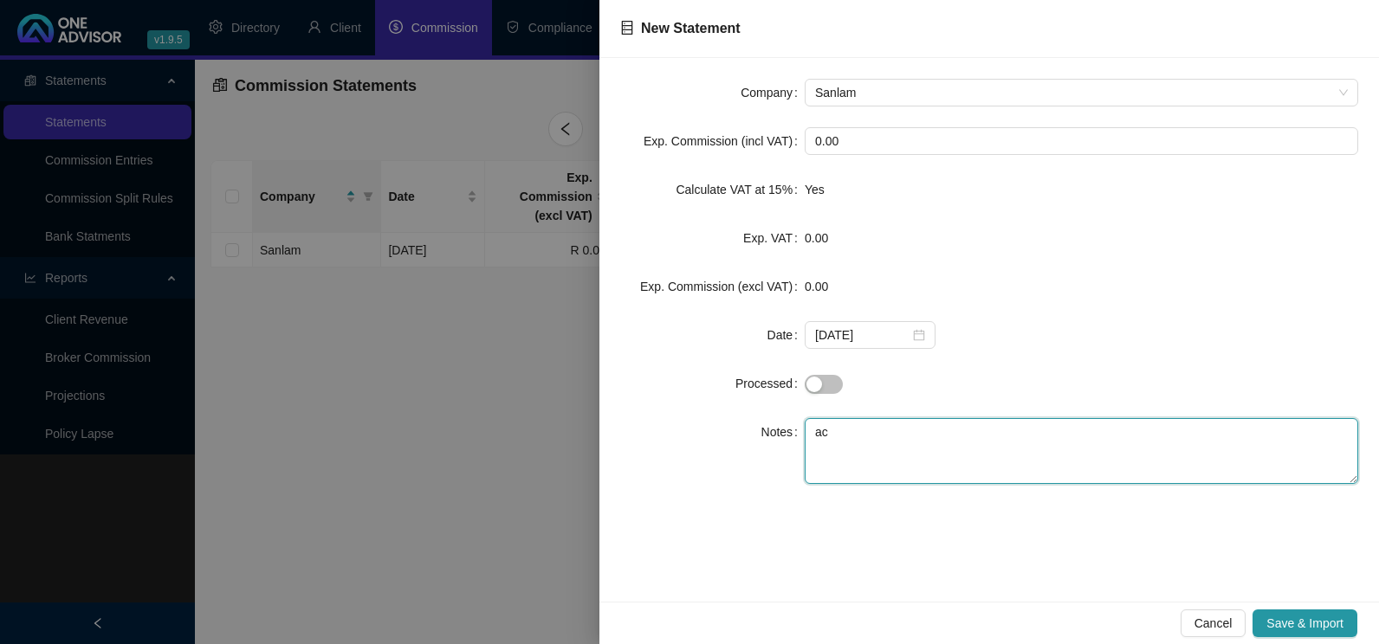
type textarea "a"
type textarea "ACA SANLAM"
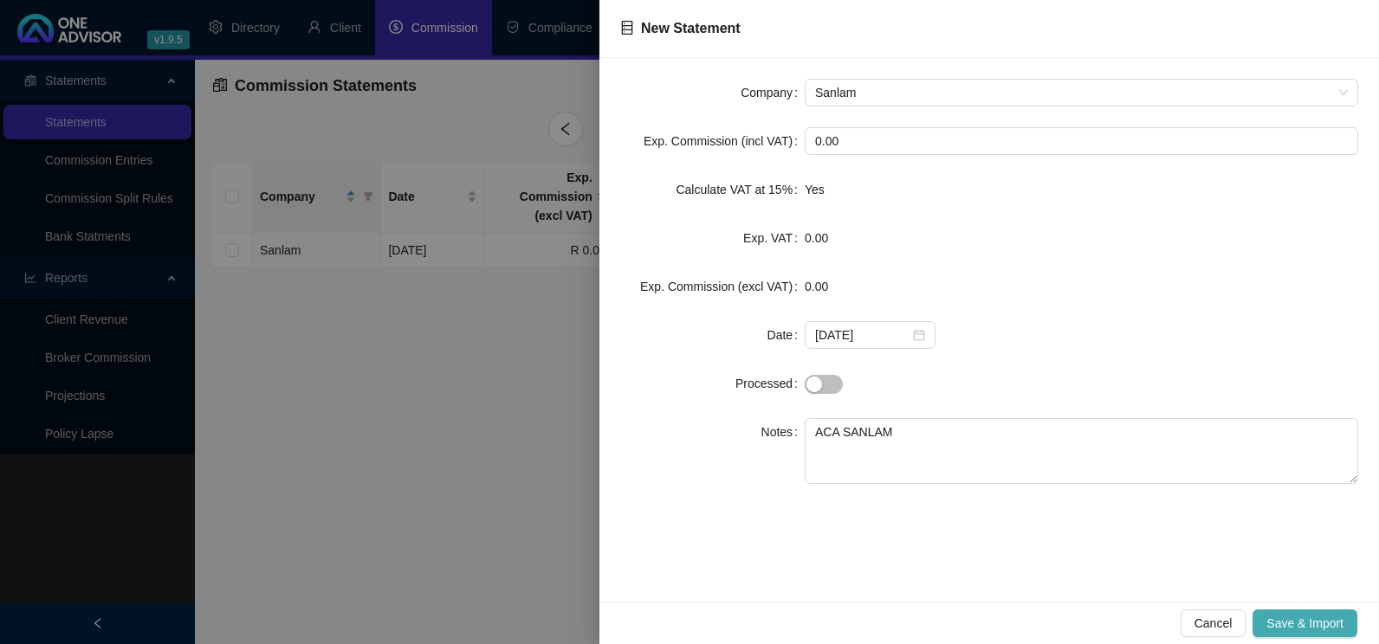
click at [1302, 618] on span "Save & Import" at bounding box center [1304, 623] width 77 height 19
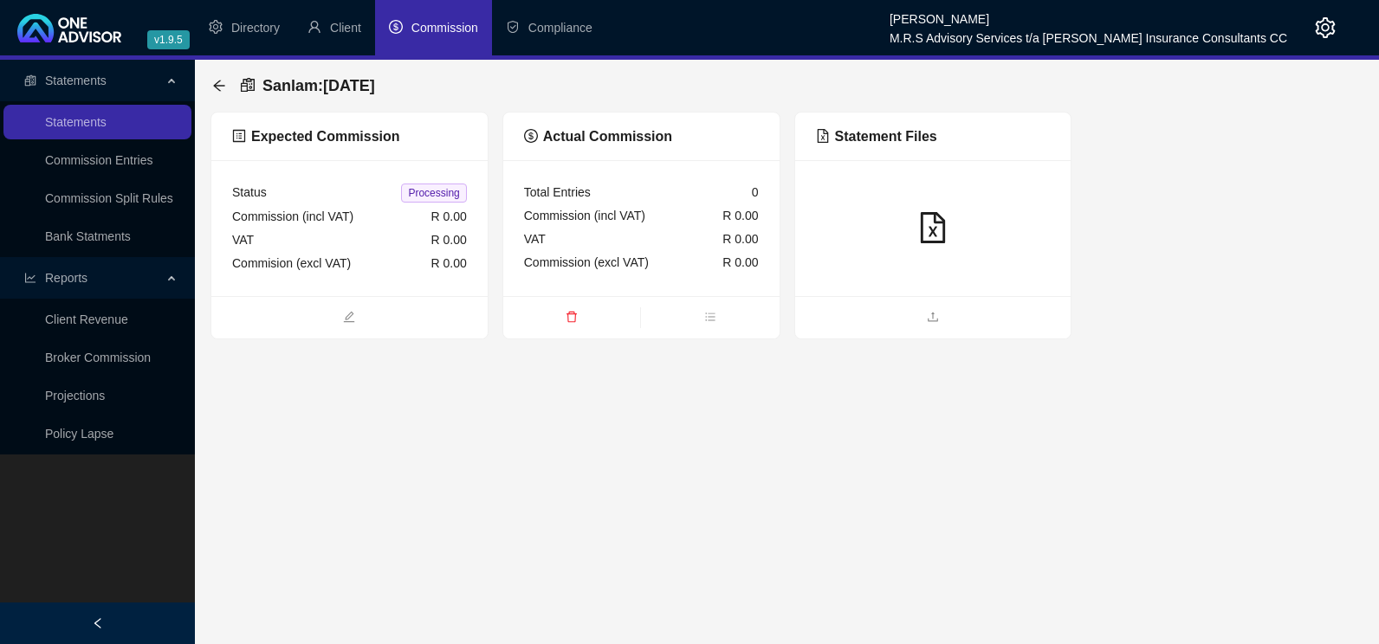
click at [446, 26] on span "Commission" at bounding box center [444, 28] width 67 height 14
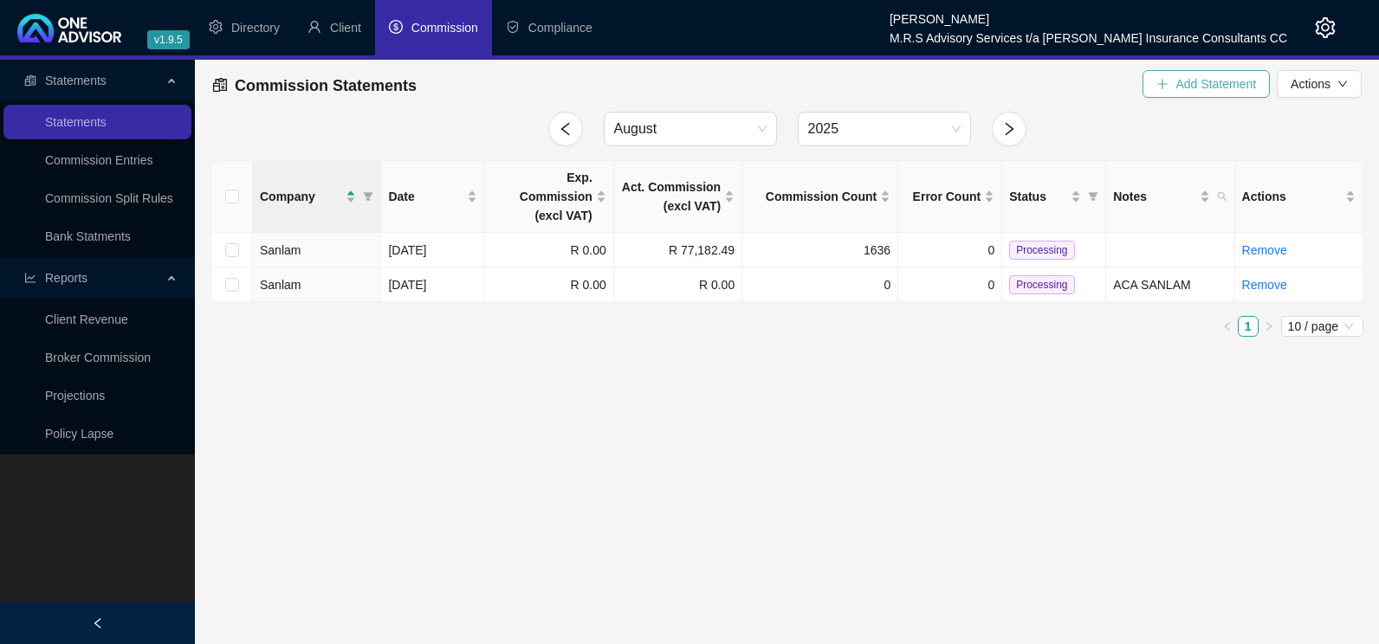
click at [1205, 81] on span "Add Statement" at bounding box center [1215, 83] width 81 height 19
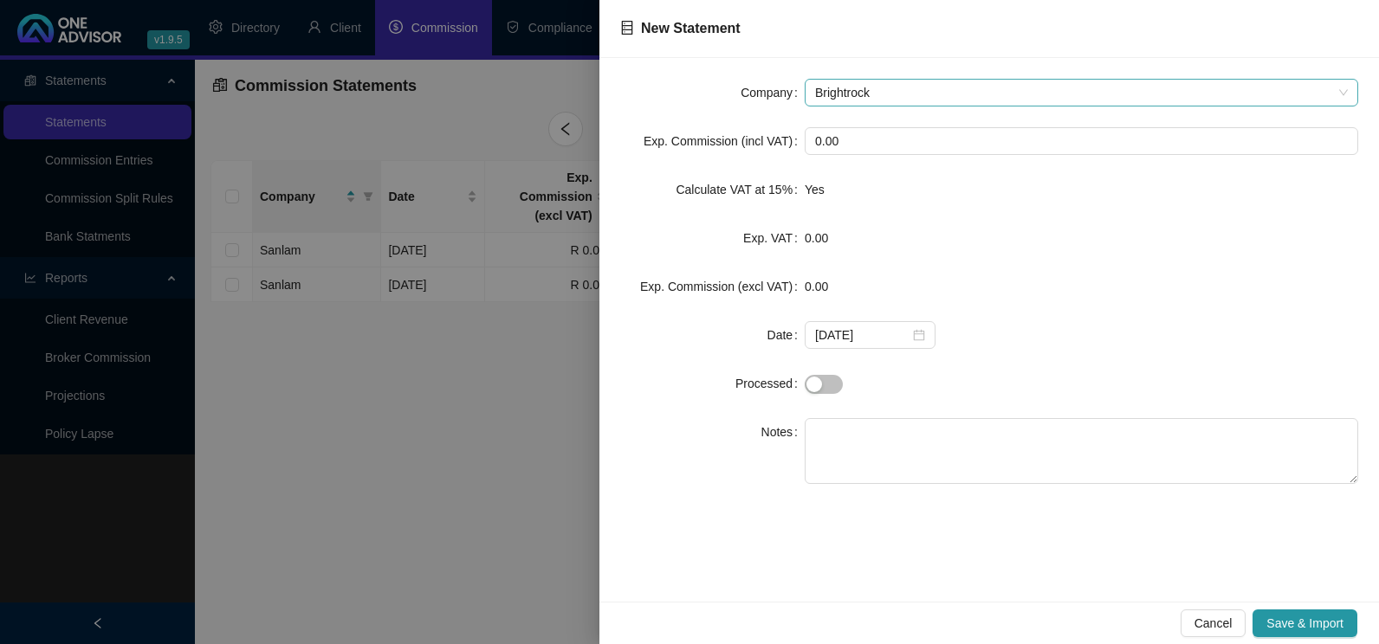
click at [958, 91] on span "Brightrock" at bounding box center [1081, 93] width 533 height 26
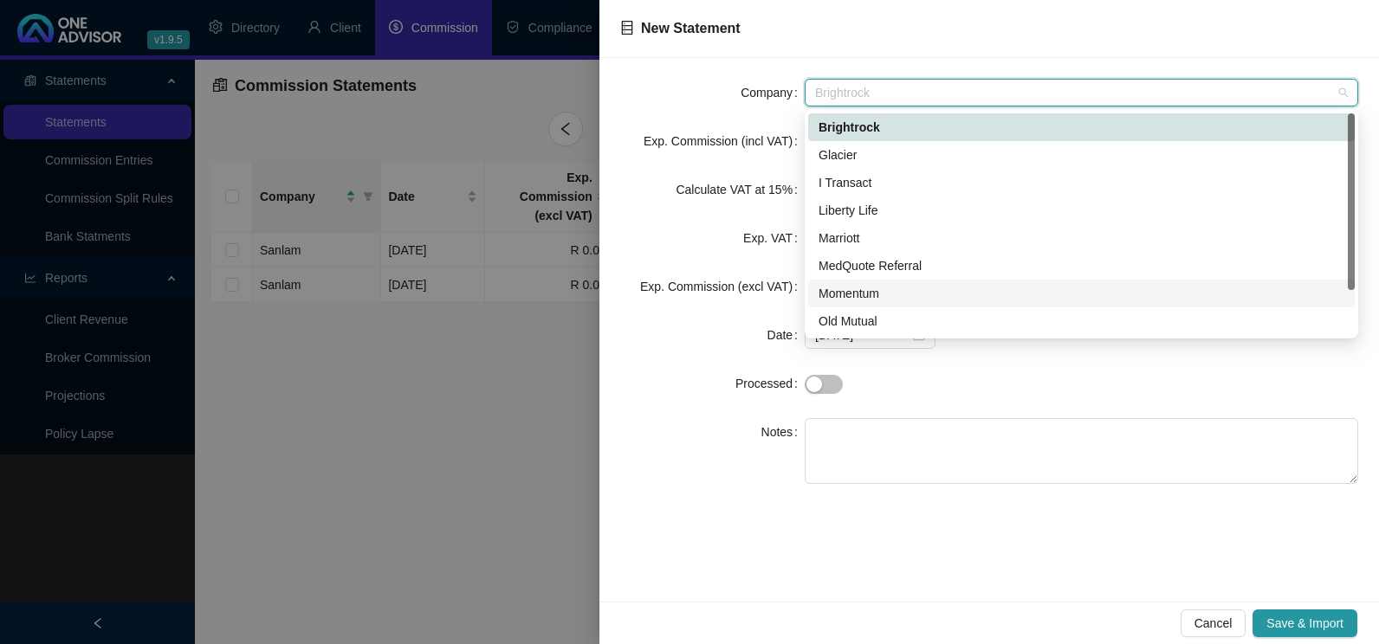
click at [865, 292] on div "Momentum" at bounding box center [1081, 293] width 526 height 19
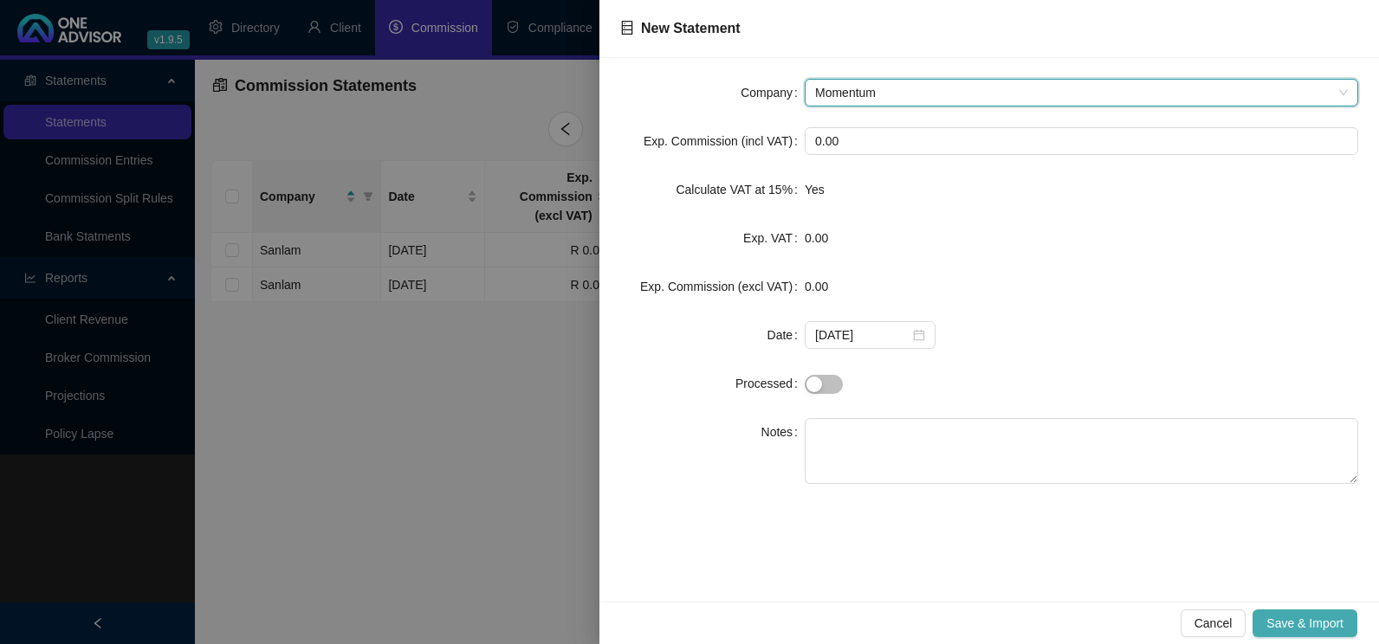
click at [1309, 612] on button "Save & Import" at bounding box center [1304, 624] width 105 height 28
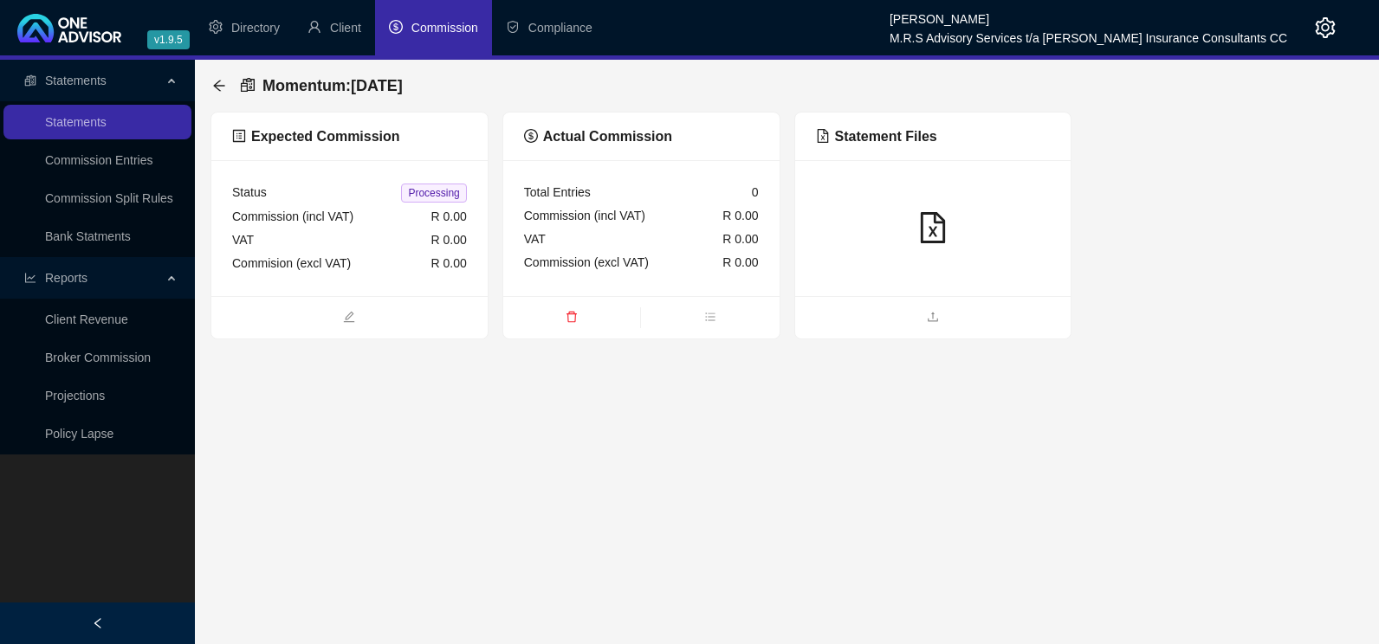
click at [440, 29] on span "Commission" at bounding box center [444, 28] width 67 height 14
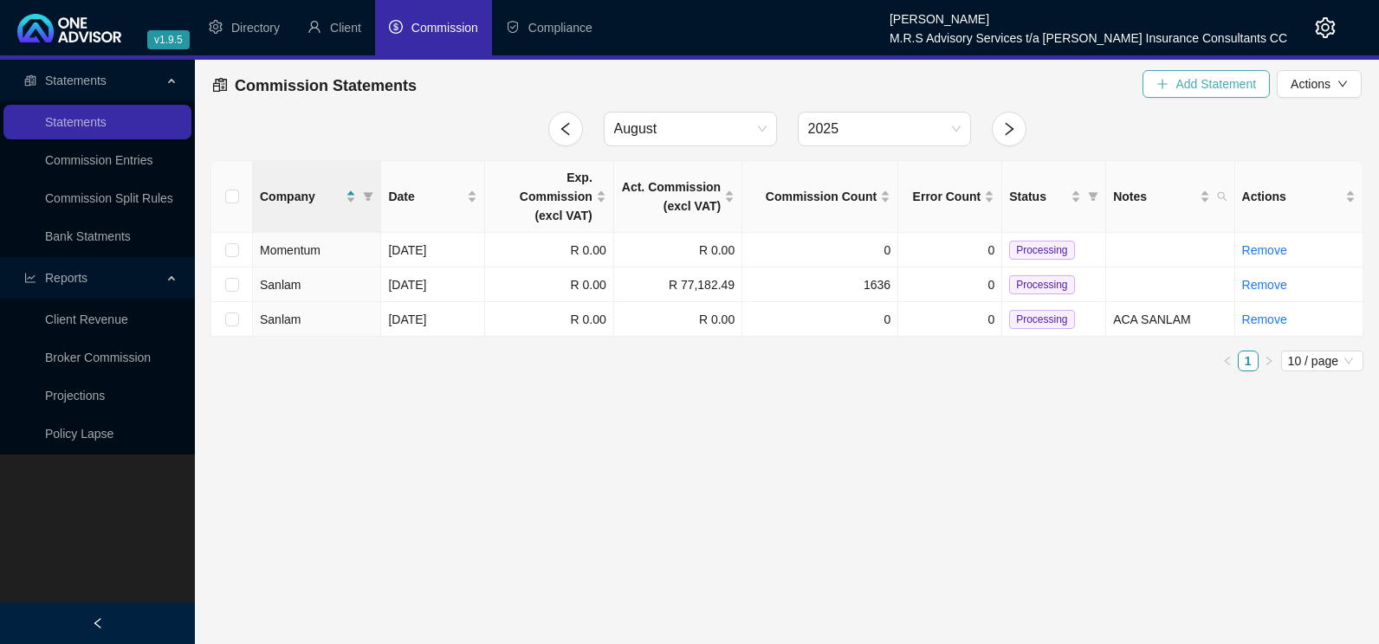
click at [1195, 84] on span "Add Statement" at bounding box center [1215, 83] width 81 height 19
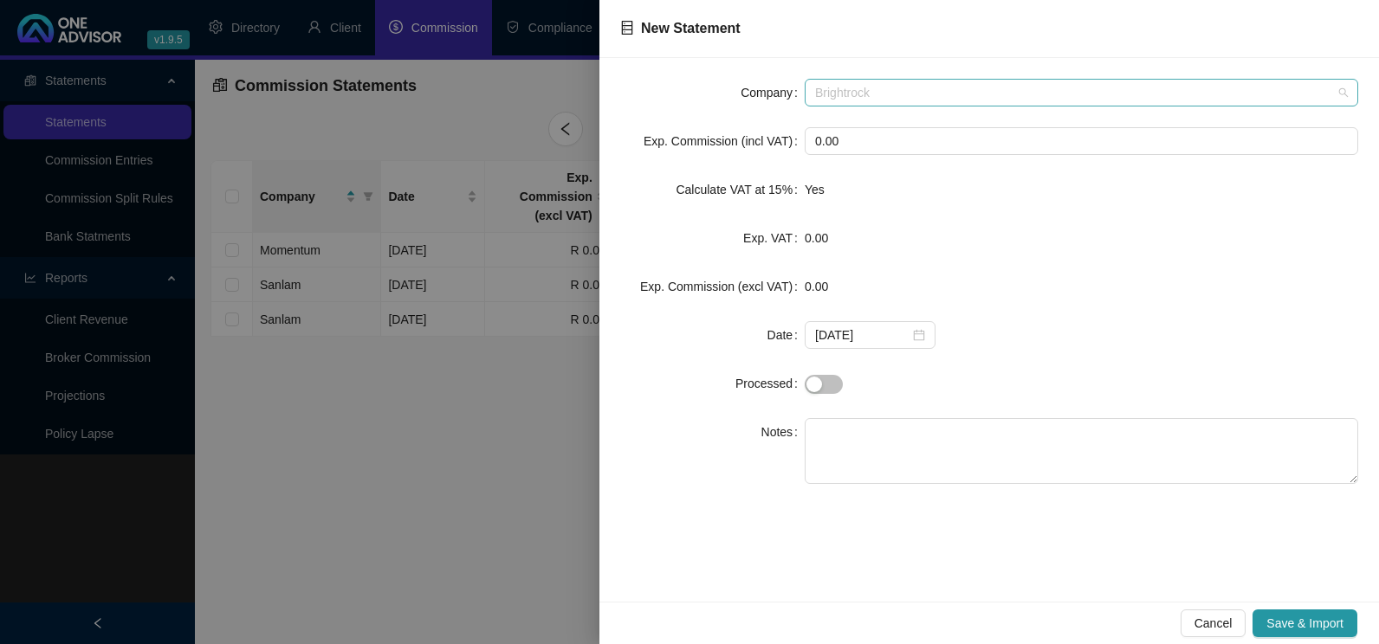
click at [929, 92] on span "Brightrock" at bounding box center [1081, 93] width 533 height 26
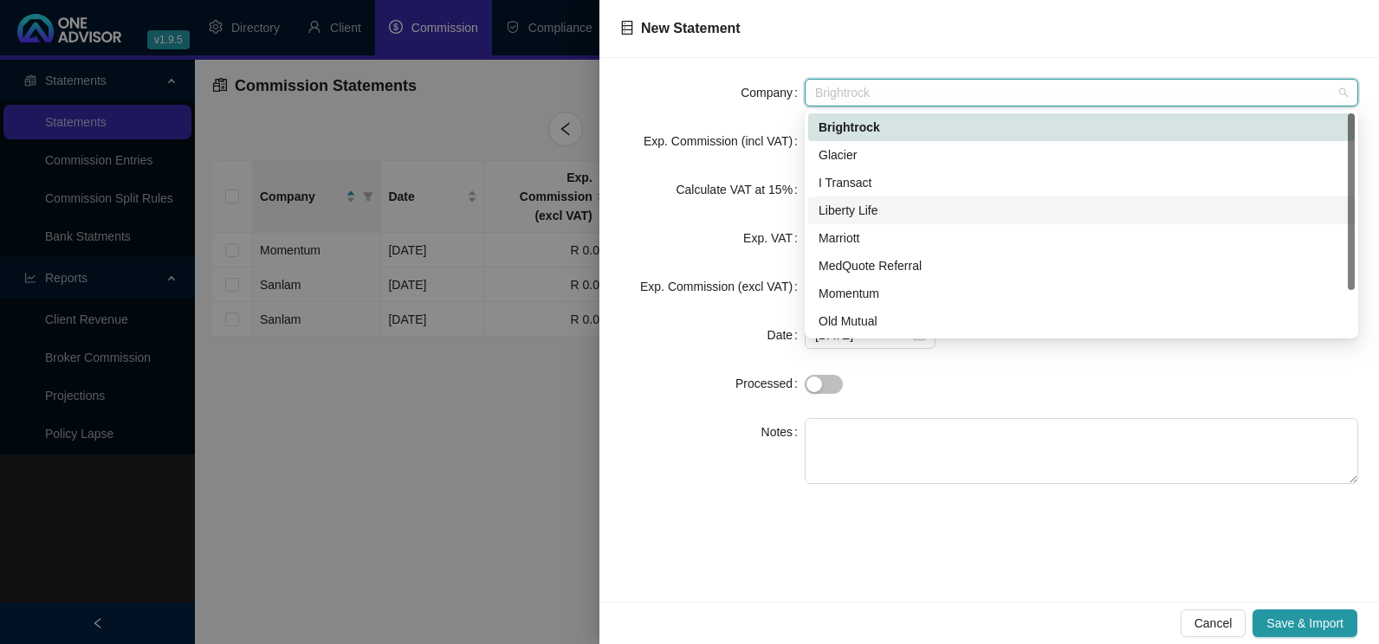
click at [862, 210] on div "Liberty Life" at bounding box center [1081, 210] width 526 height 19
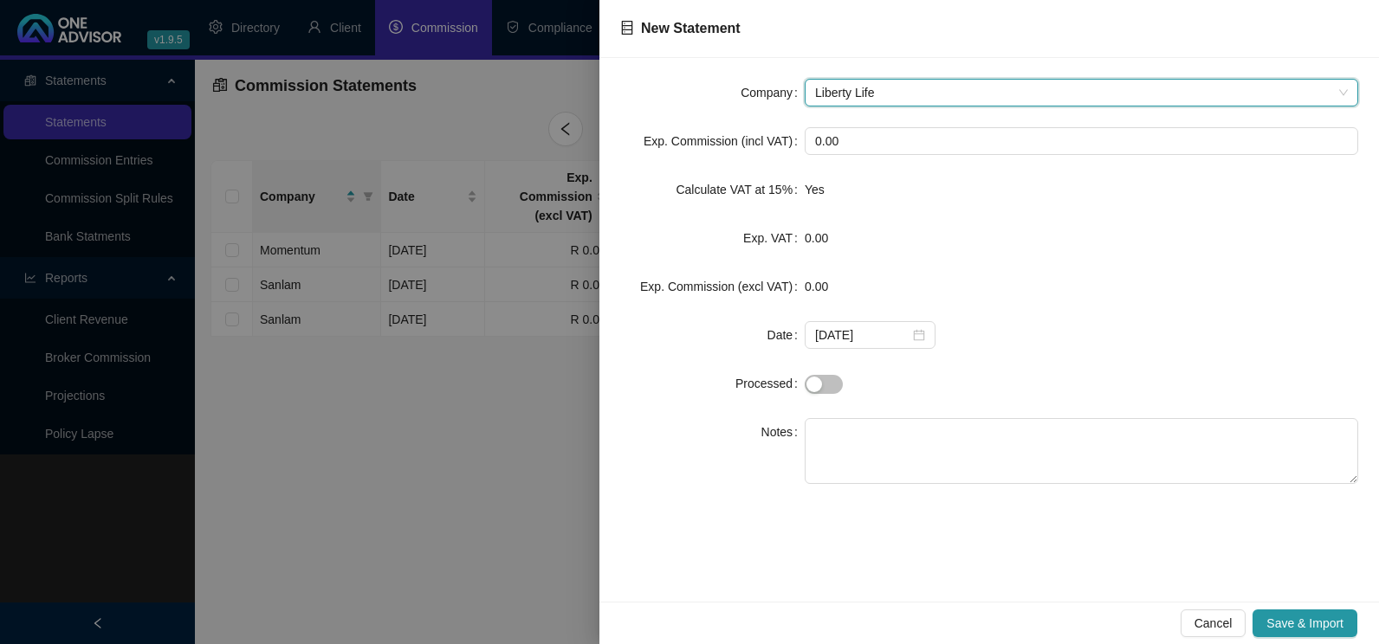
click at [1317, 609] on div "Cancel Save & Import" at bounding box center [988, 623] width 779 height 42
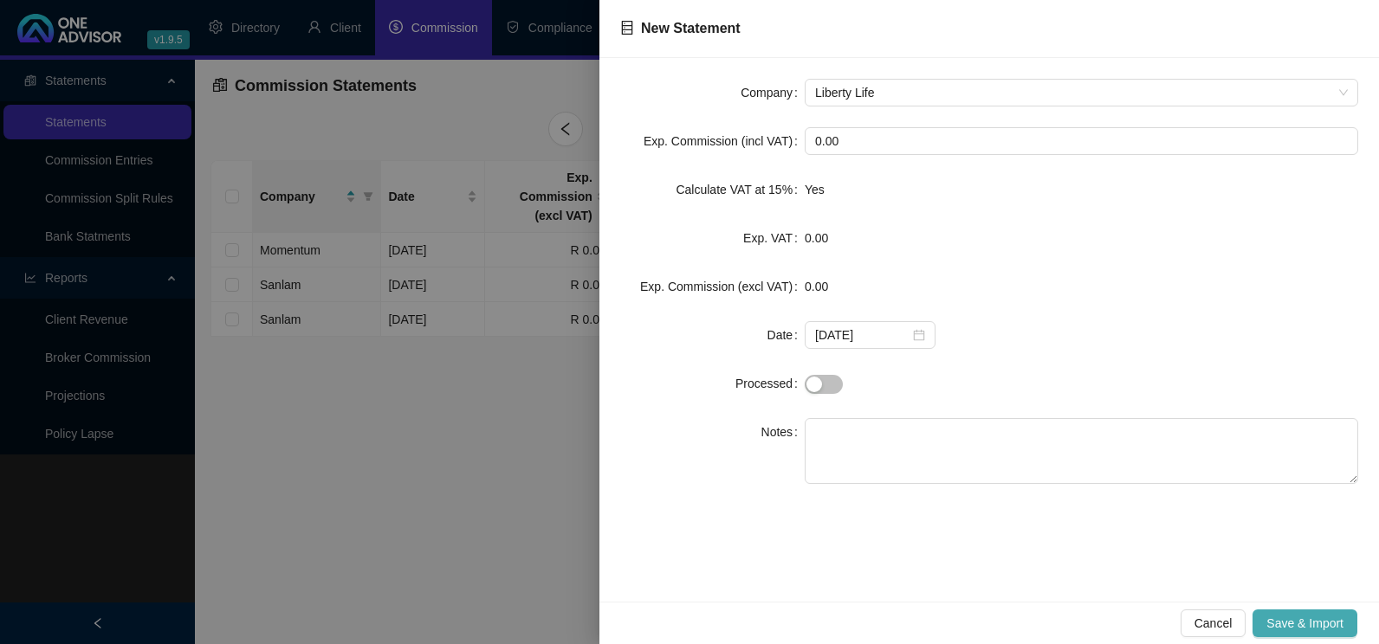
click at [1318, 615] on span "Save & Import" at bounding box center [1304, 623] width 77 height 19
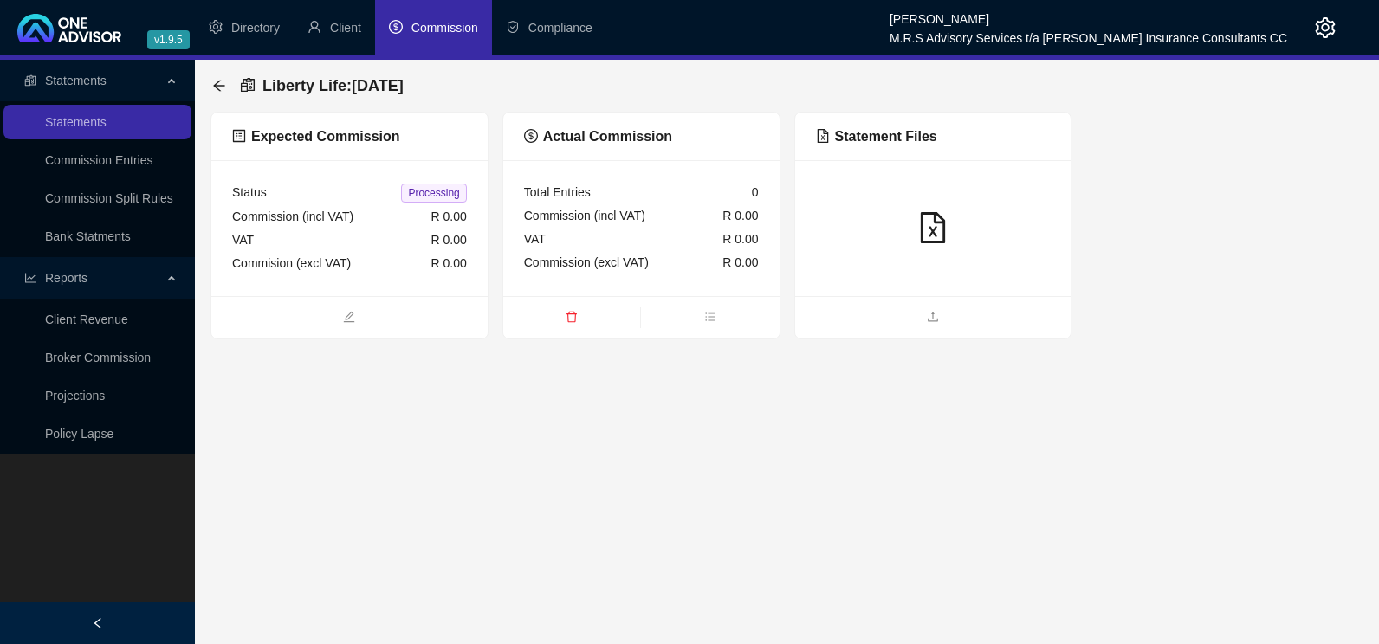
click at [443, 30] on span "Commission" at bounding box center [444, 28] width 67 height 14
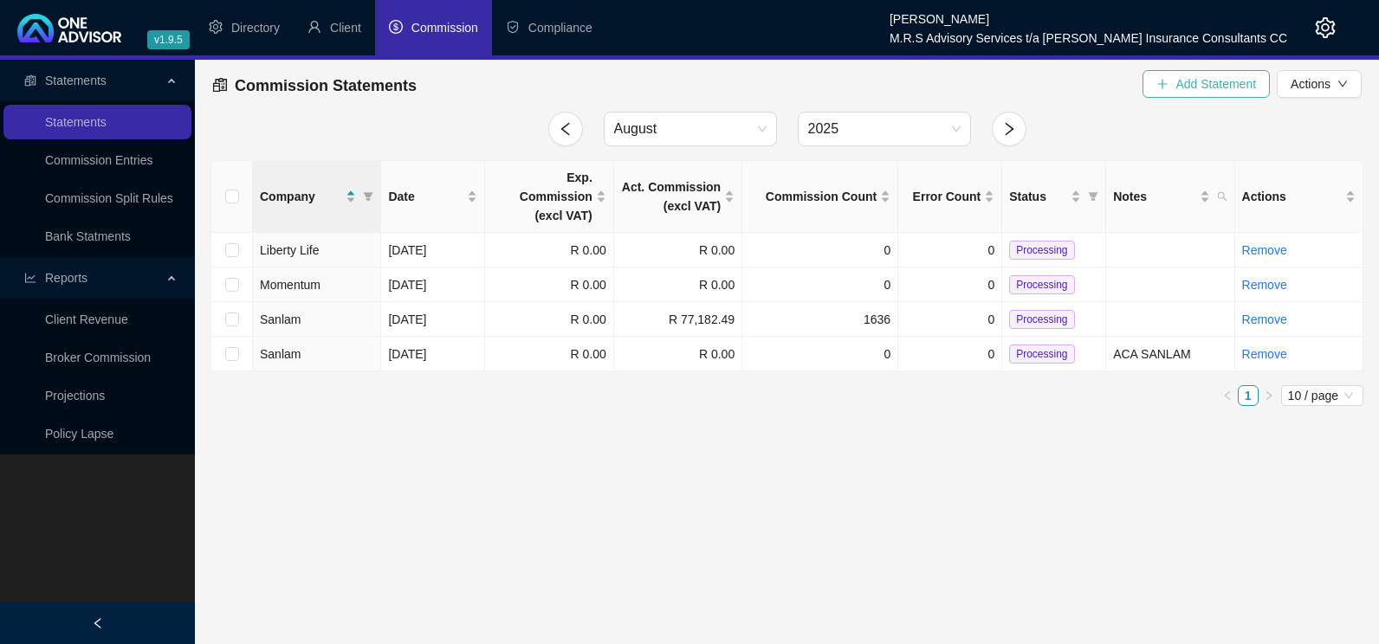
click at [1213, 82] on span "Add Statement" at bounding box center [1215, 83] width 81 height 19
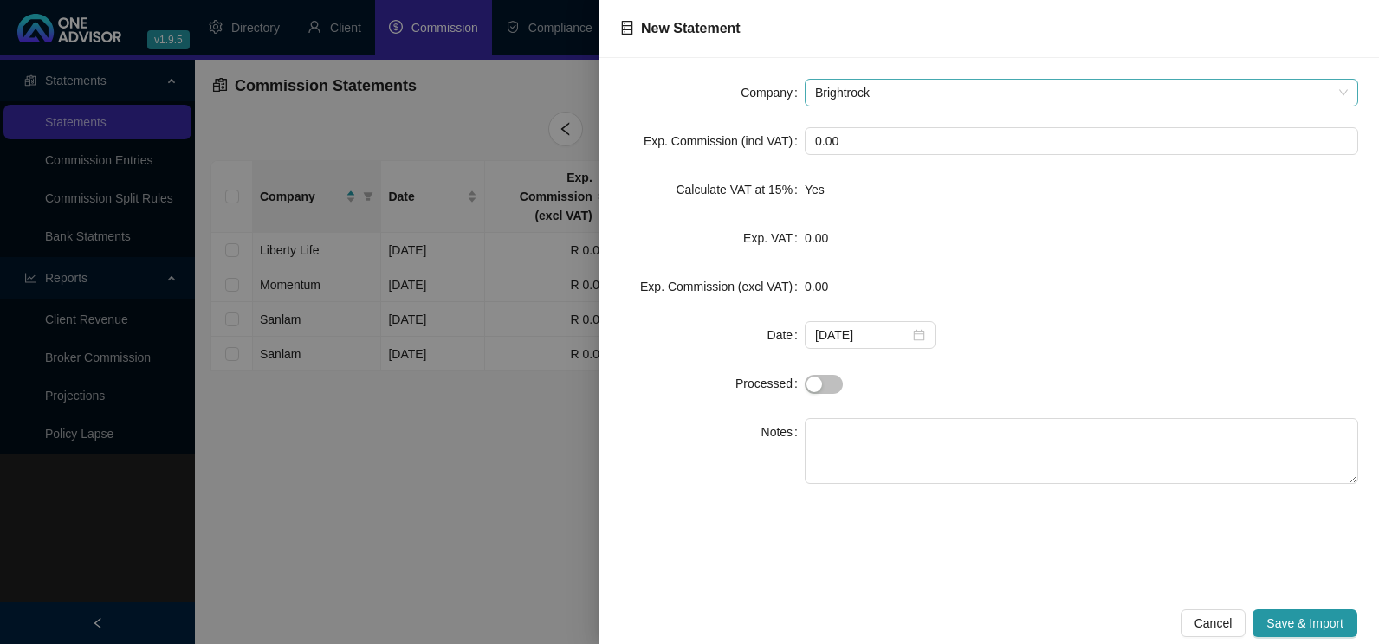
click at [974, 92] on span "Brightrock" at bounding box center [1081, 93] width 533 height 26
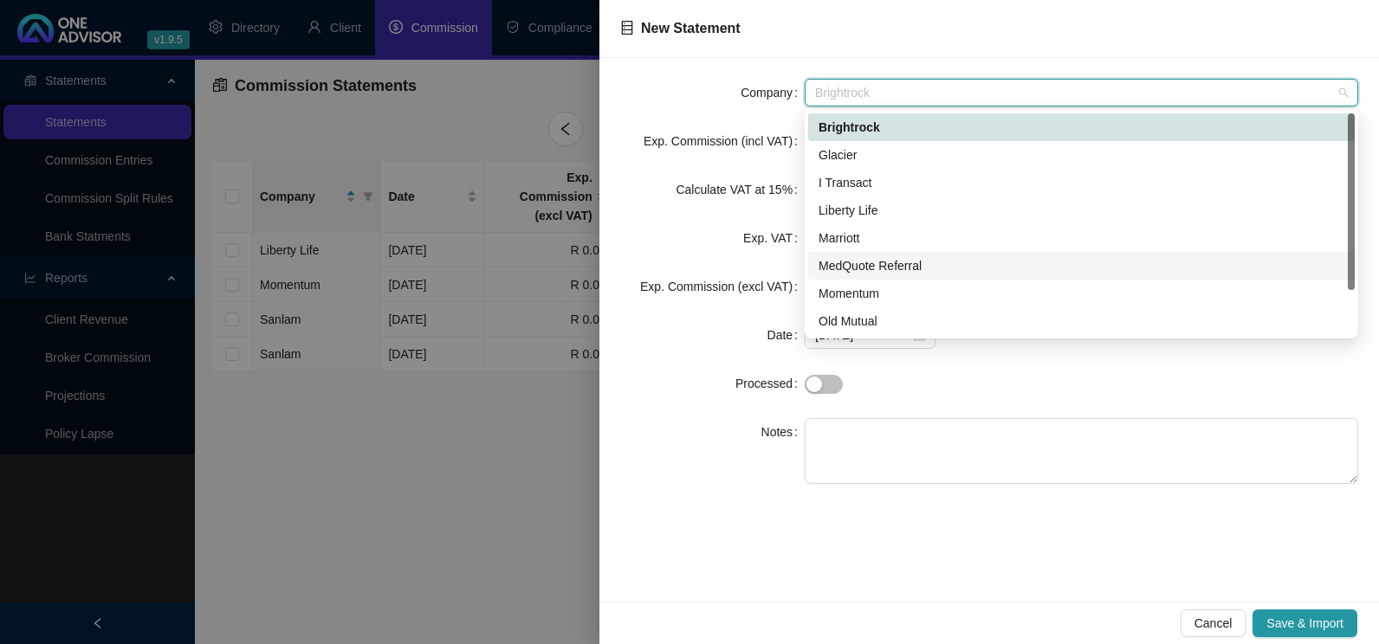
click at [901, 258] on div "MedQuote Referral" at bounding box center [1081, 265] width 526 height 19
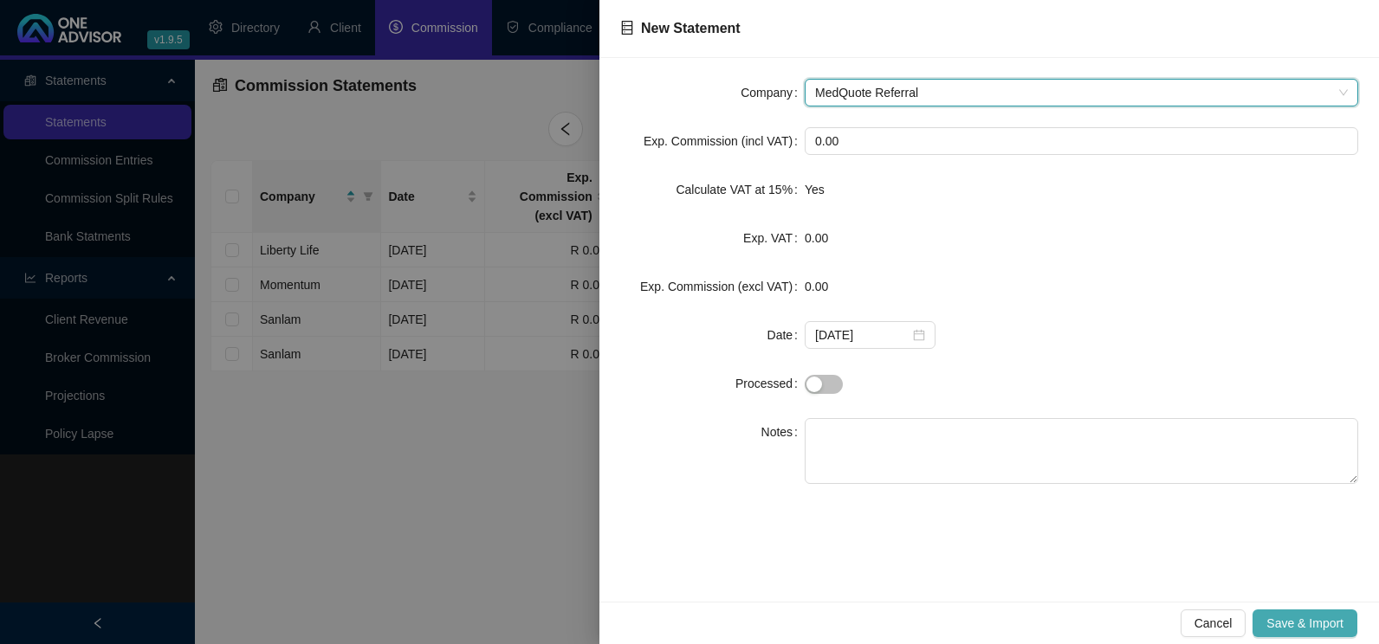
click at [1315, 627] on span "Save & Import" at bounding box center [1304, 623] width 77 height 19
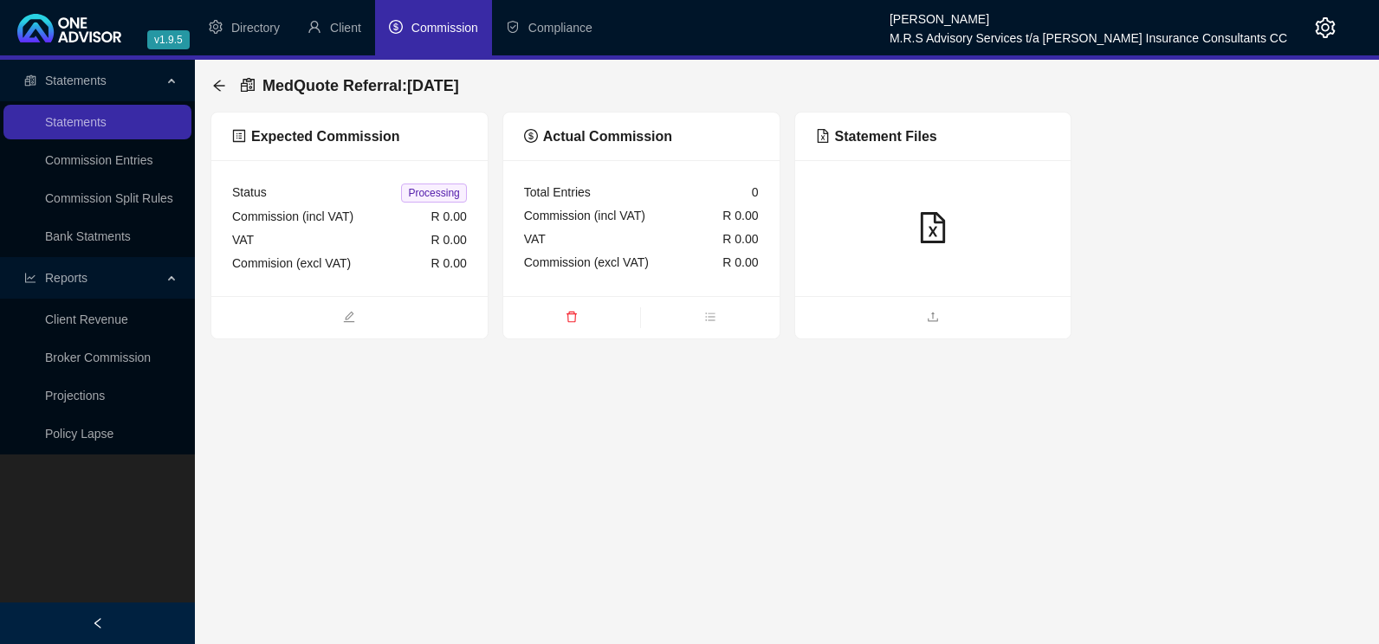
click at [441, 24] on span "Commission" at bounding box center [444, 28] width 67 height 14
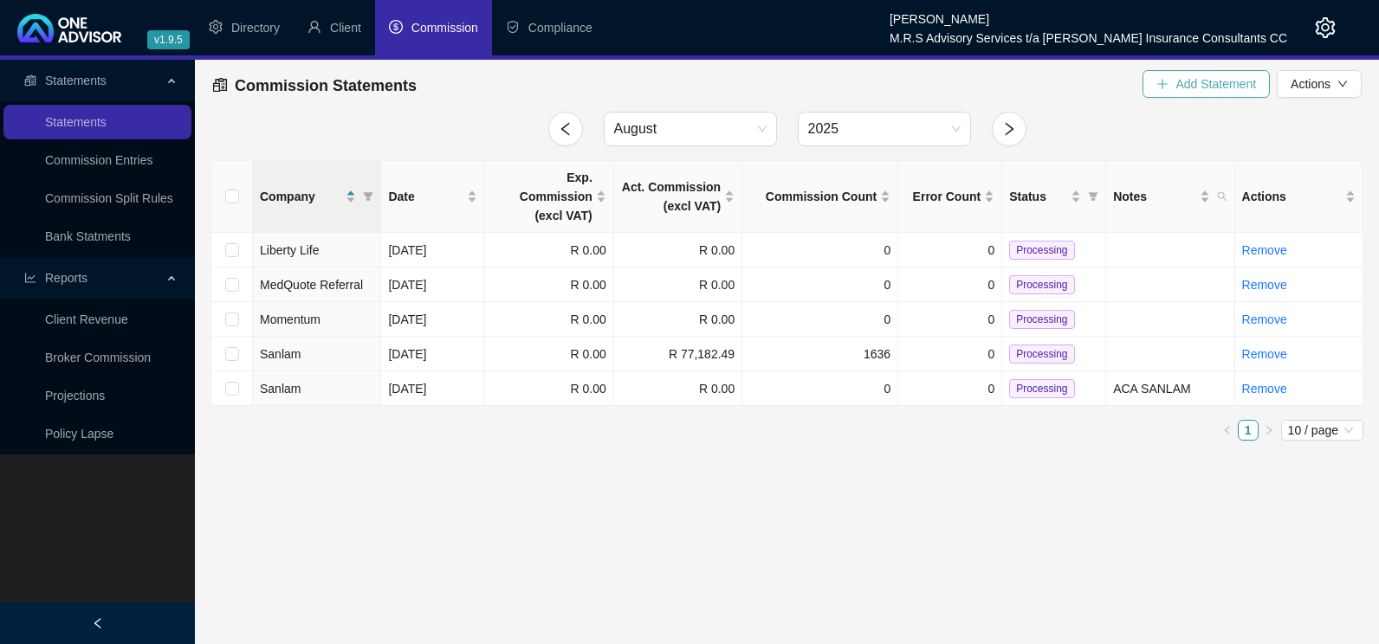
click at [1229, 87] on span "Add Statement" at bounding box center [1215, 83] width 81 height 19
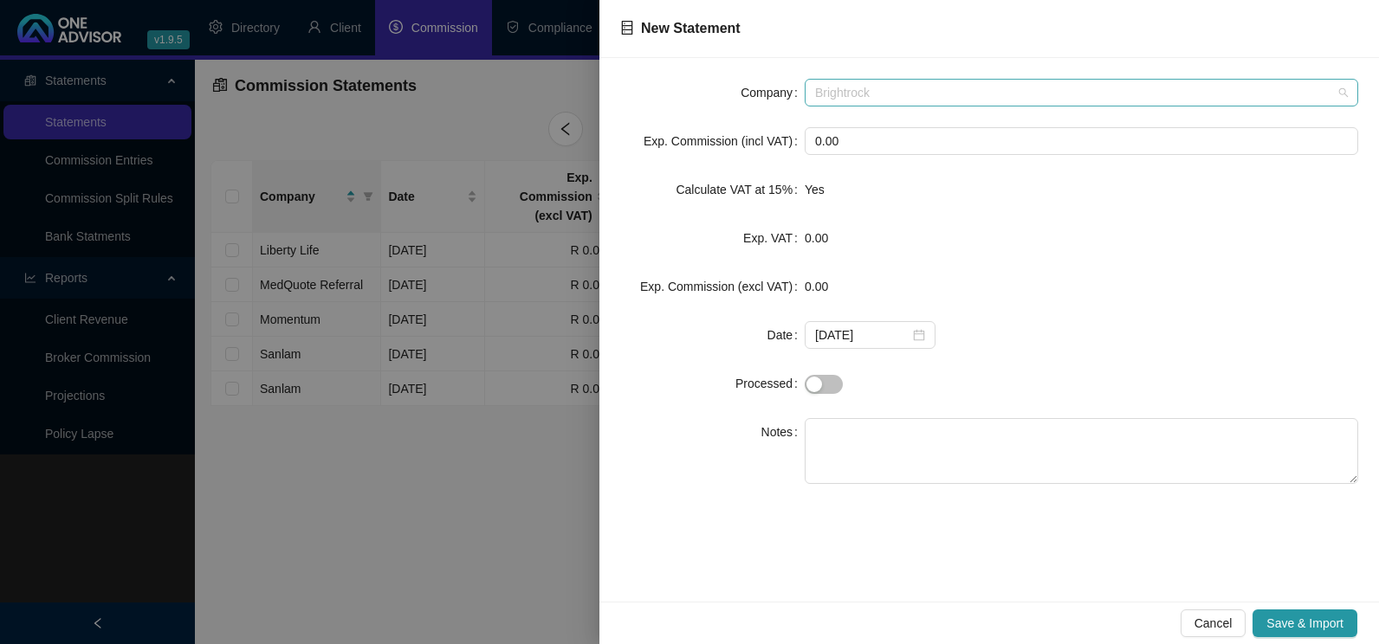
click at [1071, 86] on span "Brightrock" at bounding box center [1081, 93] width 533 height 26
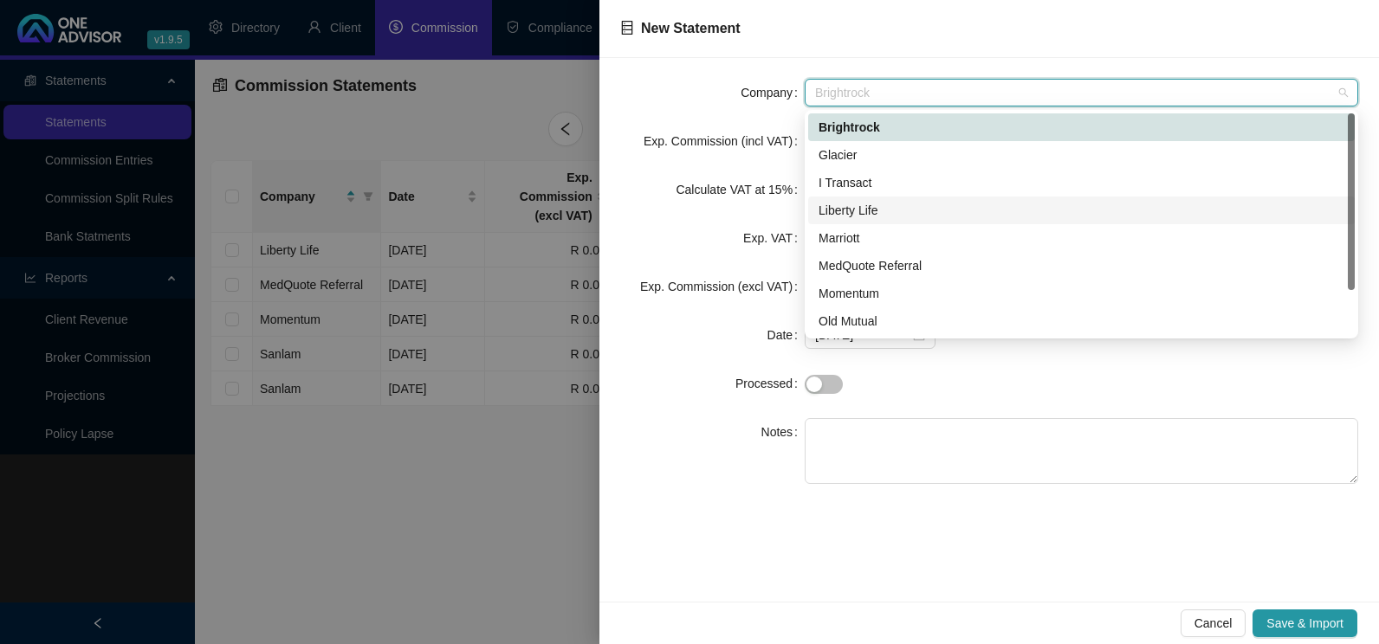
click at [873, 210] on div "Liberty Life" at bounding box center [1081, 210] width 526 height 19
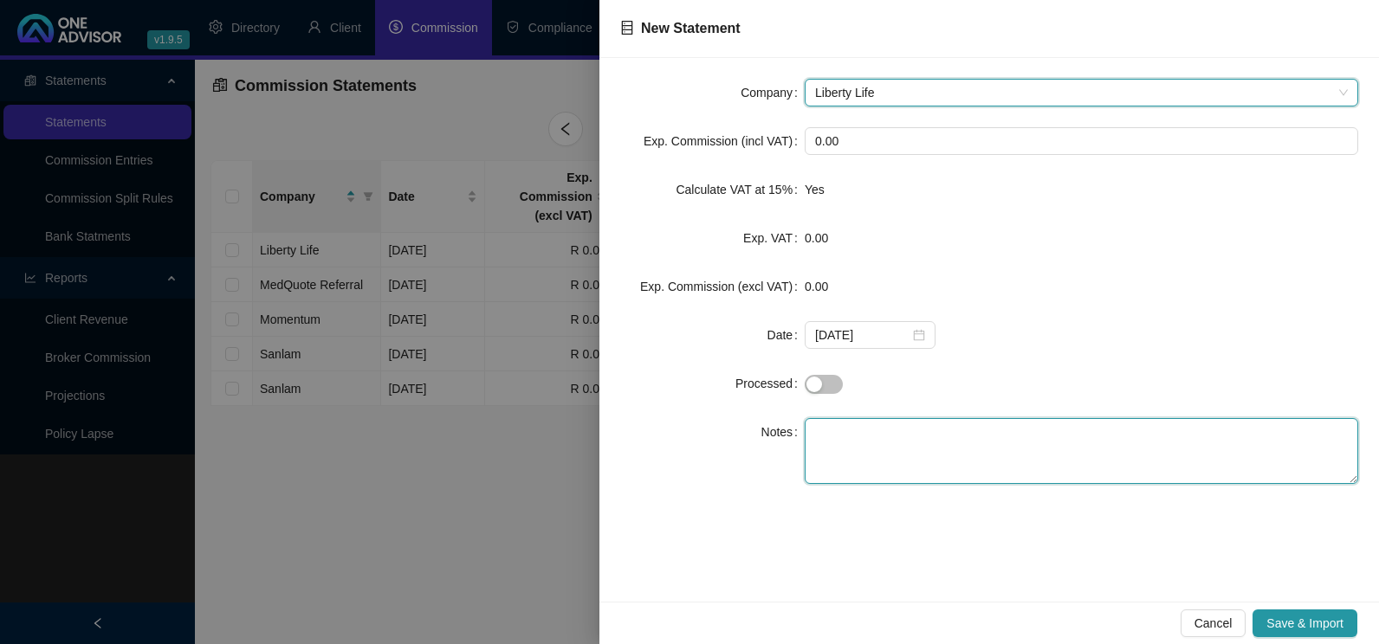
click at [919, 431] on textarea at bounding box center [1080, 451] width 553 height 66
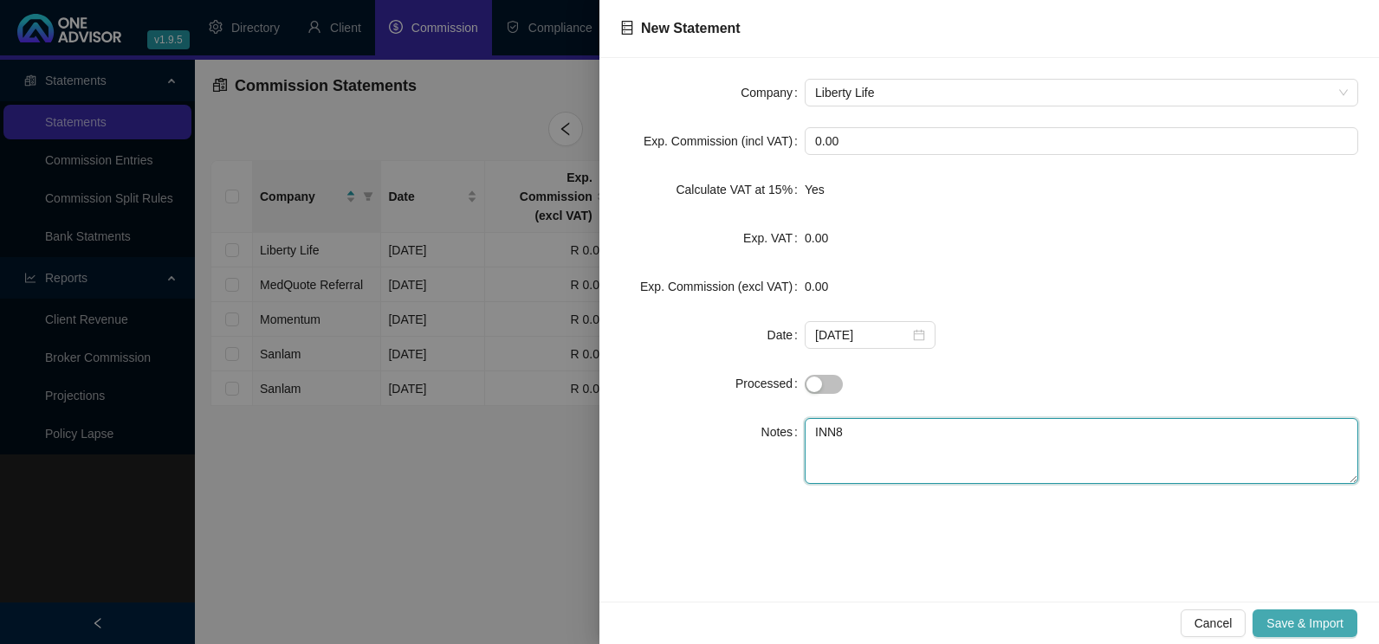
type textarea "INN8"
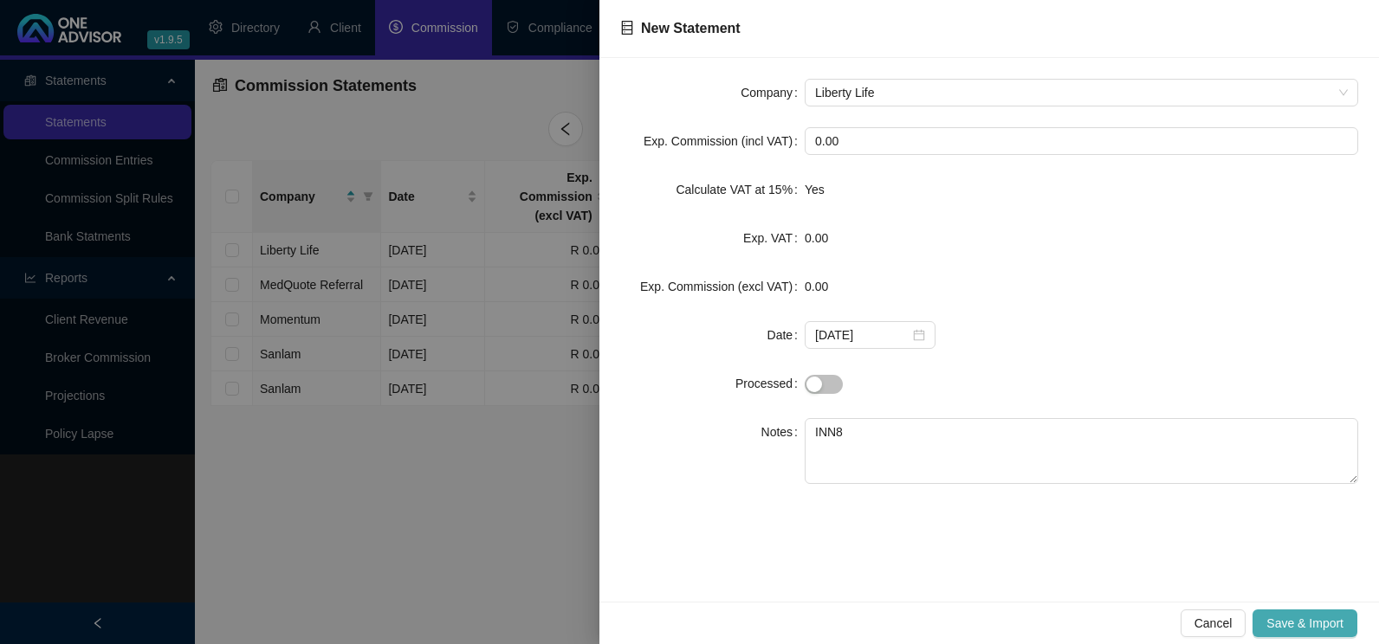
click at [1321, 635] on button "Save & Import" at bounding box center [1304, 624] width 105 height 28
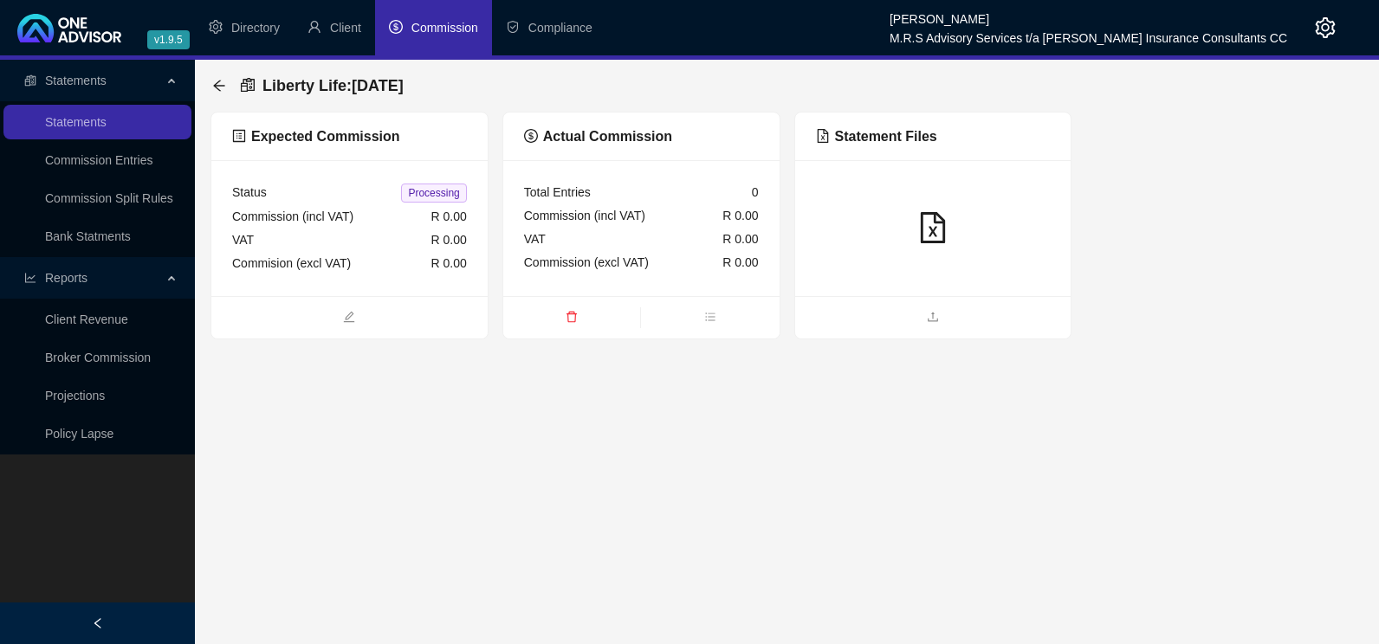
click at [412, 23] on span "Commission" at bounding box center [444, 28] width 67 height 14
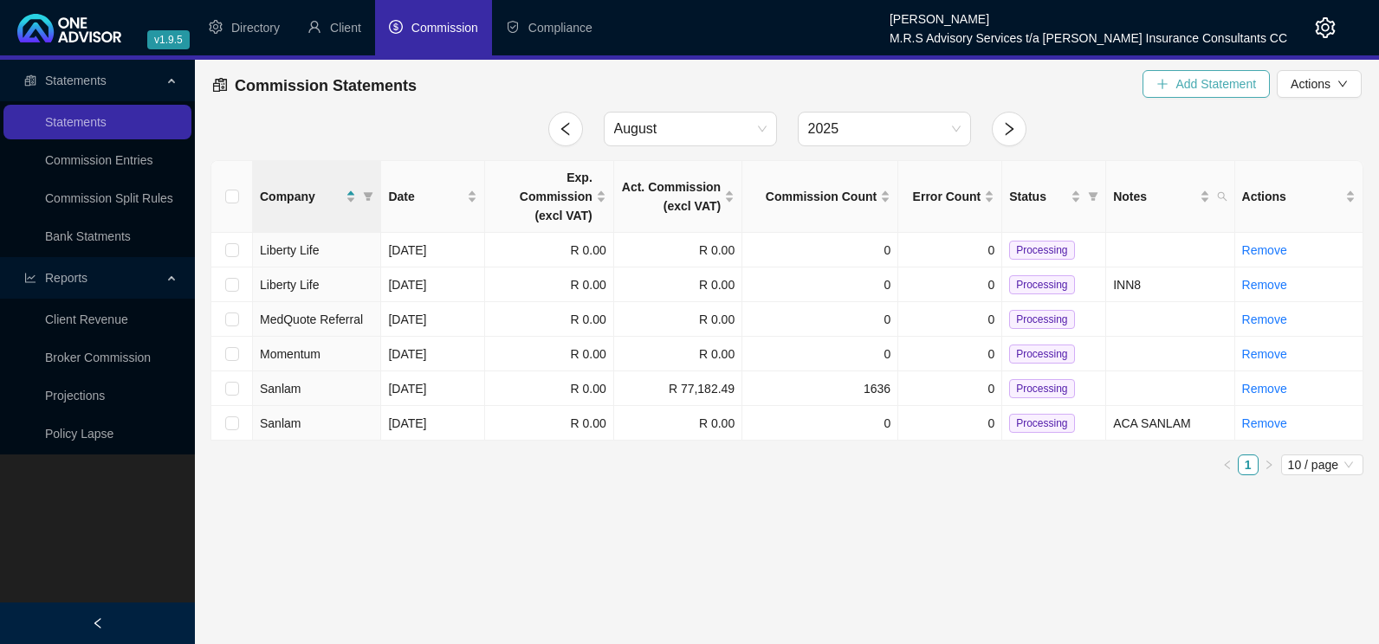
click at [1177, 76] on span "Add Statement" at bounding box center [1215, 83] width 81 height 19
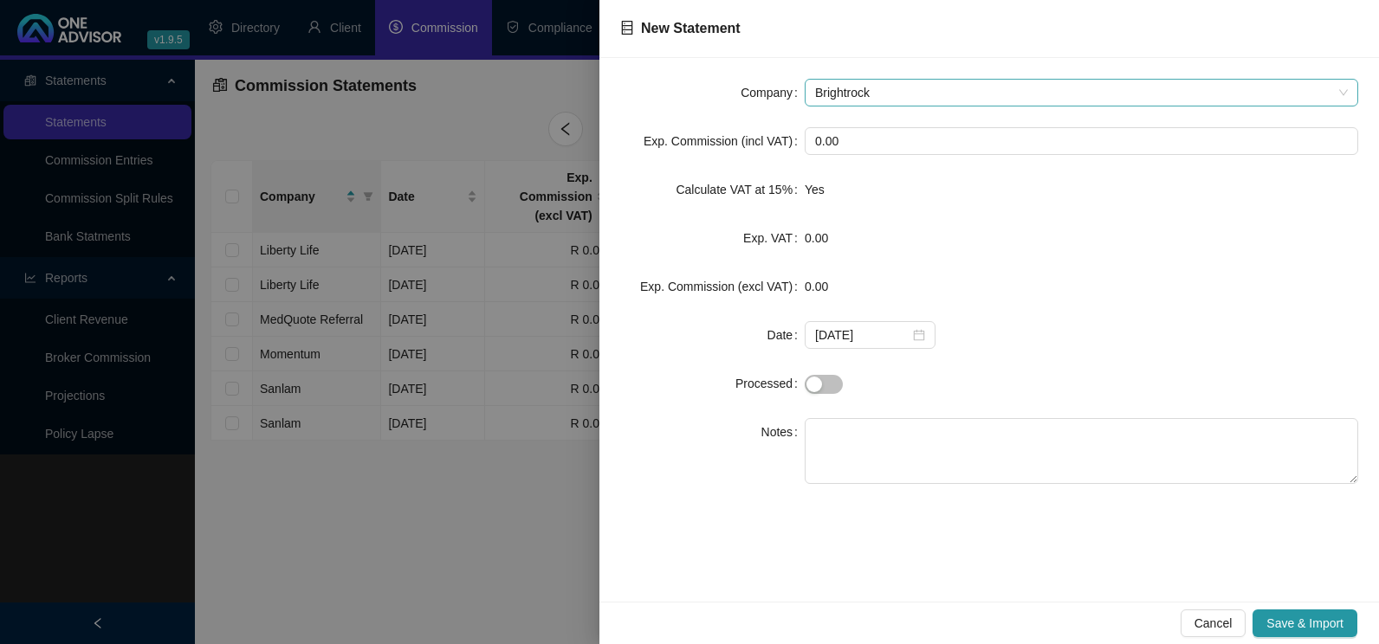
click at [1173, 80] on span "Brightrock" at bounding box center [1081, 93] width 533 height 26
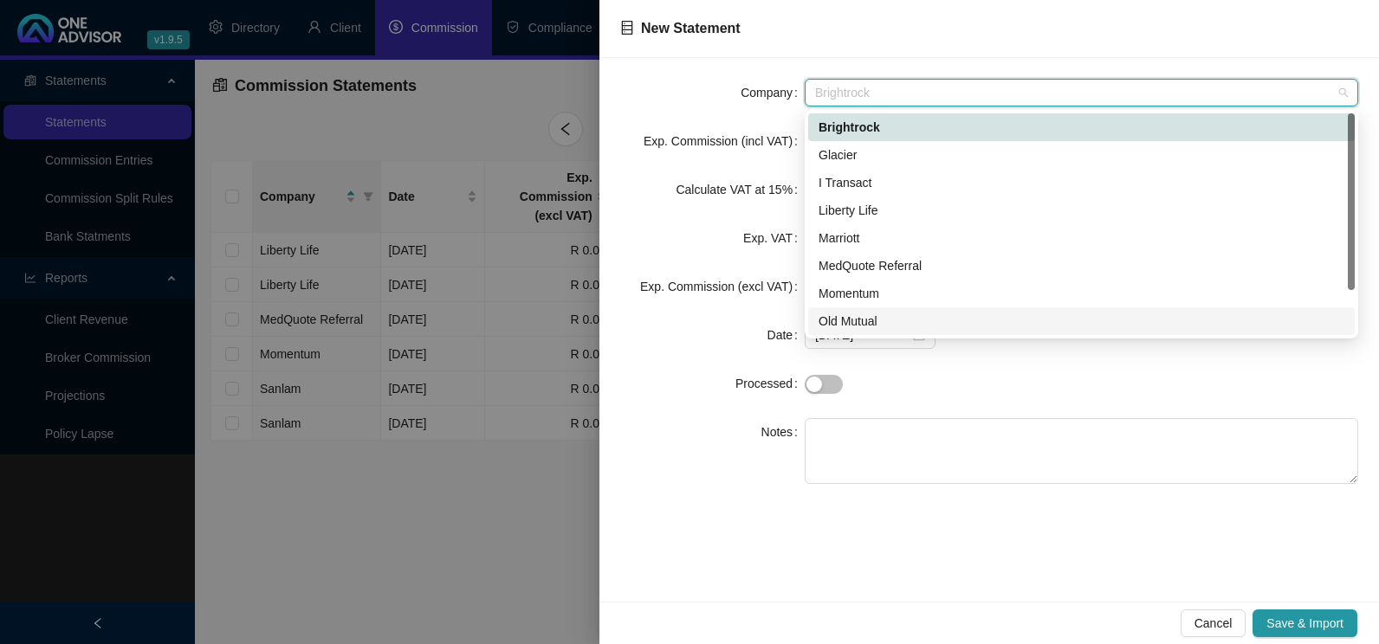
click at [869, 313] on div "Old Mutual" at bounding box center [1081, 321] width 526 height 19
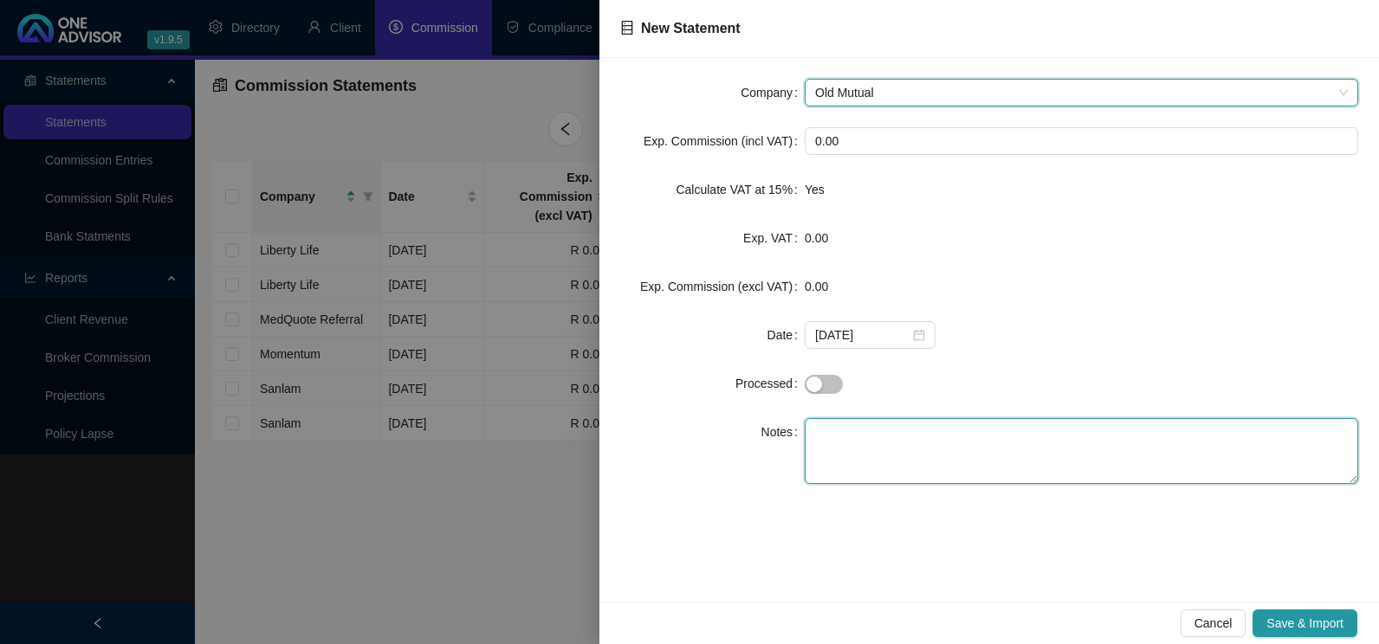
click at [856, 432] on textarea at bounding box center [1080, 451] width 553 height 66
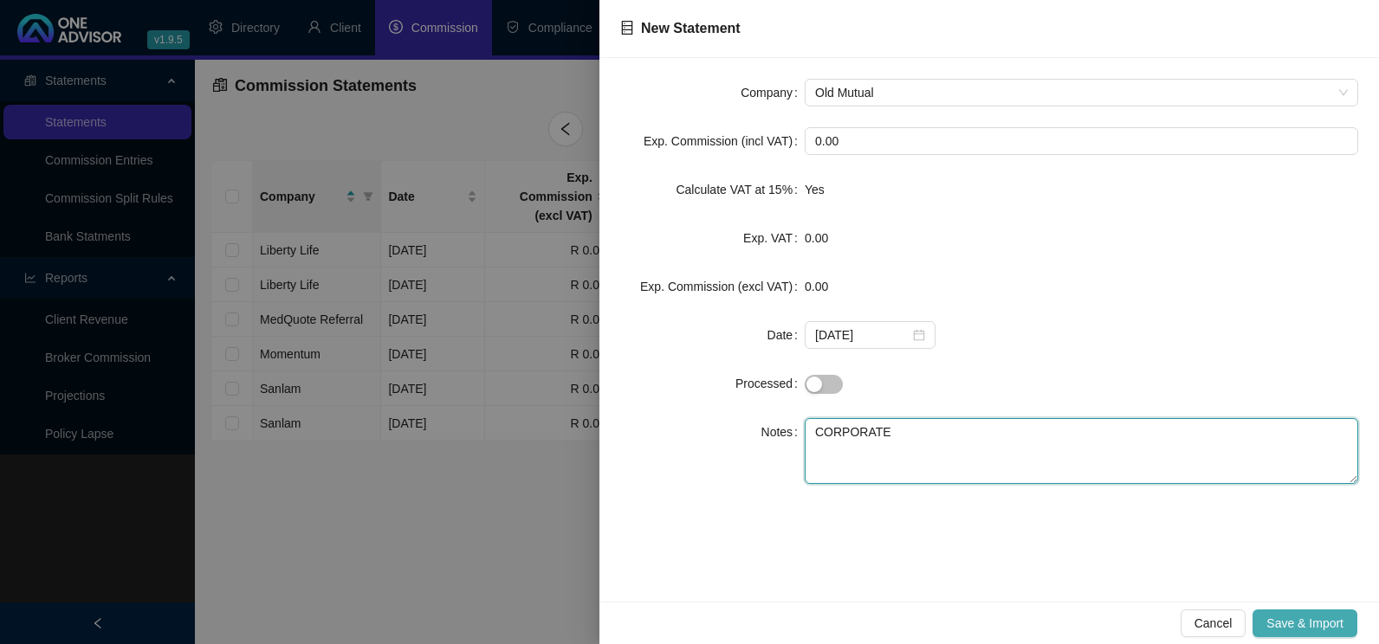
type textarea "CORPORATE"
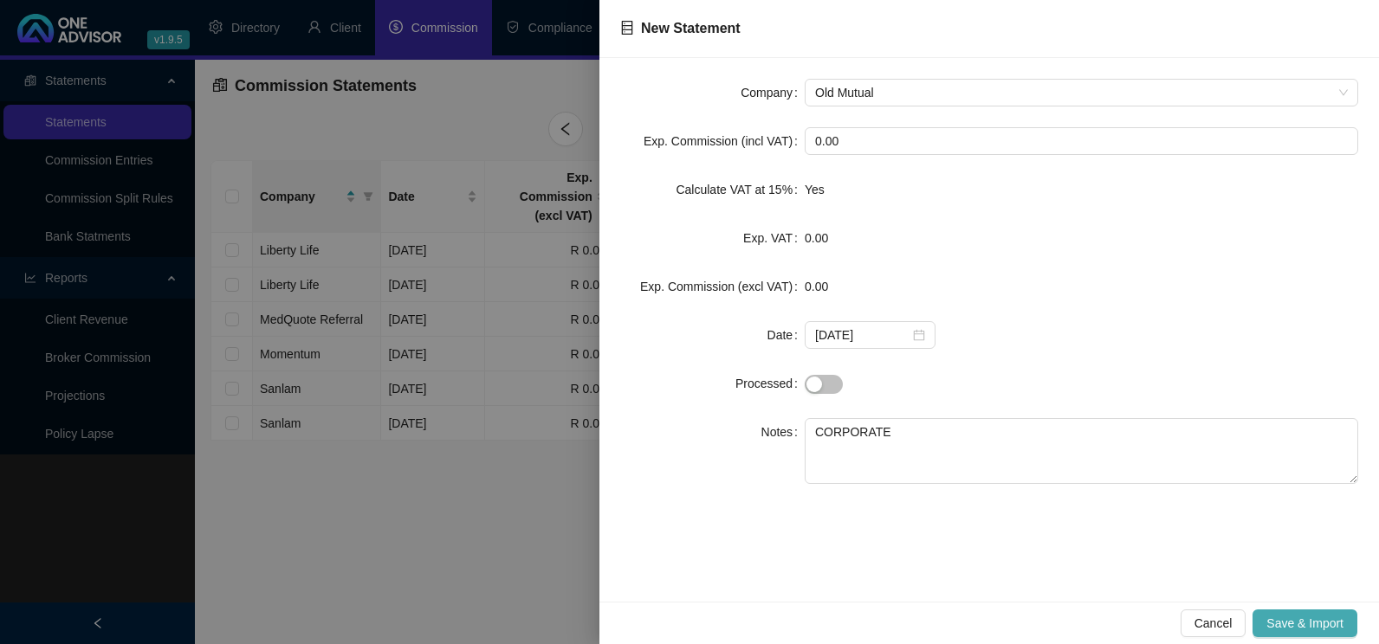
click at [1321, 627] on span "Save & Import" at bounding box center [1304, 623] width 77 height 19
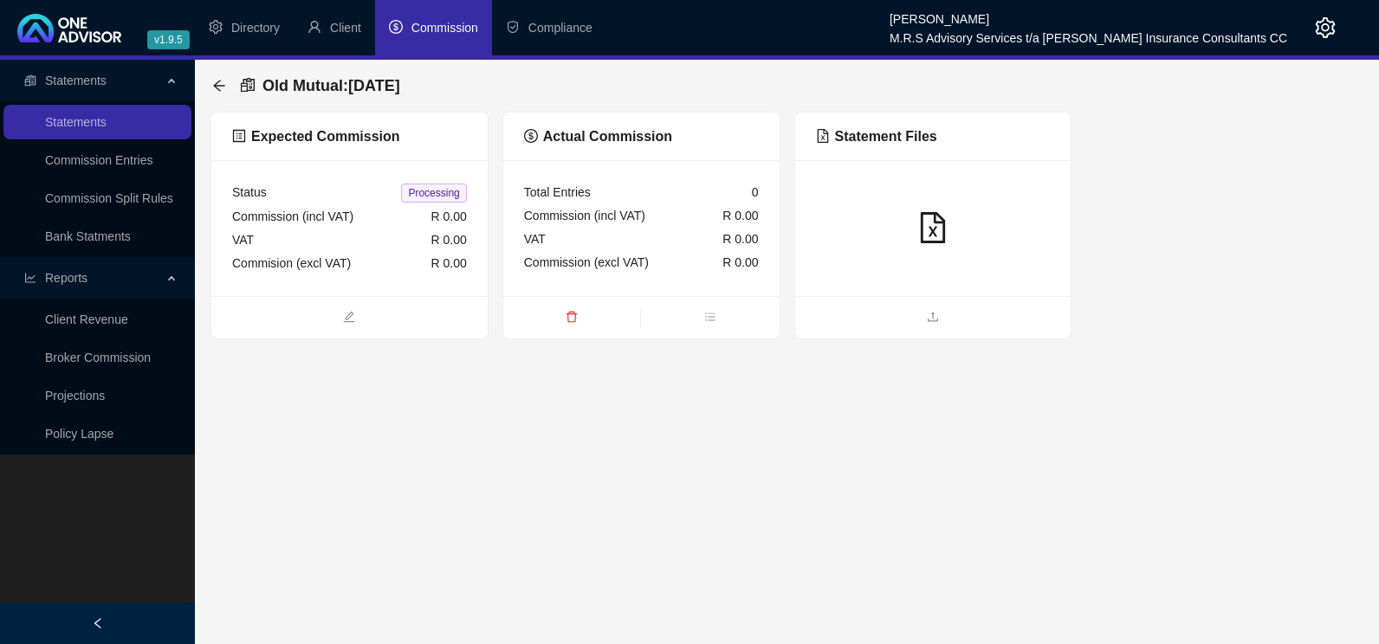
click at [442, 31] on span "Commission" at bounding box center [444, 28] width 67 height 14
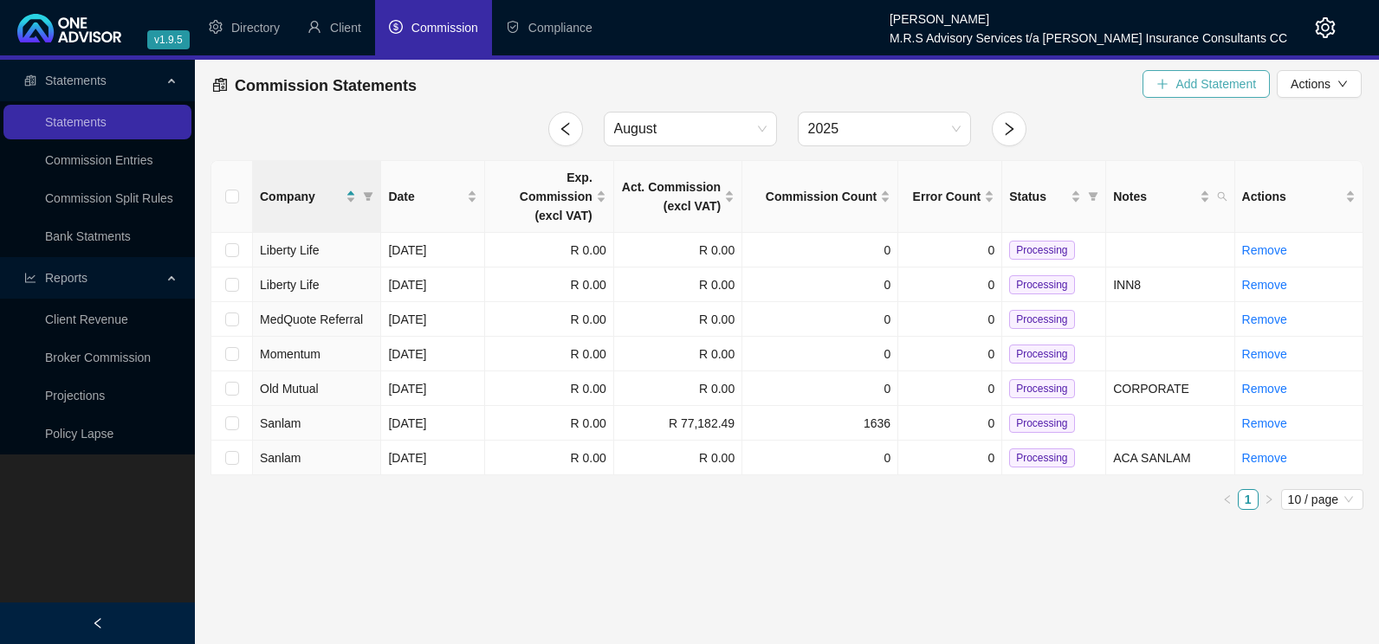
click at [1205, 84] on span "Add Statement" at bounding box center [1215, 83] width 81 height 19
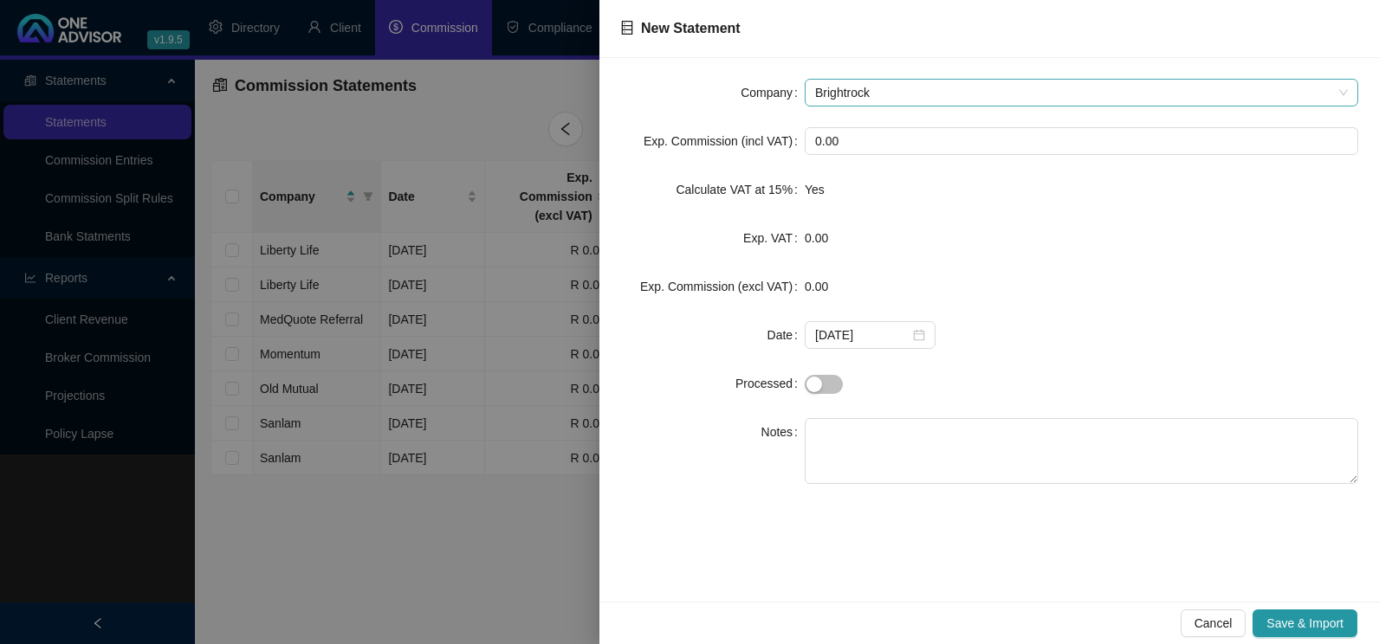
click at [982, 97] on span "Brightrock" at bounding box center [1081, 93] width 533 height 26
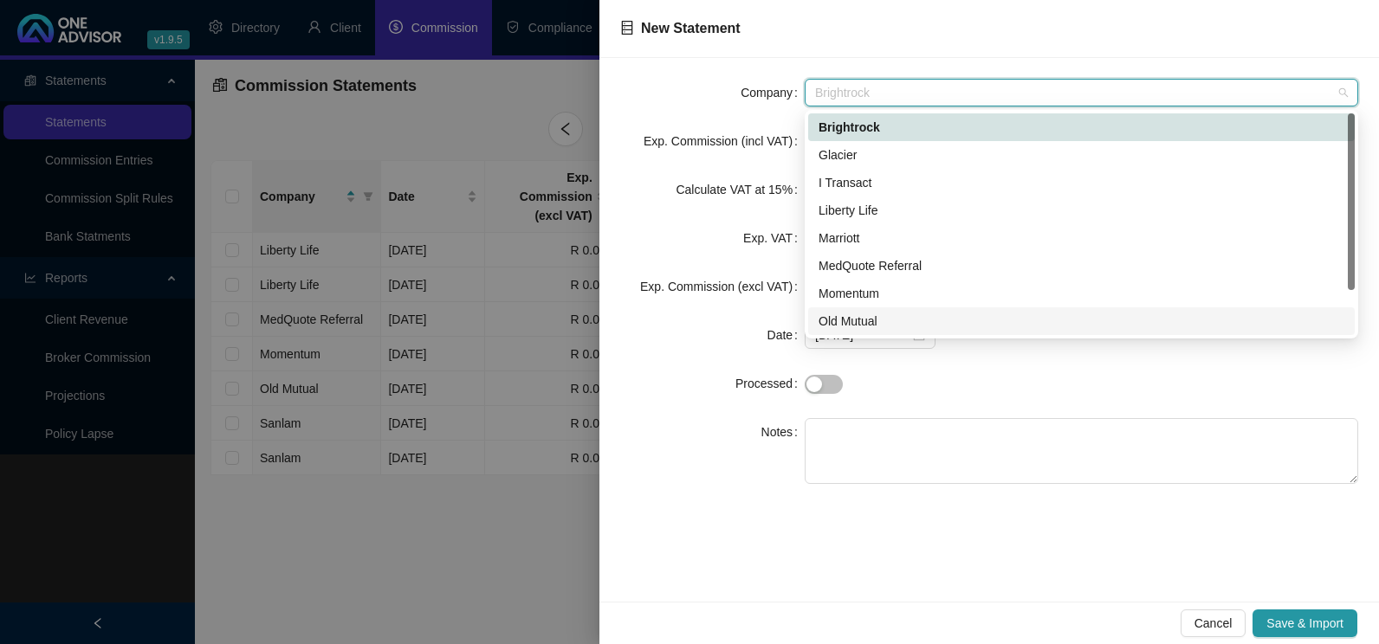
click at [860, 320] on div "Old Mutual" at bounding box center [1081, 321] width 526 height 19
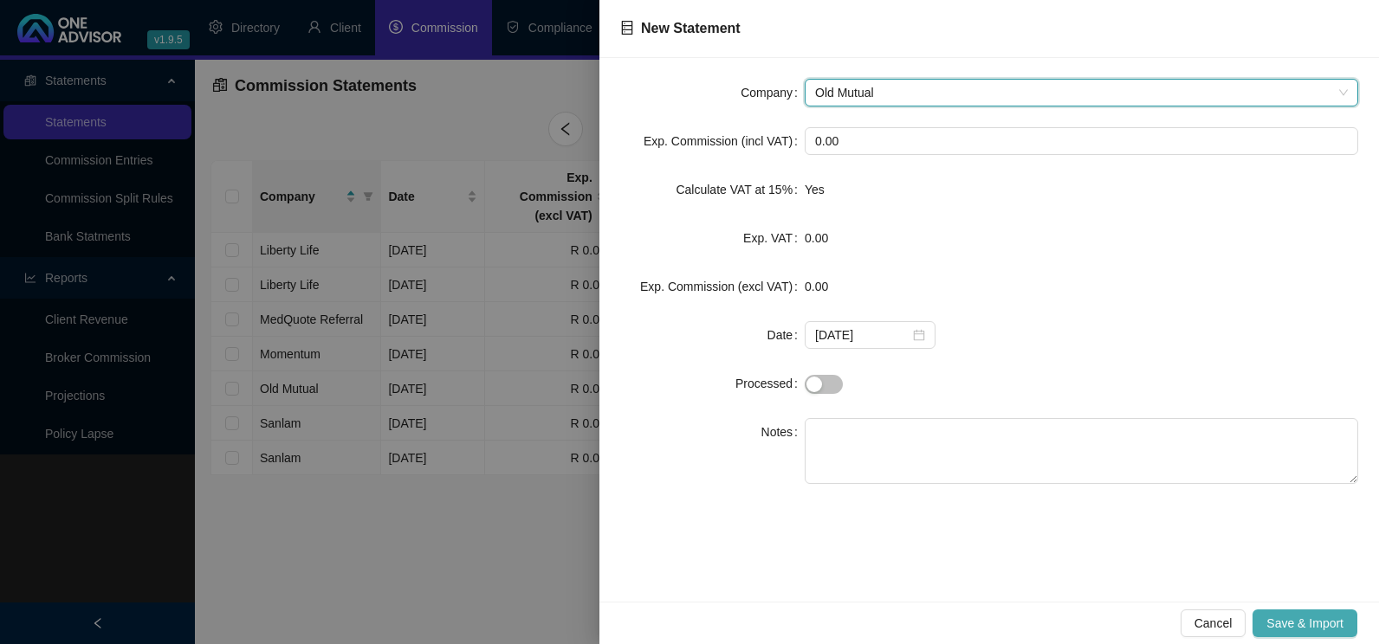
click at [1315, 630] on span "Save & Import" at bounding box center [1304, 623] width 77 height 19
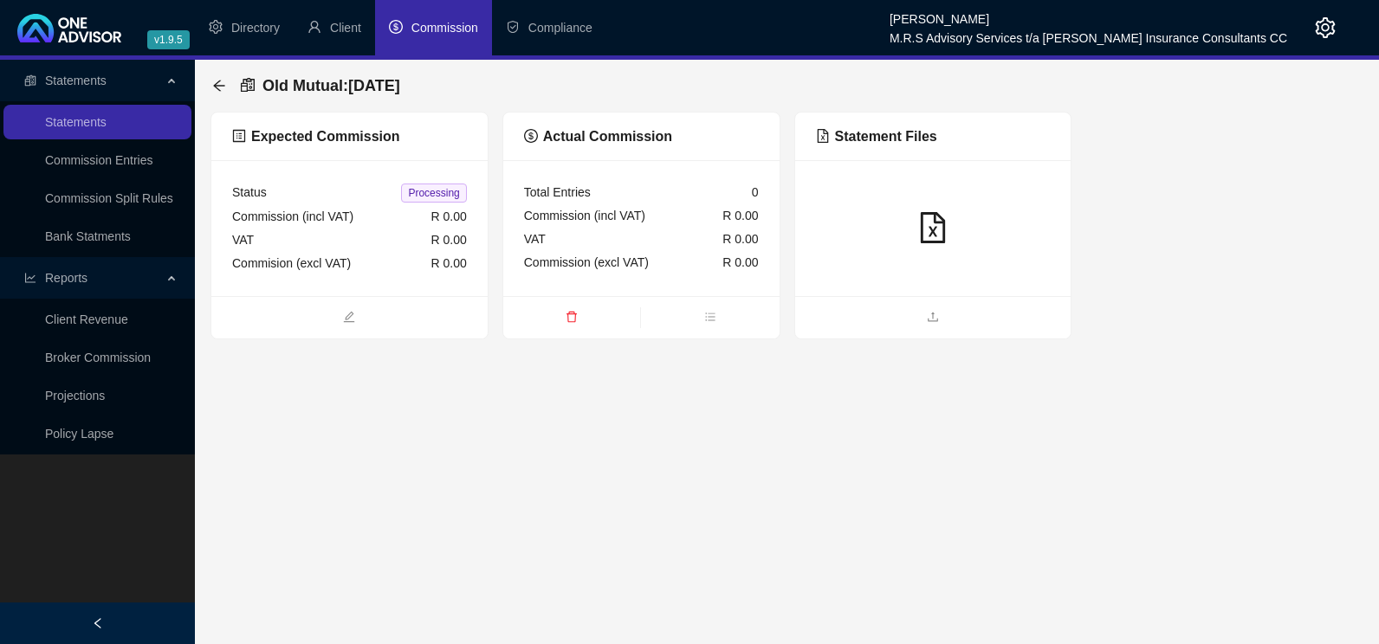
click at [443, 29] on span "Commission" at bounding box center [444, 28] width 67 height 14
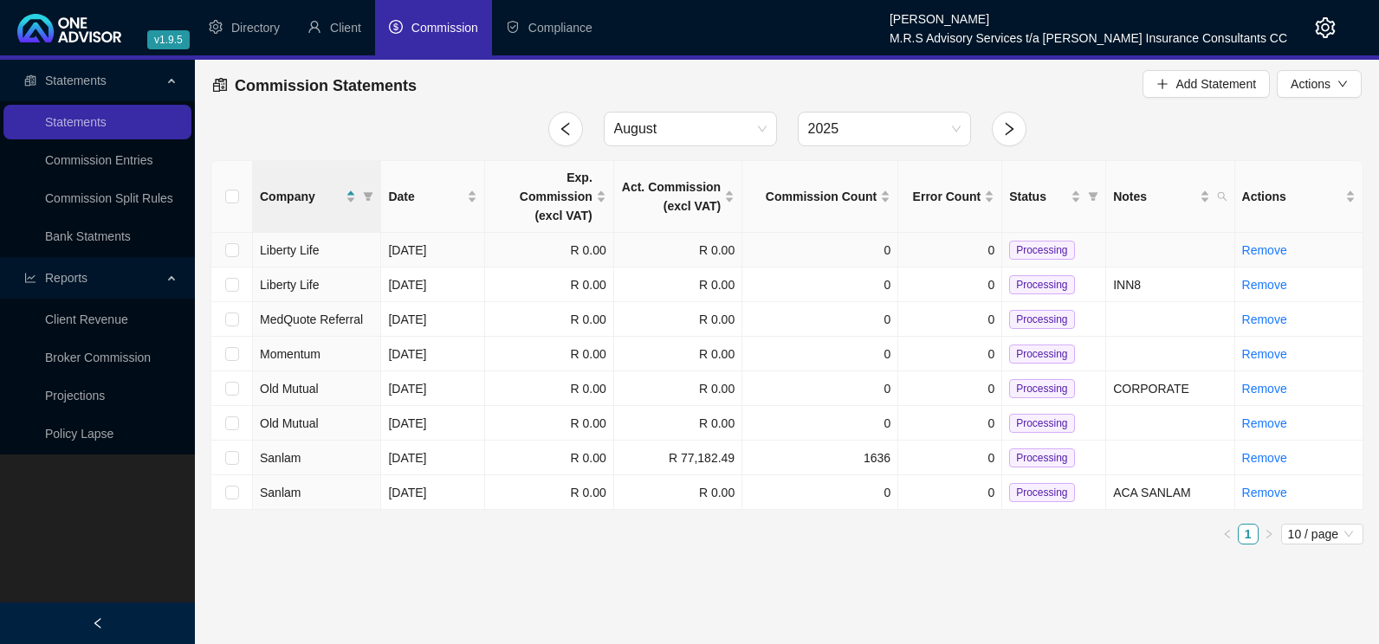
click at [320, 233] on td "Liberty Life" at bounding box center [317, 250] width 128 height 35
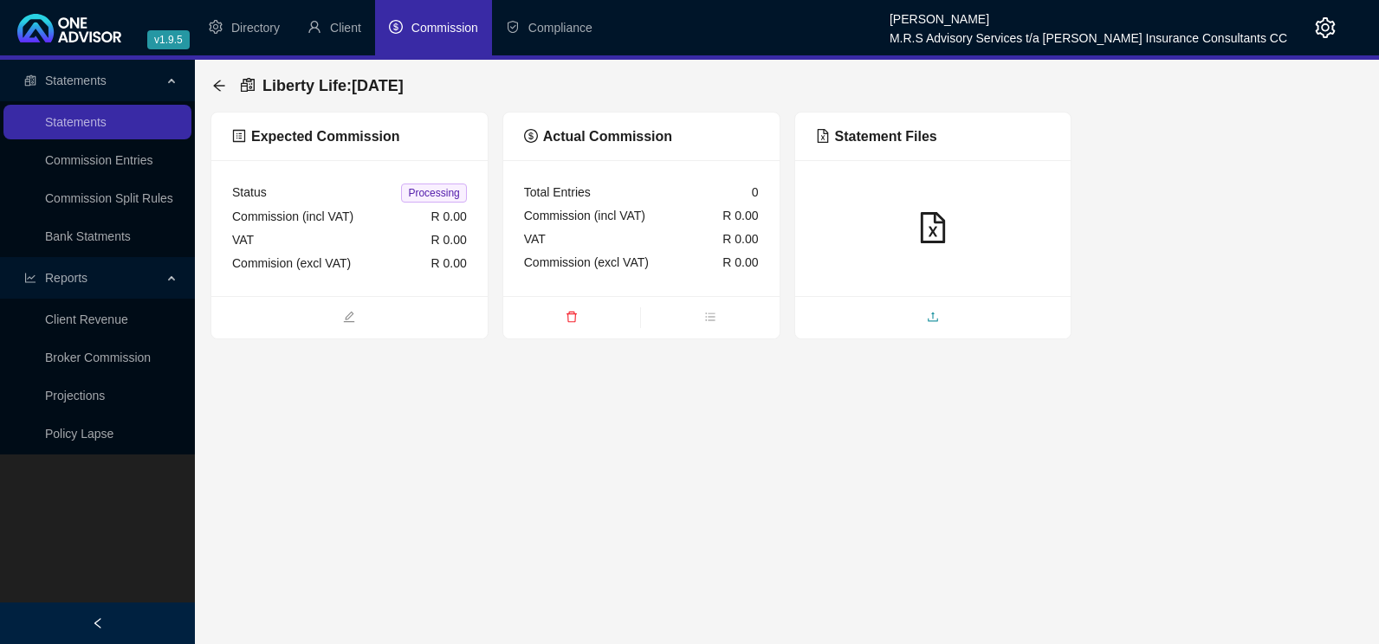
click at [939, 312] on span "upload" at bounding box center [933, 318] width 276 height 19
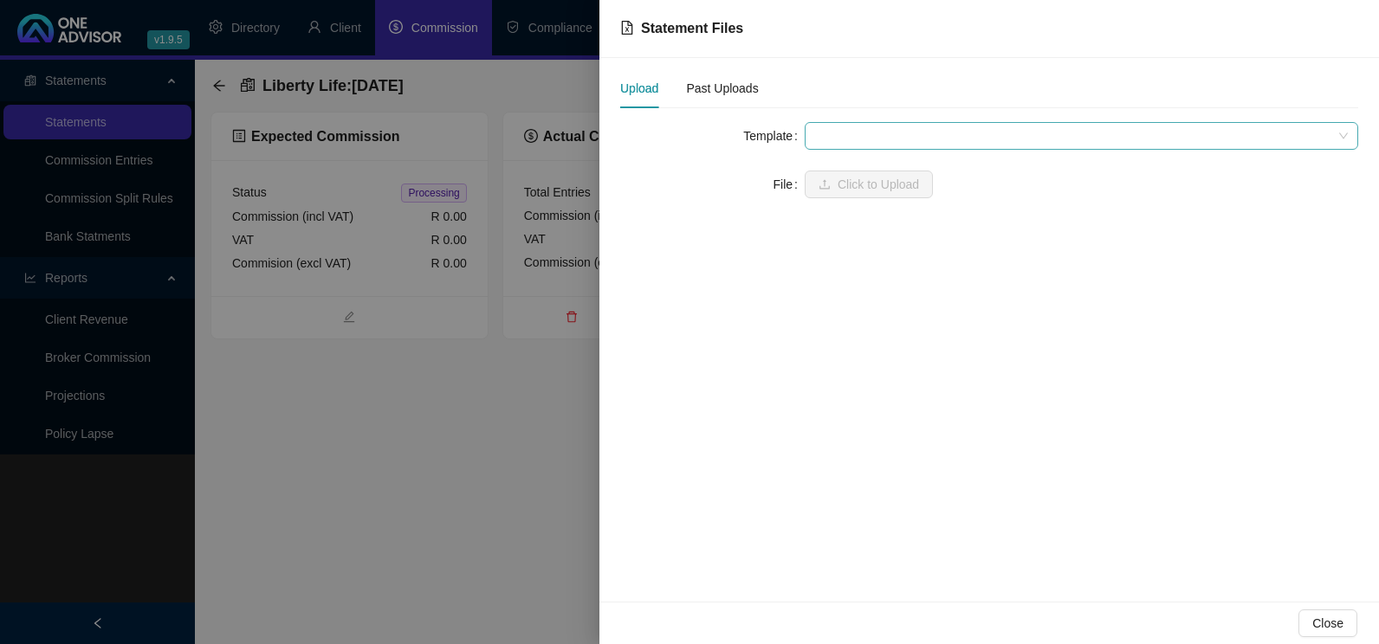
click at [910, 134] on span at bounding box center [1081, 136] width 533 height 26
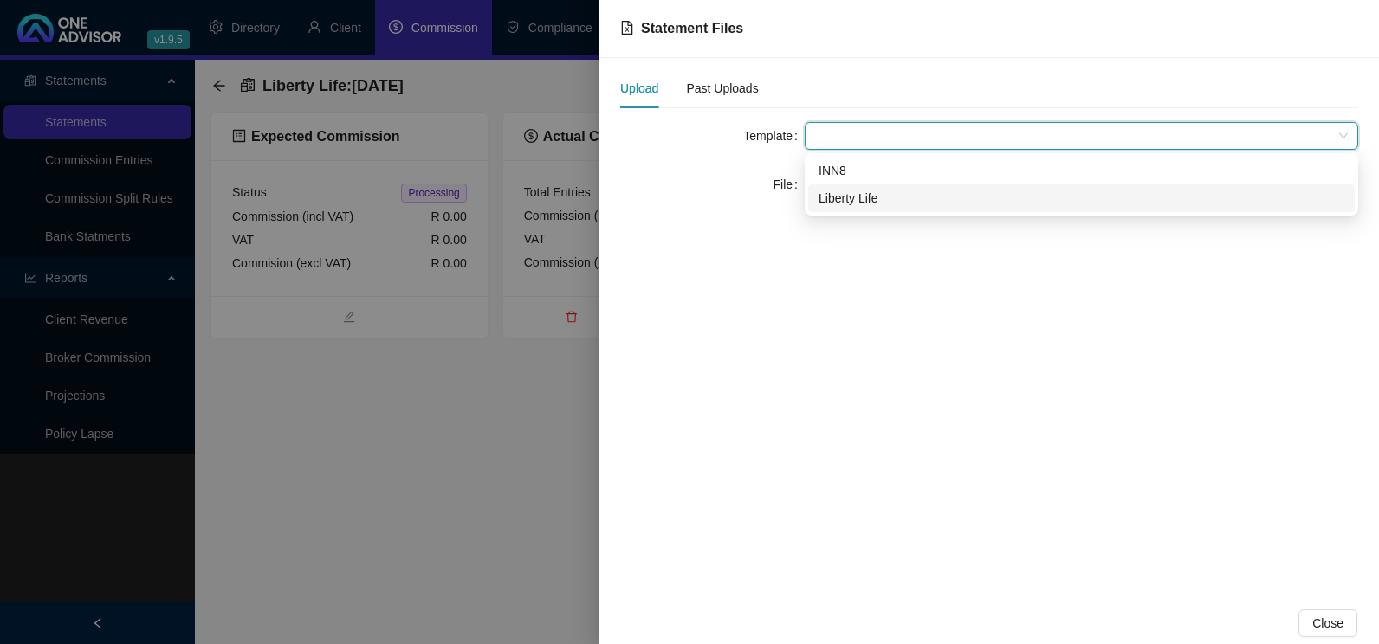
click at [845, 202] on div "Liberty Life" at bounding box center [1081, 198] width 526 height 19
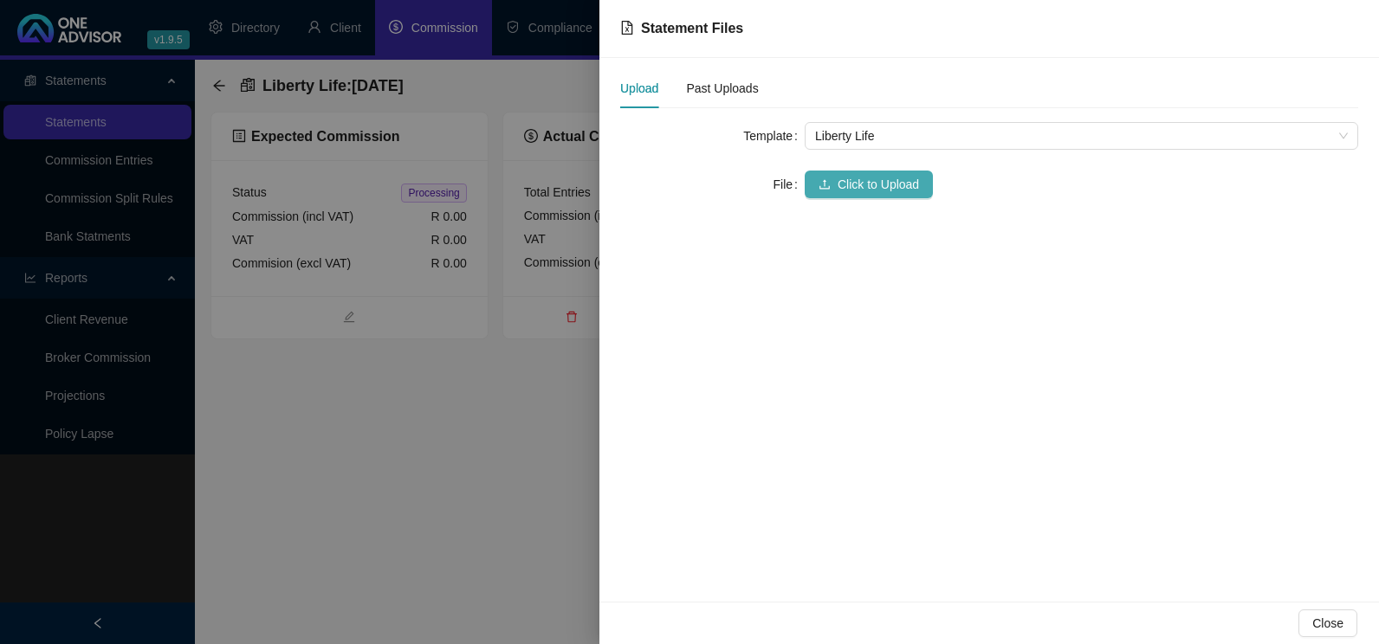
click at [883, 181] on span "Click to Upload" at bounding box center [877, 184] width 81 height 19
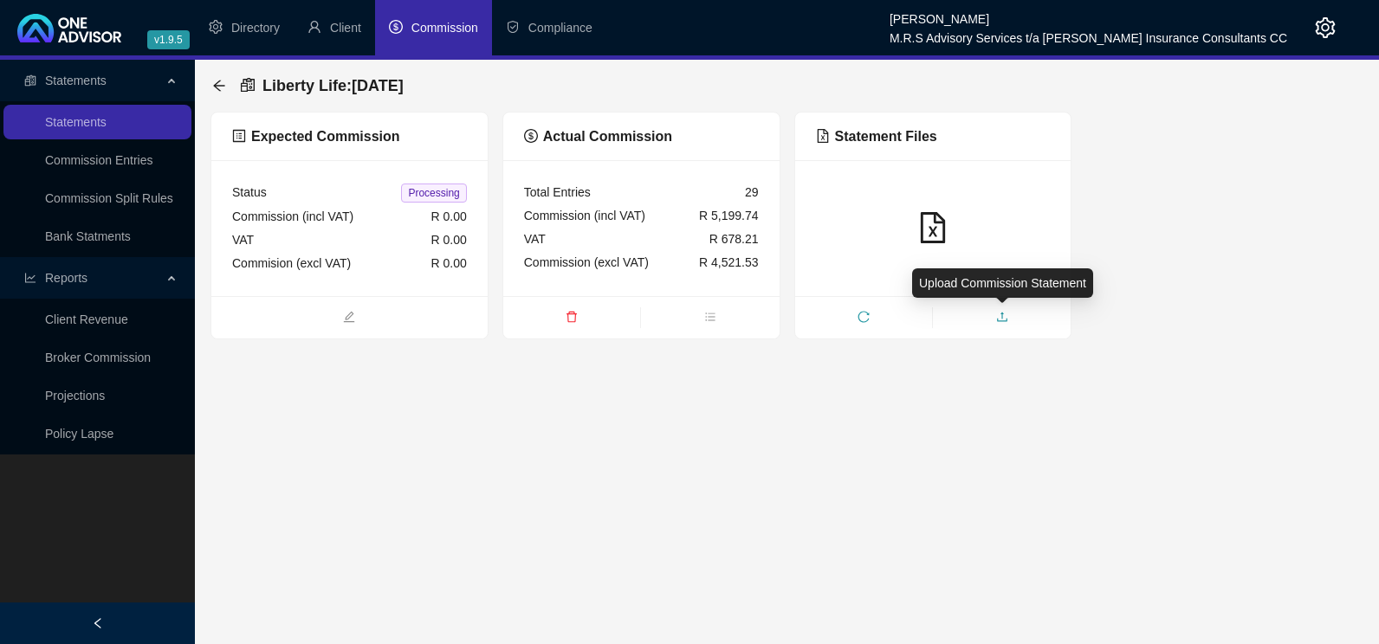
click at [999, 317] on icon "upload" at bounding box center [1002, 317] width 12 height 12
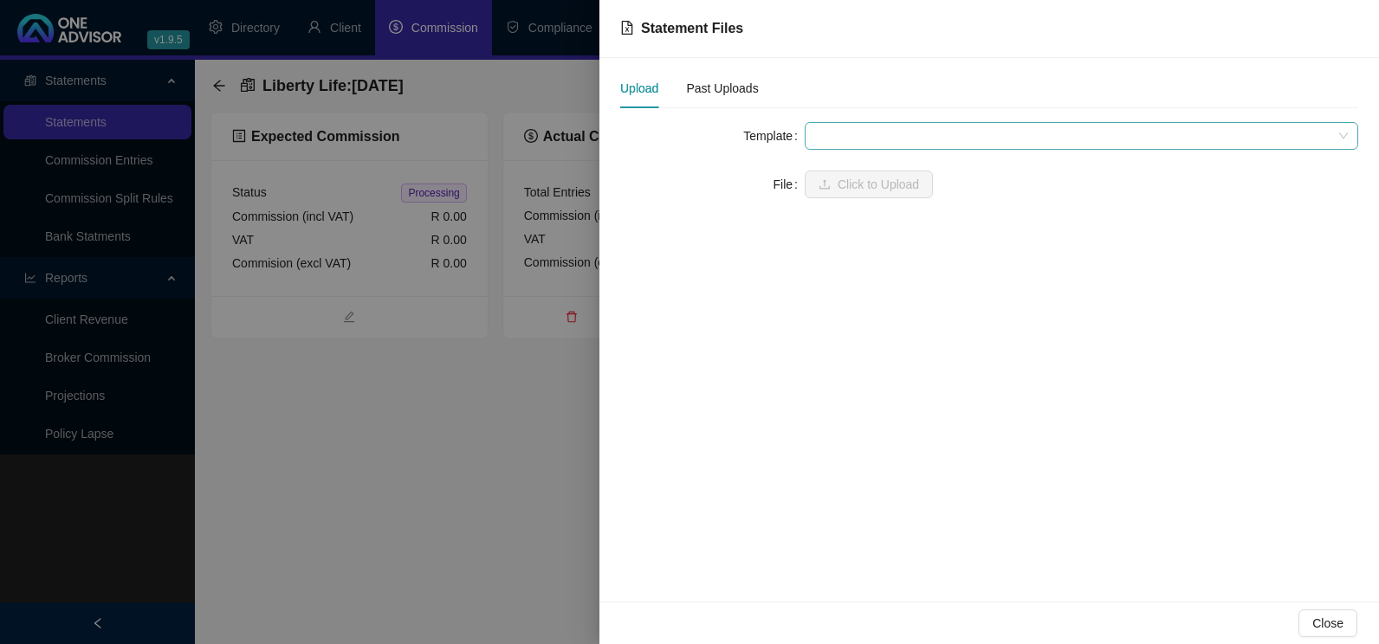
click at [908, 143] on span at bounding box center [1081, 136] width 533 height 26
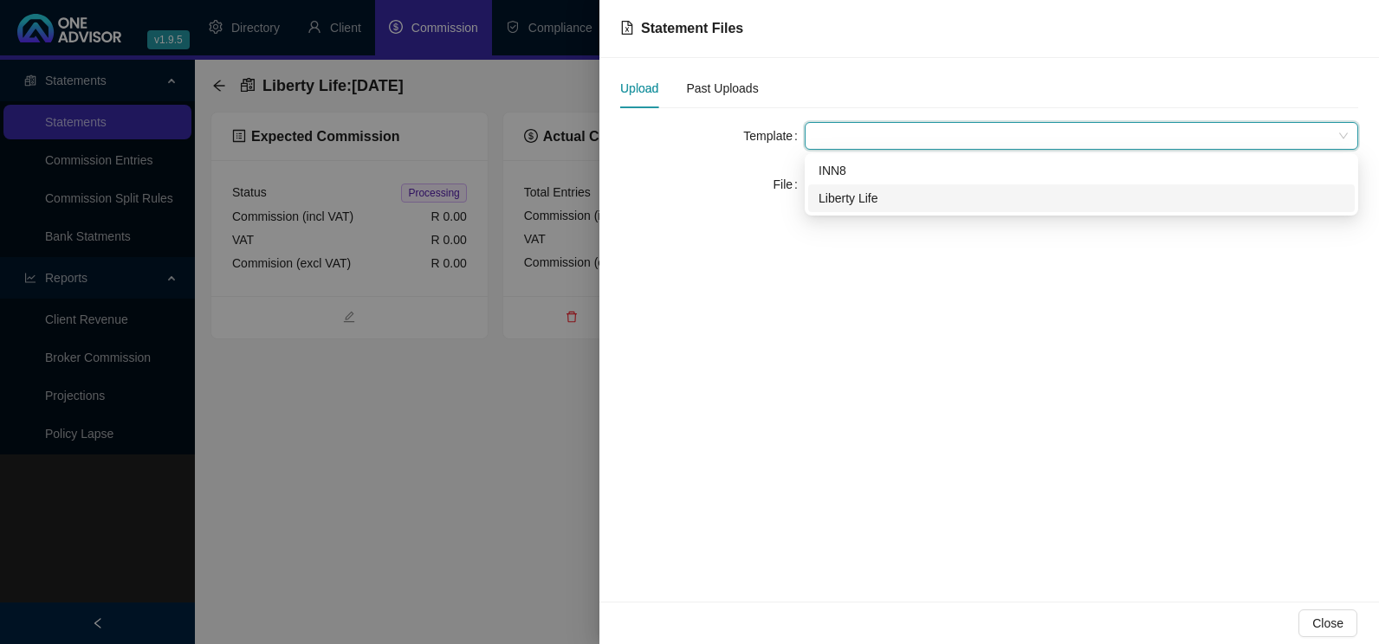
click at [862, 197] on div "Liberty Life" at bounding box center [1081, 198] width 526 height 19
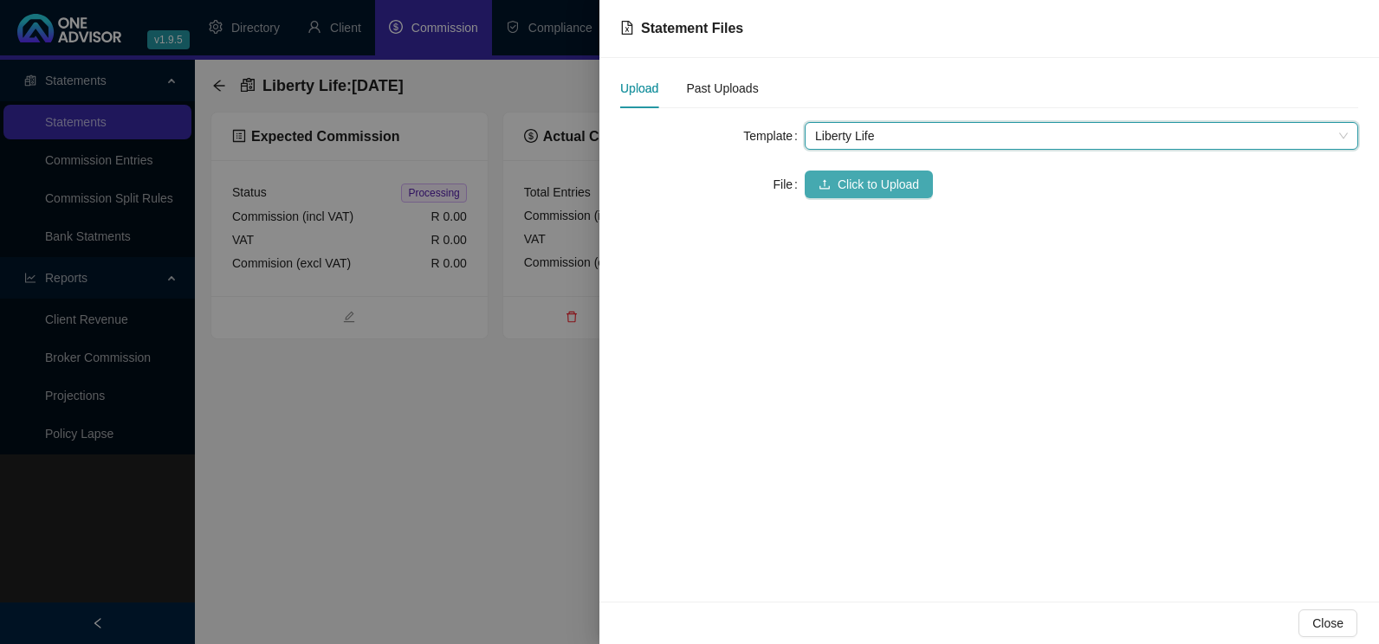
click at [877, 193] on span "Click to Upload" at bounding box center [877, 184] width 81 height 19
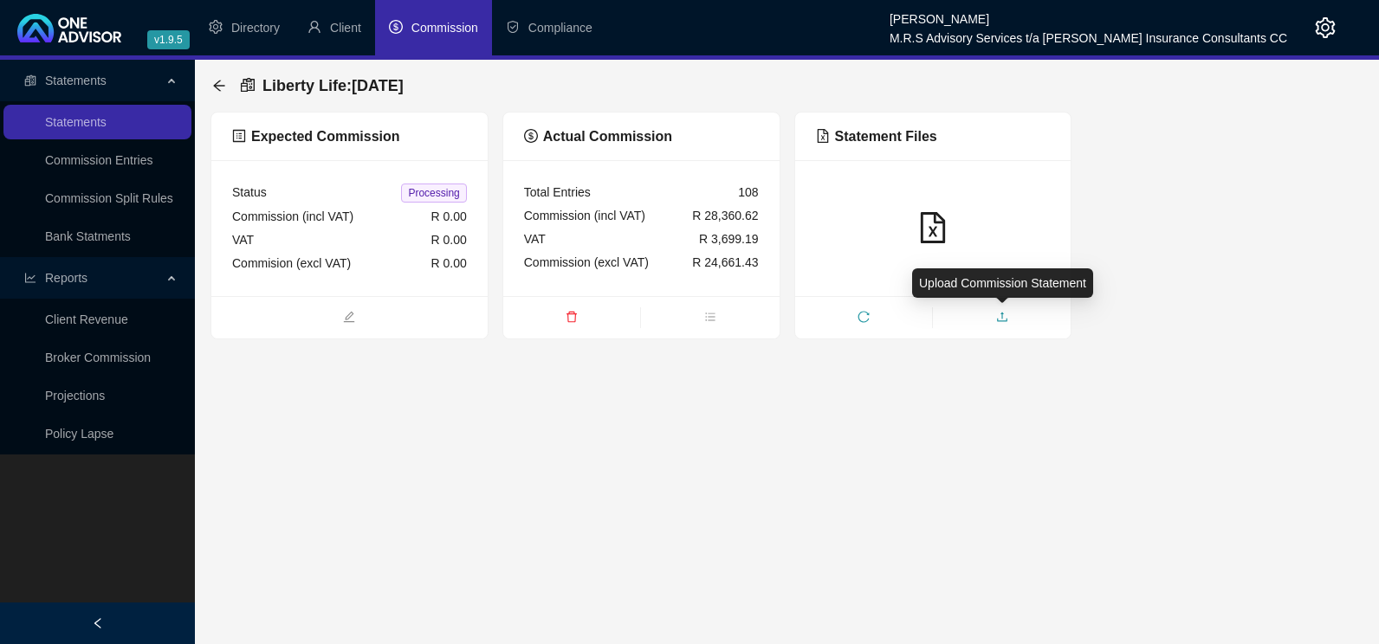
click at [1003, 323] on span "upload" at bounding box center [1002, 318] width 138 height 19
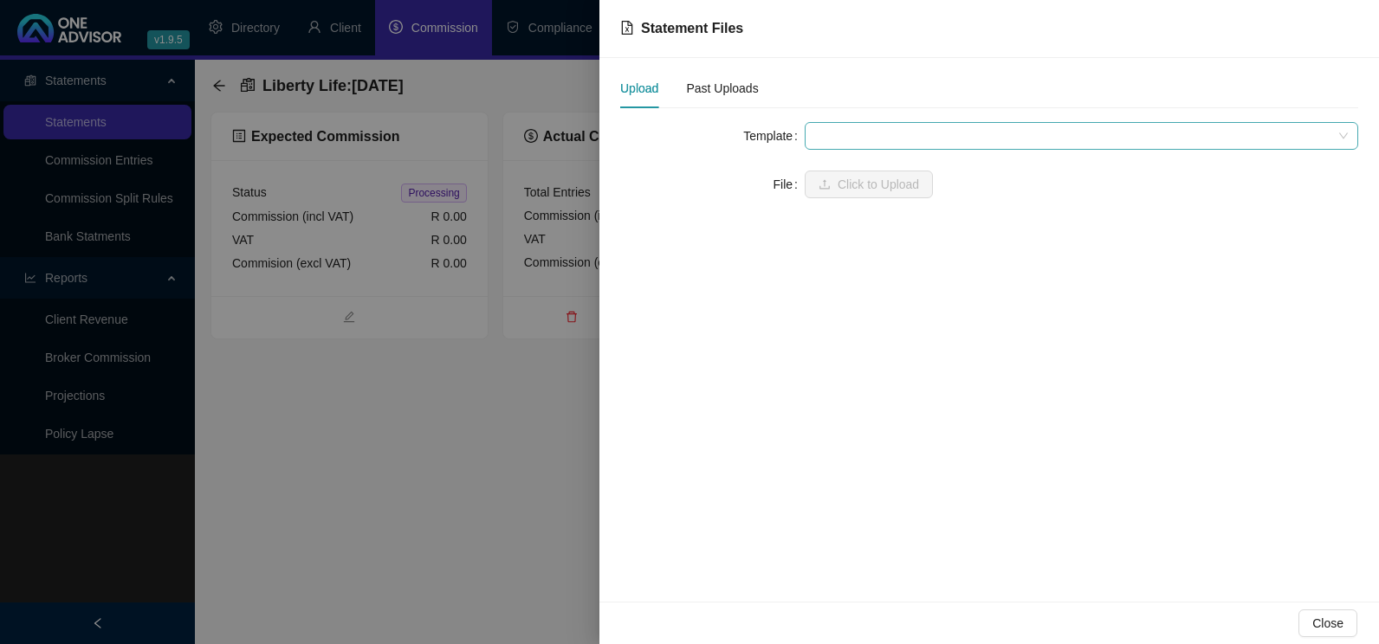
click at [918, 141] on span at bounding box center [1081, 136] width 533 height 26
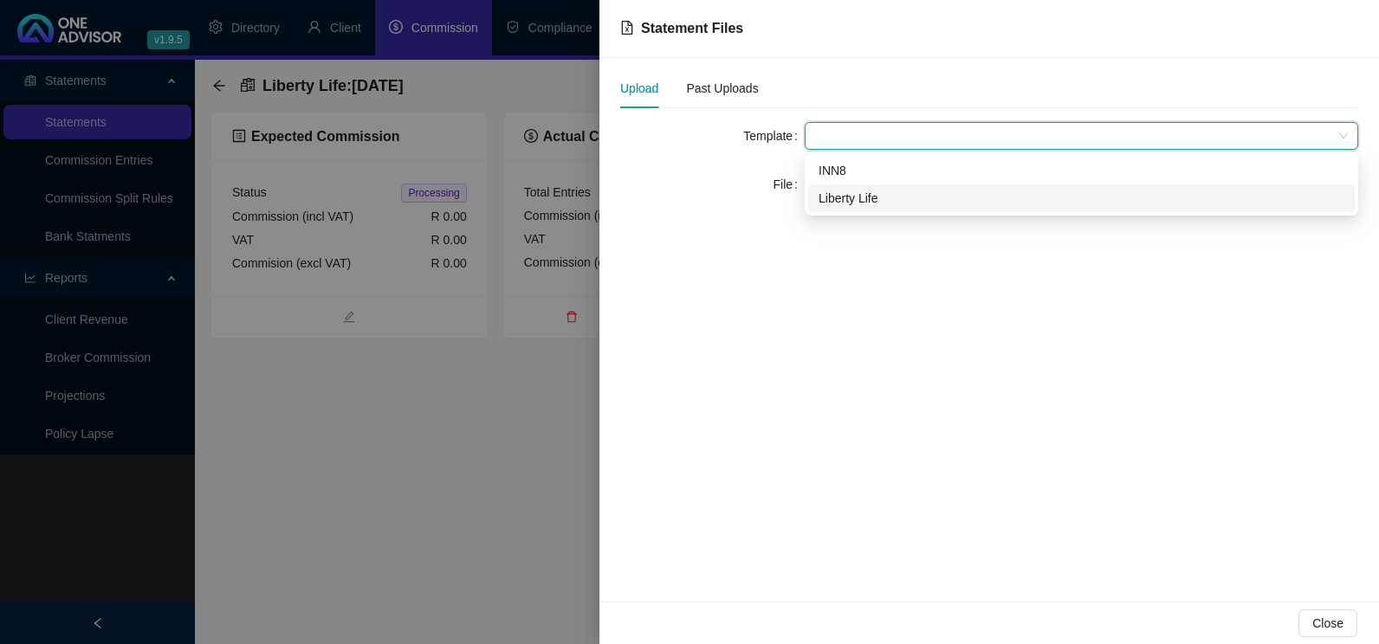
click at [861, 197] on div "Liberty Life" at bounding box center [1081, 198] width 526 height 19
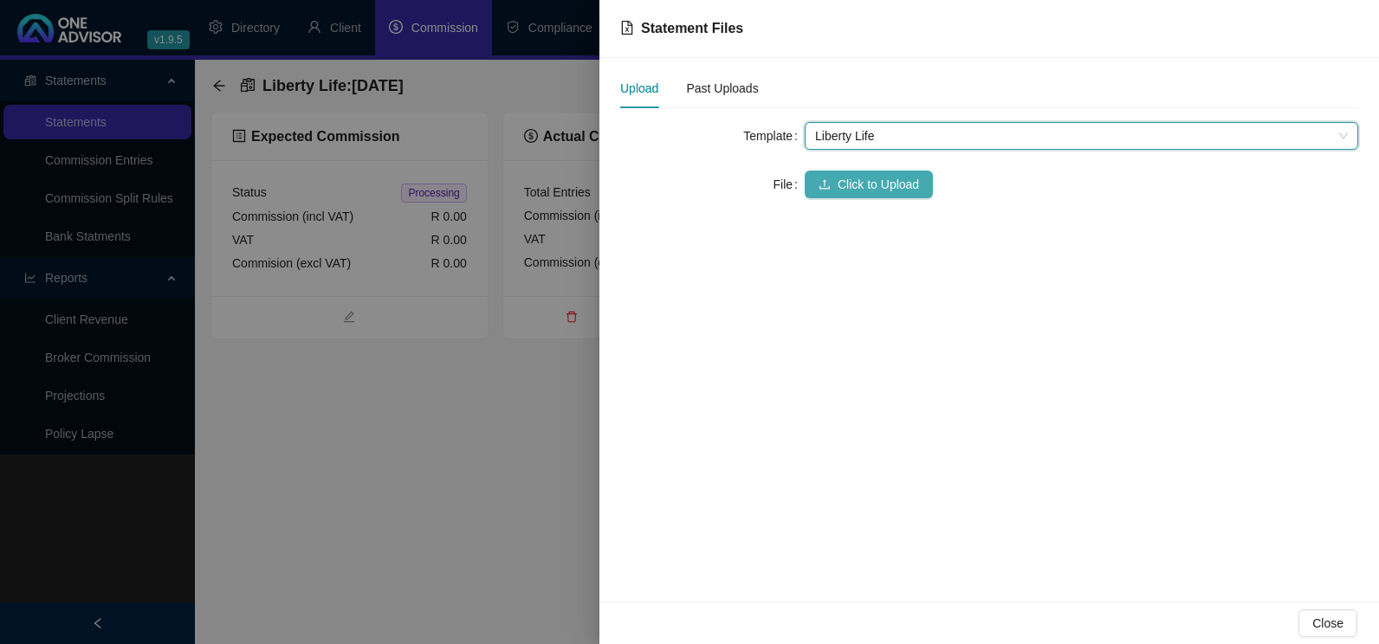
click at [875, 179] on span "Click to Upload" at bounding box center [877, 184] width 81 height 19
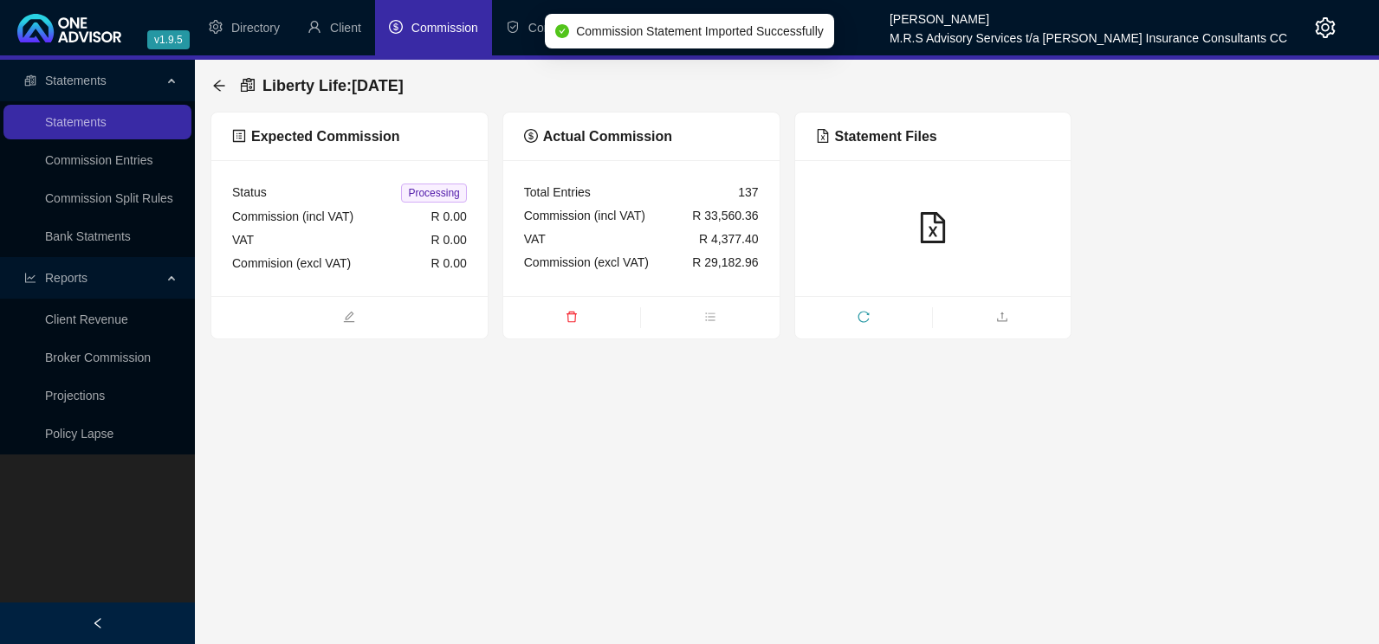
click at [429, 31] on span "Commission" at bounding box center [444, 28] width 67 height 14
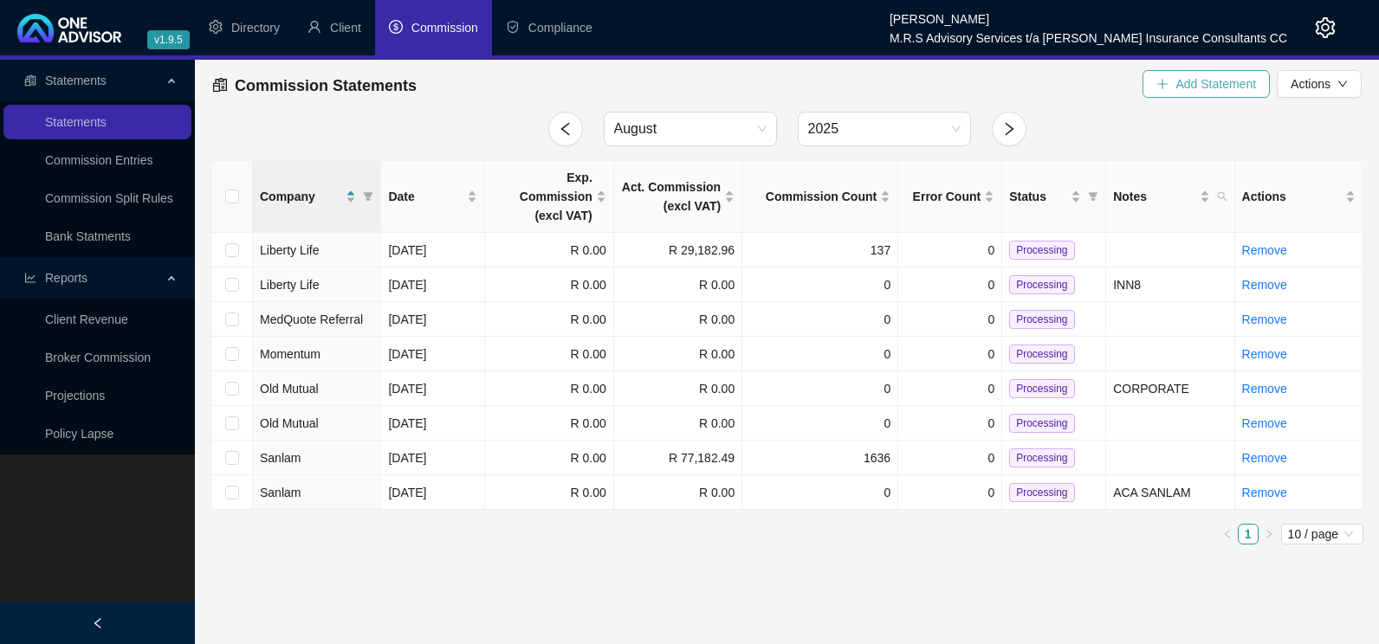
click at [1192, 86] on span "Add Statement" at bounding box center [1215, 83] width 81 height 19
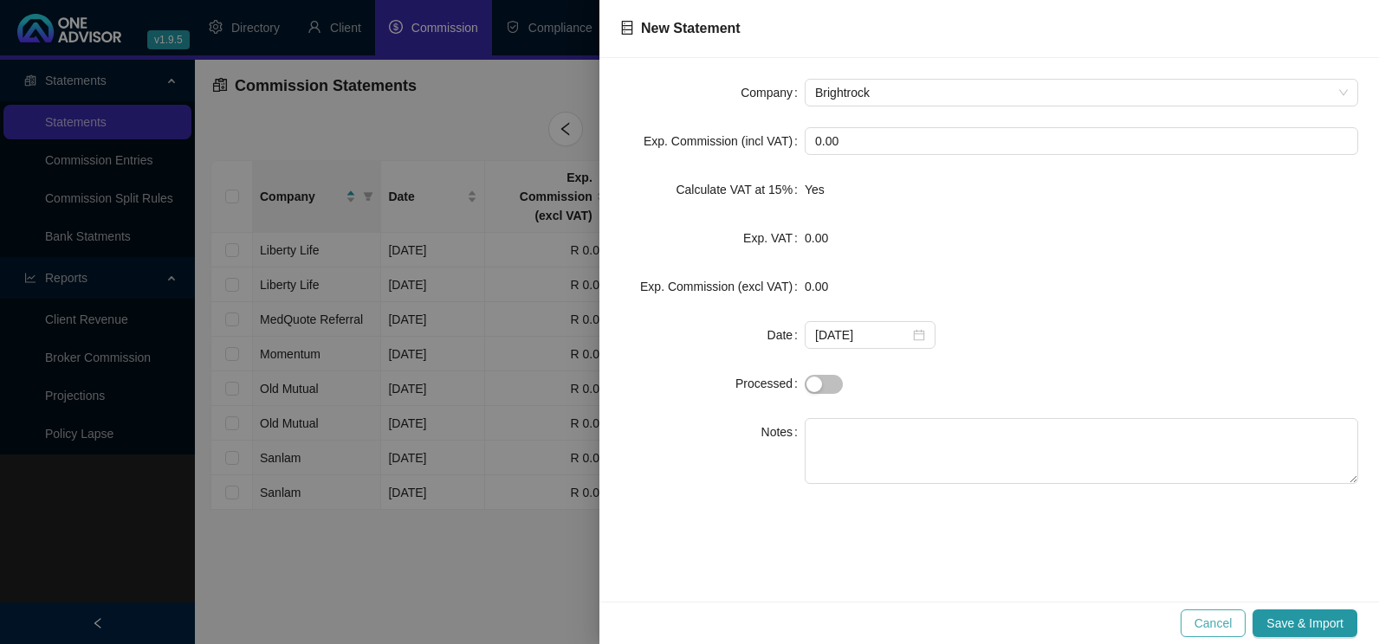
click at [1212, 629] on span "Cancel" at bounding box center [1213, 623] width 38 height 19
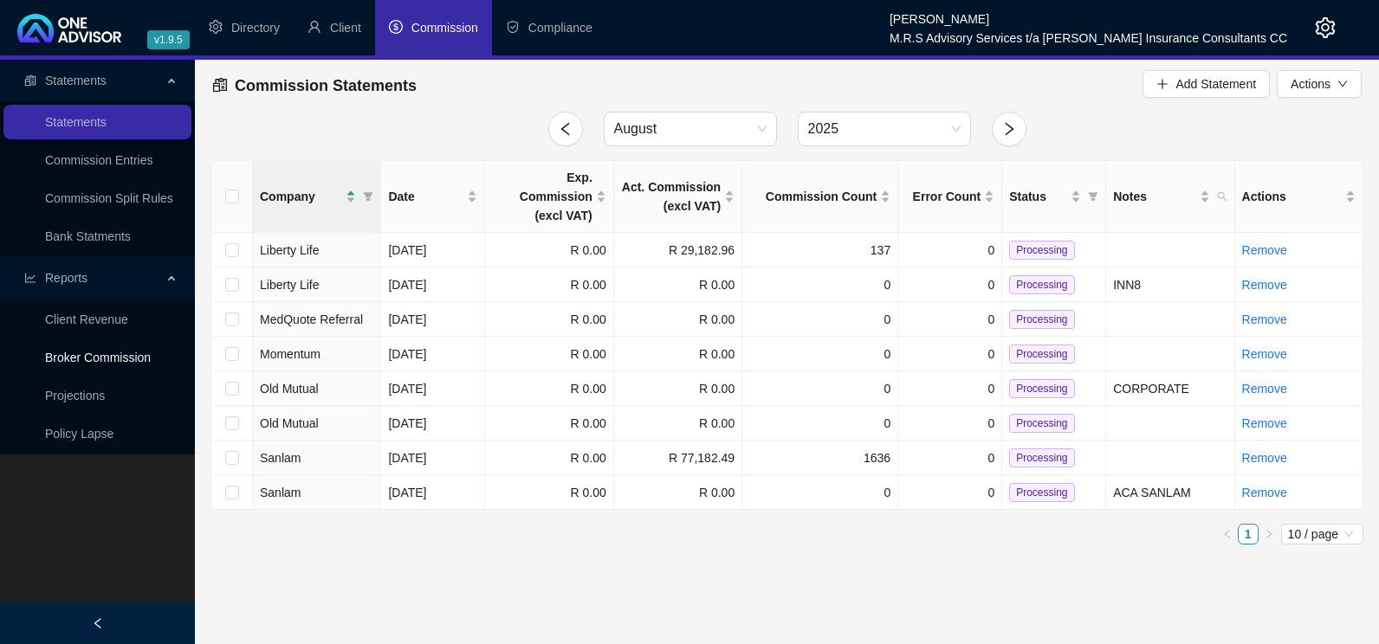
click at [131, 358] on link "Broker Commission" at bounding box center [98, 358] width 106 height 14
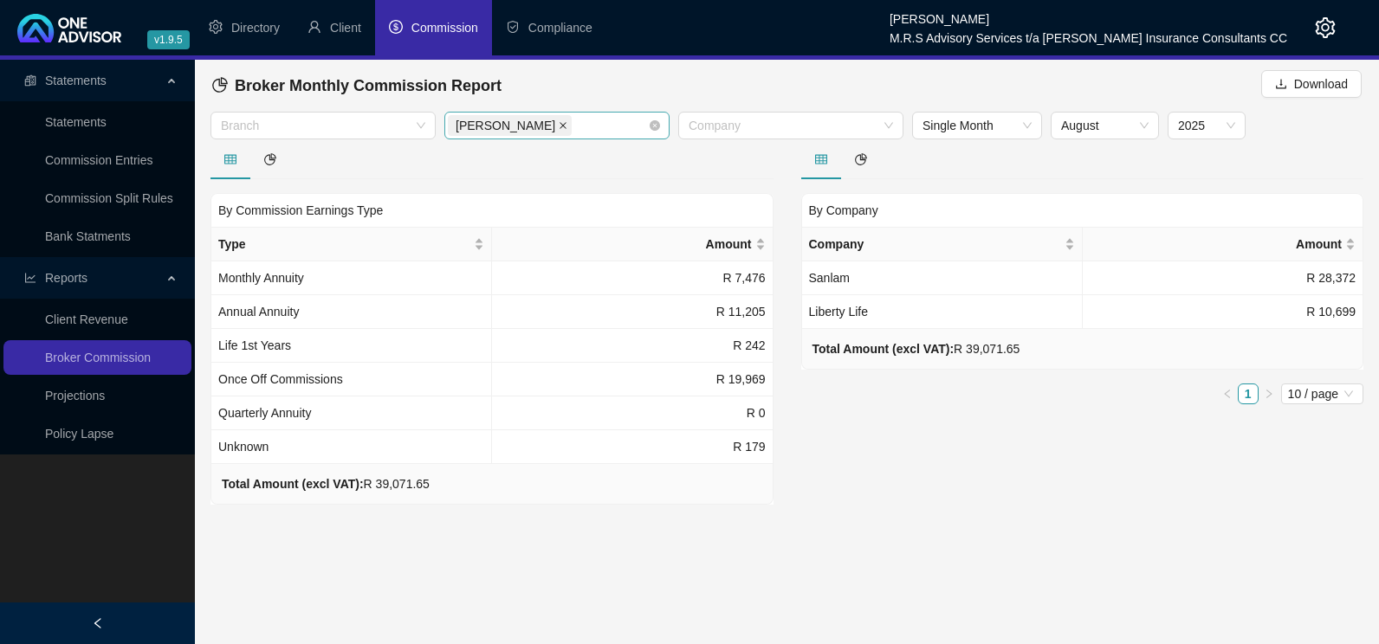
click at [559, 125] on icon "close" at bounding box center [563, 125] width 9 height 9
click at [538, 29] on span "Compliance" at bounding box center [560, 28] width 64 height 14
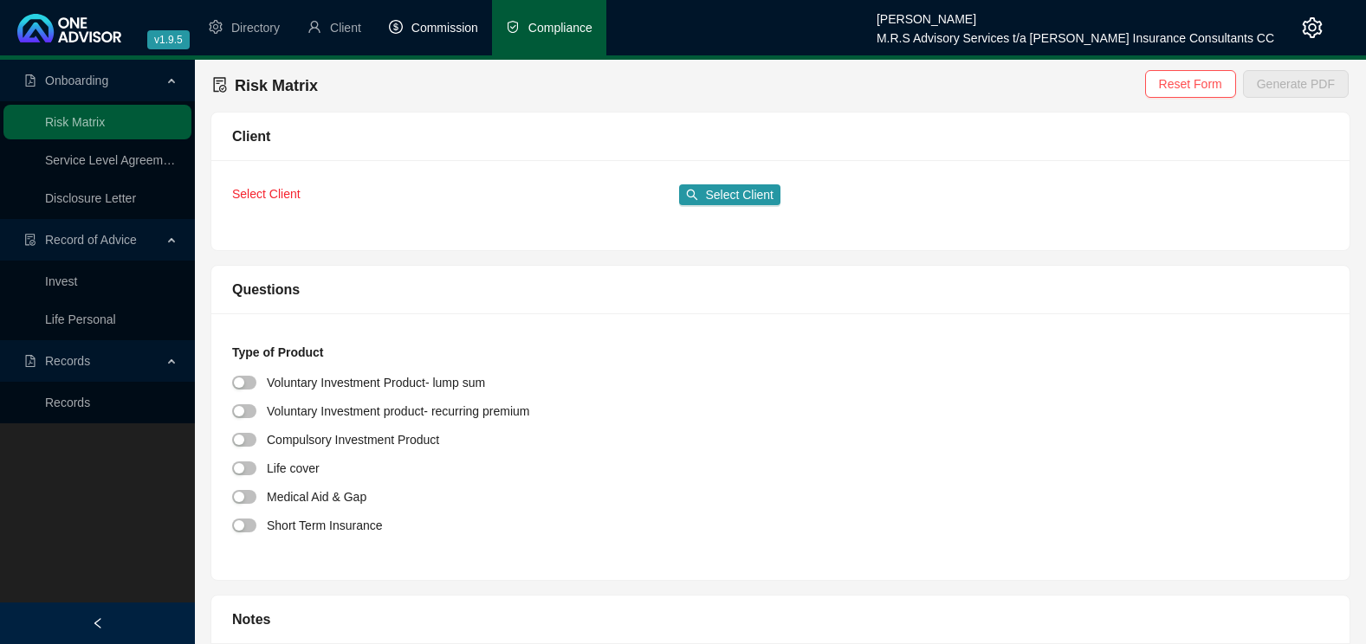
click at [453, 29] on span "Commission" at bounding box center [444, 28] width 67 height 14
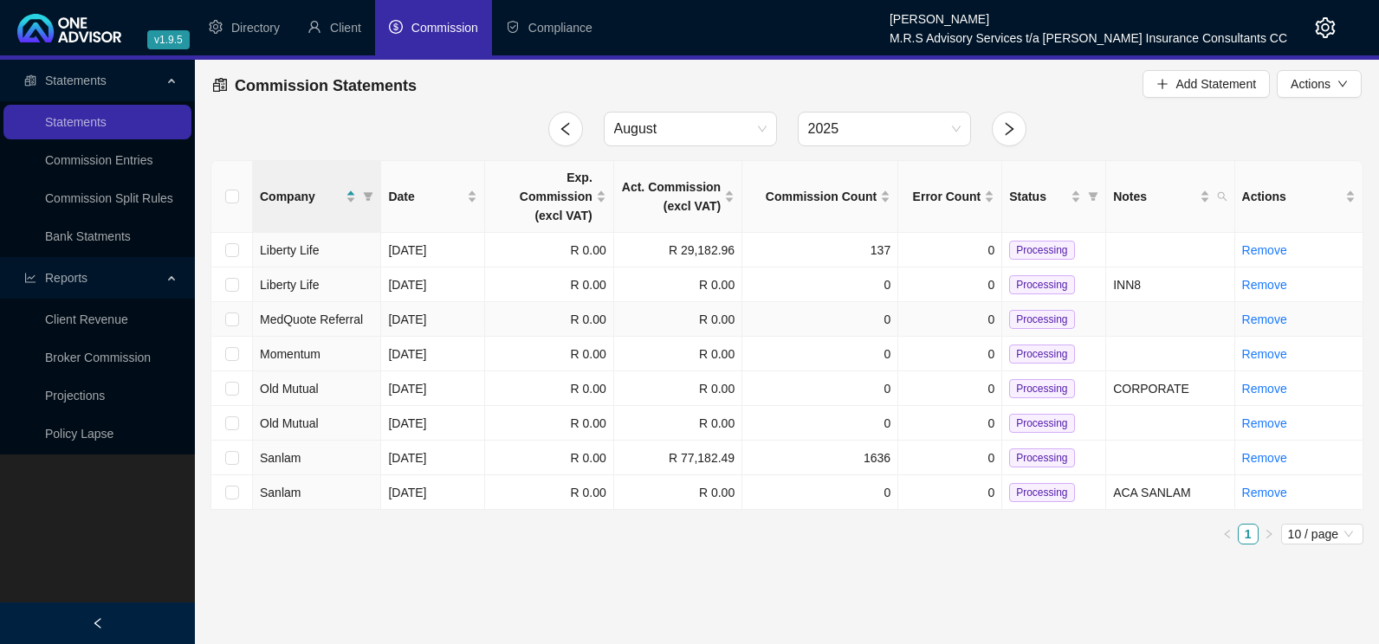
click at [338, 313] on span "MedQuote Referral" at bounding box center [311, 320] width 103 height 14
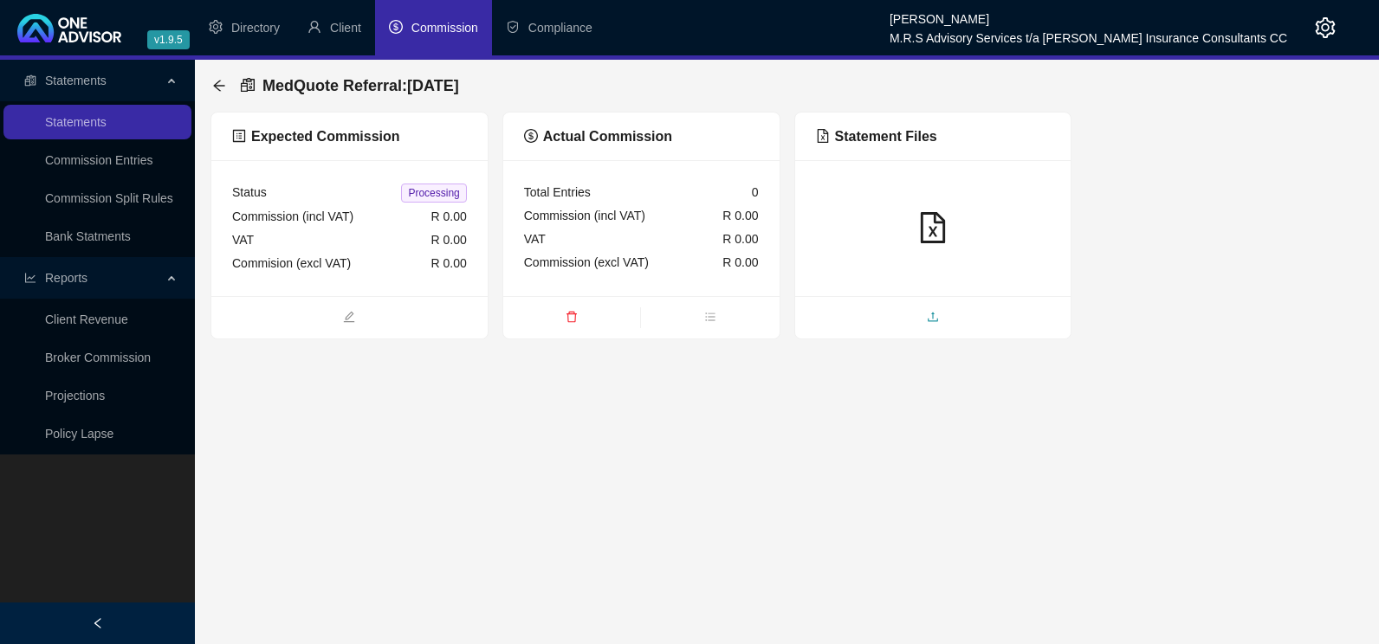
click at [933, 318] on icon "upload" at bounding box center [932, 317] width 10 height 10
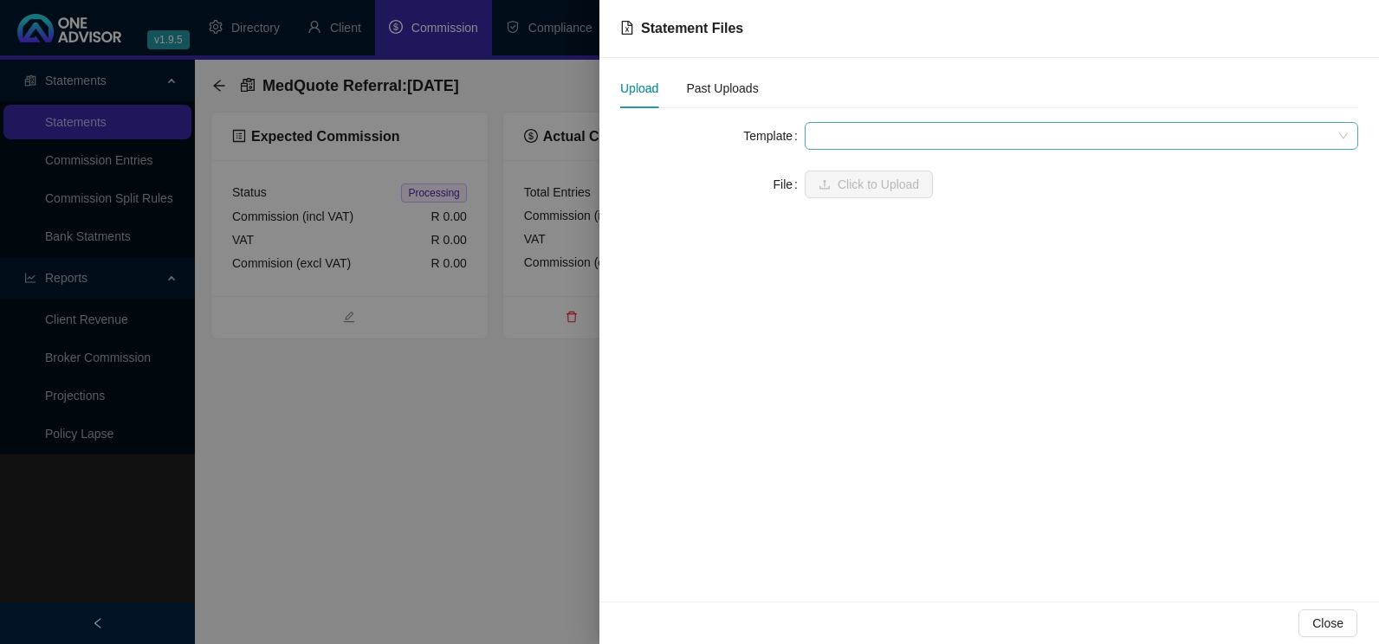
click at [929, 136] on span at bounding box center [1081, 136] width 533 height 26
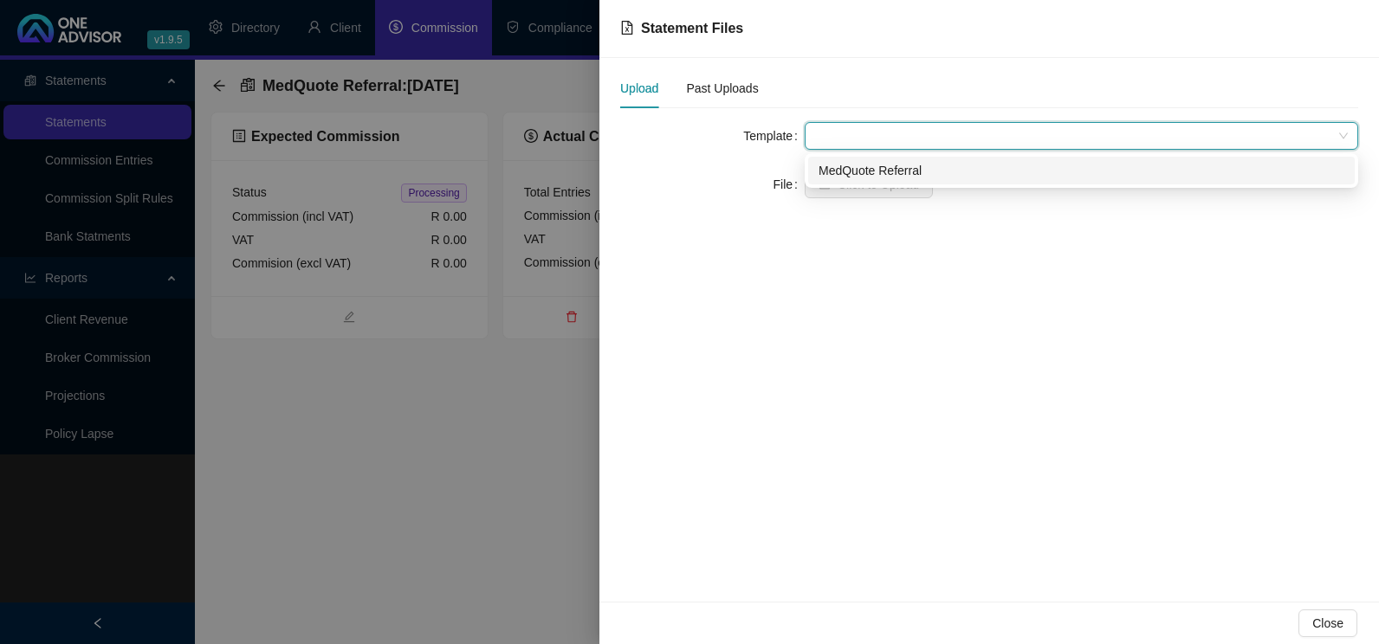
click at [894, 164] on div "MedQuote Referral" at bounding box center [1081, 170] width 526 height 19
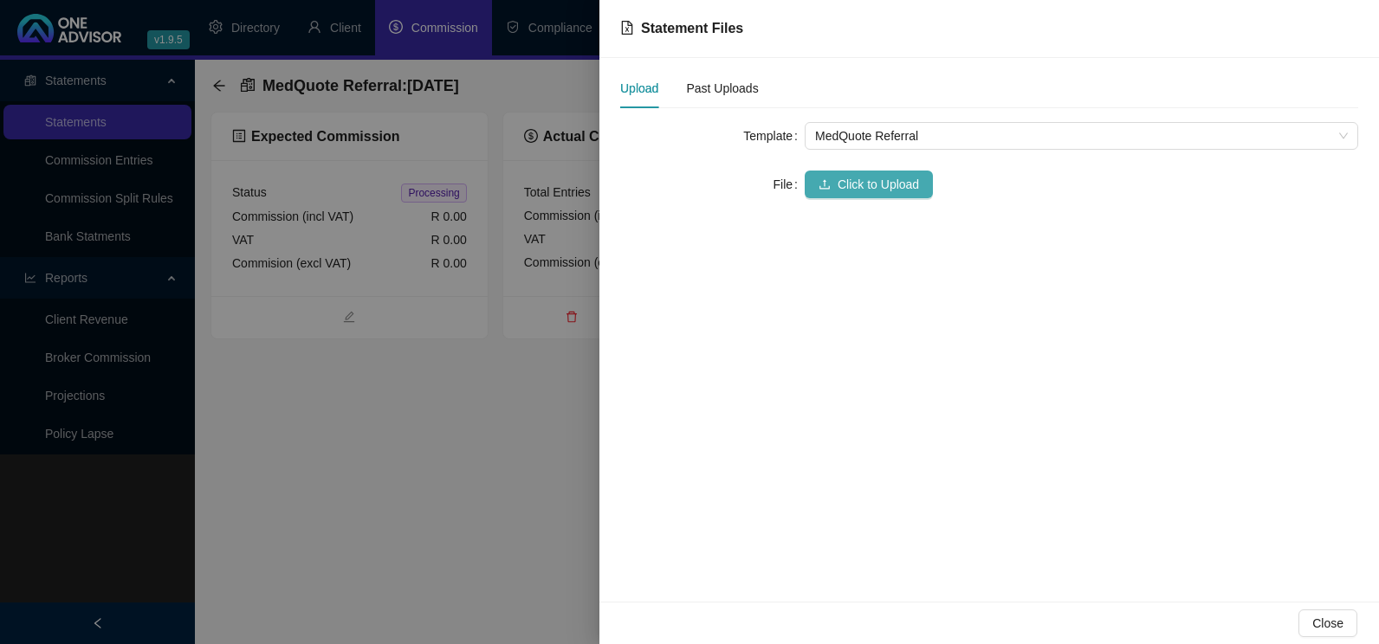
click at [882, 186] on span "Click to Upload" at bounding box center [877, 184] width 81 height 19
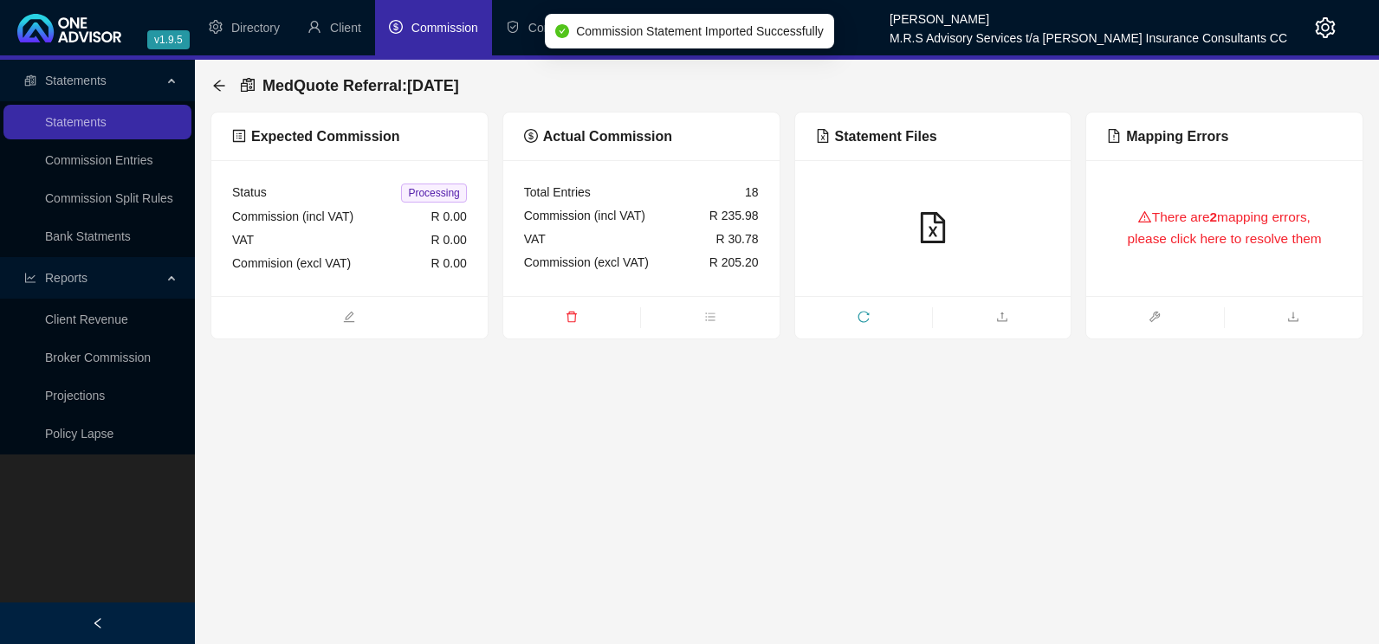
click at [1140, 213] on icon "warning" at bounding box center [1144, 216] width 13 height 11
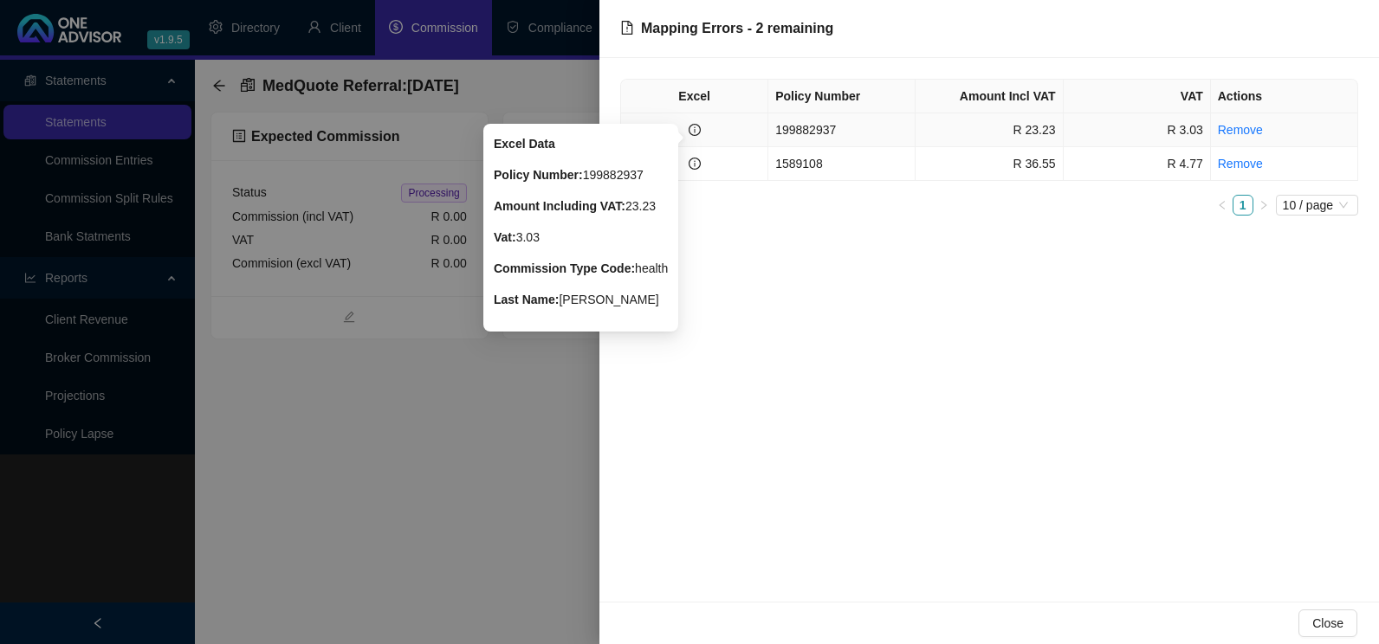
click at [688, 128] on icon "info-circle" at bounding box center [694, 130] width 12 height 12
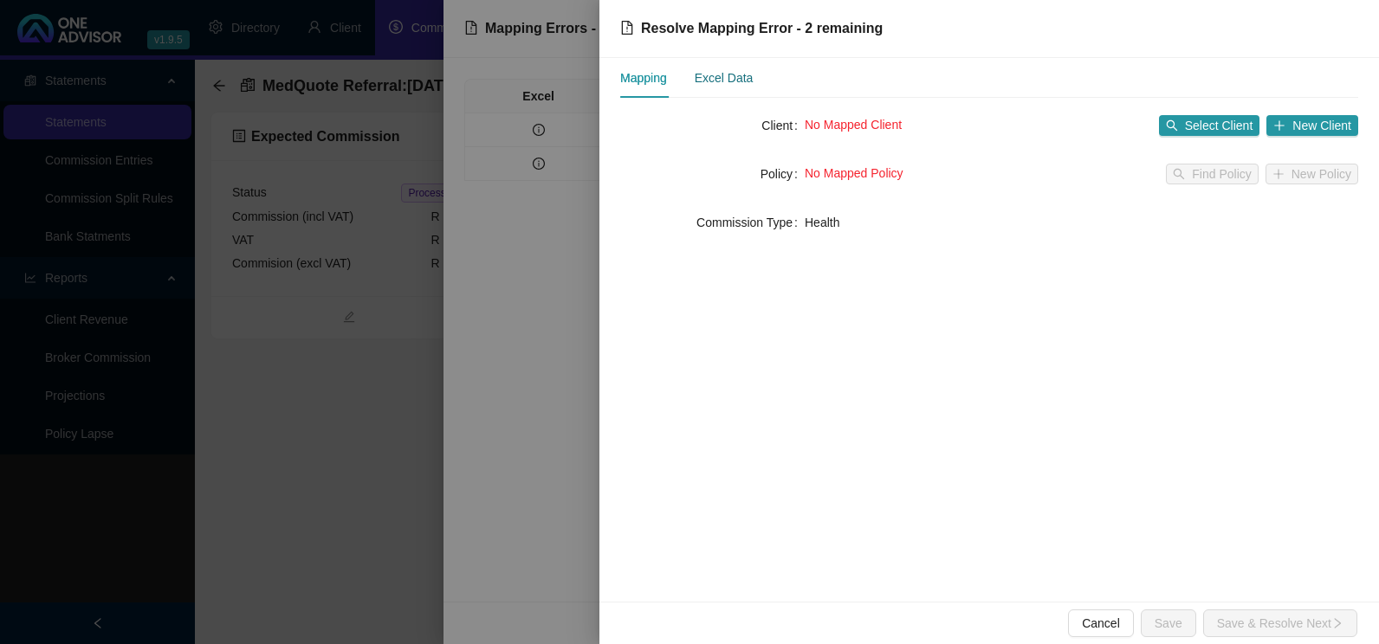
click at [734, 68] on div "Excel Data" at bounding box center [724, 77] width 59 height 19
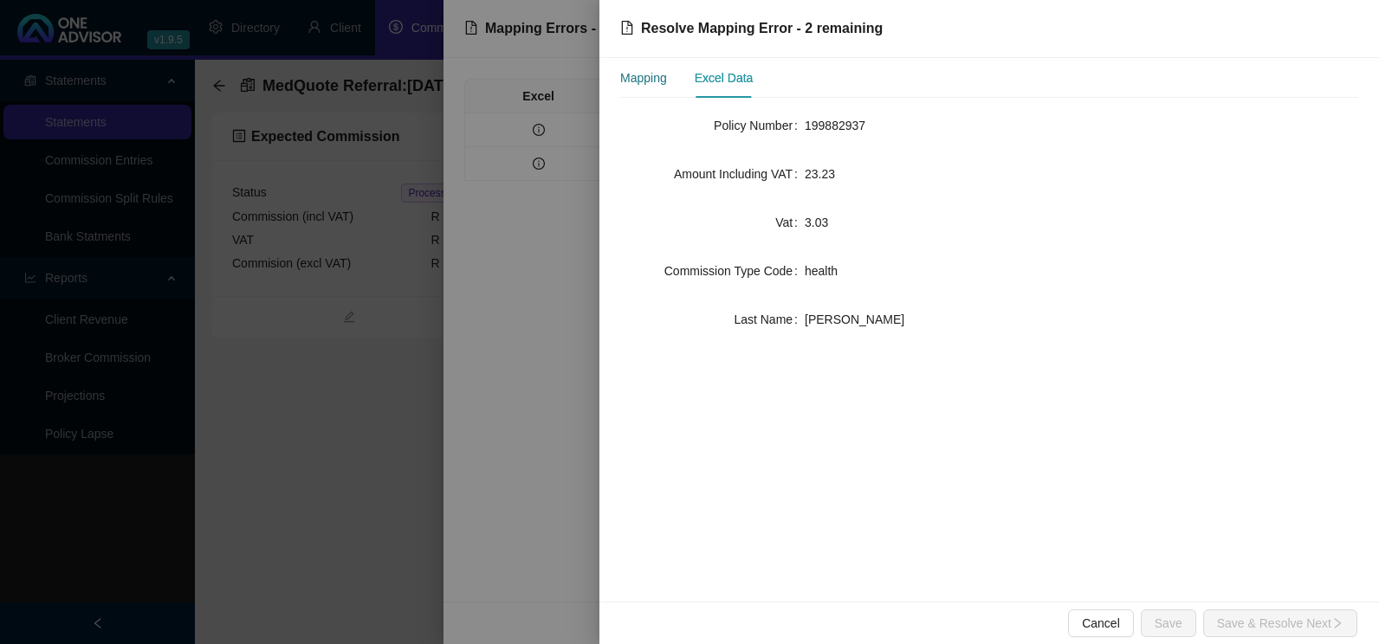
click at [643, 81] on div "Mapping" at bounding box center [643, 77] width 47 height 19
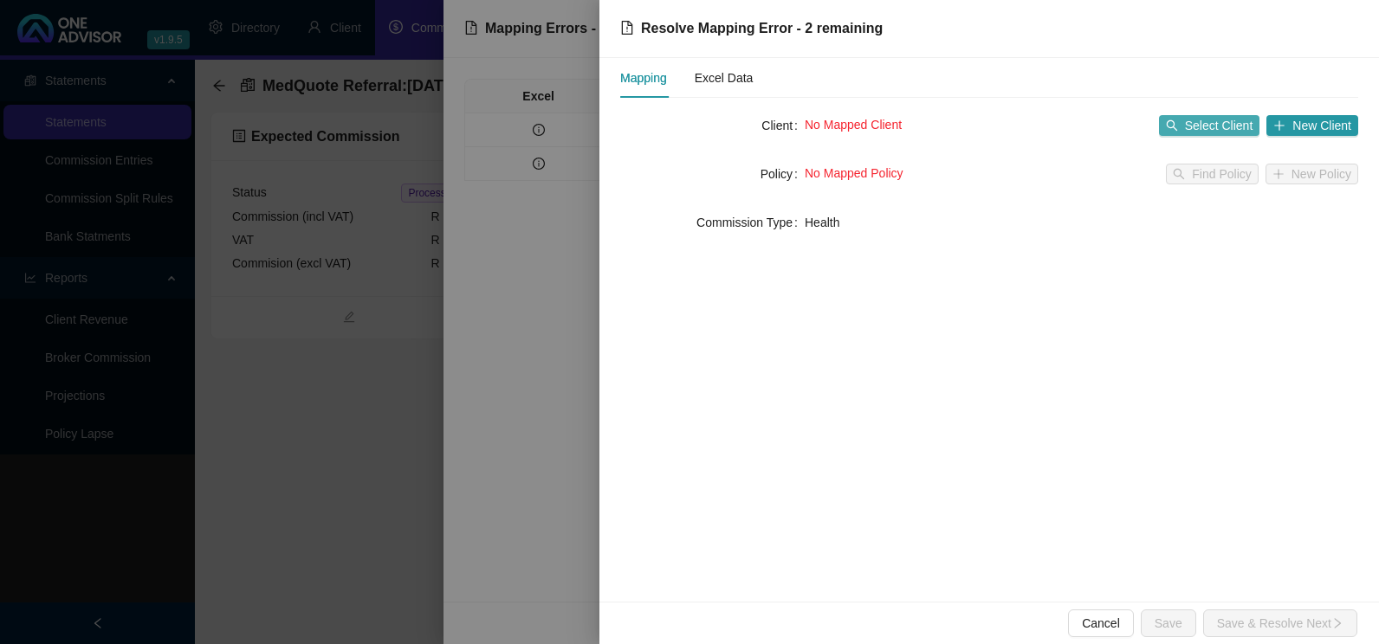
click at [1193, 132] on span "Select Client" at bounding box center [1219, 125] width 68 height 19
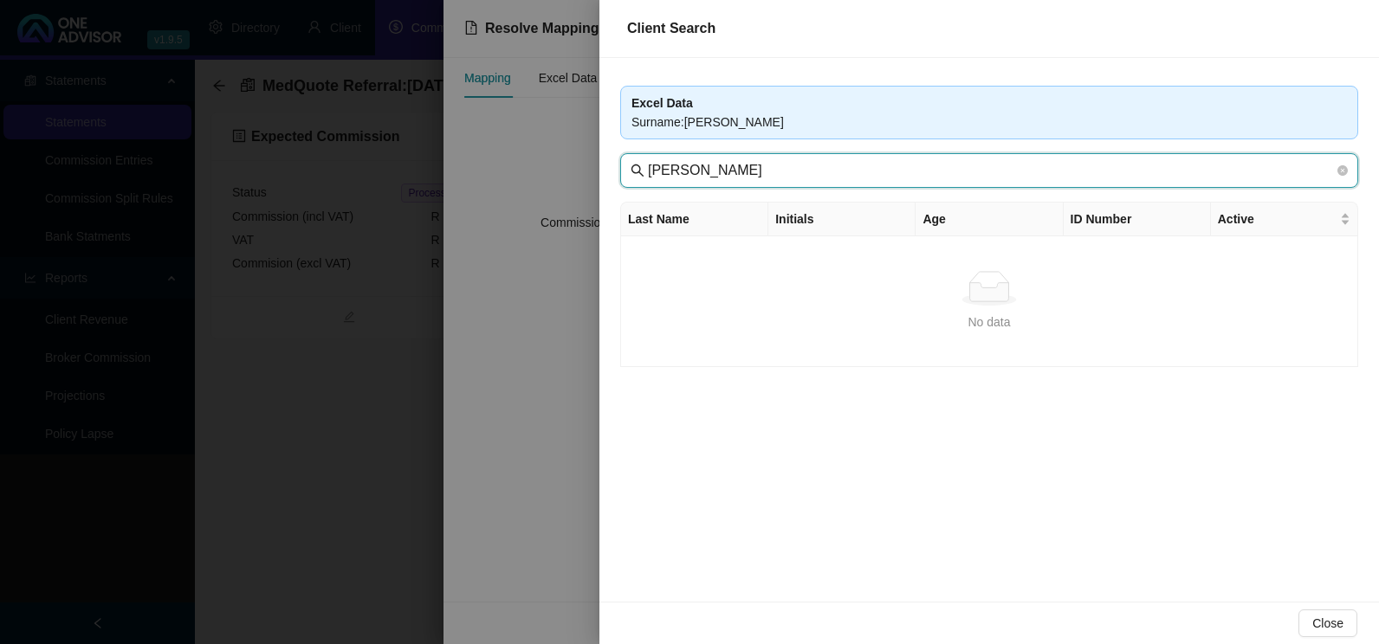
click at [823, 173] on input "[PERSON_NAME]" at bounding box center [991, 170] width 686 height 21
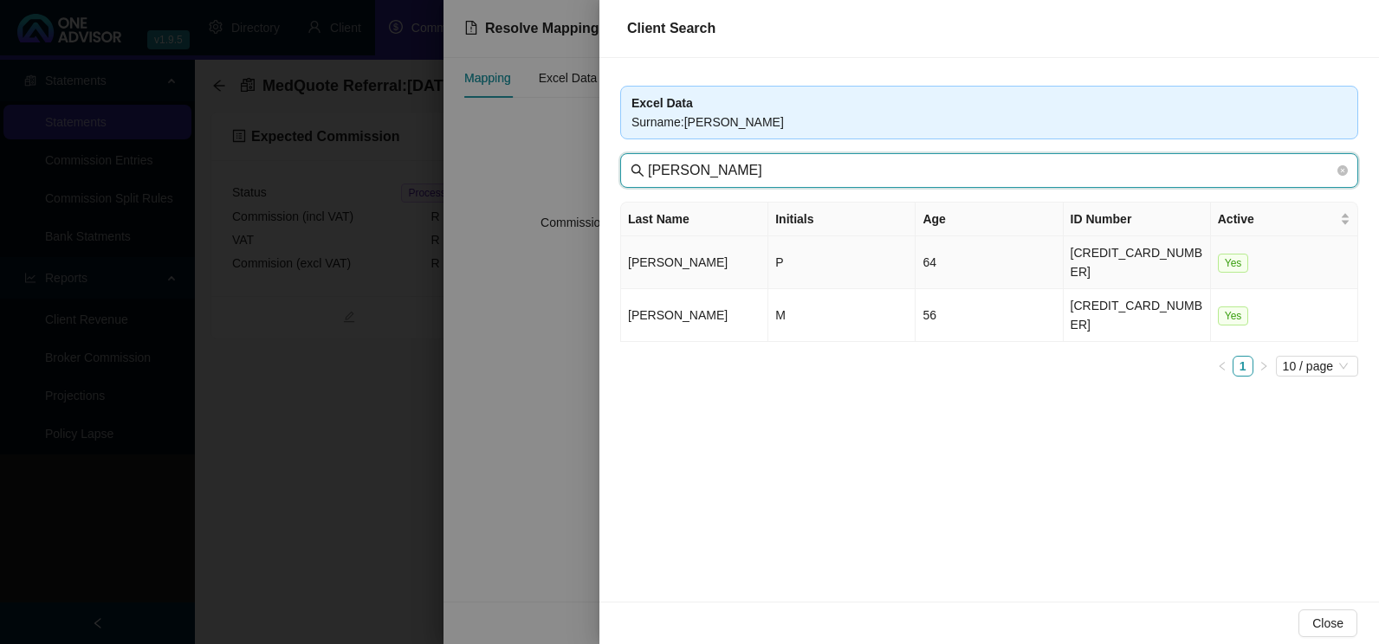
type input "[PERSON_NAME]"
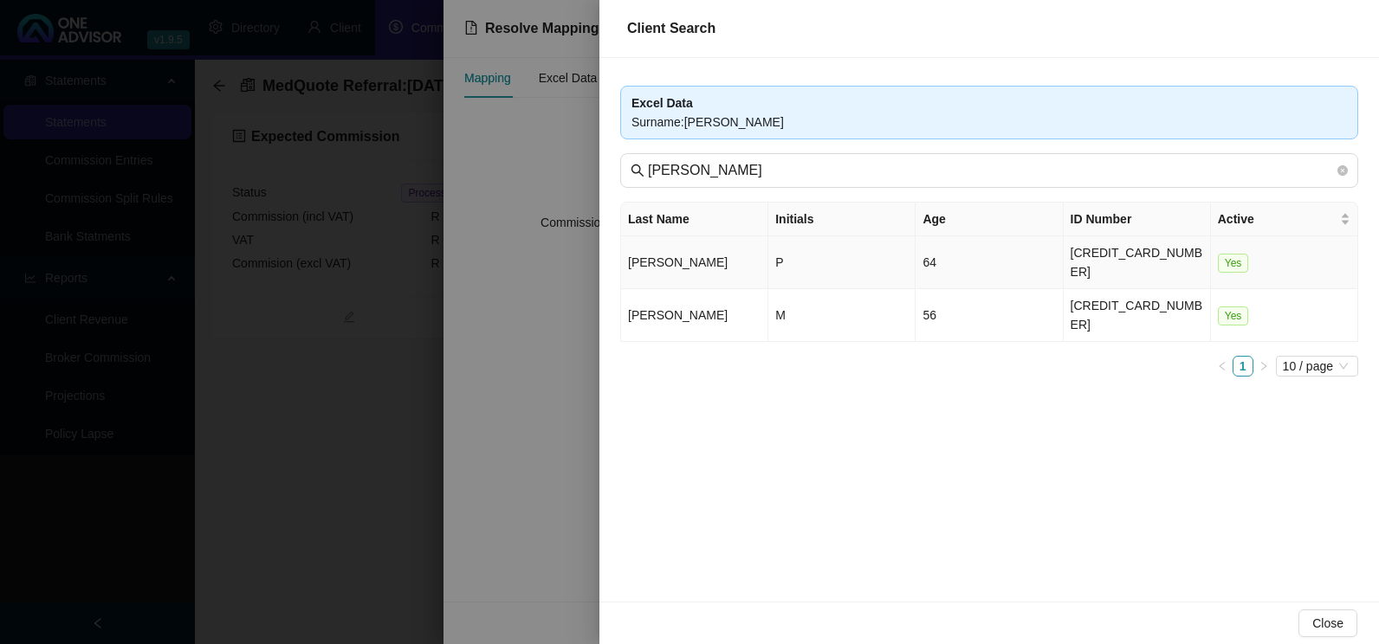
click at [745, 253] on td "[PERSON_NAME]" at bounding box center [694, 262] width 147 height 53
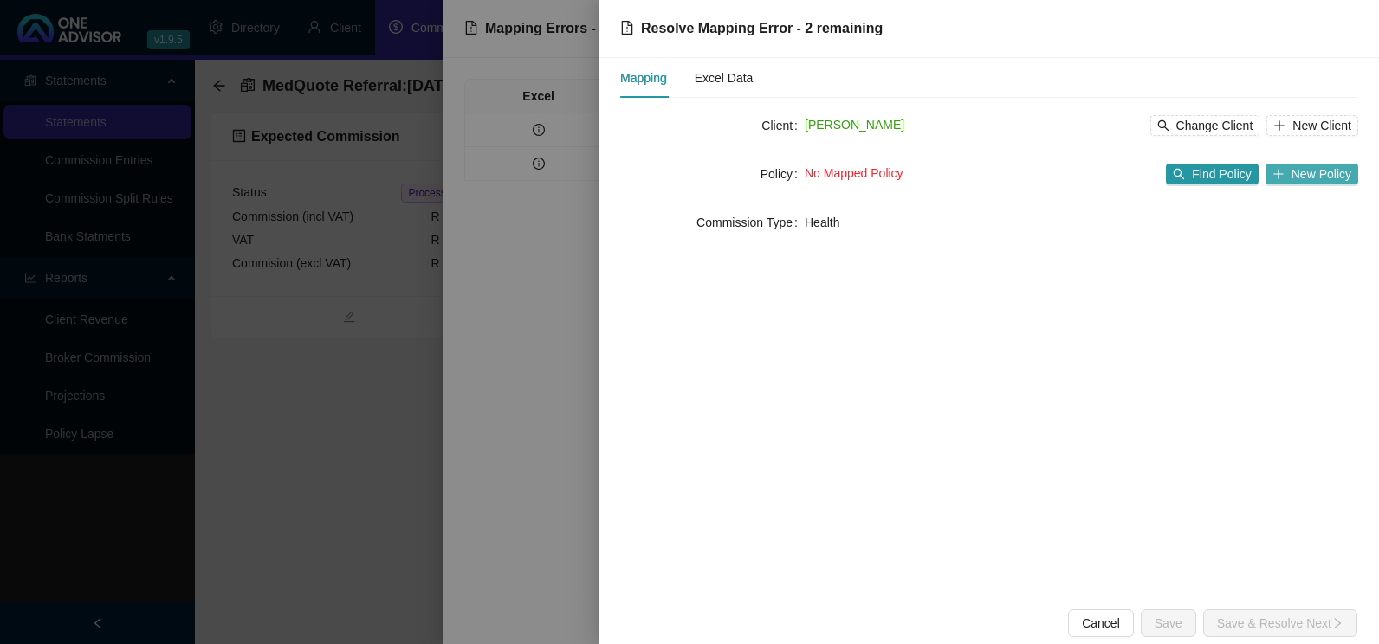
click at [1335, 172] on span "New Policy" at bounding box center [1321, 174] width 60 height 19
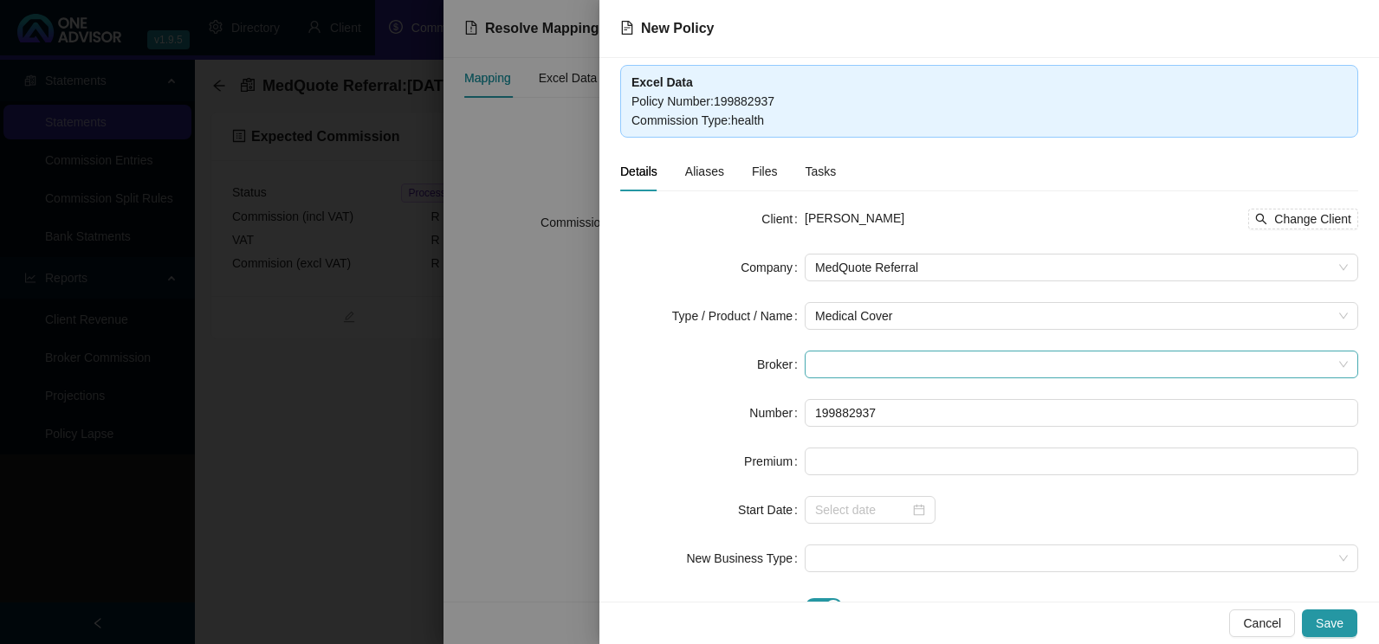
click at [924, 366] on span at bounding box center [1081, 365] width 533 height 26
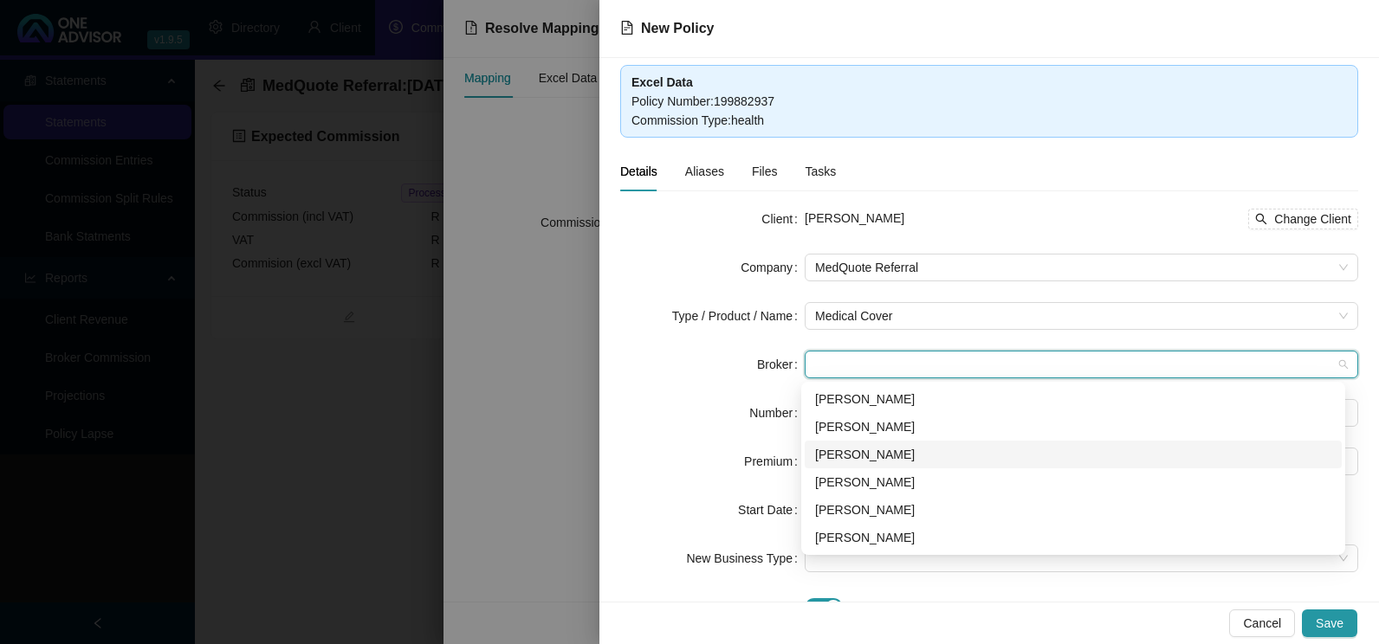
click at [877, 451] on div "[PERSON_NAME]" at bounding box center [1073, 454] width 516 height 19
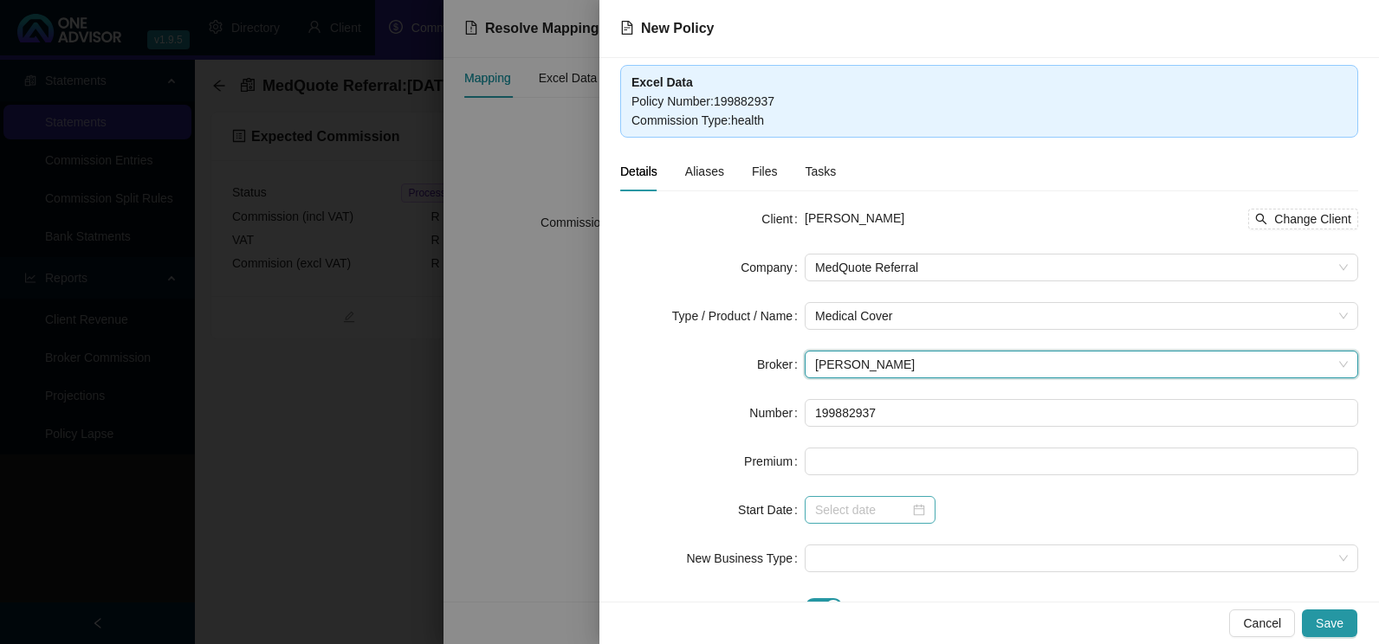
click at [914, 507] on div at bounding box center [870, 510] width 110 height 19
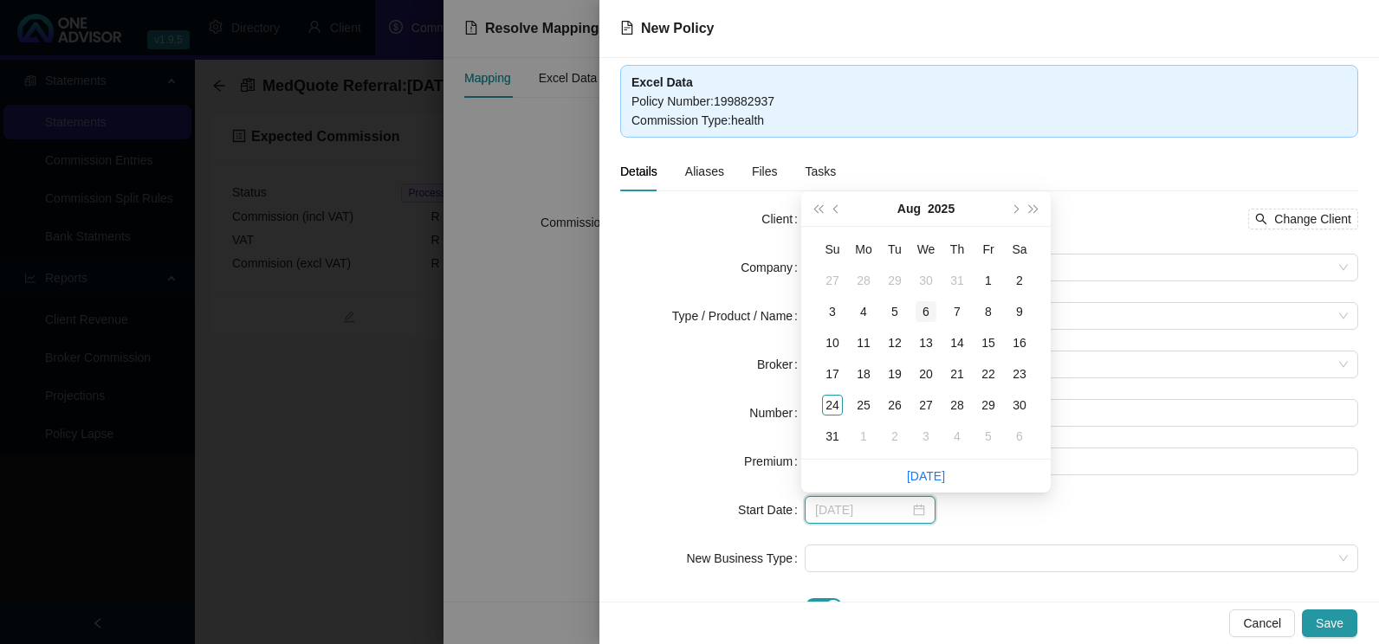
type input "[DATE]"
click at [930, 309] on div "6" at bounding box center [925, 311] width 21 height 21
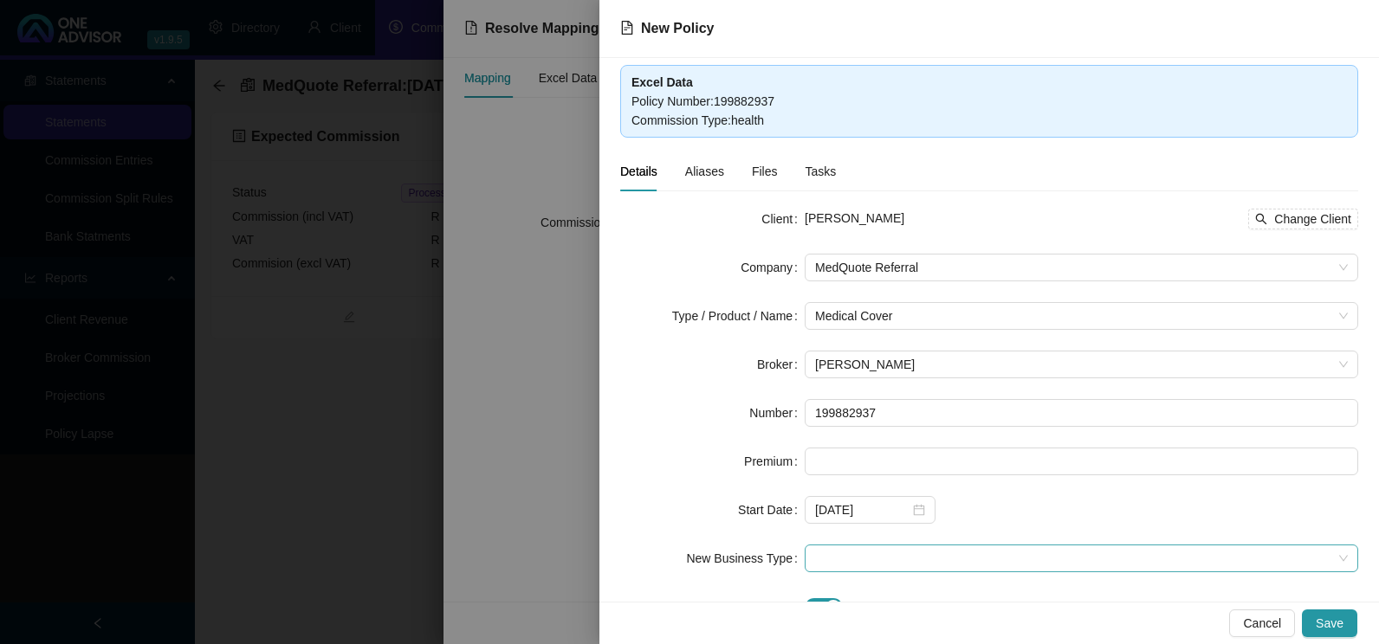
click at [903, 564] on span at bounding box center [1081, 559] width 533 height 26
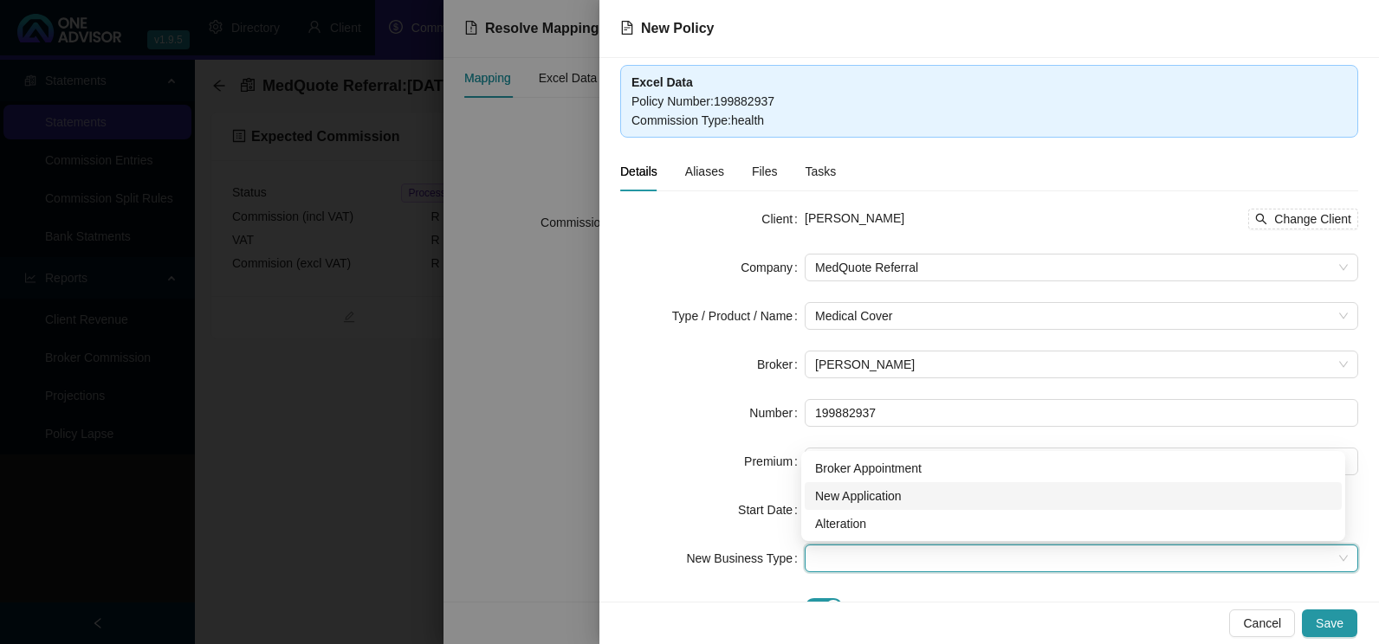
click at [885, 498] on div "New Application" at bounding box center [1073, 496] width 516 height 19
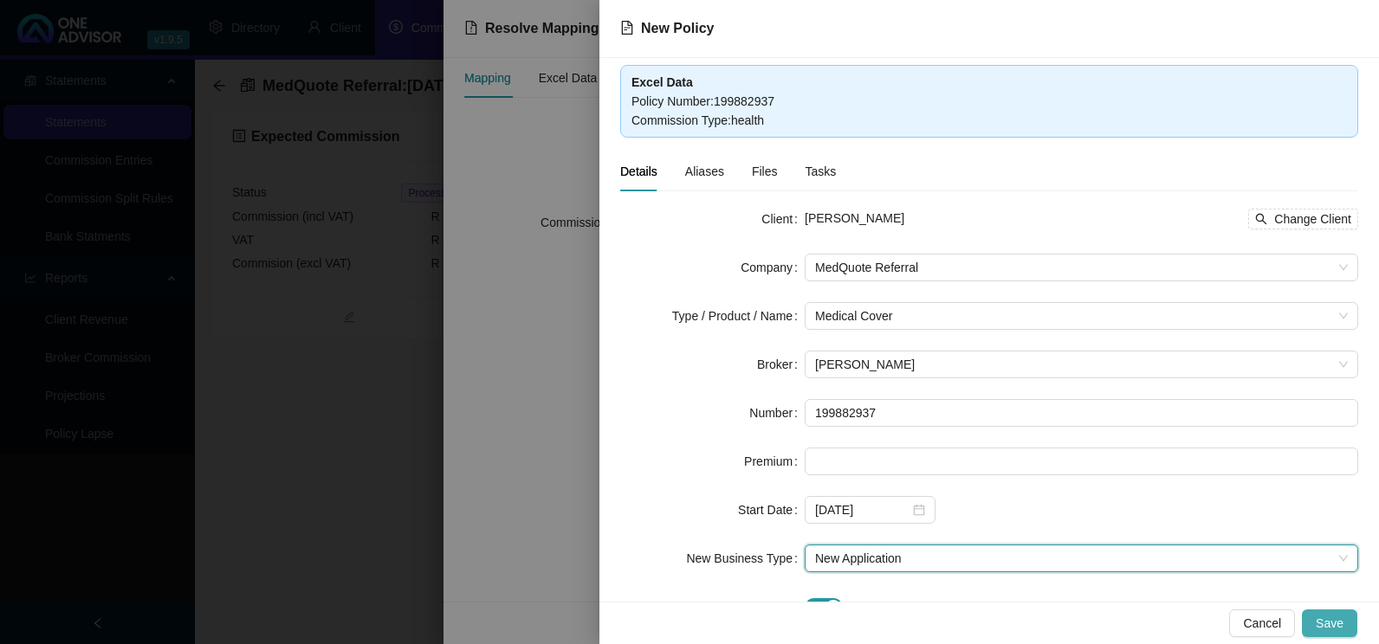
click at [1334, 618] on span "Save" at bounding box center [1329, 623] width 28 height 19
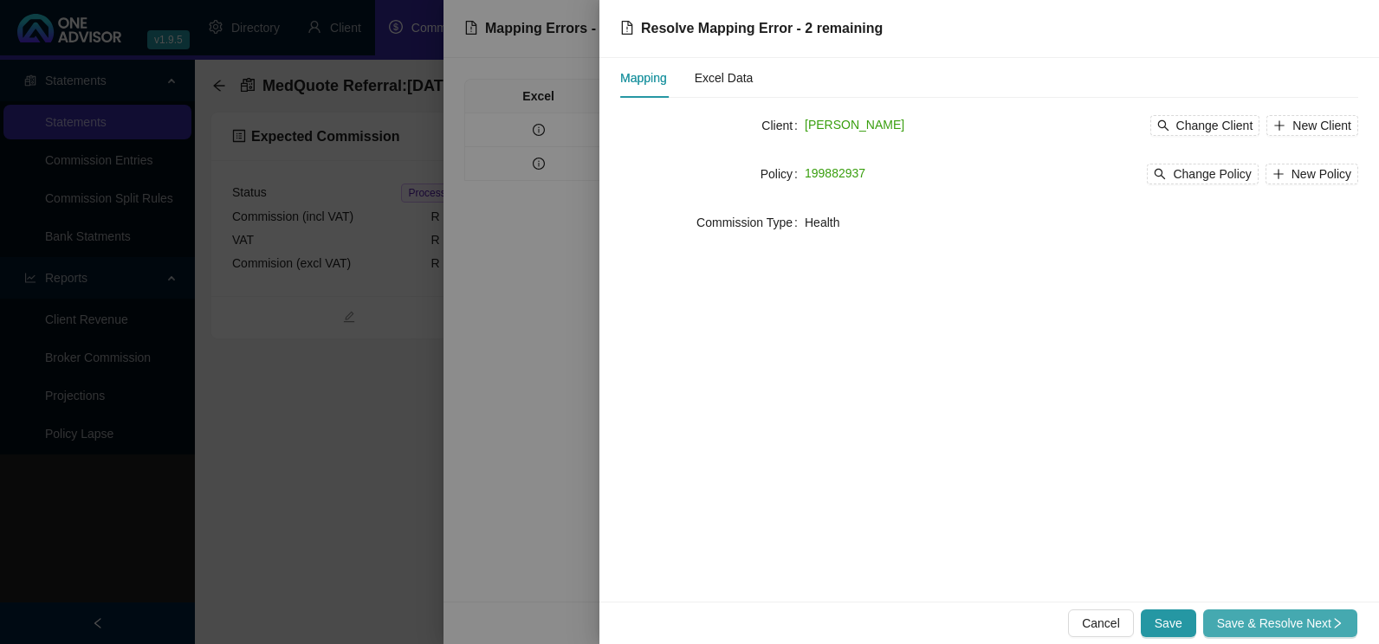
click at [1316, 616] on span "Save & Resolve Next" at bounding box center [1280, 623] width 126 height 19
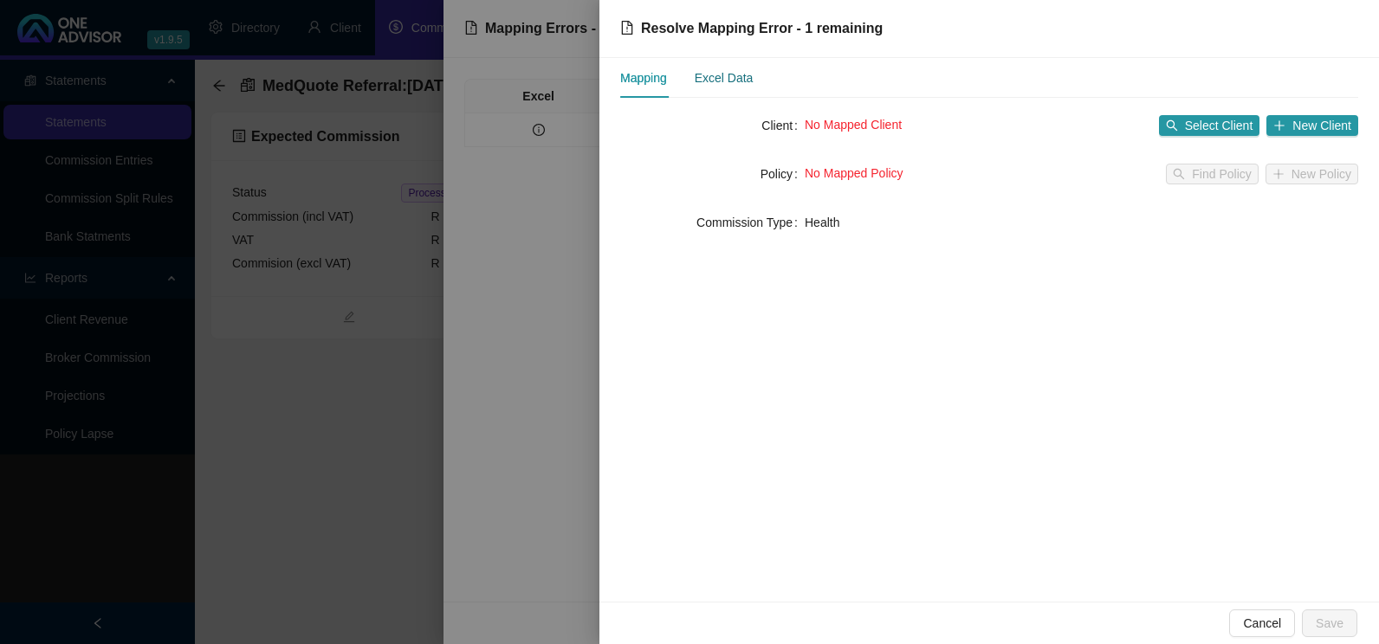
click at [714, 81] on div "Excel Data" at bounding box center [724, 77] width 59 height 19
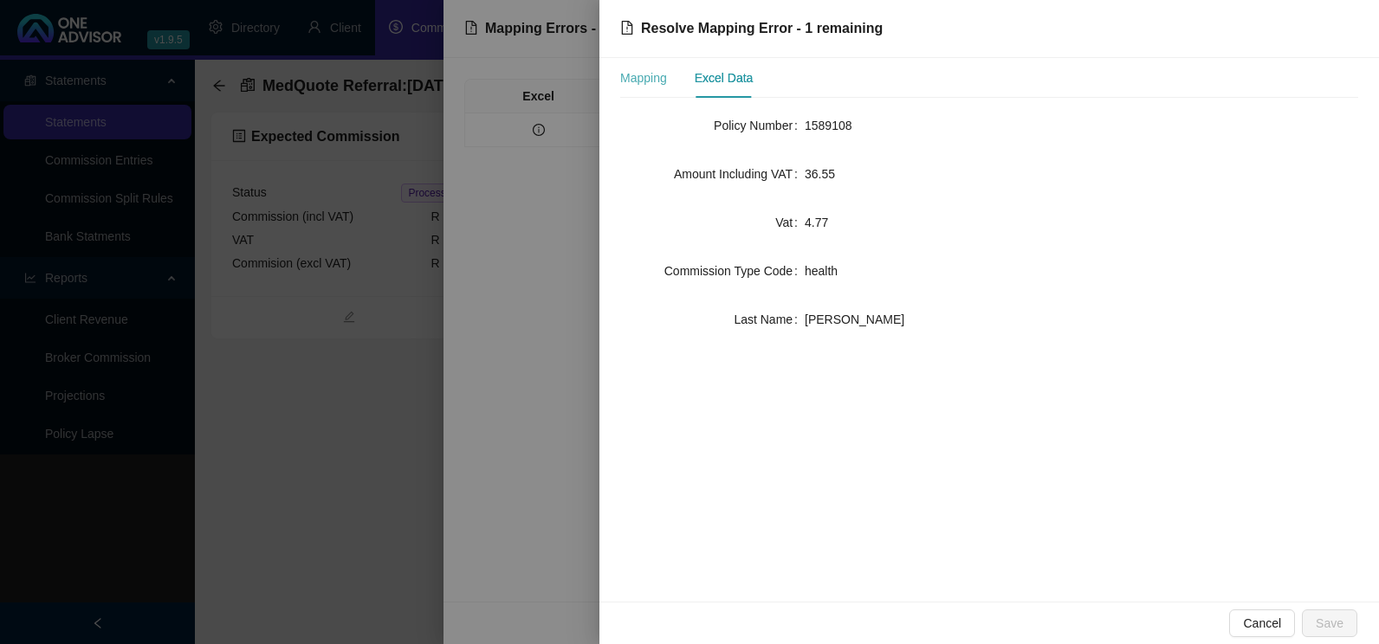
click at [647, 87] on div "Mapping" at bounding box center [643, 78] width 47 height 40
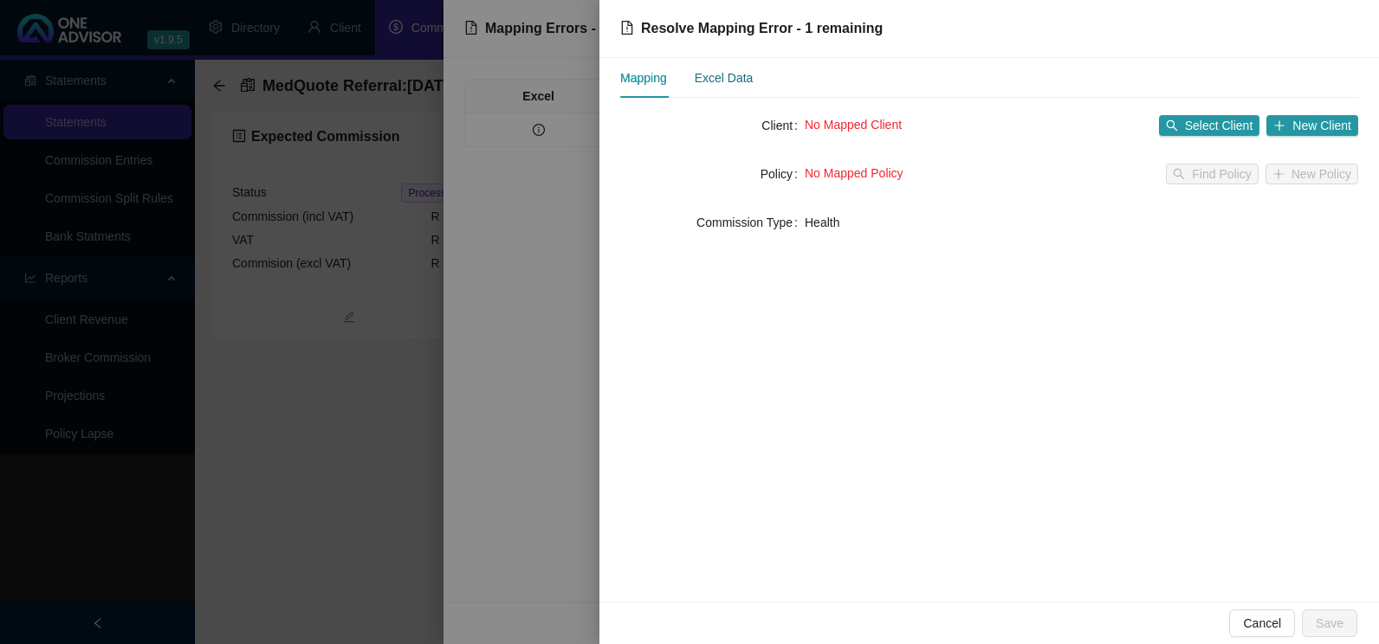
click at [728, 75] on div "Excel Data" at bounding box center [724, 77] width 59 height 19
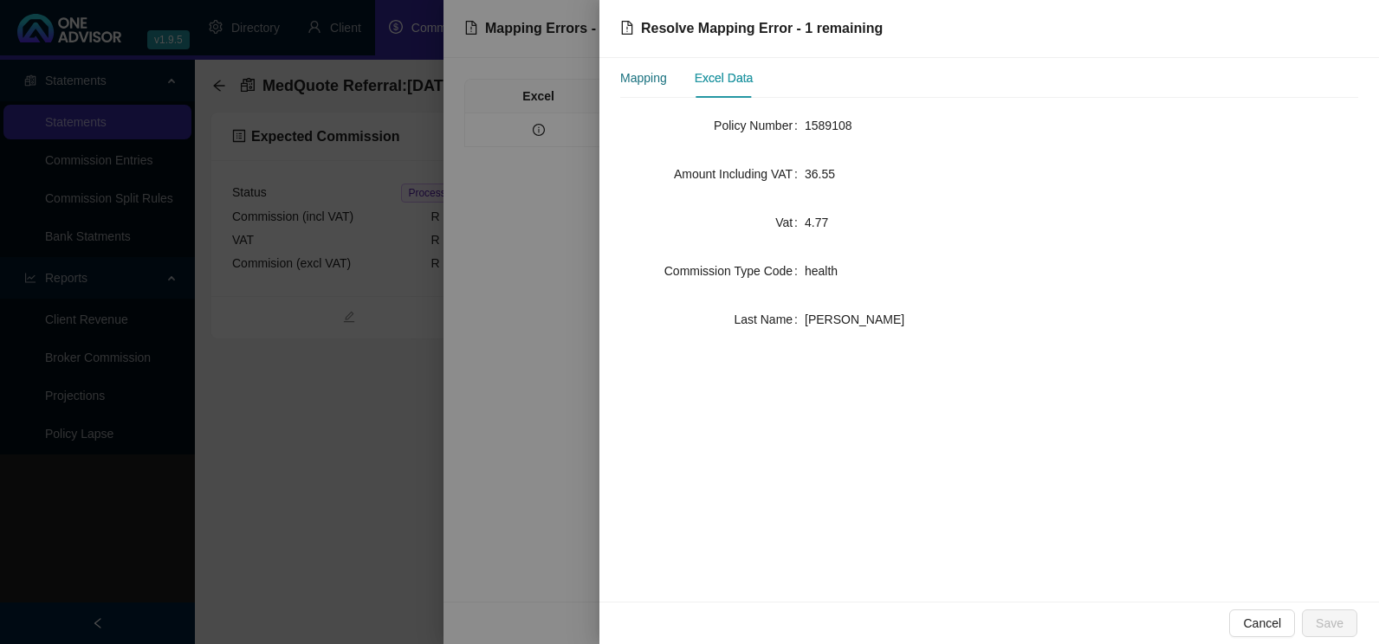
click at [636, 81] on div "Mapping" at bounding box center [643, 77] width 47 height 19
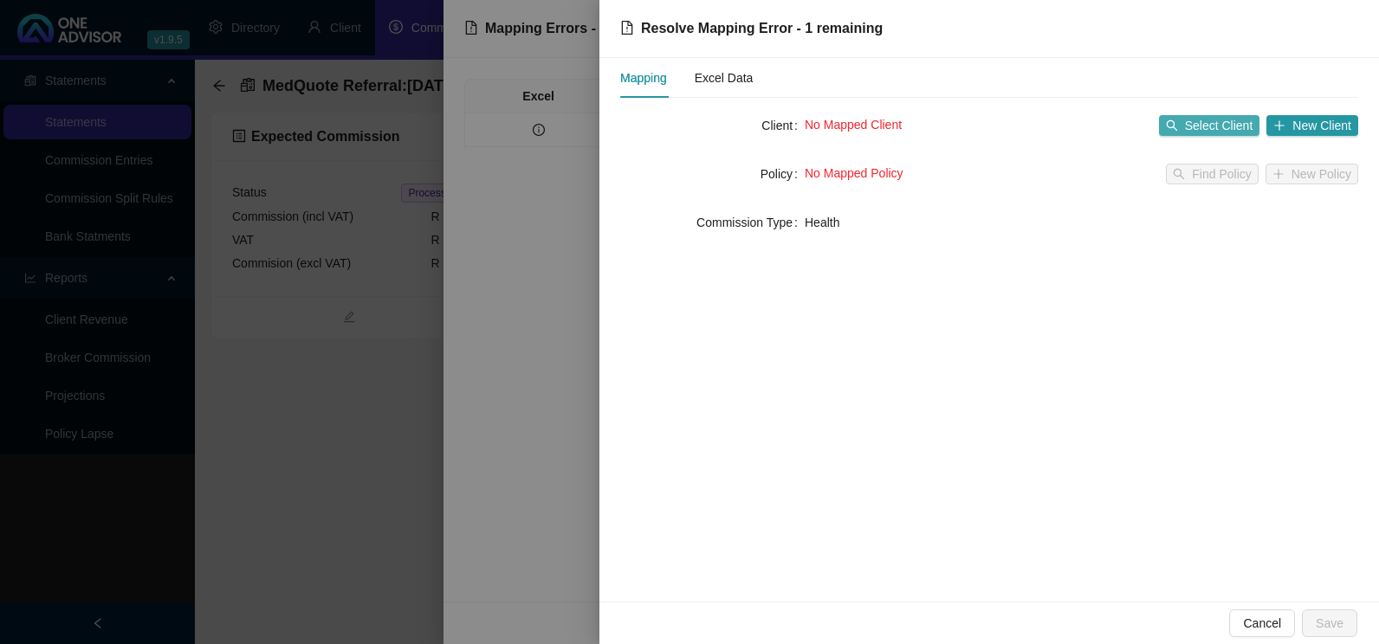
click at [1212, 126] on span "Select Client" at bounding box center [1219, 125] width 68 height 19
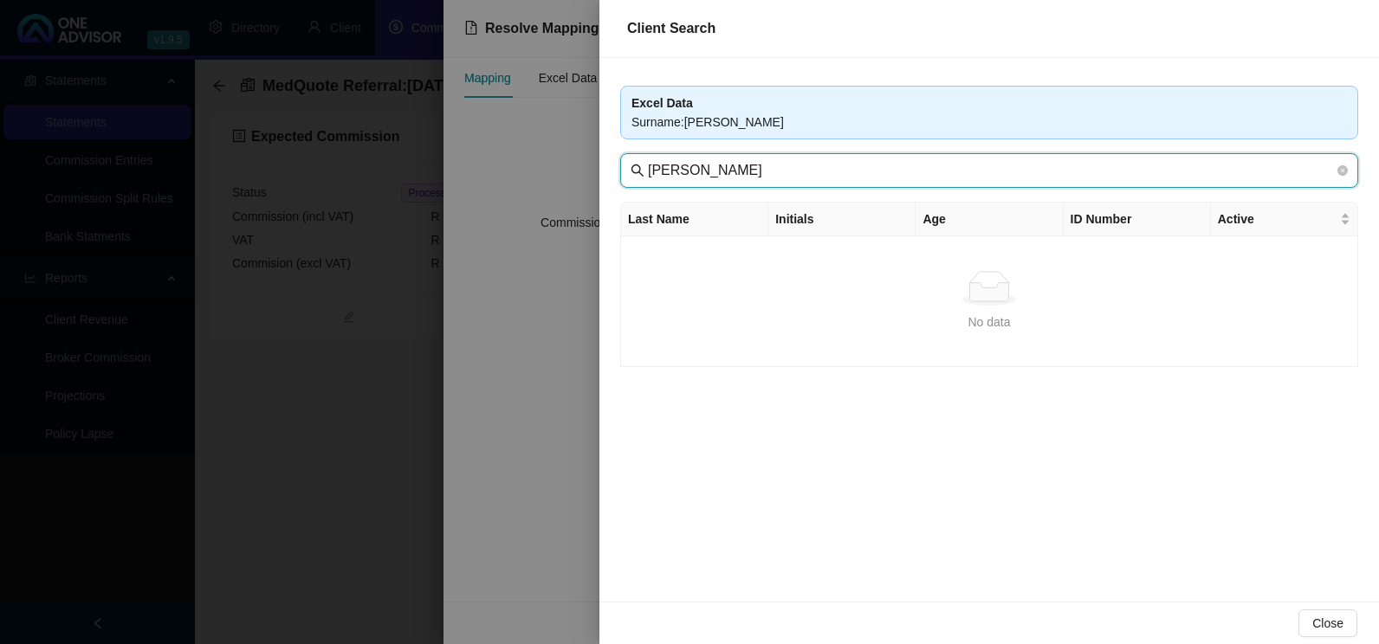
click at [763, 169] on input "[PERSON_NAME]" at bounding box center [991, 170] width 686 height 21
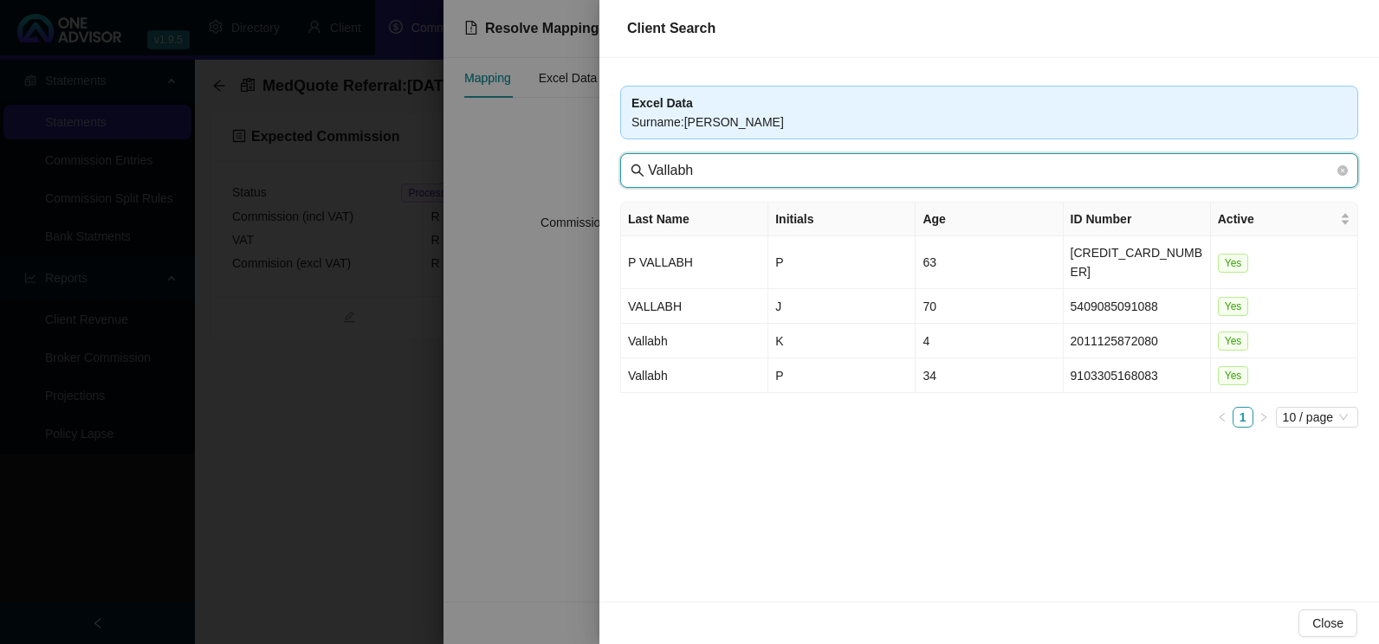
type input "Vallabh"
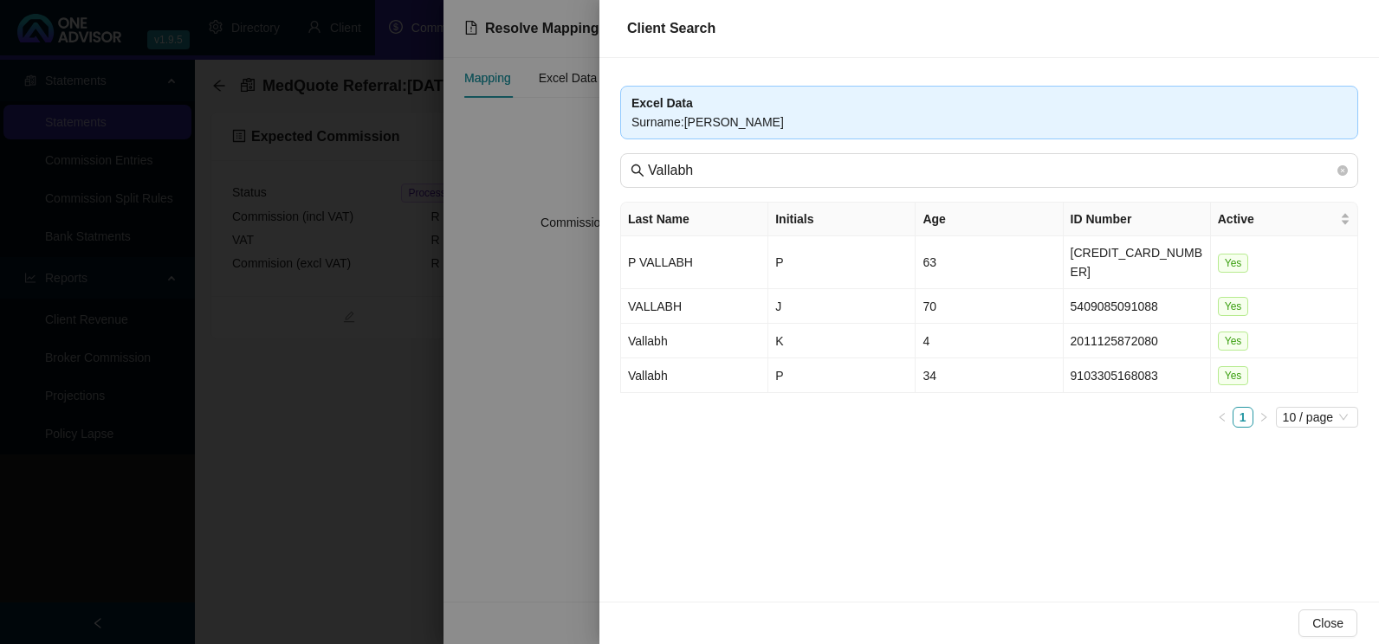
click at [504, 380] on div at bounding box center [689, 322] width 1379 height 644
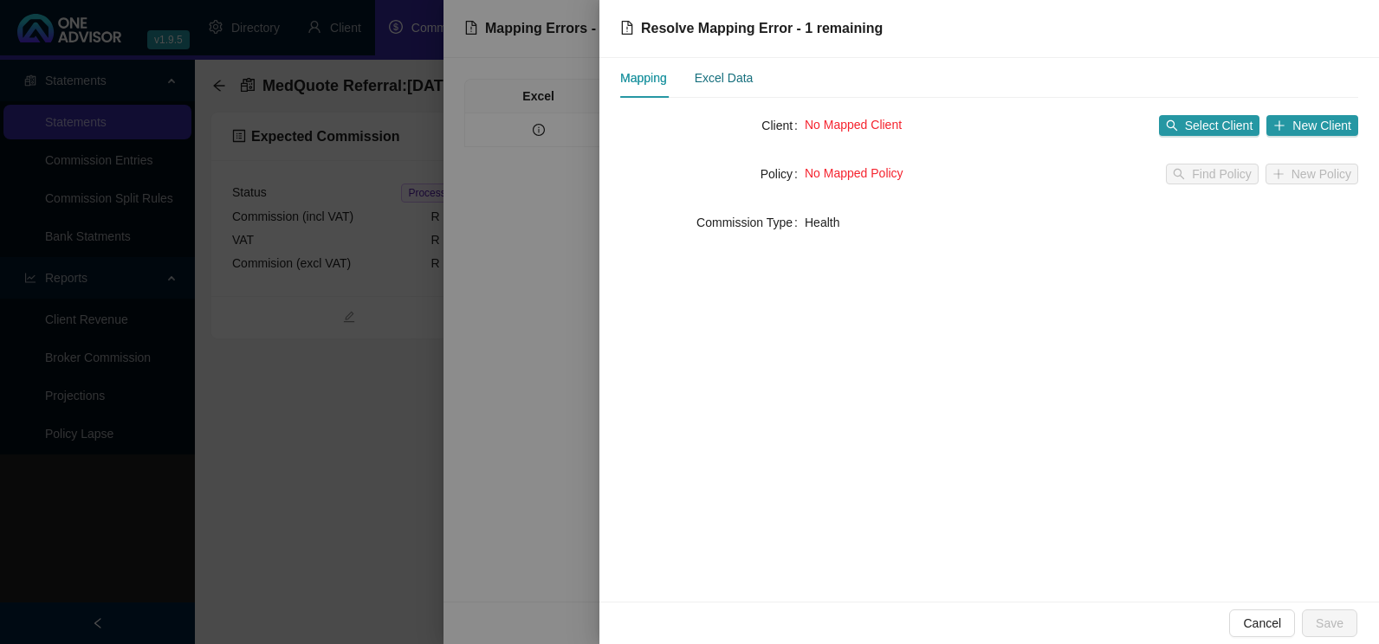
click at [720, 80] on div "Excel Data" at bounding box center [724, 77] width 59 height 19
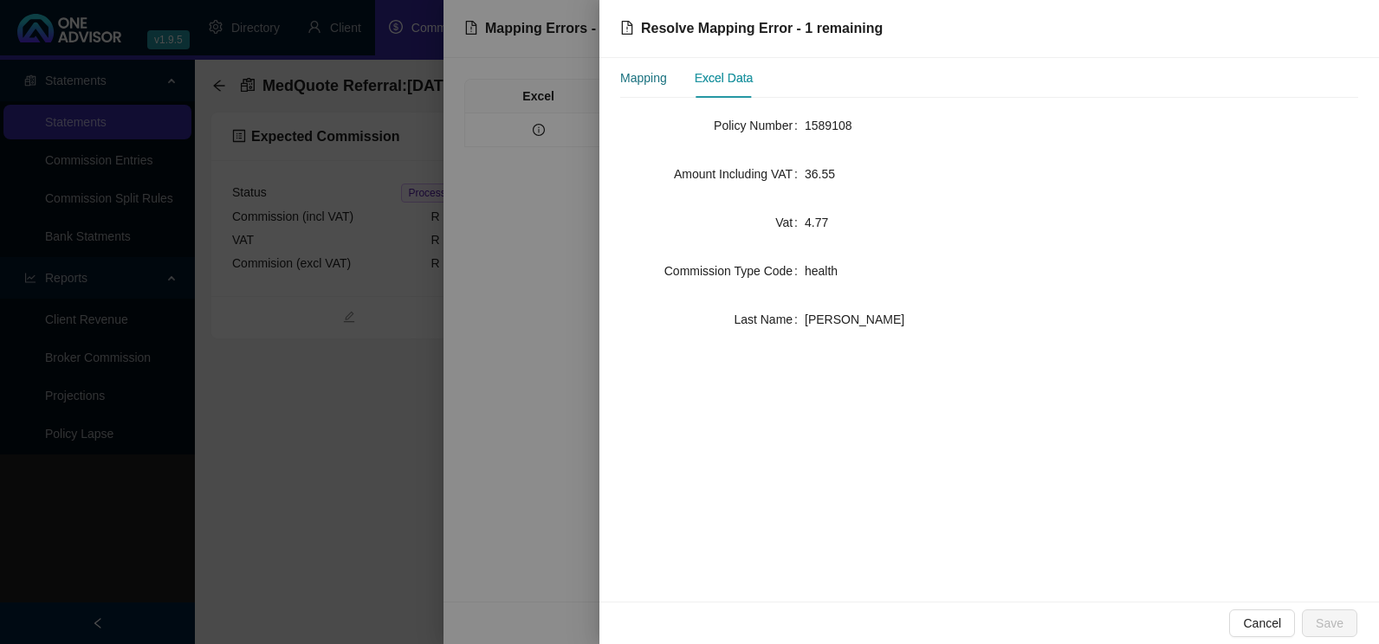
click at [641, 76] on div "Mapping" at bounding box center [643, 77] width 47 height 19
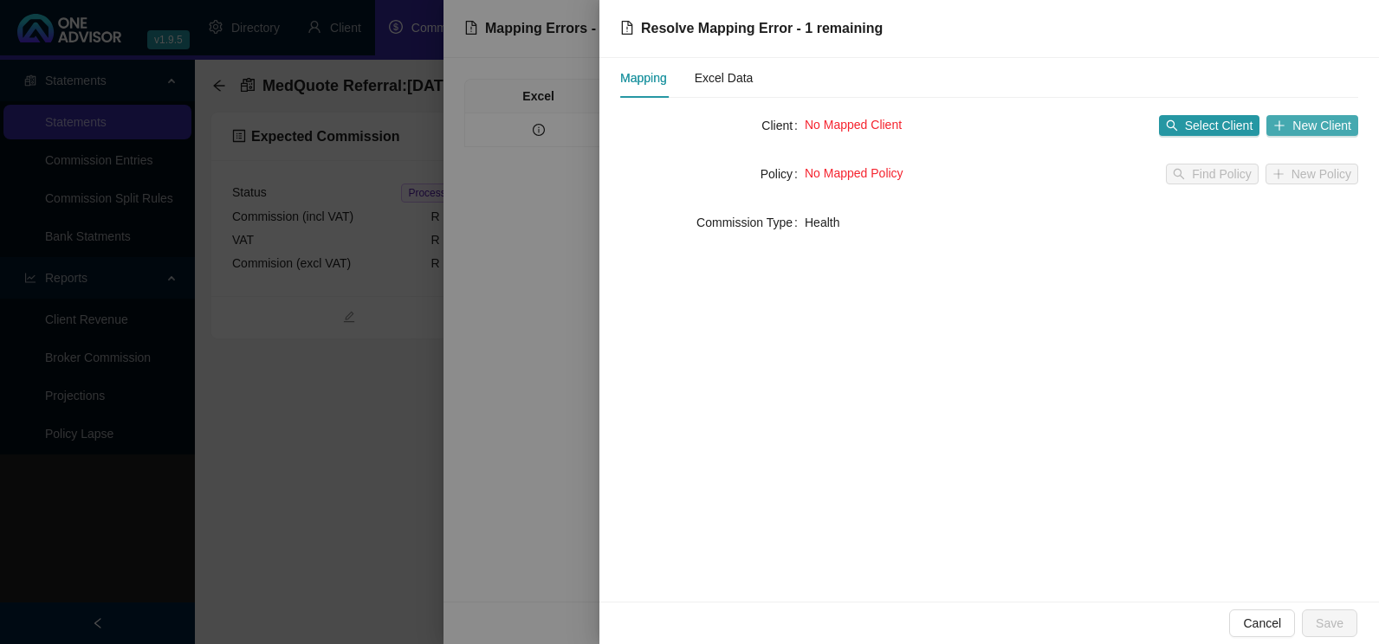
click at [1314, 121] on span "New Client" at bounding box center [1321, 125] width 59 height 19
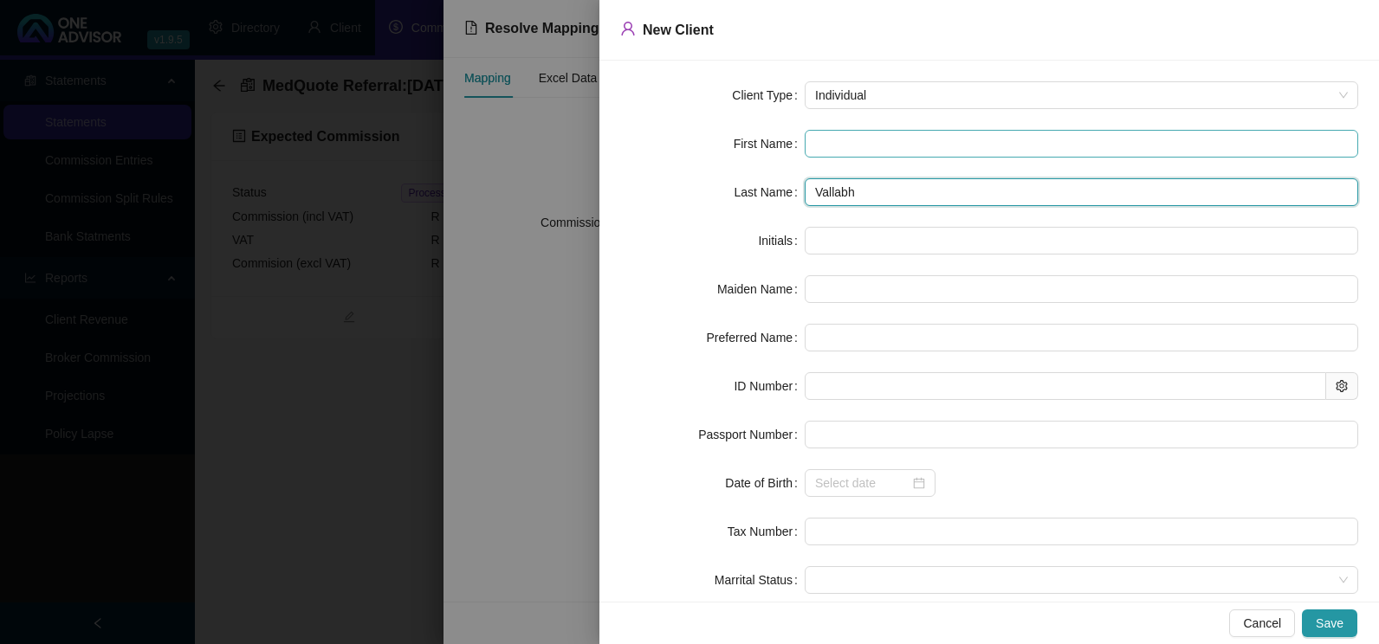
type input "Vallabh"
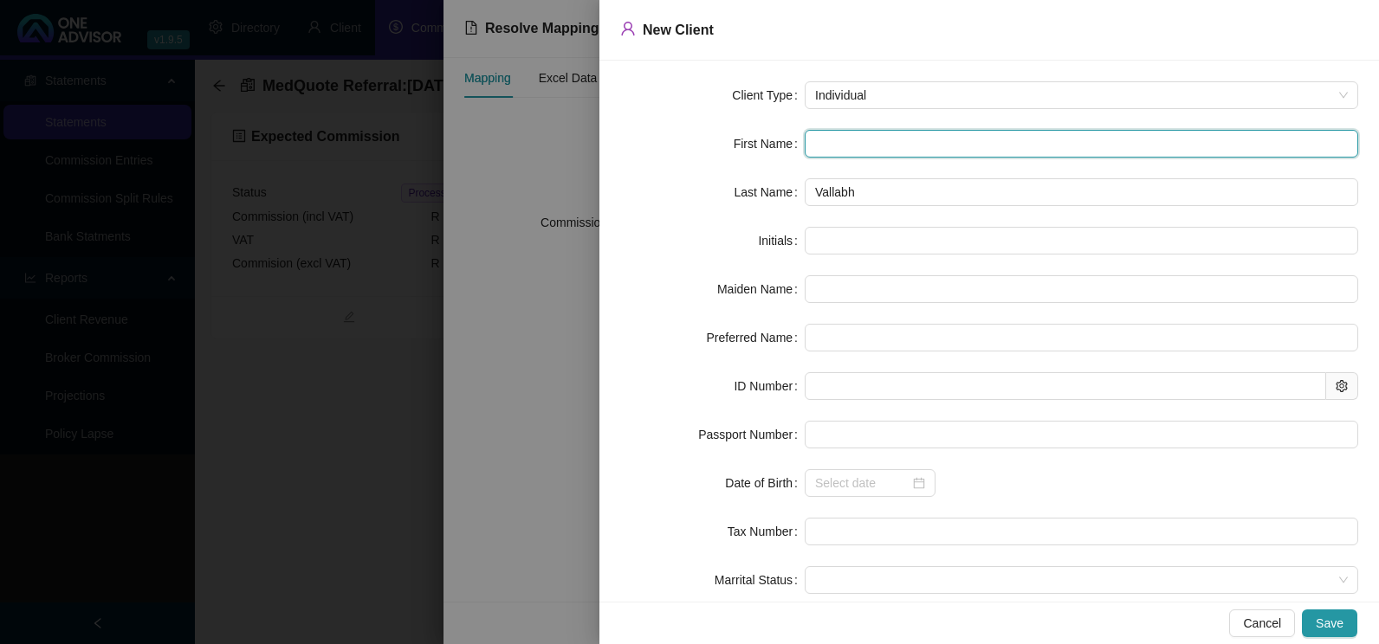
click at [847, 145] on input "text" at bounding box center [1080, 144] width 553 height 28
type input "m"
type input "M"
type input "m"
type input "mI"
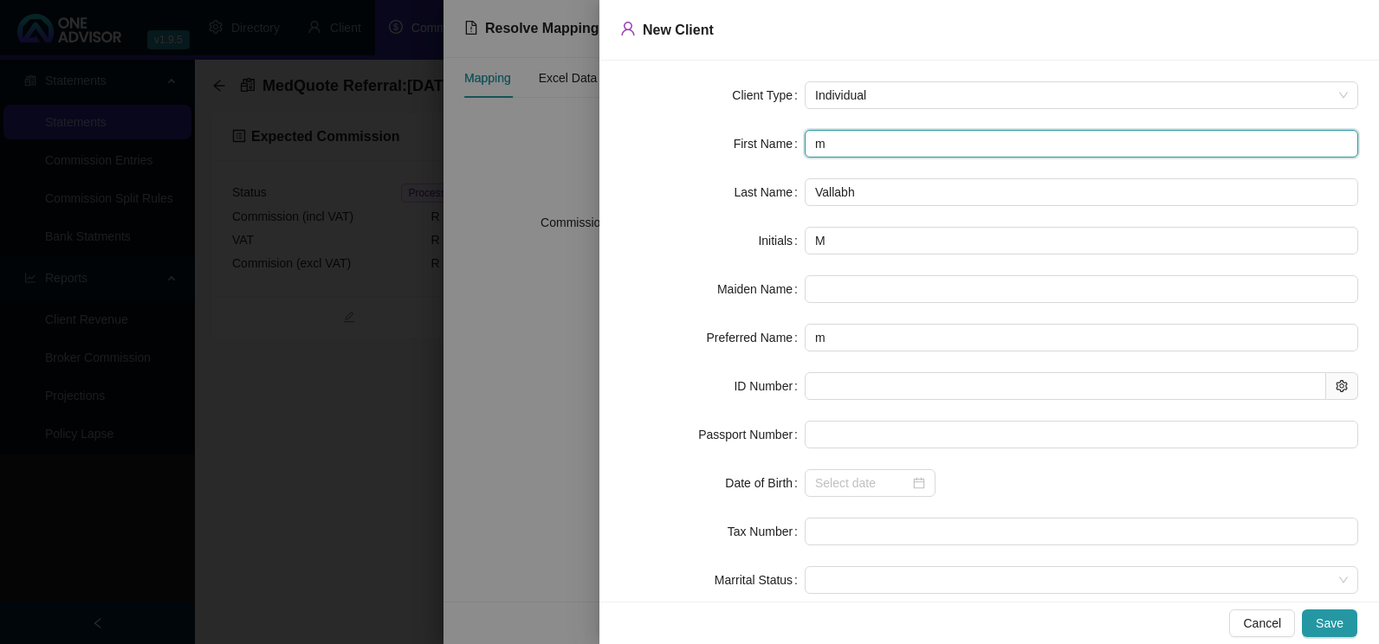
type input "mI"
type input "mIN"
type input "mINE"
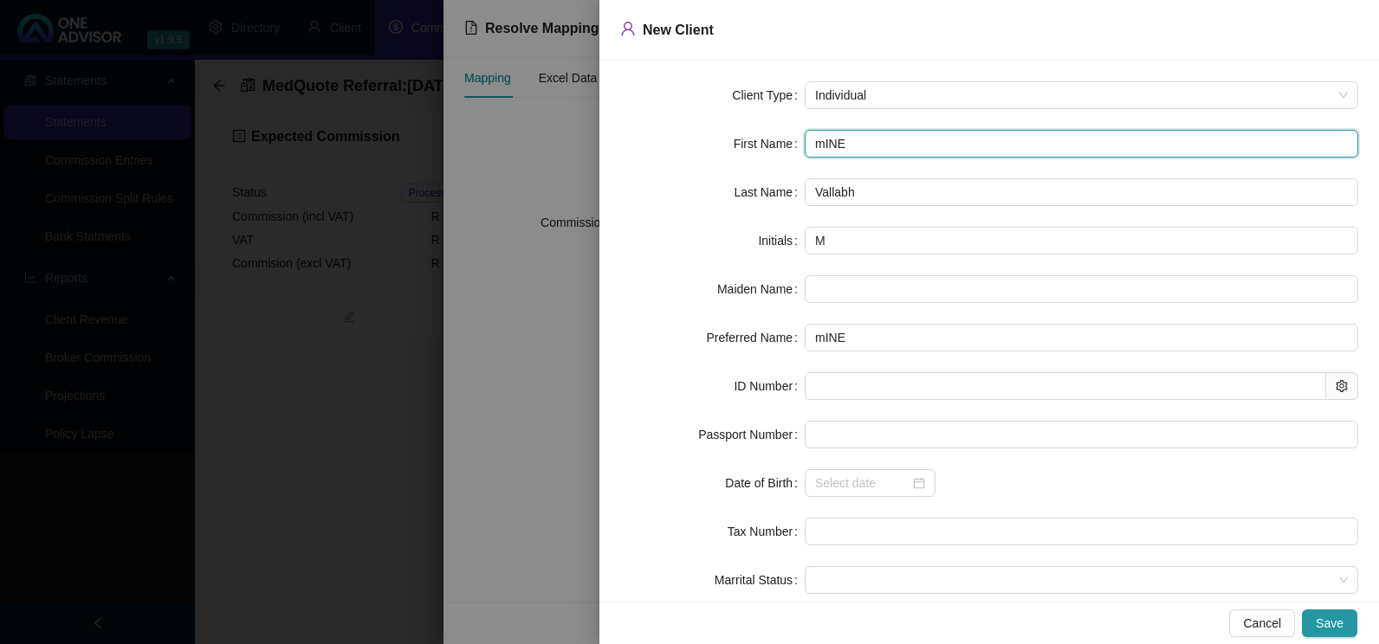
type input "mINES"
type input "[PERSON_NAME]"
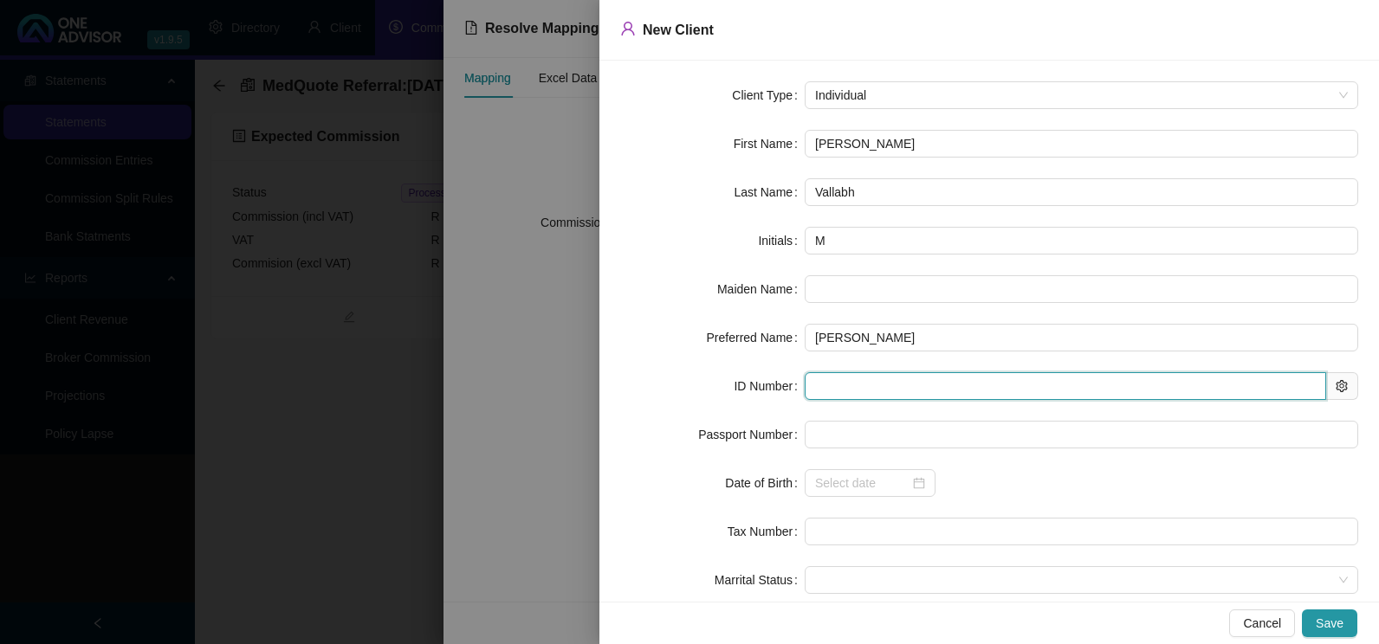
click at [868, 391] on input "text" at bounding box center [1064, 386] width 521 height 28
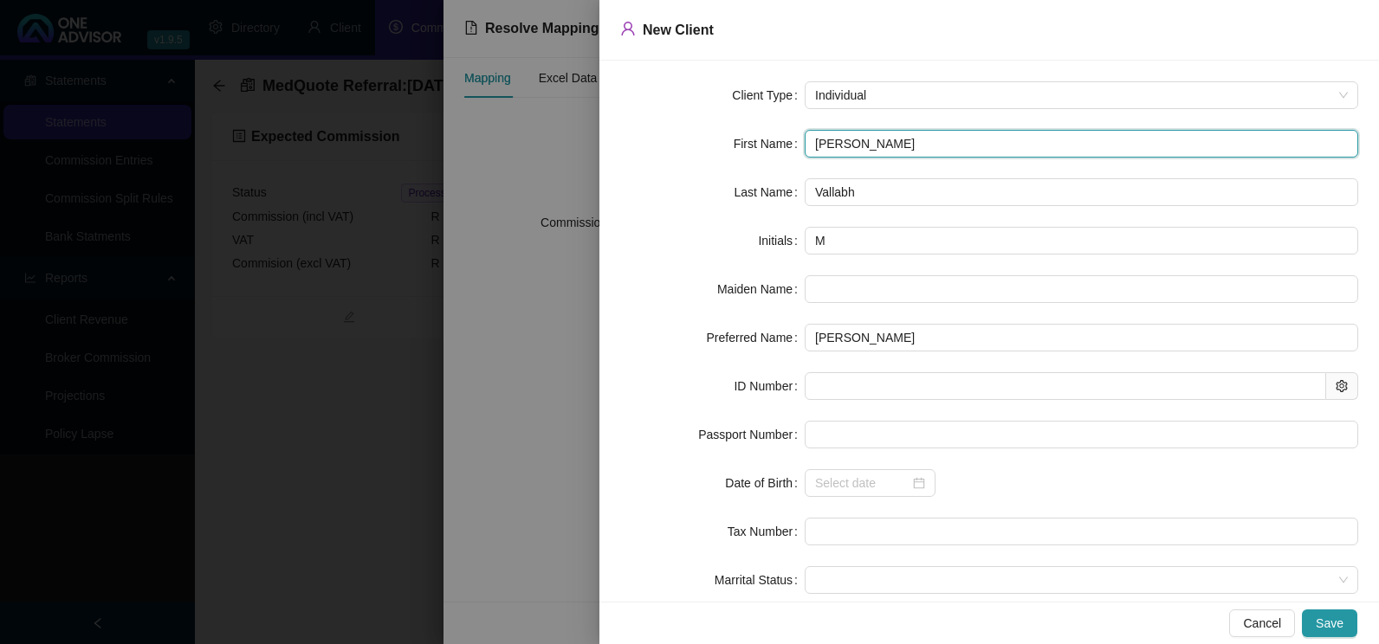
click at [819, 145] on input "[PERSON_NAME]" at bounding box center [1080, 144] width 553 height 28
type input "INESH"
type input "I"
type input "INESH"
type input "INESHM"
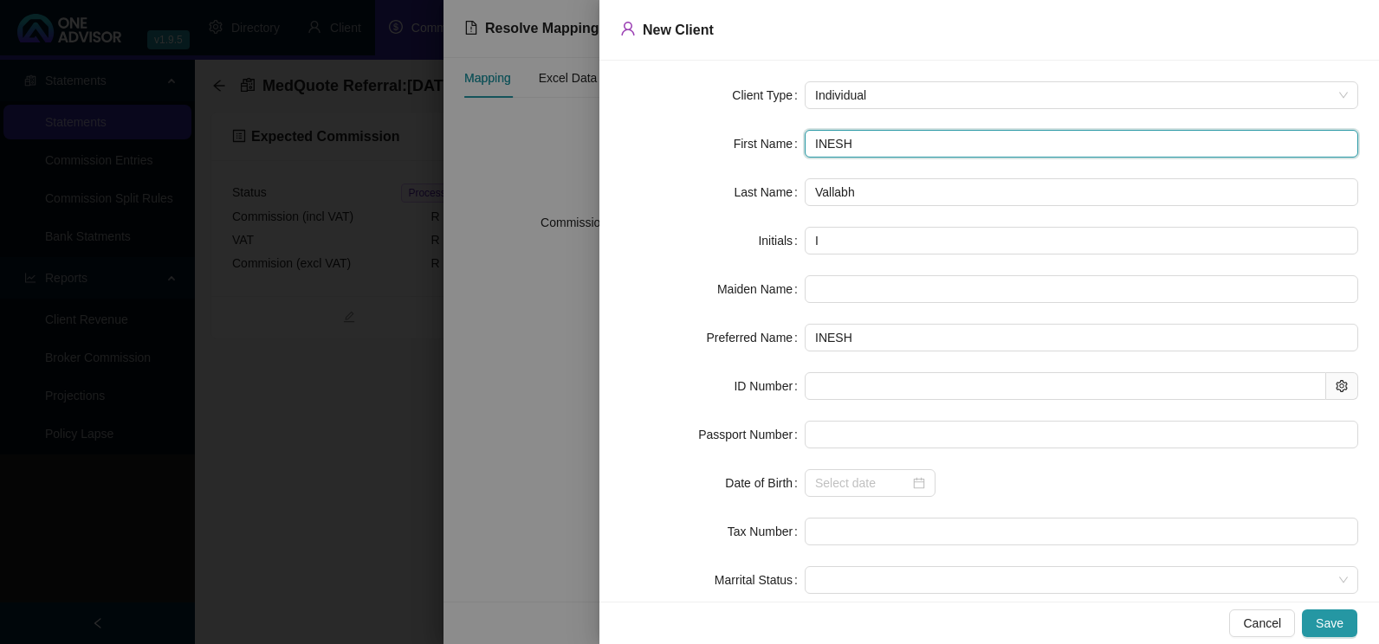
type input "INESHM"
type input "INESH"
type input "[PERSON_NAME]"
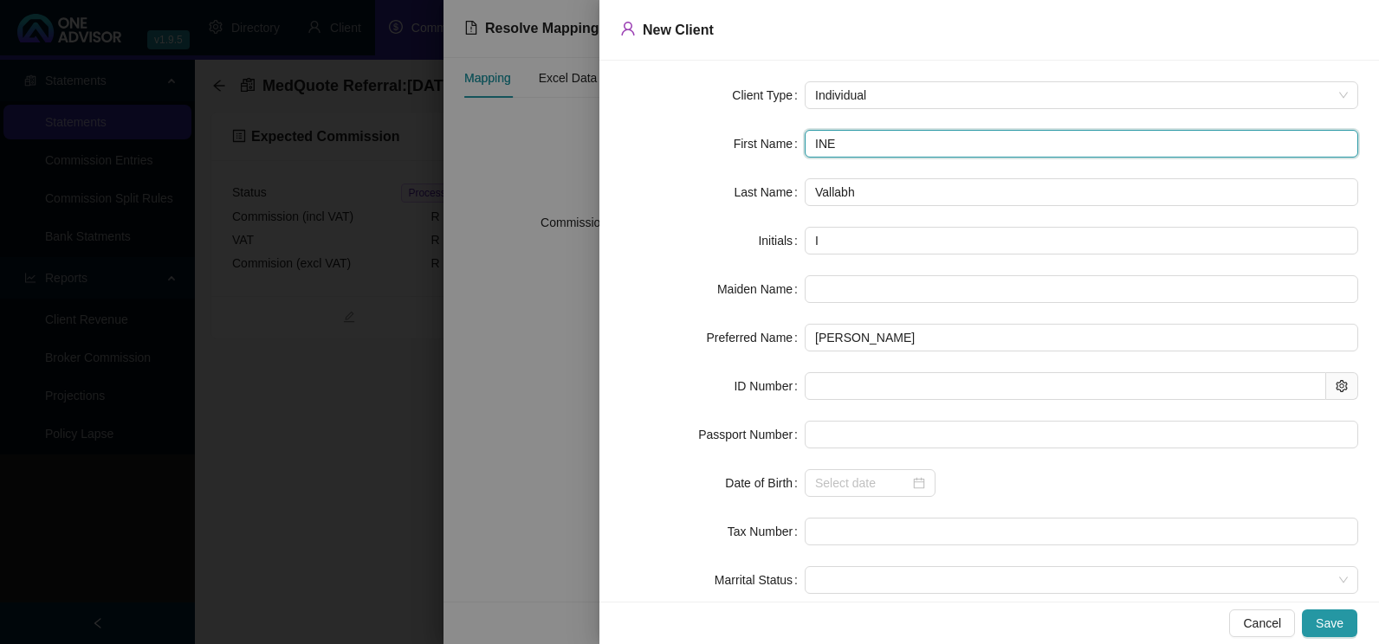
type input "IN"
type input "I"
type input "M"
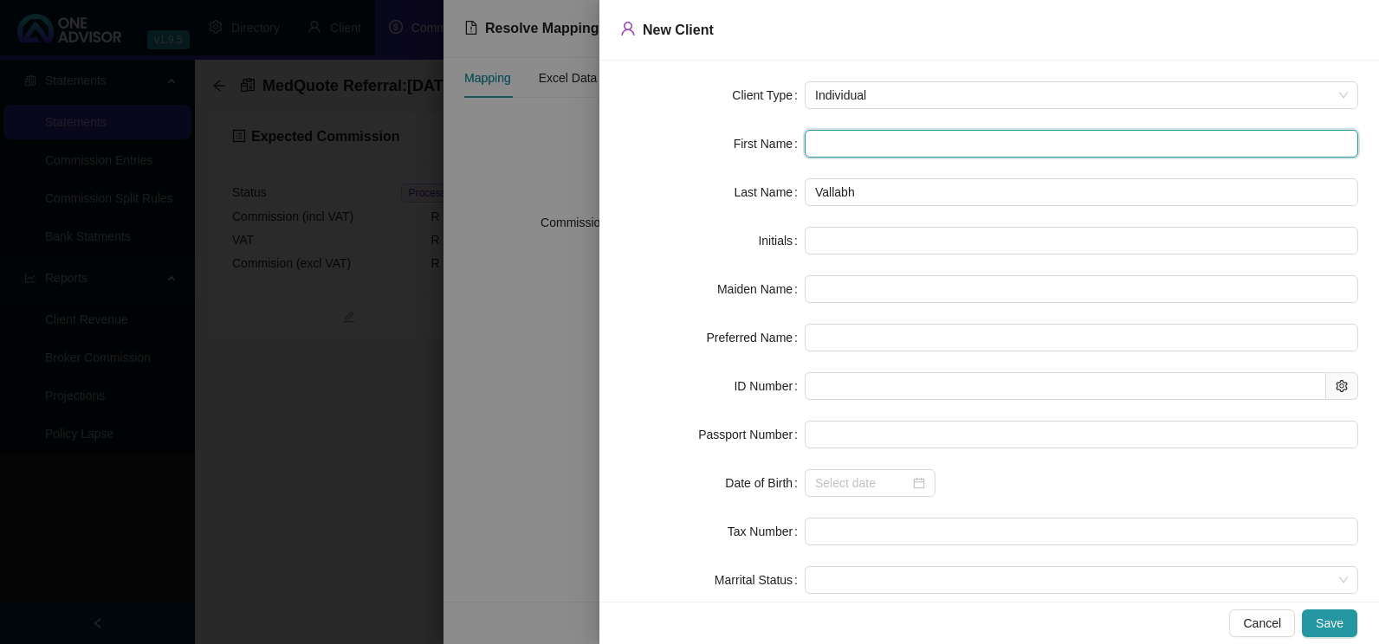
type input "M"
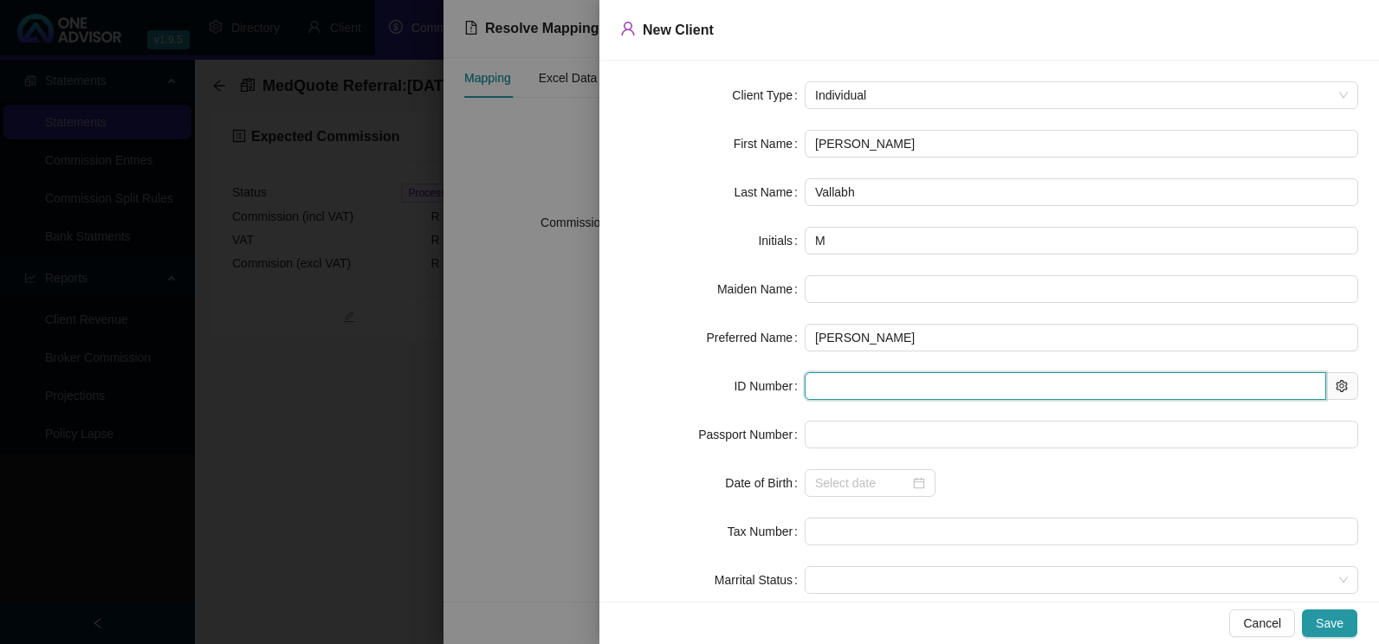
click at [862, 394] on input "text" at bounding box center [1064, 386] width 521 height 28
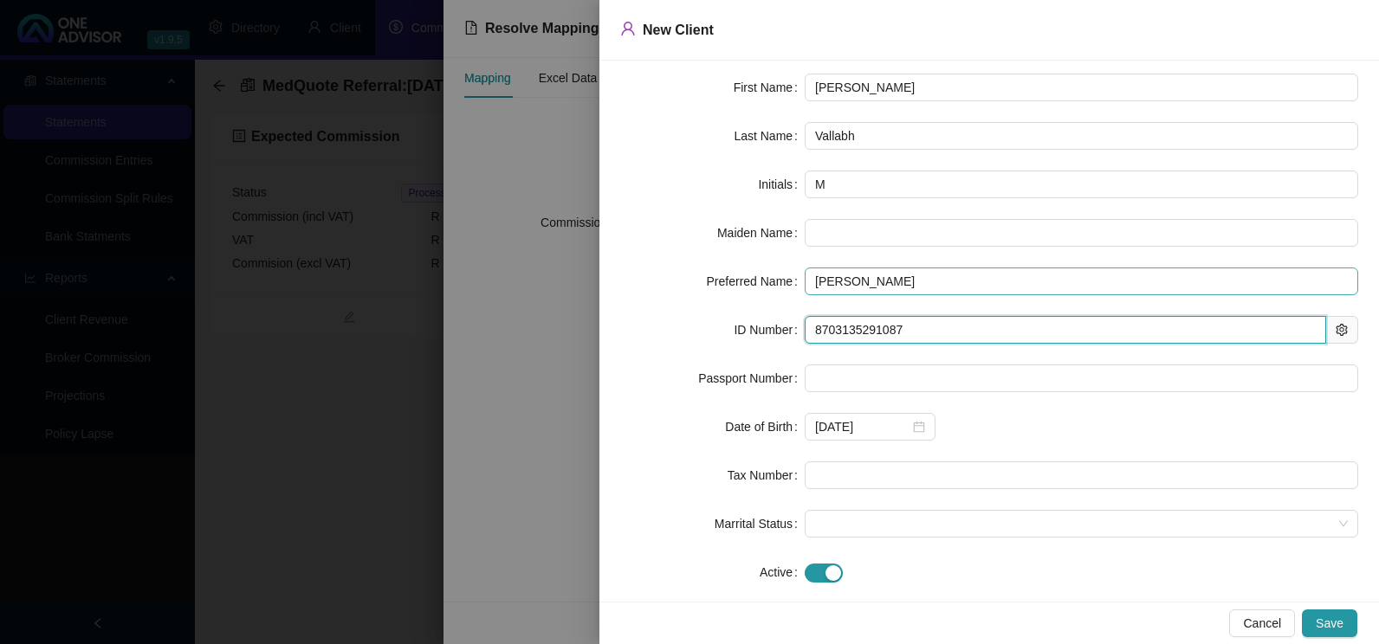
scroll to position [82, 0]
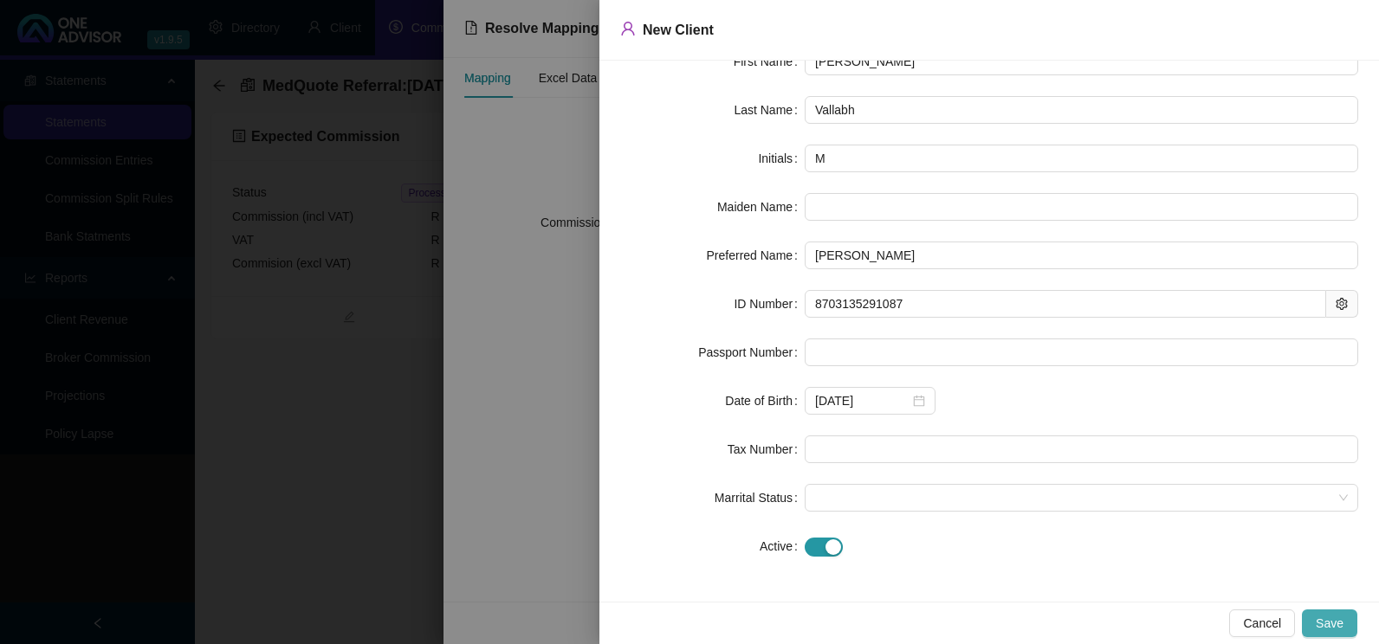
click at [1342, 627] on span "Save" at bounding box center [1329, 623] width 28 height 19
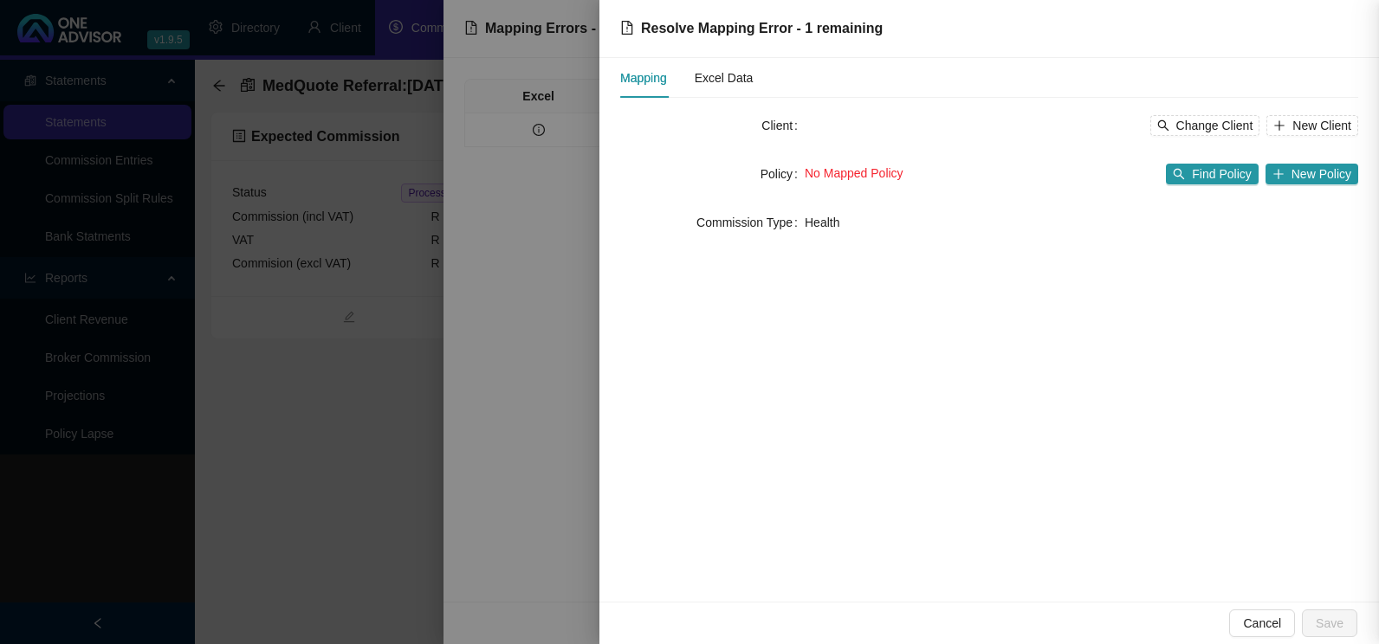
scroll to position [0, 0]
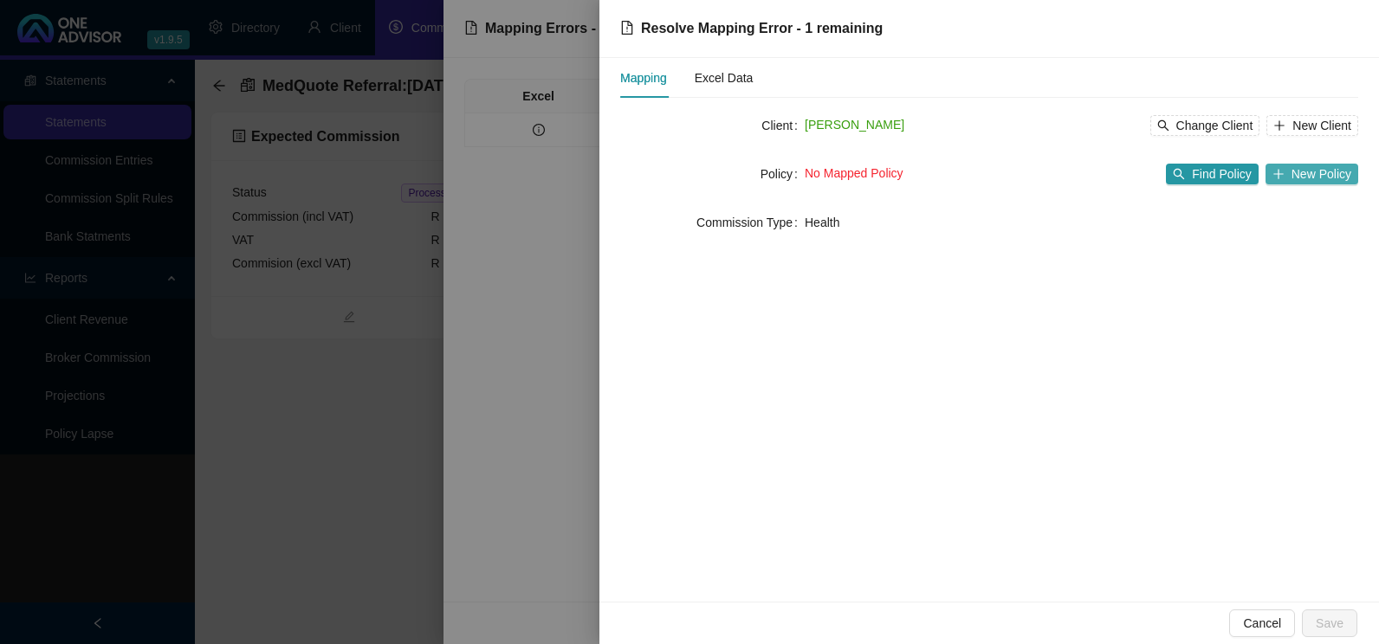
click at [1334, 176] on span "New Policy" at bounding box center [1321, 174] width 60 height 19
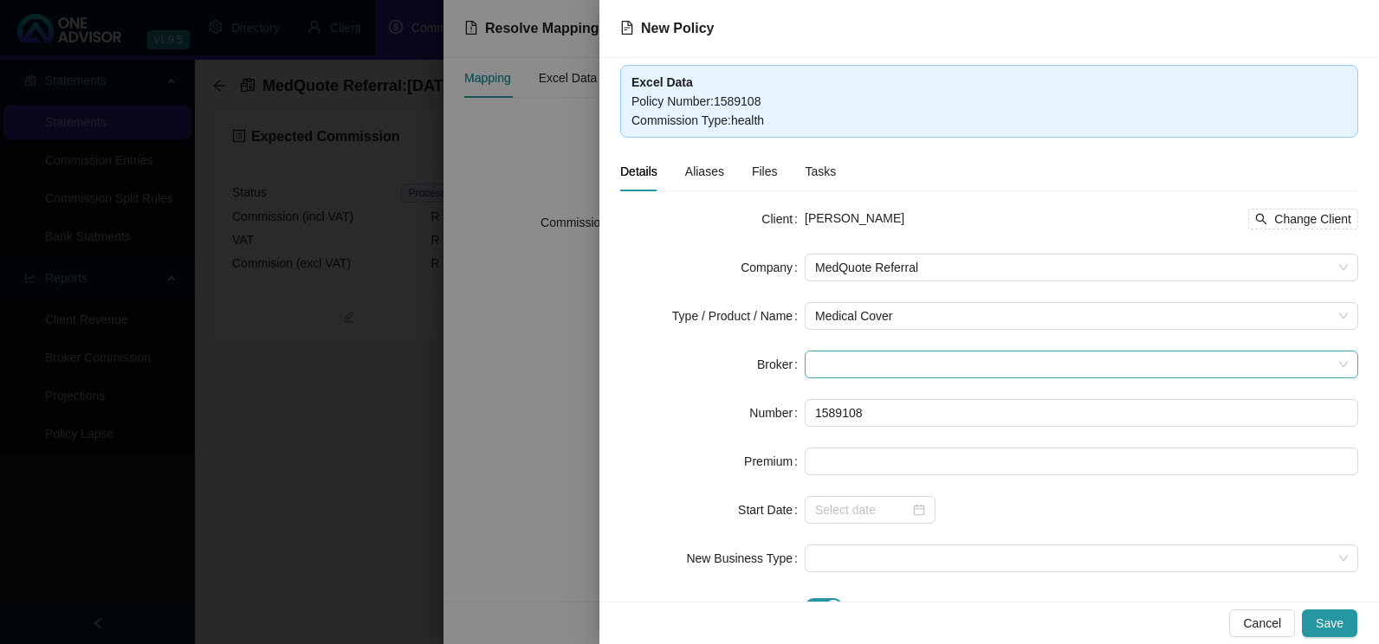
click at [959, 375] on span at bounding box center [1081, 365] width 533 height 26
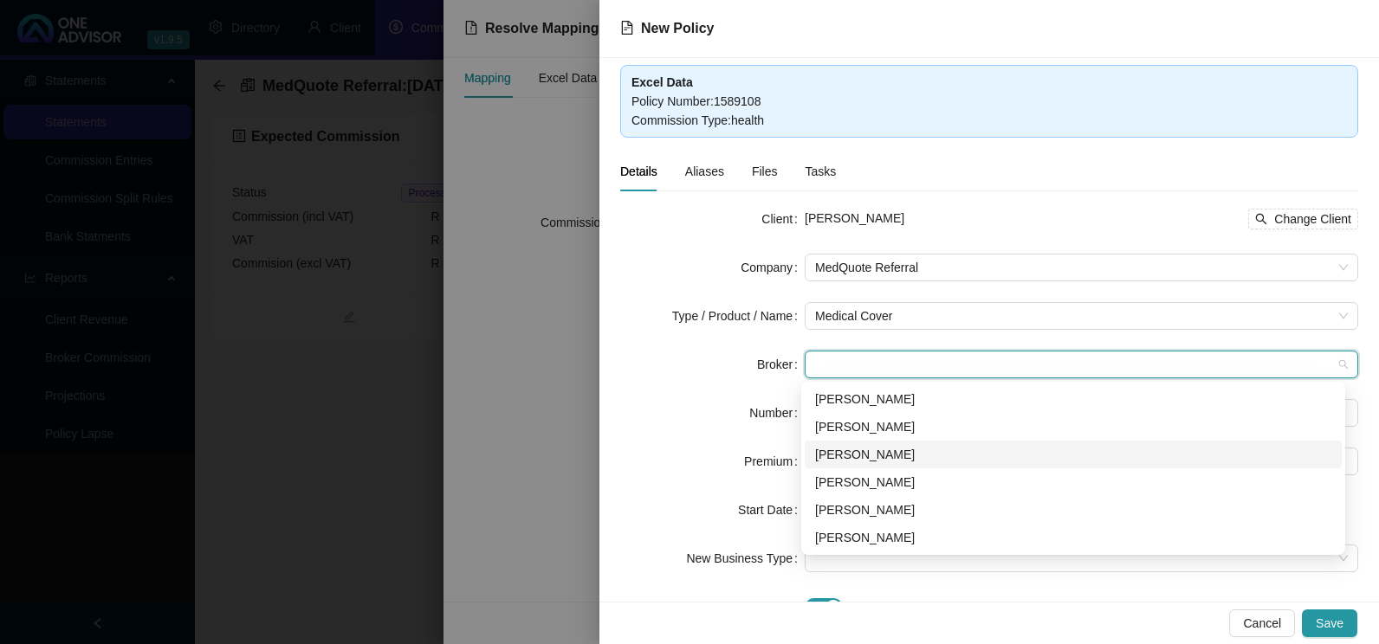
click at [856, 454] on div "[PERSON_NAME]" at bounding box center [1073, 454] width 516 height 19
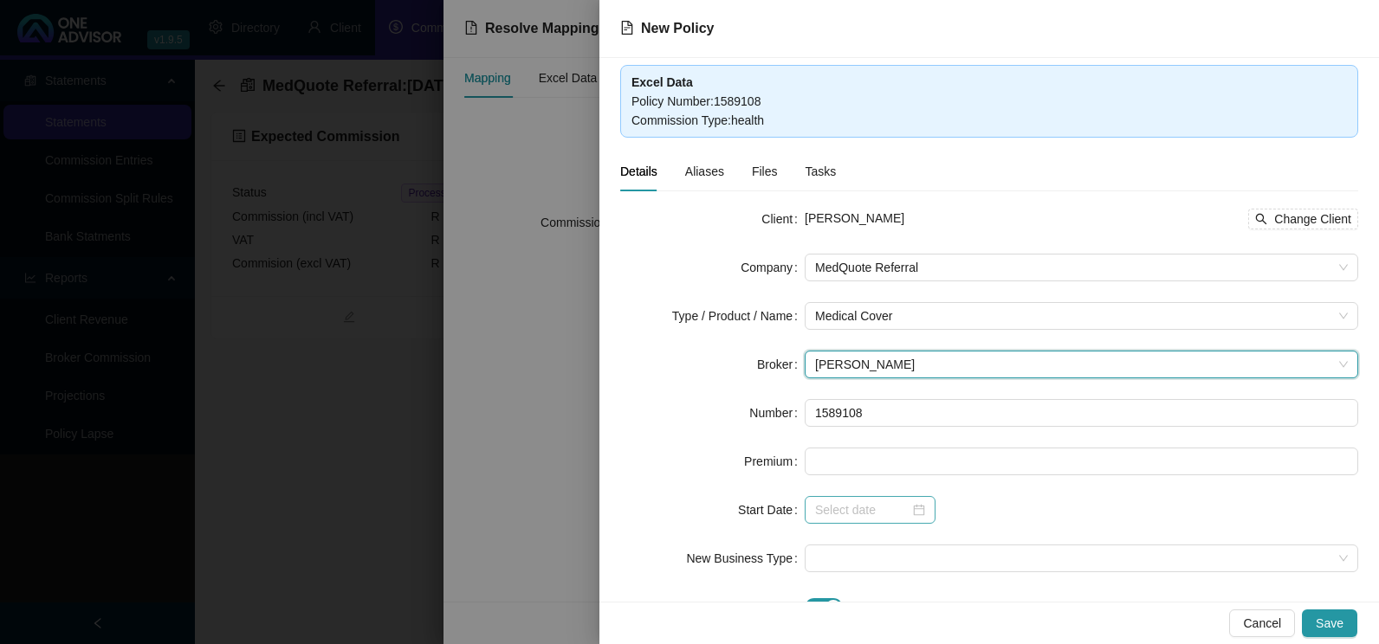
click at [914, 513] on div at bounding box center [870, 510] width 110 height 19
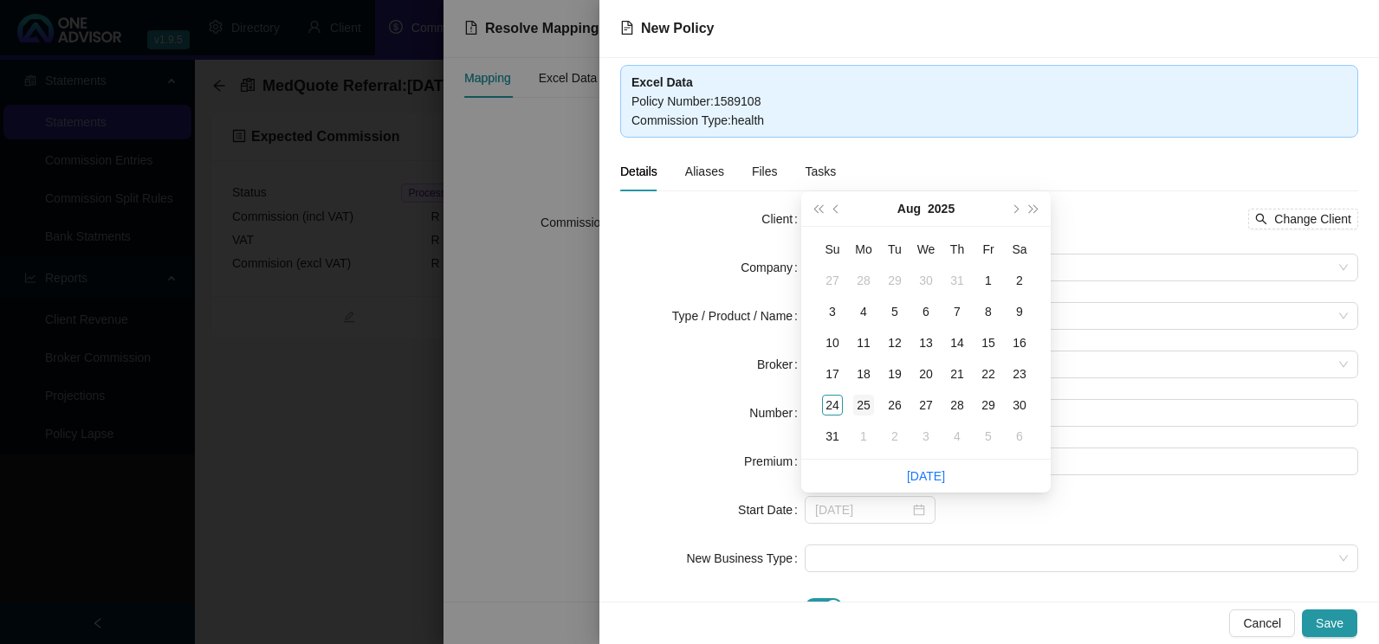
click at [860, 399] on div "25" at bounding box center [863, 405] width 21 height 21
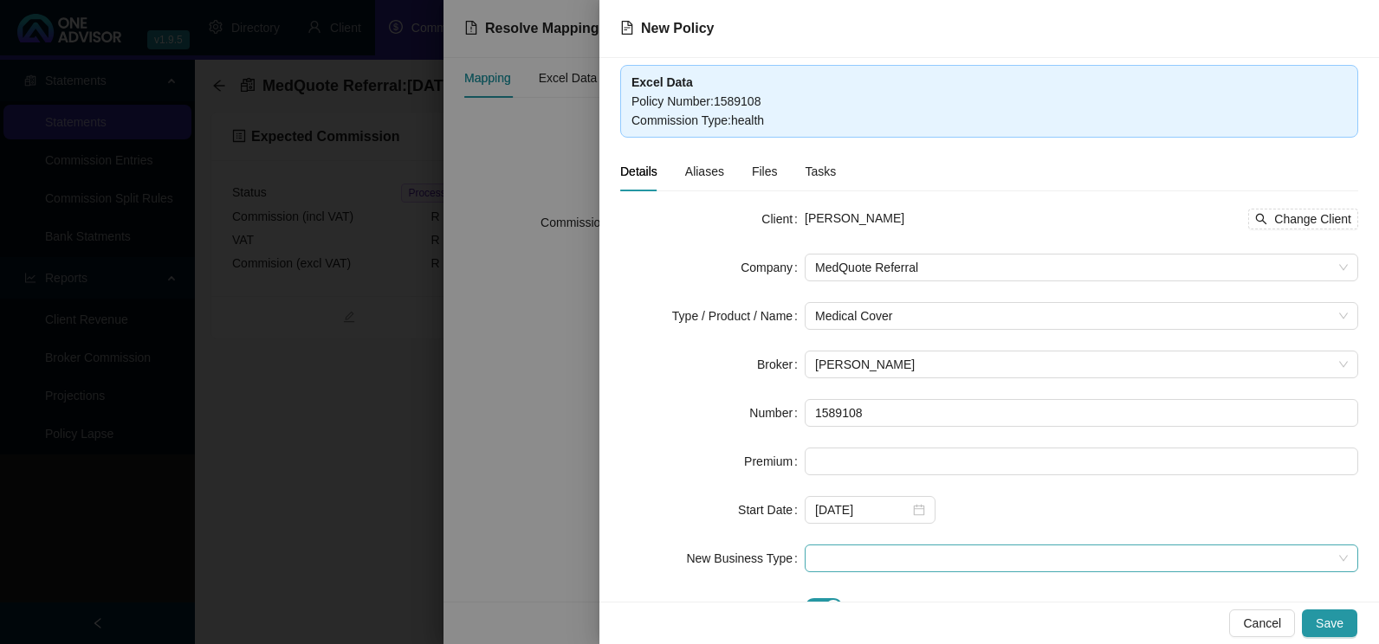
click at [982, 556] on span at bounding box center [1081, 559] width 533 height 26
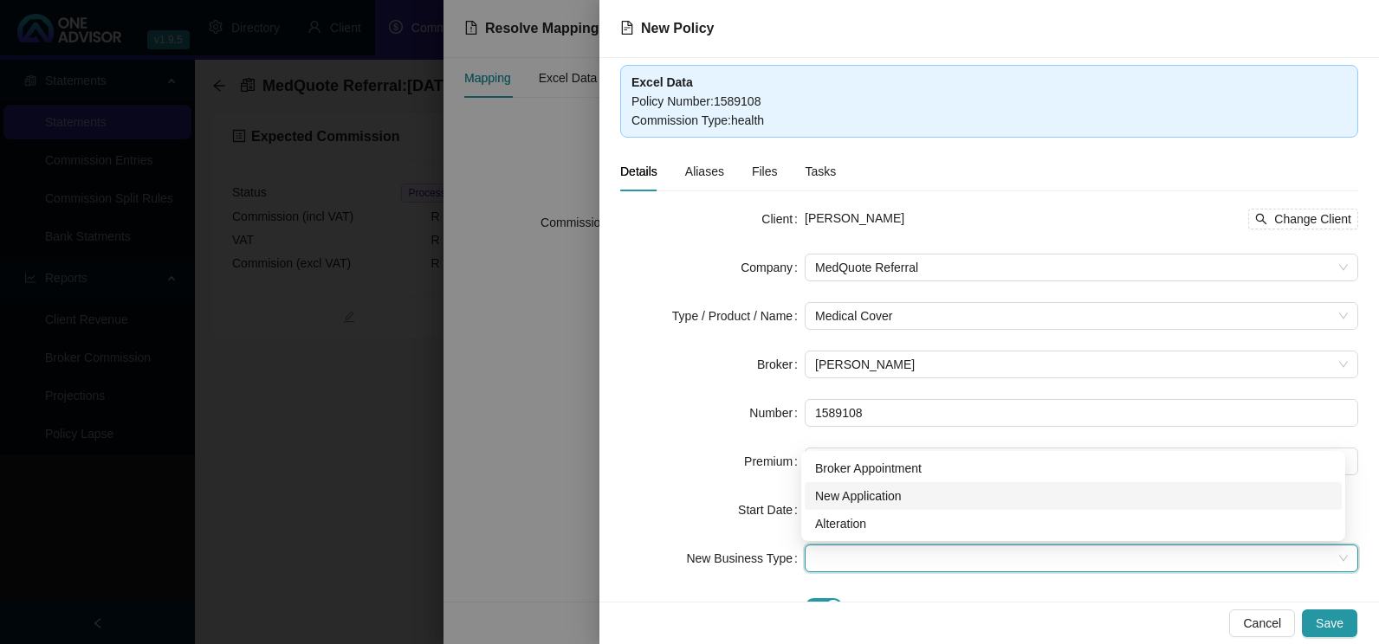
click at [877, 501] on div "New Application" at bounding box center [1073, 496] width 516 height 19
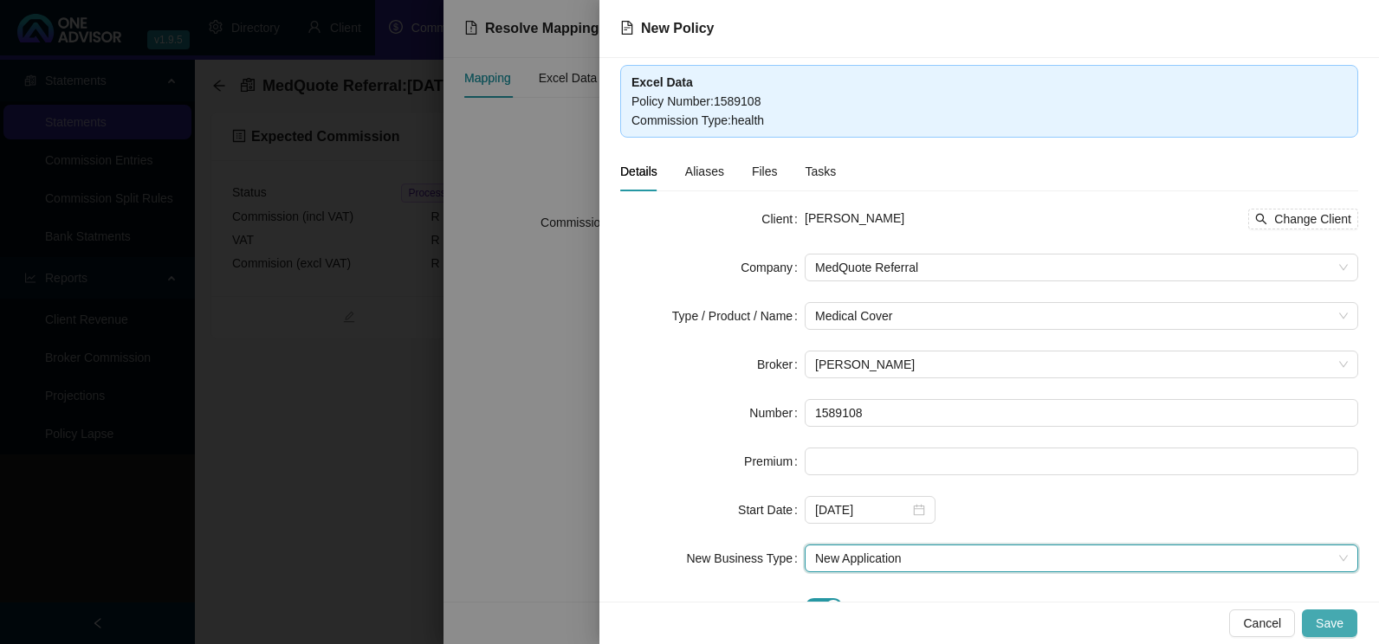
click at [1329, 622] on span "Save" at bounding box center [1329, 623] width 28 height 19
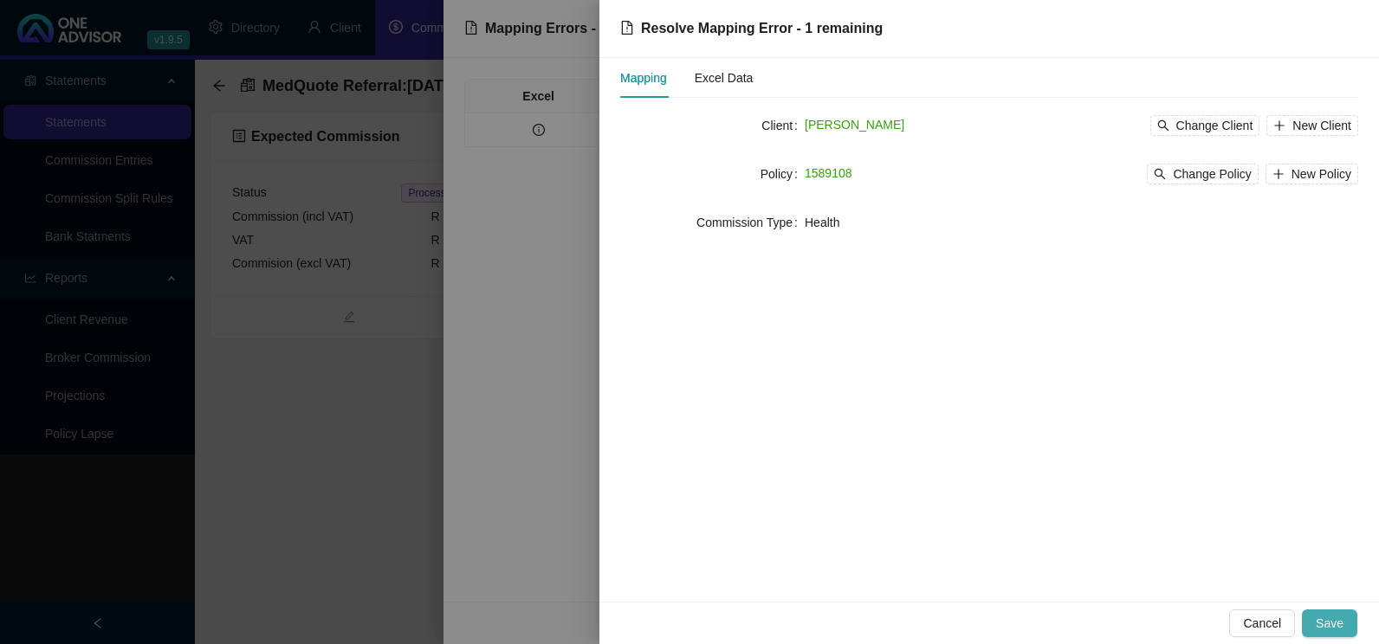
click at [1341, 618] on span "Save" at bounding box center [1329, 623] width 28 height 19
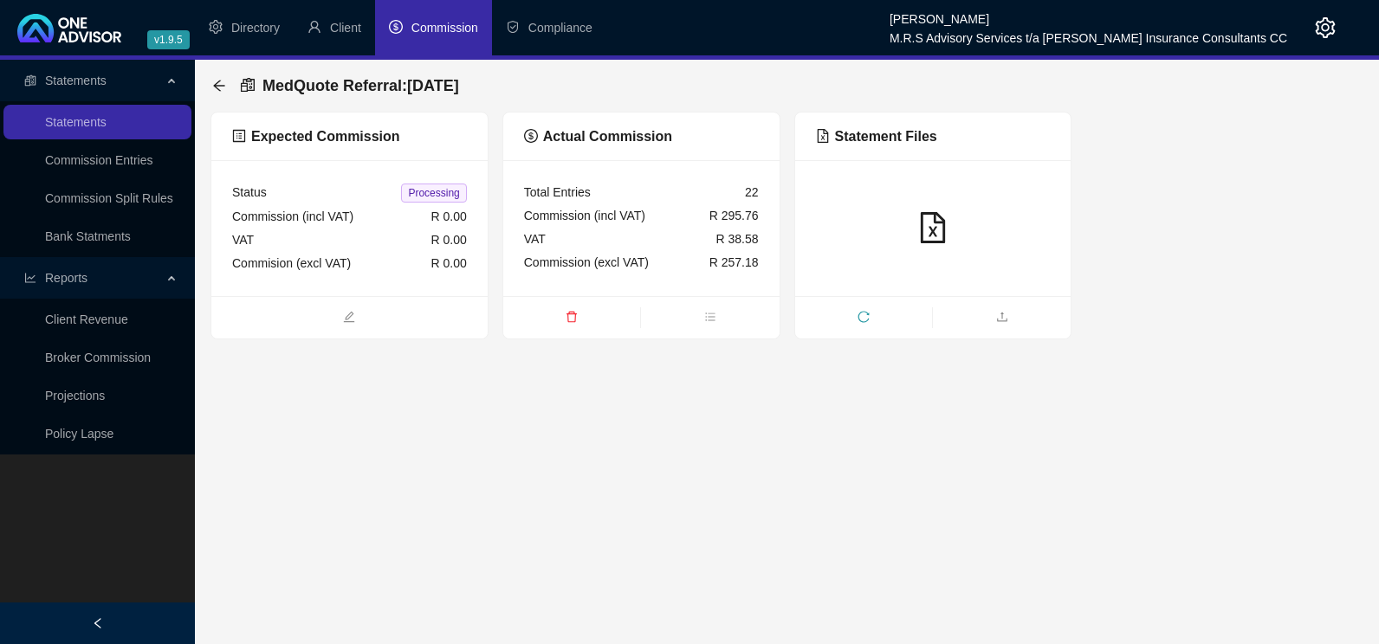
click at [436, 26] on span "Commission" at bounding box center [444, 28] width 67 height 14
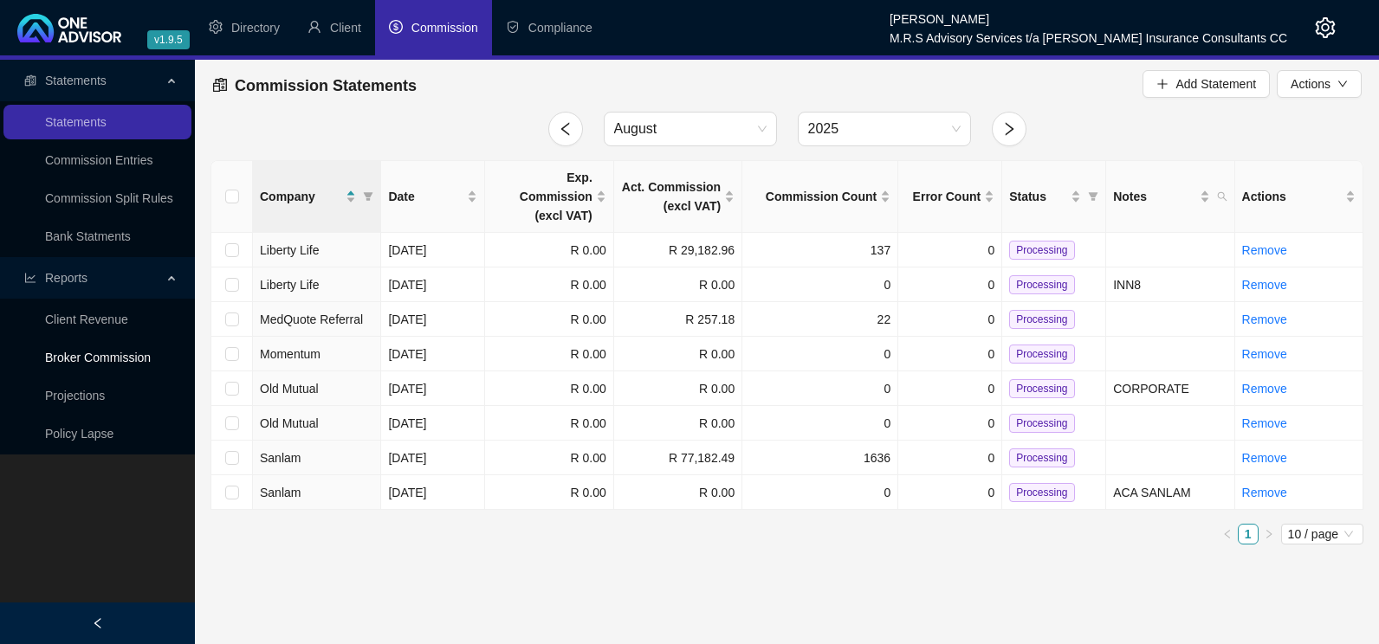
click at [122, 358] on link "Broker Commission" at bounding box center [98, 358] width 106 height 14
